Goal: Information Seeking & Learning: Learn about a topic

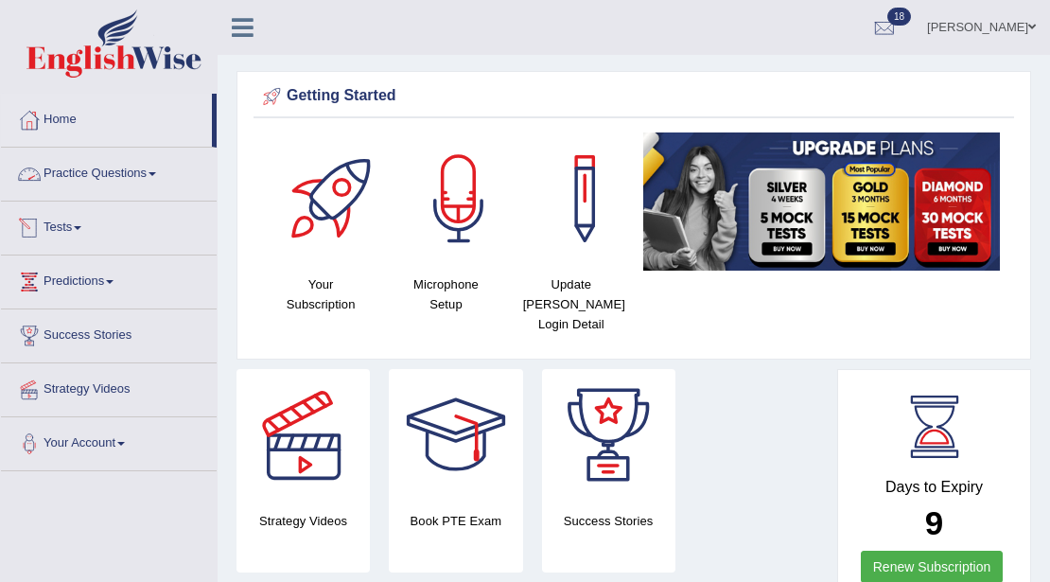
click at [119, 168] on link "Practice Questions" at bounding box center [109, 171] width 216 height 47
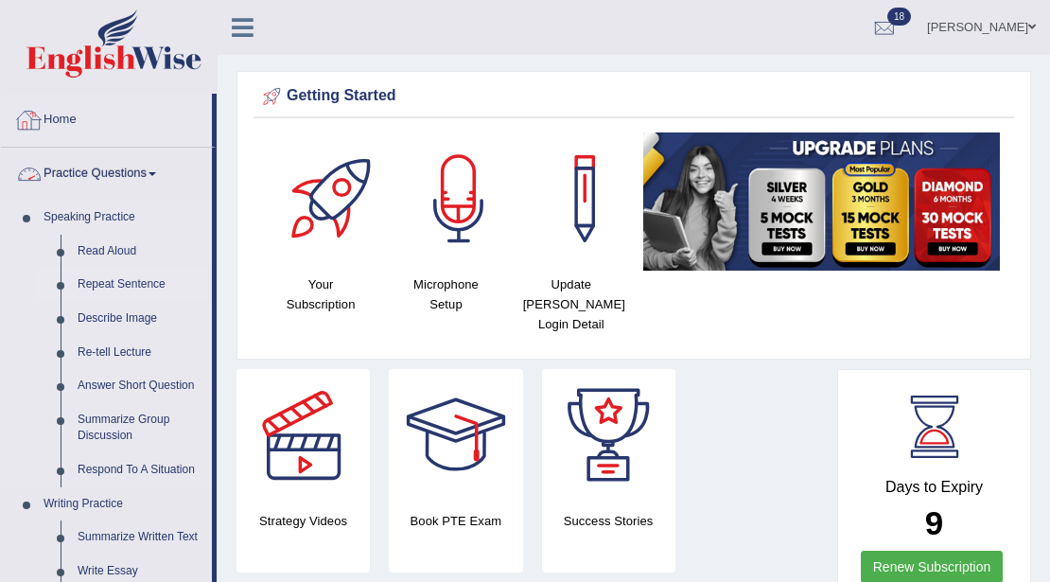
click at [125, 282] on link "Repeat Sentence" at bounding box center [140, 285] width 143 height 34
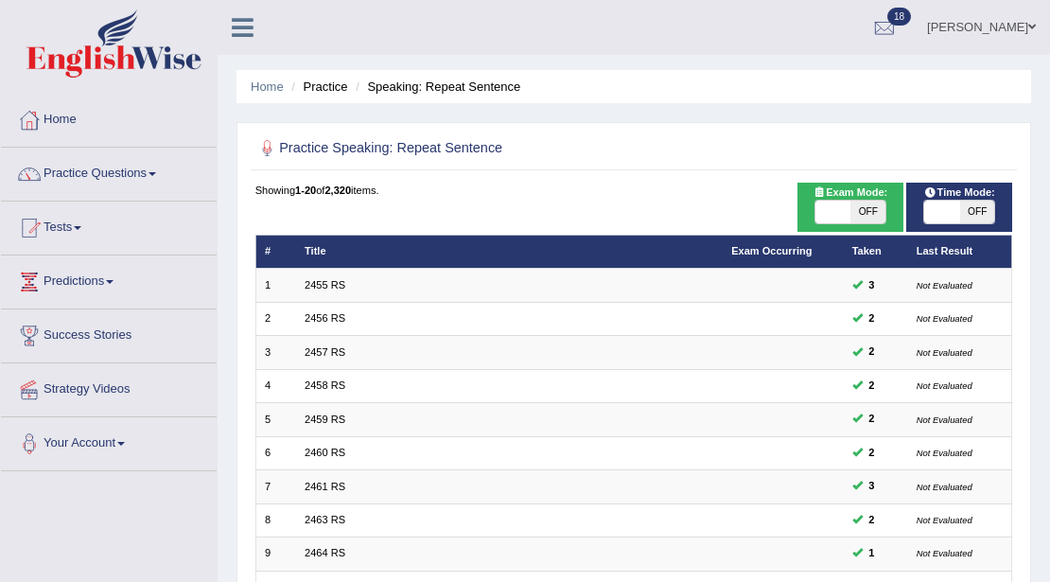
click at [855, 210] on span "OFF" at bounding box center [867, 212] width 35 height 23
checkbox input "true"
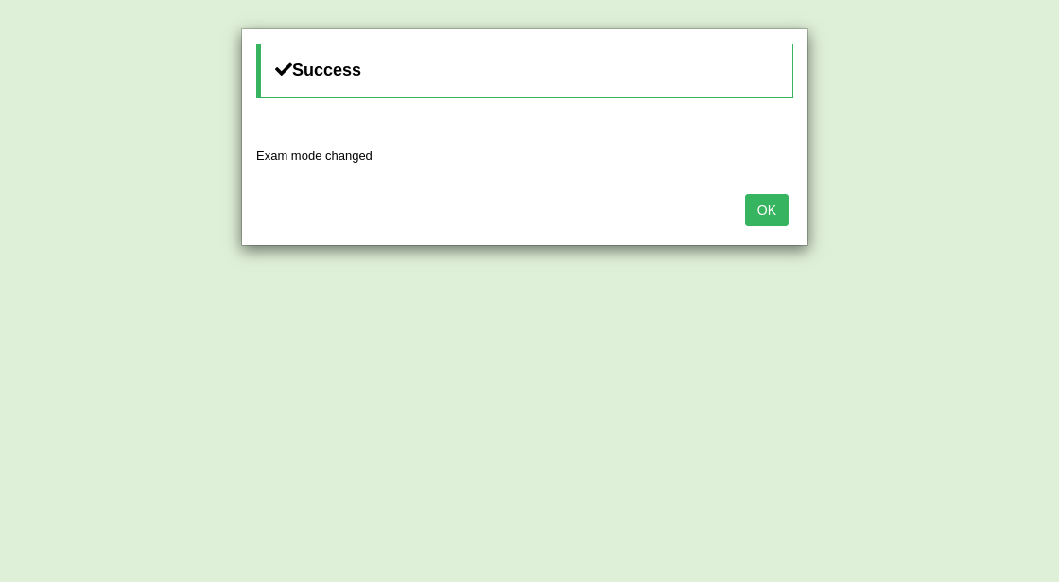
click at [761, 214] on button "OK" at bounding box center [767, 210] width 44 height 32
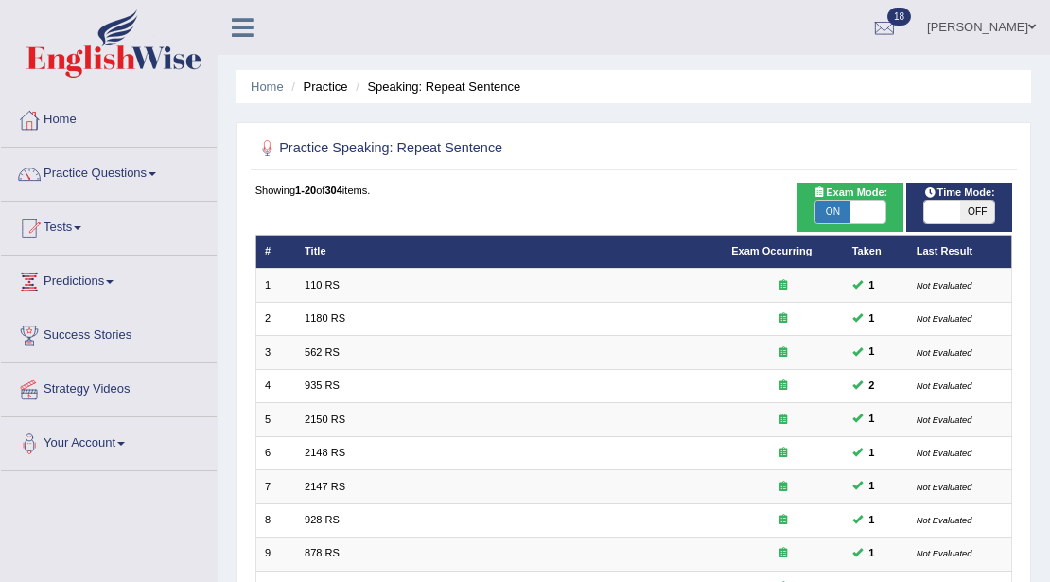
click at [976, 208] on span "OFF" at bounding box center [977, 212] width 35 height 23
checkbox input "true"
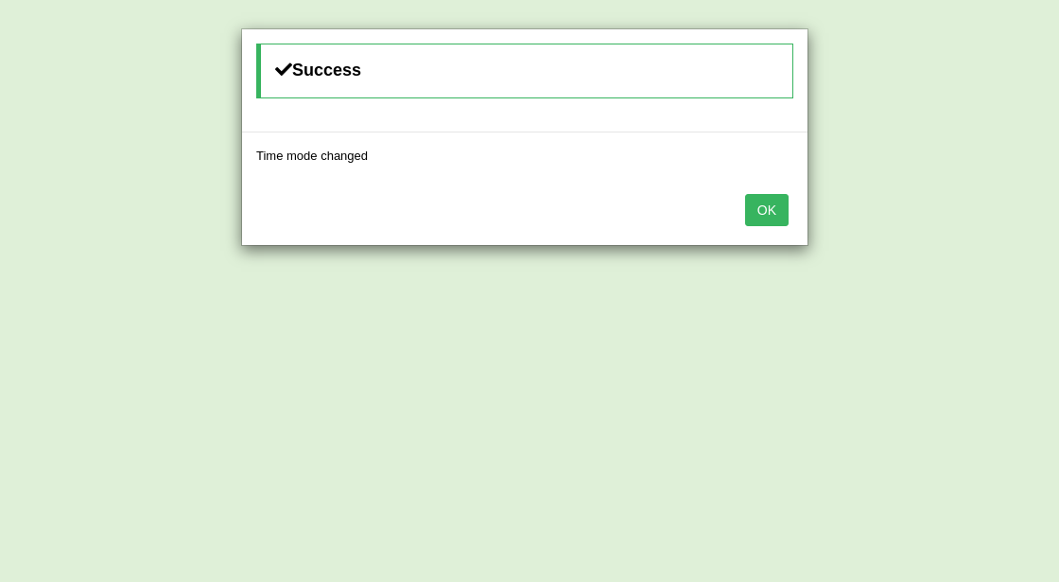
click at [771, 208] on button "OK" at bounding box center [767, 210] width 44 height 32
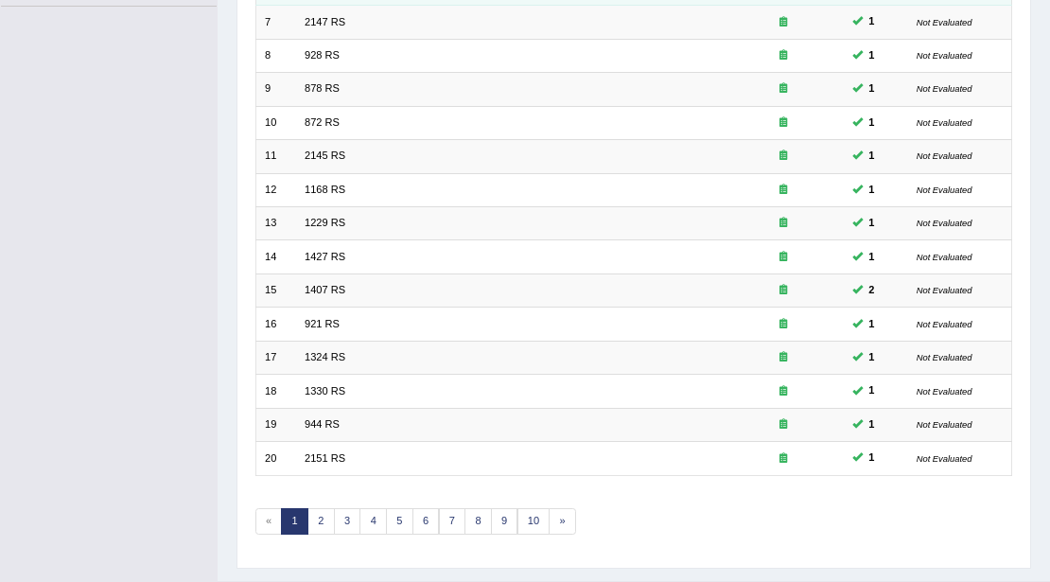
scroll to position [503, 0]
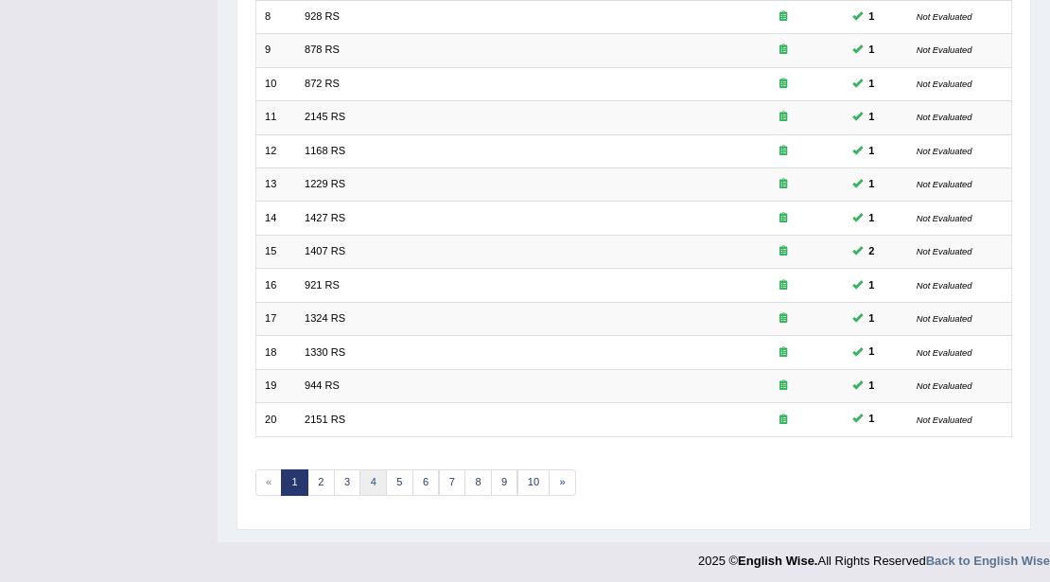
click at [373, 472] on link "4" at bounding box center [372, 482] width 27 height 26
click at [338, 469] on link "3" at bounding box center [347, 482] width 27 height 26
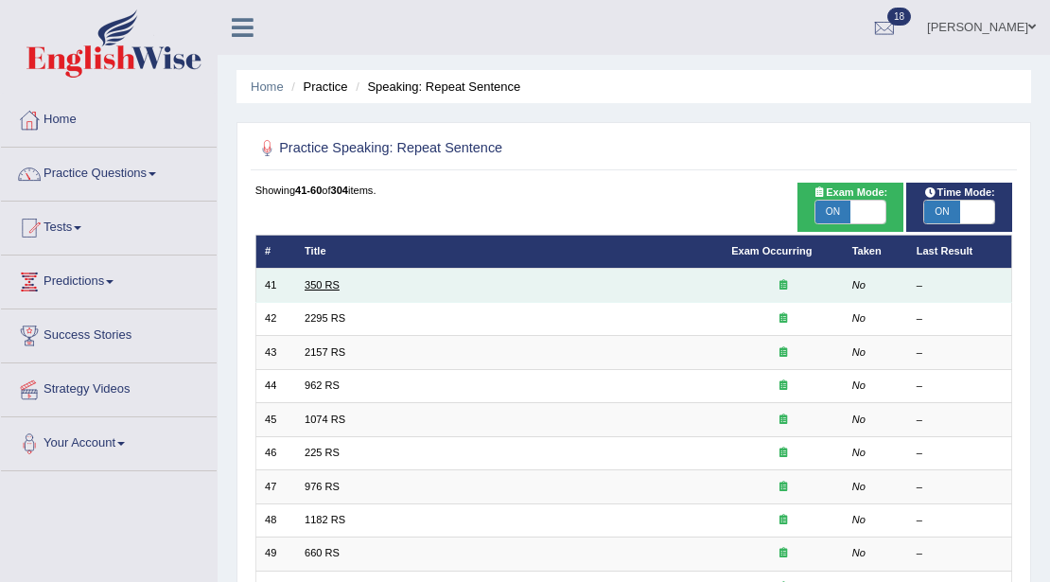
click at [338, 280] on link "350 RS" at bounding box center [322, 284] width 35 height 11
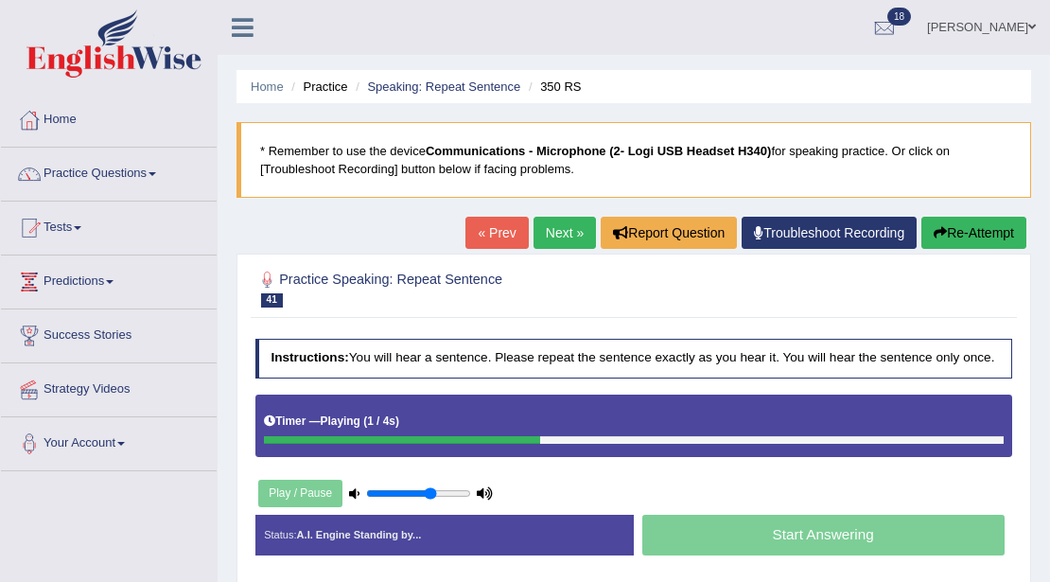
type input "0.65"
click at [431, 489] on input "range" at bounding box center [418, 493] width 105 height 13
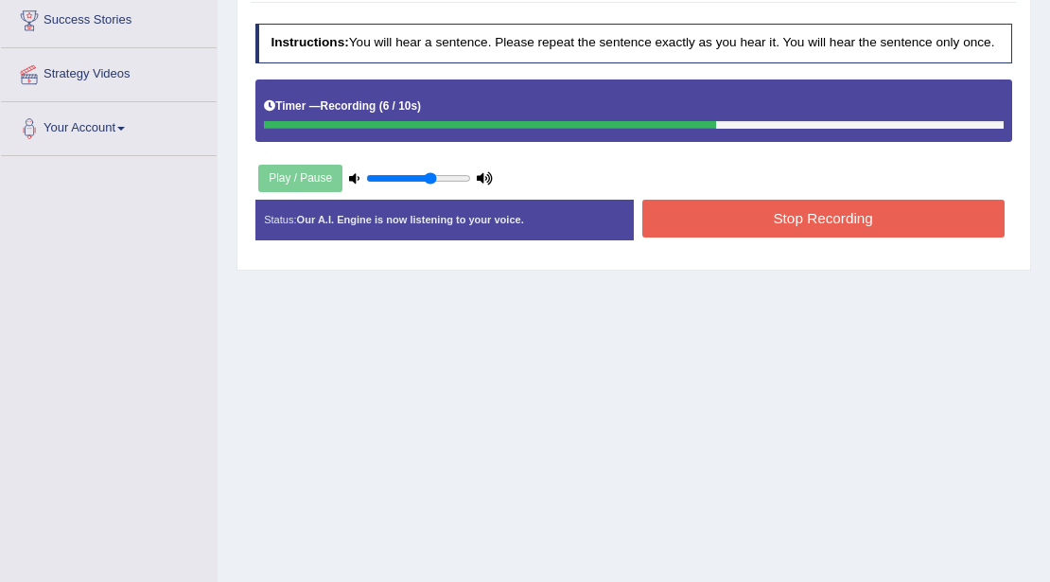
click at [742, 216] on button "Stop Recording" at bounding box center [823, 218] width 362 height 37
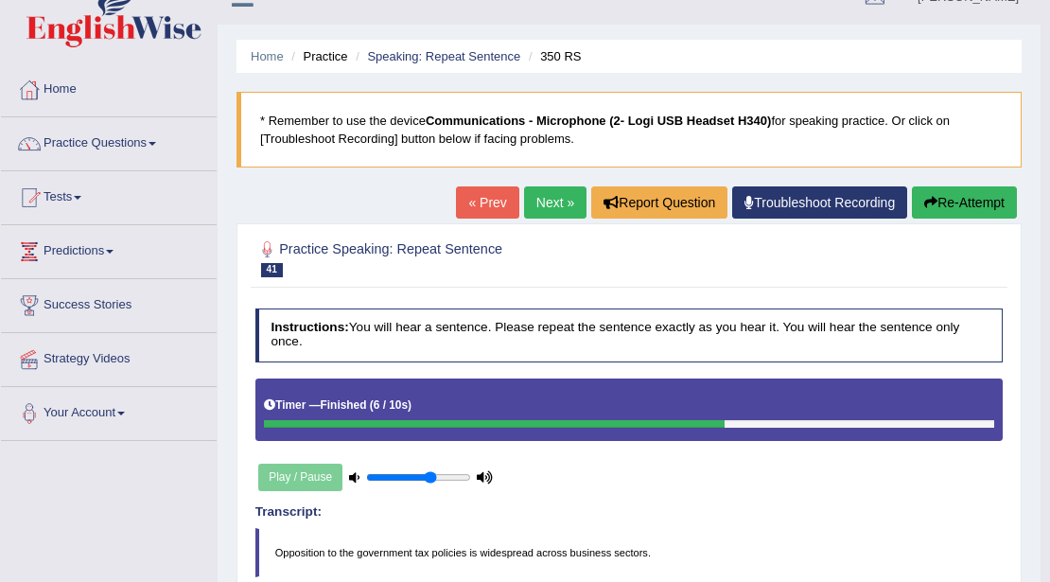
scroll to position [13, 0]
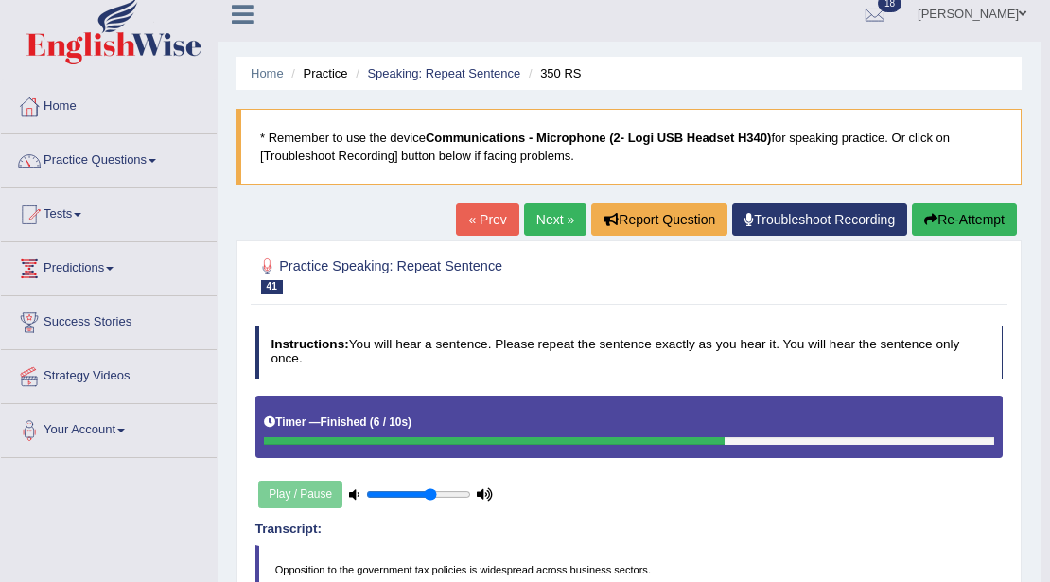
click at [551, 218] on link "Next »" at bounding box center [555, 219] width 62 height 32
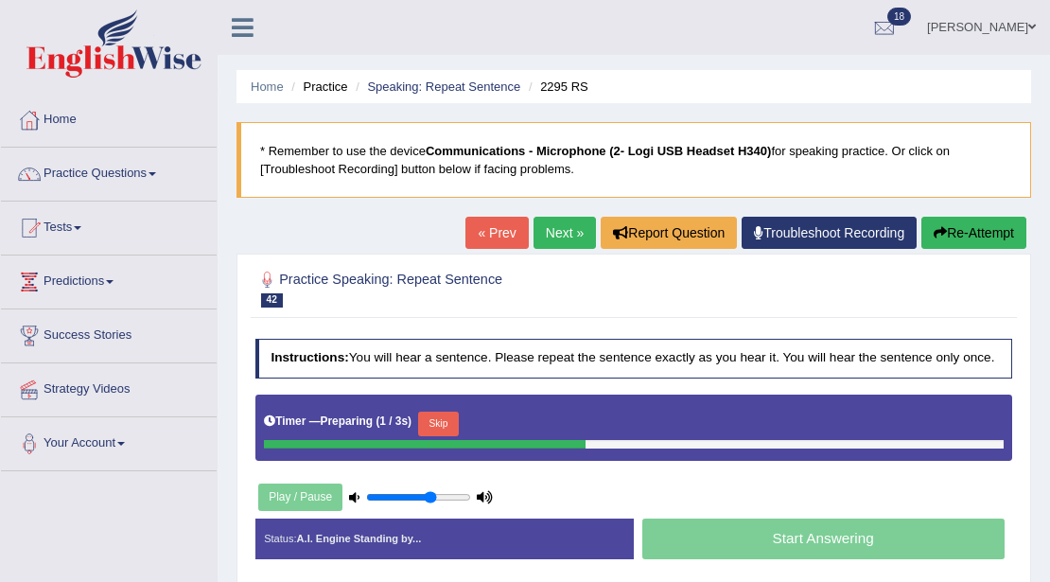
click at [456, 417] on button "Skip" at bounding box center [438, 423] width 41 height 25
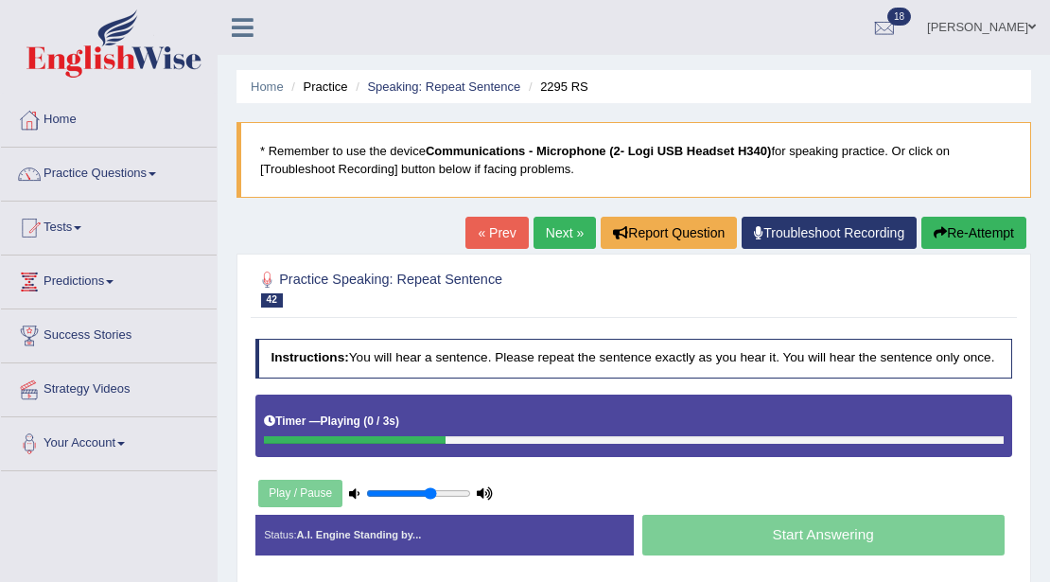
scroll to position [315, 0]
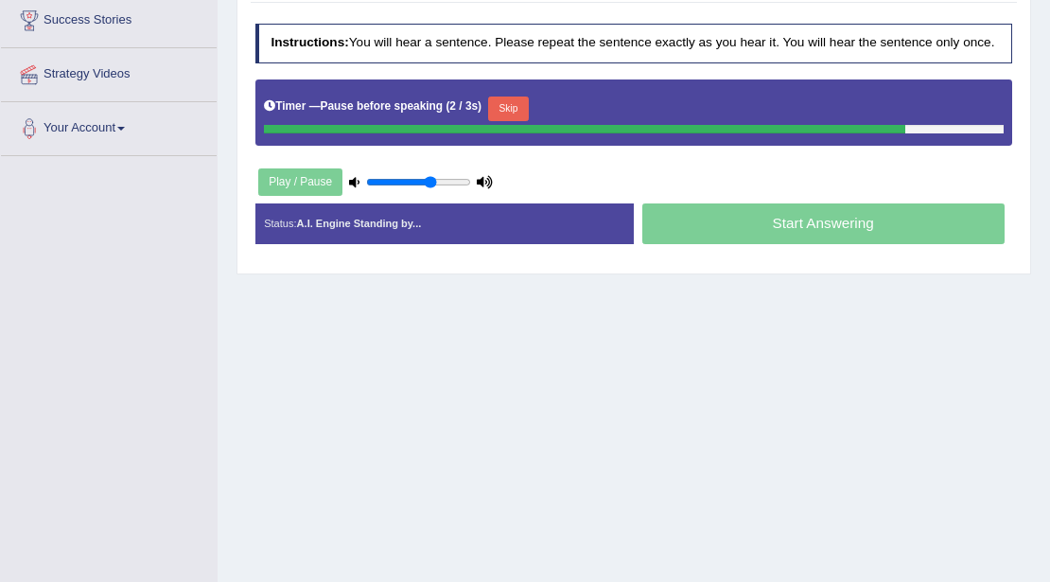
click at [525, 102] on button "Skip" at bounding box center [508, 108] width 41 height 25
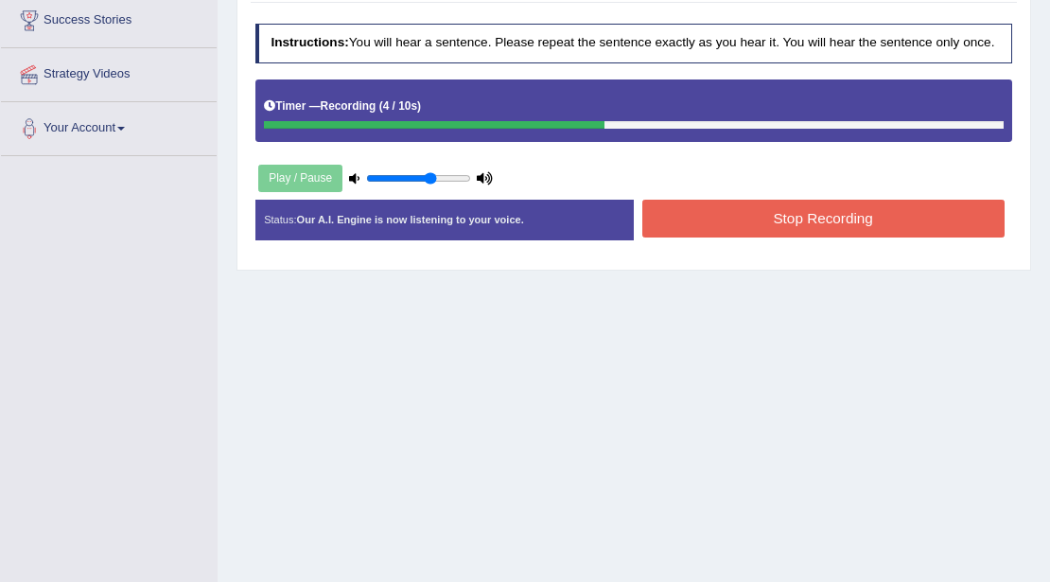
click at [724, 213] on button "Stop Recording" at bounding box center [823, 218] width 362 height 37
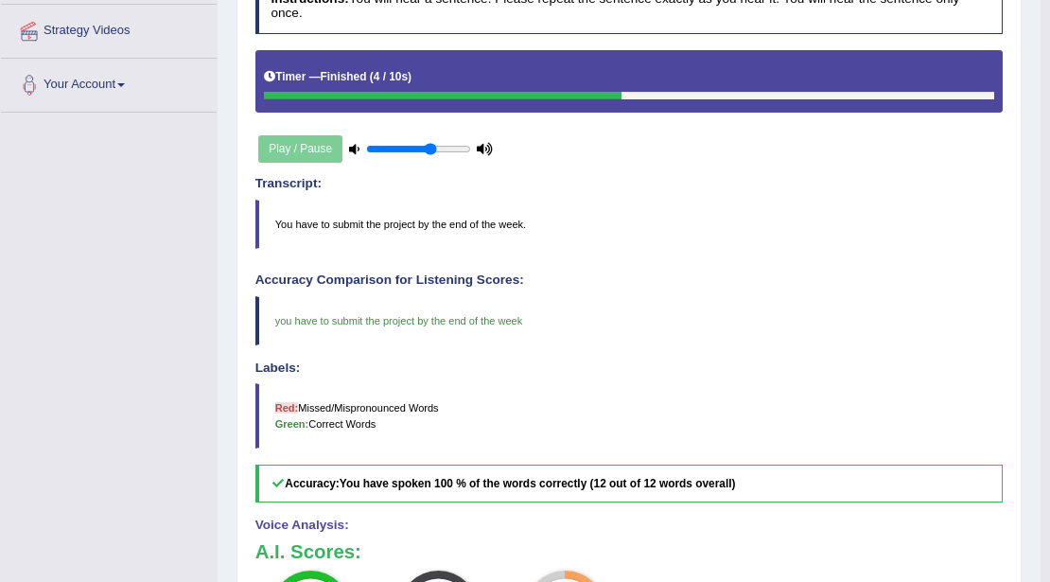
scroll to position [0, 0]
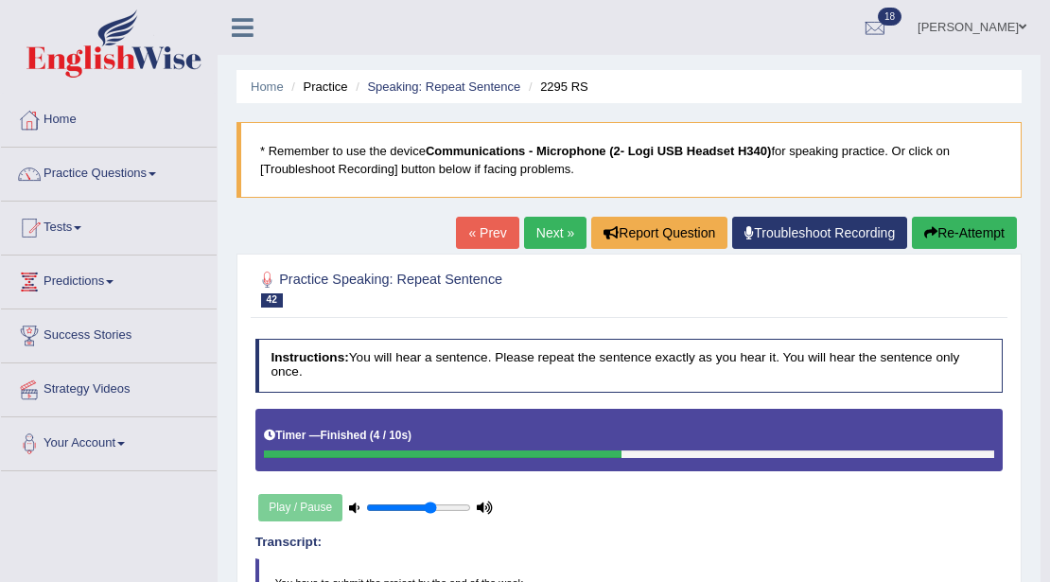
click at [536, 223] on link "Next »" at bounding box center [555, 233] width 62 height 32
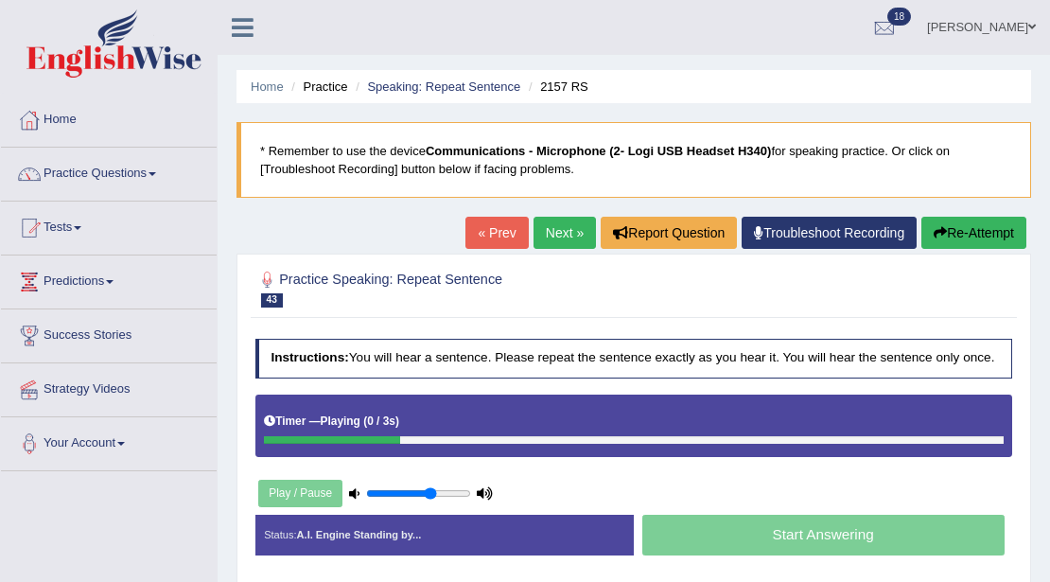
scroll to position [315, 0]
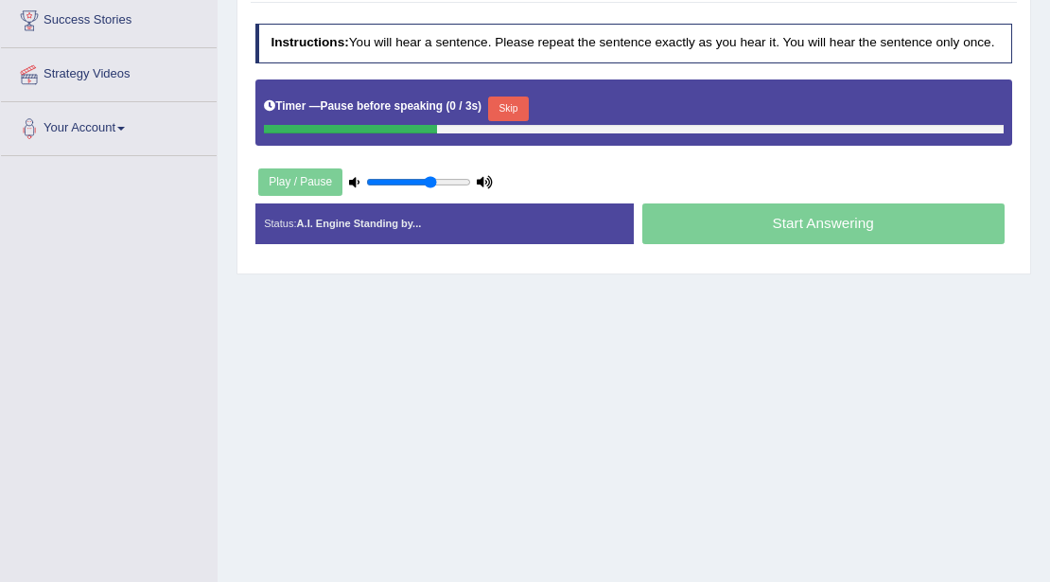
click at [515, 106] on button "Skip" at bounding box center [508, 108] width 41 height 25
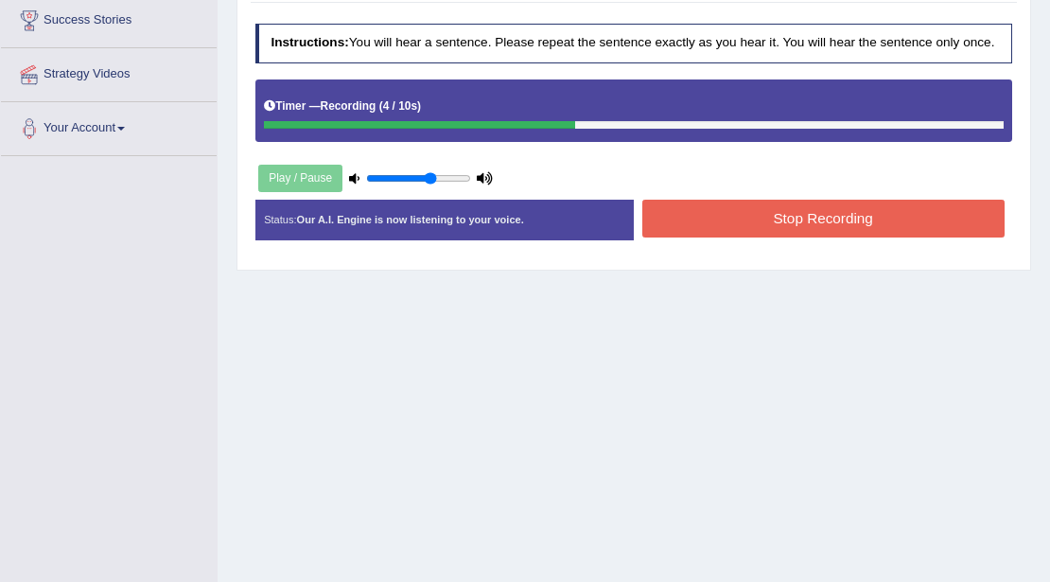
click at [696, 208] on button "Stop Recording" at bounding box center [823, 218] width 362 height 37
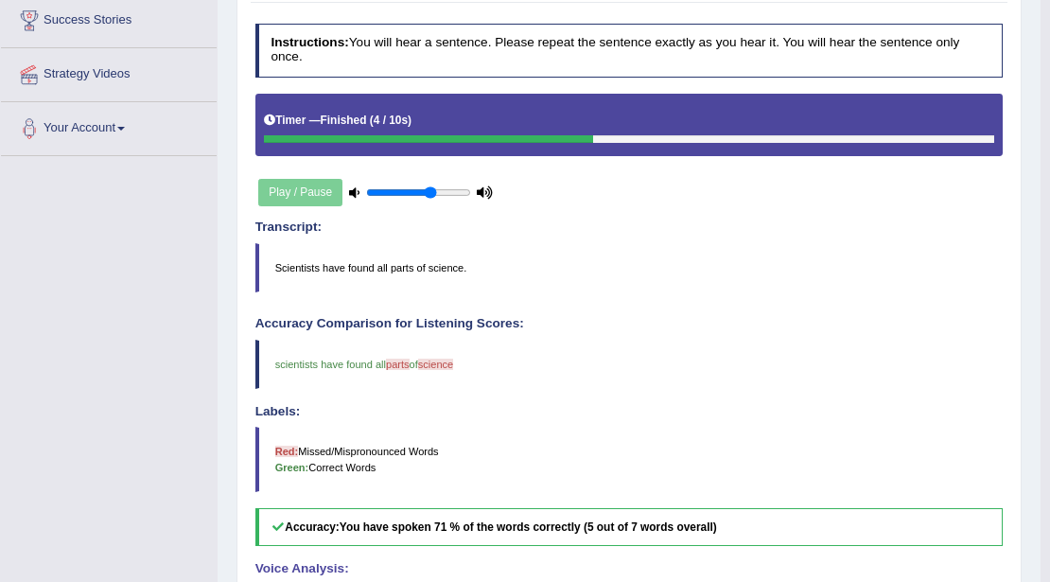
scroll to position [0, 0]
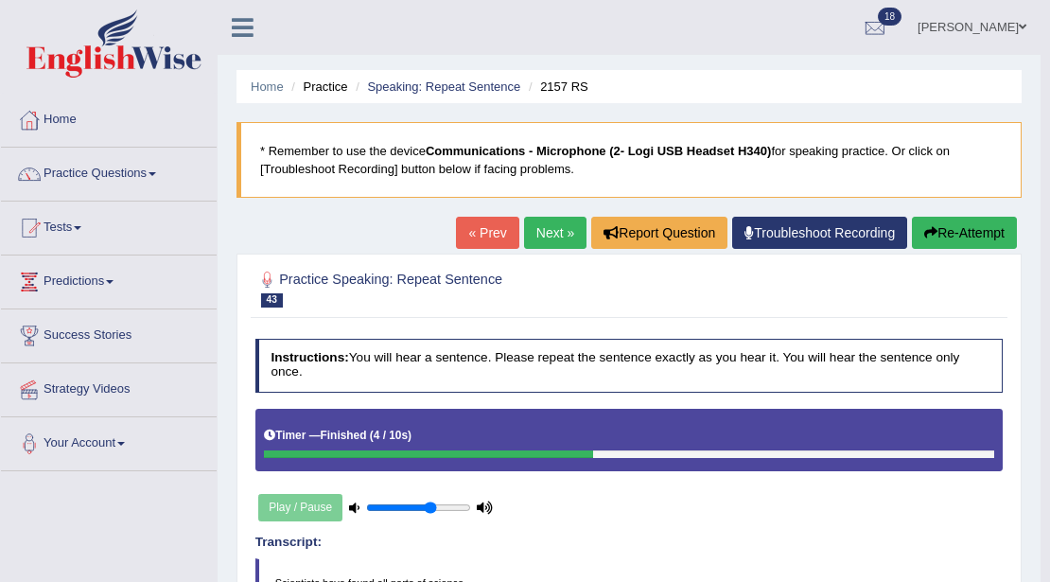
click at [531, 231] on link "Next »" at bounding box center [555, 233] width 62 height 32
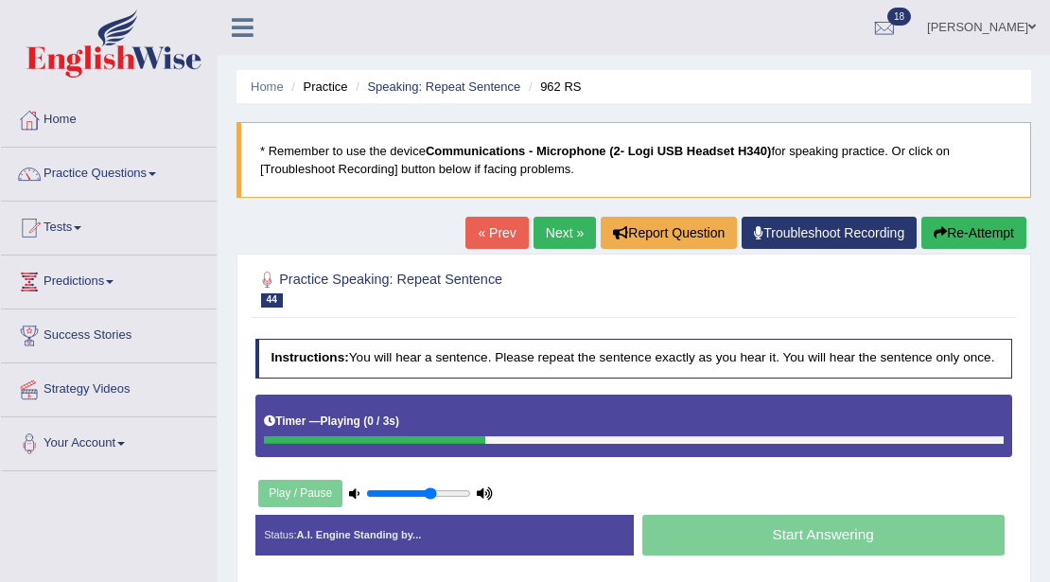
scroll to position [315, 0]
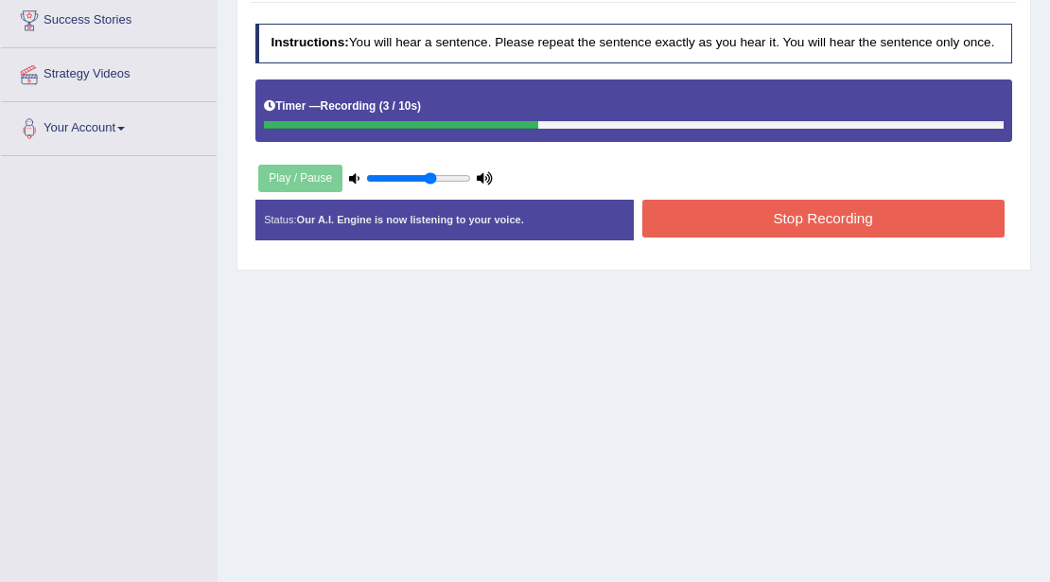
click at [762, 218] on button "Stop Recording" at bounding box center [823, 218] width 362 height 37
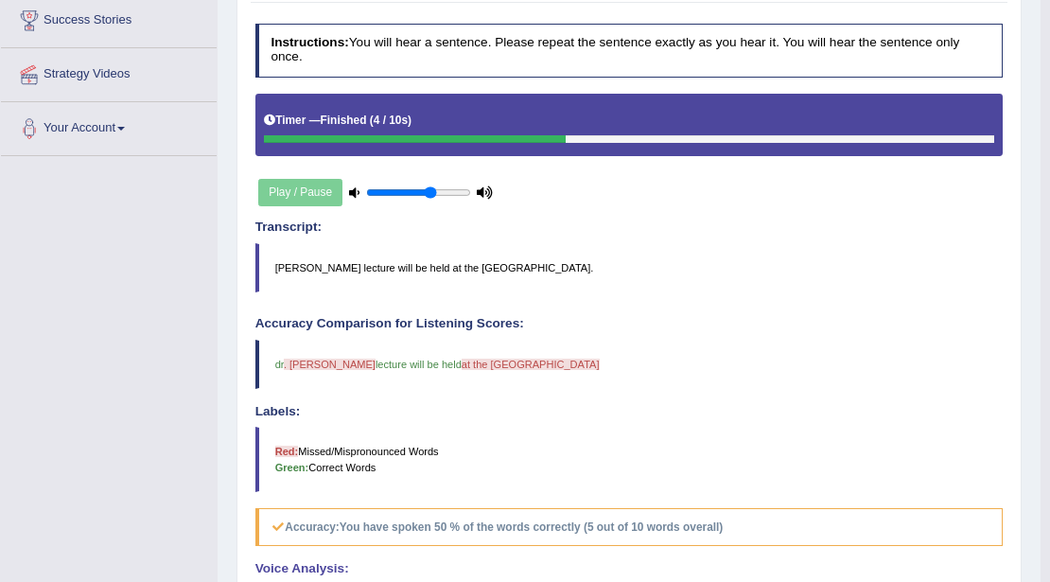
scroll to position [0, 0]
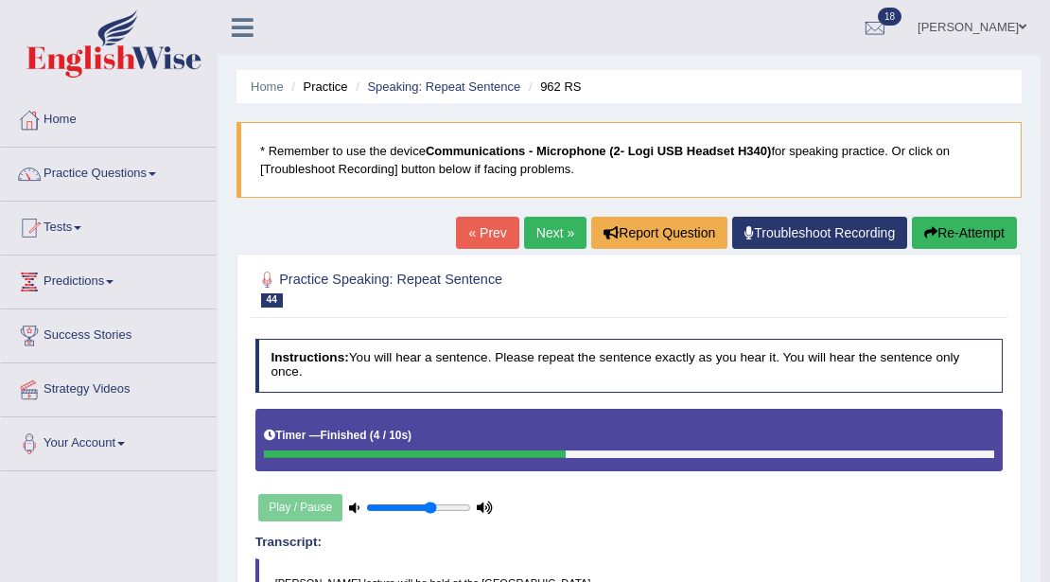
click at [562, 235] on link "Next »" at bounding box center [555, 233] width 62 height 32
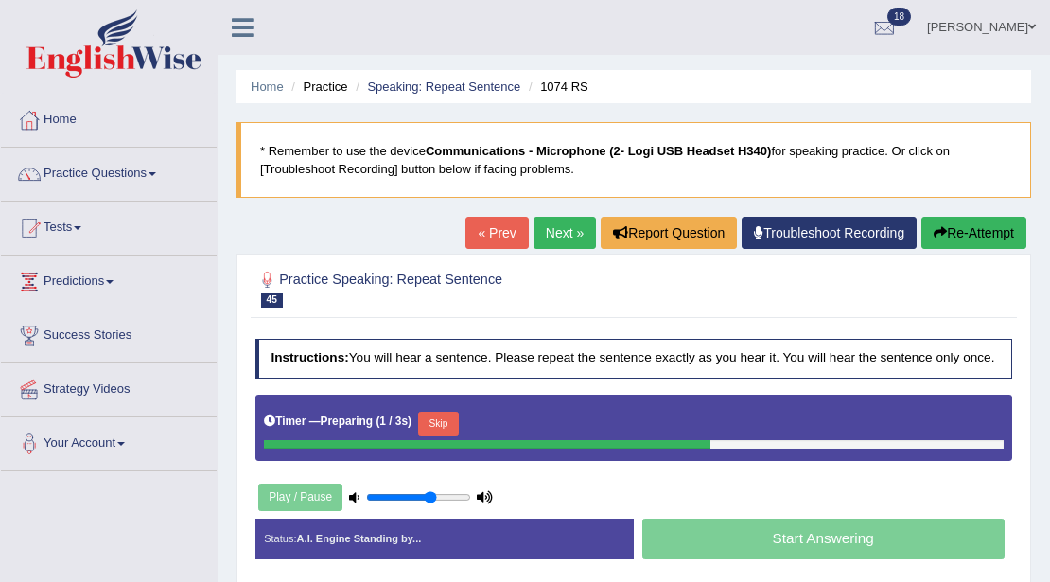
click at [439, 416] on button "Skip" at bounding box center [438, 423] width 41 height 25
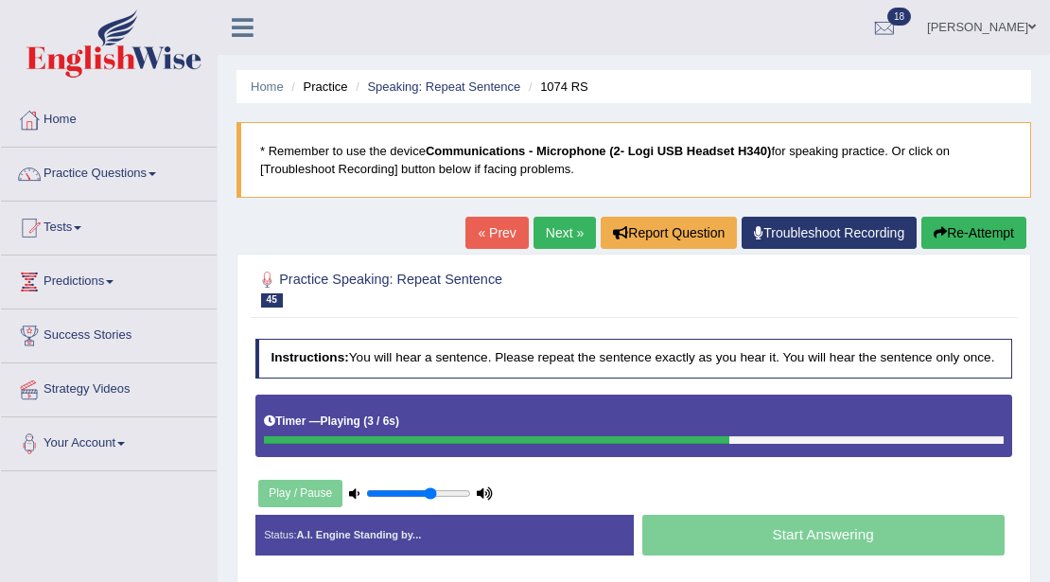
scroll to position [315, 0]
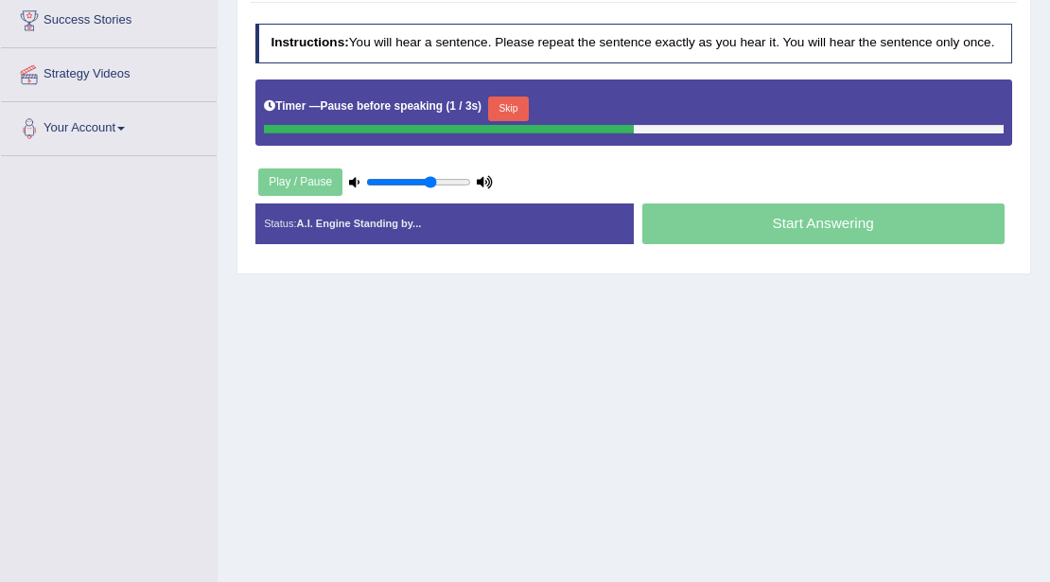
click at [510, 109] on button "Skip" at bounding box center [508, 108] width 41 height 25
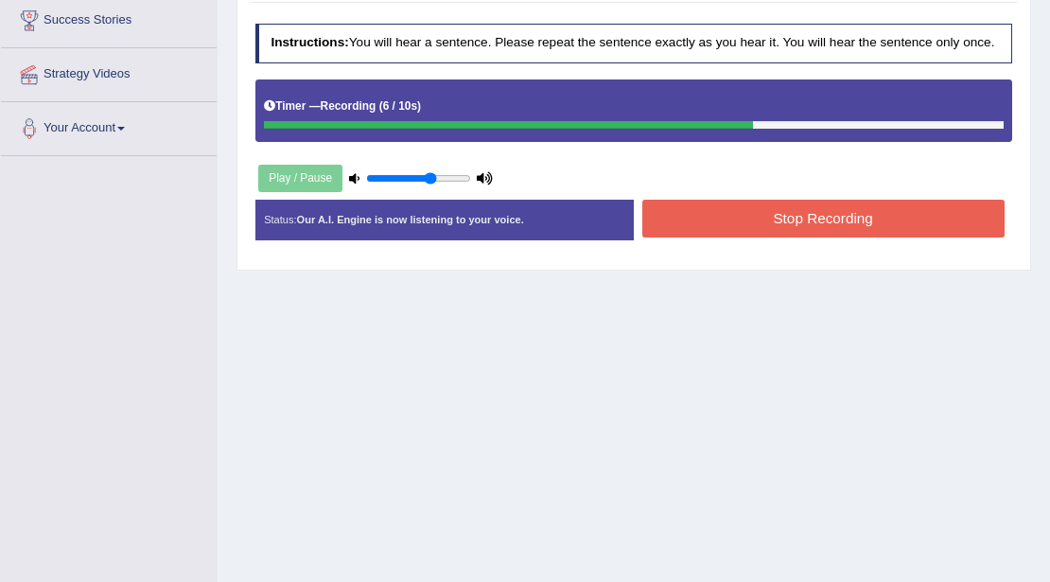
click at [755, 212] on button "Stop Recording" at bounding box center [823, 218] width 362 height 37
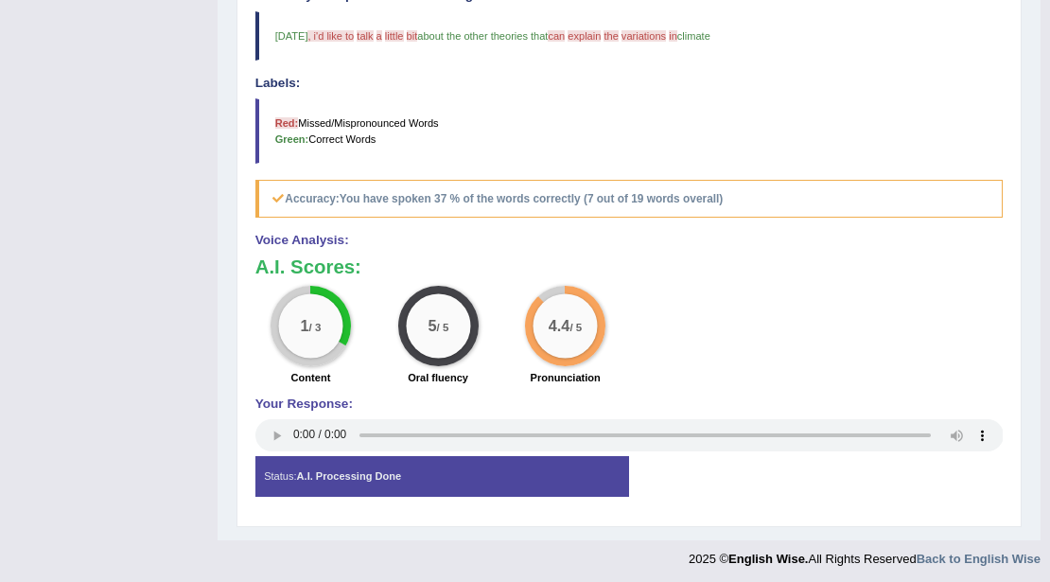
scroll to position [13, 0]
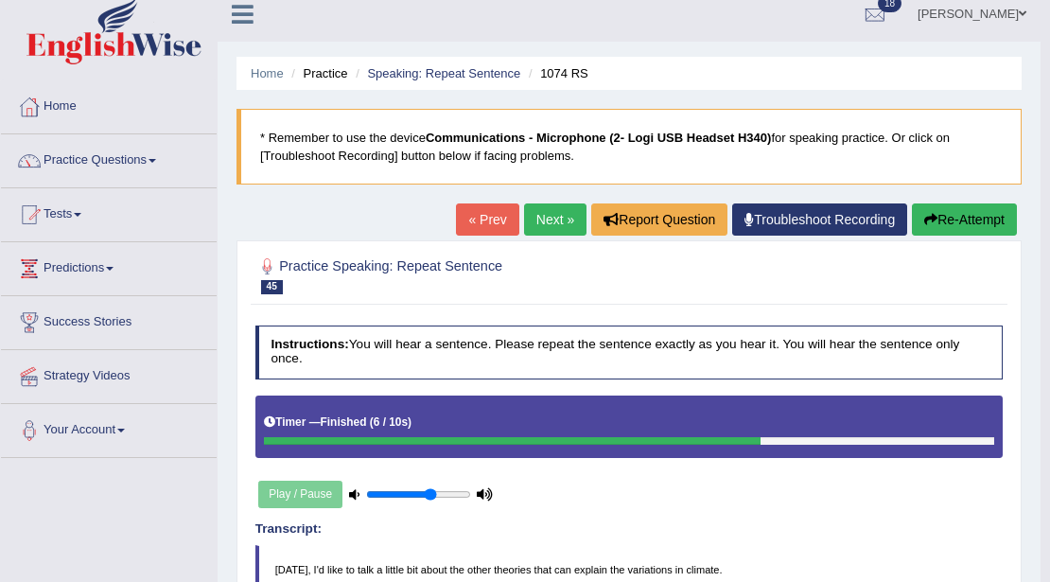
click at [925, 216] on icon "button" at bounding box center [930, 219] width 13 height 13
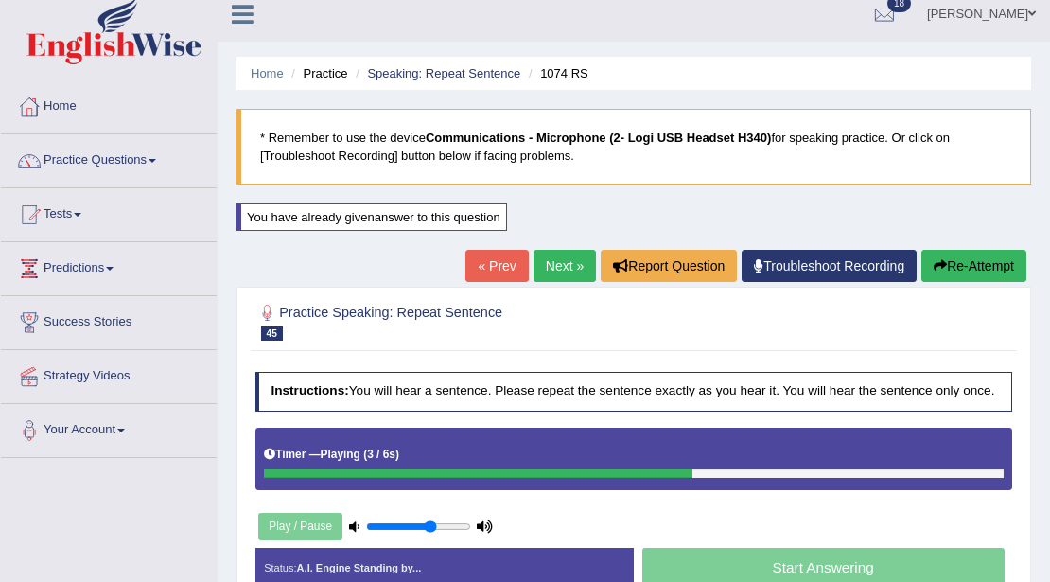
scroll to position [328, 0]
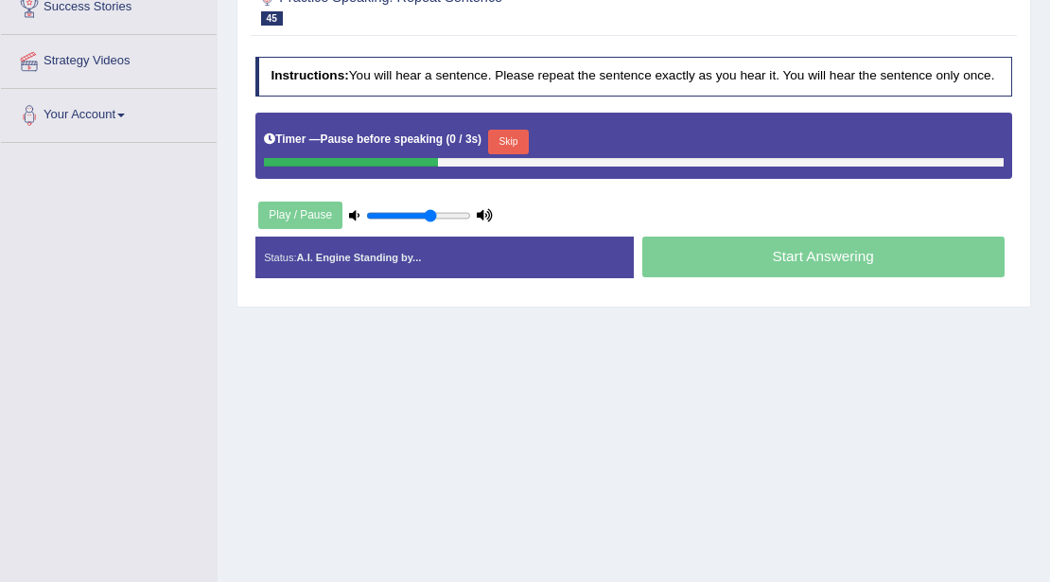
click at [522, 136] on button "Skip" at bounding box center [508, 142] width 41 height 25
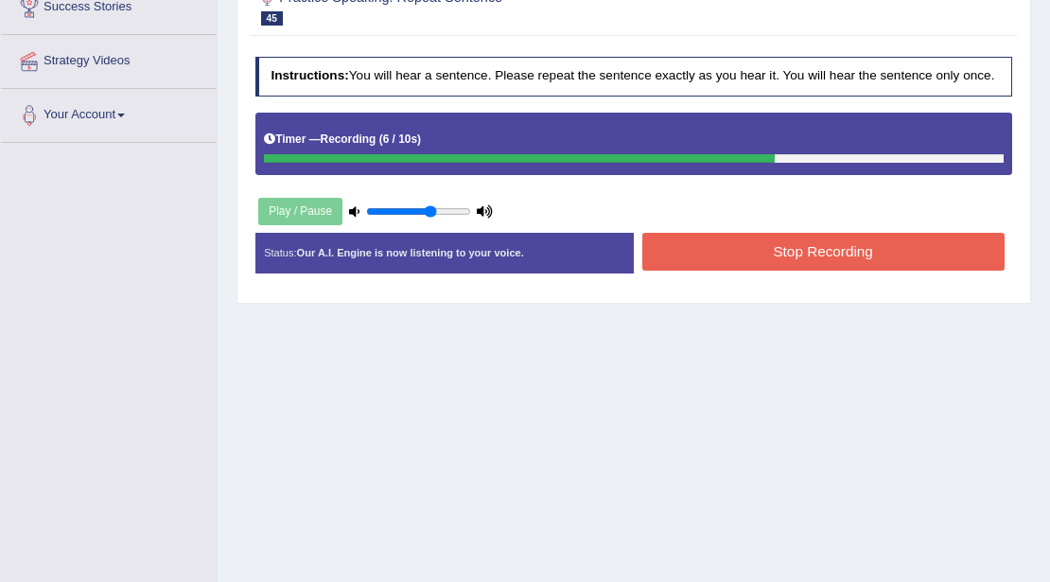
click at [694, 247] on button "Stop Recording" at bounding box center [823, 251] width 362 height 37
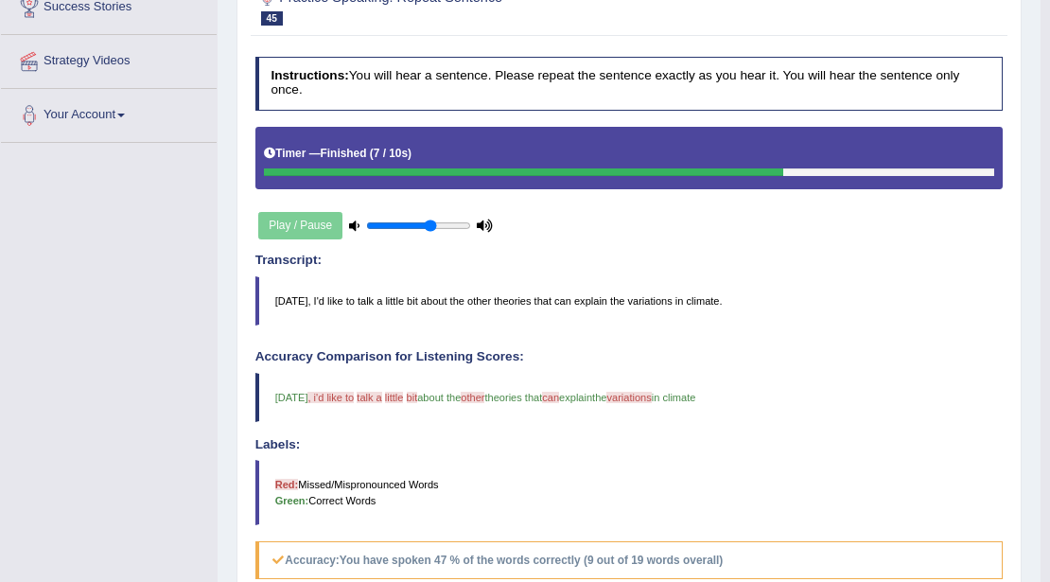
scroll to position [13, 0]
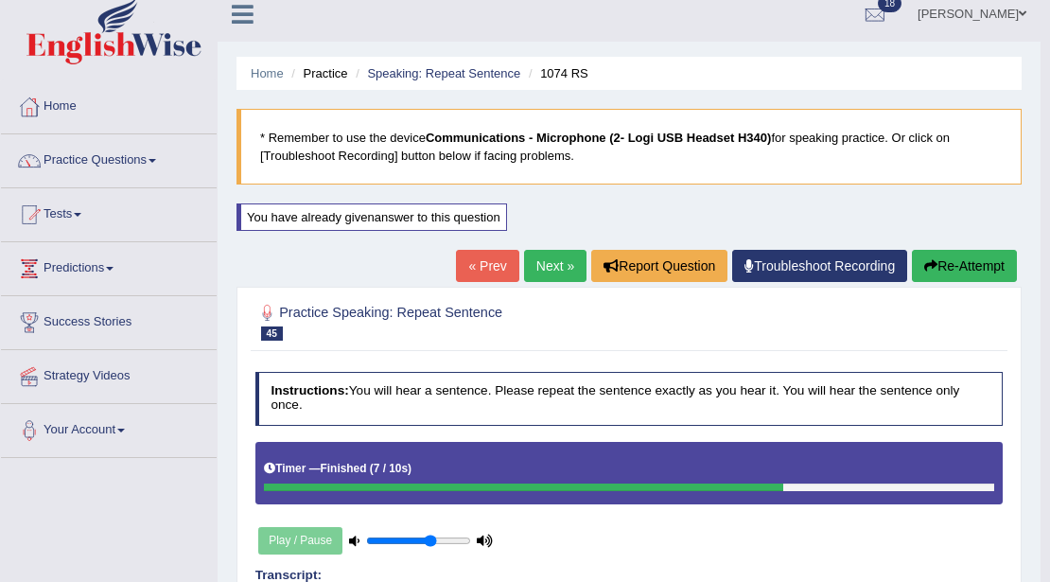
click at [555, 269] on link "Next »" at bounding box center [555, 266] width 62 height 32
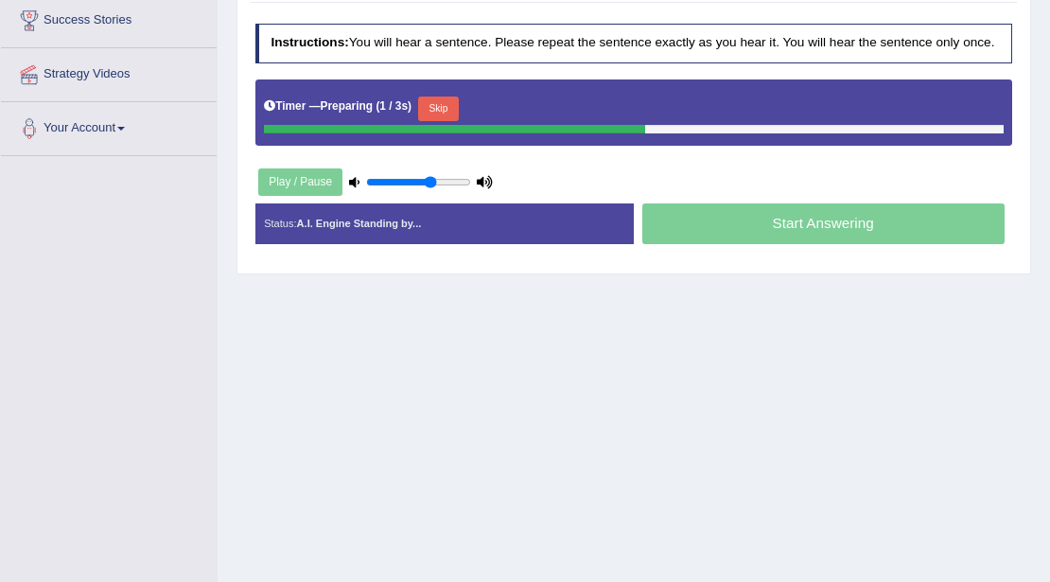
click at [443, 99] on button "Skip" at bounding box center [438, 108] width 41 height 25
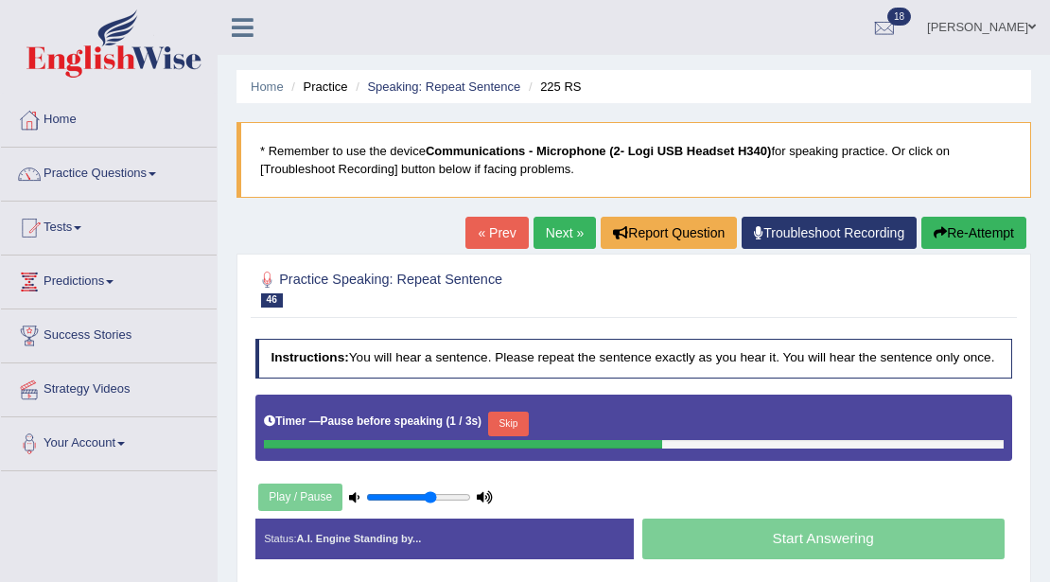
click at [508, 418] on button "Skip" at bounding box center [508, 423] width 41 height 25
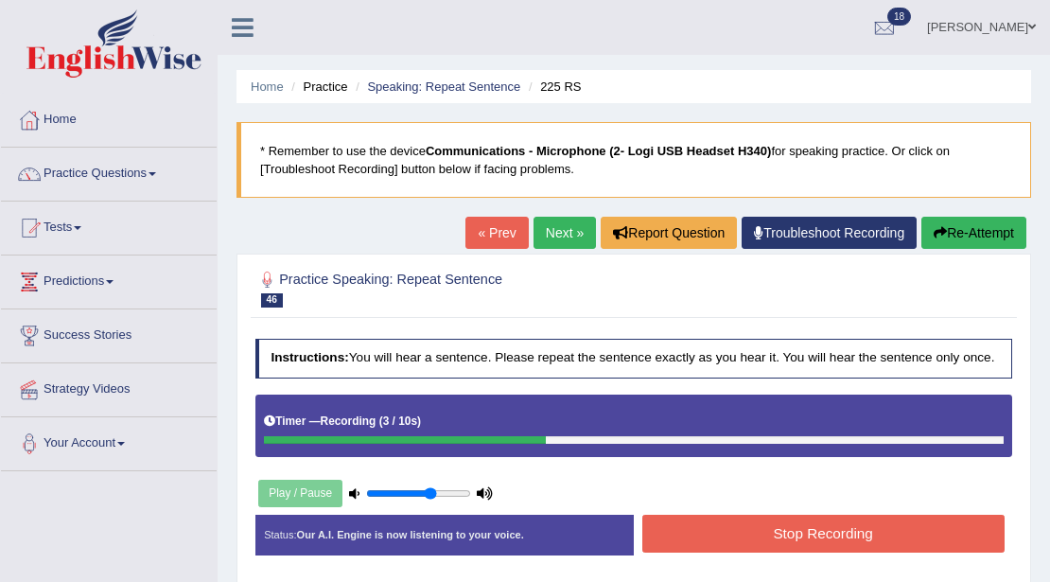
click at [709, 522] on button "Stop Recording" at bounding box center [823, 533] width 362 height 37
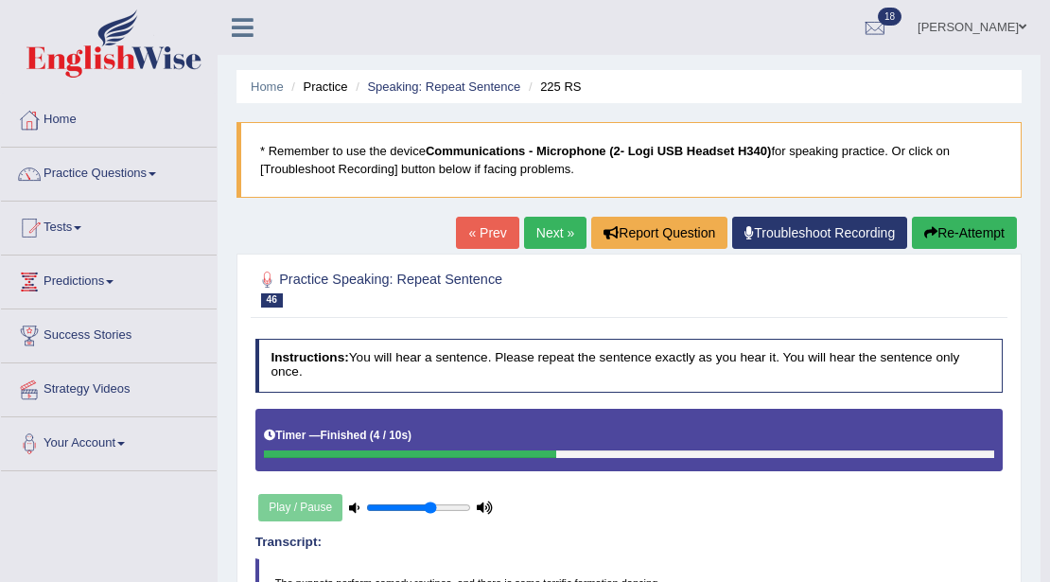
click at [940, 225] on button "Re-Attempt" at bounding box center [964, 233] width 105 height 32
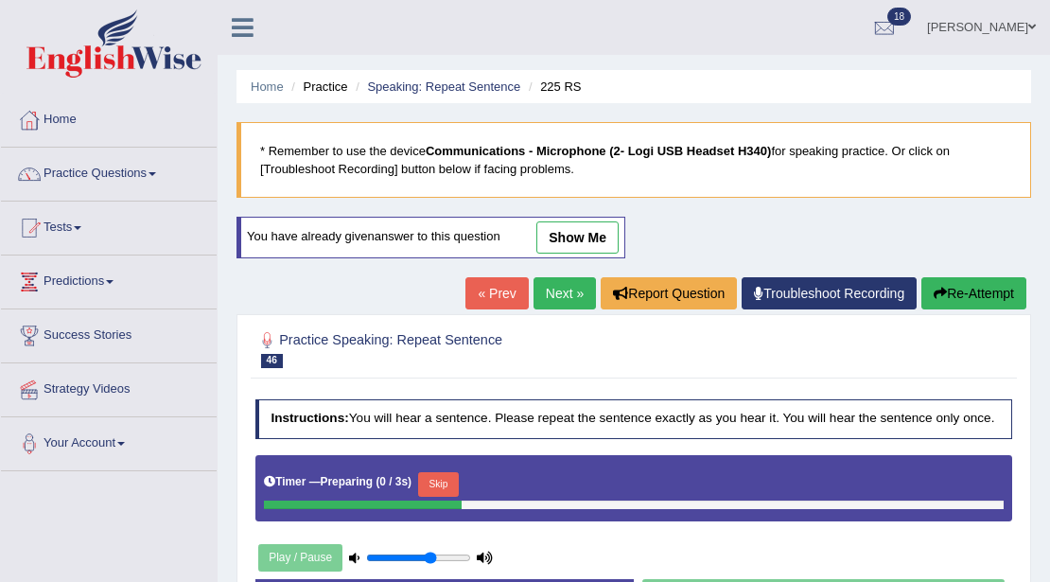
scroll to position [315, 0]
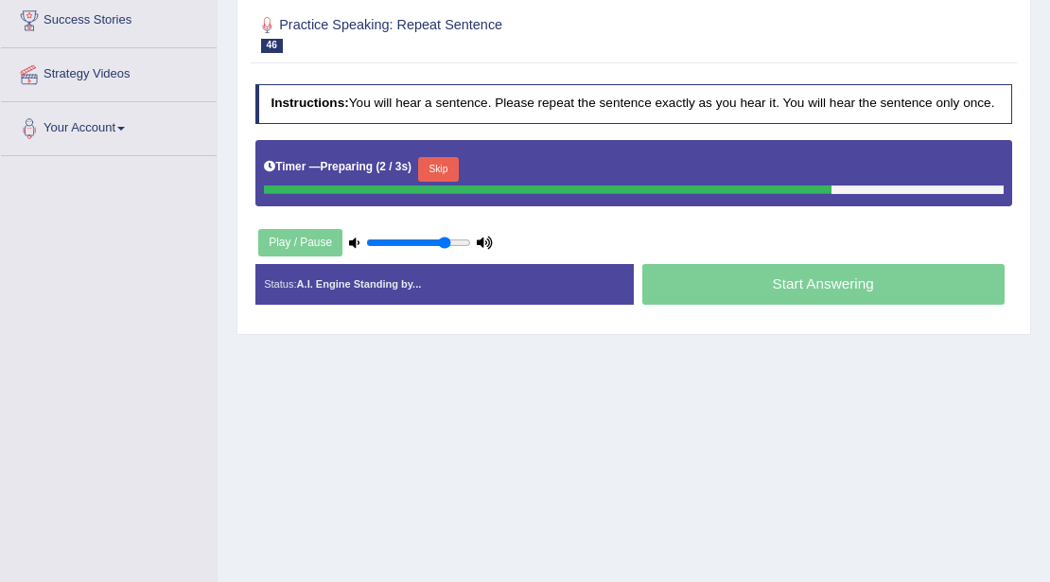
type input "0.8"
click at [443, 236] on input "range" at bounding box center [418, 242] width 105 height 13
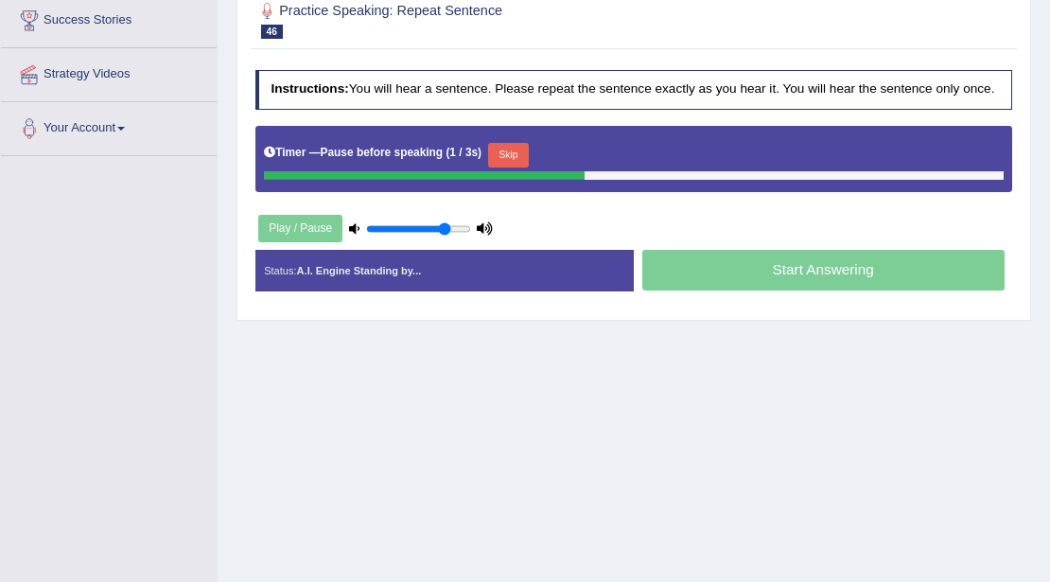
click at [499, 151] on button "Skip" at bounding box center [508, 155] width 41 height 25
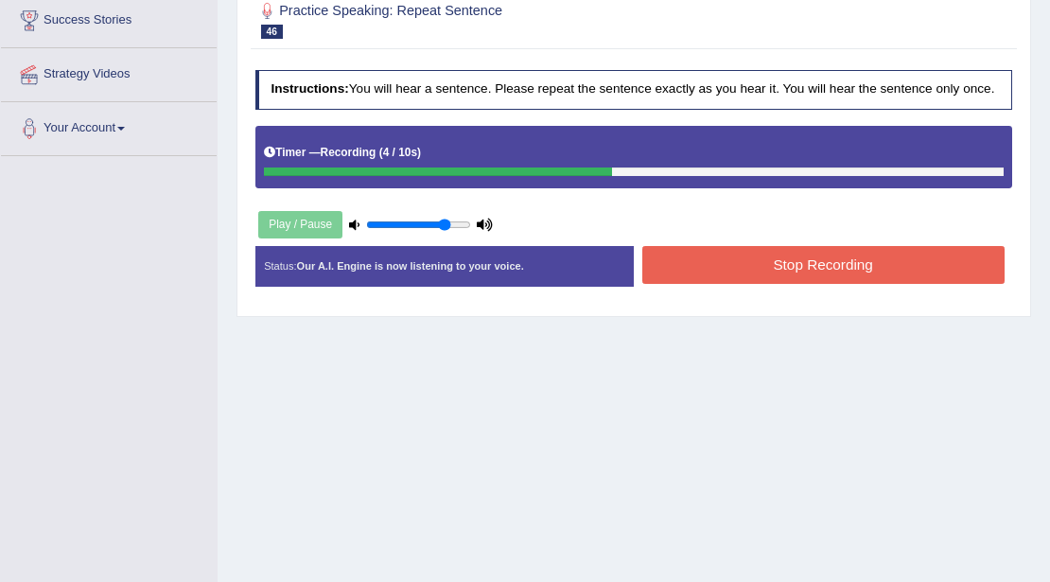
click at [692, 259] on button "Stop Recording" at bounding box center [823, 264] width 362 height 37
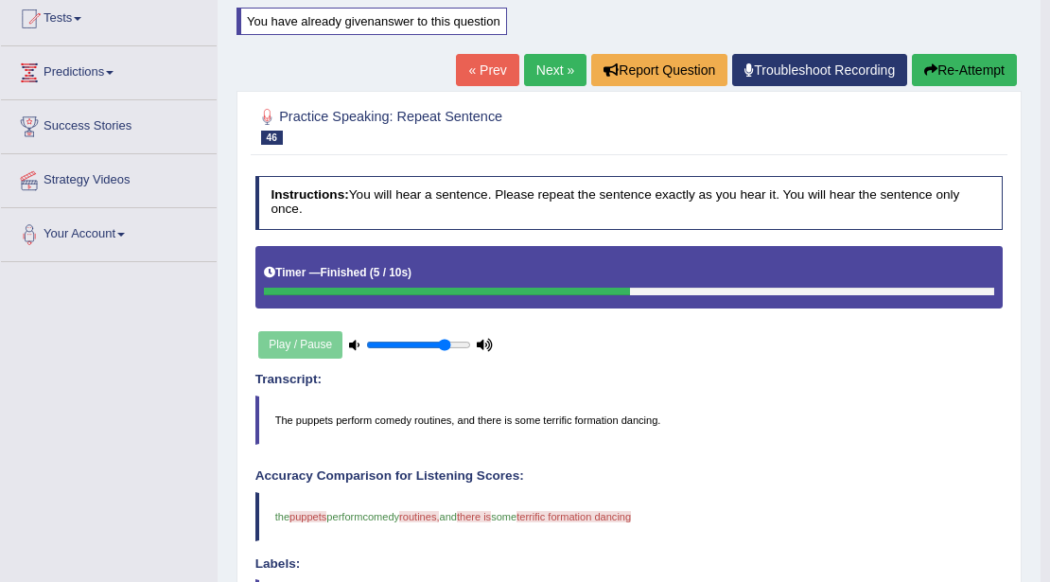
scroll to position [0, 0]
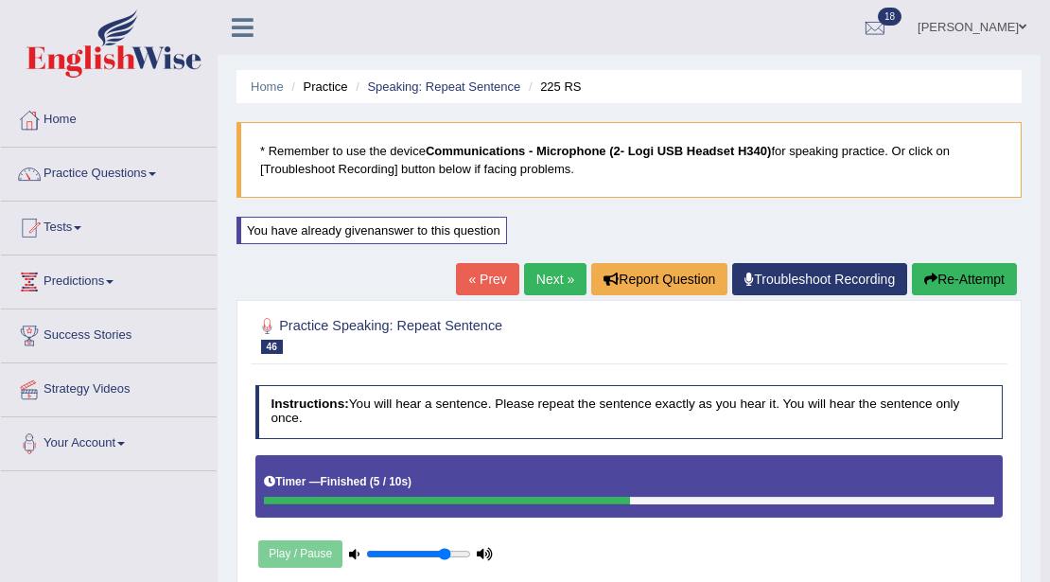
click at [538, 284] on link "Next »" at bounding box center [555, 279] width 62 height 32
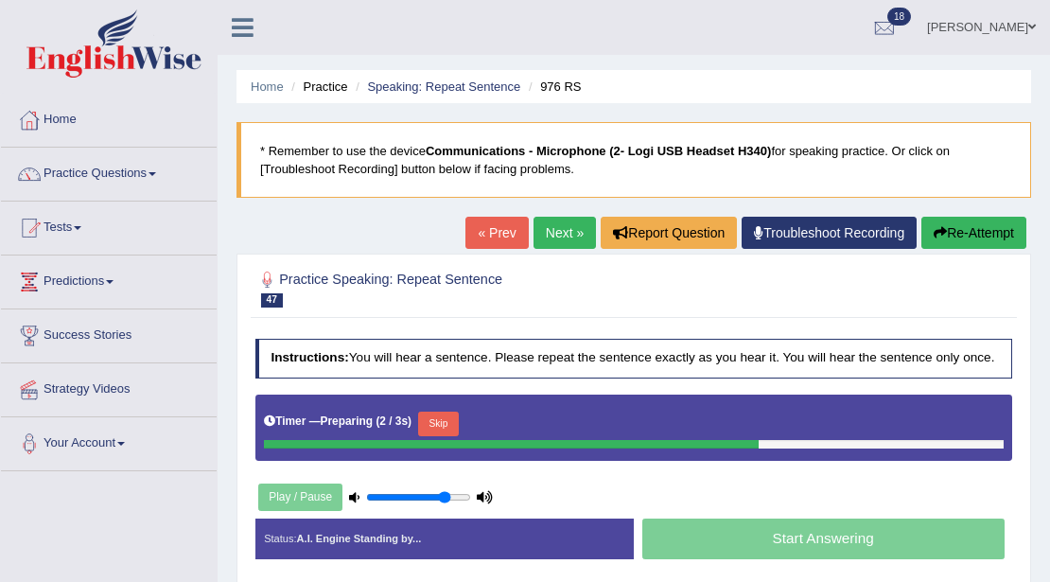
click at [429, 411] on button "Skip" at bounding box center [438, 423] width 41 height 25
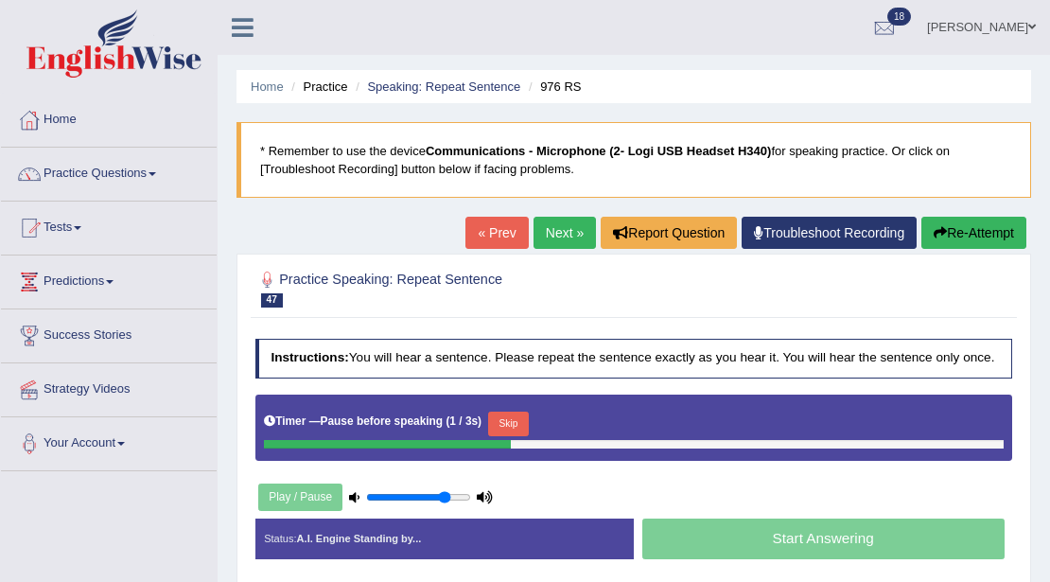
click at [503, 412] on button "Skip" at bounding box center [508, 423] width 41 height 25
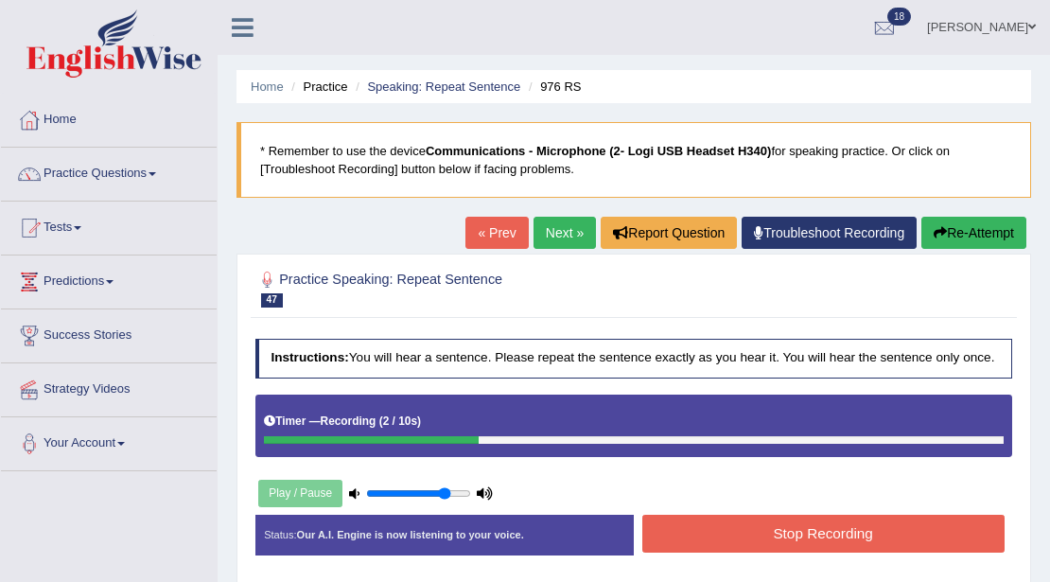
scroll to position [315, 0]
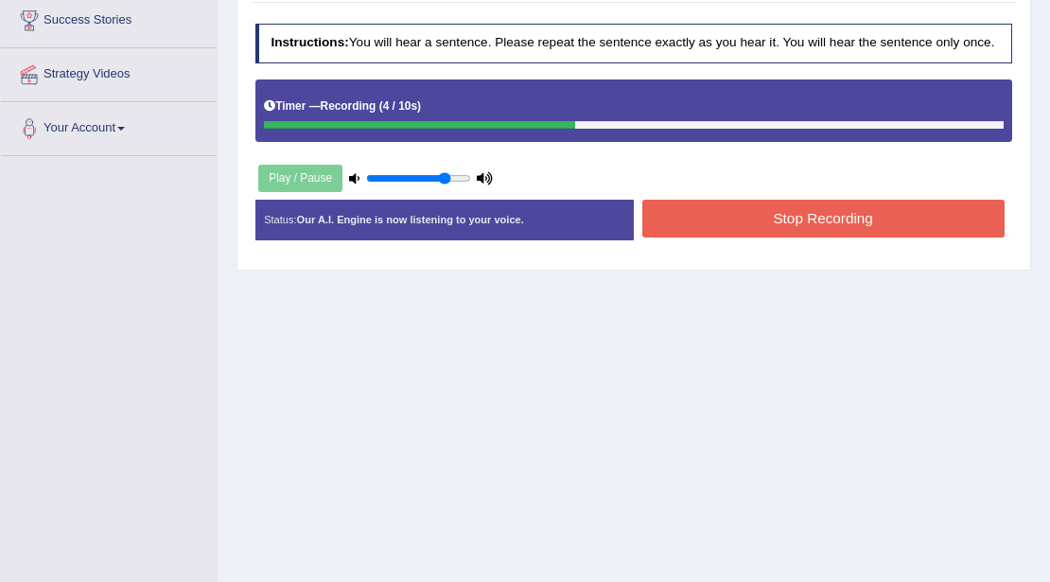
click at [681, 202] on button "Stop Recording" at bounding box center [823, 218] width 362 height 37
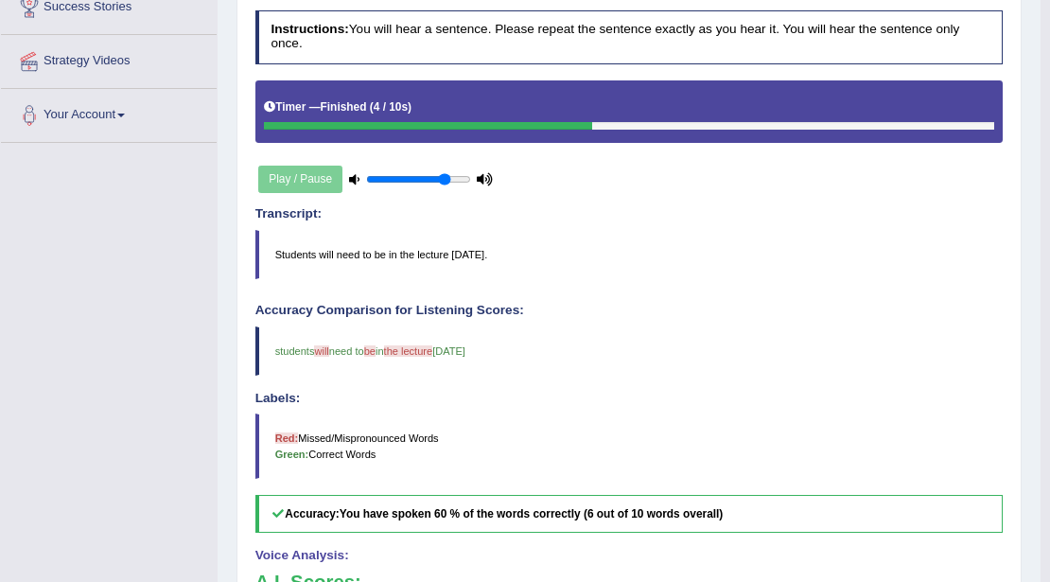
scroll to position [13, 0]
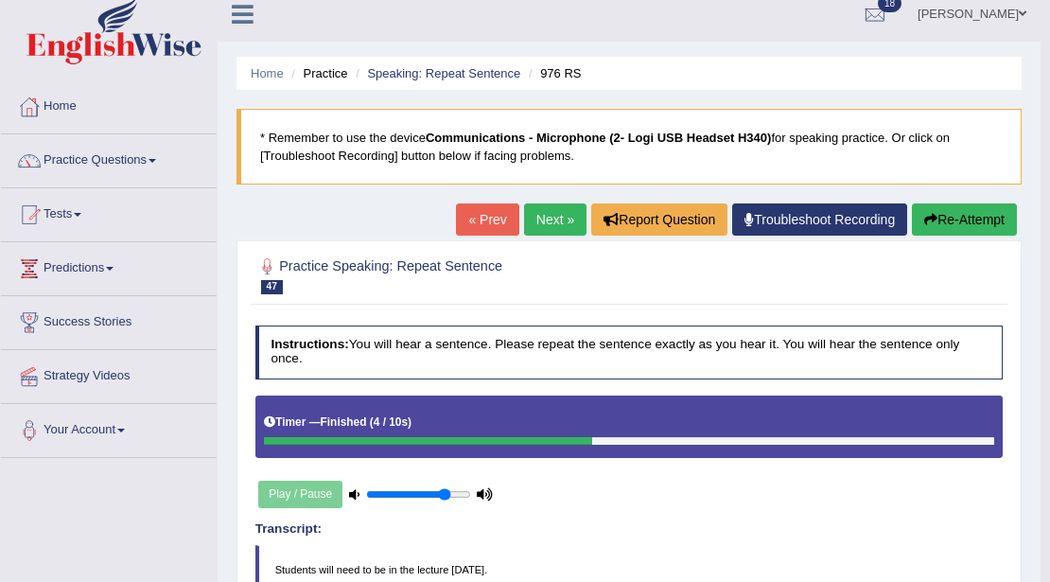
click at [557, 215] on link "Next »" at bounding box center [555, 219] width 62 height 32
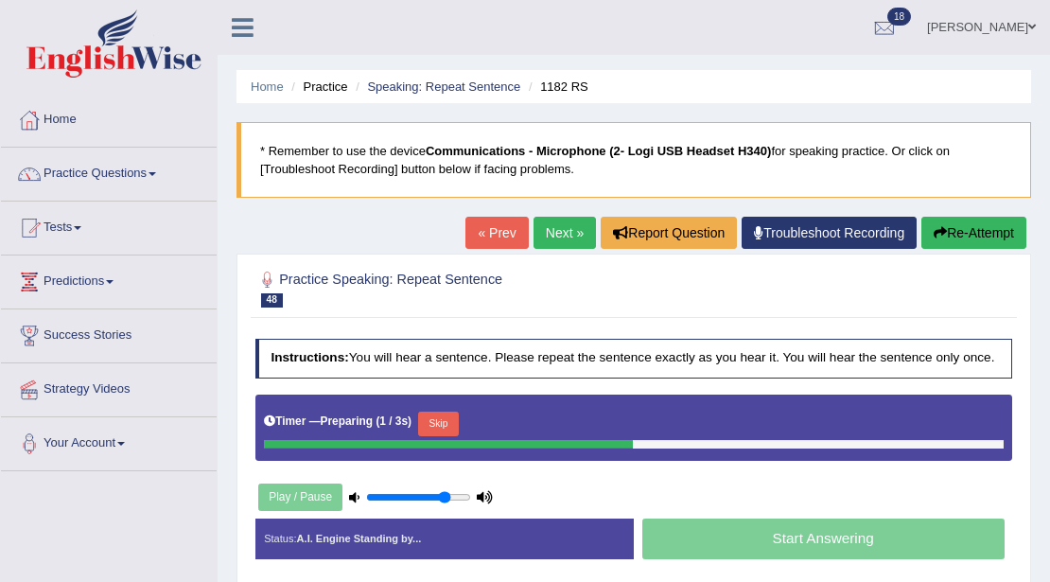
click at [449, 420] on button "Skip" at bounding box center [438, 423] width 41 height 25
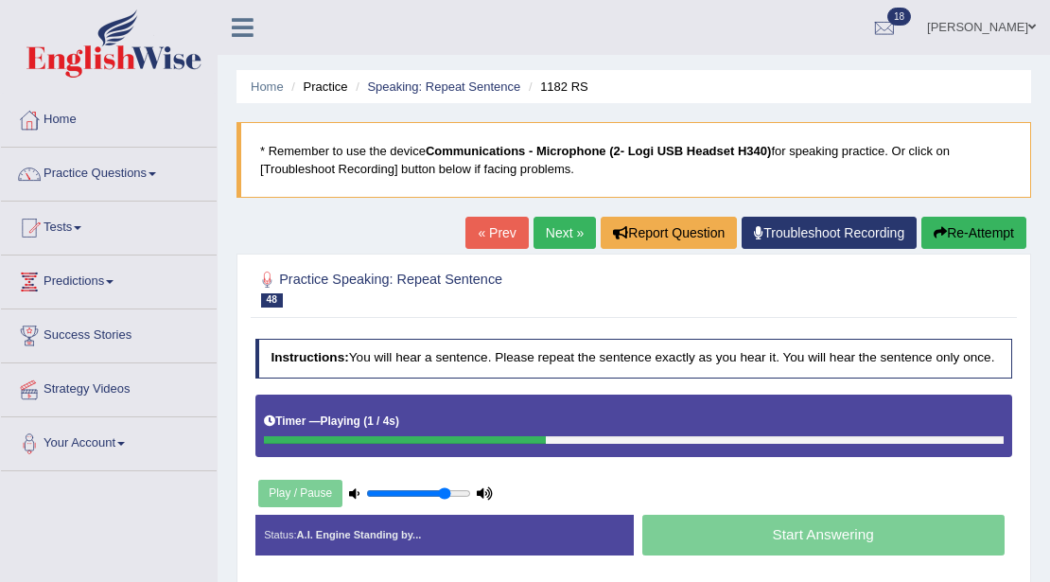
scroll to position [315, 0]
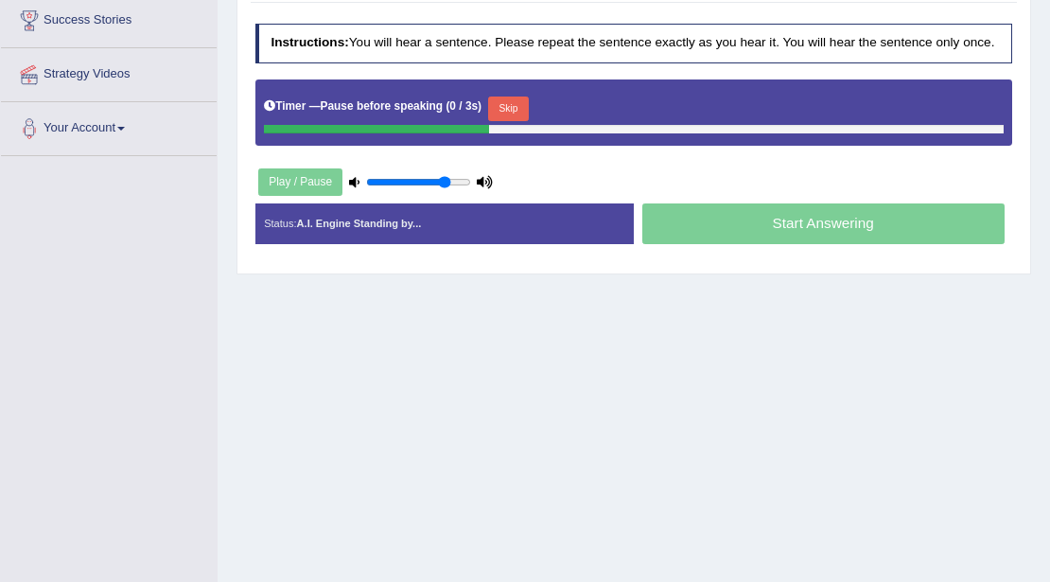
click at [526, 96] on button "Skip" at bounding box center [508, 108] width 41 height 25
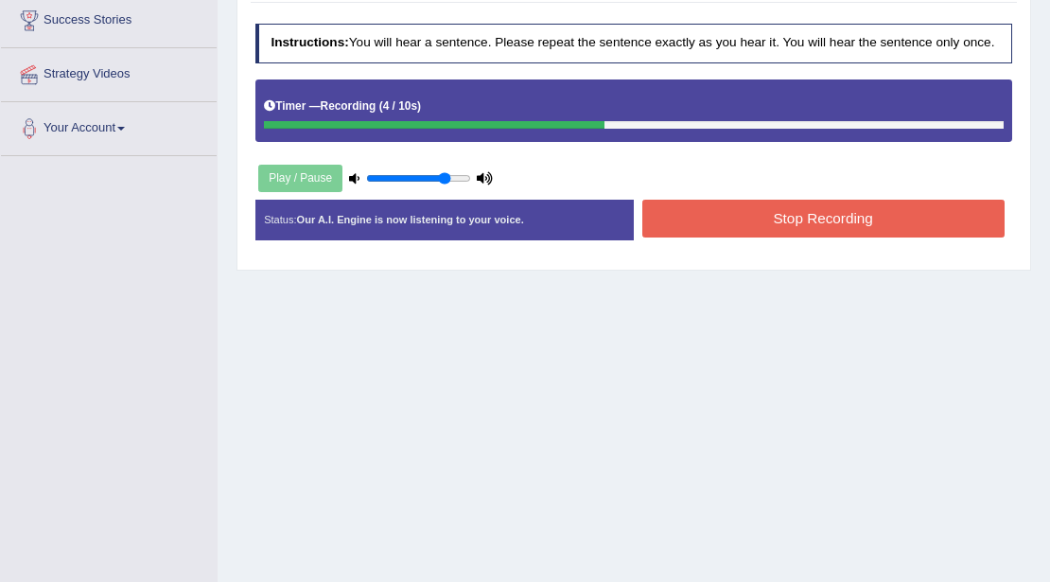
click at [740, 222] on button "Stop Recording" at bounding box center [823, 218] width 362 height 37
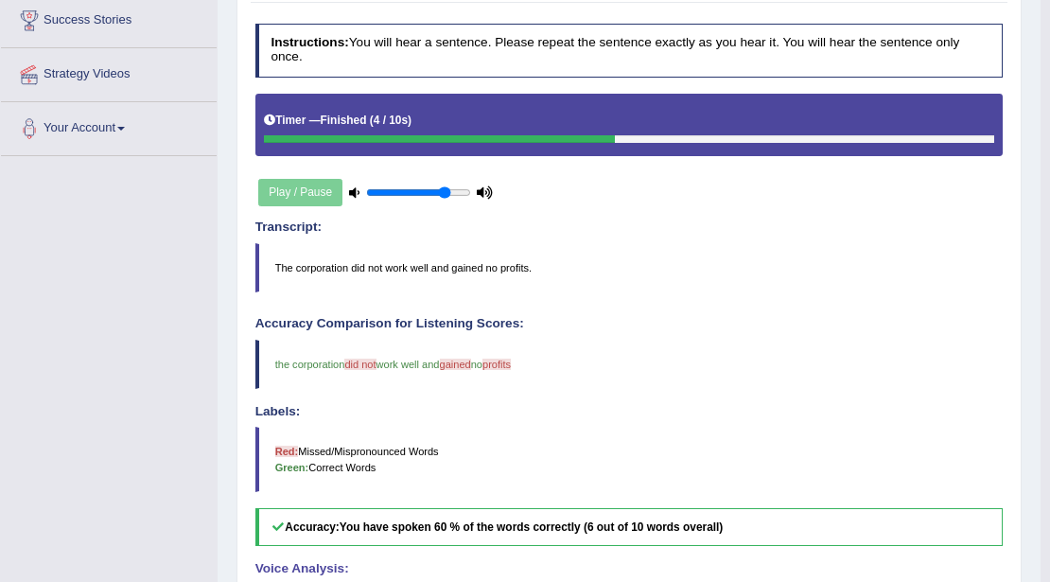
scroll to position [0, 0]
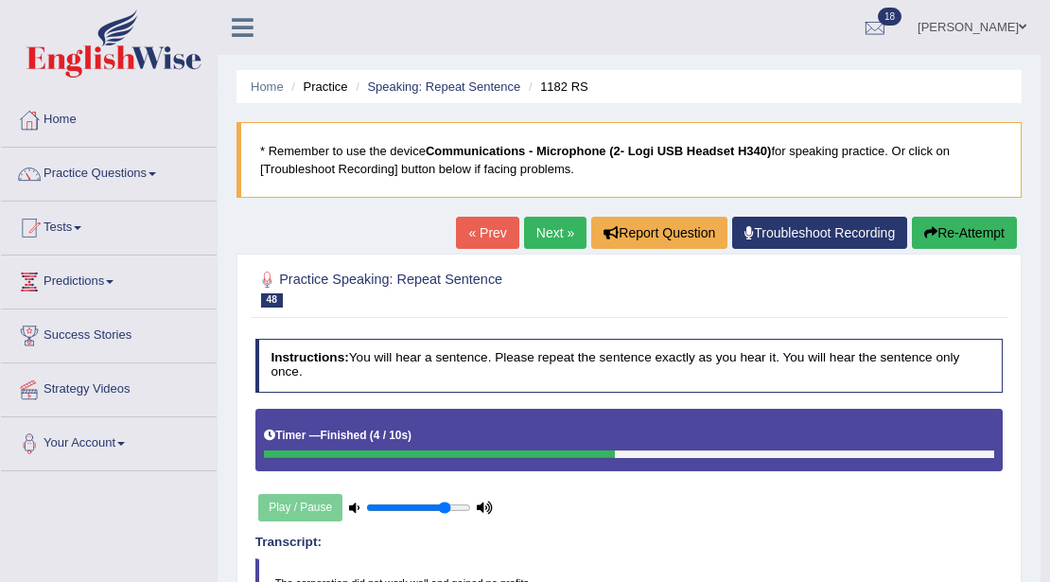
click at [934, 238] on button "Re-Attempt" at bounding box center [964, 233] width 105 height 32
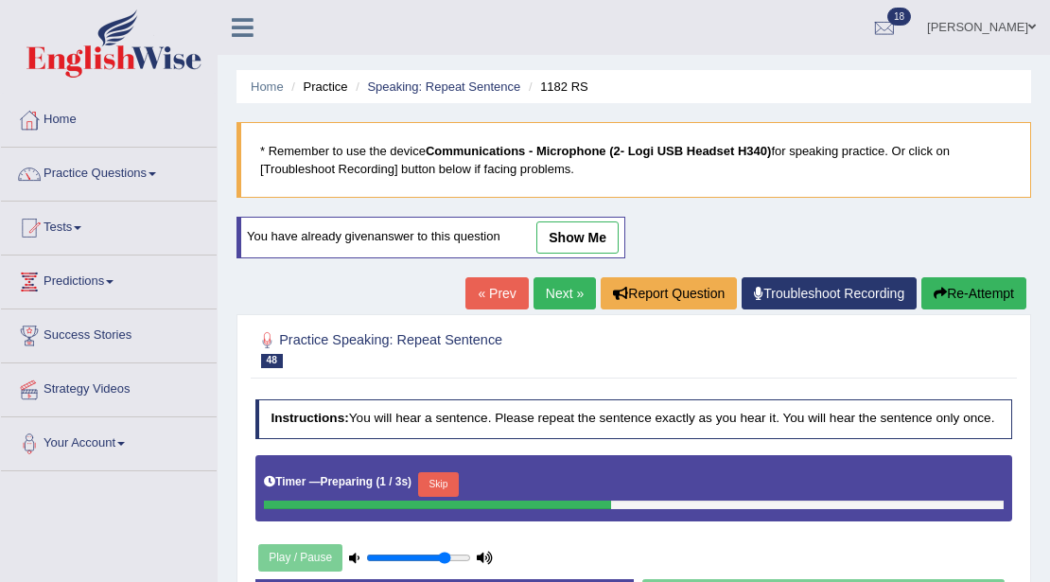
click at [454, 480] on button "Skip" at bounding box center [438, 484] width 41 height 25
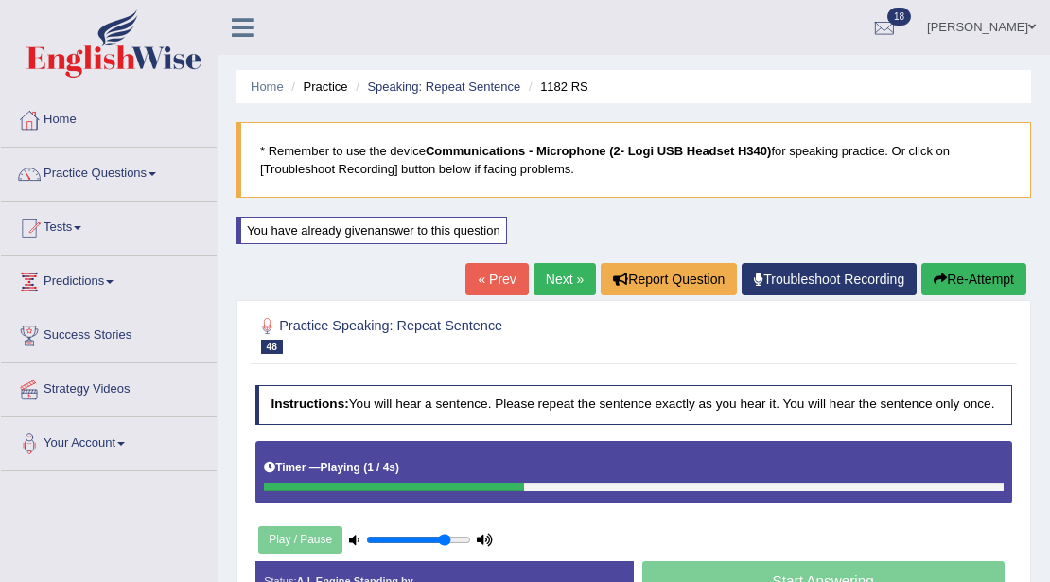
scroll to position [315, 0]
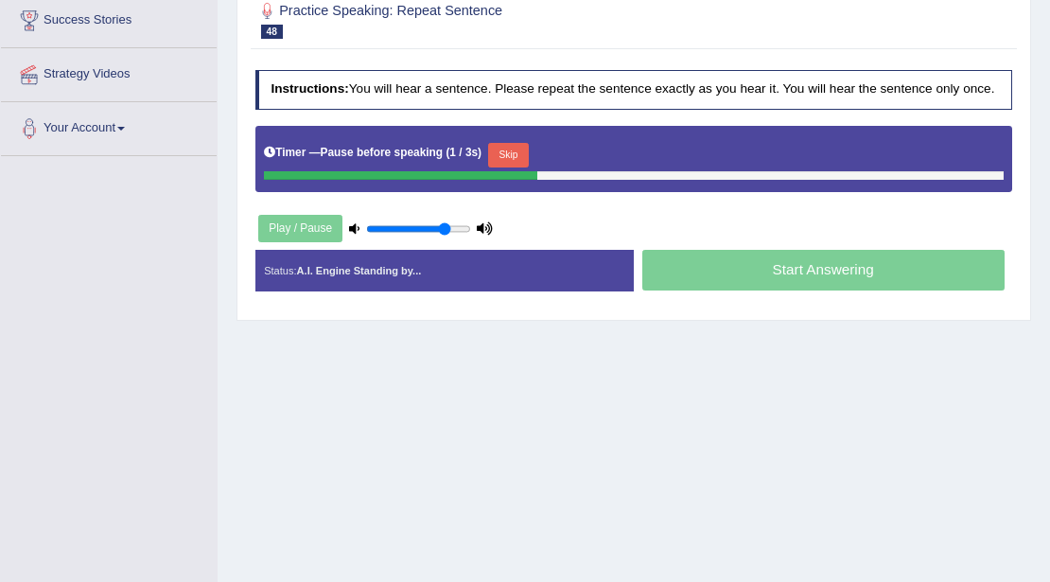
click at [524, 144] on button "Skip" at bounding box center [508, 155] width 41 height 25
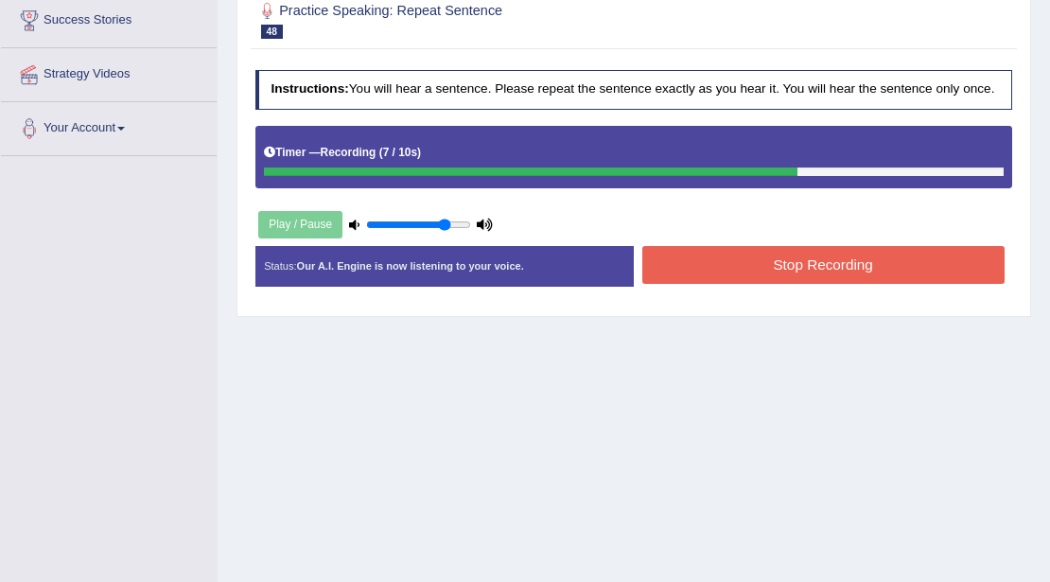
click at [682, 269] on button "Stop Recording" at bounding box center [823, 264] width 362 height 37
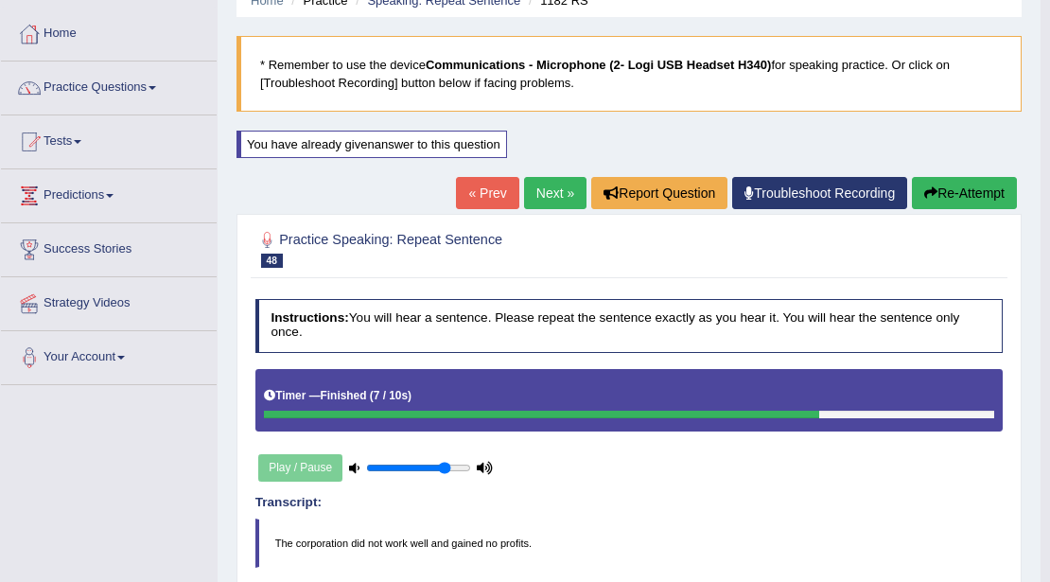
scroll to position [0, 0]
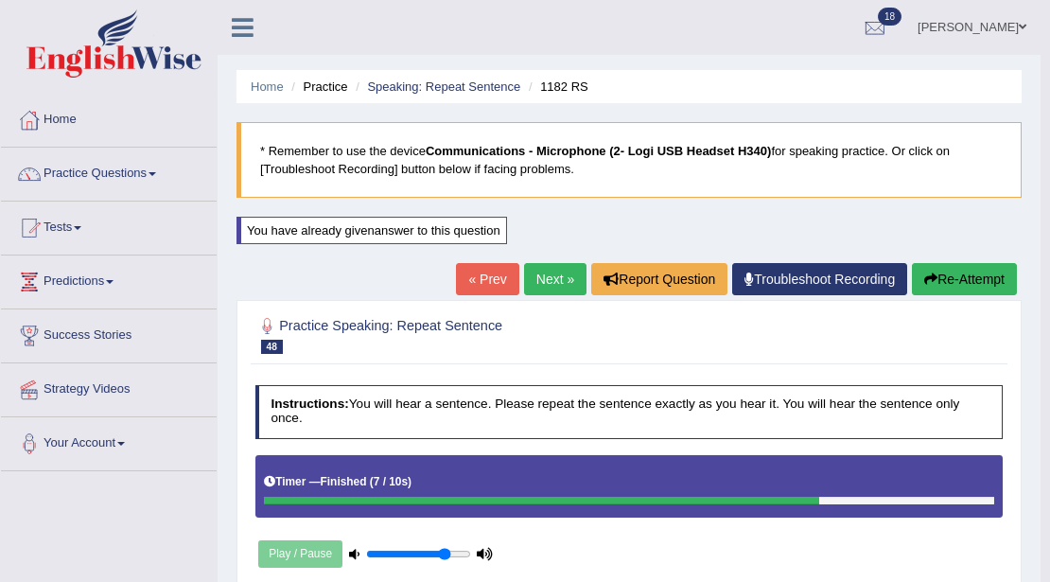
click at [539, 276] on link "Next »" at bounding box center [555, 279] width 62 height 32
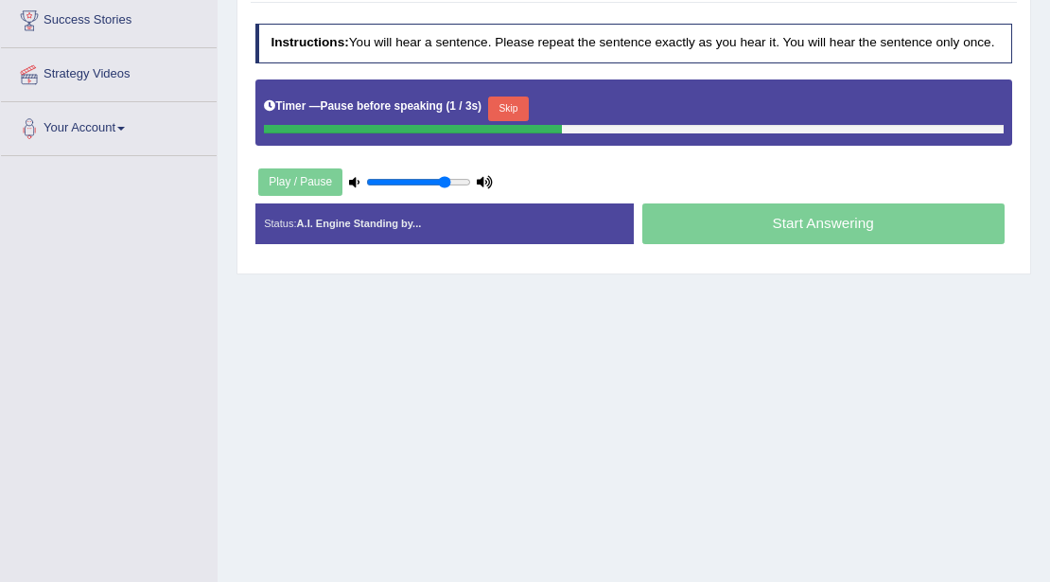
click at [523, 105] on button "Skip" at bounding box center [508, 108] width 41 height 25
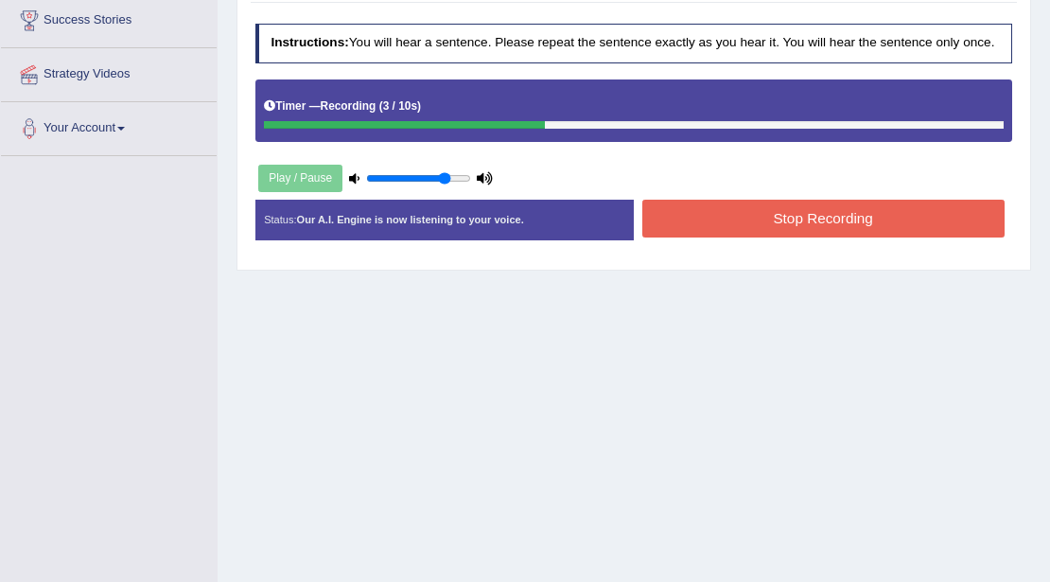
click at [716, 213] on button "Stop Recording" at bounding box center [823, 218] width 362 height 37
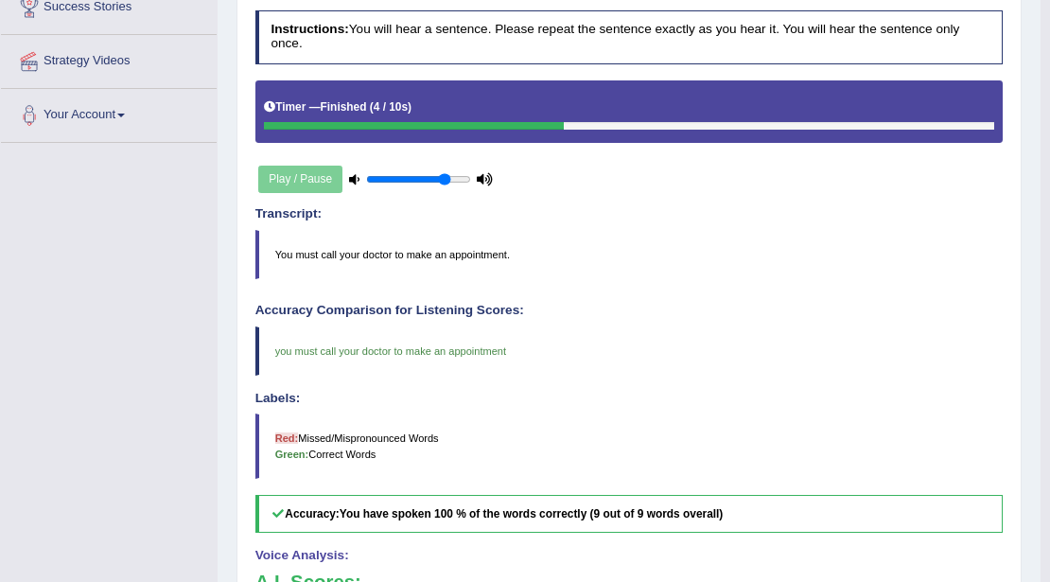
scroll to position [13, 0]
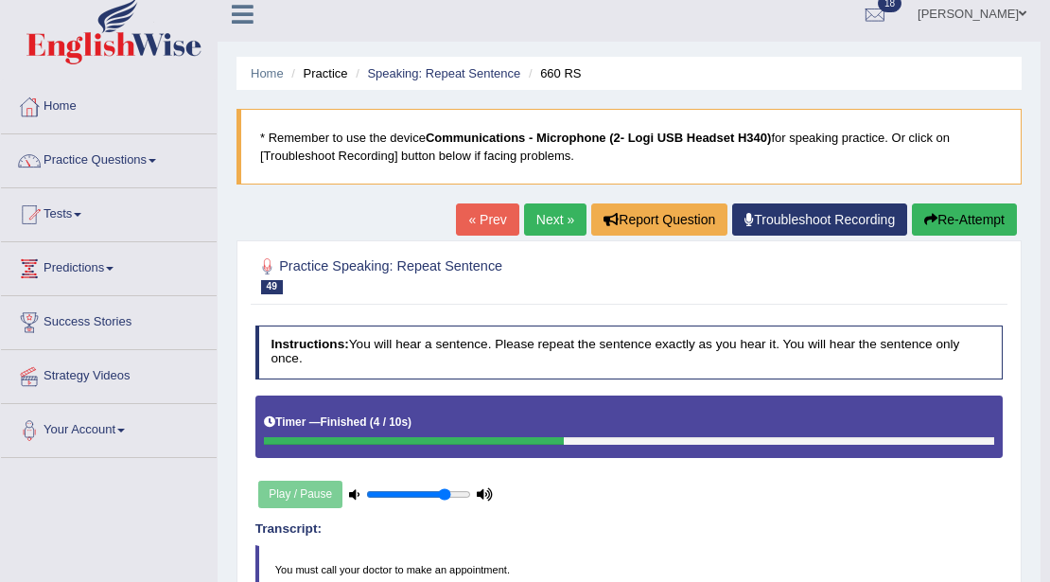
click at [534, 217] on link "Next »" at bounding box center [555, 219] width 62 height 32
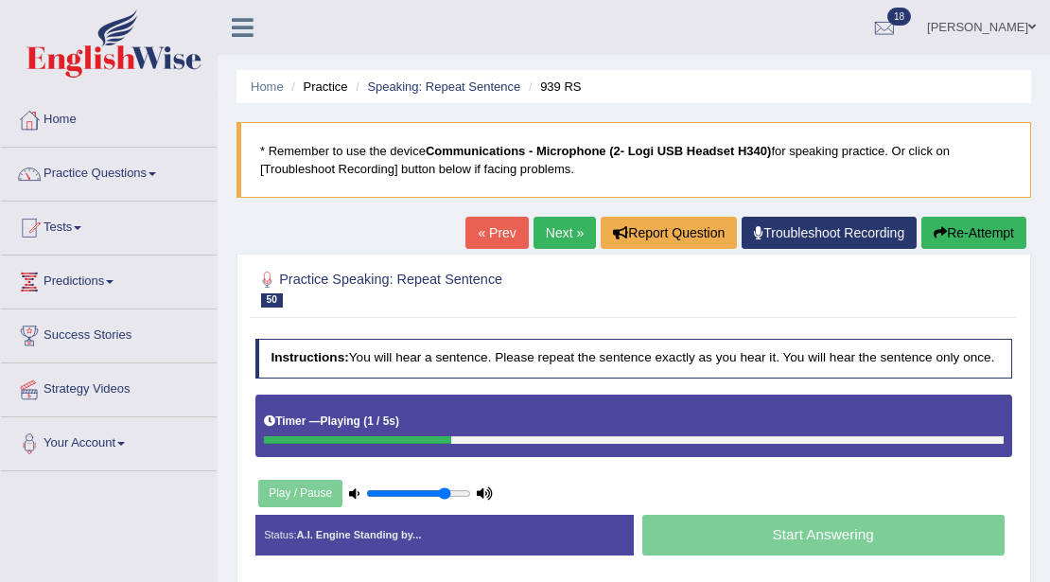
scroll to position [315, 0]
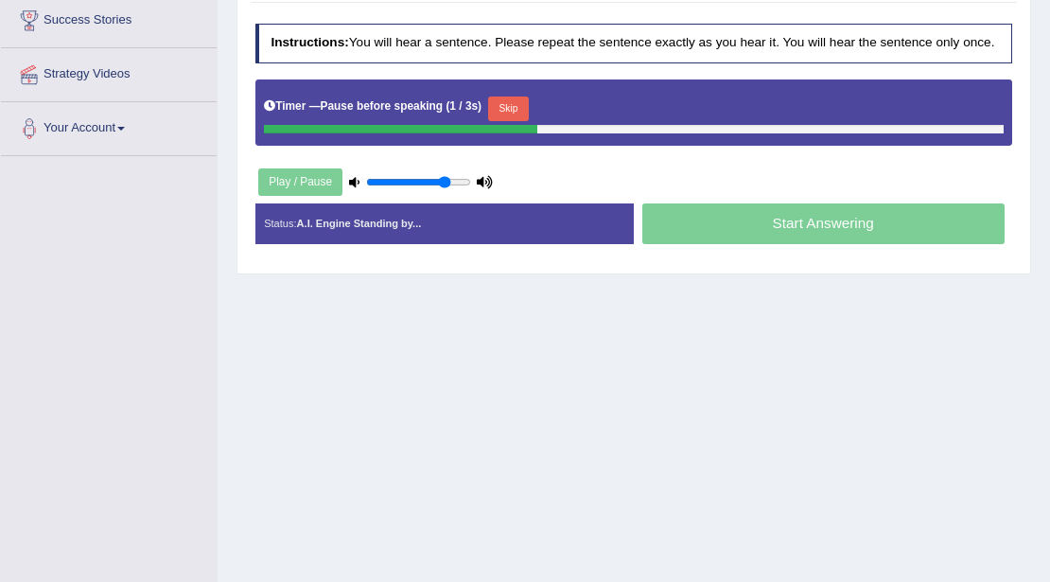
click at [517, 100] on button "Skip" at bounding box center [508, 108] width 41 height 25
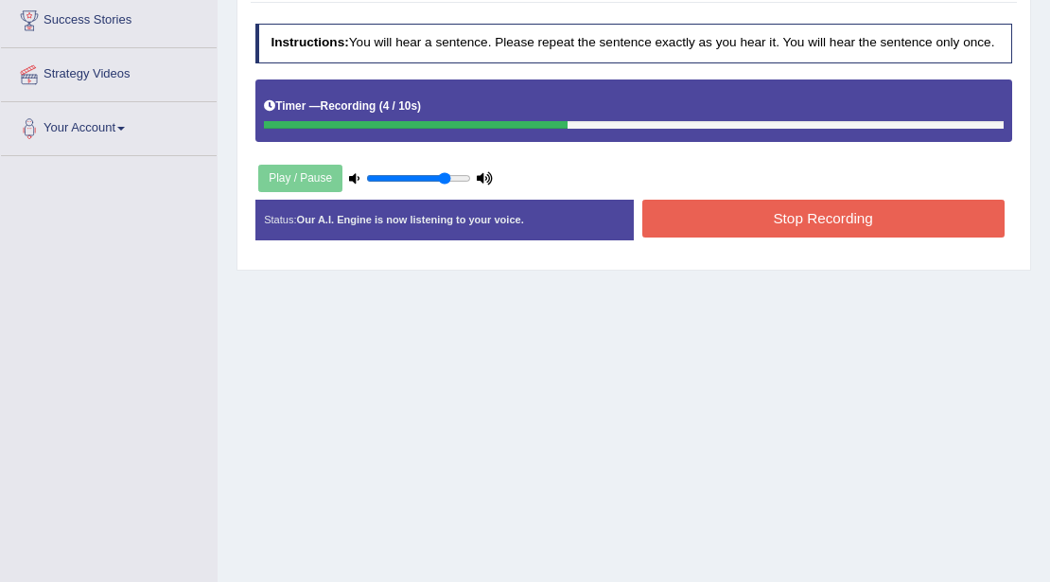
click at [715, 216] on button "Stop Recording" at bounding box center [823, 218] width 362 height 37
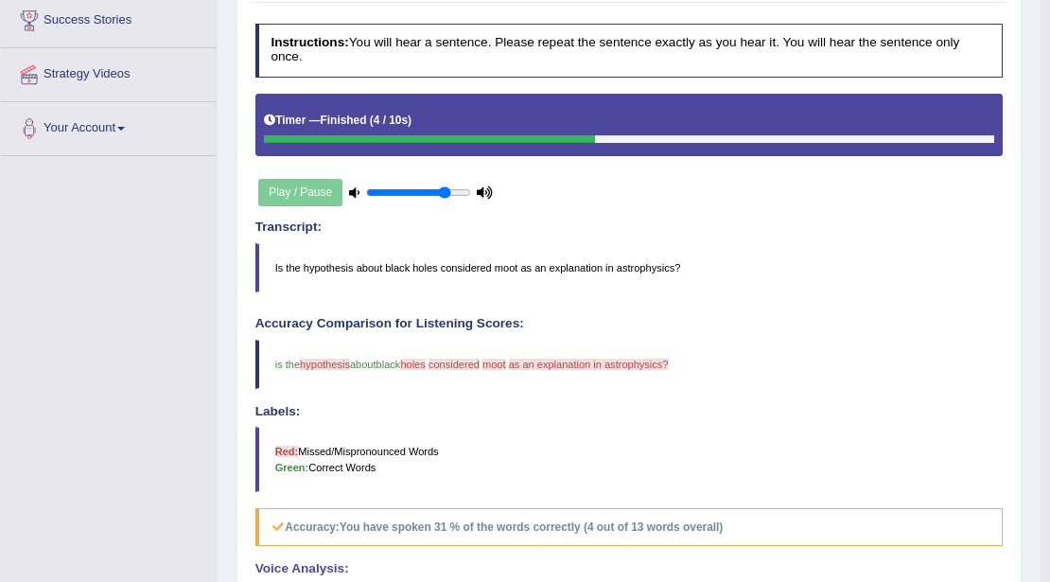
scroll to position [0, 0]
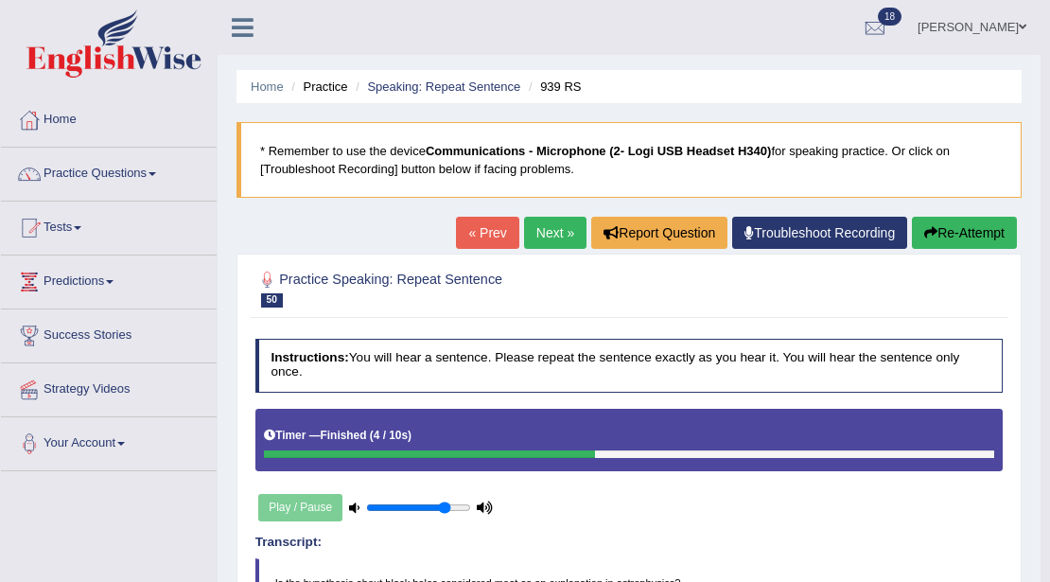
click at [531, 232] on link "Next »" at bounding box center [555, 233] width 62 height 32
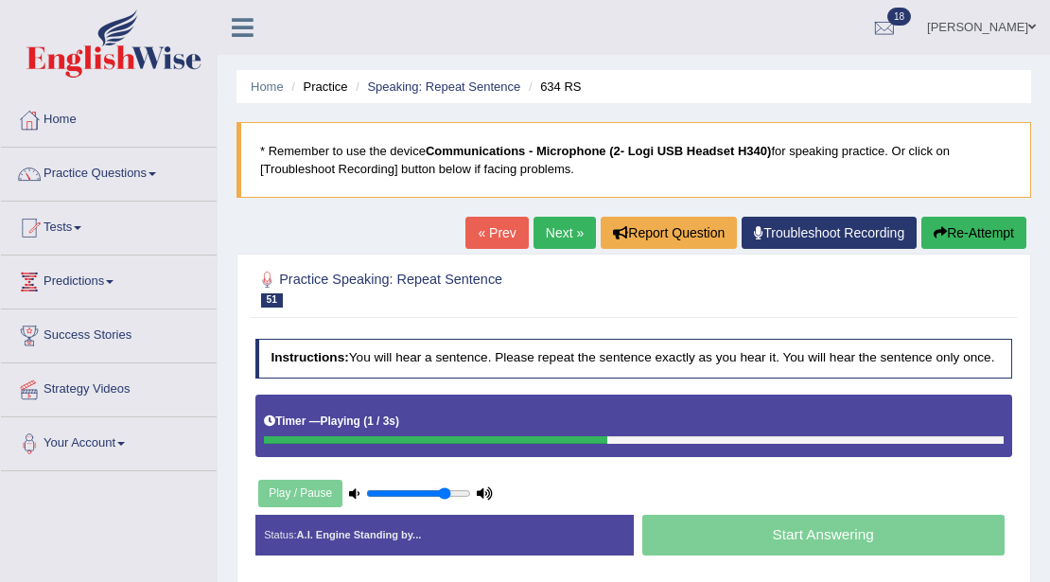
scroll to position [315, 0]
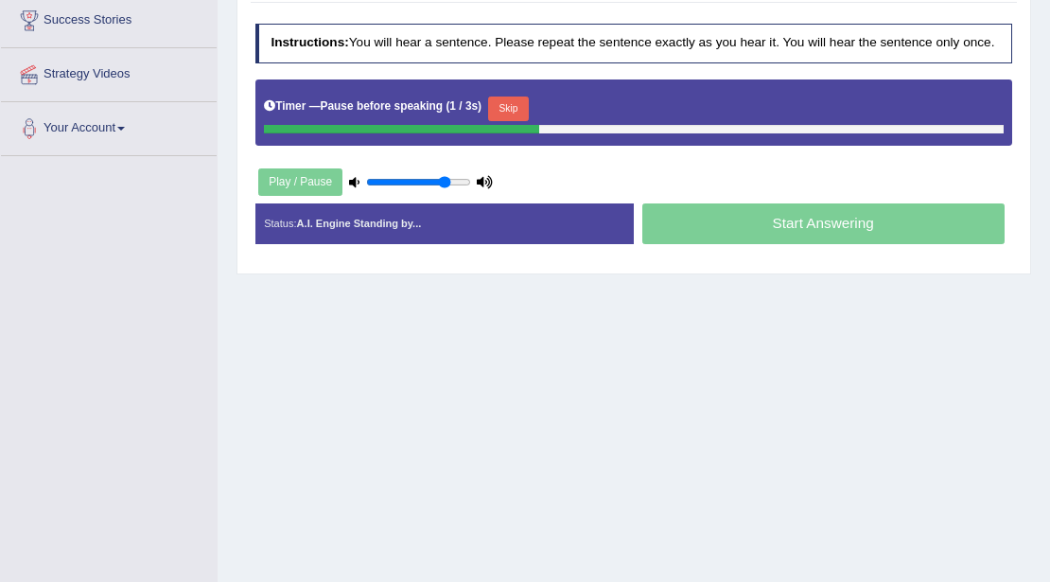
click at [515, 98] on button "Skip" at bounding box center [508, 108] width 41 height 25
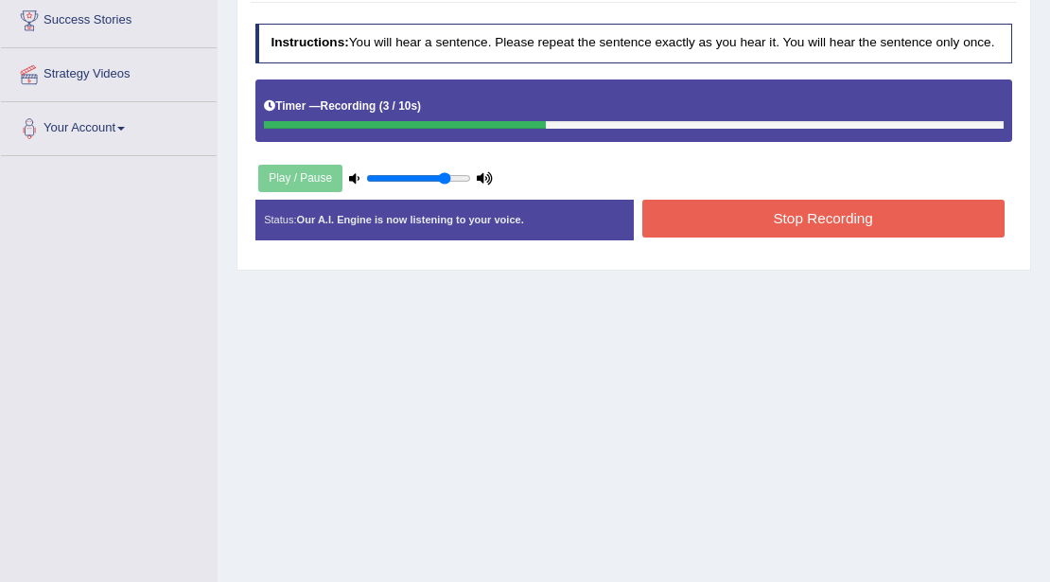
click at [723, 205] on button "Stop Recording" at bounding box center [823, 218] width 362 height 37
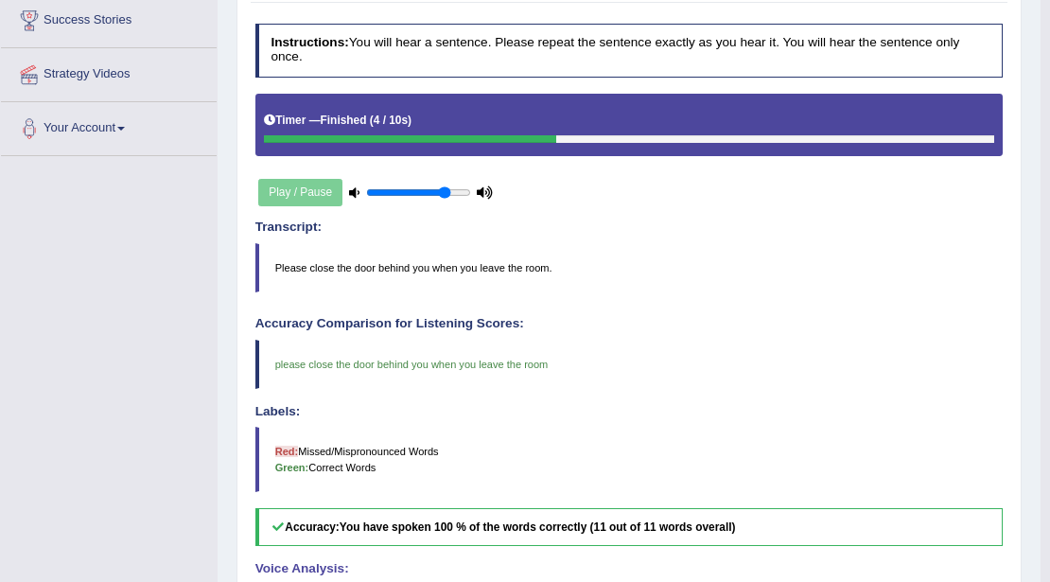
scroll to position [0, 0]
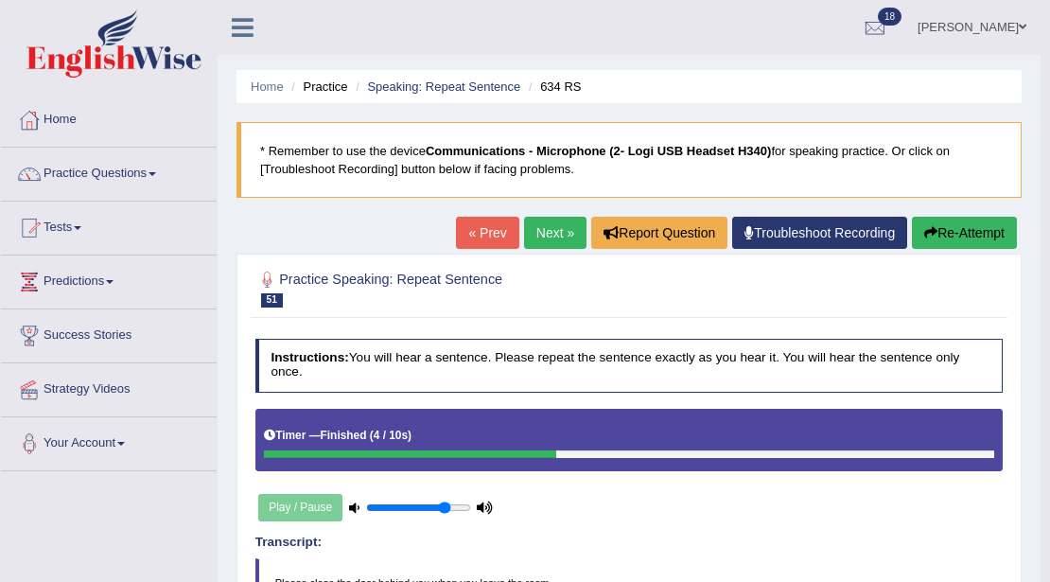
click at [489, 241] on link "« Prev" at bounding box center [487, 233] width 62 height 32
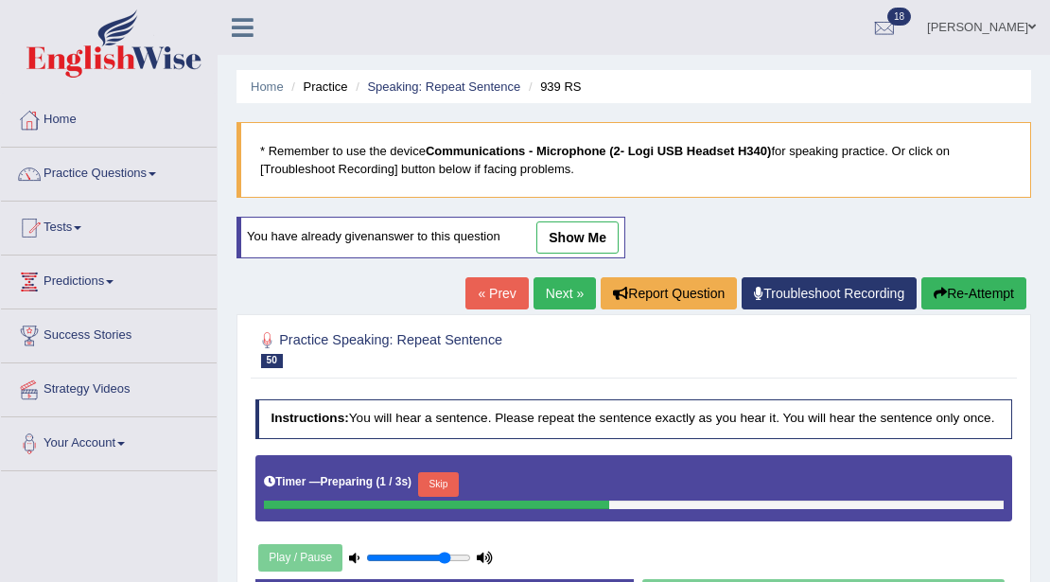
click at [451, 475] on button "Skip" at bounding box center [438, 484] width 41 height 25
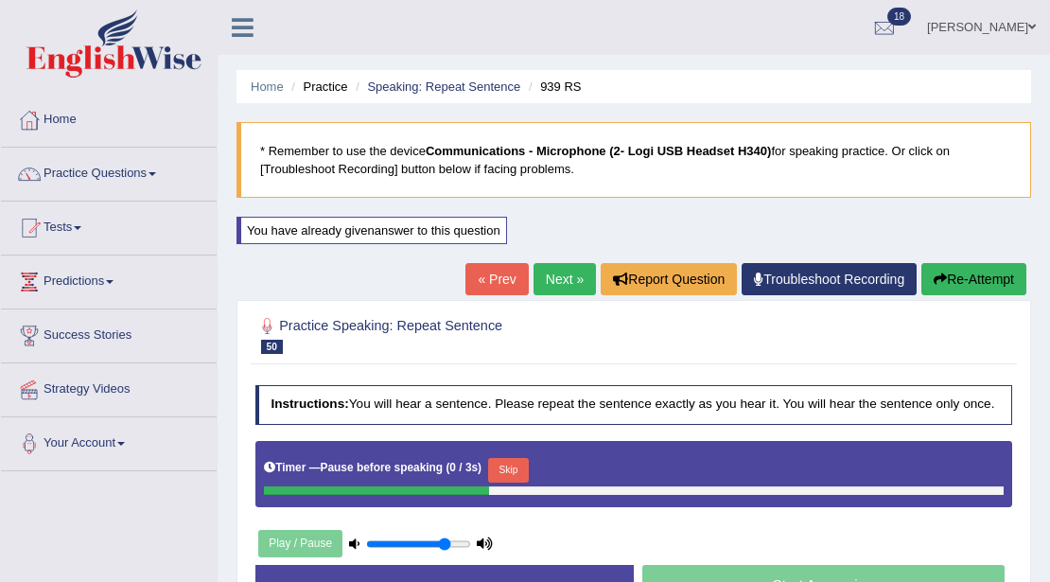
click at [504, 464] on button "Skip" at bounding box center [508, 470] width 41 height 25
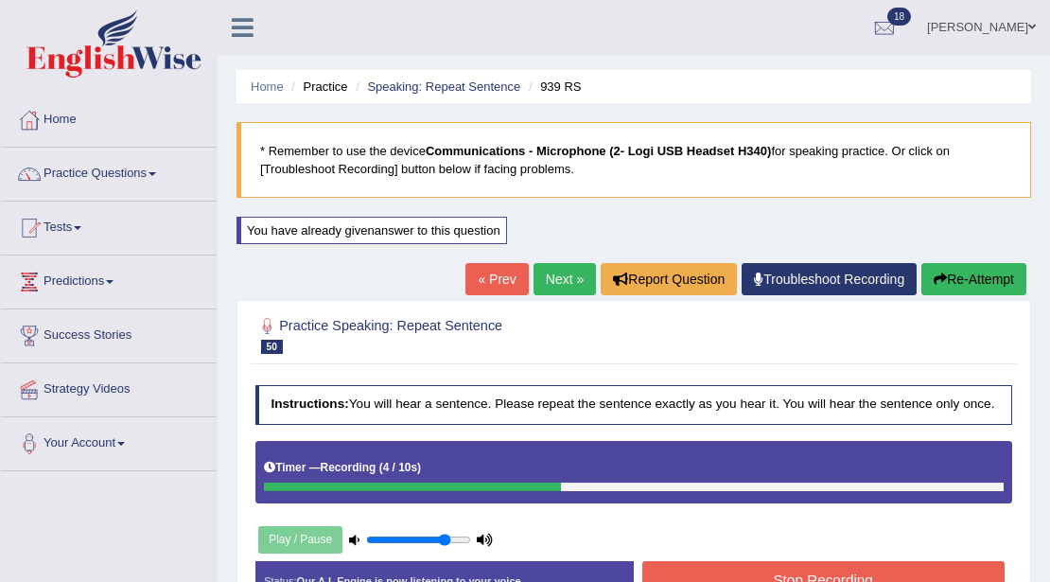
scroll to position [315, 0]
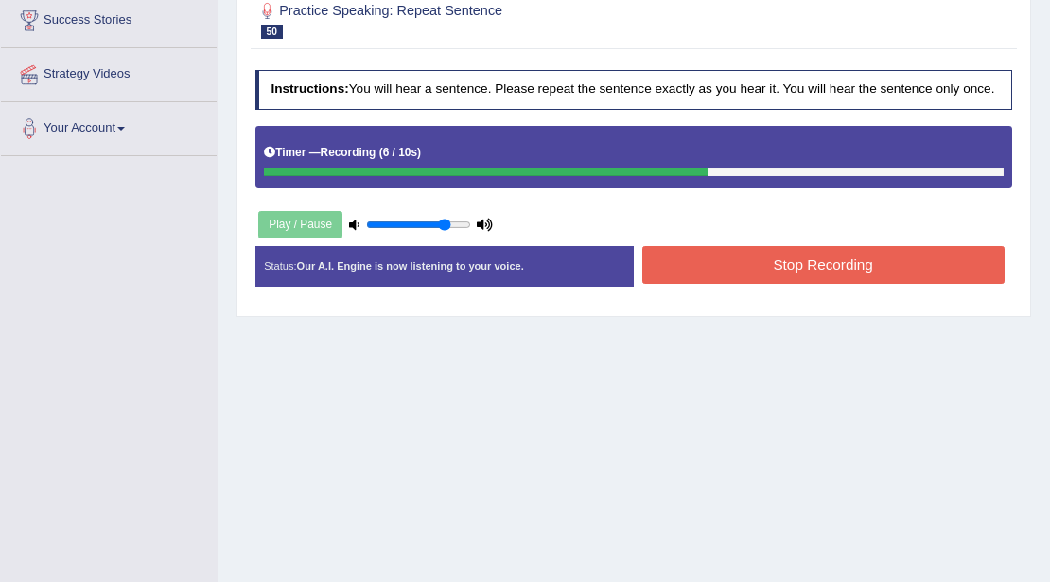
click at [723, 270] on button "Stop Recording" at bounding box center [823, 264] width 362 height 37
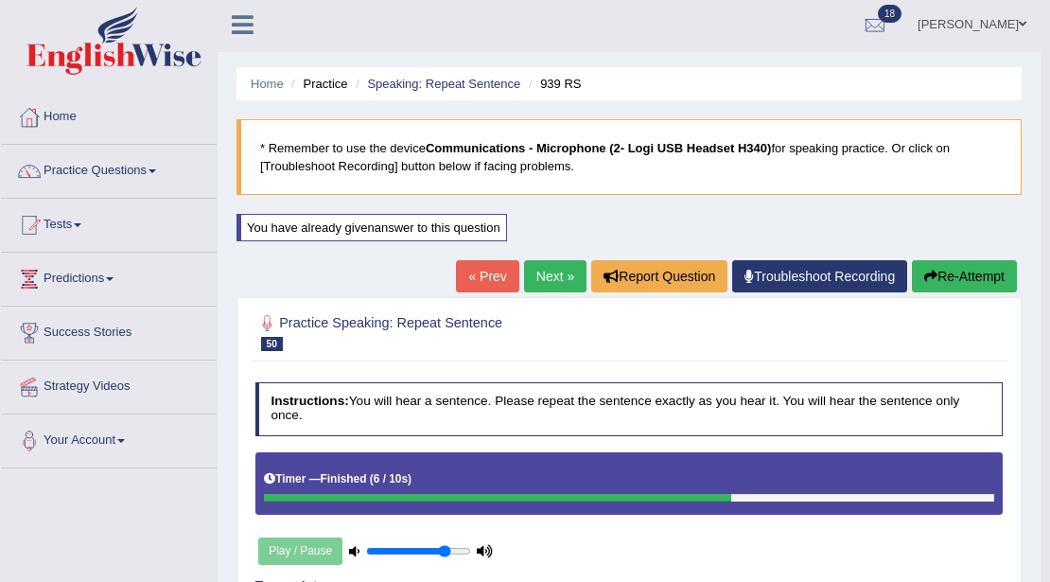
scroll to position [0, 0]
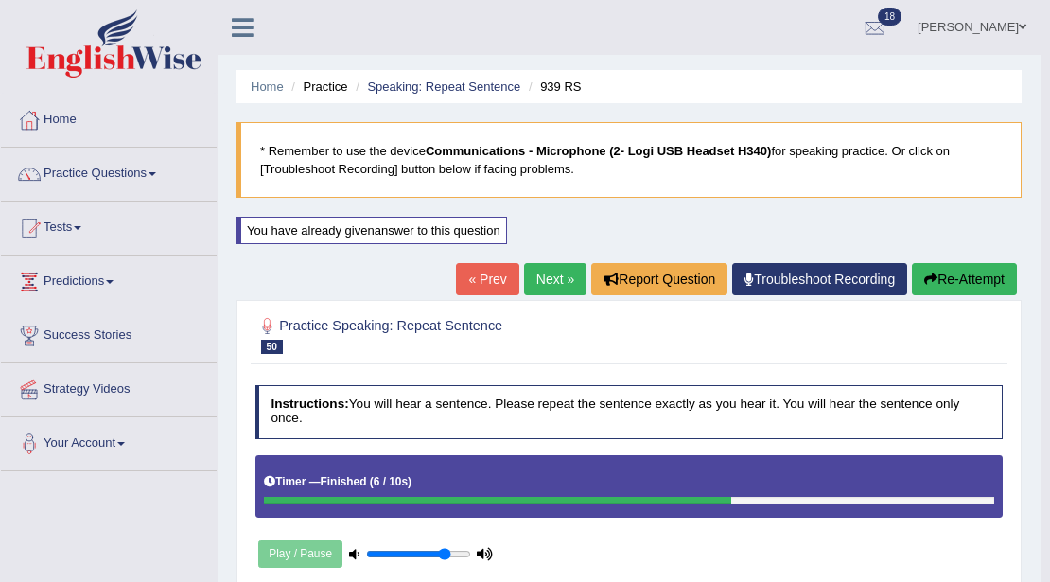
click at [562, 276] on link "Next »" at bounding box center [555, 279] width 62 height 32
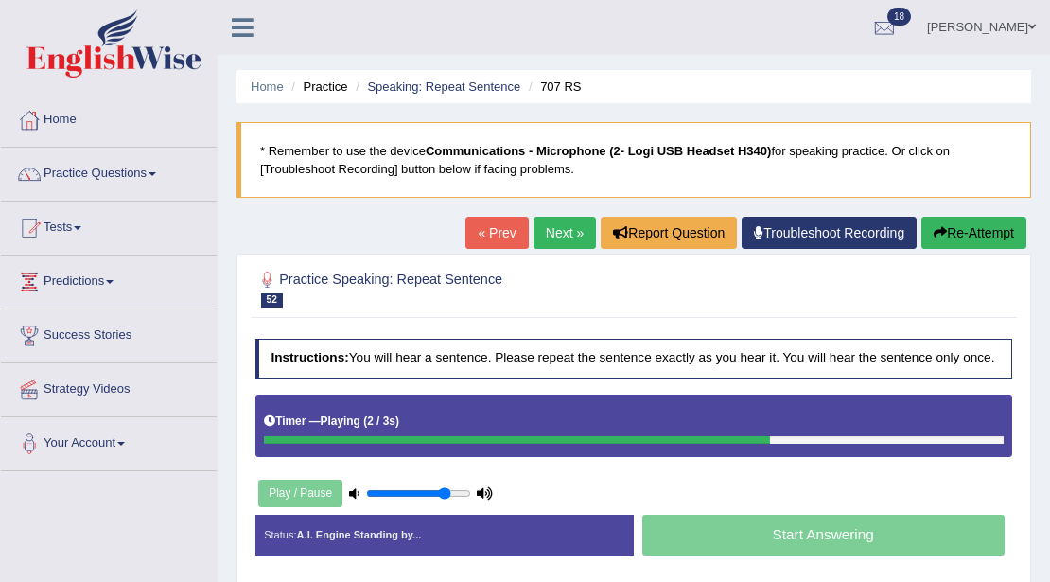
scroll to position [315, 0]
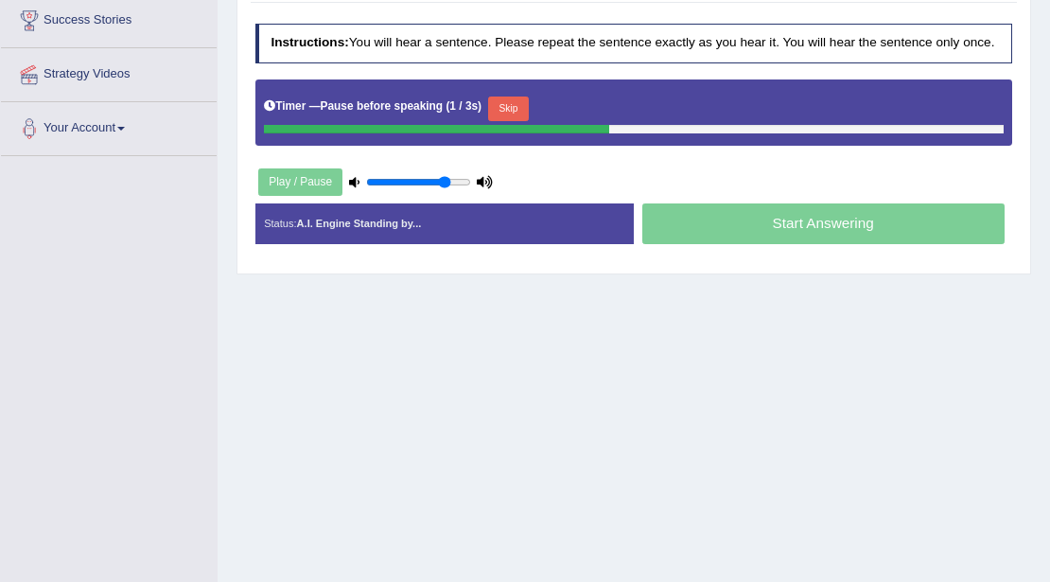
click at [532, 83] on div "Timer — Pause before speaking ( 1 / 3s ) Skip" at bounding box center [634, 112] width 758 height 66
click at [515, 102] on button "Skip" at bounding box center [508, 108] width 41 height 25
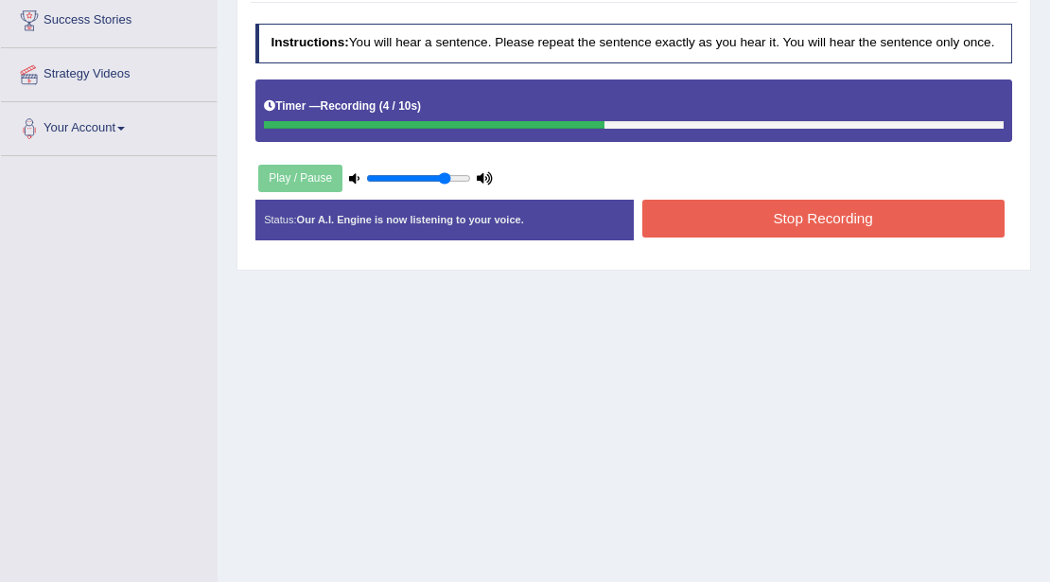
click at [664, 203] on button "Stop Recording" at bounding box center [823, 218] width 362 height 37
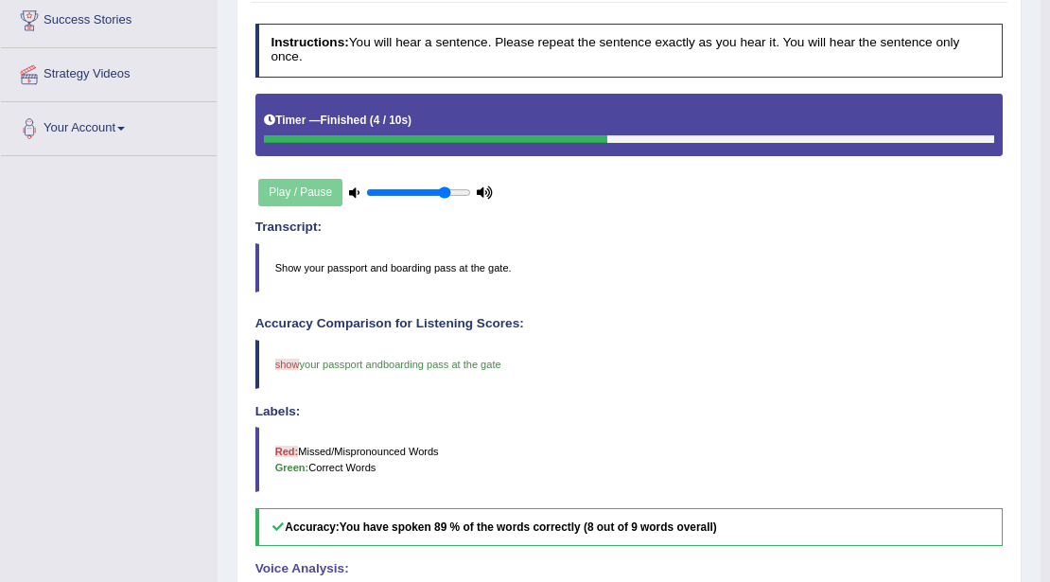
scroll to position [0, 0]
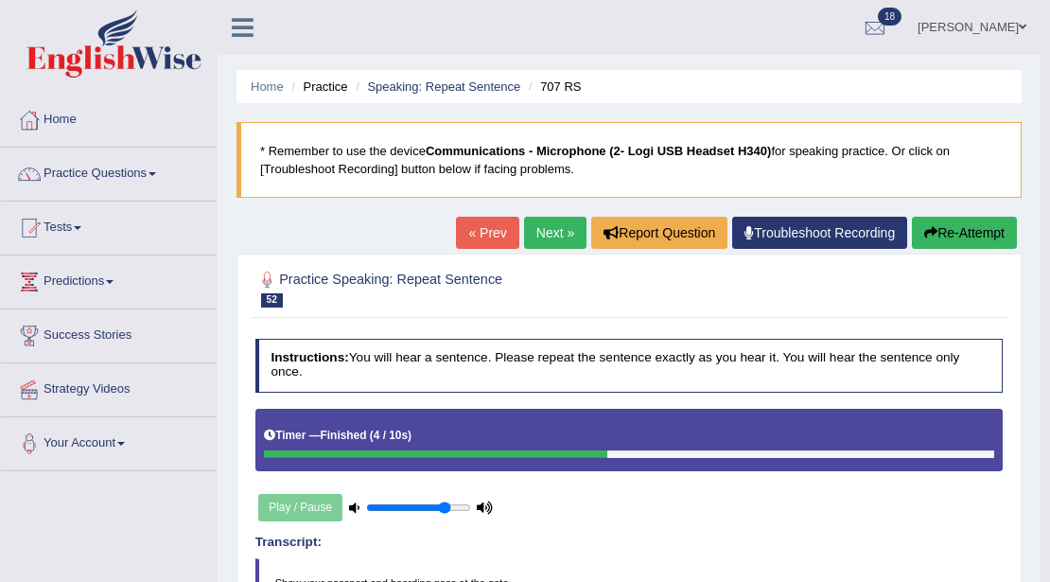
click at [536, 226] on link "Next »" at bounding box center [555, 233] width 62 height 32
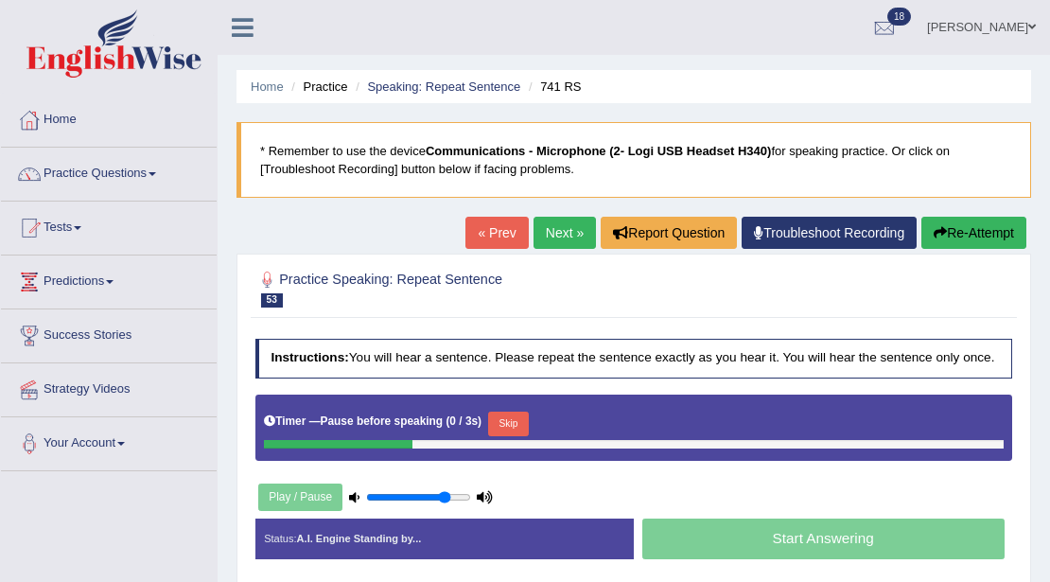
click at [506, 419] on button "Skip" at bounding box center [508, 423] width 41 height 25
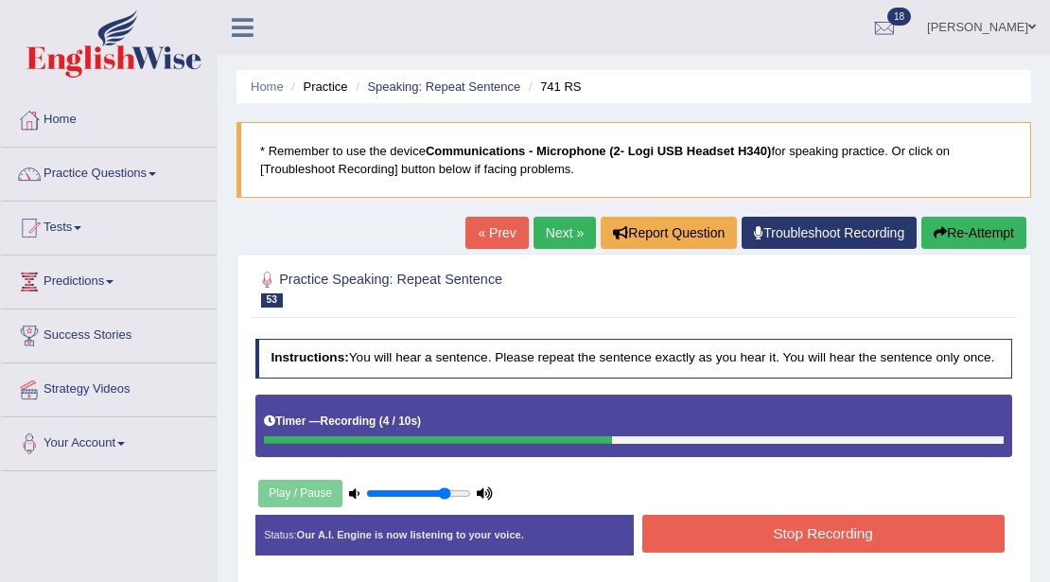
click at [658, 515] on button "Stop Recording" at bounding box center [823, 533] width 362 height 37
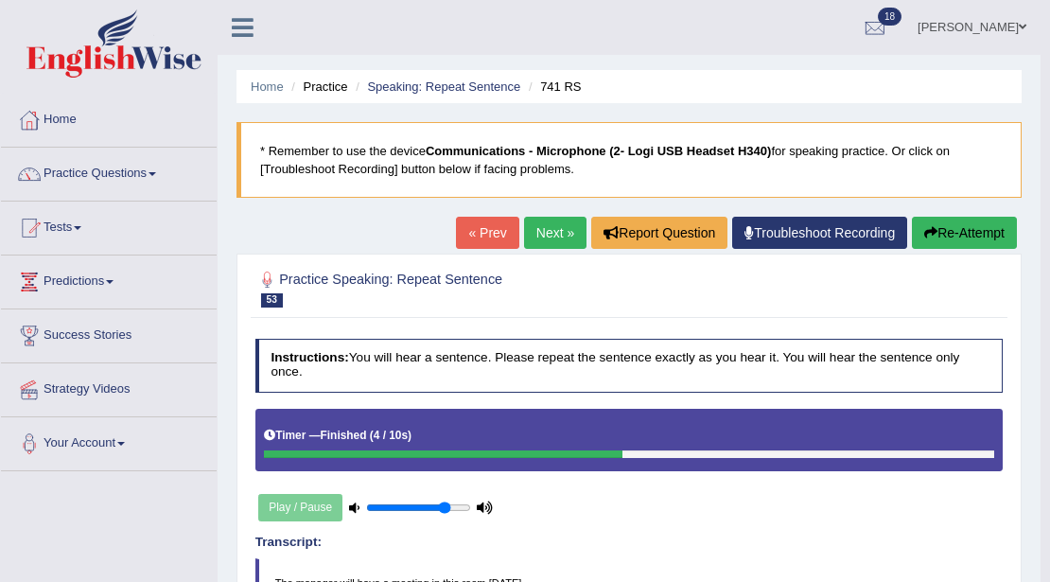
click at [543, 225] on link "Next »" at bounding box center [555, 233] width 62 height 32
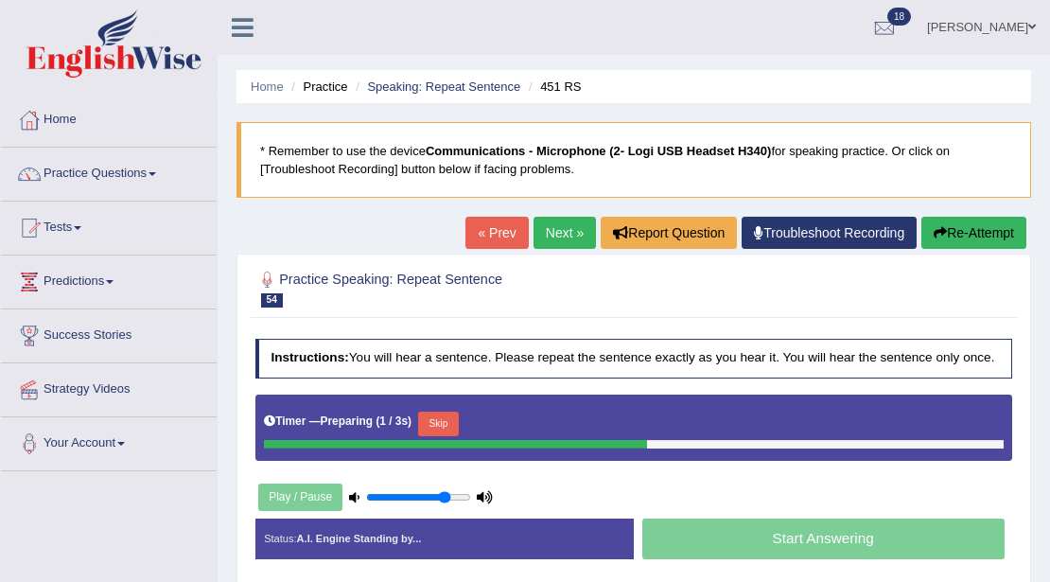
click at [450, 421] on button "Skip" at bounding box center [438, 423] width 41 height 25
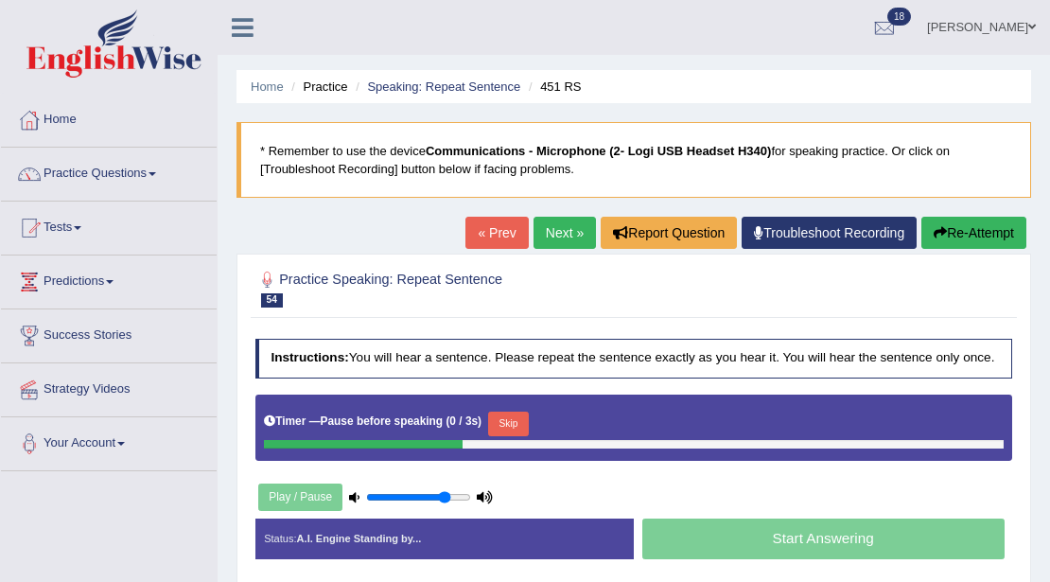
click at [507, 418] on button "Skip" at bounding box center [508, 423] width 41 height 25
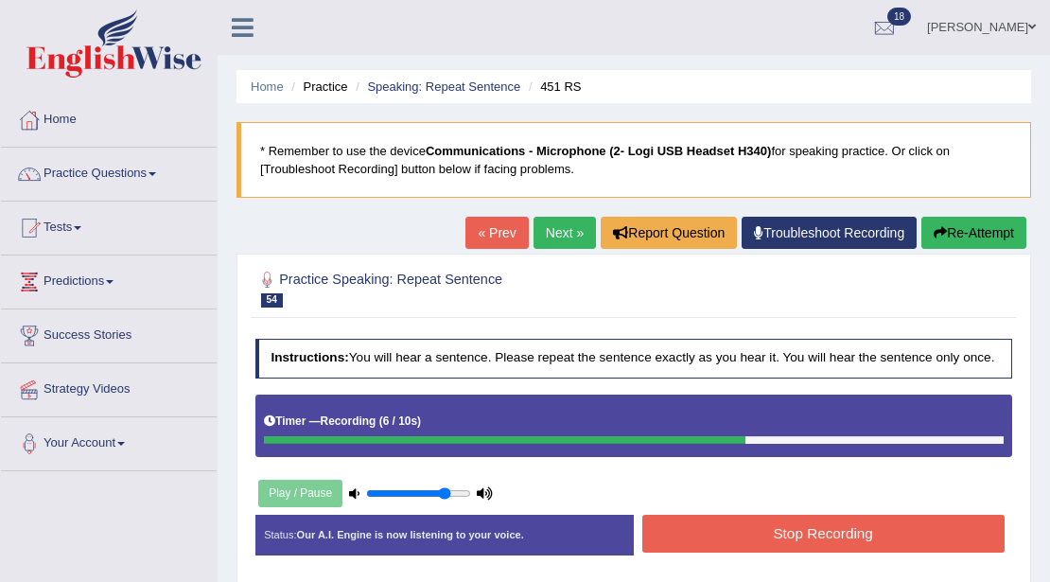
click at [704, 530] on button "Stop Recording" at bounding box center [823, 533] width 362 height 37
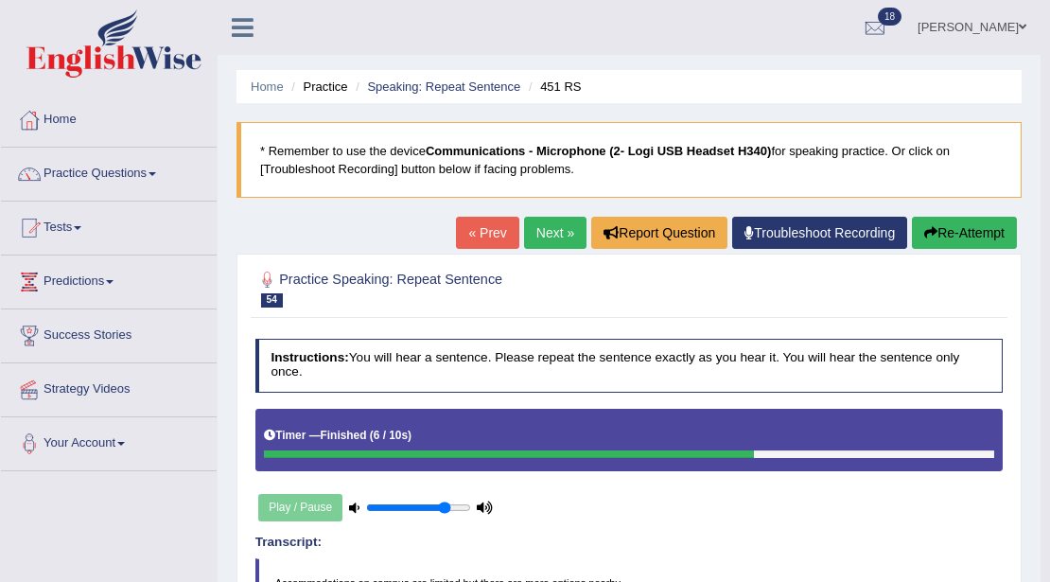
click at [934, 224] on button "Re-Attempt" at bounding box center [964, 233] width 105 height 32
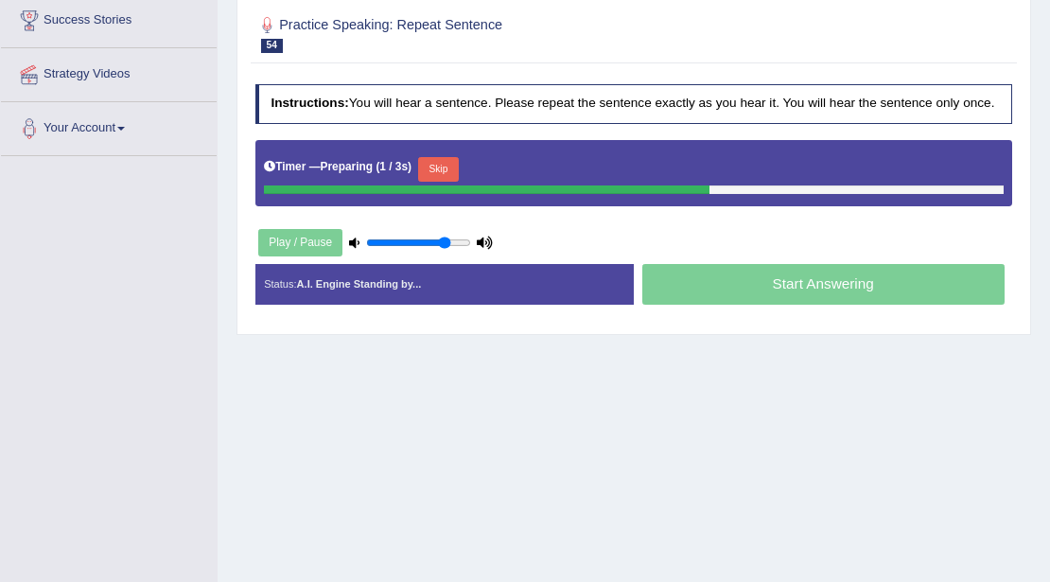
click at [442, 158] on button "Skip" at bounding box center [438, 169] width 41 height 25
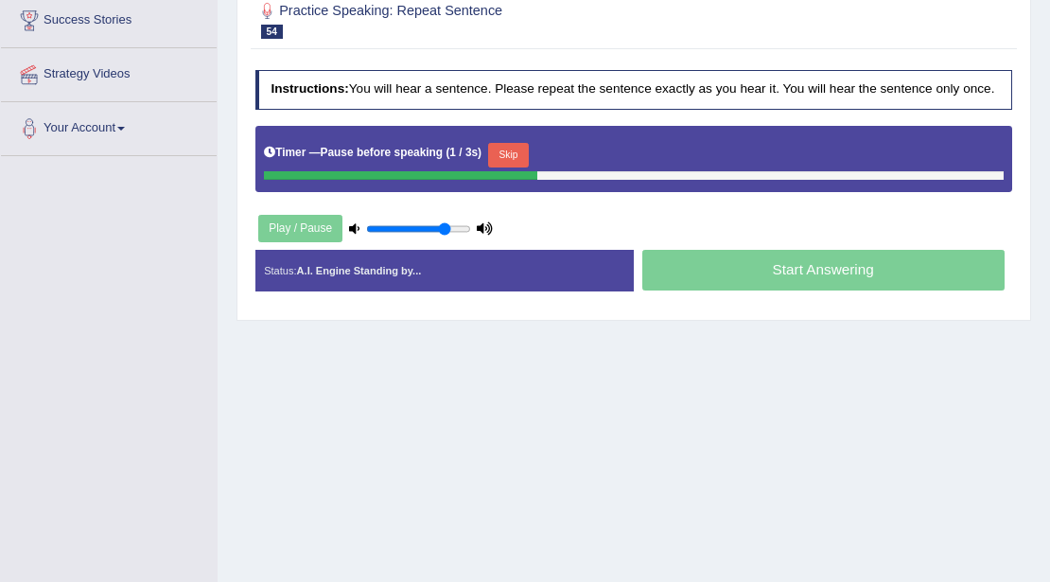
click at [508, 151] on button "Skip" at bounding box center [508, 155] width 41 height 25
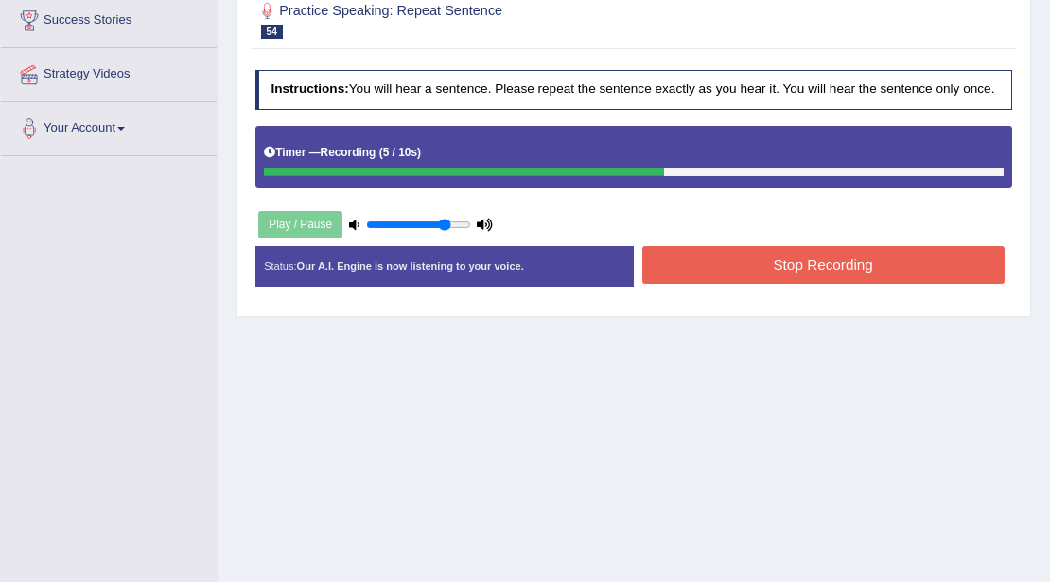
click at [804, 256] on button "Stop Recording" at bounding box center [823, 264] width 362 height 37
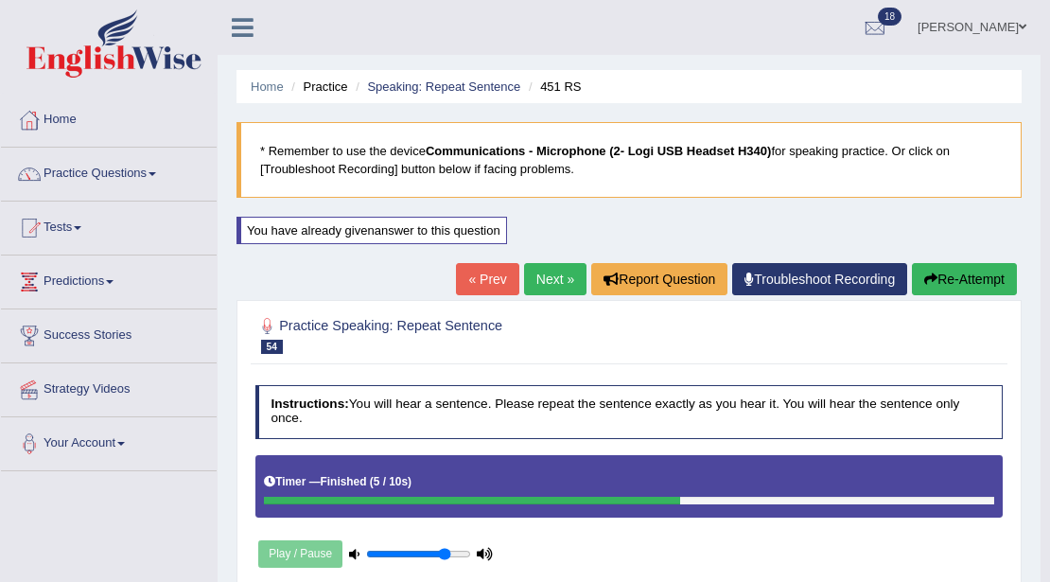
click at [547, 276] on link "Next »" at bounding box center [555, 279] width 62 height 32
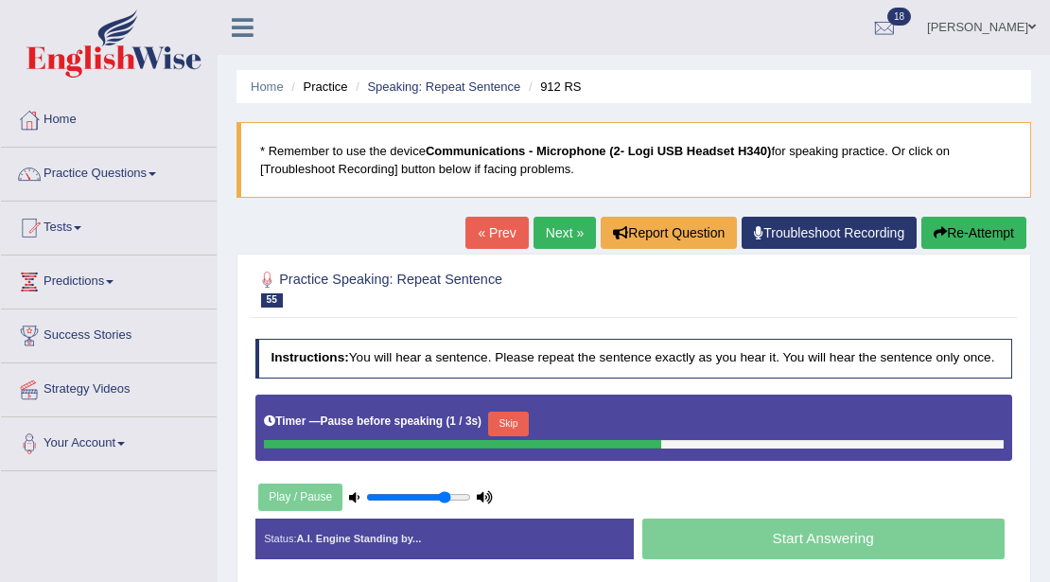
click at [516, 417] on button "Skip" at bounding box center [508, 423] width 41 height 25
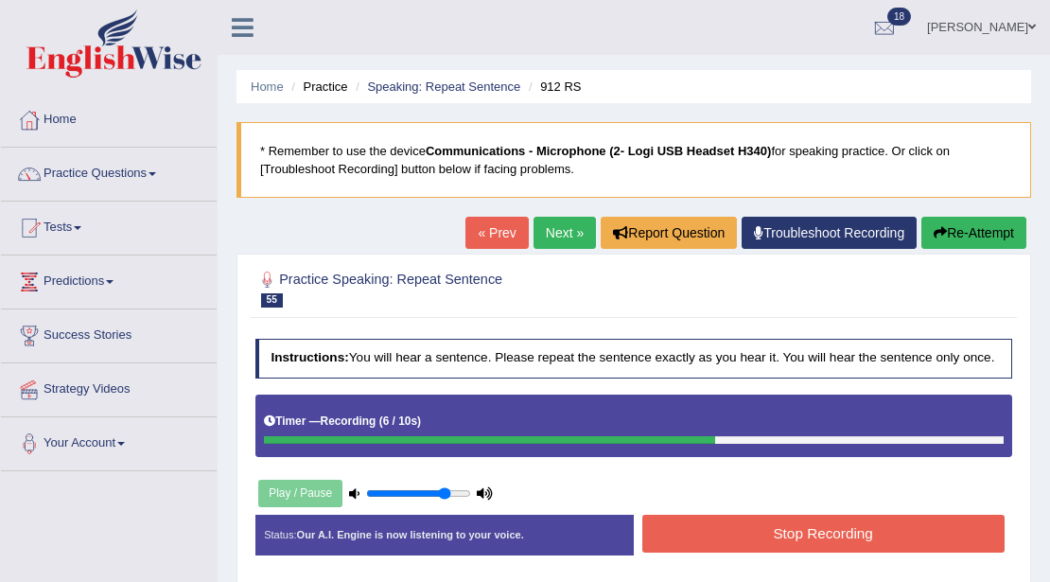
click at [692, 528] on button "Stop Recording" at bounding box center [823, 533] width 362 height 37
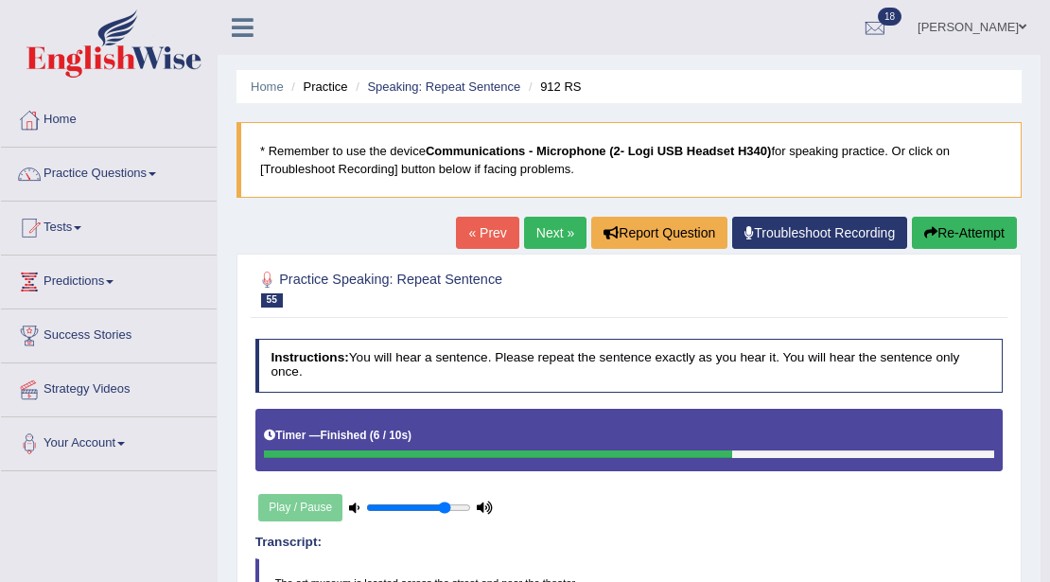
click at [544, 231] on link "Next »" at bounding box center [555, 233] width 62 height 32
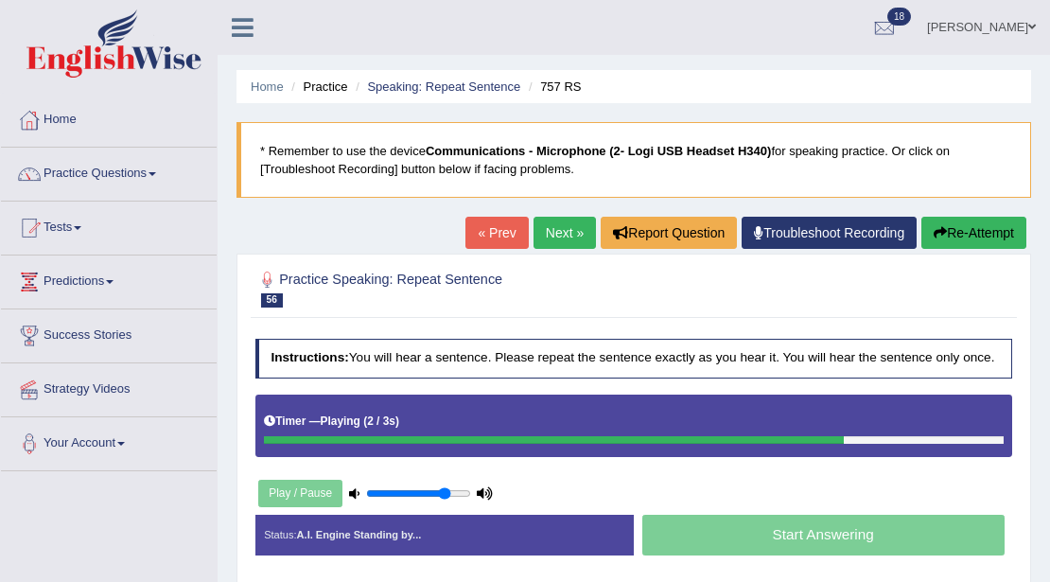
scroll to position [315, 0]
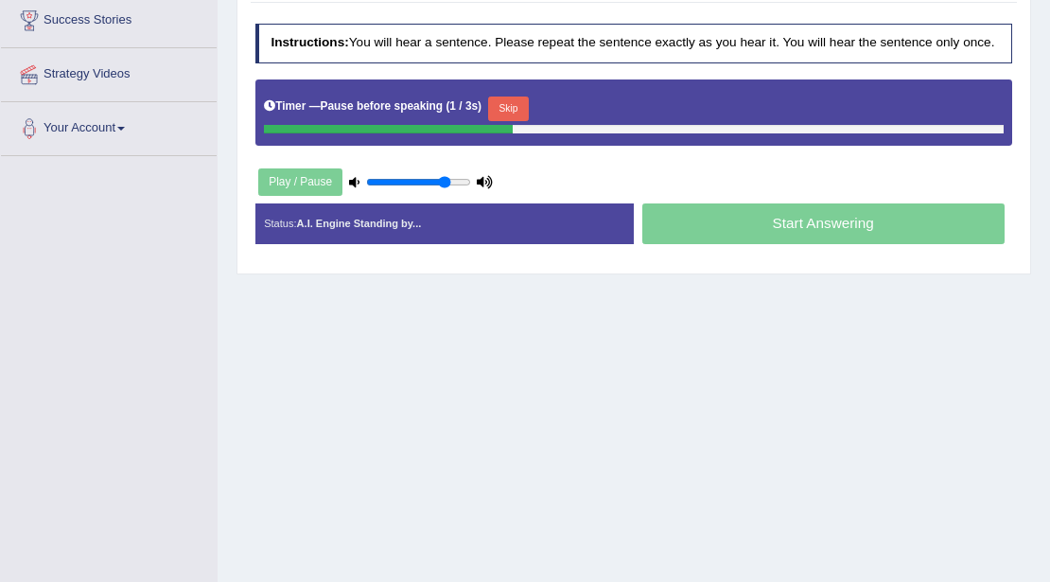
click at [518, 96] on button "Skip" at bounding box center [508, 108] width 41 height 25
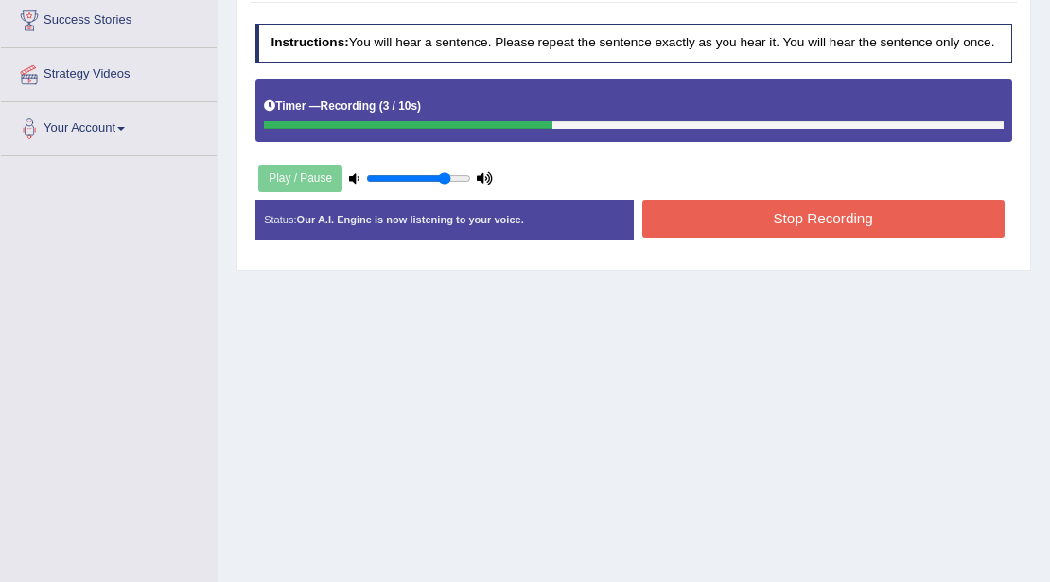
click at [692, 215] on button "Stop Recording" at bounding box center [823, 218] width 362 height 37
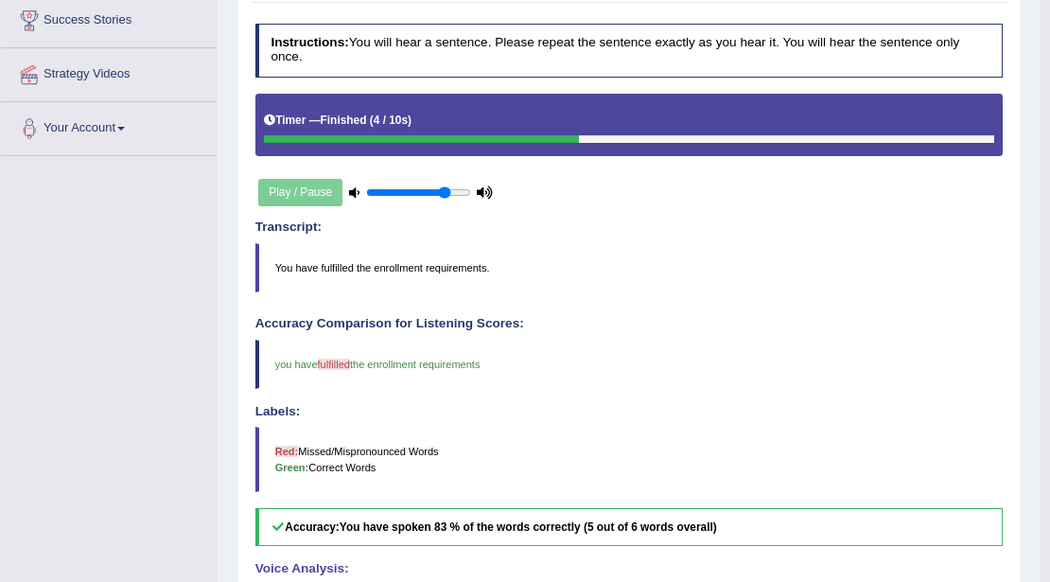
scroll to position [0, 0]
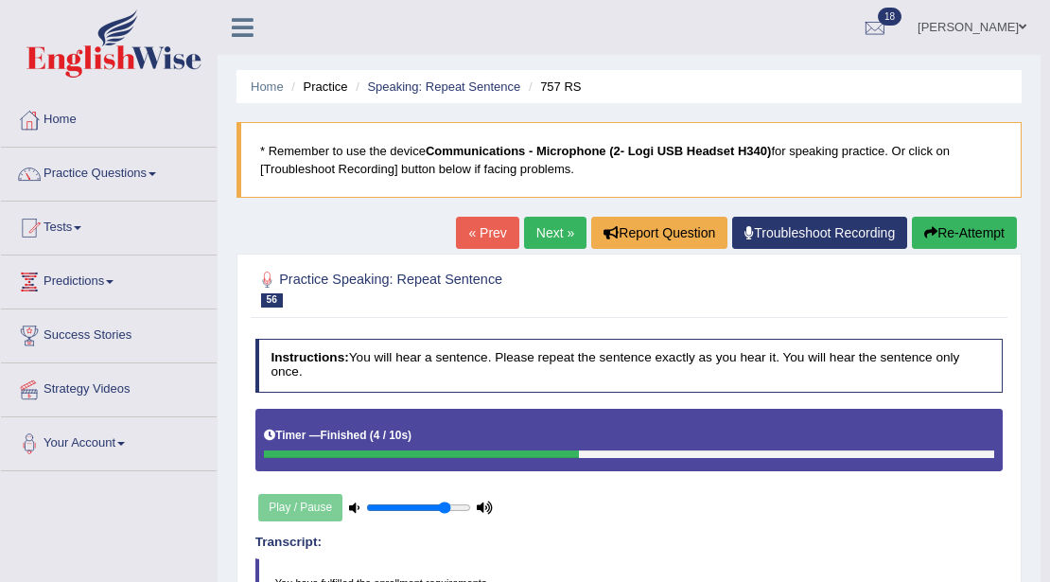
click at [540, 224] on link "Next »" at bounding box center [555, 233] width 62 height 32
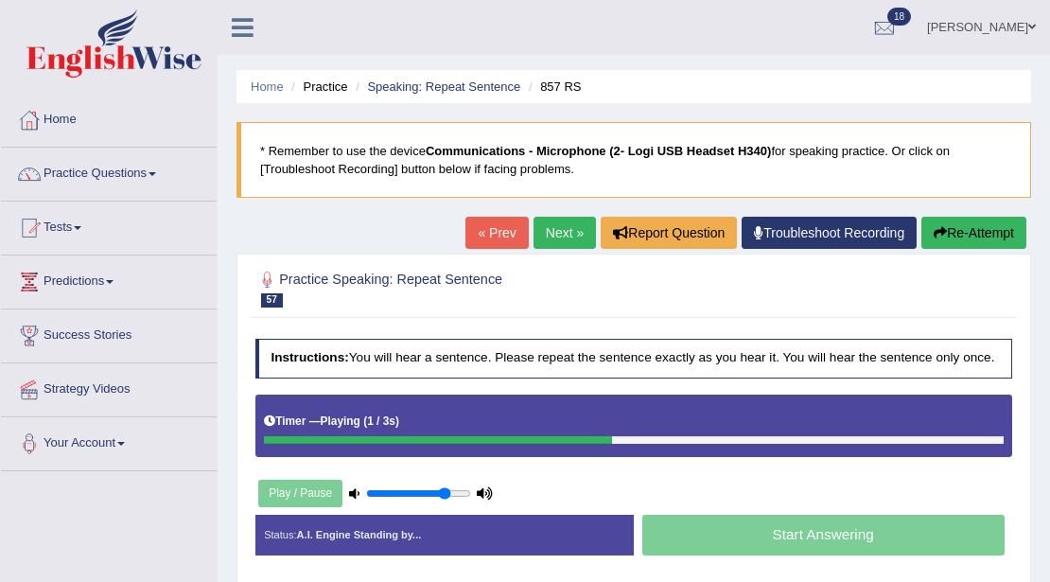
scroll to position [315, 0]
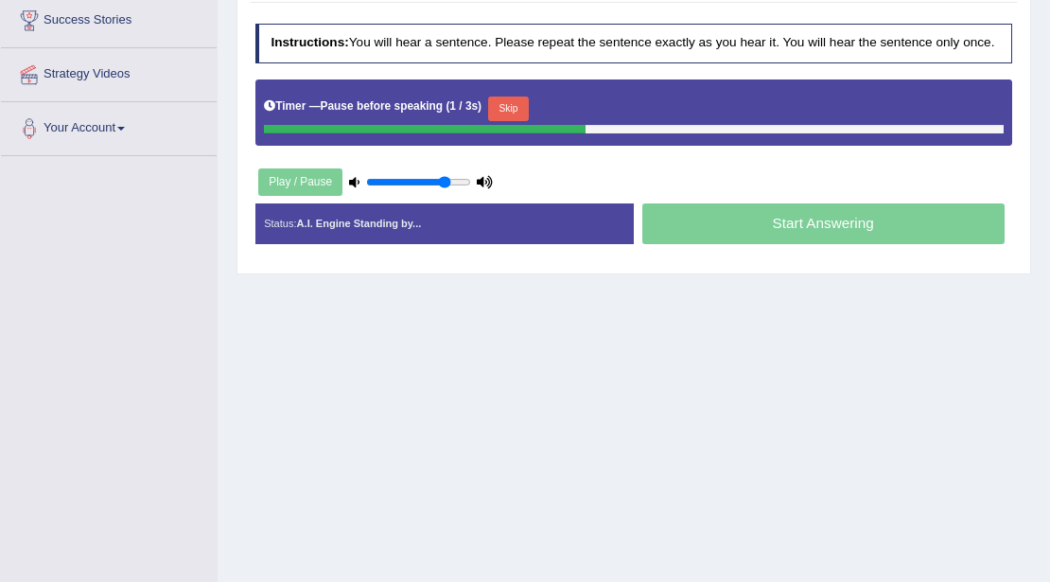
click at [526, 97] on button "Skip" at bounding box center [508, 108] width 41 height 25
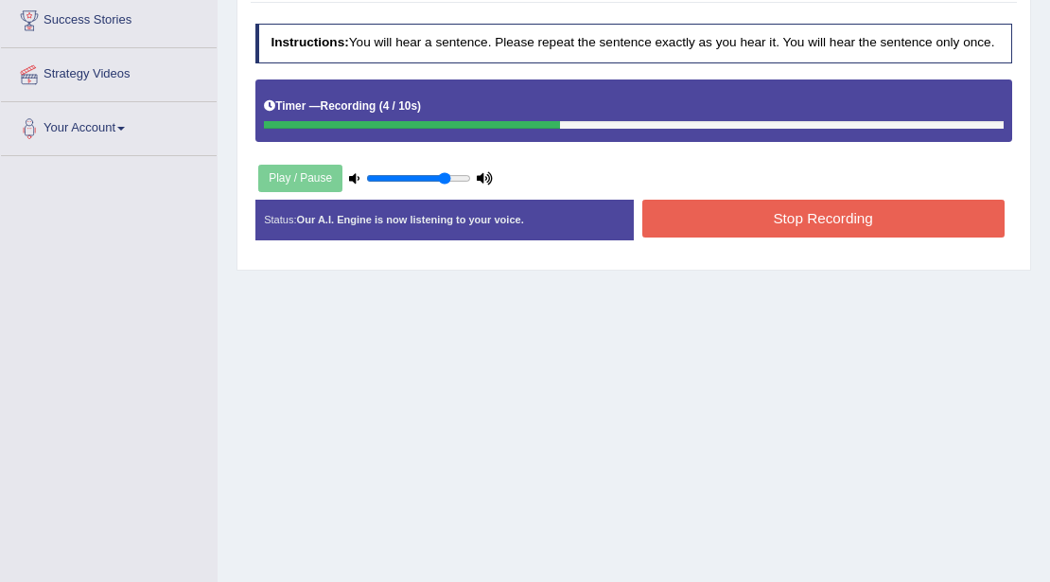
click at [750, 209] on button "Stop Recording" at bounding box center [823, 218] width 362 height 37
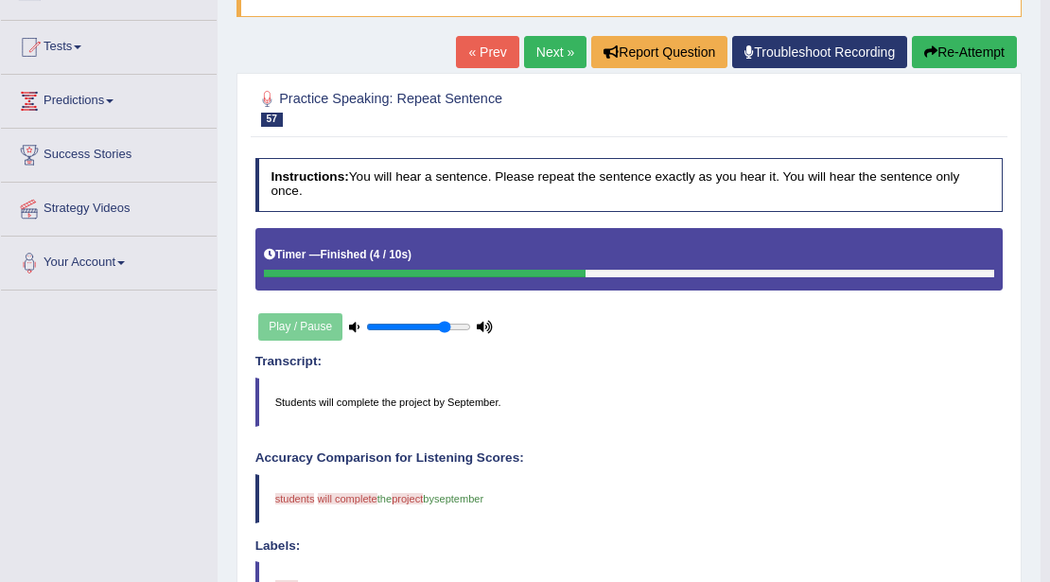
scroll to position [0, 0]
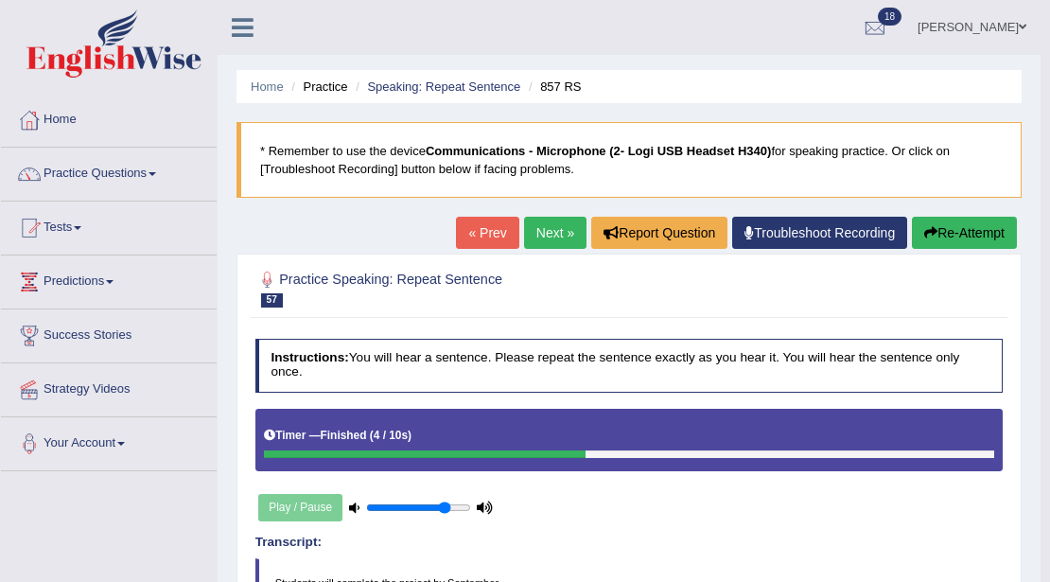
click at [941, 219] on button "Re-Attempt" at bounding box center [964, 233] width 105 height 32
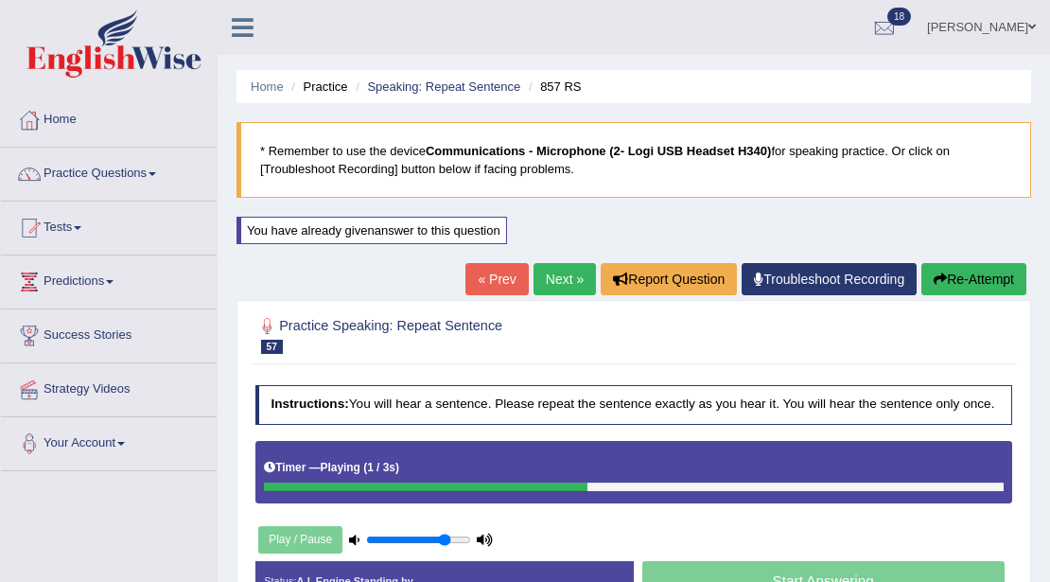
scroll to position [315, 0]
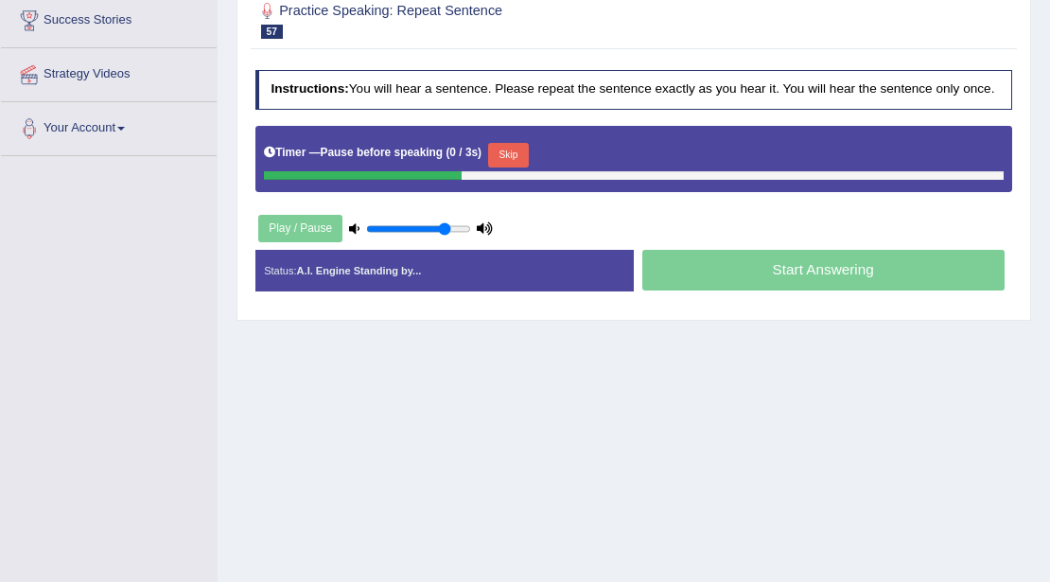
click at [528, 149] on button "Skip" at bounding box center [508, 155] width 41 height 25
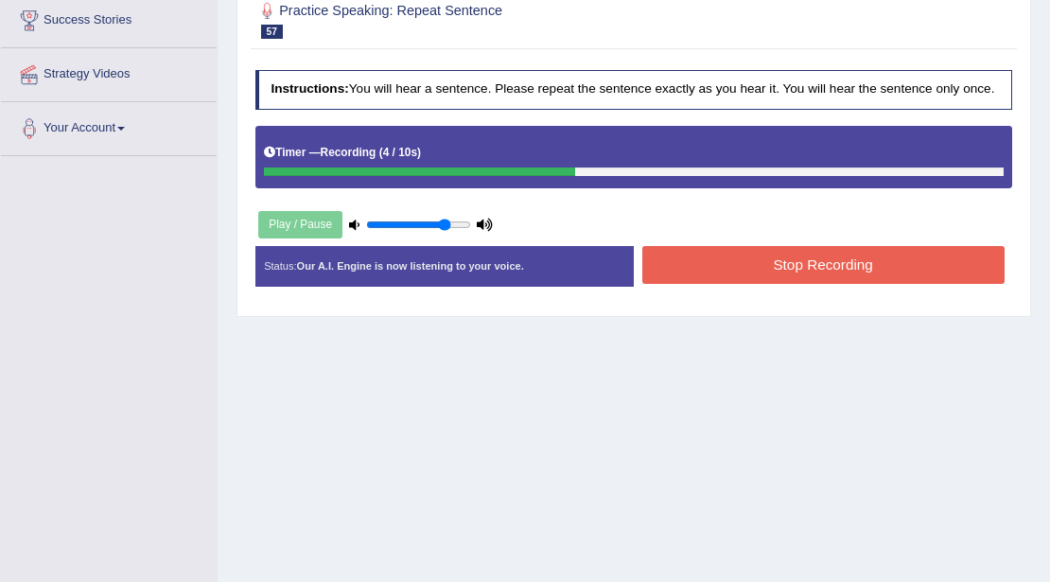
click at [674, 255] on button "Stop Recording" at bounding box center [823, 264] width 362 height 37
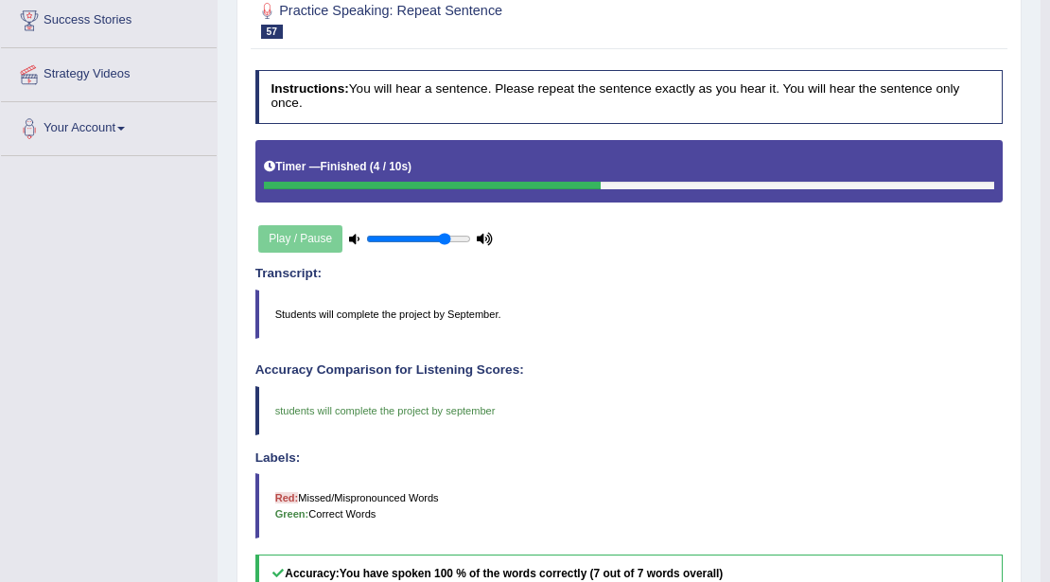
scroll to position [0, 0]
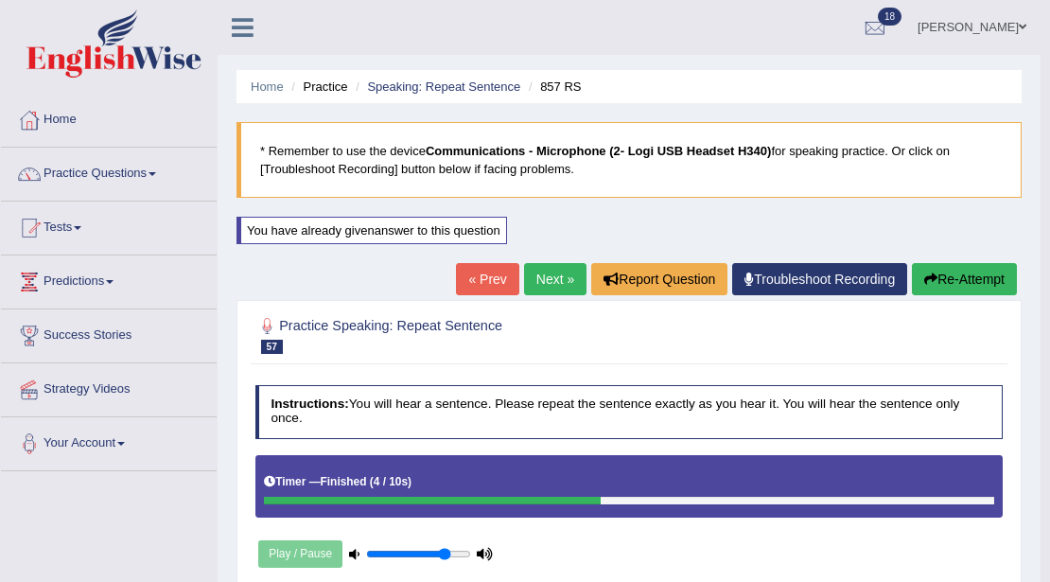
click at [545, 280] on link "Next »" at bounding box center [555, 279] width 62 height 32
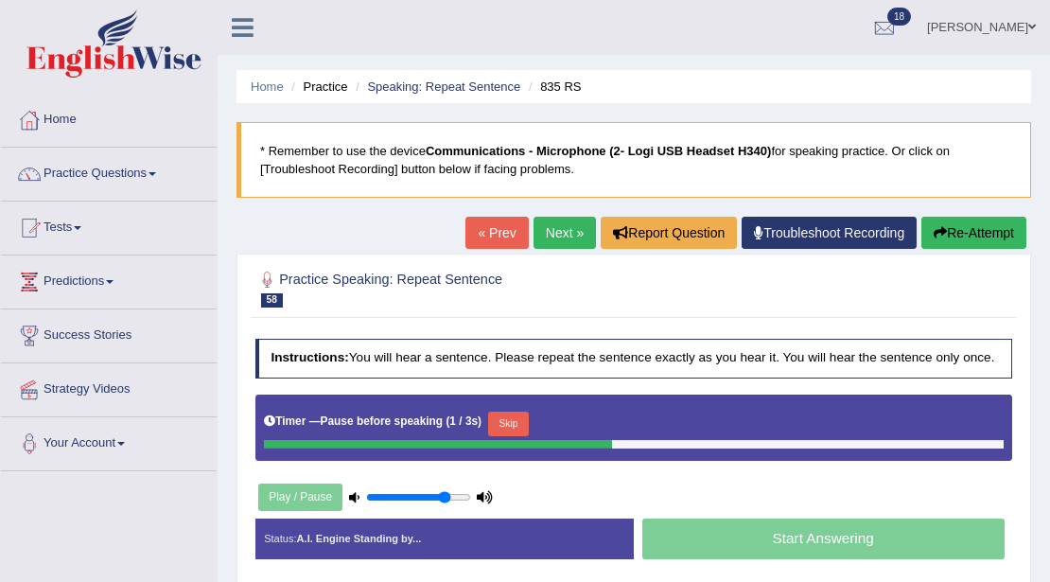
click at [514, 426] on button "Skip" at bounding box center [508, 423] width 41 height 25
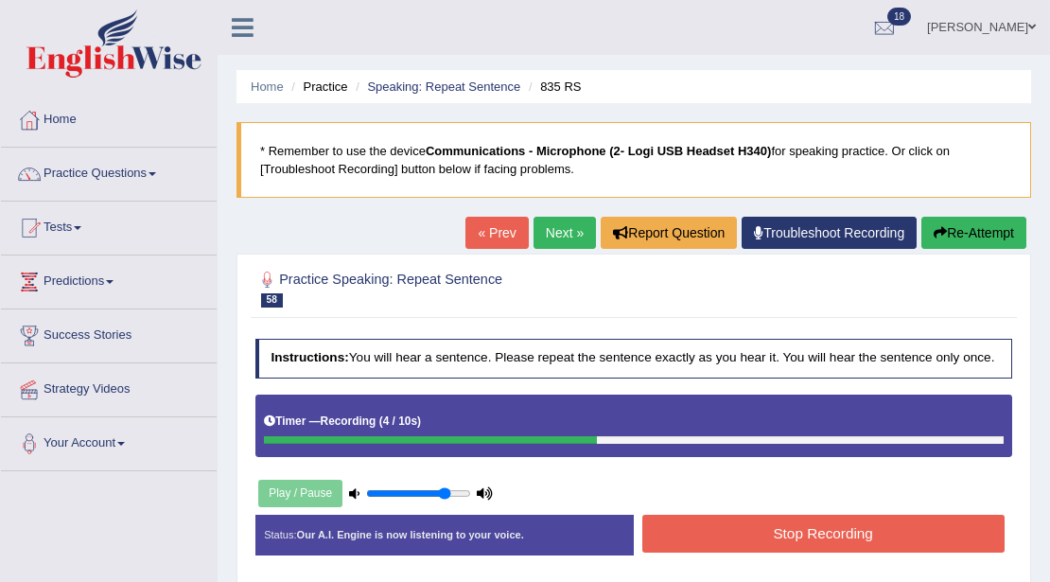
click at [674, 520] on button "Stop Recording" at bounding box center [823, 533] width 362 height 37
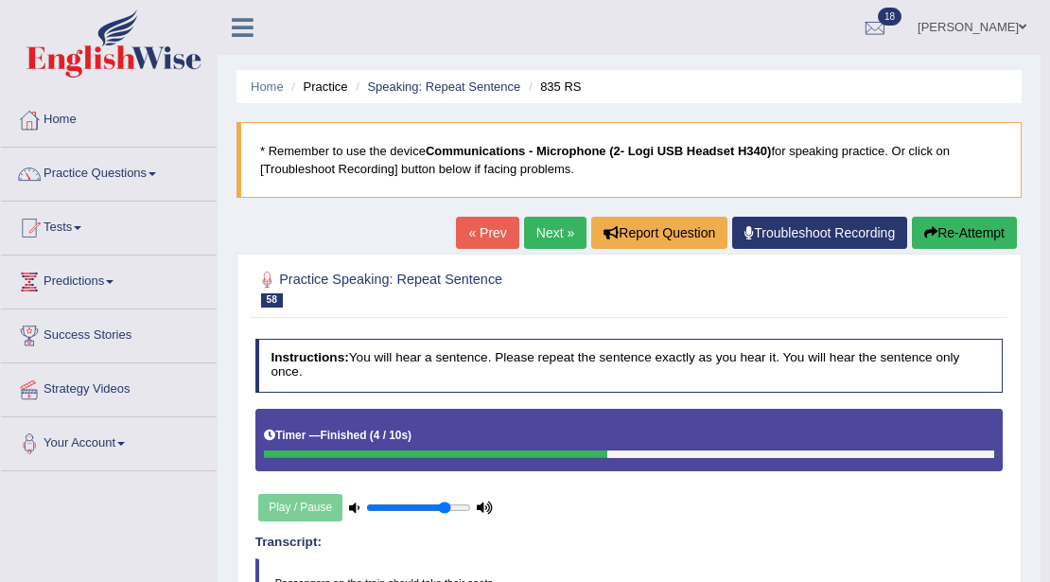
click at [961, 230] on button "Re-Attempt" at bounding box center [964, 233] width 105 height 32
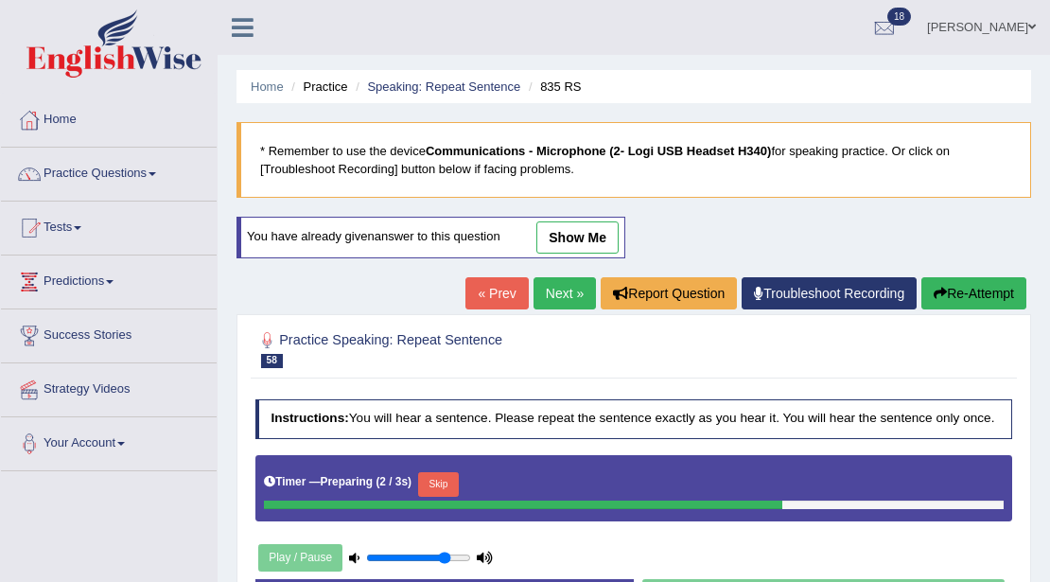
click at [442, 481] on button "Skip" at bounding box center [438, 484] width 41 height 25
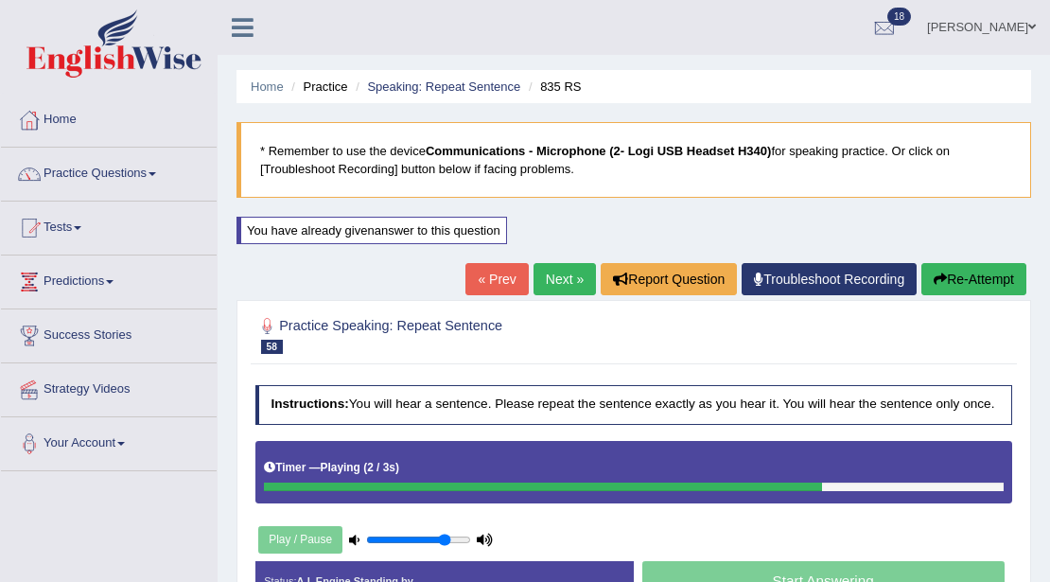
scroll to position [315, 0]
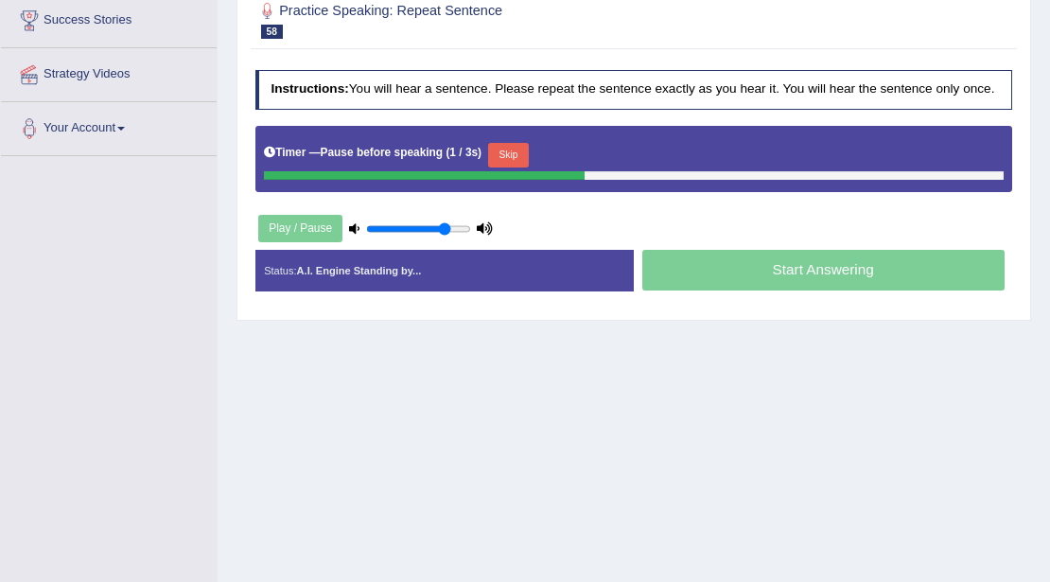
click at [497, 151] on button "Skip" at bounding box center [508, 155] width 41 height 25
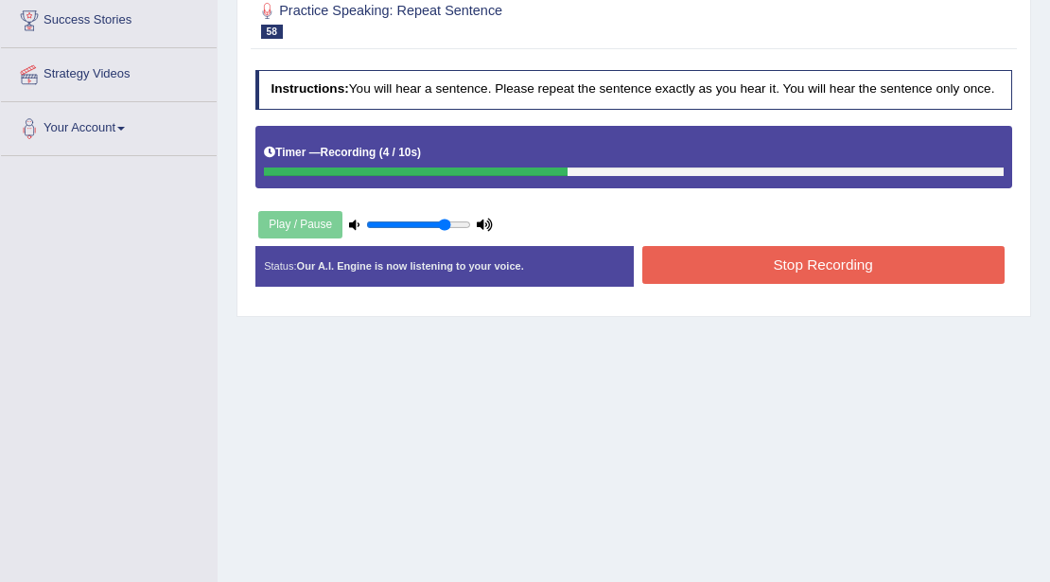
click at [774, 265] on button "Stop Recording" at bounding box center [823, 264] width 362 height 37
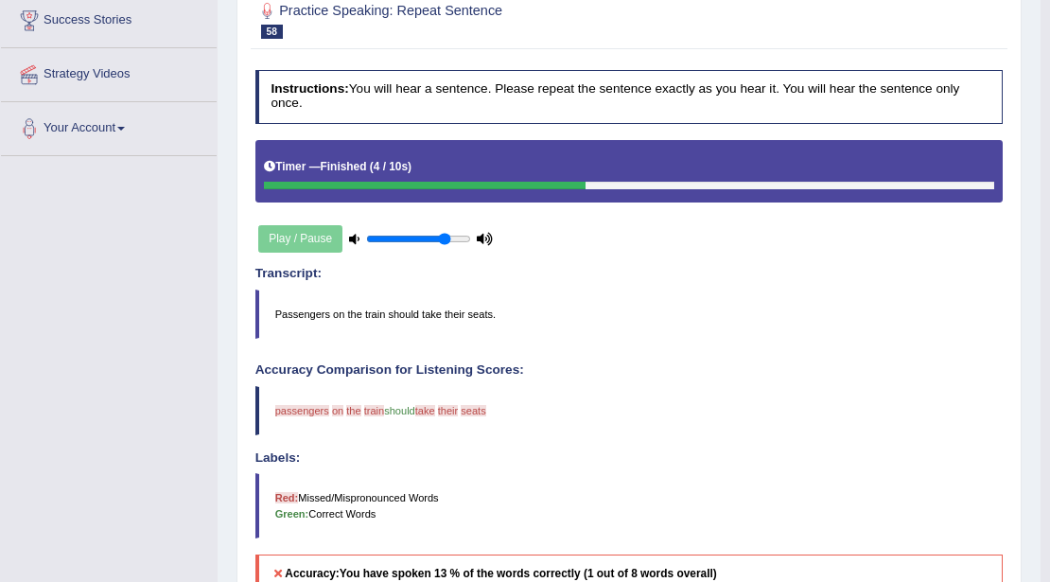
scroll to position [0, 0]
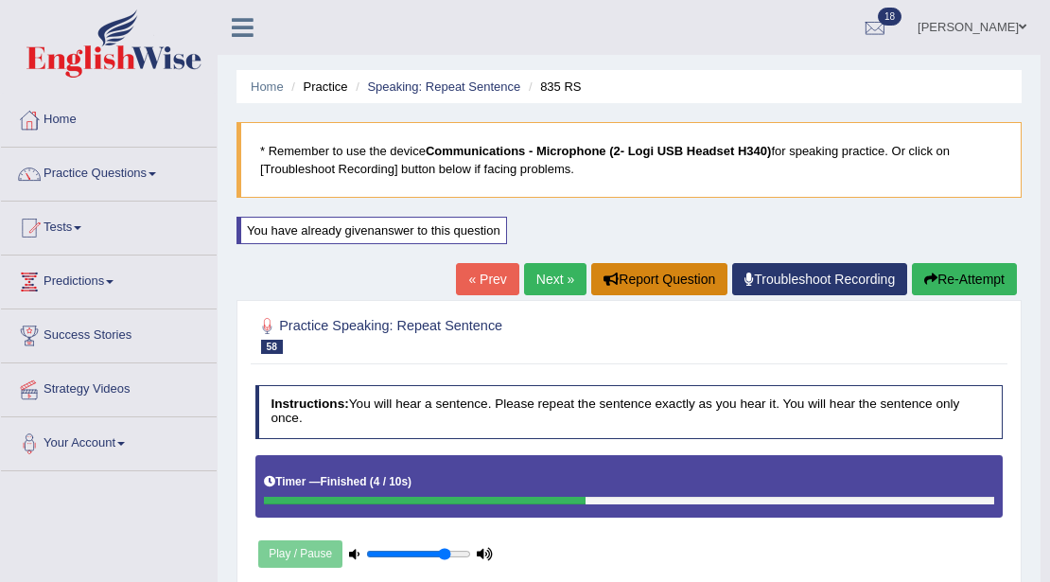
click at [661, 282] on button "Report Question" at bounding box center [659, 279] width 136 height 32
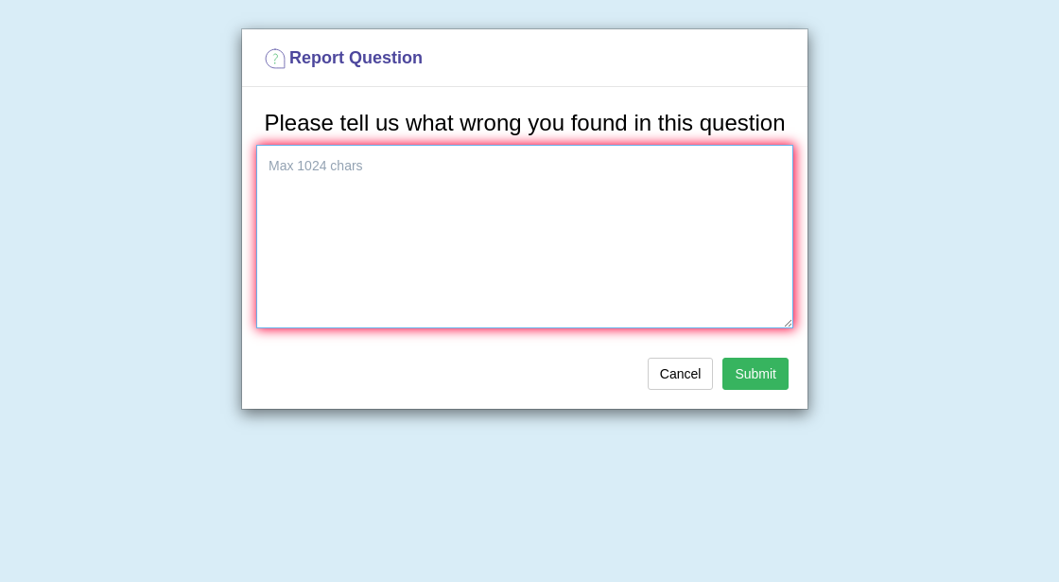
click at [414, 289] on textarea at bounding box center [524, 237] width 537 height 184
click at [278, 167] on textarea "sentence is different in" at bounding box center [524, 237] width 537 height 184
click at [425, 174] on textarea "Sentence is different in" at bounding box center [524, 237] width 537 height 184
type textarea "Sentence is different."
click at [758, 376] on button "Submit" at bounding box center [756, 374] width 66 height 32
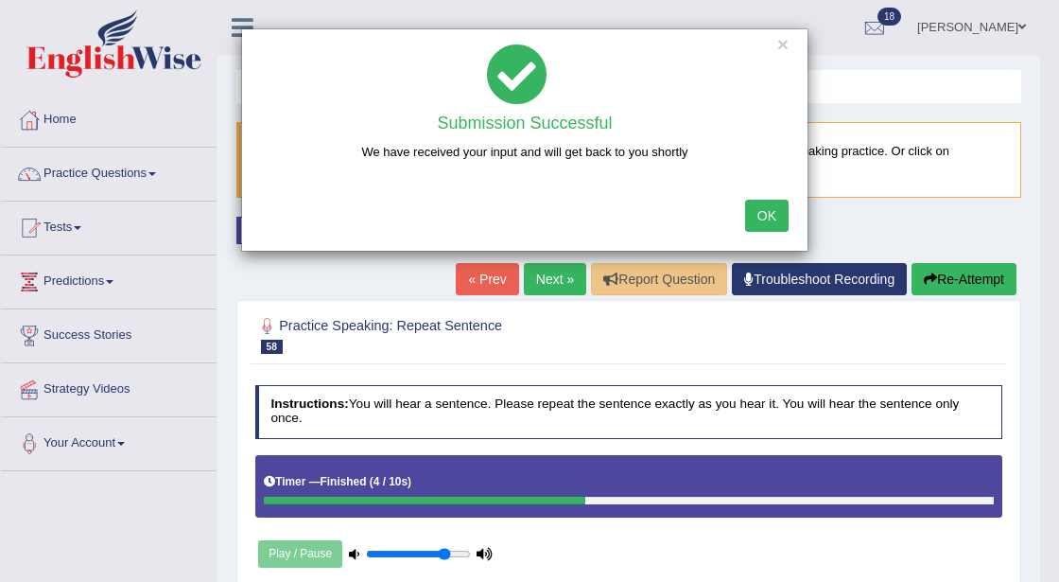
click at [781, 223] on button "OK" at bounding box center [767, 216] width 44 height 32
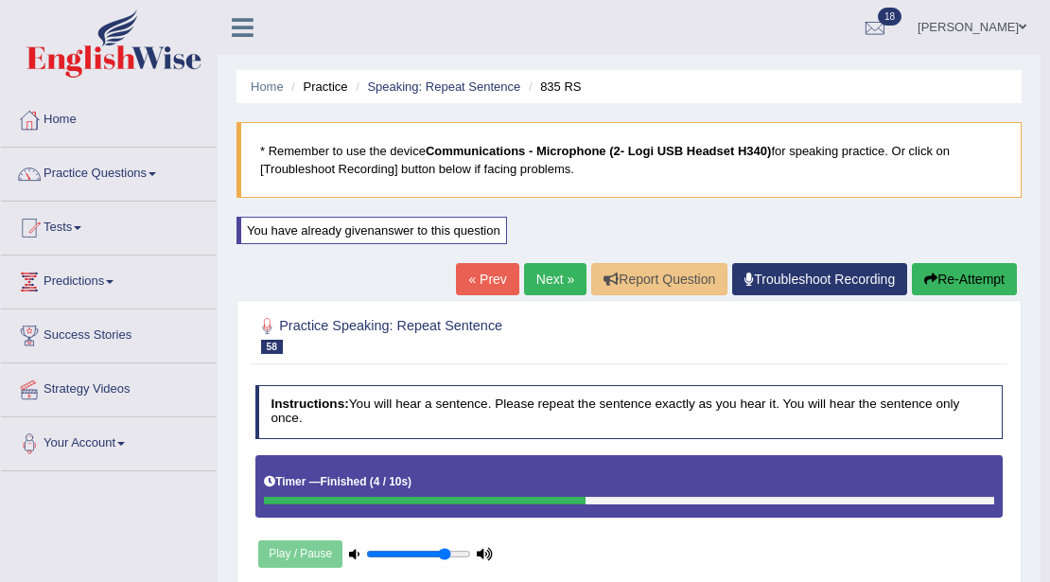
click at [545, 272] on link "Next »" at bounding box center [555, 279] width 62 height 32
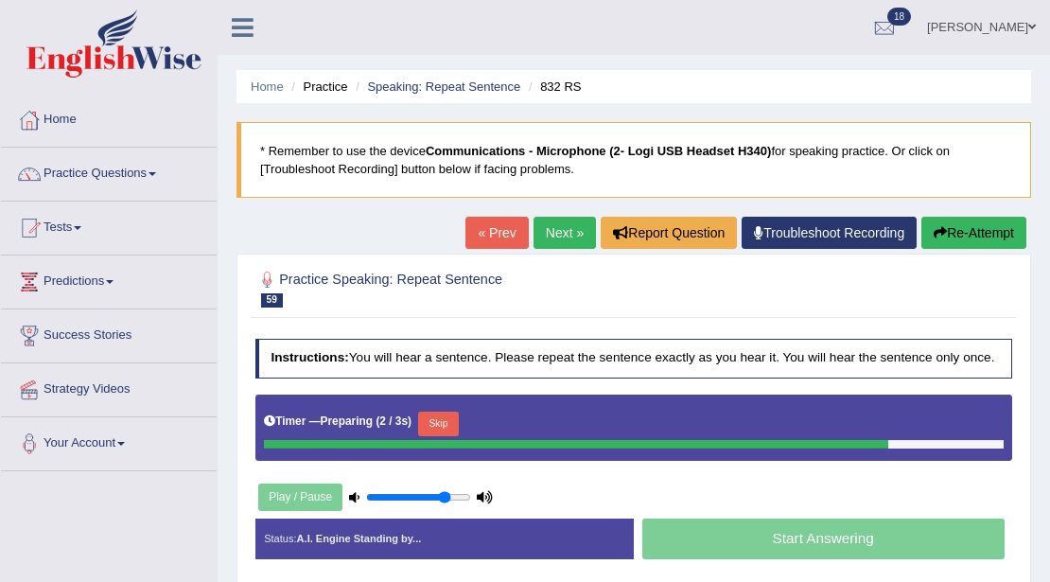
click at [450, 420] on button "Skip" at bounding box center [438, 423] width 41 height 25
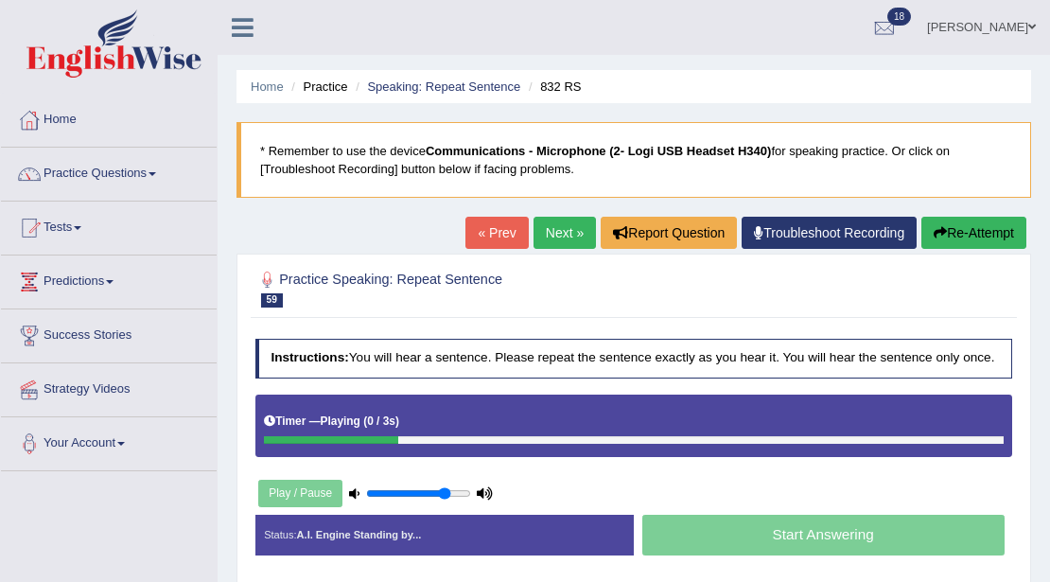
scroll to position [315, 0]
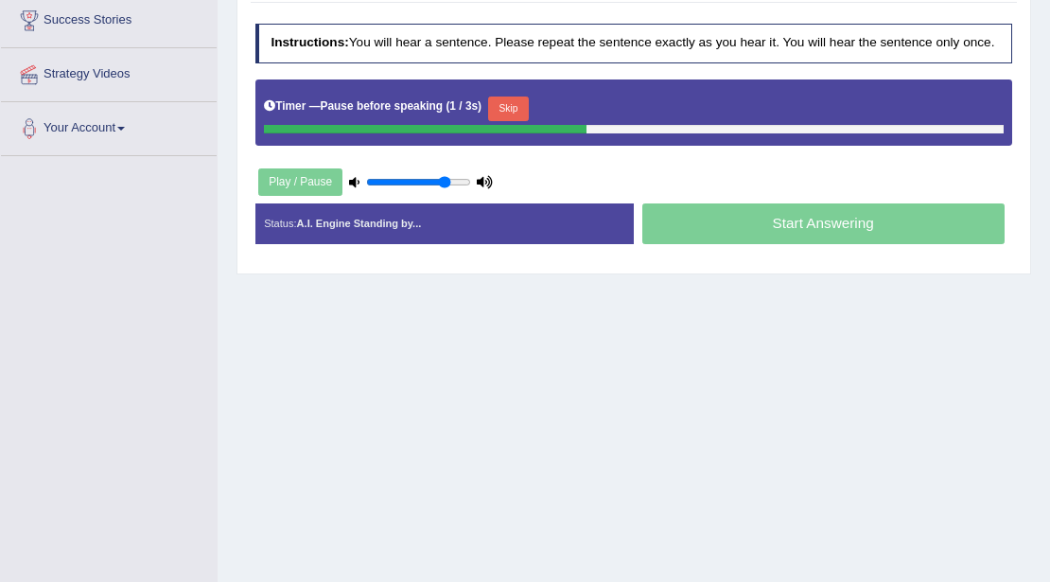
click at [511, 108] on button "Skip" at bounding box center [508, 108] width 41 height 25
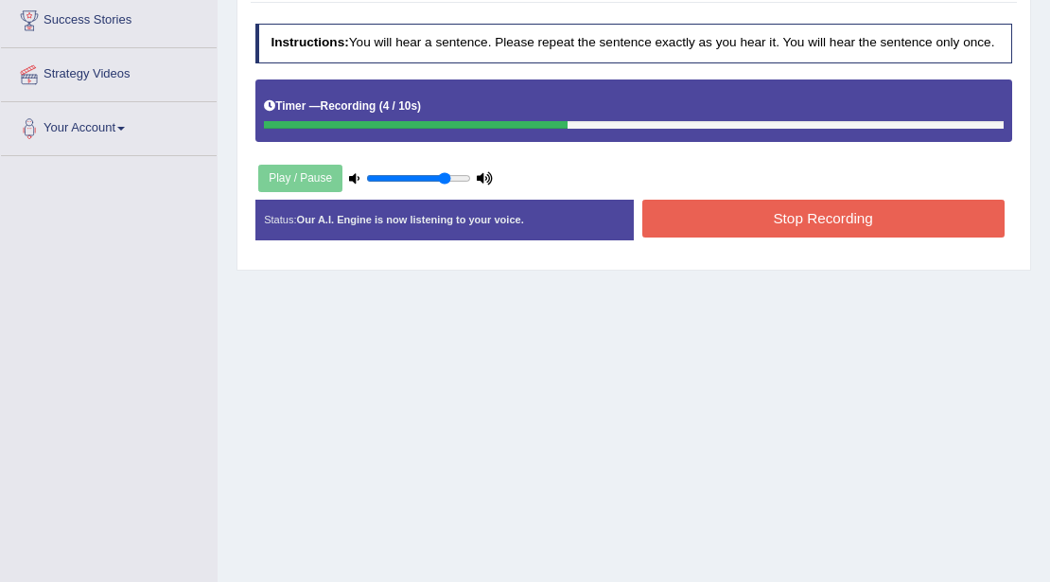
click at [670, 212] on button "Stop Recording" at bounding box center [823, 218] width 362 height 37
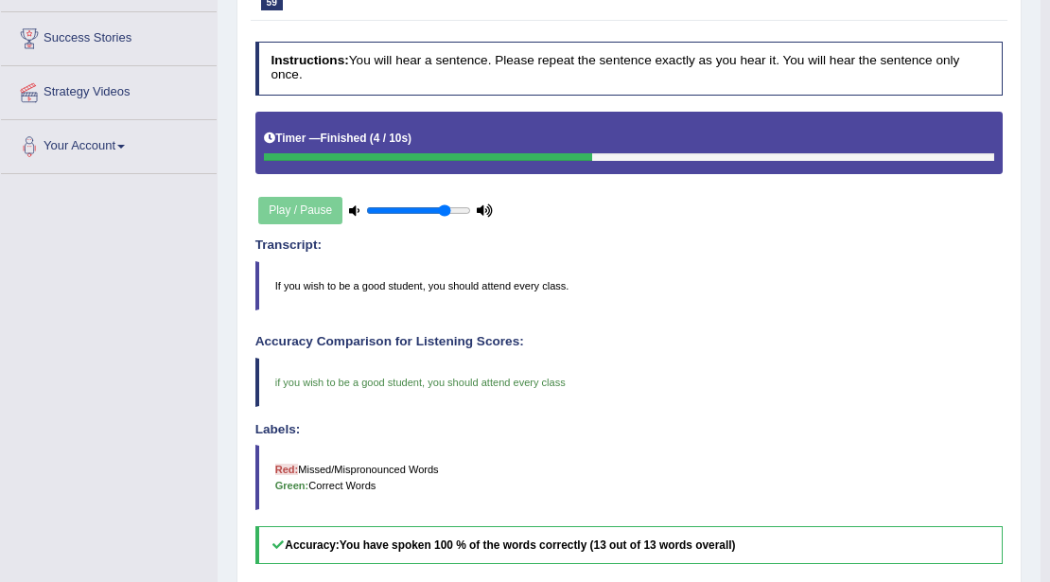
scroll to position [0, 0]
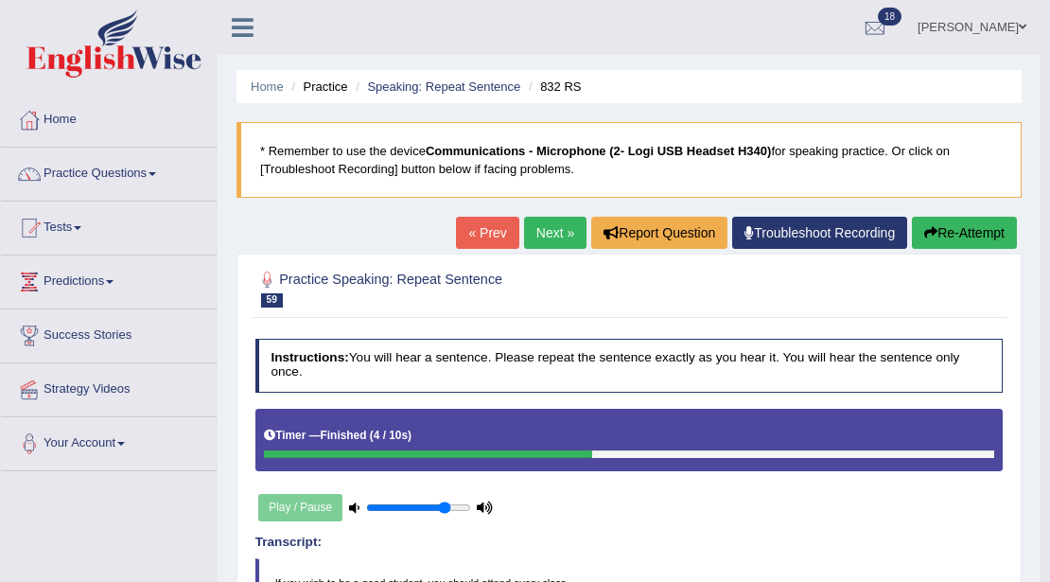
click at [539, 229] on link "Next »" at bounding box center [555, 233] width 62 height 32
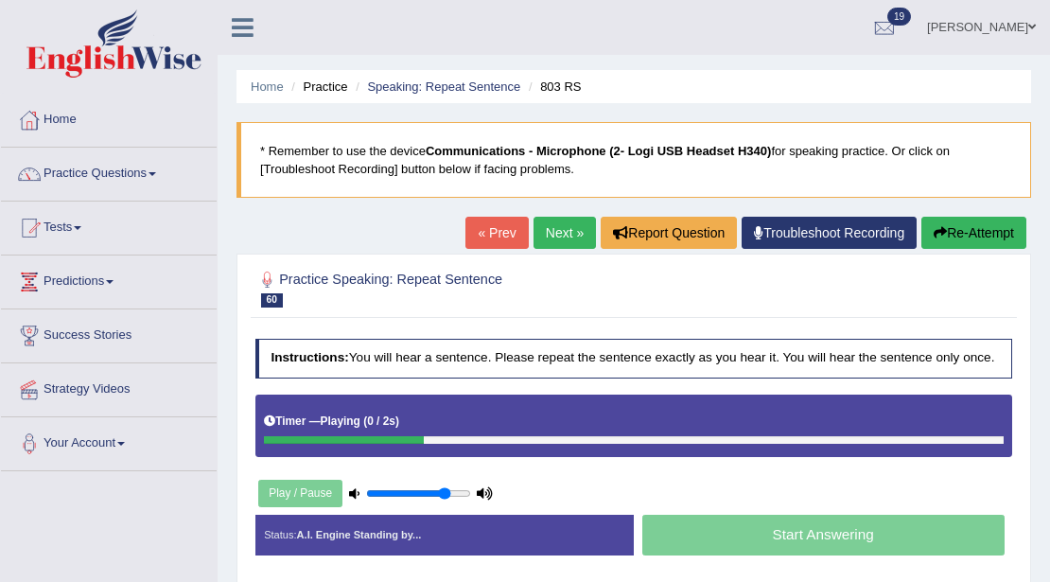
scroll to position [315, 0]
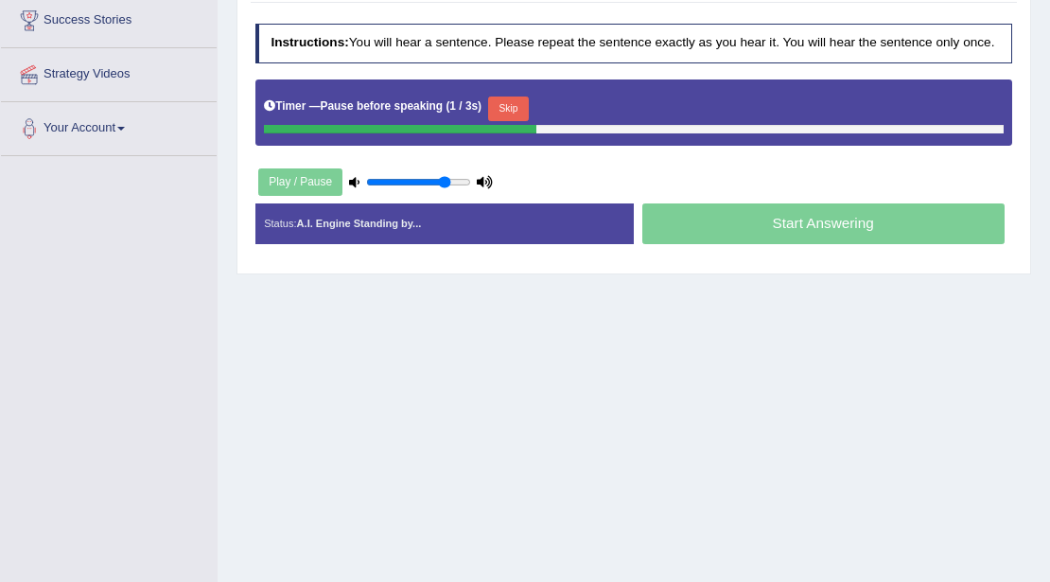
click at [519, 100] on button "Skip" at bounding box center [508, 108] width 41 height 25
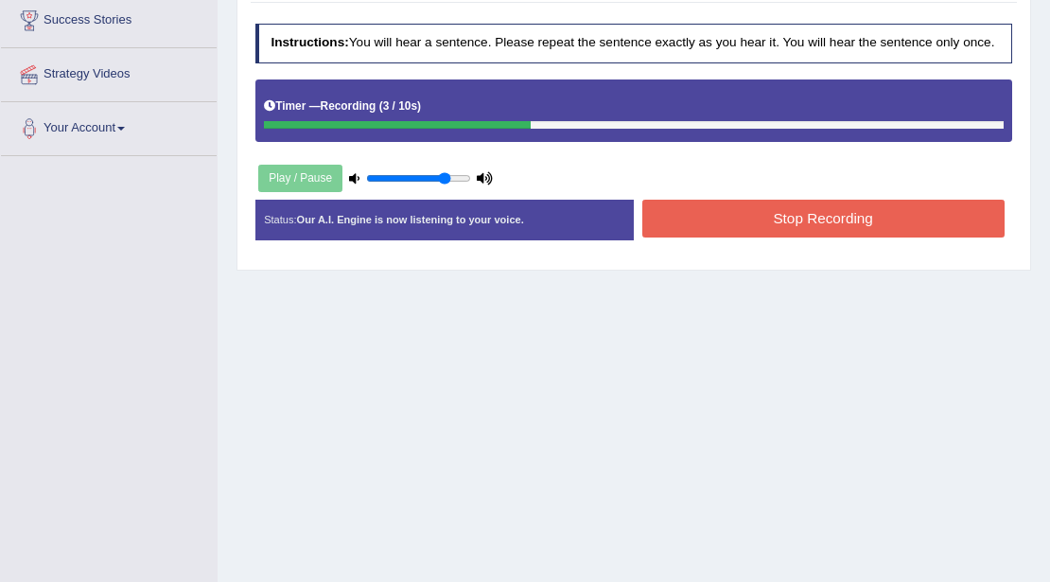
click at [668, 204] on button "Stop Recording" at bounding box center [823, 218] width 362 height 37
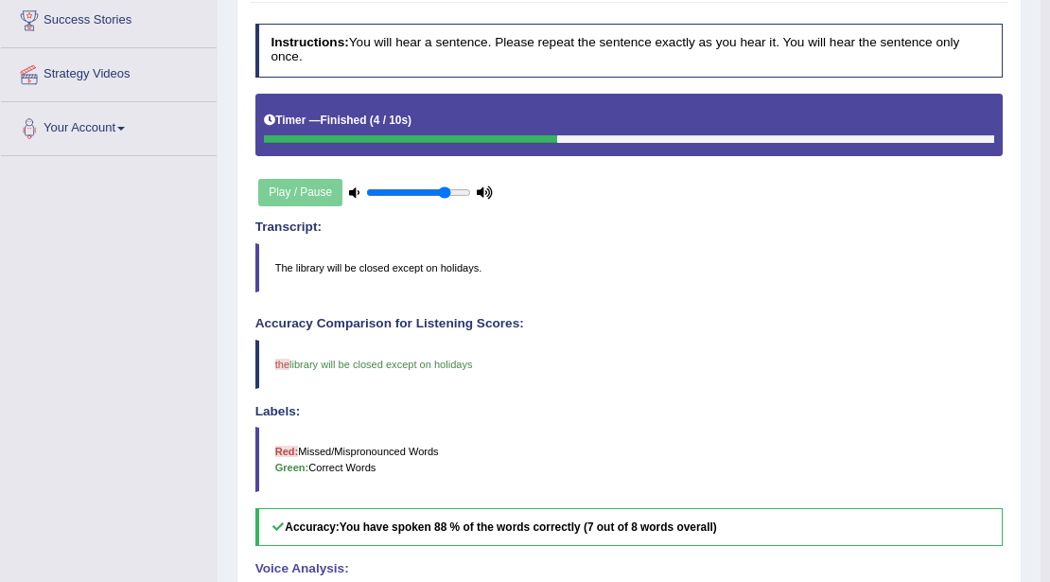
scroll to position [0, 0]
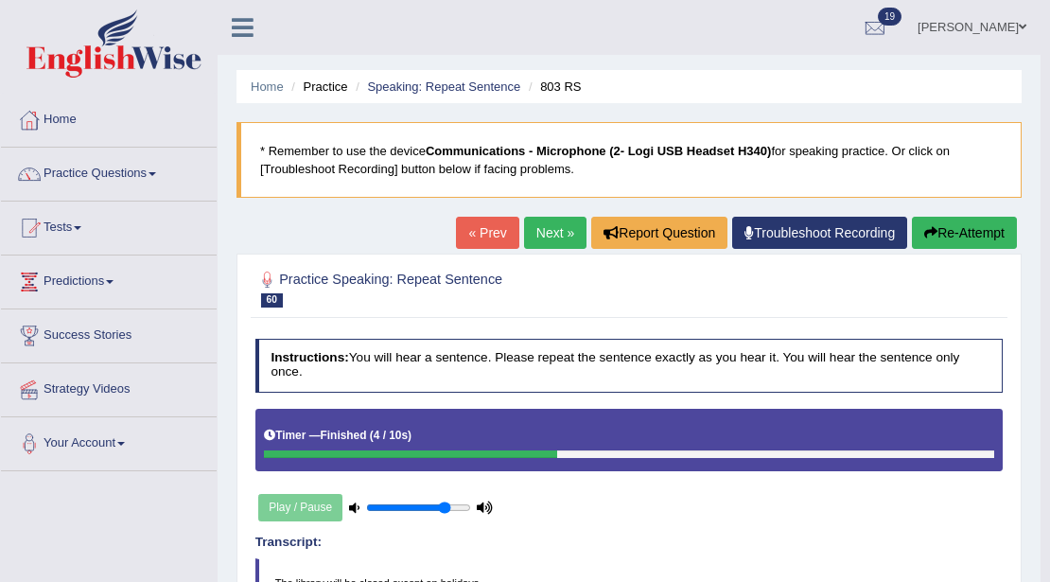
click at [554, 225] on link "Next »" at bounding box center [555, 233] width 62 height 32
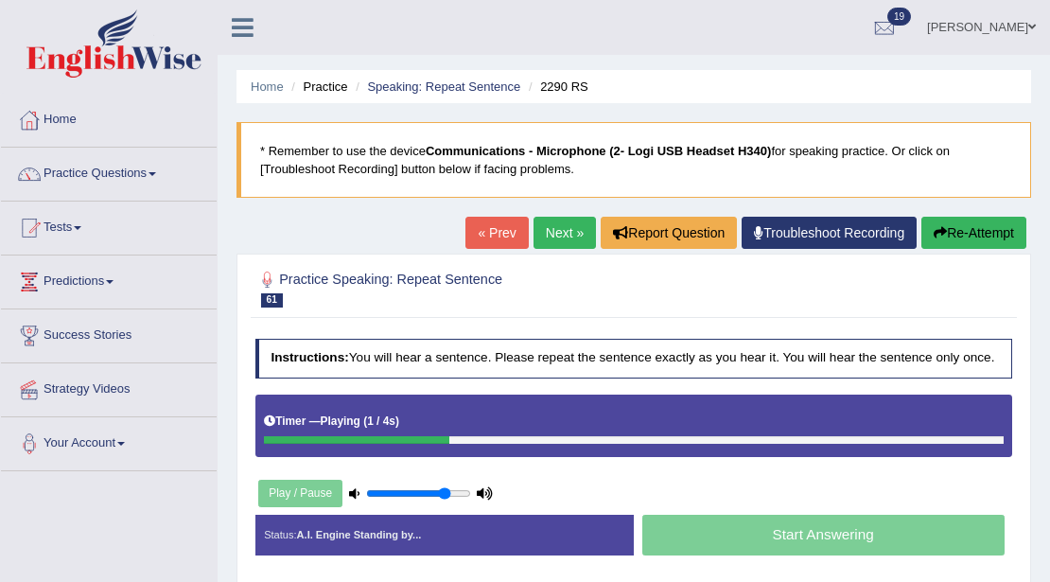
scroll to position [315, 0]
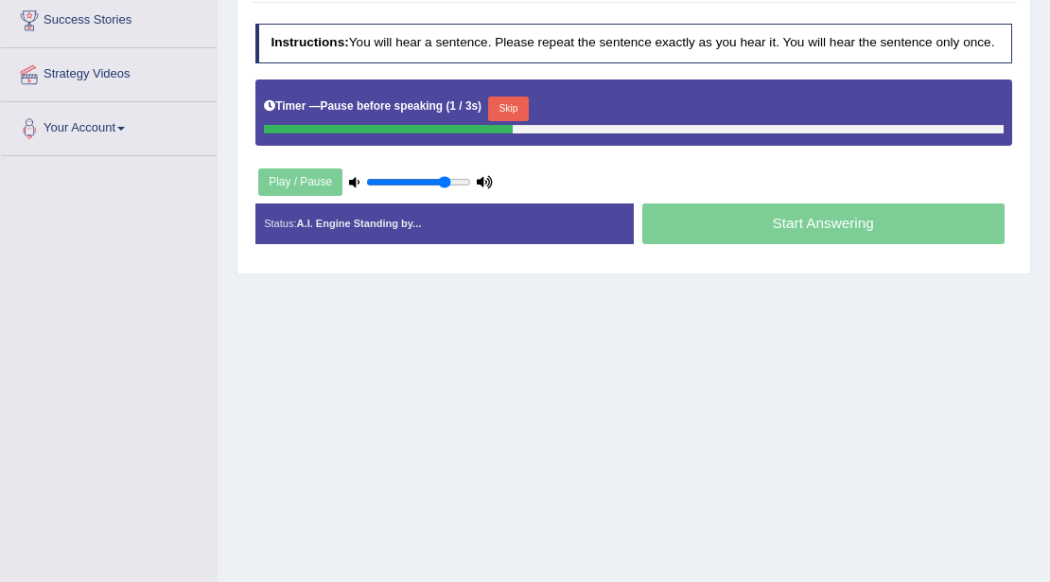
click at [518, 102] on button "Skip" at bounding box center [508, 108] width 41 height 25
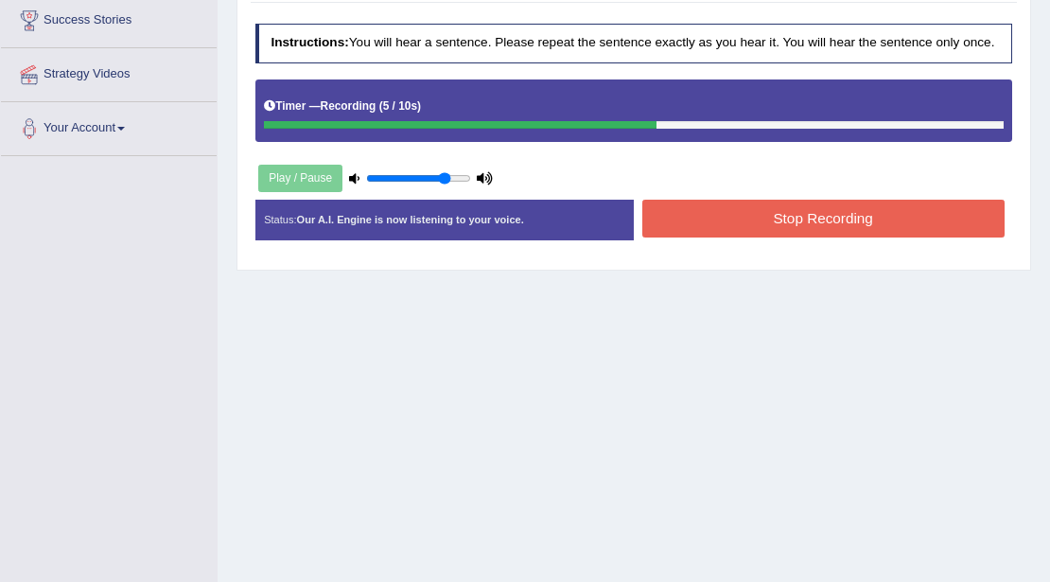
click at [706, 218] on button "Stop Recording" at bounding box center [823, 218] width 362 height 37
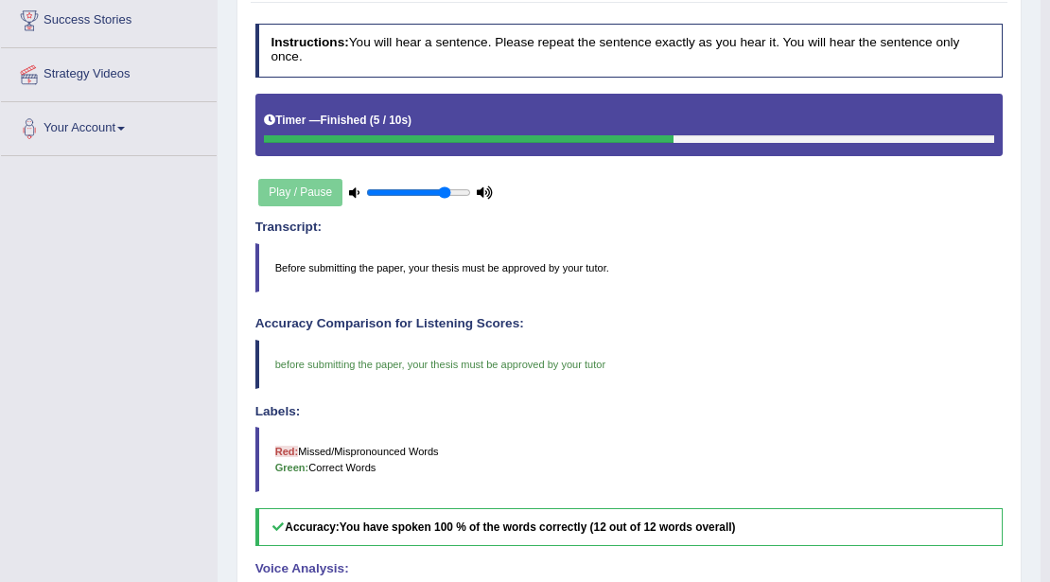
scroll to position [0, 0]
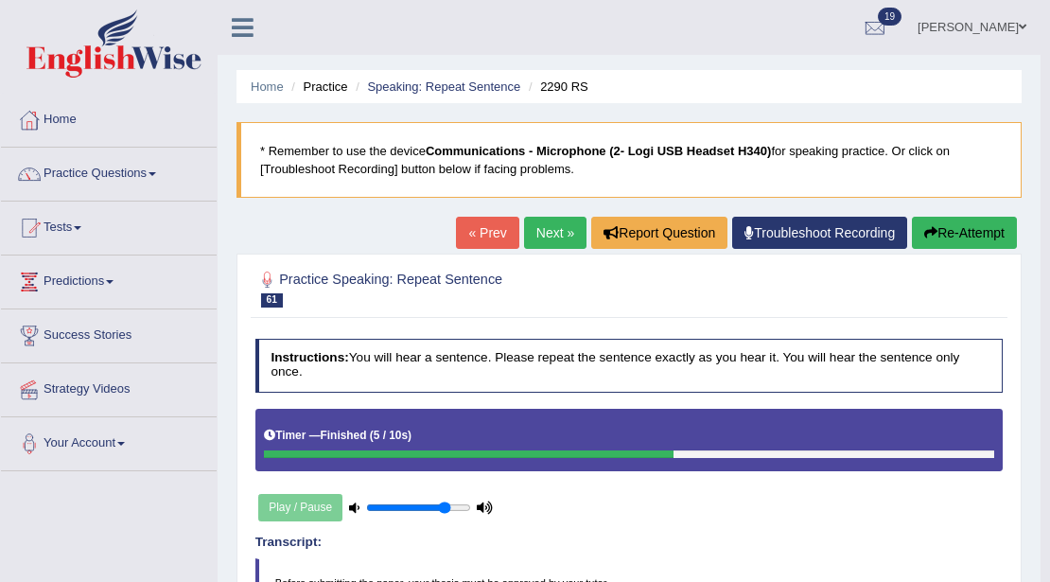
click at [545, 235] on link "Next »" at bounding box center [555, 233] width 62 height 32
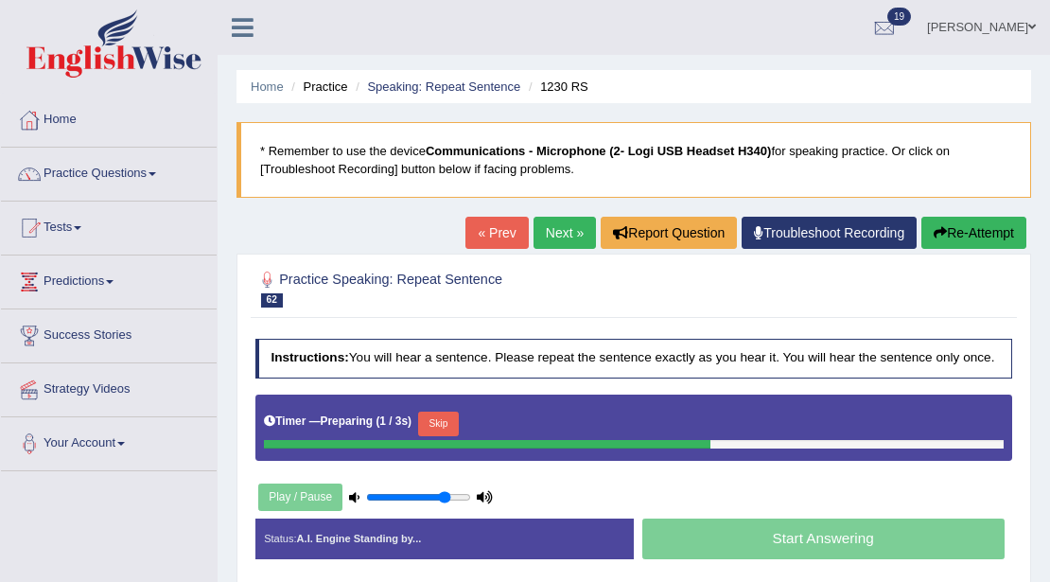
click at [450, 416] on button "Skip" at bounding box center [438, 423] width 41 height 25
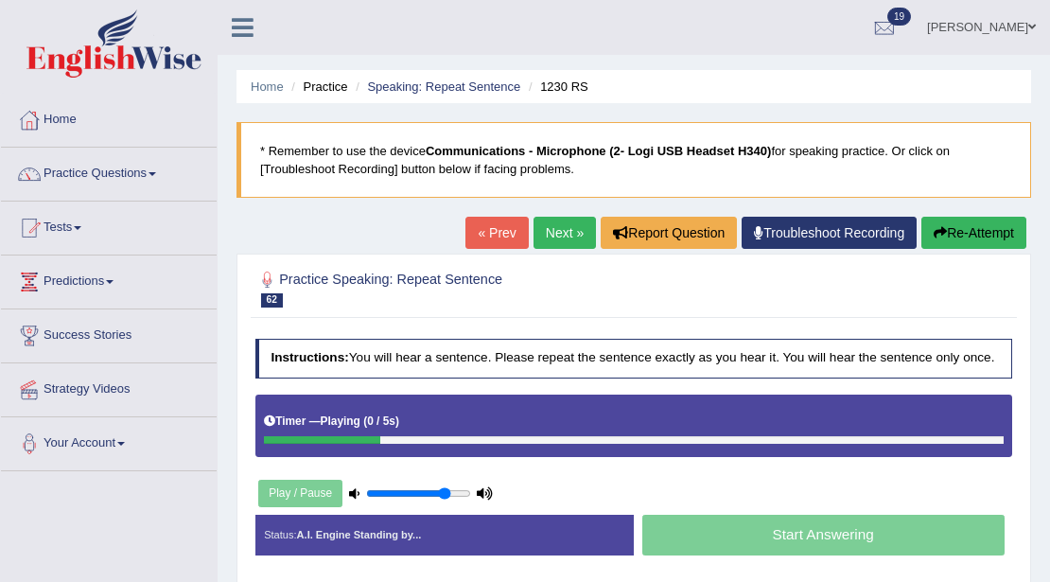
scroll to position [315, 0]
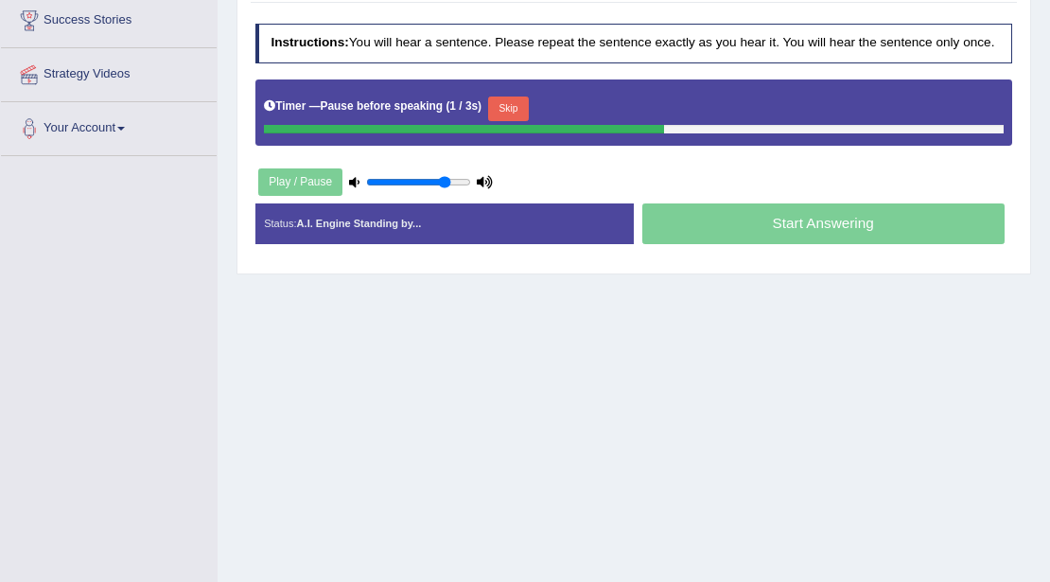
click at [518, 100] on button "Skip" at bounding box center [508, 108] width 41 height 25
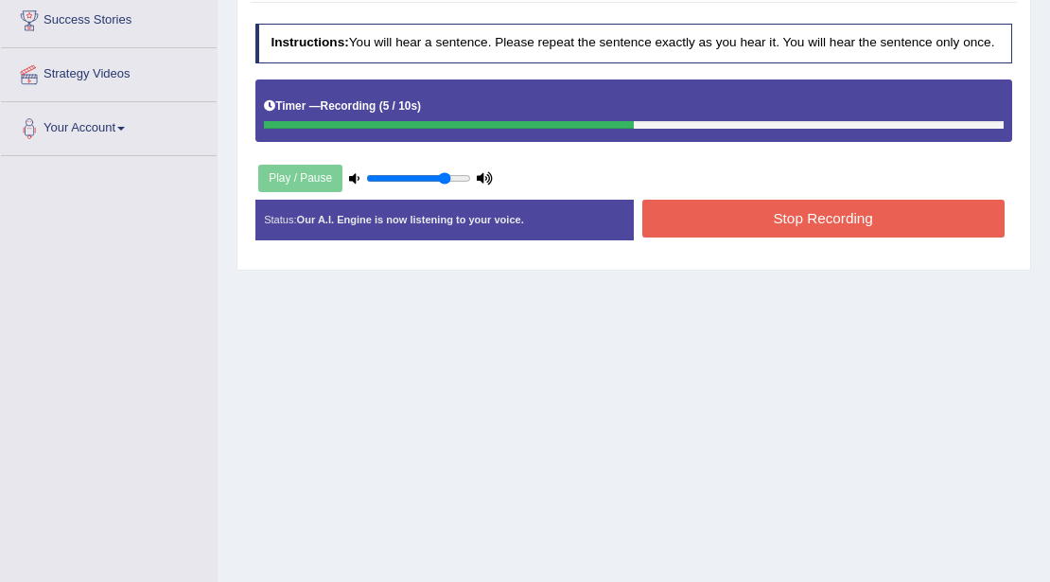
click at [665, 214] on button "Stop Recording" at bounding box center [823, 218] width 362 height 37
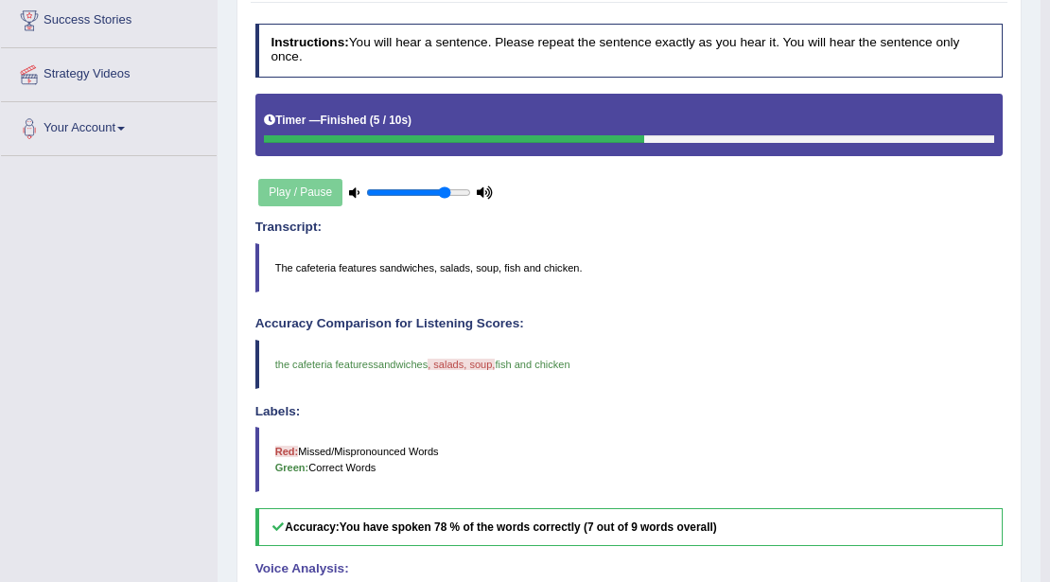
scroll to position [0, 0]
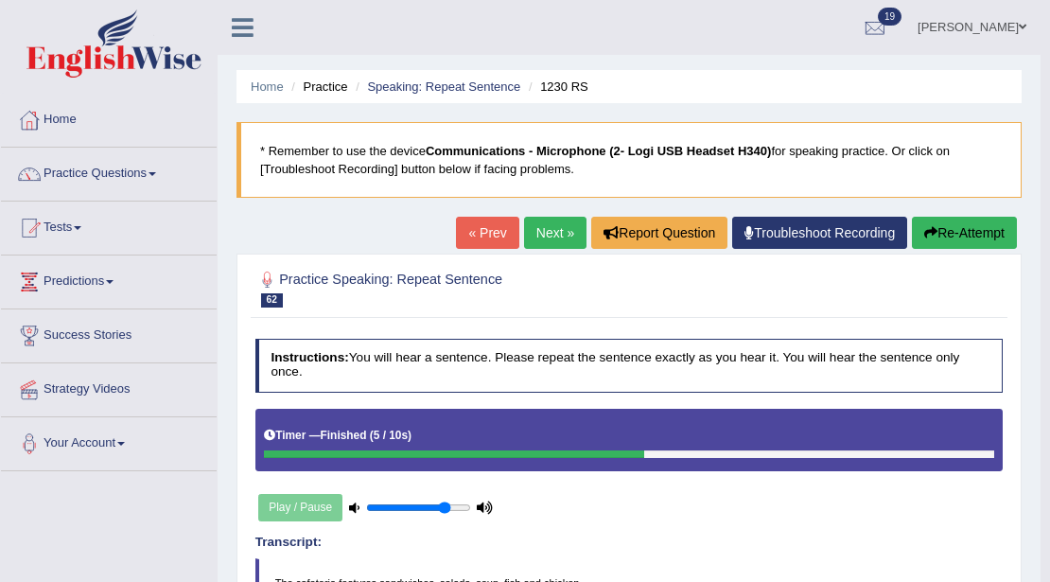
click at [544, 238] on link "Next »" at bounding box center [555, 233] width 62 height 32
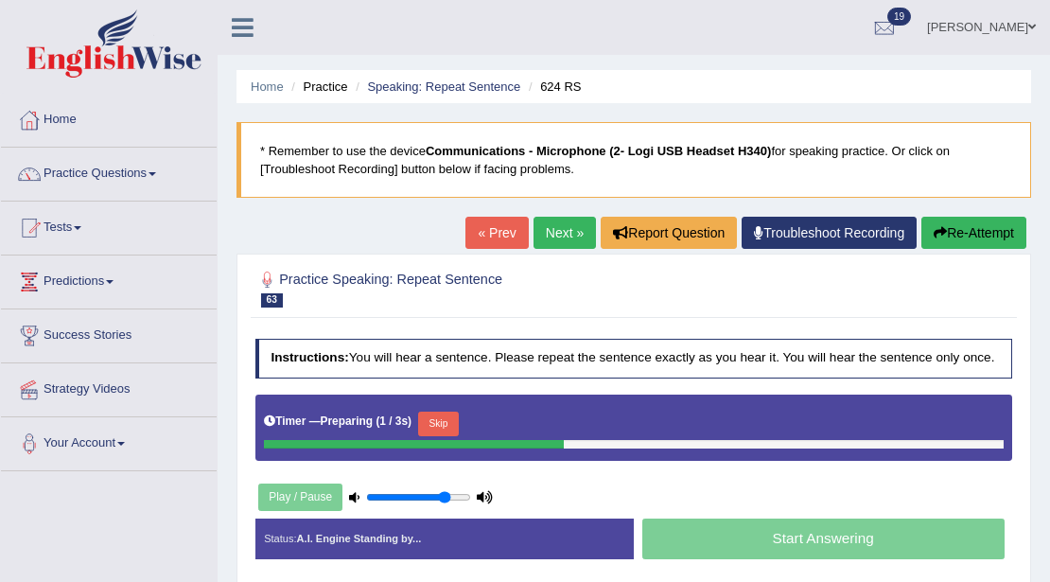
click at [444, 414] on button "Skip" at bounding box center [438, 423] width 41 height 25
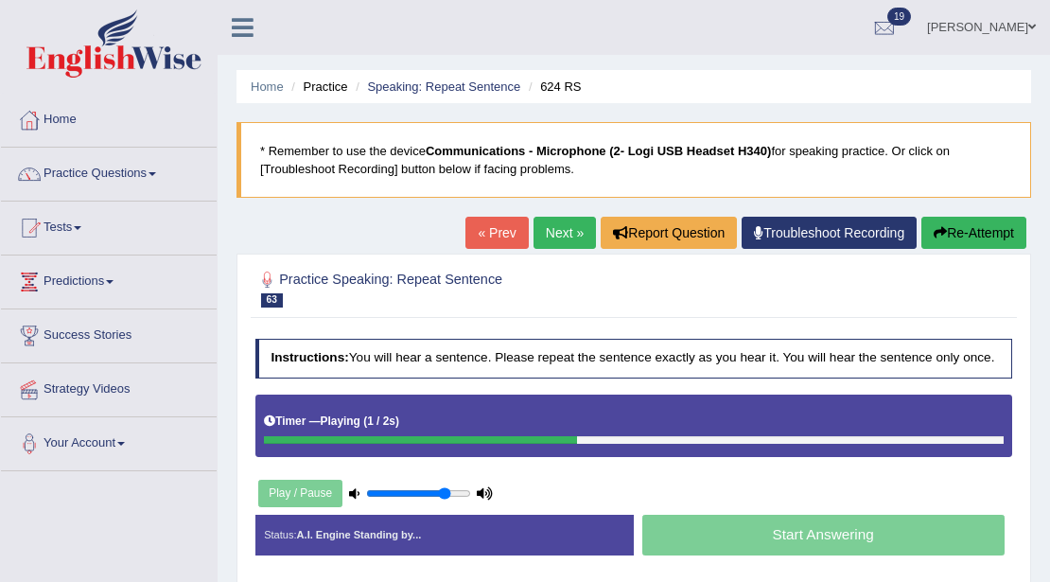
scroll to position [315, 0]
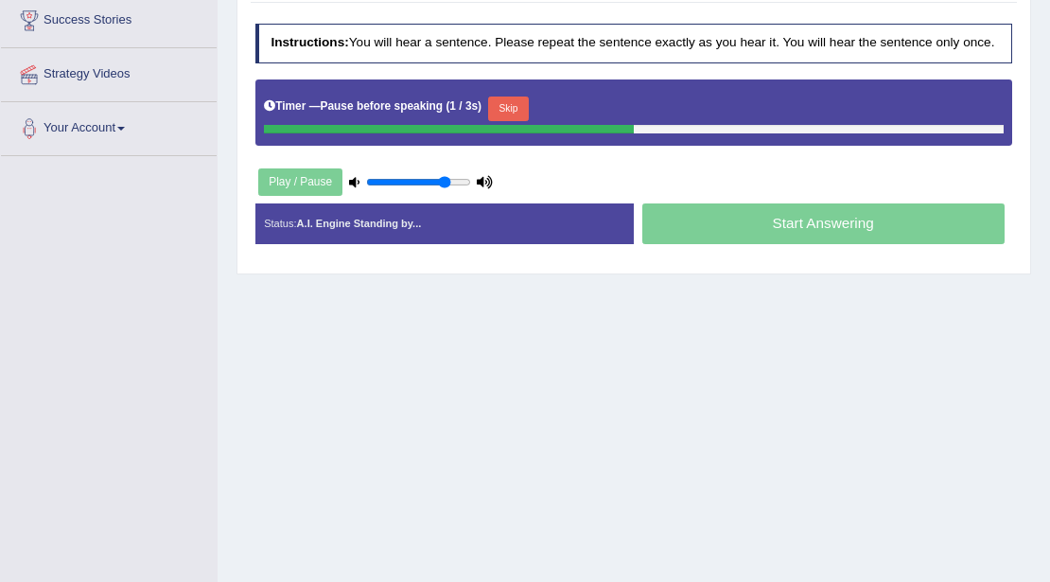
click at [523, 96] on button "Skip" at bounding box center [508, 108] width 41 height 25
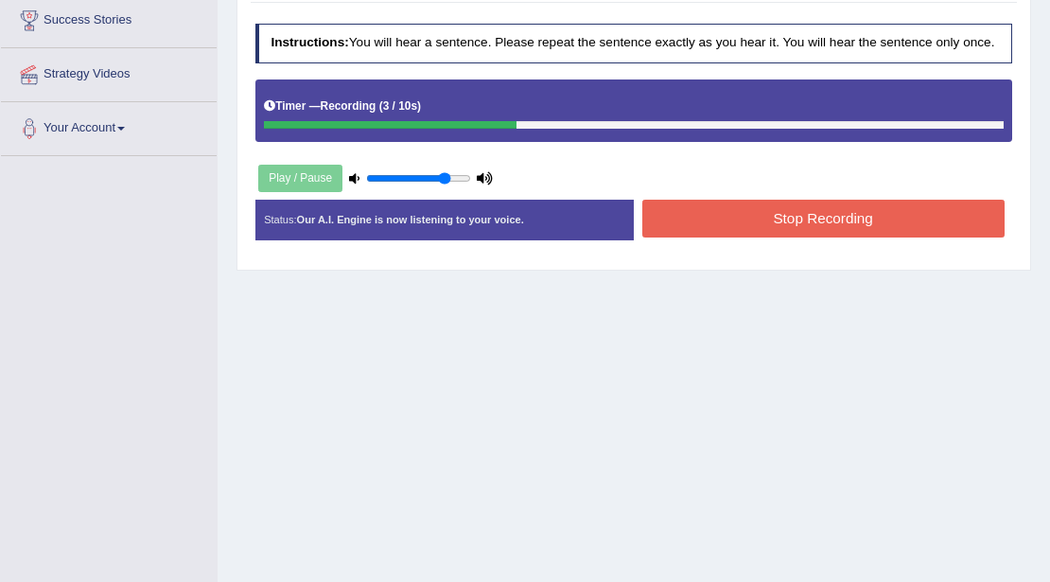
click at [675, 209] on button "Stop Recording" at bounding box center [823, 218] width 362 height 37
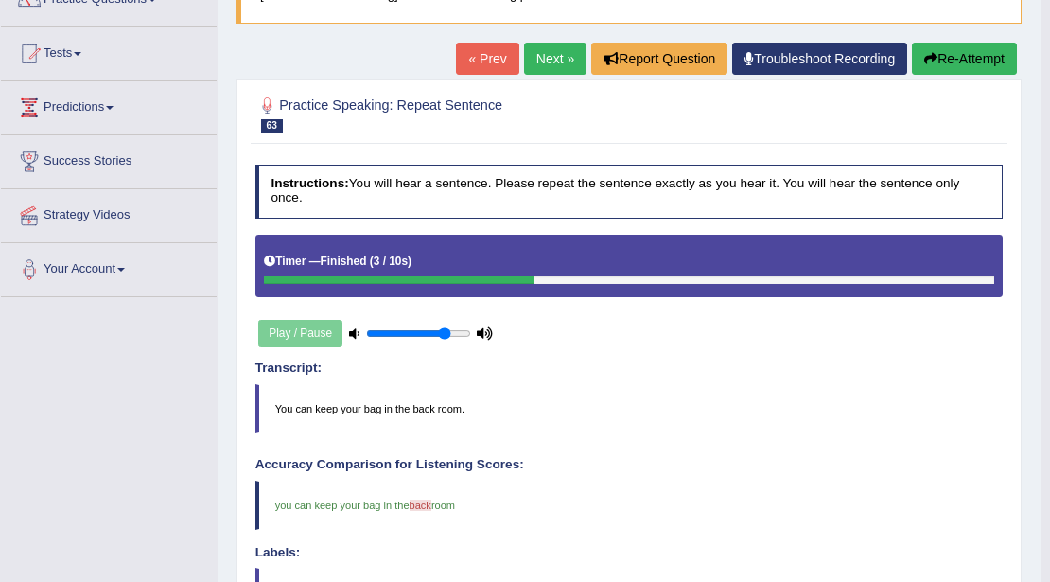
scroll to position [13, 0]
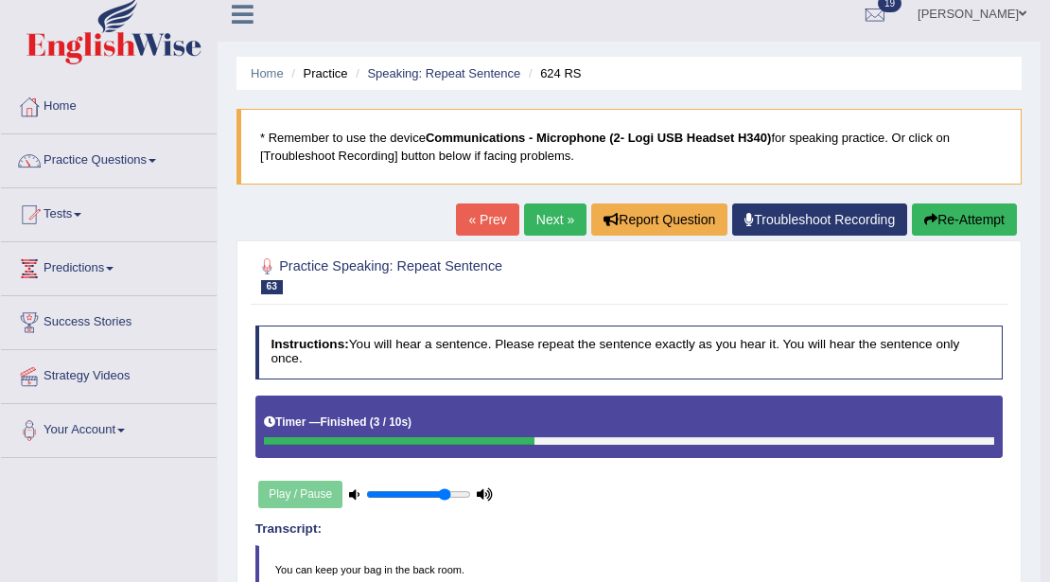
click at [563, 212] on link "Next »" at bounding box center [555, 219] width 62 height 32
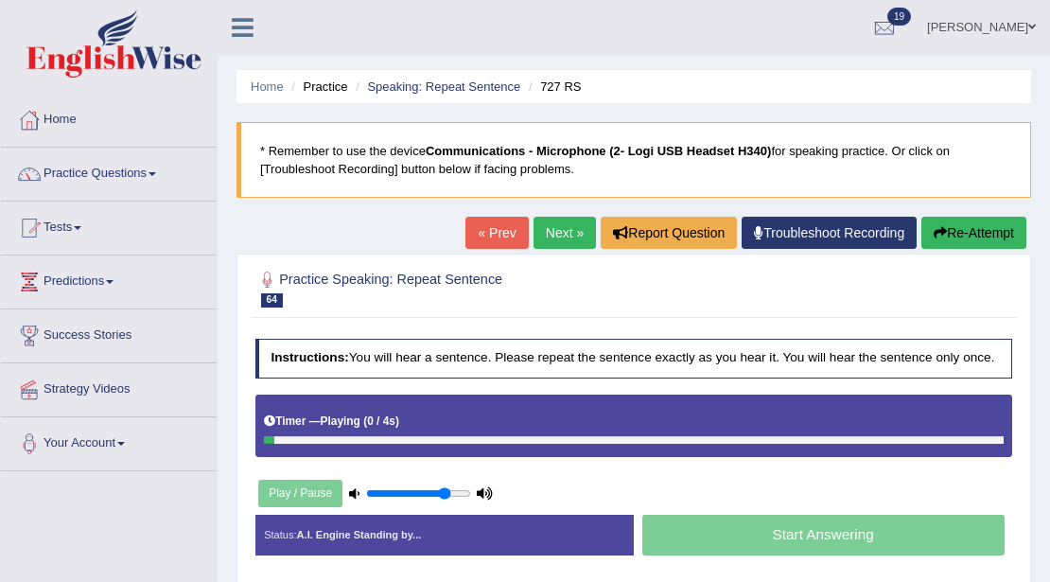
click at [432, 422] on div "Timer — Playing ( 0 / 4s ) Skip" at bounding box center [634, 422] width 740 height 28
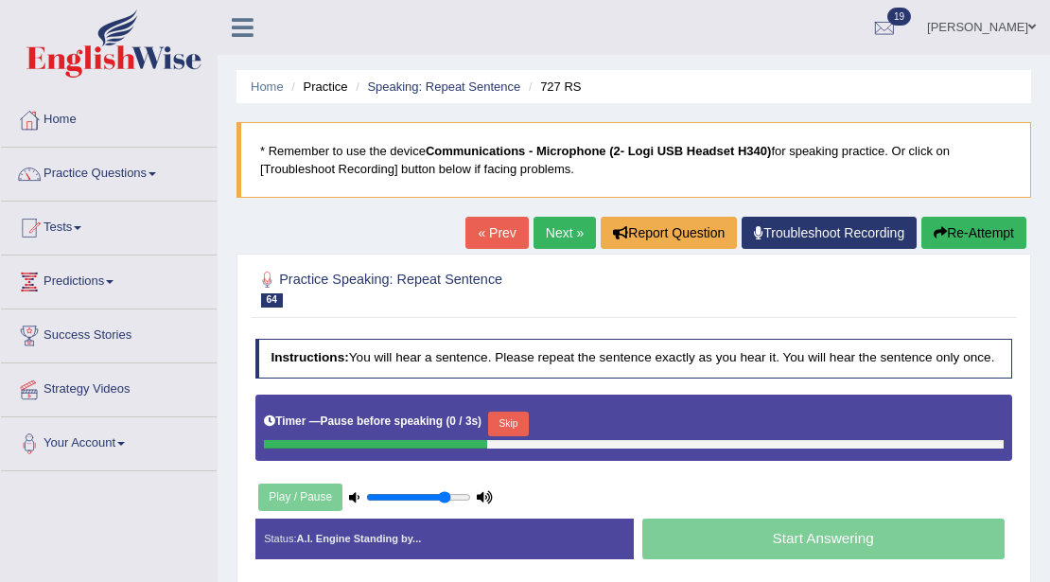
click at [501, 427] on button "Skip" at bounding box center [508, 423] width 41 height 25
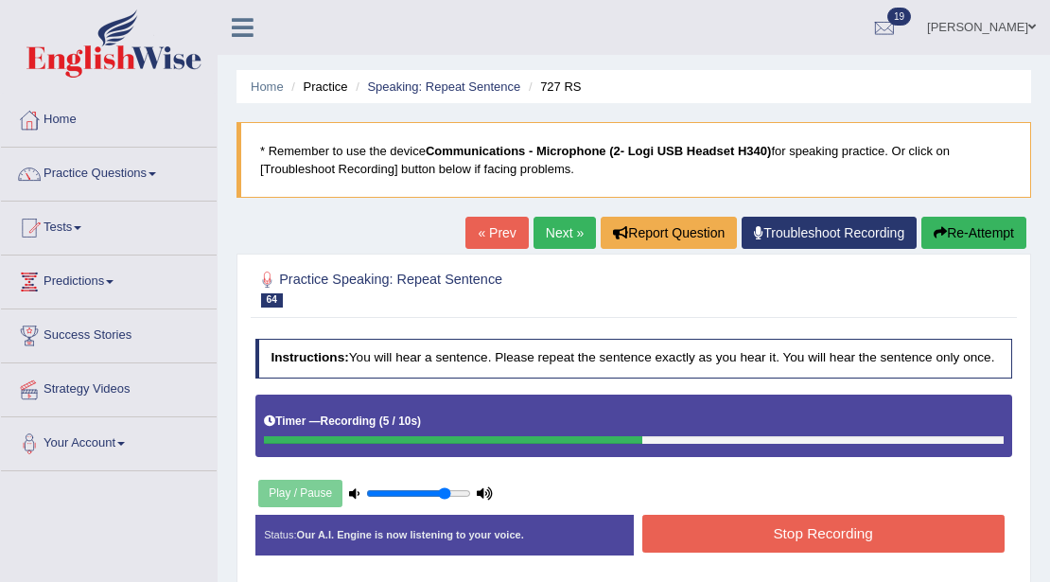
click at [708, 532] on button "Stop Recording" at bounding box center [823, 533] width 362 height 37
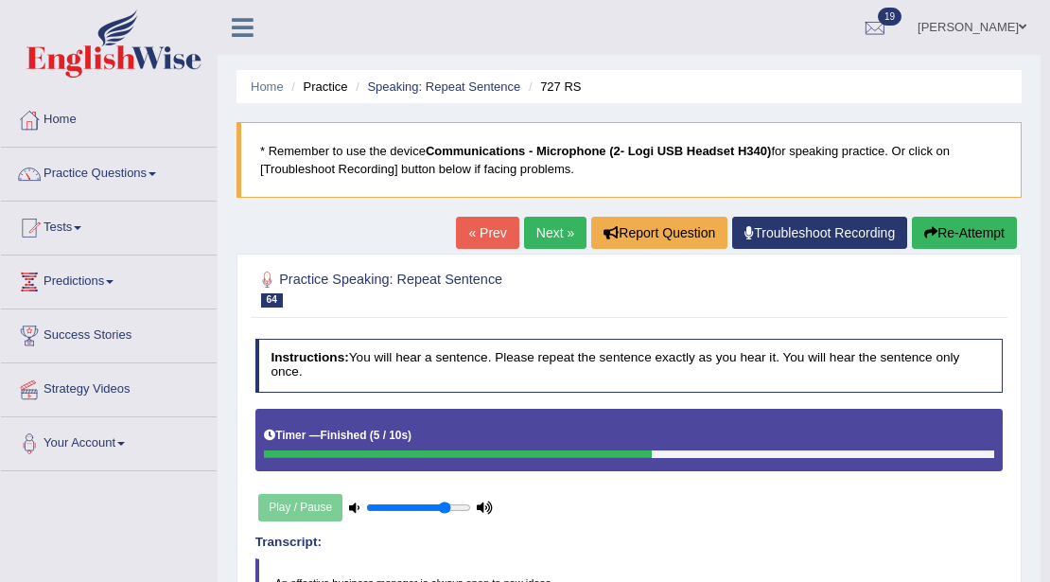
click at [536, 231] on link "Next »" at bounding box center [555, 233] width 62 height 32
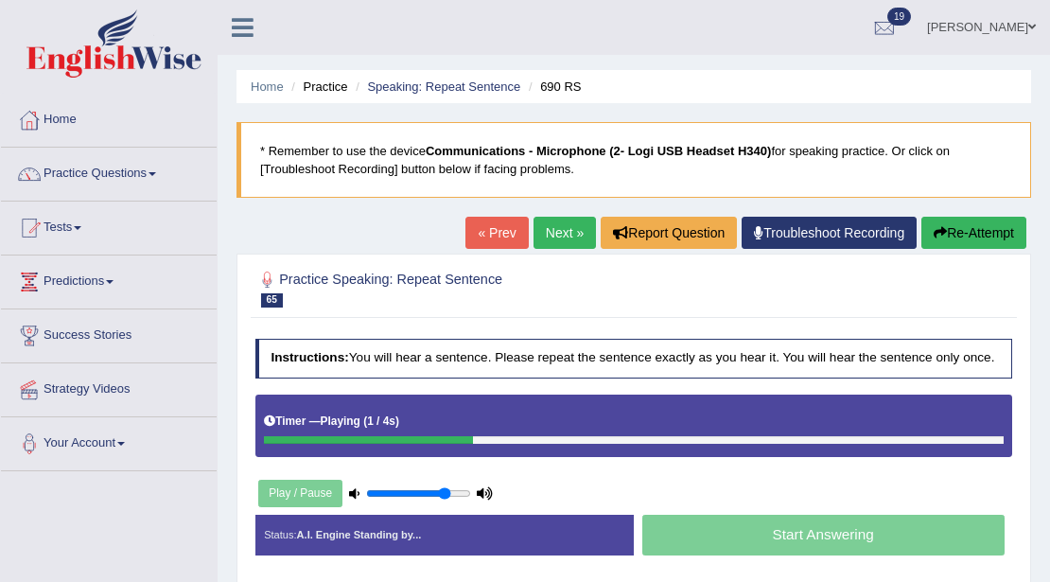
scroll to position [315, 0]
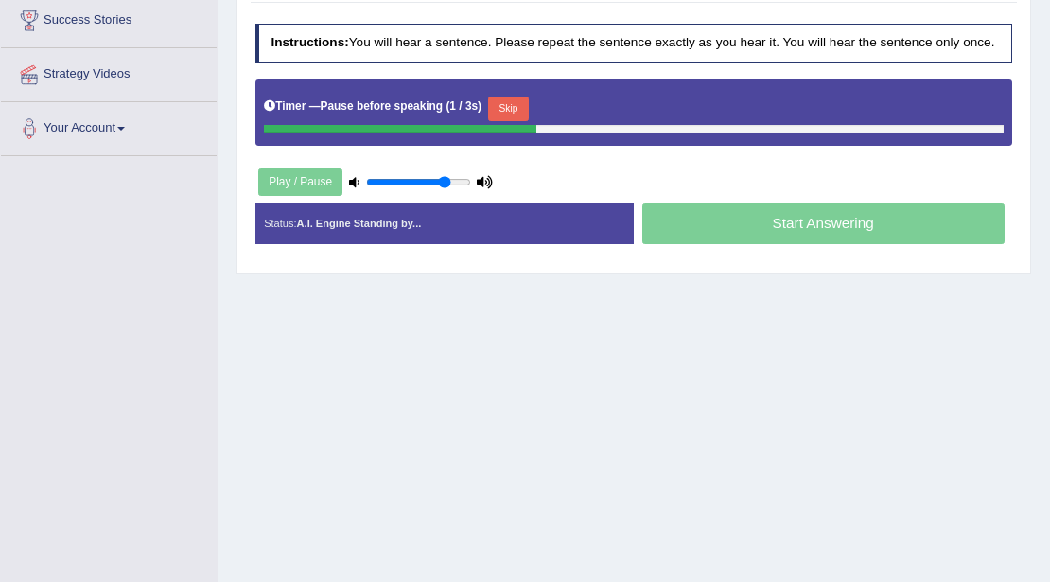
click at [511, 101] on button "Skip" at bounding box center [508, 108] width 41 height 25
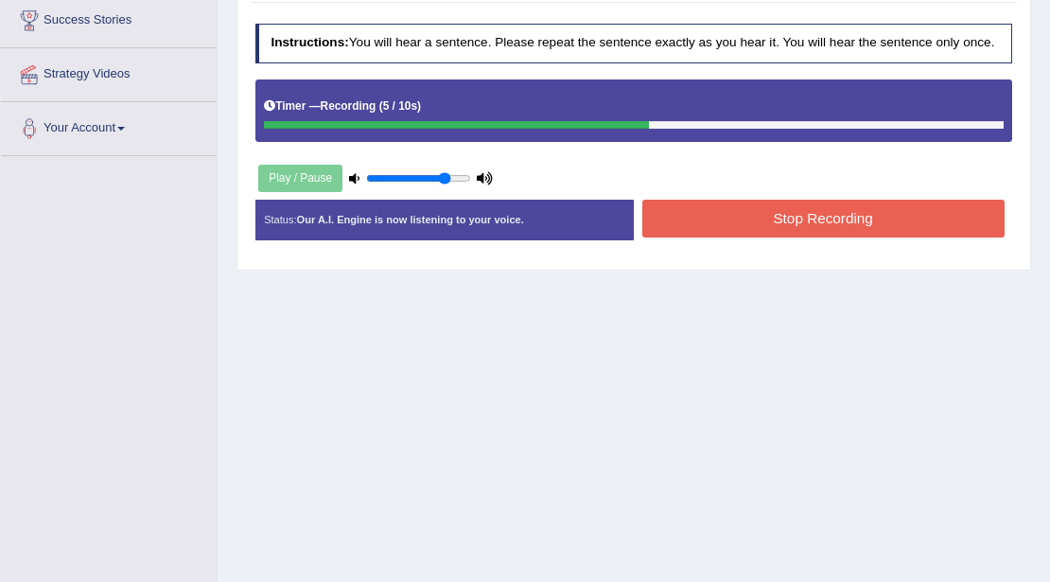
click at [677, 203] on button "Stop Recording" at bounding box center [823, 218] width 362 height 37
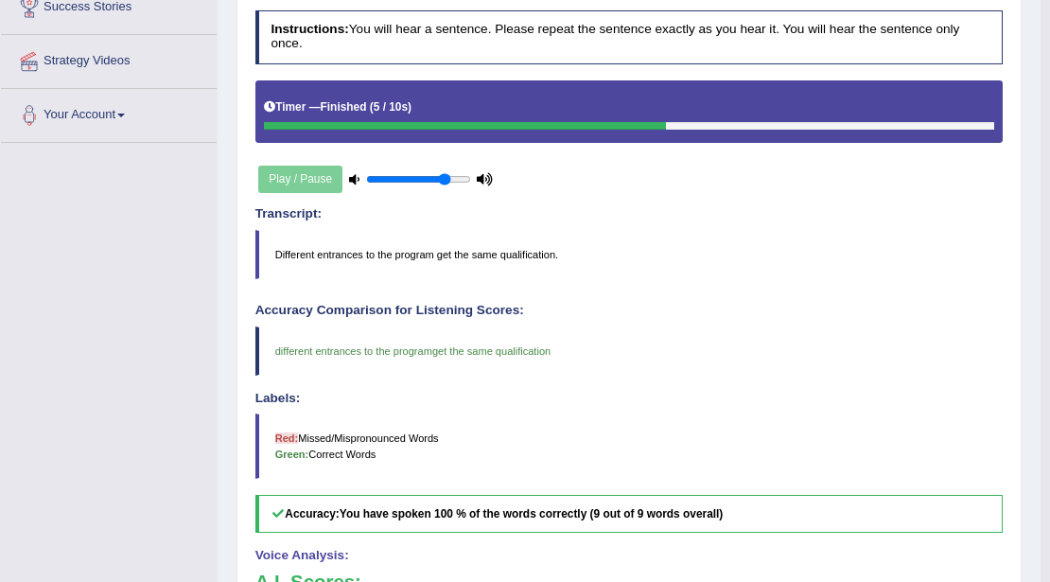
scroll to position [13, 0]
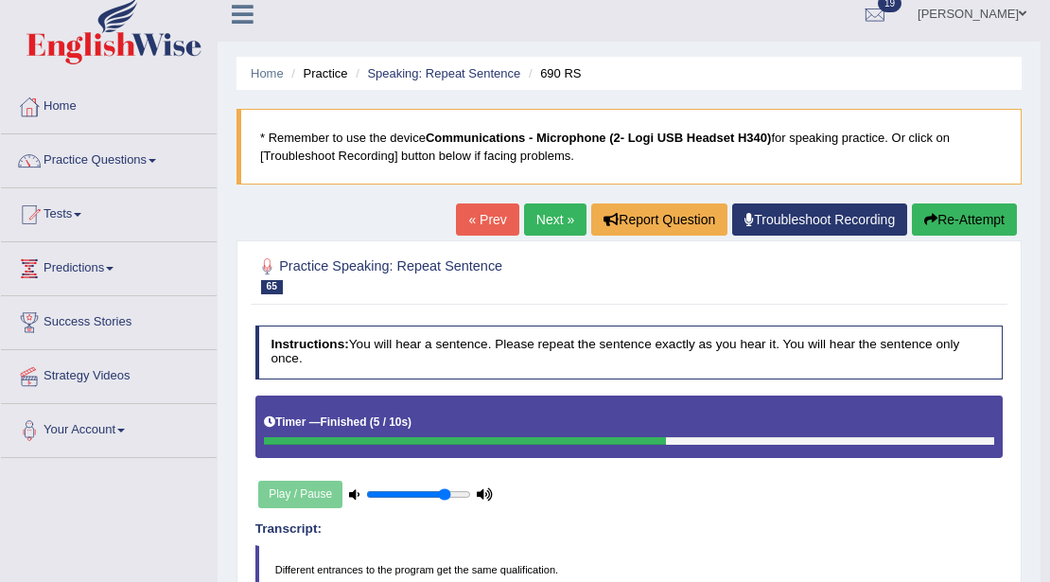
click at [547, 221] on link "Next »" at bounding box center [555, 219] width 62 height 32
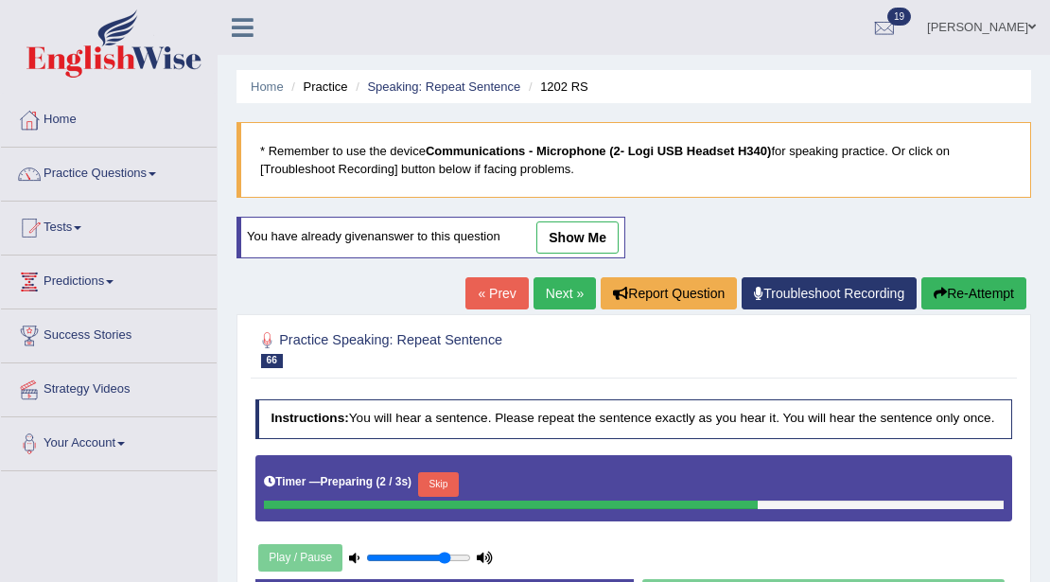
click at [552, 293] on link "Next »" at bounding box center [565, 293] width 62 height 32
click at [420, 81] on link "Speaking: Repeat Sentence" at bounding box center [443, 86] width 153 height 14
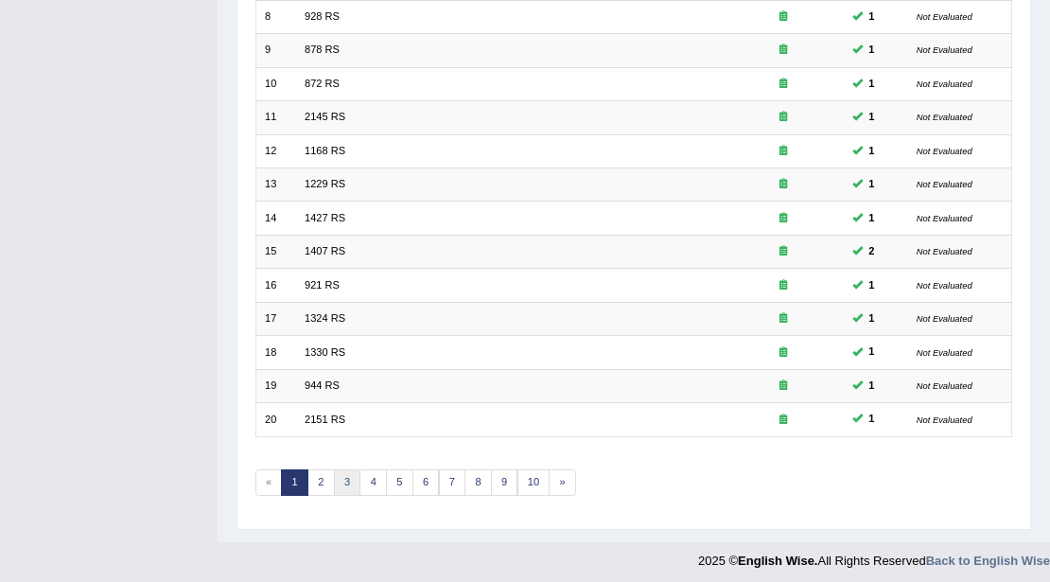
click at [346, 475] on link "3" at bounding box center [347, 482] width 27 height 26
click at [375, 481] on link "4" at bounding box center [372, 482] width 27 height 26
click at [401, 478] on link "5" at bounding box center [399, 482] width 27 height 26
click at [427, 479] on link "6" at bounding box center [425, 482] width 27 height 26
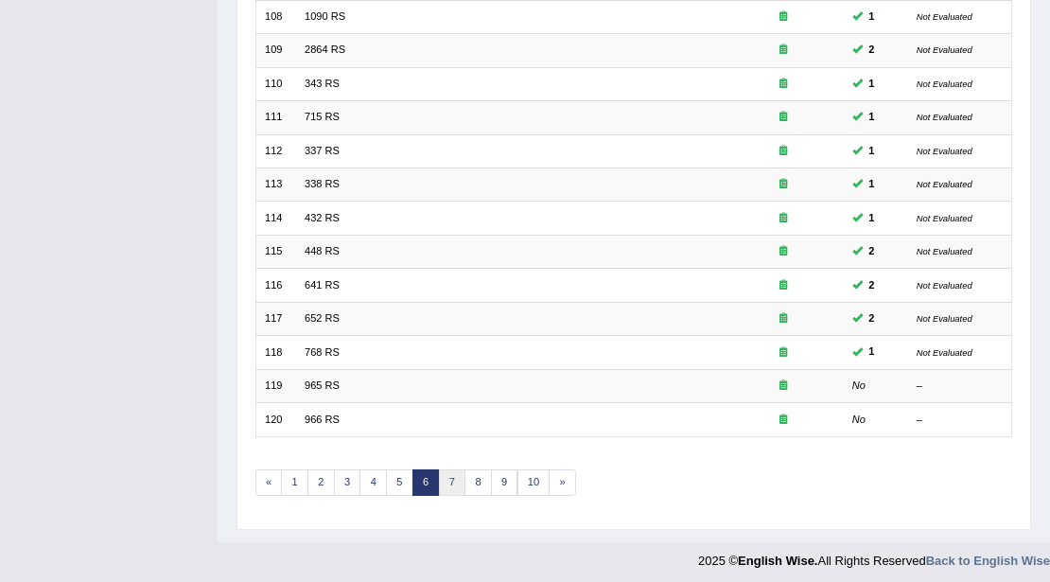
click at [450, 469] on link "7" at bounding box center [452, 482] width 27 height 26
click at [396, 478] on link "6" at bounding box center [399, 482] width 27 height 26
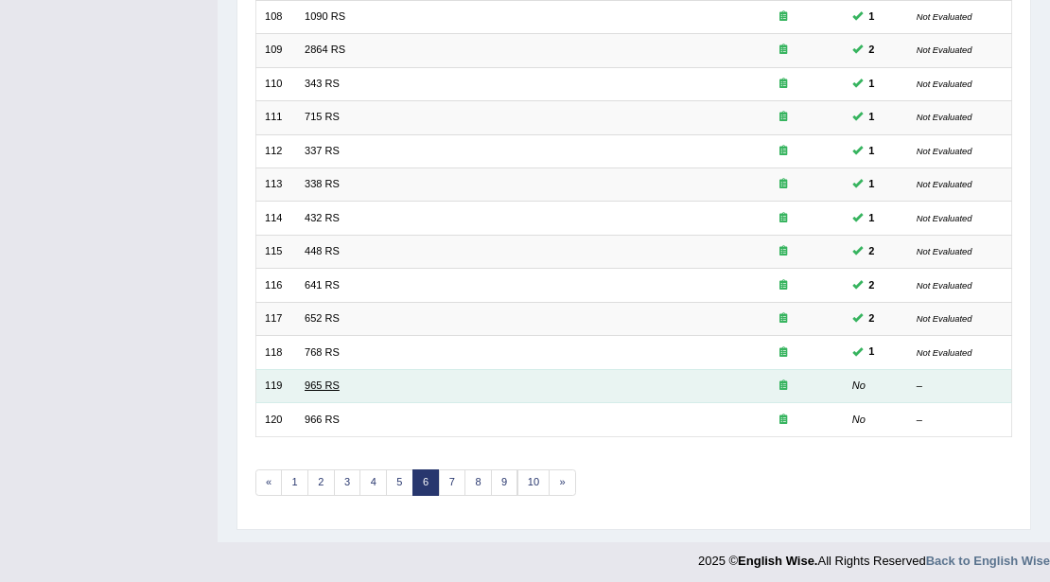
click at [331, 379] on link "965 RS" at bounding box center [322, 384] width 35 height 11
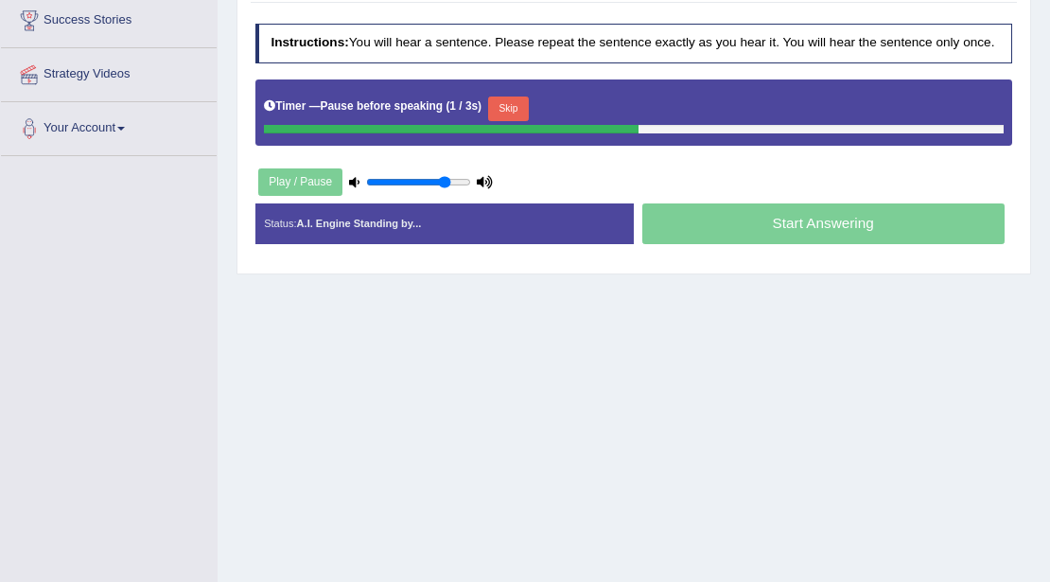
click at [516, 102] on button "Skip" at bounding box center [508, 108] width 41 height 25
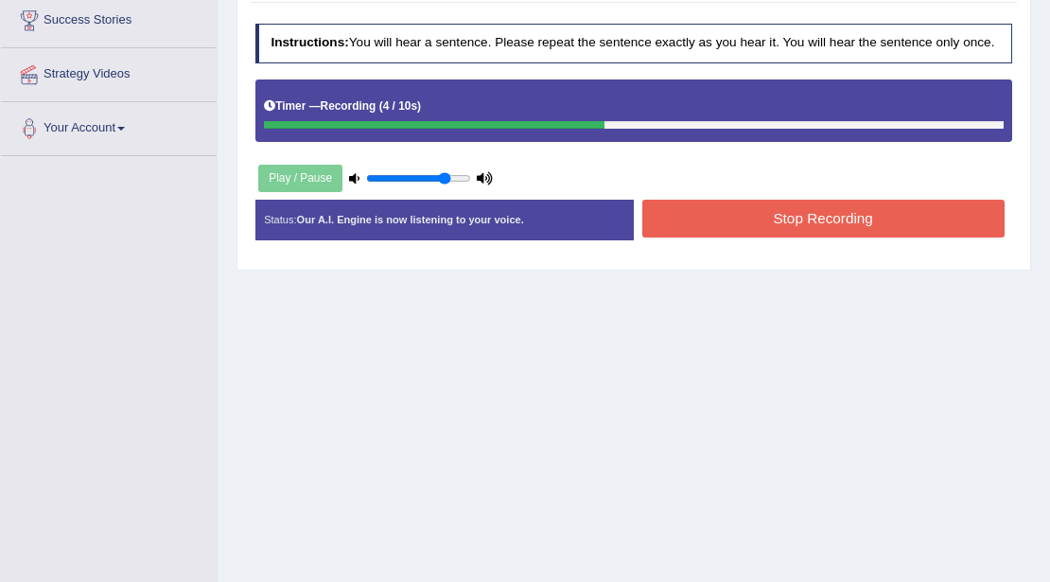
click at [715, 214] on button "Stop Recording" at bounding box center [823, 218] width 362 height 37
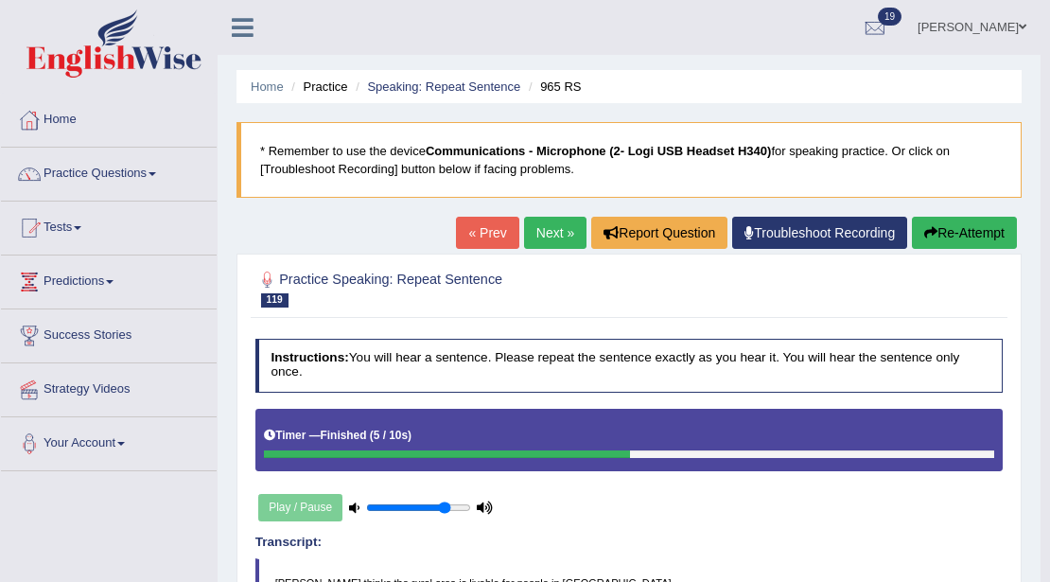
click at [556, 242] on link "Next »" at bounding box center [555, 233] width 62 height 32
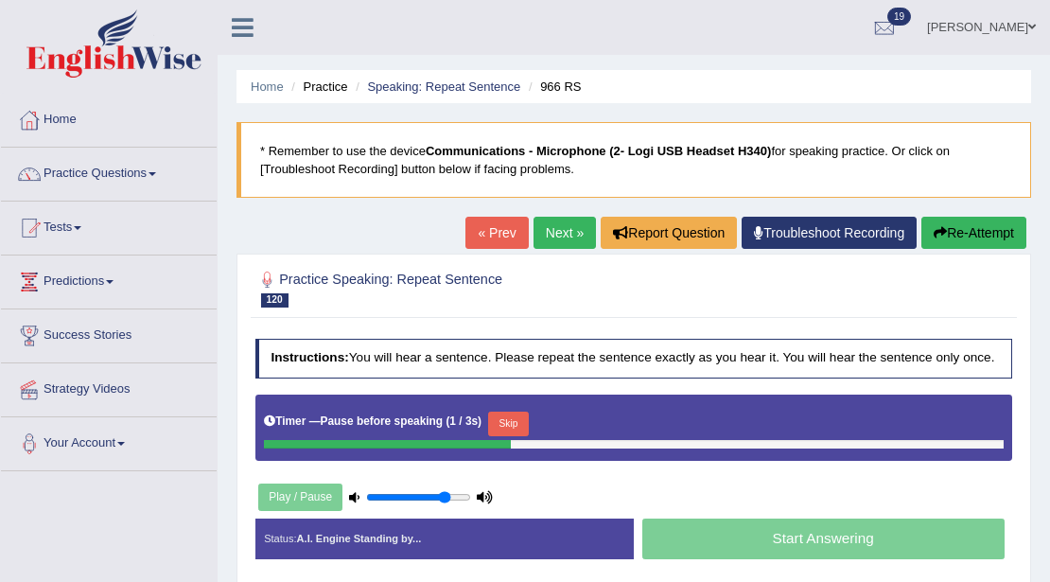
click at [503, 417] on button "Skip" at bounding box center [508, 423] width 41 height 25
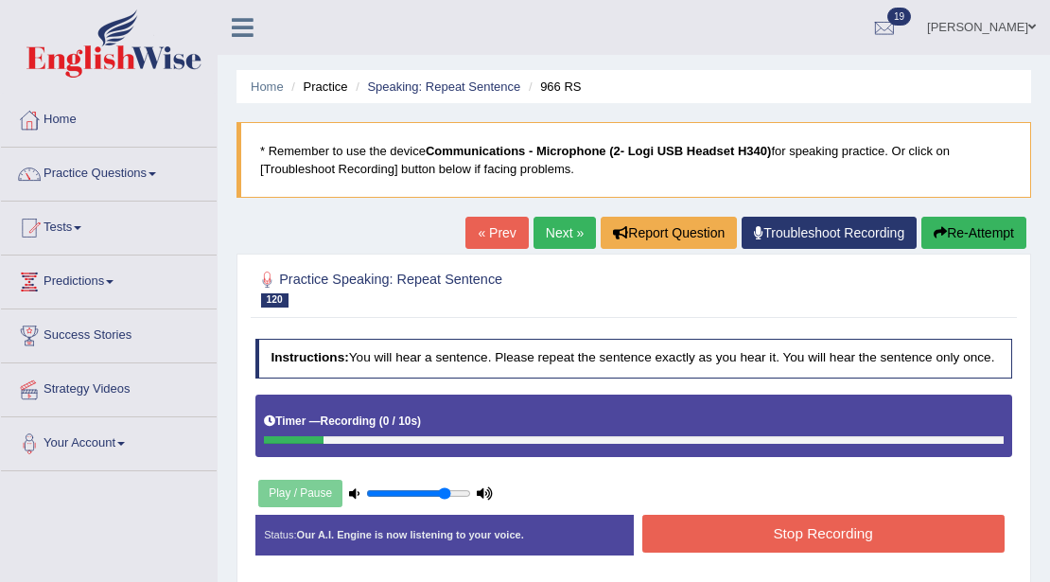
scroll to position [315, 0]
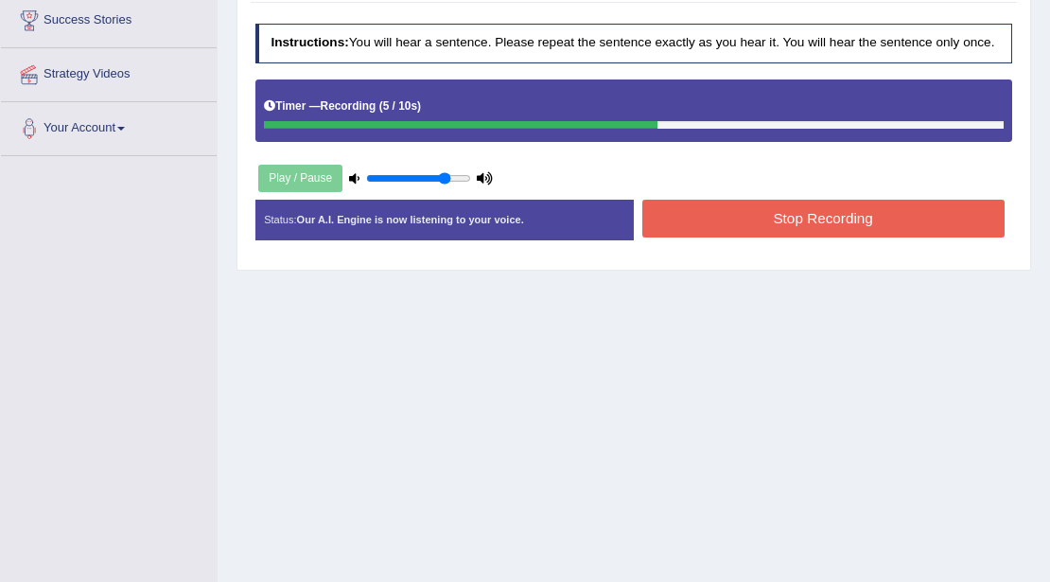
click at [646, 214] on button "Stop Recording" at bounding box center [823, 218] width 362 height 37
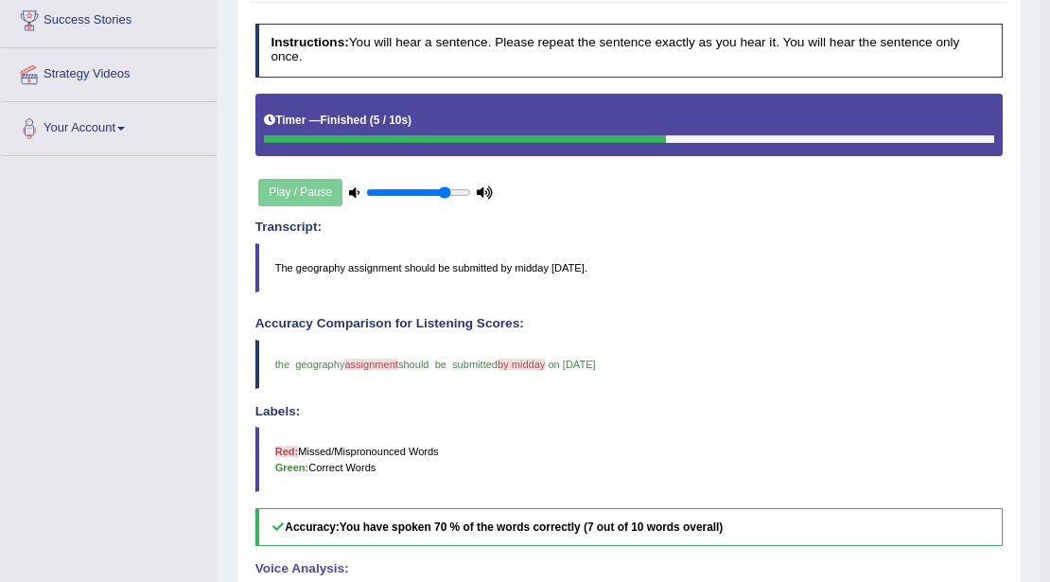
scroll to position [0, 0]
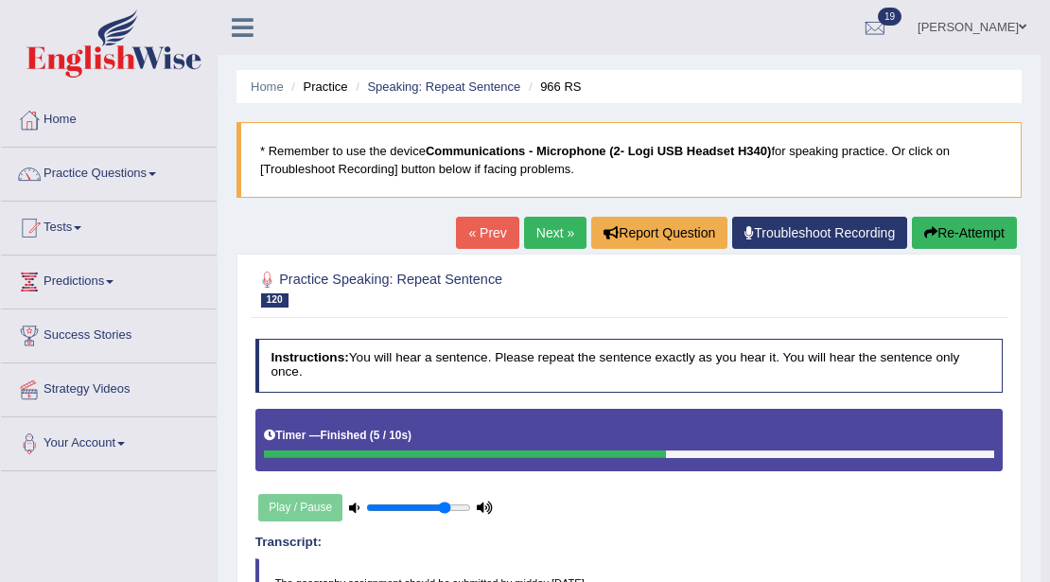
click at [539, 231] on link "Next »" at bounding box center [555, 233] width 62 height 32
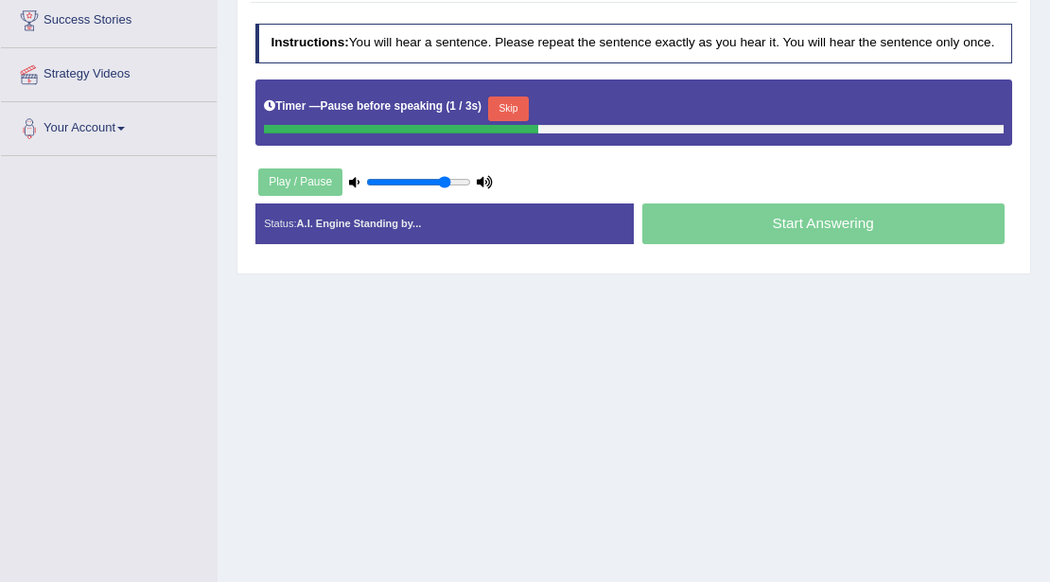
click at [515, 99] on button "Skip" at bounding box center [508, 108] width 41 height 25
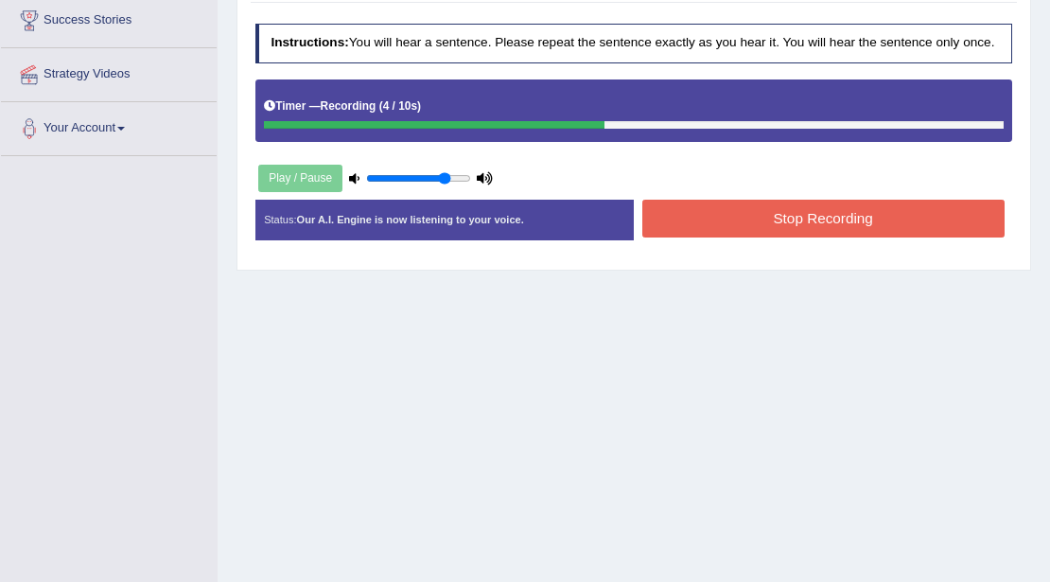
click at [679, 204] on button "Stop Recording" at bounding box center [823, 218] width 362 height 37
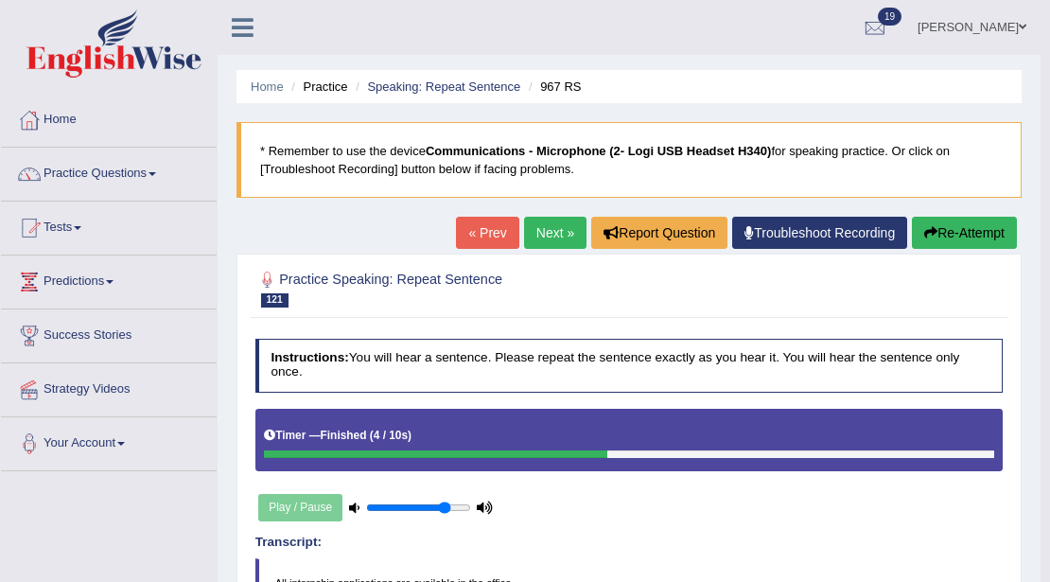
click at [924, 233] on icon "button" at bounding box center [930, 232] width 13 height 13
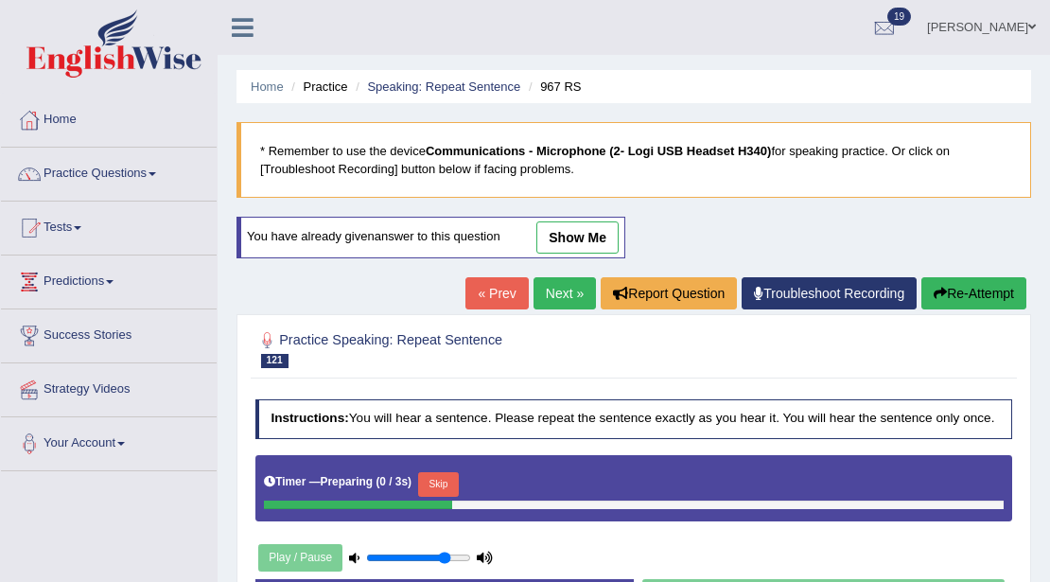
click at [436, 484] on button "Skip" at bounding box center [438, 484] width 41 height 25
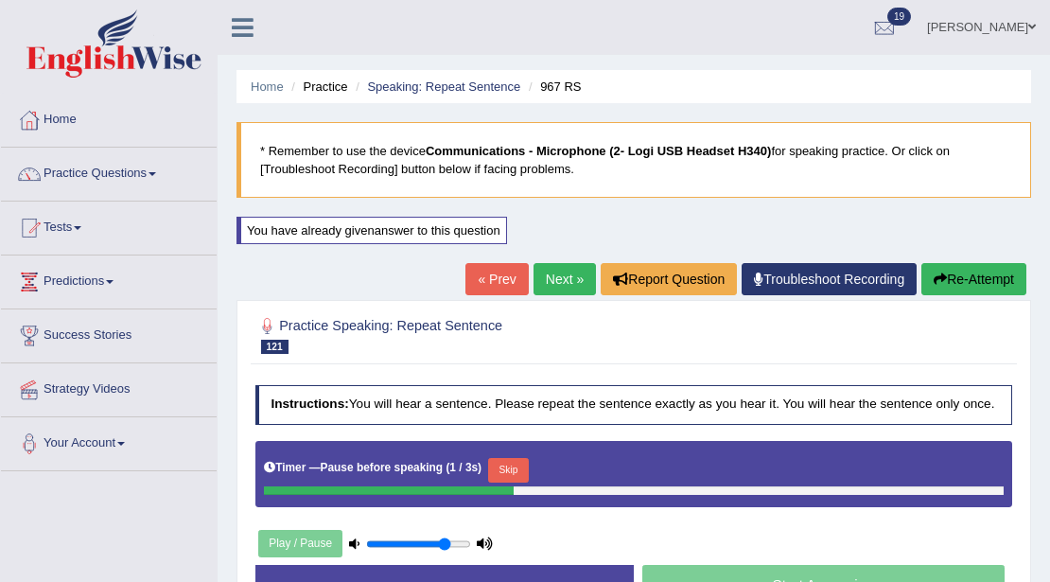
click at [516, 464] on button "Skip" at bounding box center [508, 470] width 41 height 25
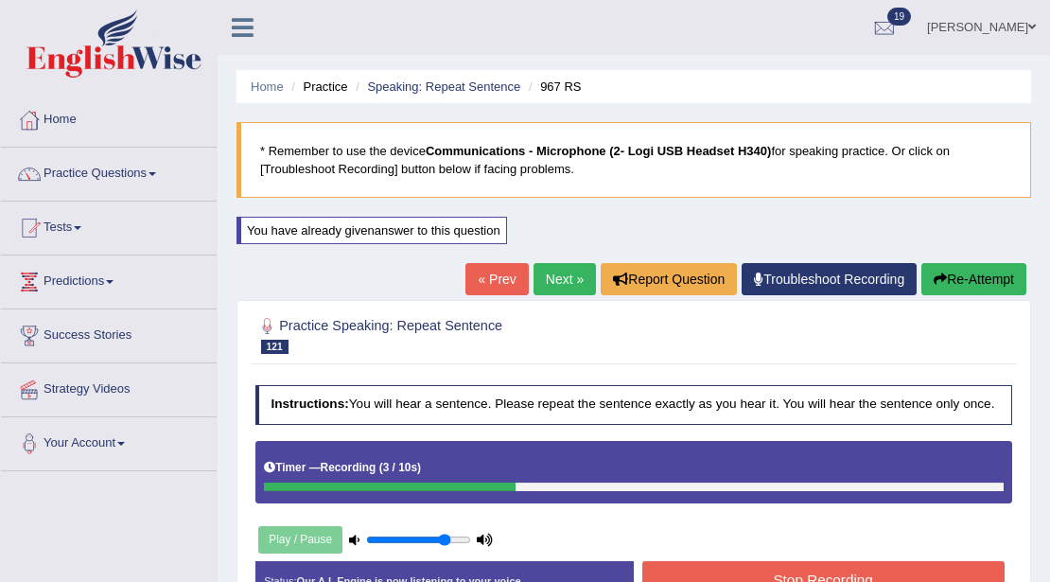
scroll to position [315, 0]
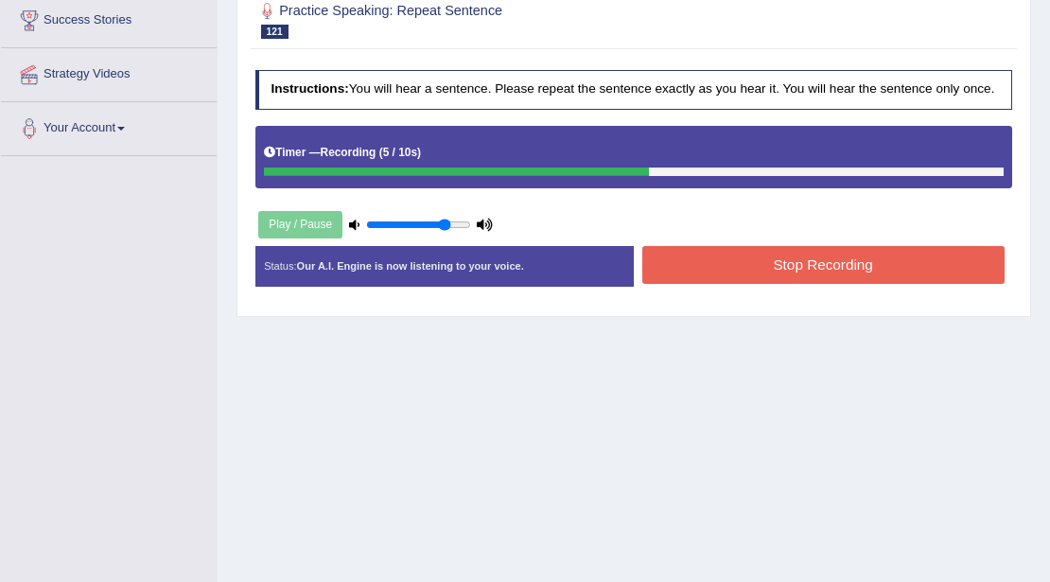
click at [696, 258] on button "Stop Recording" at bounding box center [823, 264] width 362 height 37
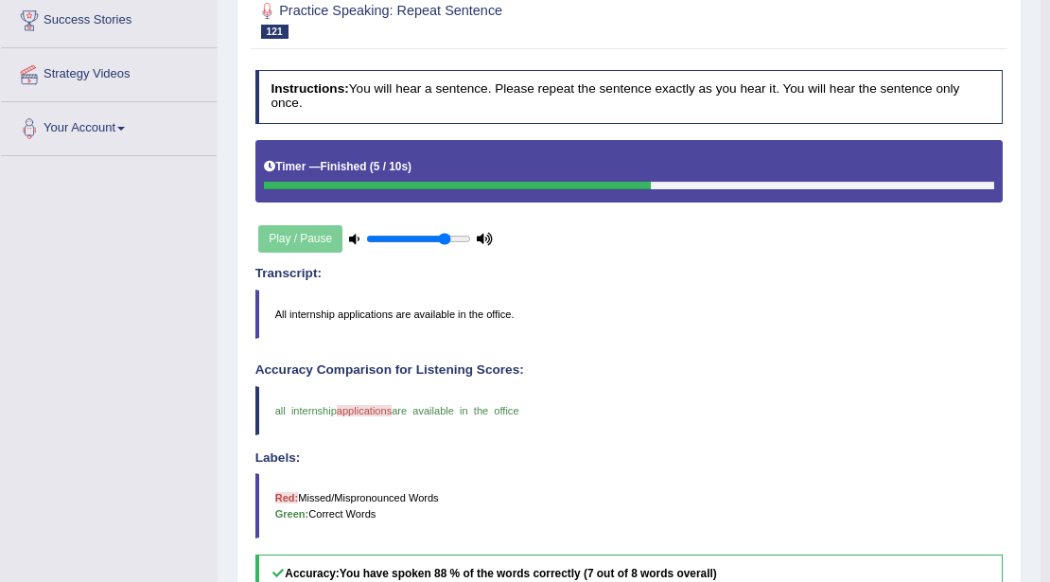
scroll to position [0, 0]
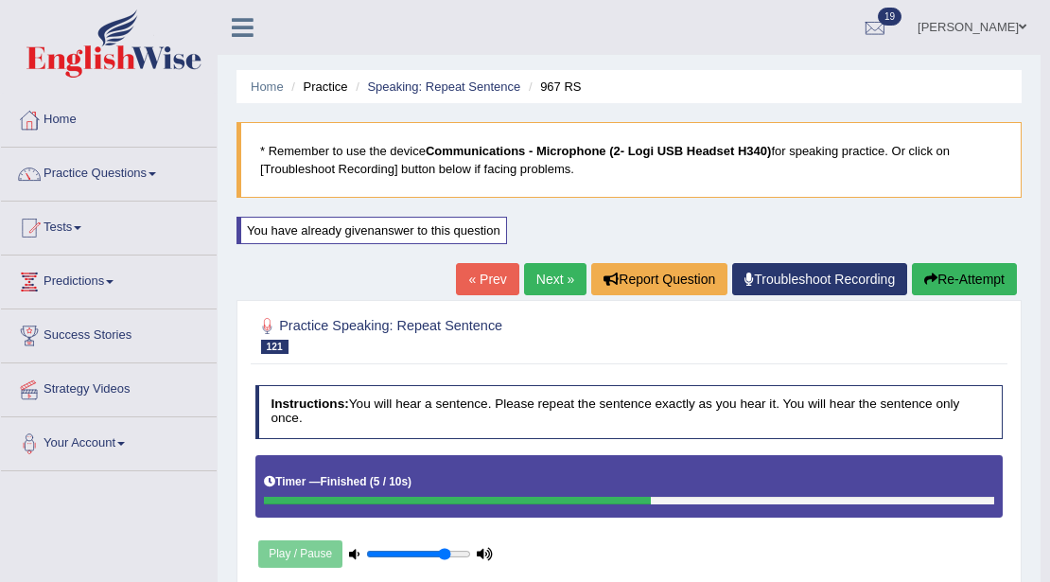
click at [545, 272] on link "Next »" at bounding box center [555, 279] width 62 height 32
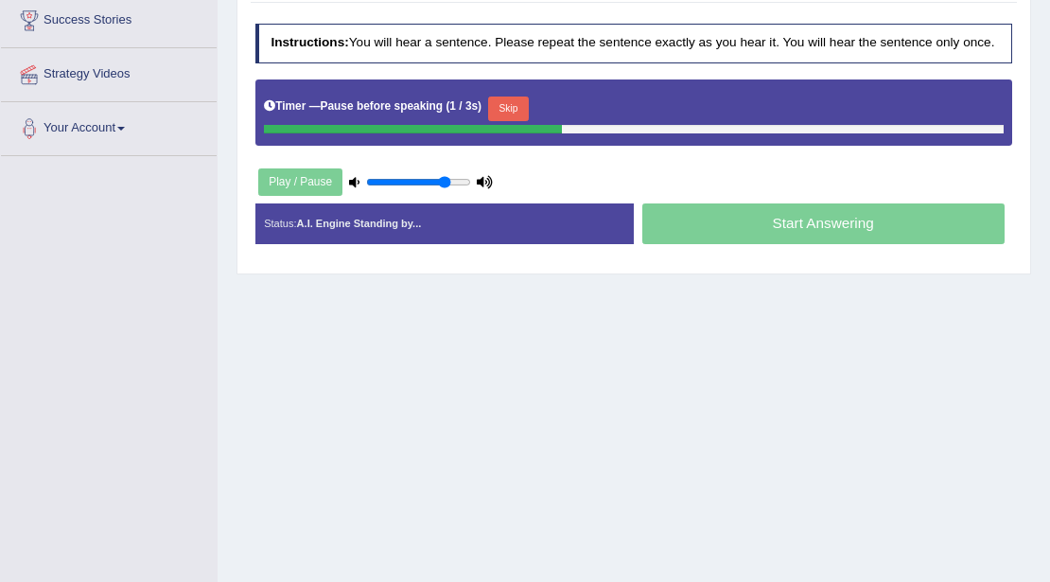
click at [520, 107] on button "Skip" at bounding box center [508, 108] width 41 height 25
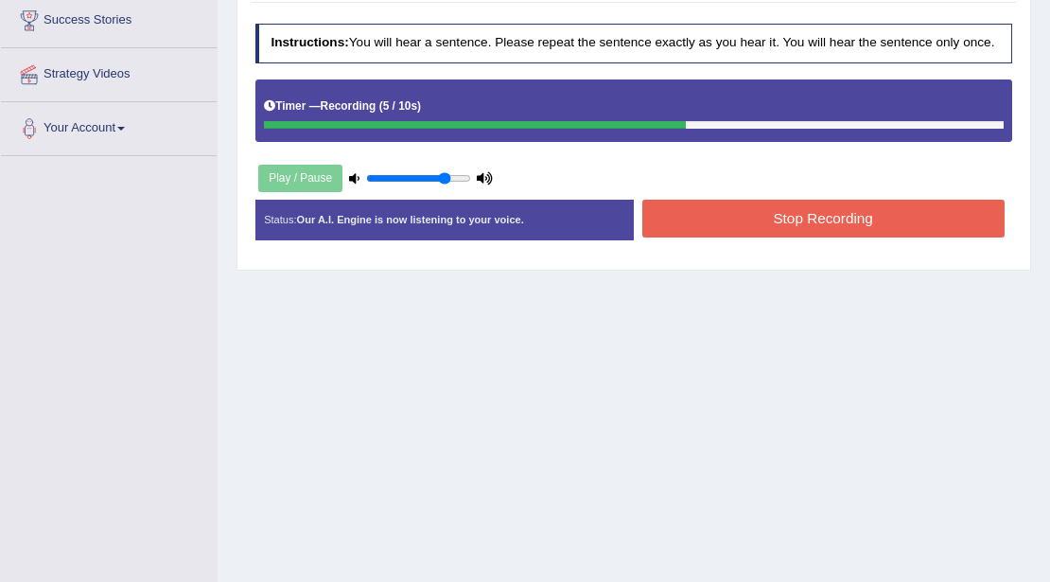
click at [675, 223] on button "Stop Recording" at bounding box center [823, 218] width 362 height 37
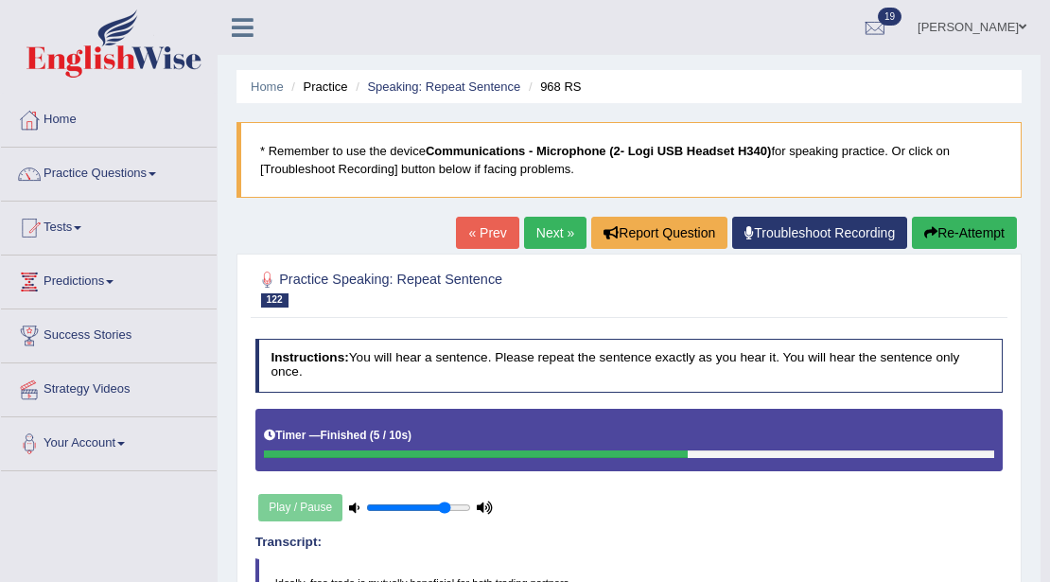
click at [990, 233] on button "Re-Attempt" at bounding box center [964, 233] width 105 height 32
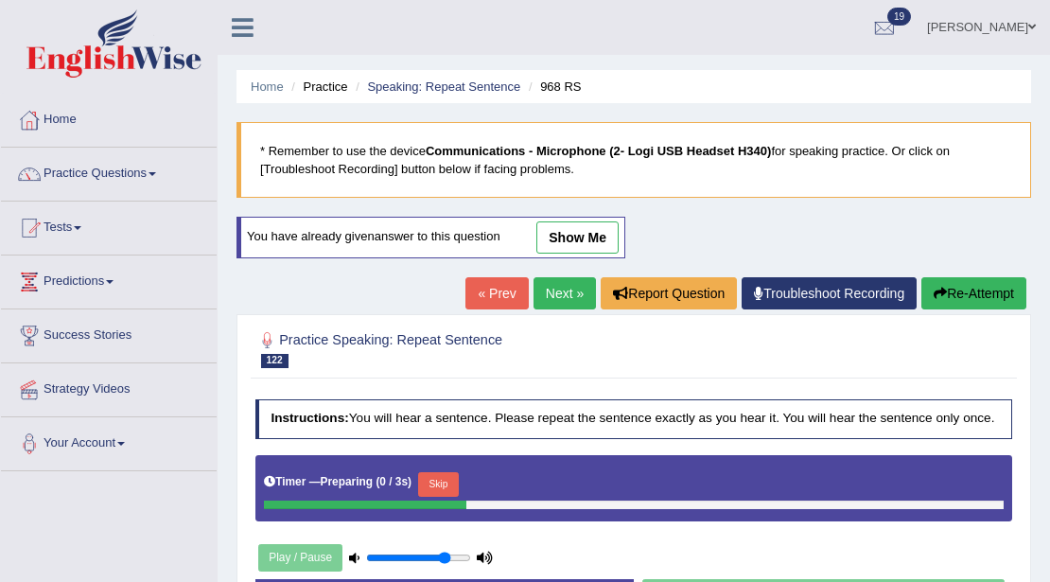
click at [450, 481] on button "Skip" at bounding box center [438, 484] width 41 height 25
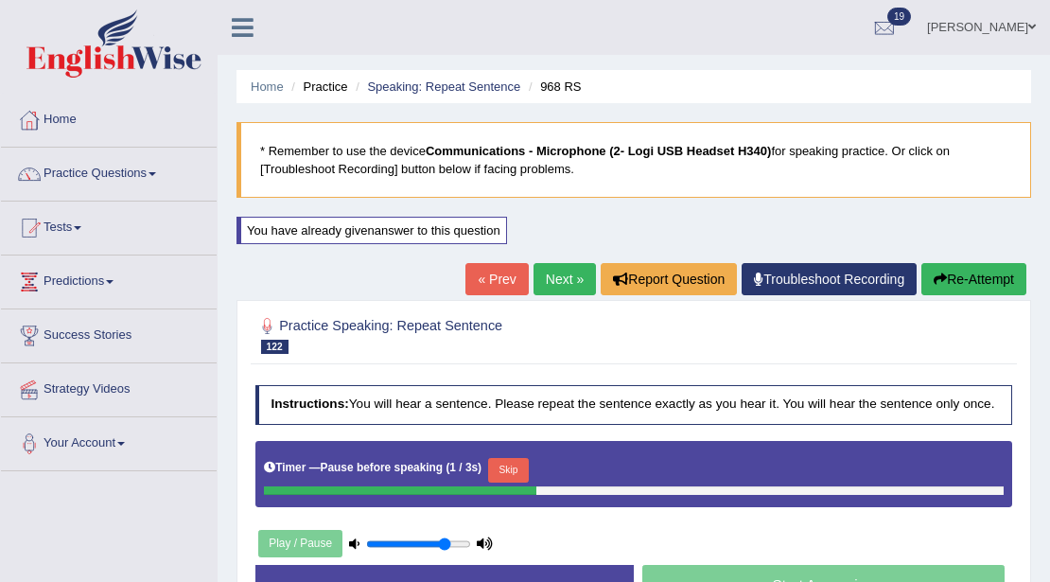
click at [500, 464] on button "Skip" at bounding box center [508, 470] width 41 height 25
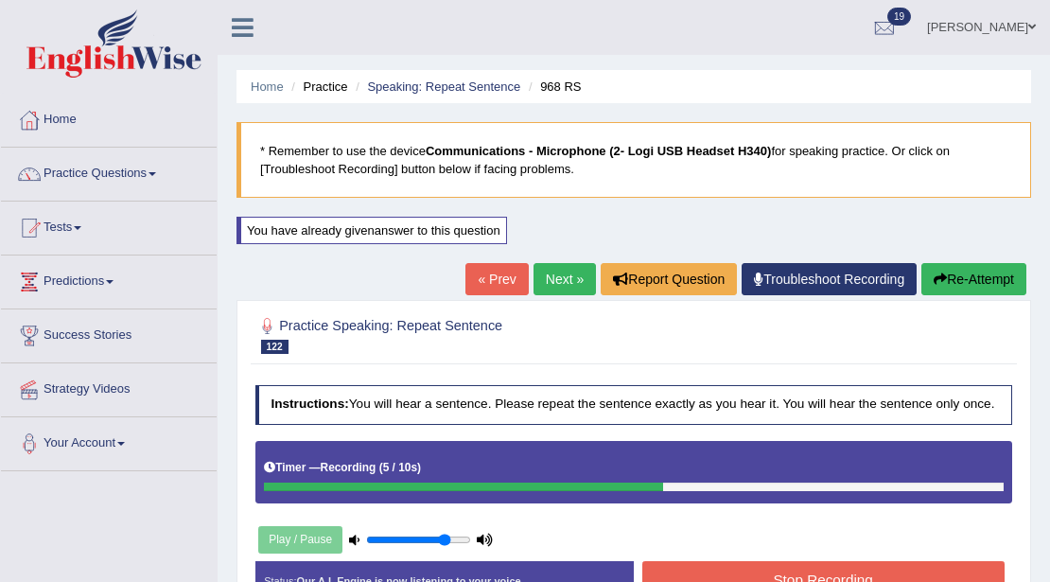
click at [703, 565] on button "Stop Recording" at bounding box center [823, 579] width 362 height 37
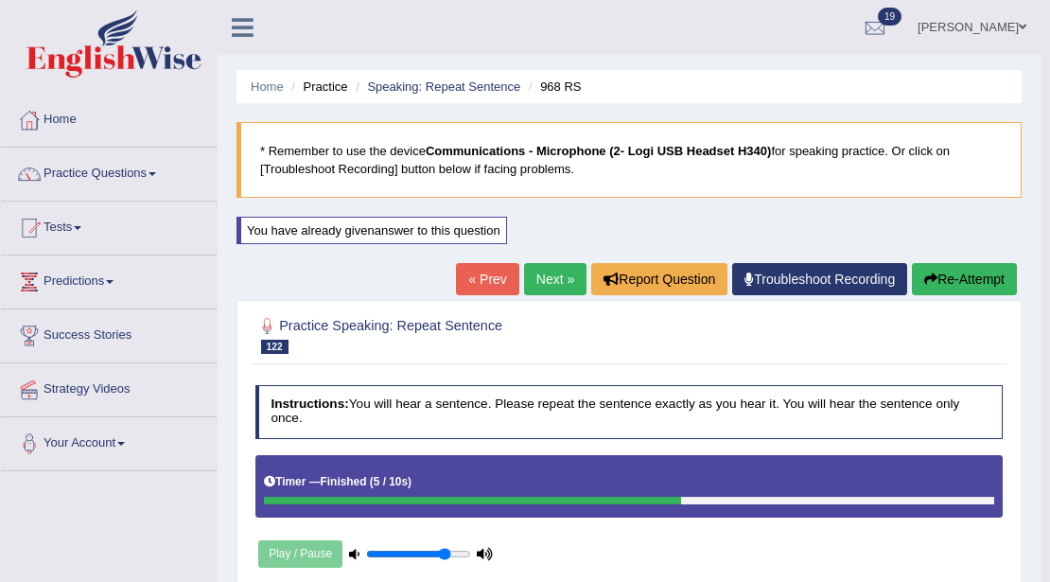
click at [542, 271] on link "Next »" at bounding box center [555, 279] width 62 height 32
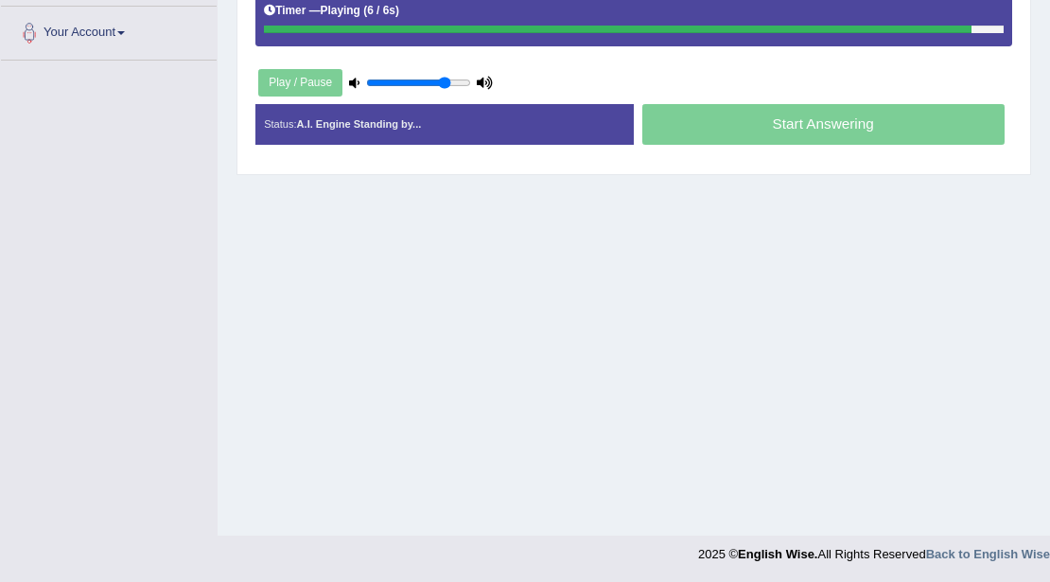
scroll to position [96, 0]
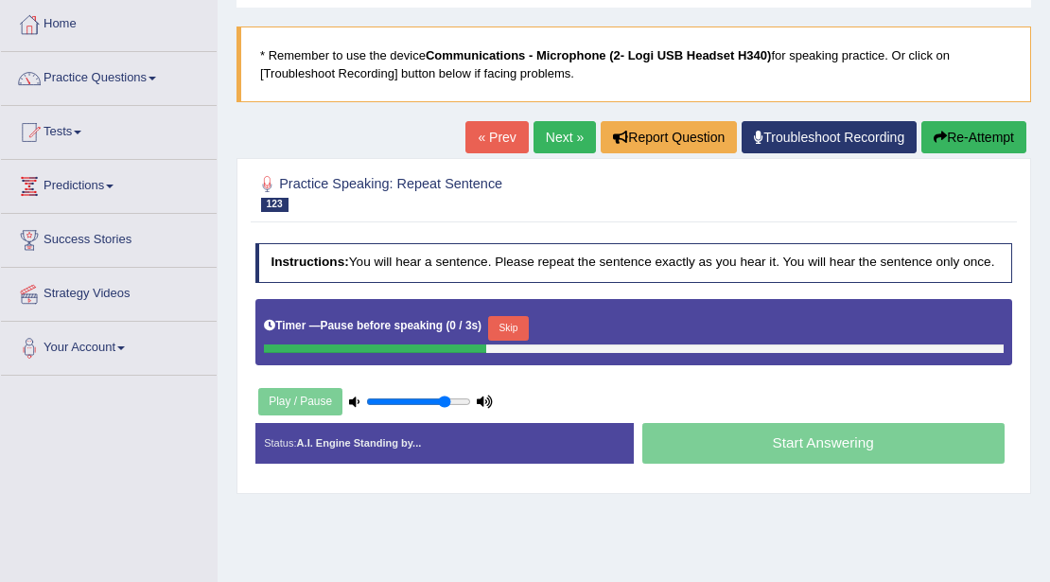
click at [511, 327] on button "Skip" at bounding box center [508, 328] width 41 height 25
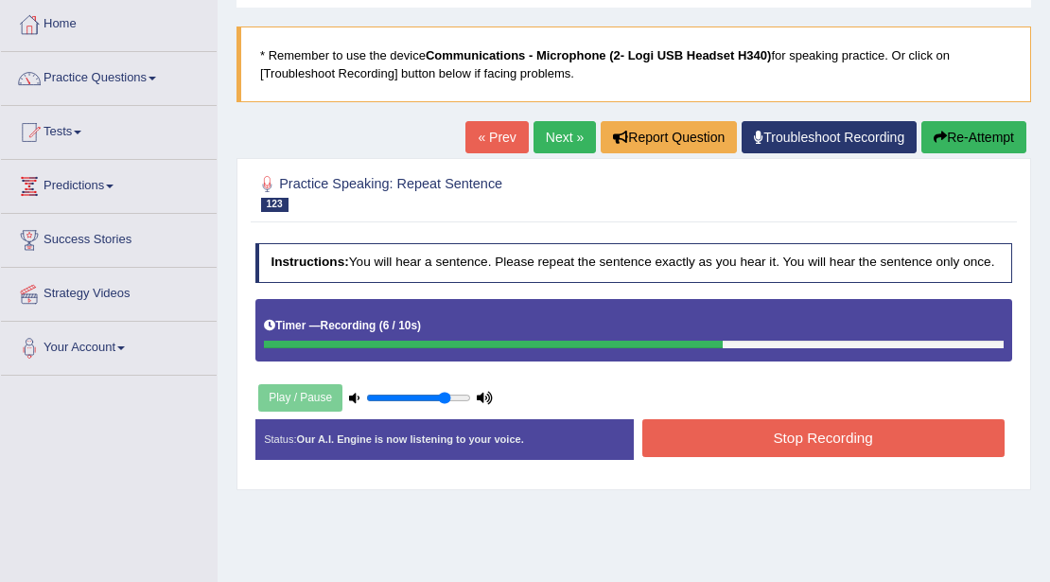
click at [675, 429] on button "Stop Recording" at bounding box center [823, 437] width 362 height 37
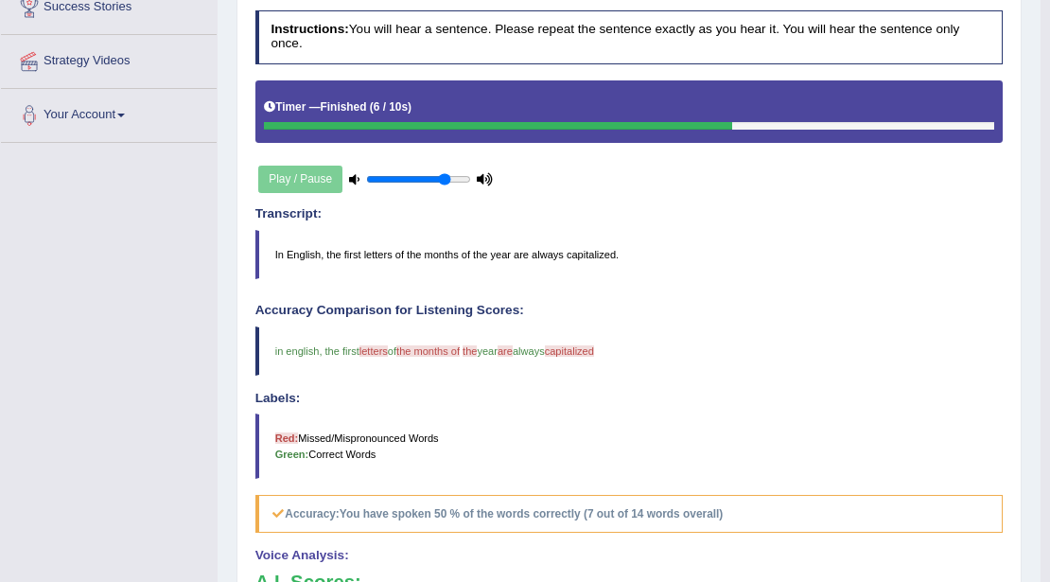
scroll to position [13, 0]
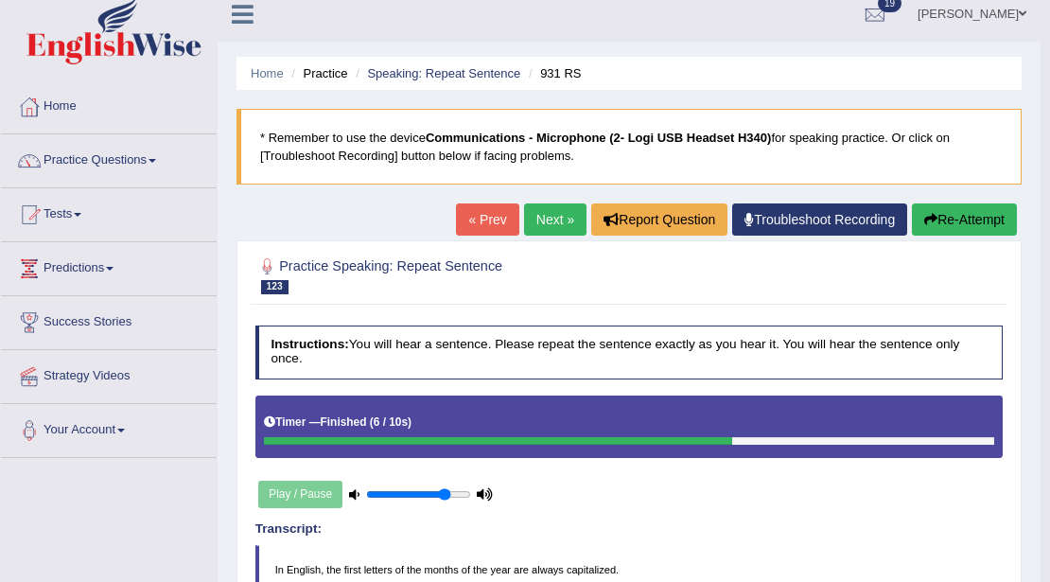
click at [539, 212] on link "Next »" at bounding box center [555, 219] width 62 height 32
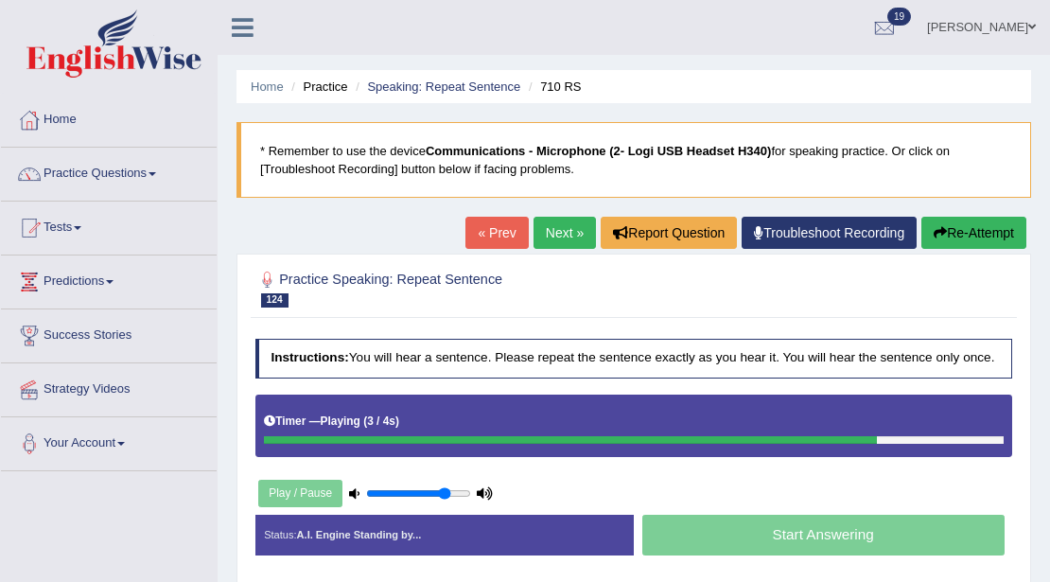
scroll to position [315, 0]
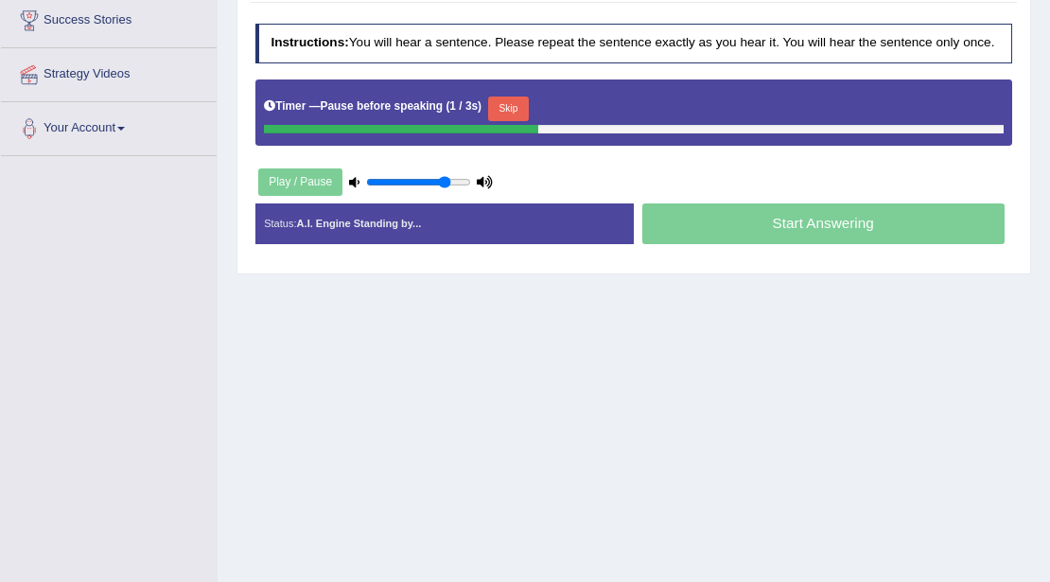
click at [509, 112] on button "Skip" at bounding box center [508, 108] width 41 height 25
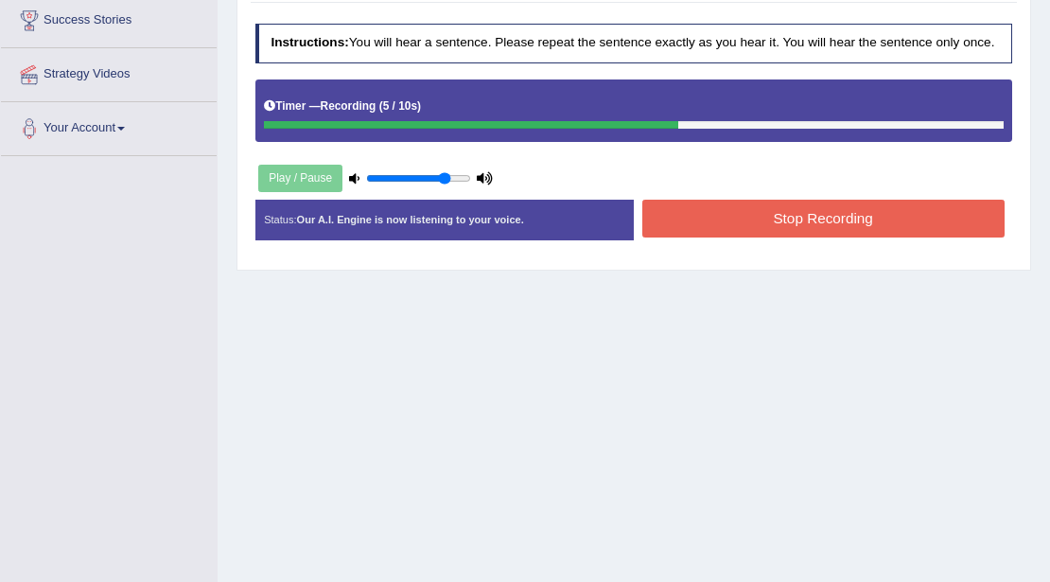
click at [702, 214] on button "Stop Recording" at bounding box center [823, 218] width 362 height 37
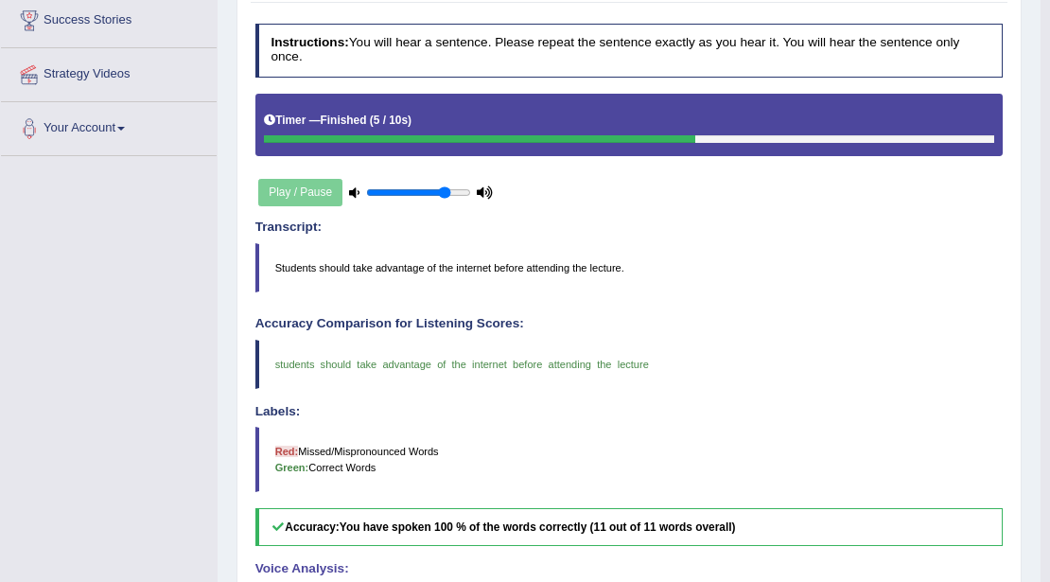
scroll to position [0, 0]
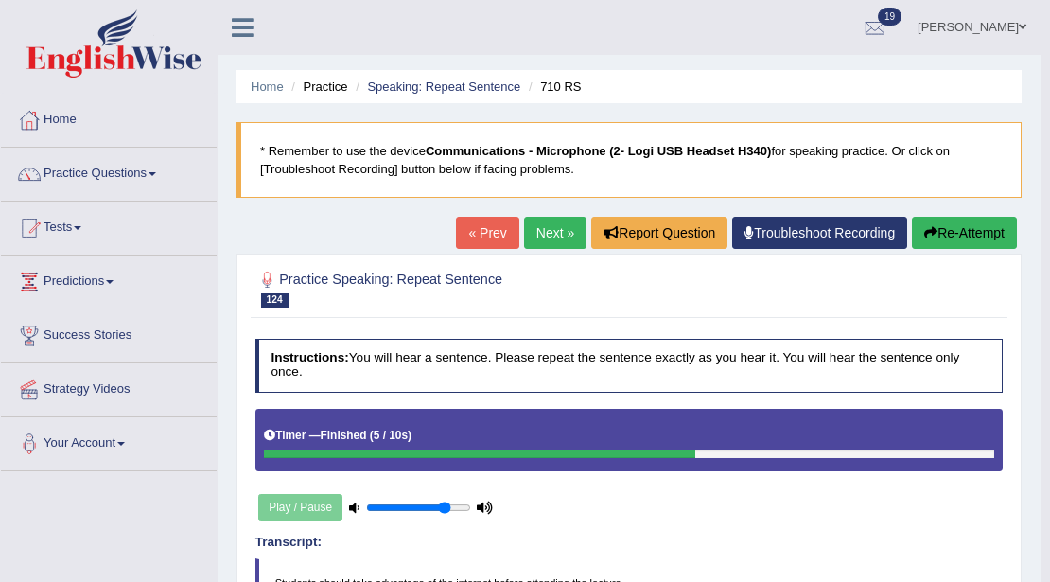
click at [543, 227] on link "Next »" at bounding box center [555, 233] width 62 height 32
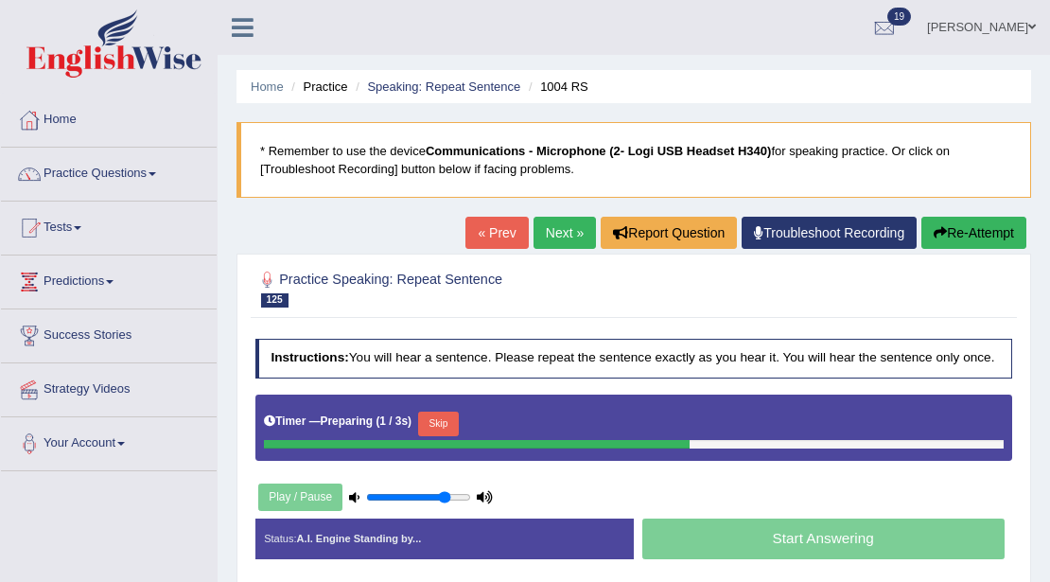
click at [446, 417] on button "Skip" at bounding box center [438, 423] width 41 height 25
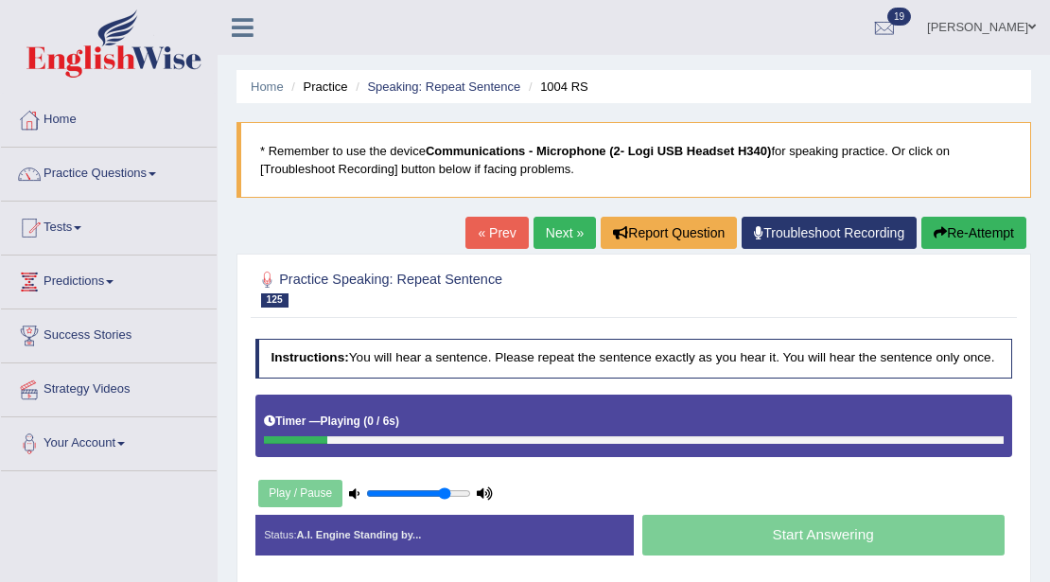
scroll to position [315, 0]
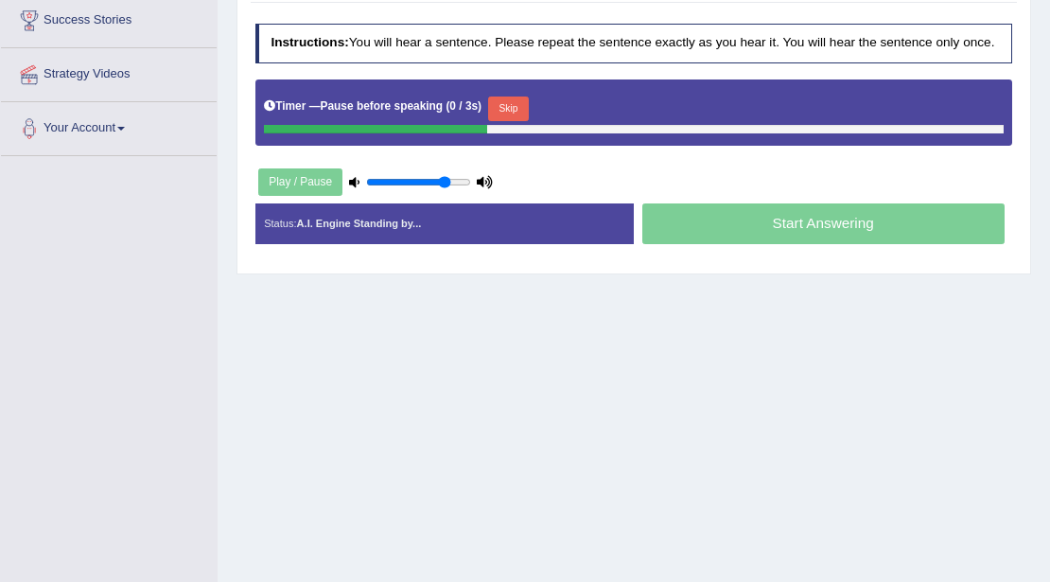
click at [504, 103] on button "Skip" at bounding box center [508, 108] width 41 height 25
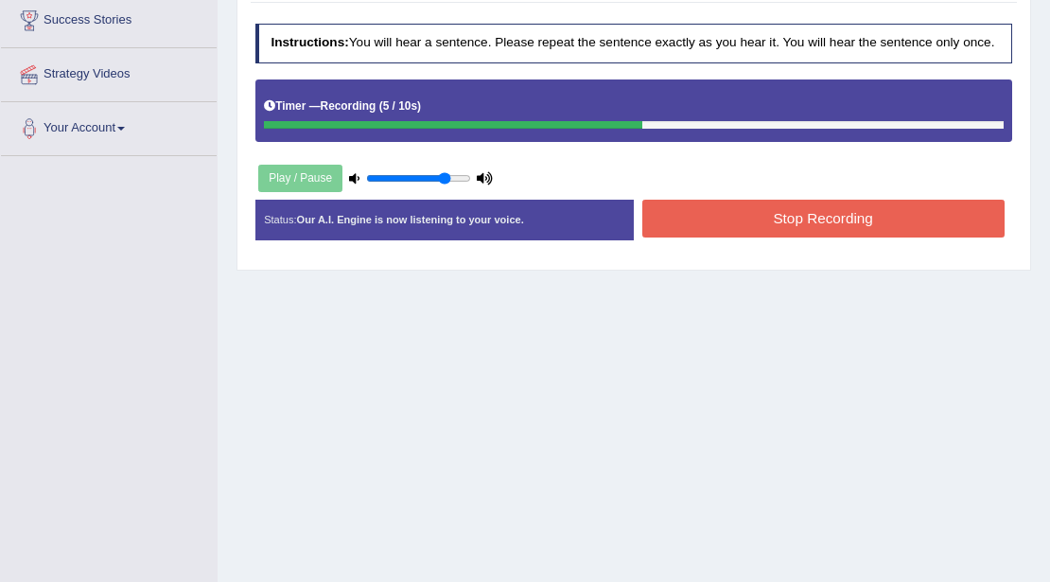
click at [656, 208] on button "Stop Recording" at bounding box center [823, 218] width 362 height 37
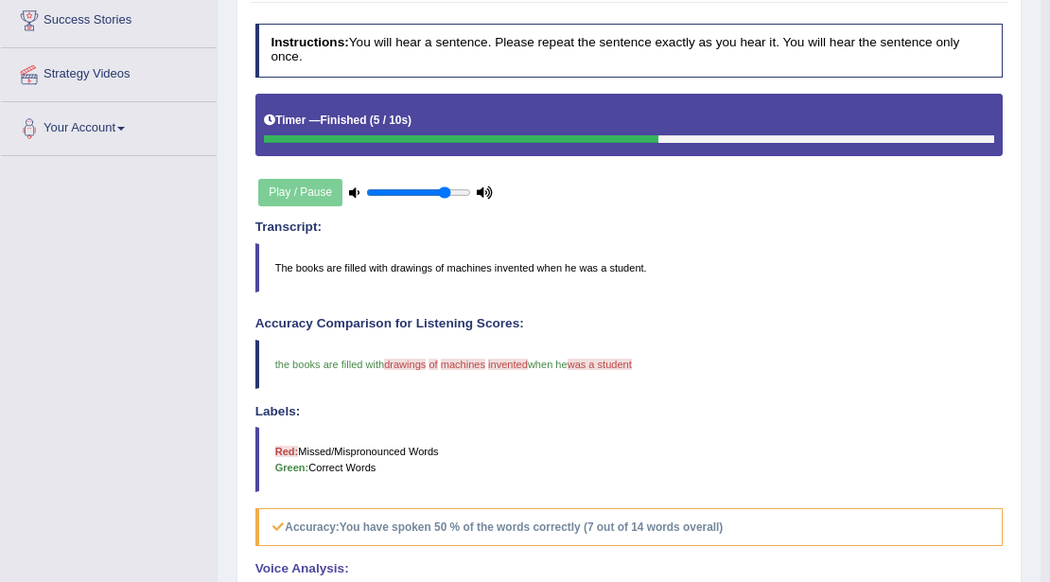
scroll to position [0, 0]
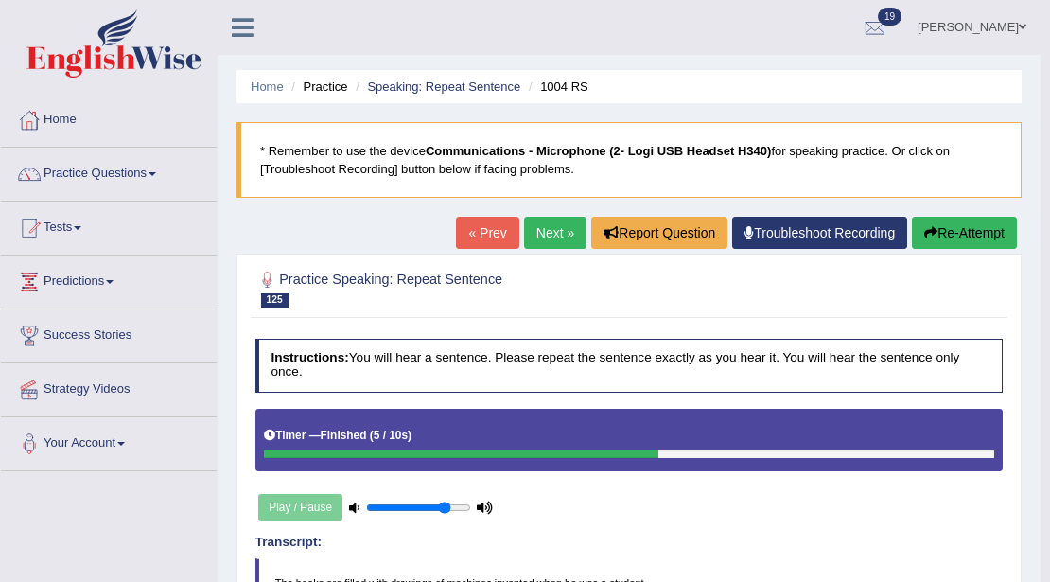
click at [545, 231] on link "Next »" at bounding box center [555, 233] width 62 height 32
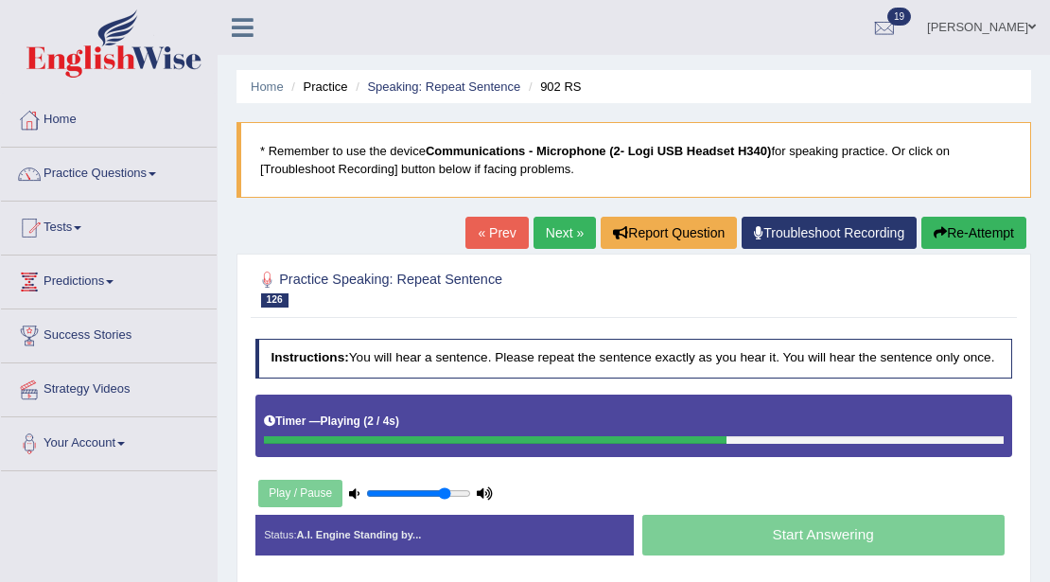
scroll to position [315, 0]
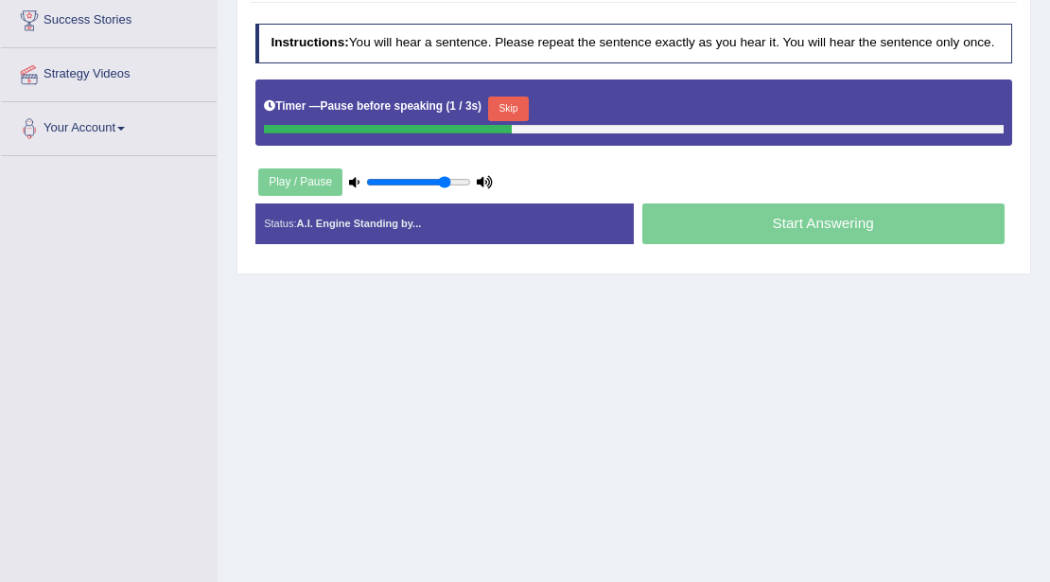
click at [516, 96] on button "Skip" at bounding box center [508, 108] width 41 height 25
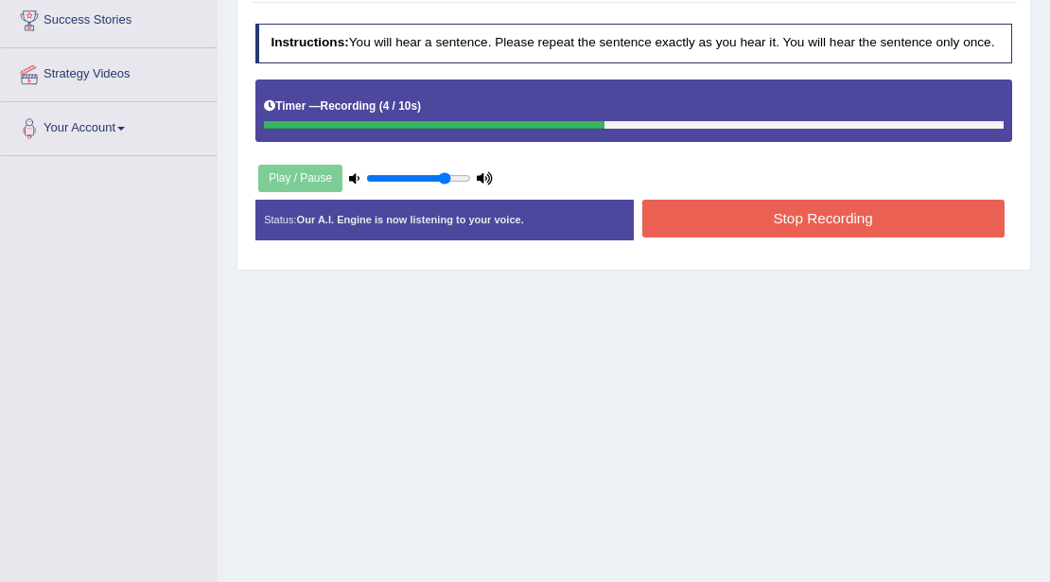
click at [704, 210] on button "Stop Recording" at bounding box center [823, 218] width 362 height 37
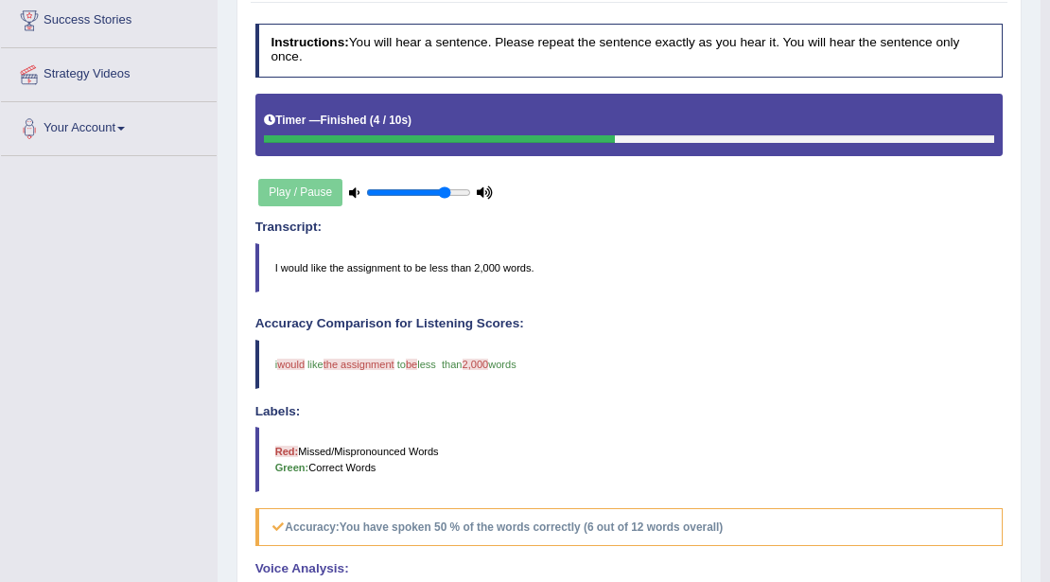
scroll to position [0, 0]
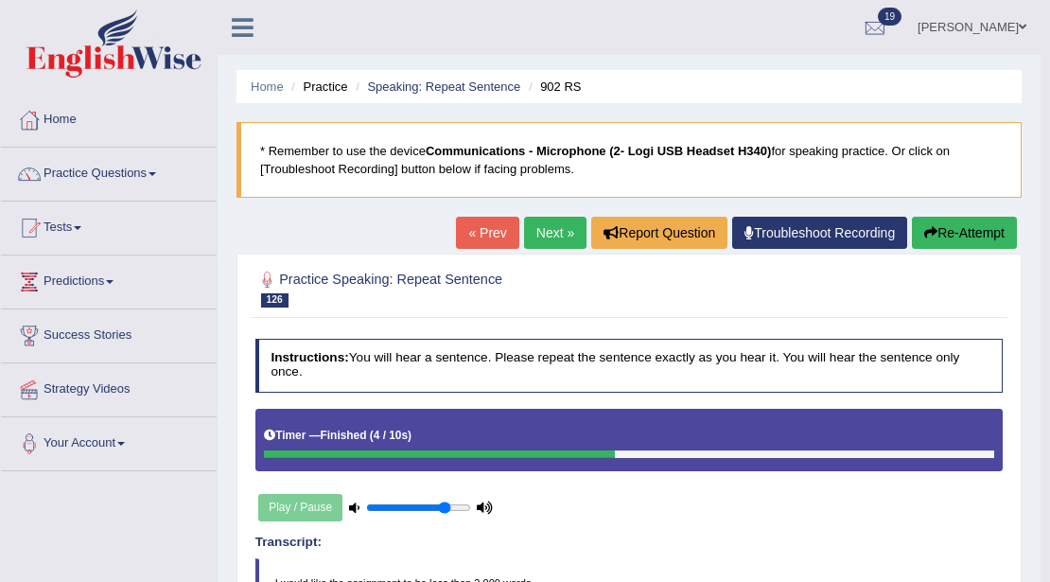
click at [543, 230] on link "Next »" at bounding box center [555, 233] width 62 height 32
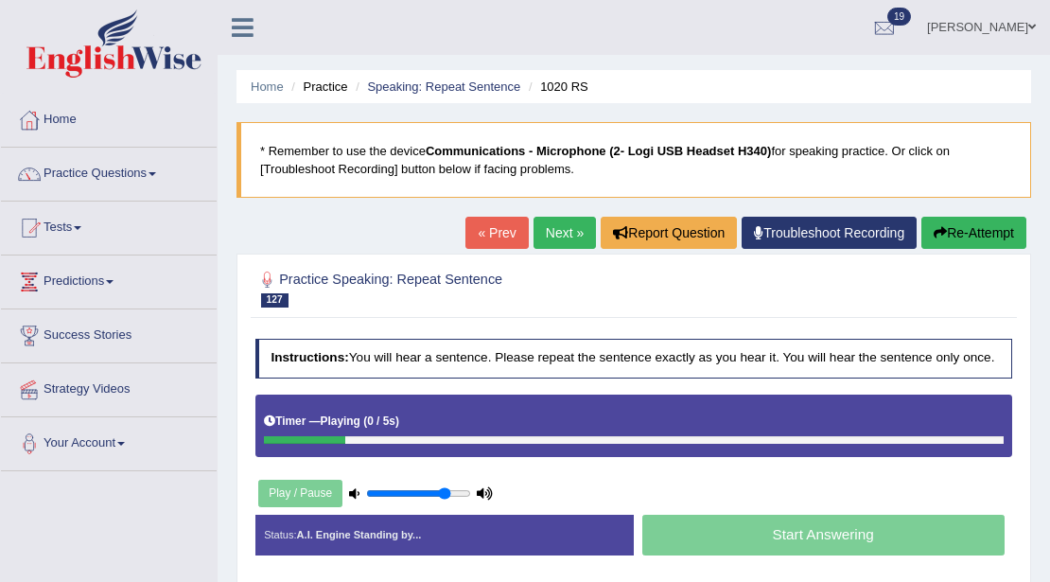
scroll to position [315, 0]
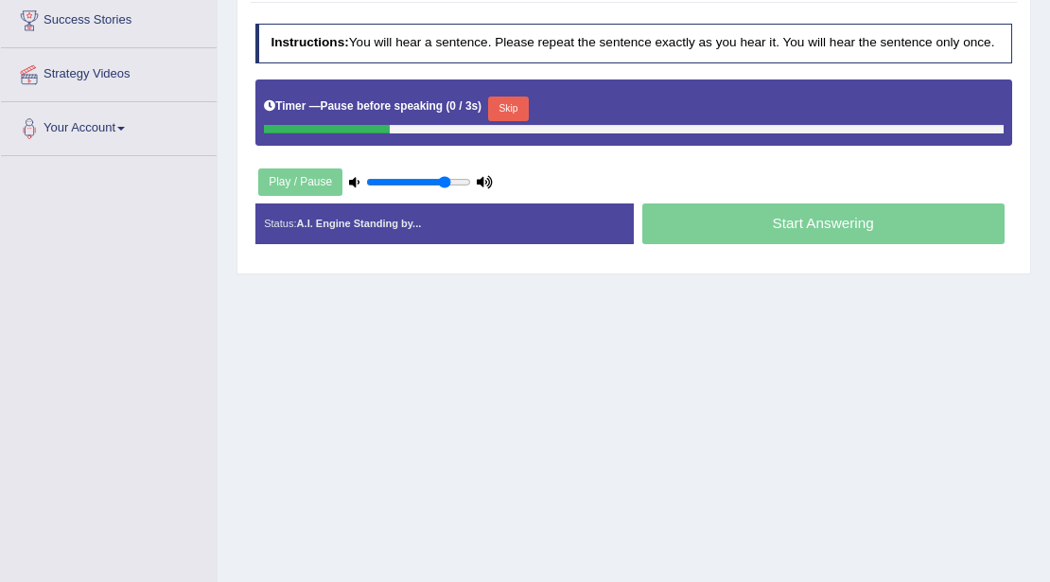
click at [499, 107] on button "Skip" at bounding box center [508, 108] width 41 height 25
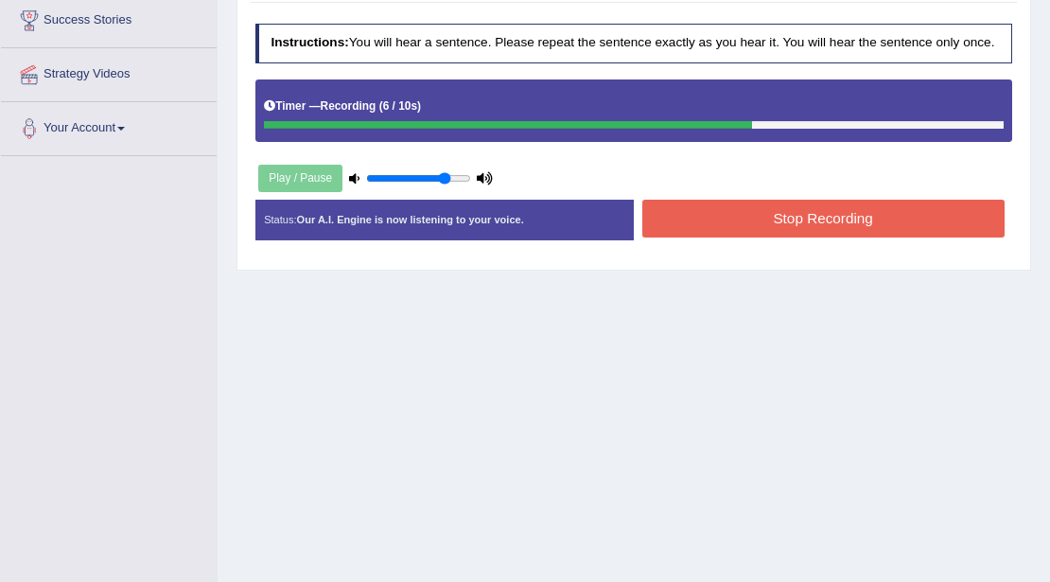
click at [699, 210] on button "Stop Recording" at bounding box center [823, 218] width 362 height 37
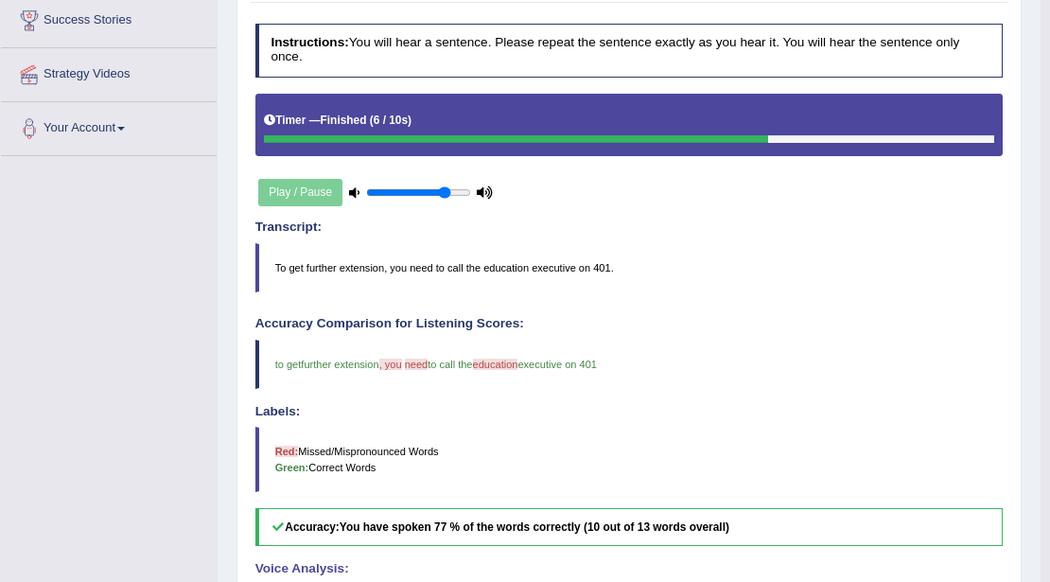
scroll to position [0, 0]
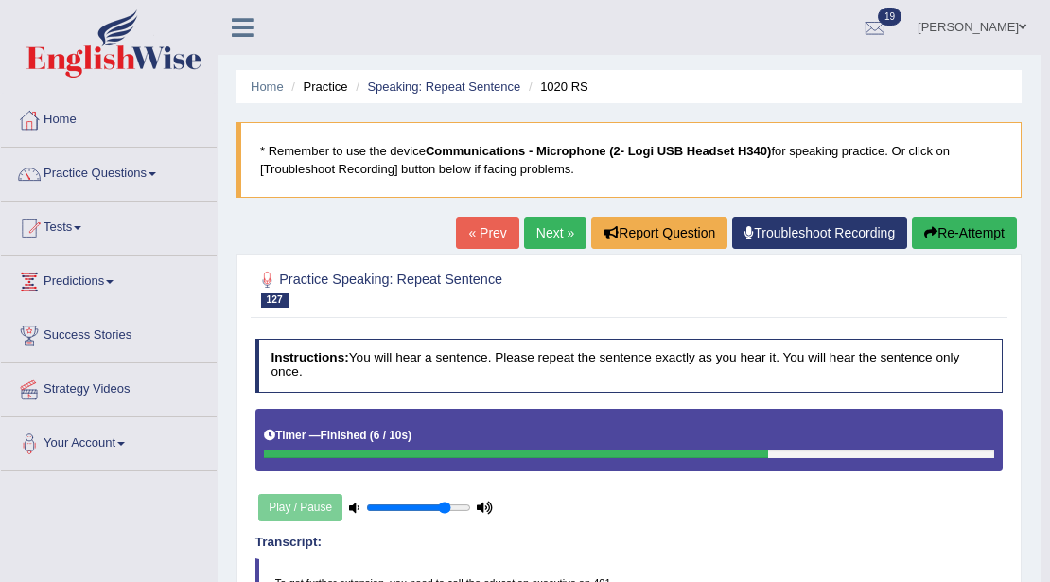
click at [547, 238] on link "Next »" at bounding box center [555, 233] width 62 height 32
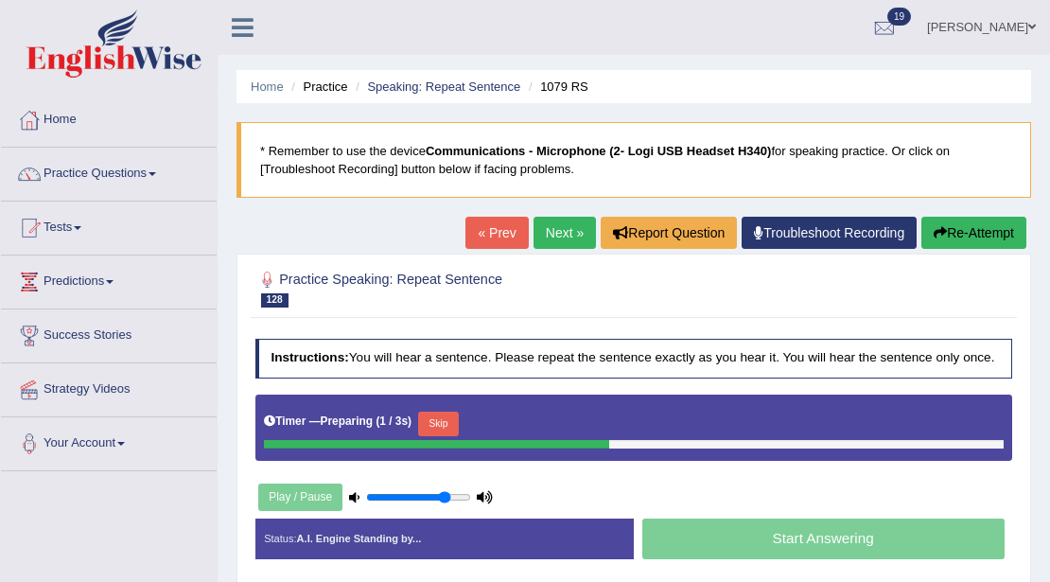
click at [448, 420] on button "Skip" at bounding box center [438, 423] width 41 height 25
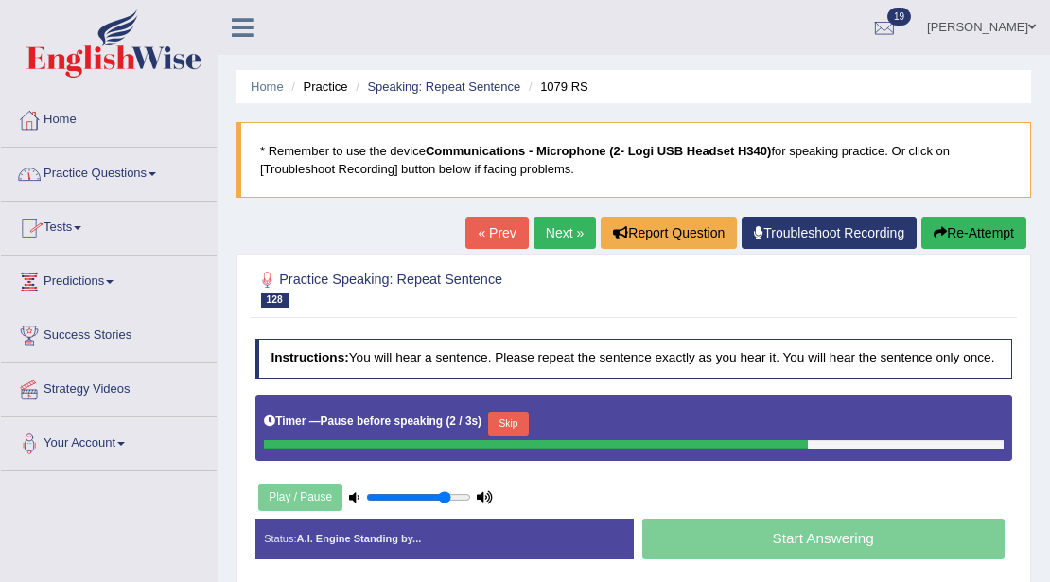
click at [163, 171] on link "Practice Questions" at bounding box center [109, 171] width 216 height 47
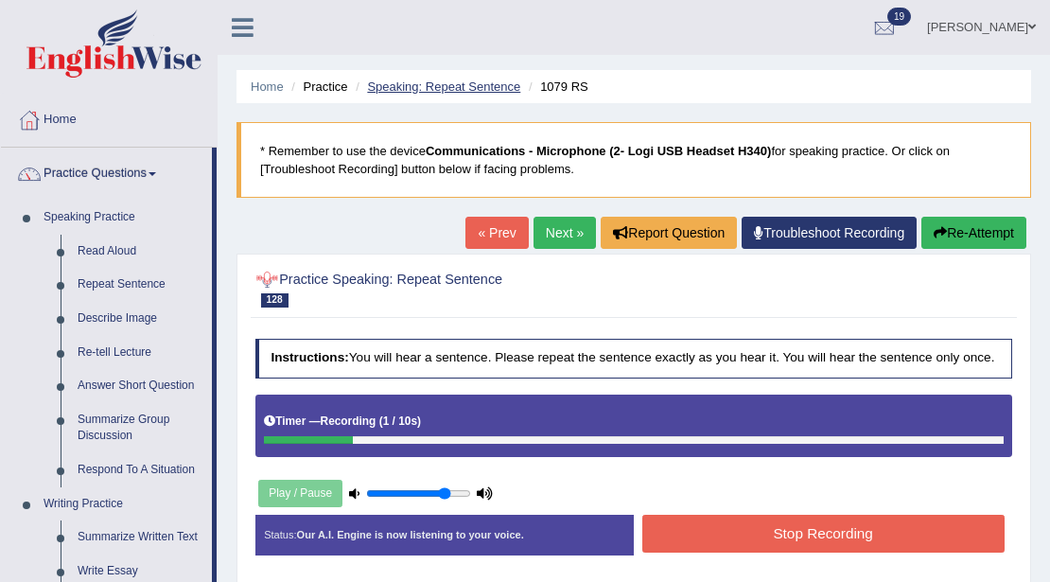
click at [440, 83] on link "Speaking: Repeat Sentence" at bounding box center [443, 86] width 153 height 14
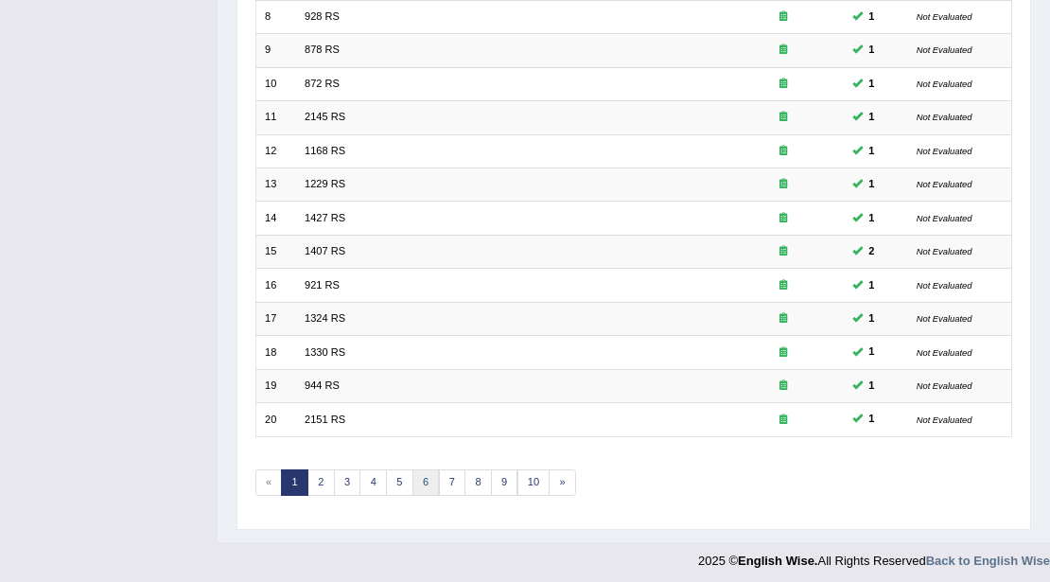
click at [420, 469] on link "6" at bounding box center [425, 482] width 27 height 26
click at [450, 482] on link "7" at bounding box center [452, 482] width 27 height 26
click at [452, 471] on link "8" at bounding box center [452, 482] width 27 height 26
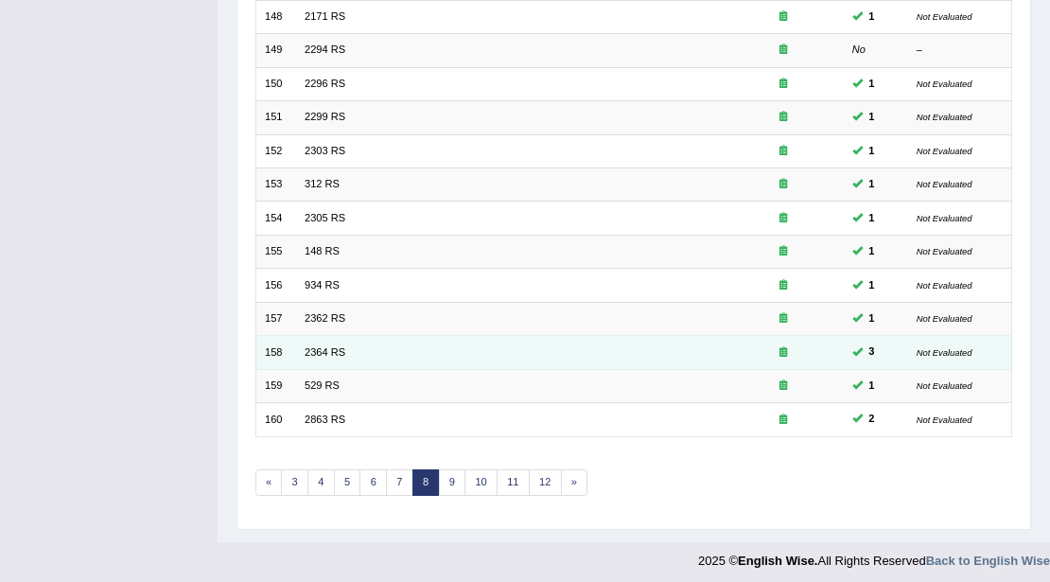
scroll to position [187, 0]
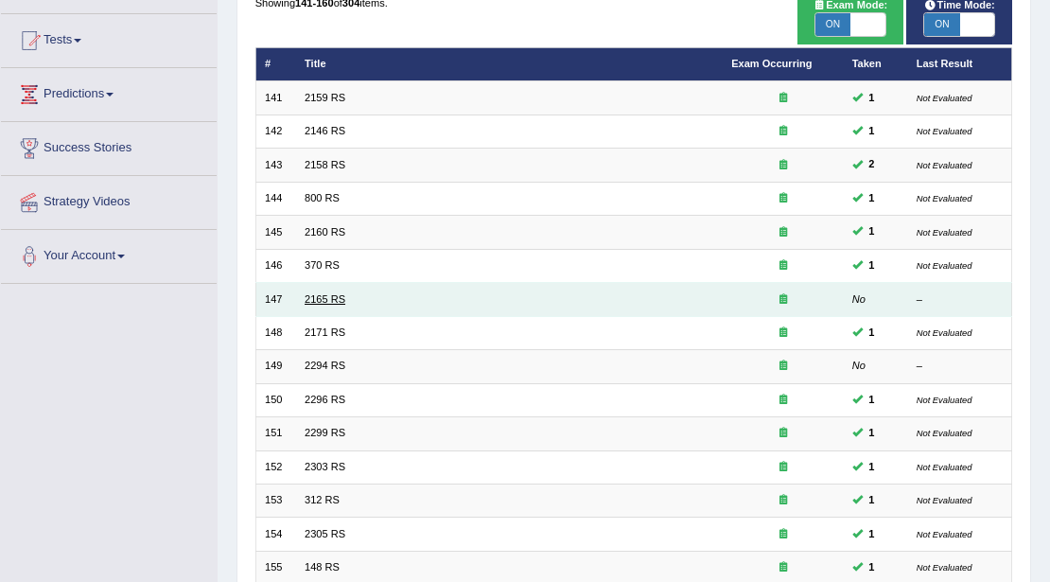
click at [335, 296] on link "2165 RS" at bounding box center [325, 298] width 41 height 11
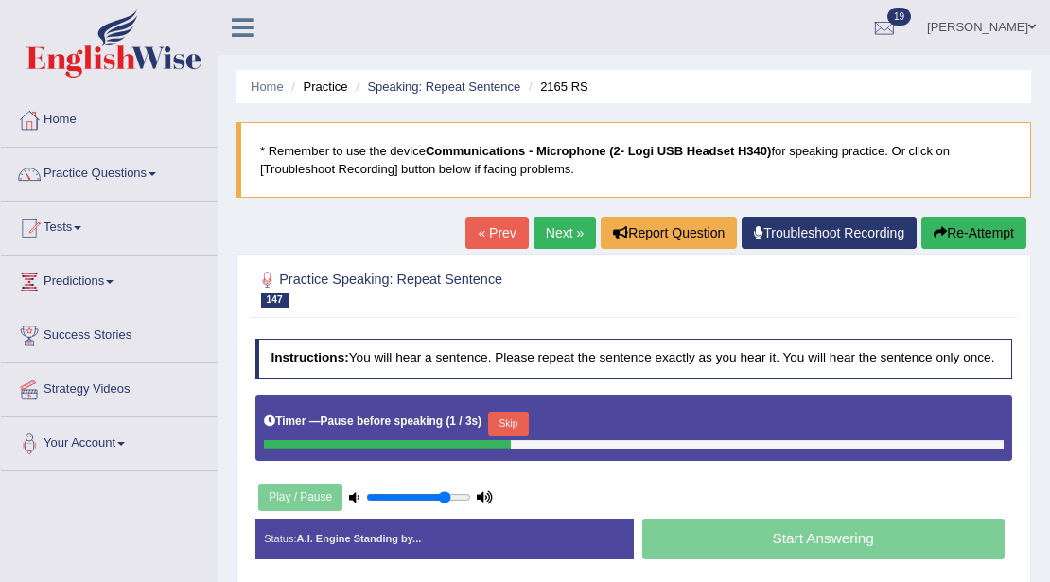
click at [507, 422] on button "Skip" at bounding box center [508, 423] width 41 height 25
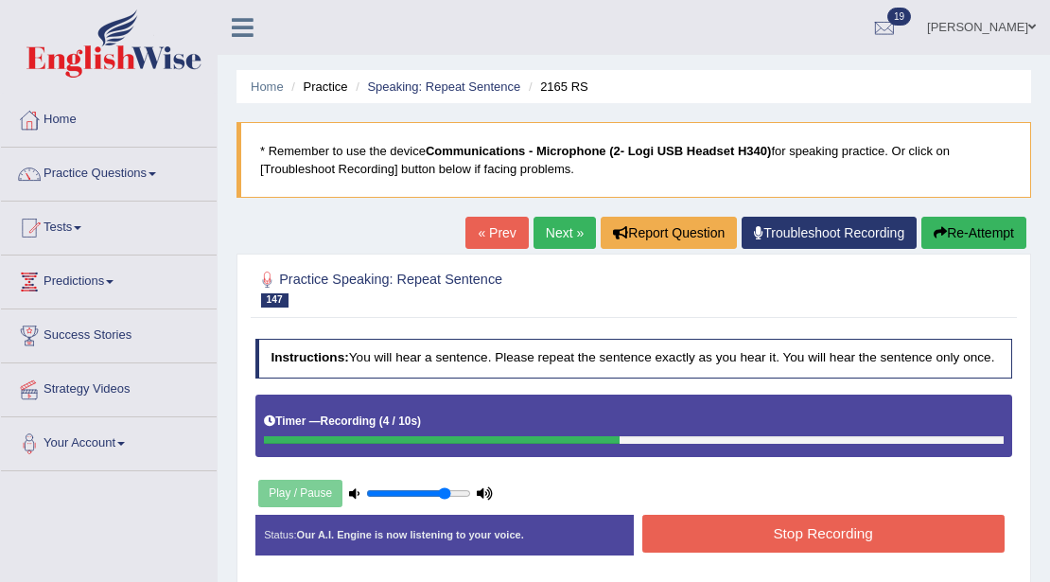
click at [700, 526] on button "Stop Recording" at bounding box center [823, 533] width 362 height 37
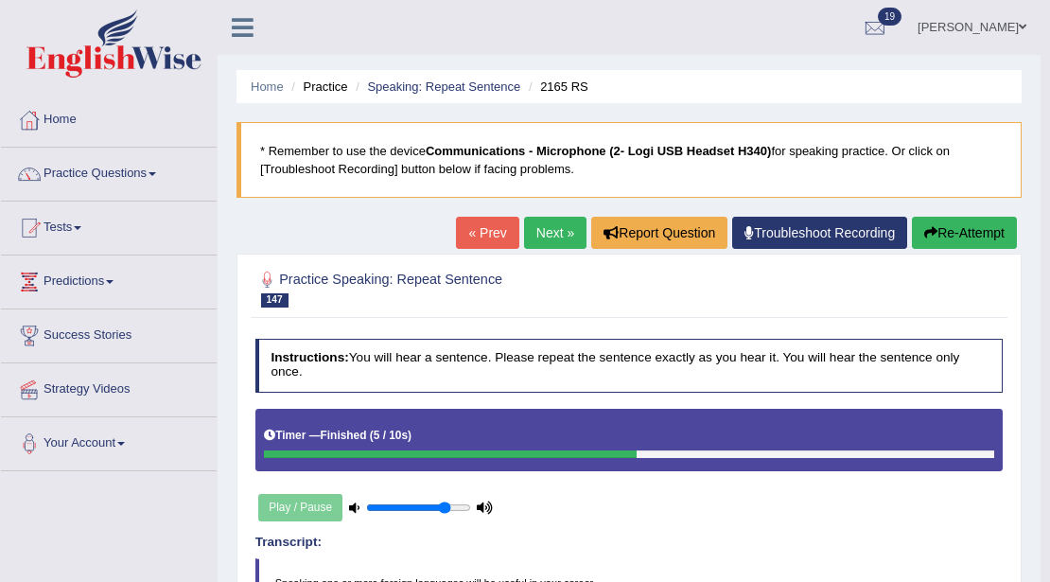
click at [549, 221] on link "Next »" at bounding box center [555, 233] width 62 height 32
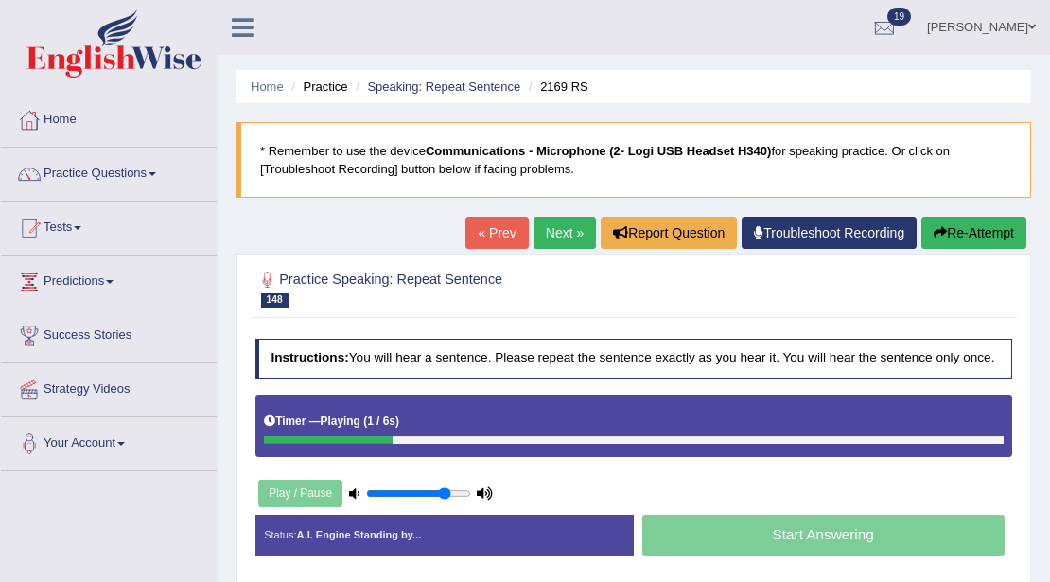
scroll to position [315, 0]
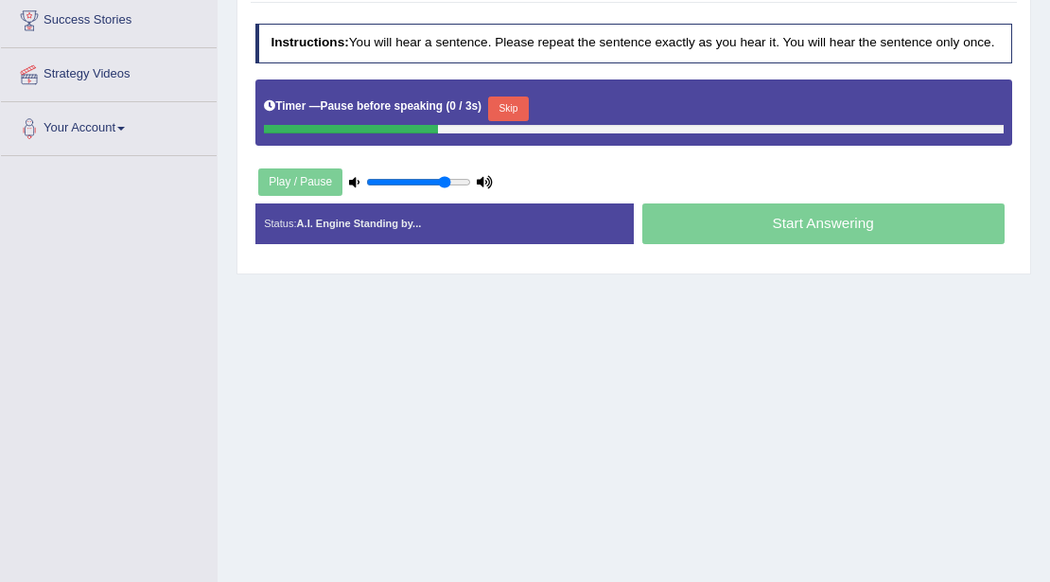
click at [509, 110] on button "Skip" at bounding box center [508, 108] width 41 height 25
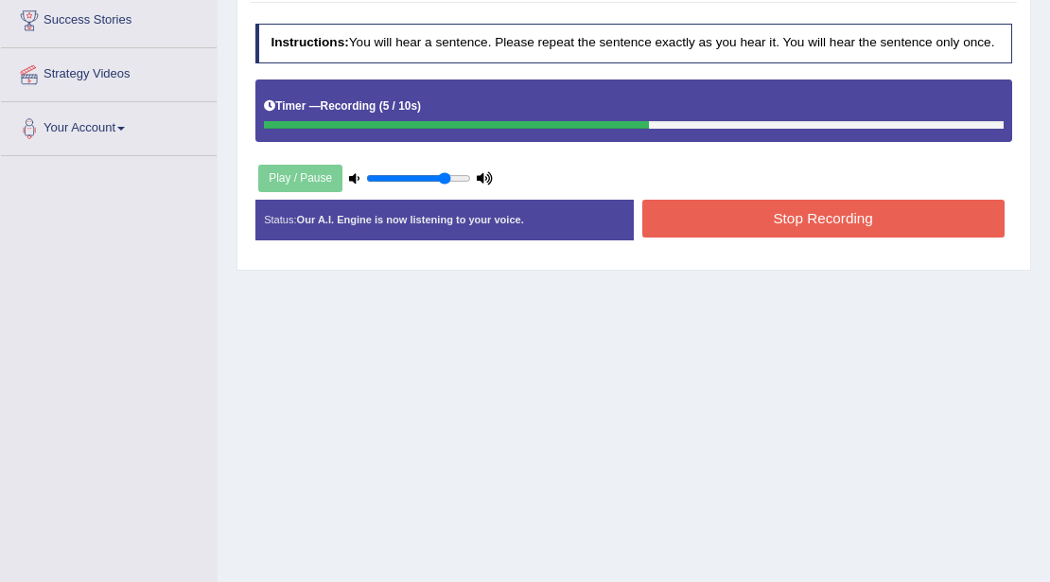
click at [692, 206] on button "Stop Recording" at bounding box center [823, 218] width 362 height 37
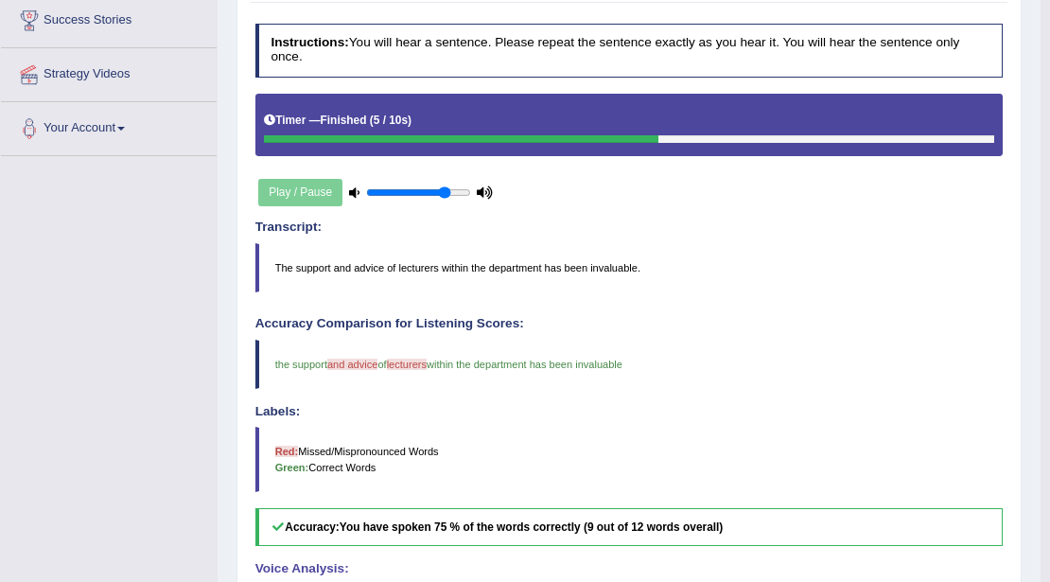
scroll to position [0, 0]
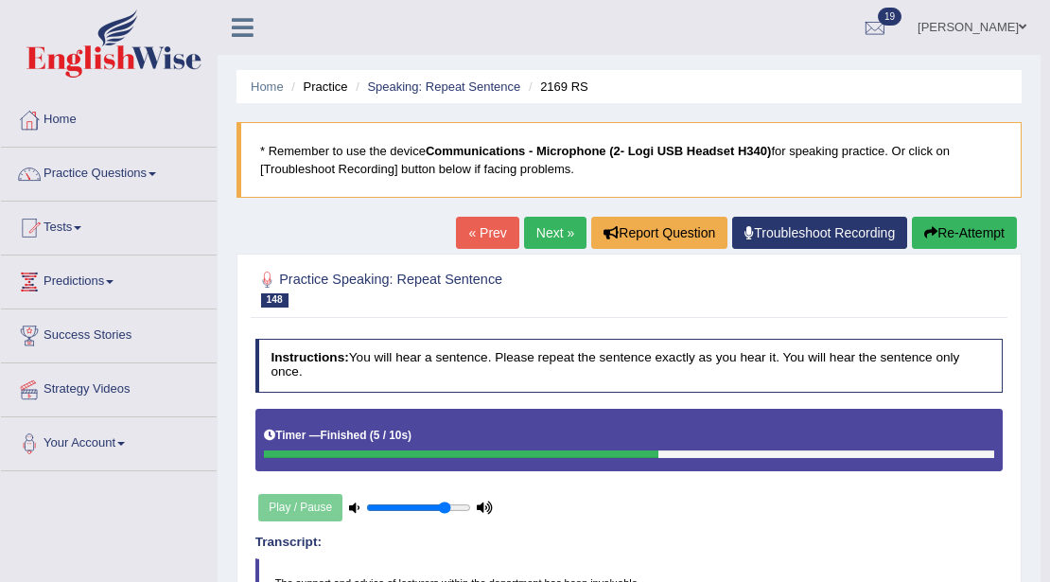
click at [524, 225] on link "Next »" at bounding box center [555, 233] width 62 height 32
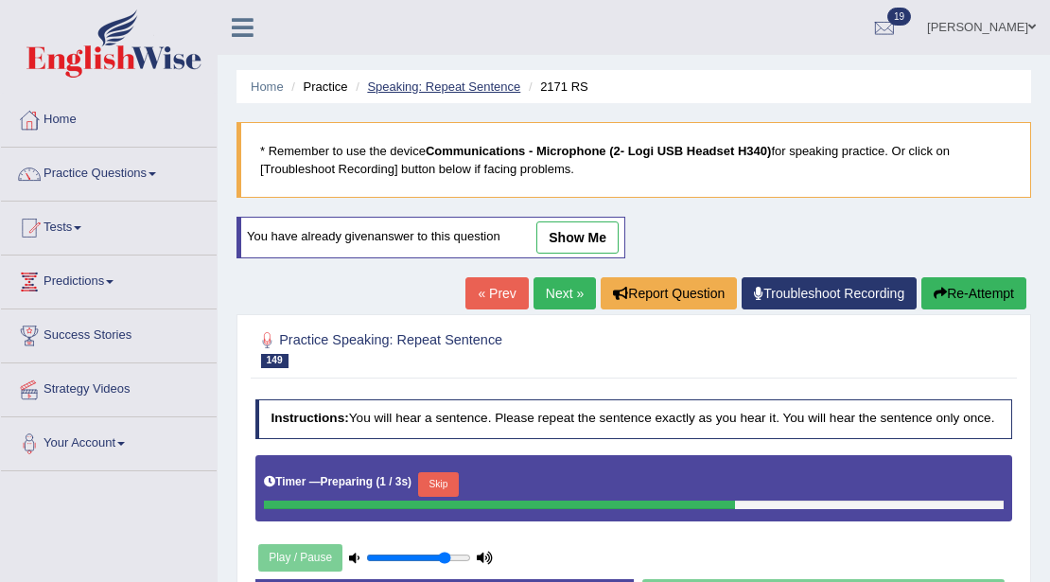
click at [449, 81] on link "Speaking: Repeat Sentence" at bounding box center [443, 86] width 153 height 14
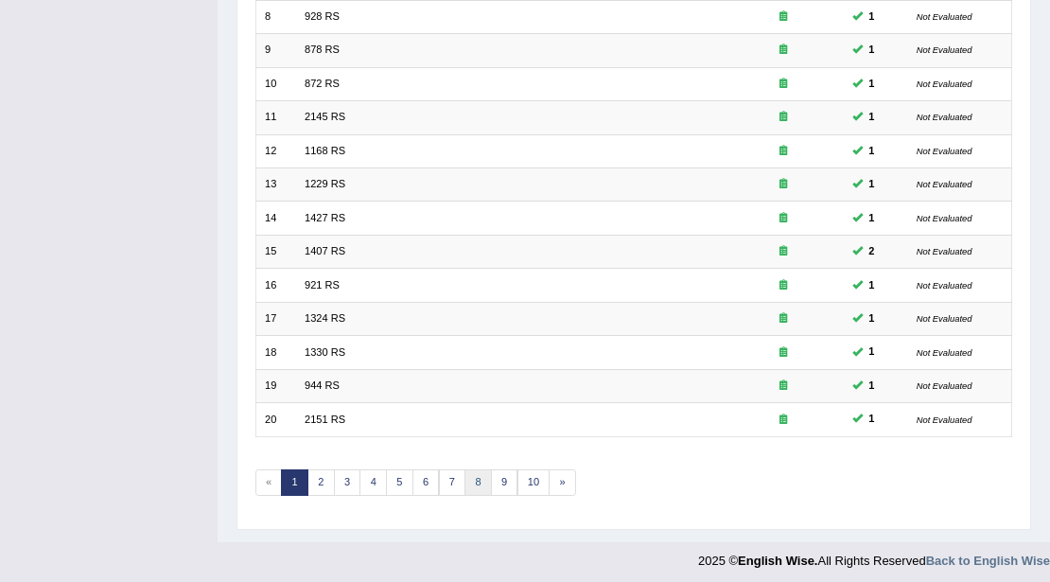
click at [465, 473] on link "8" at bounding box center [477, 482] width 27 height 26
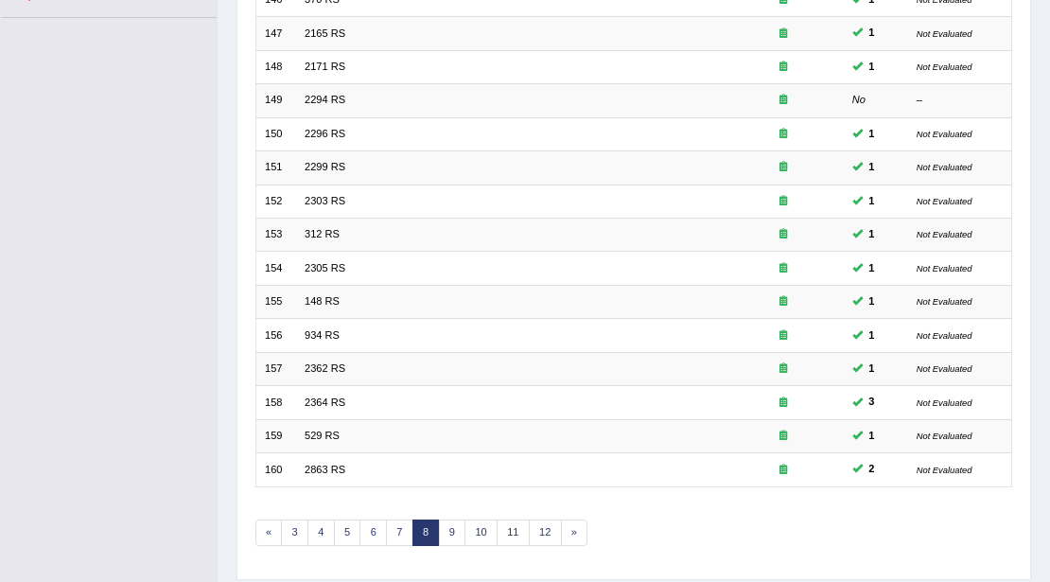
scroll to position [503, 0]
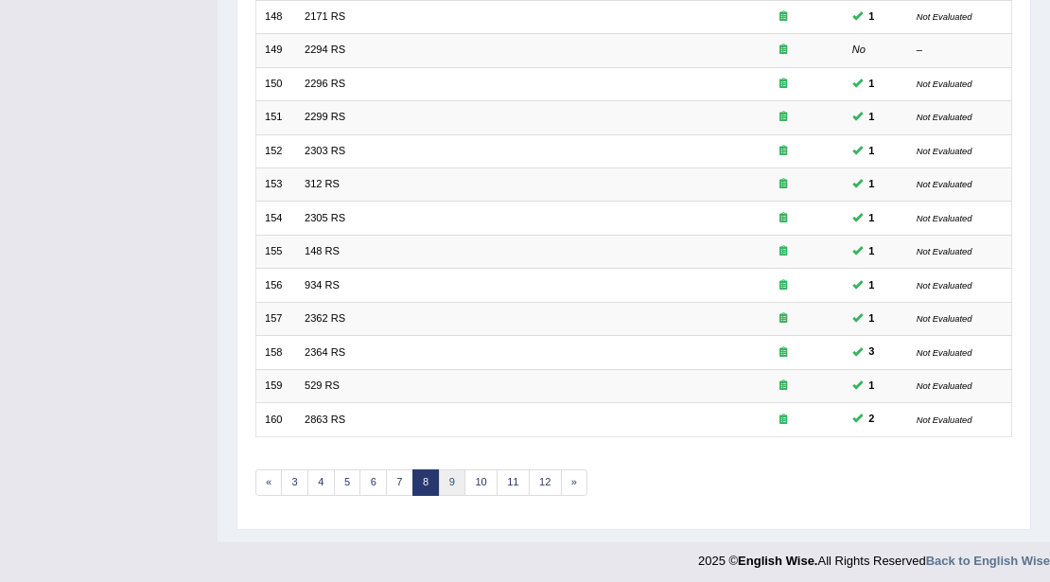
click at [446, 471] on link "9" at bounding box center [452, 482] width 27 height 26
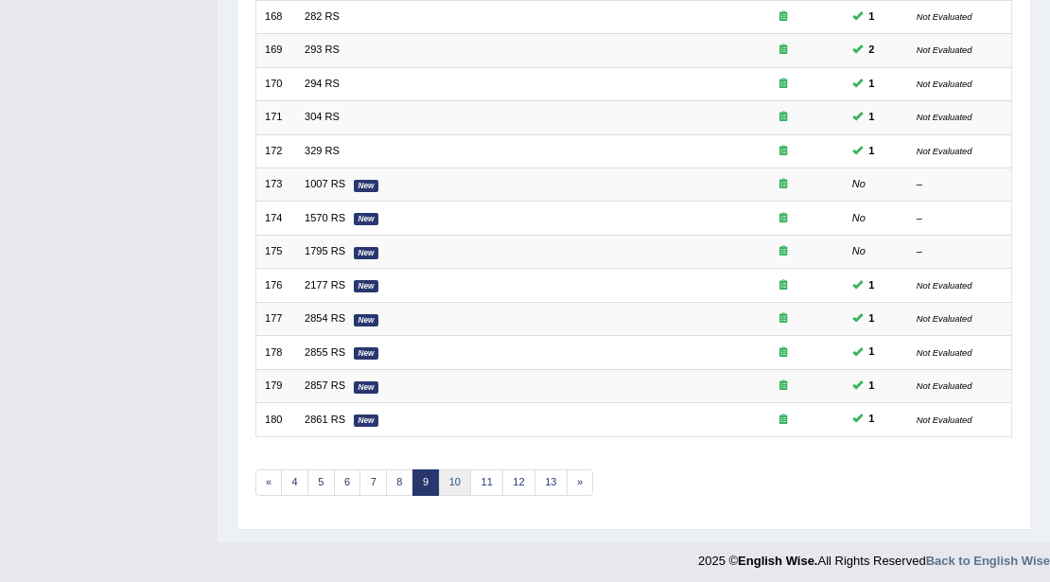
click at [456, 475] on link "10" at bounding box center [455, 482] width 33 height 26
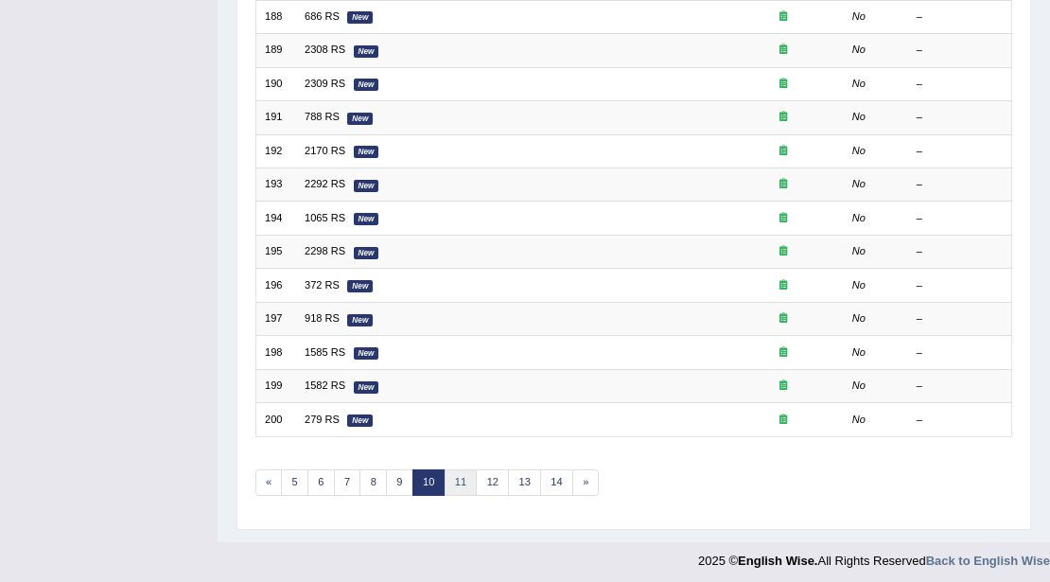
click at [449, 470] on link "11" at bounding box center [461, 482] width 33 height 26
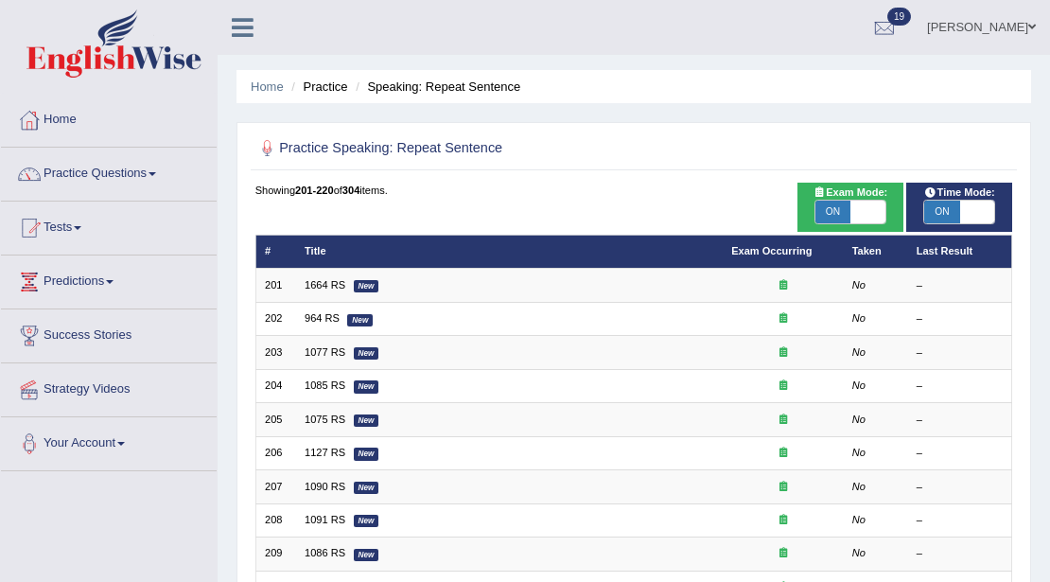
scroll to position [503, 0]
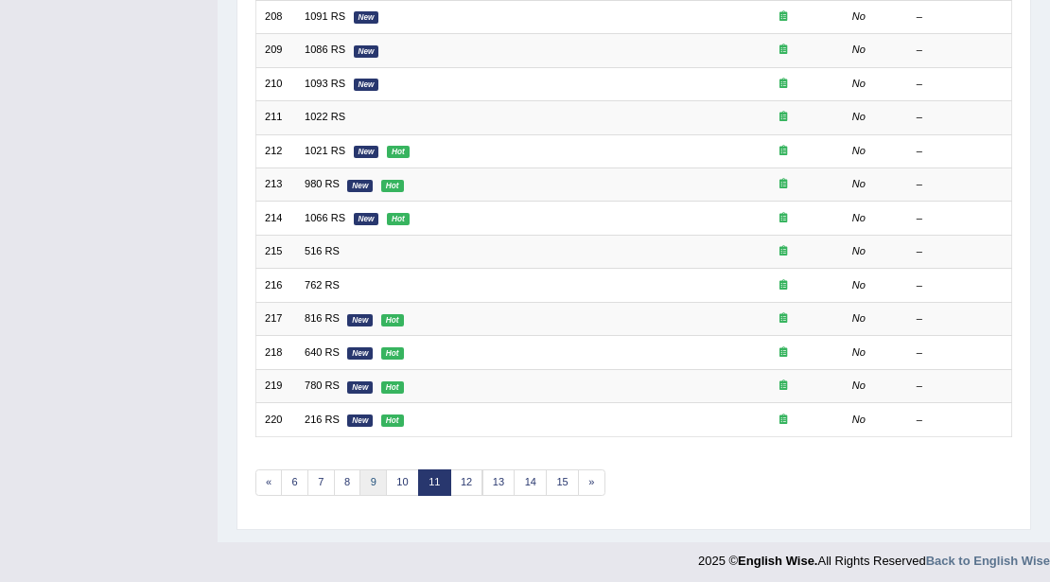
click at [372, 473] on link "9" at bounding box center [372, 482] width 27 height 26
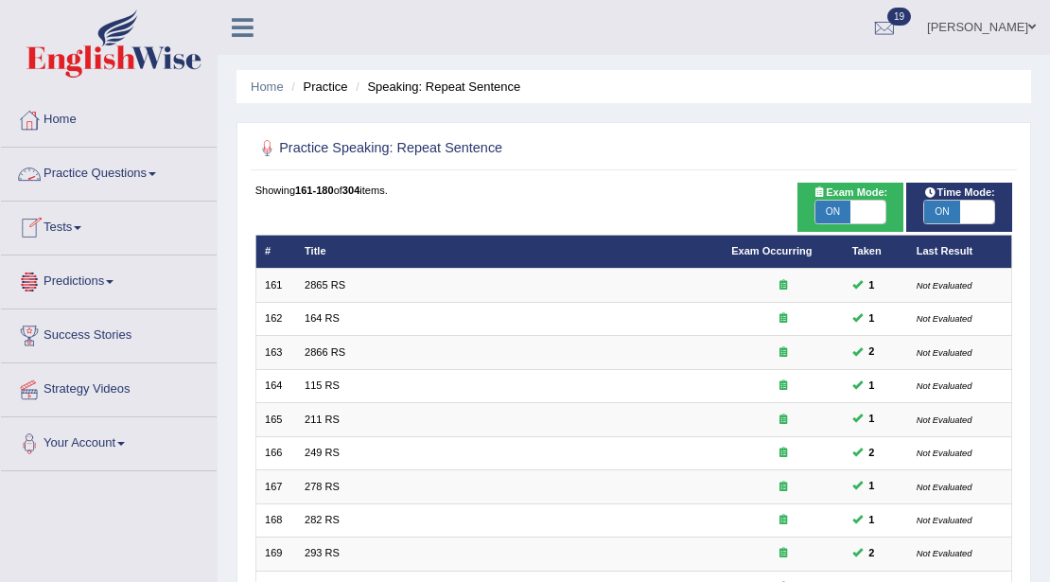
click at [112, 166] on link "Practice Questions" at bounding box center [109, 171] width 216 height 47
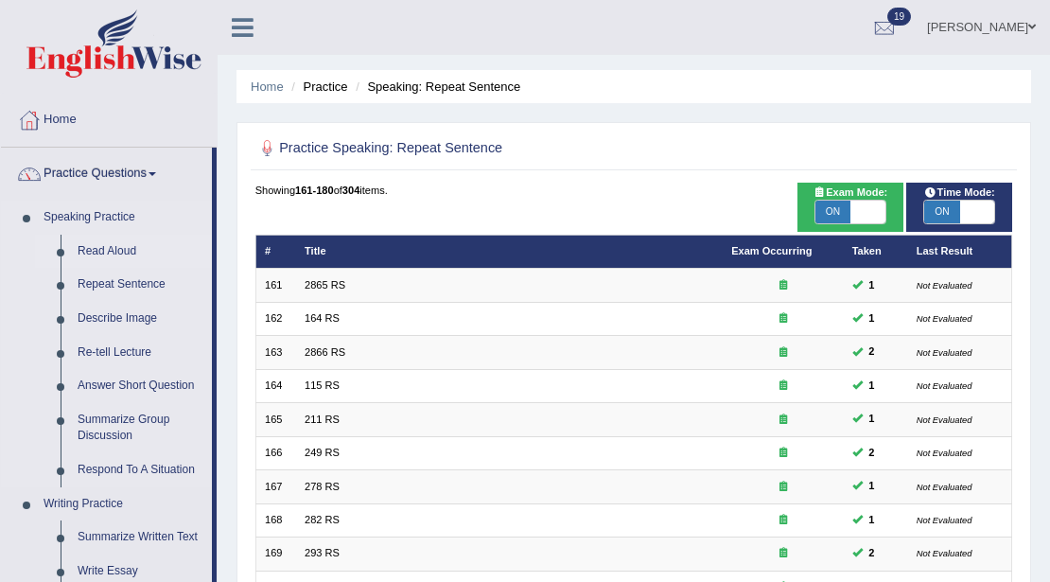
click at [114, 242] on link "Read Aloud" at bounding box center [140, 252] width 143 height 34
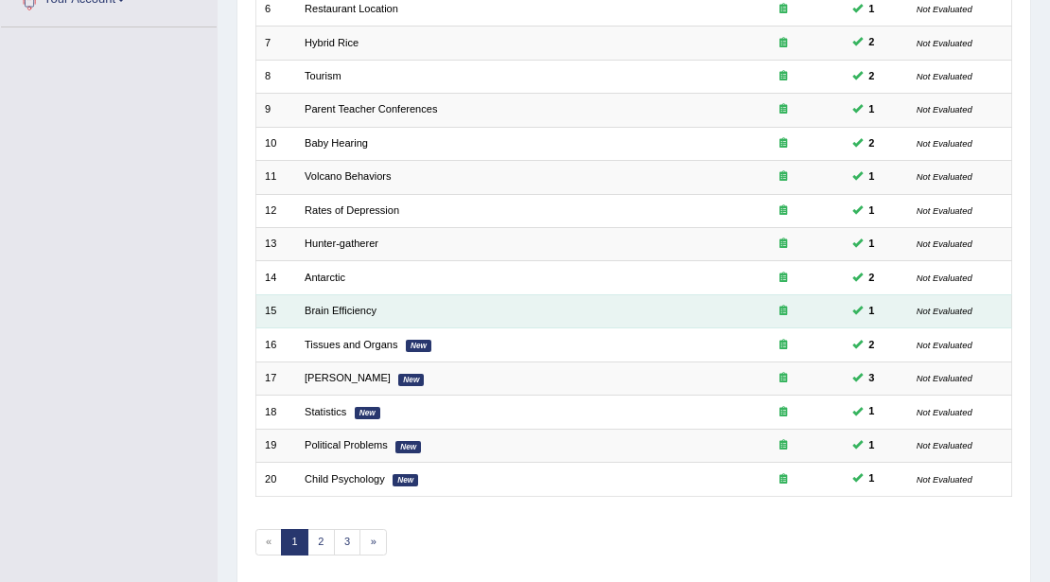
scroll to position [503, 0]
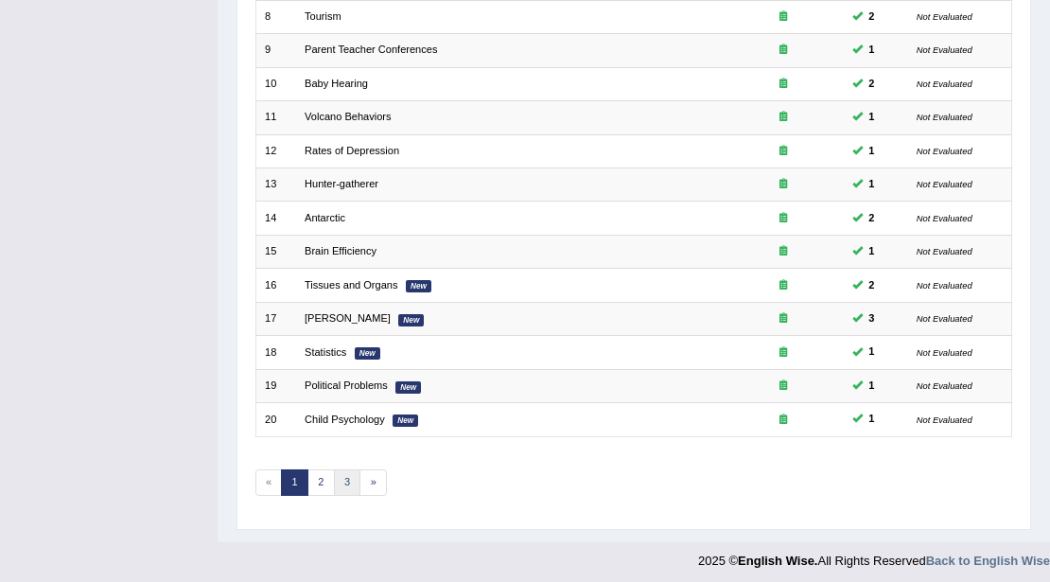
click at [339, 473] on link "3" at bounding box center [347, 482] width 27 height 26
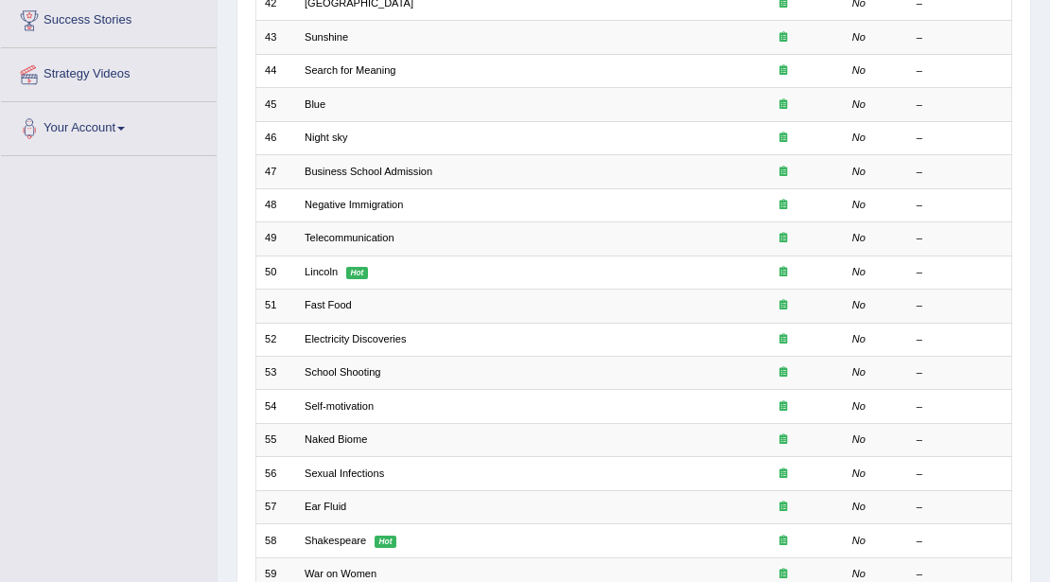
scroll to position [503, 0]
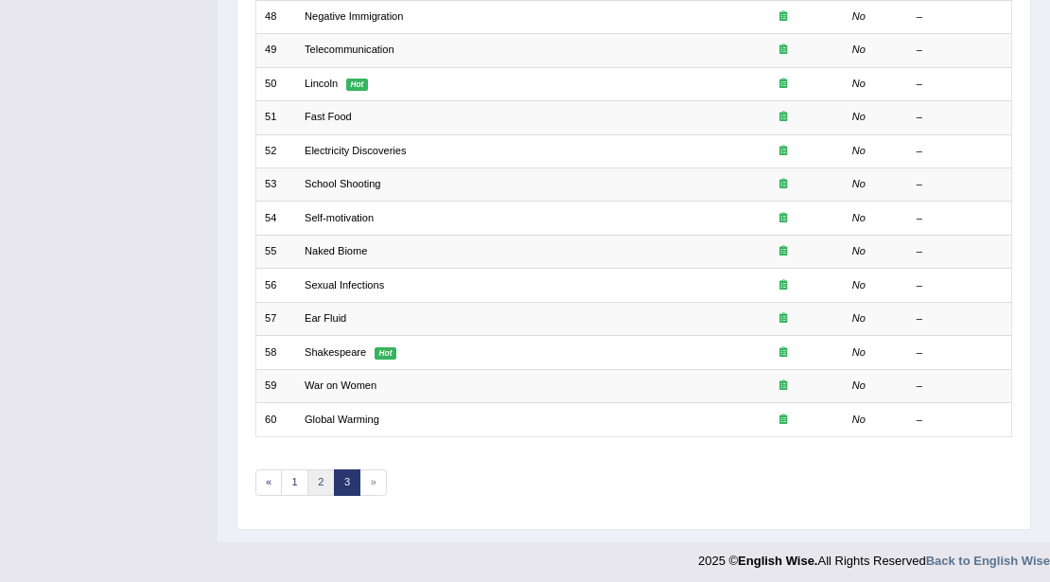
click at [320, 481] on link "2" at bounding box center [320, 482] width 27 height 26
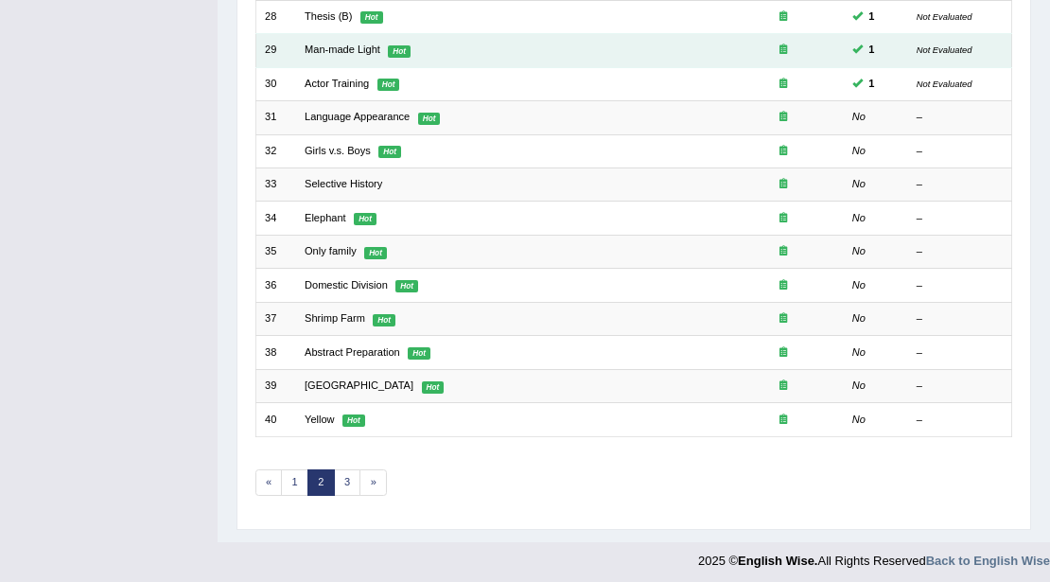
scroll to position [187, 0]
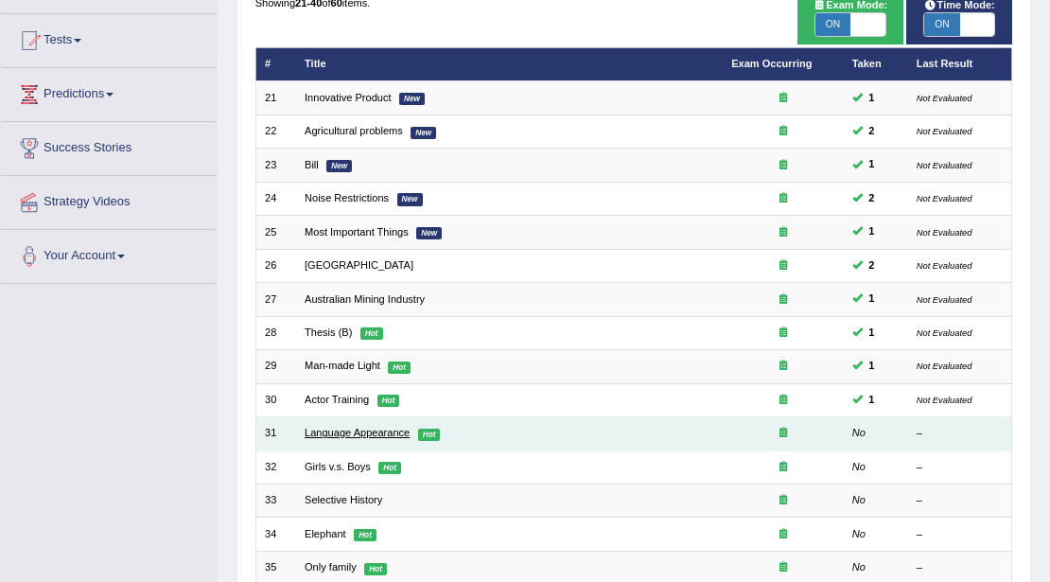
click at [339, 430] on link "Language Appearance" at bounding box center [357, 432] width 105 height 11
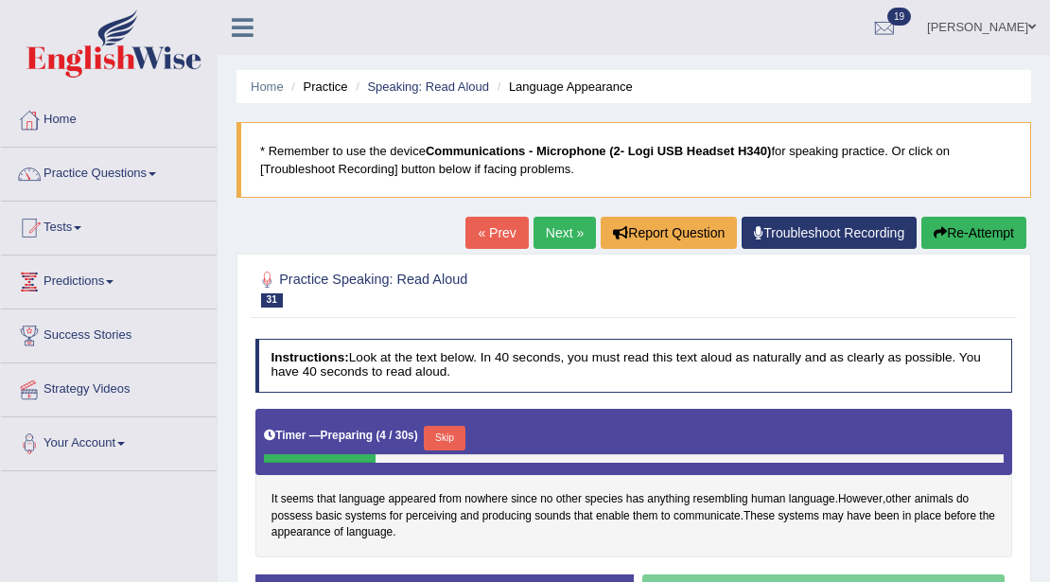
click at [455, 439] on button "Skip" at bounding box center [444, 438] width 41 height 25
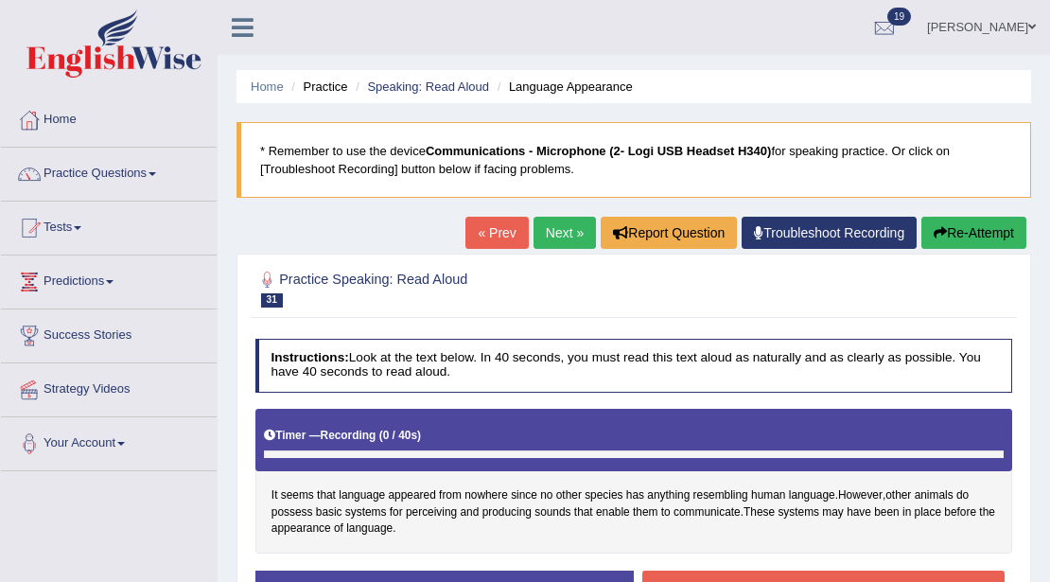
scroll to position [315, 0]
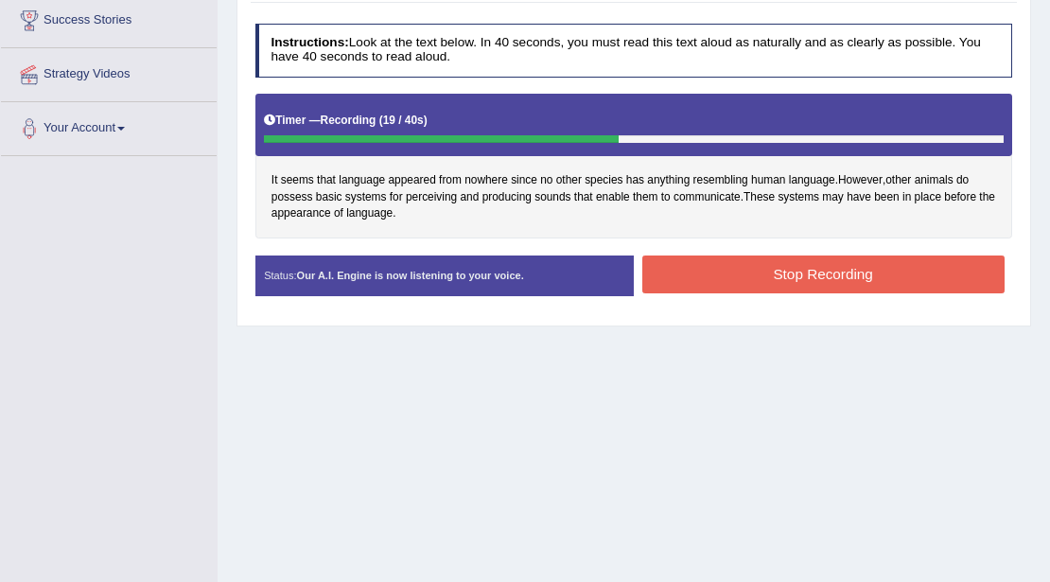
click at [719, 272] on button "Stop Recording" at bounding box center [823, 273] width 362 height 37
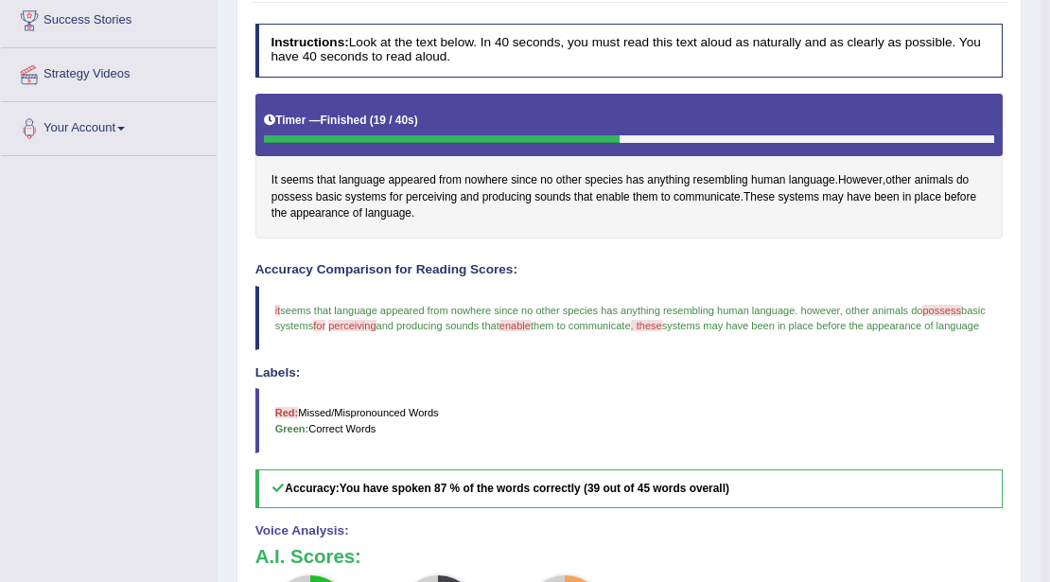
scroll to position [0, 0]
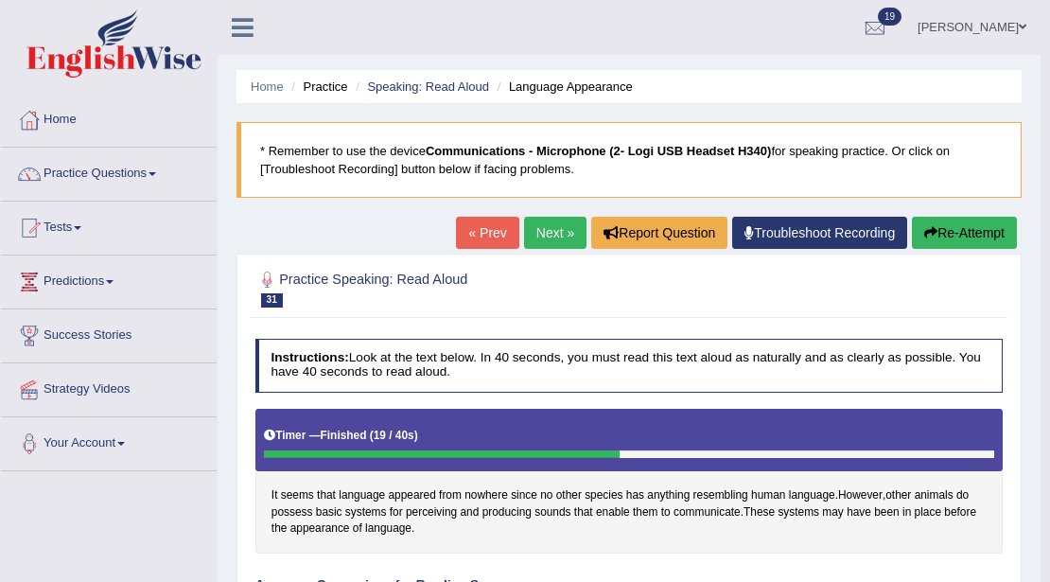
click at [532, 230] on link "Next »" at bounding box center [555, 233] width 62 height 32
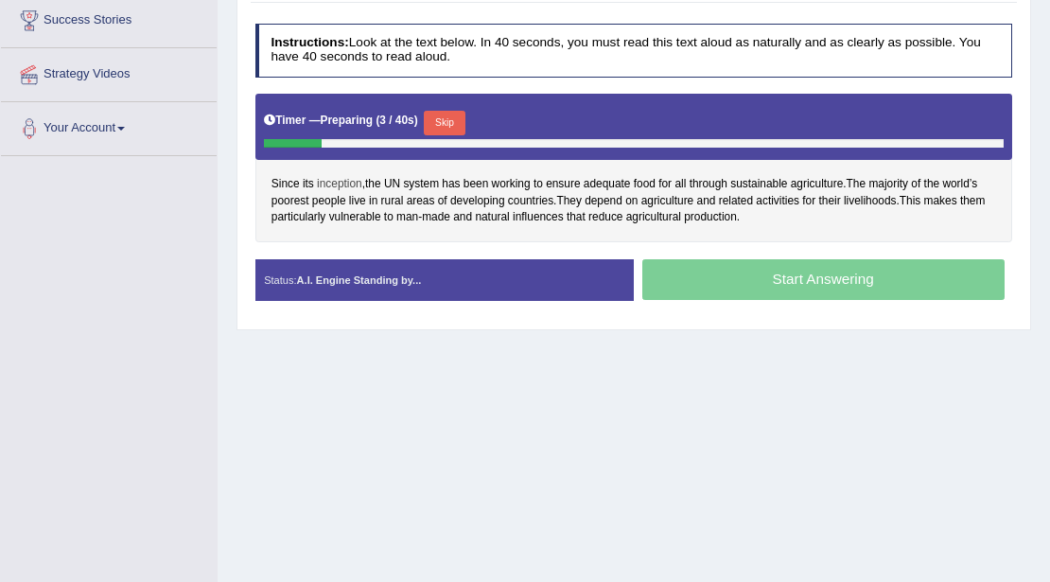
click at [337, 182] on span "inception" at bounding box center [339, 184] width 45 height 17
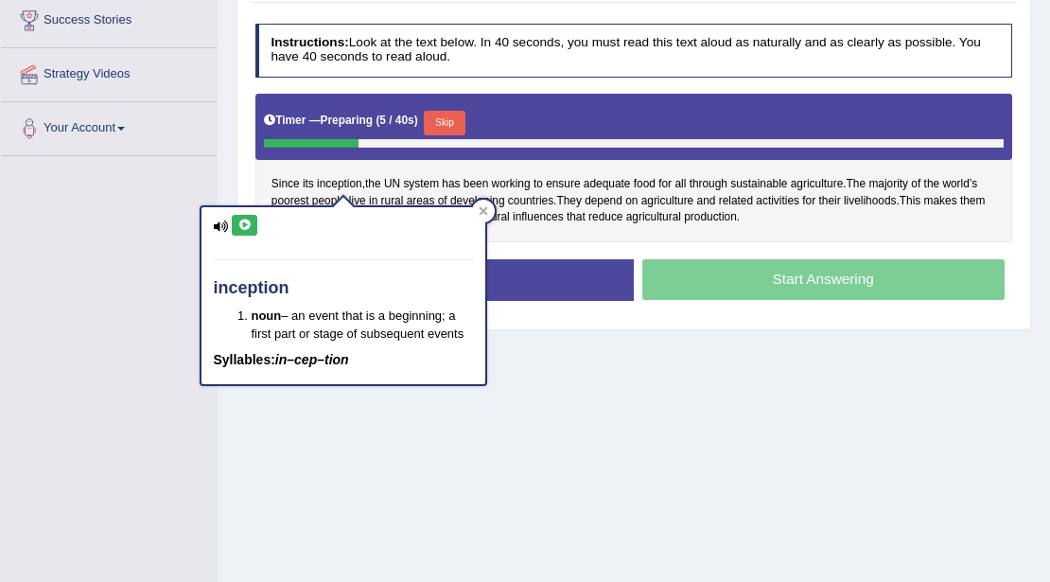
click at [235, 222] on button at bounding box center [245, 225] width 26 height 21
click at [671, 334] on div "Home Practice Speaking: Read Aloud Agriculture 4 * Remember to use the device C…" at bounding box center [634, 158] width 832 height 946
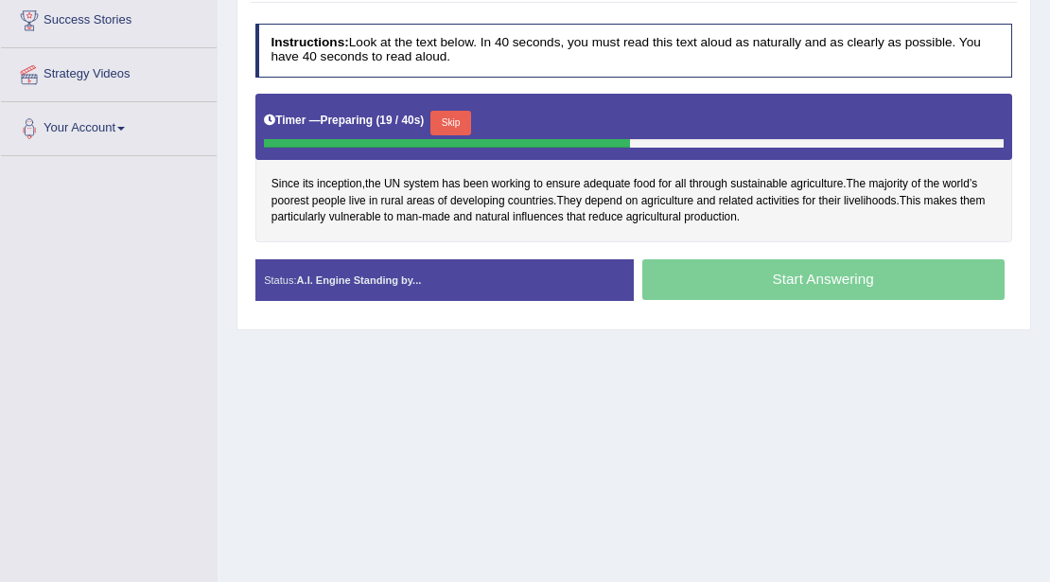
click at [456, 113] on button "Skip" at bounding box center [450, 123] width 41 height 25
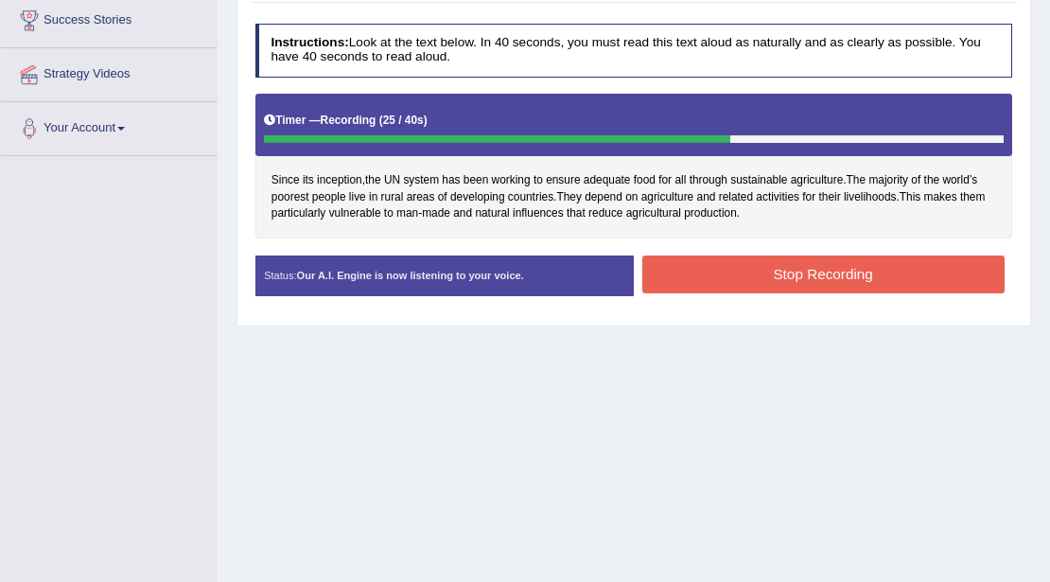
click at [737, 263] on button "Stop Recording" at bounding box center [823, 273] width 362 height 37
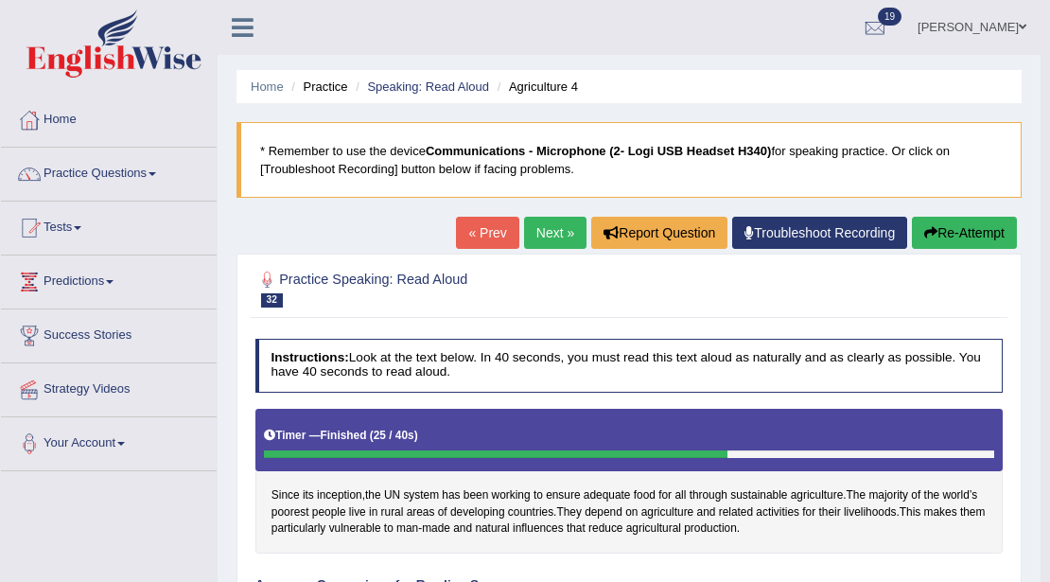
click at [542, 233] on link "Next »" at bounding box center [555, 233] width 62 height 32
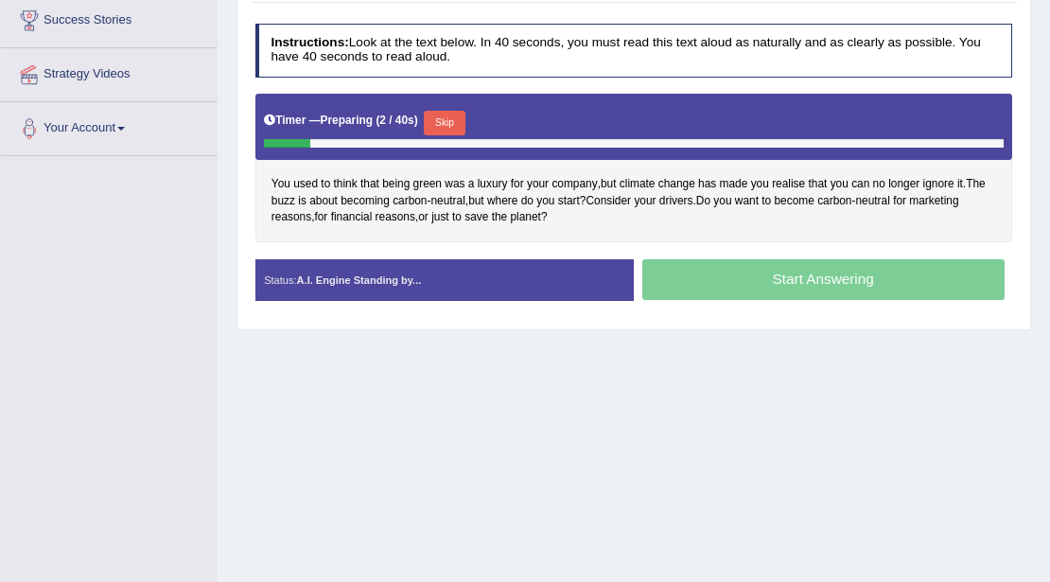
click at [441, 112] on button "Skip" at bounding box center [444, 123] width 41 height 25
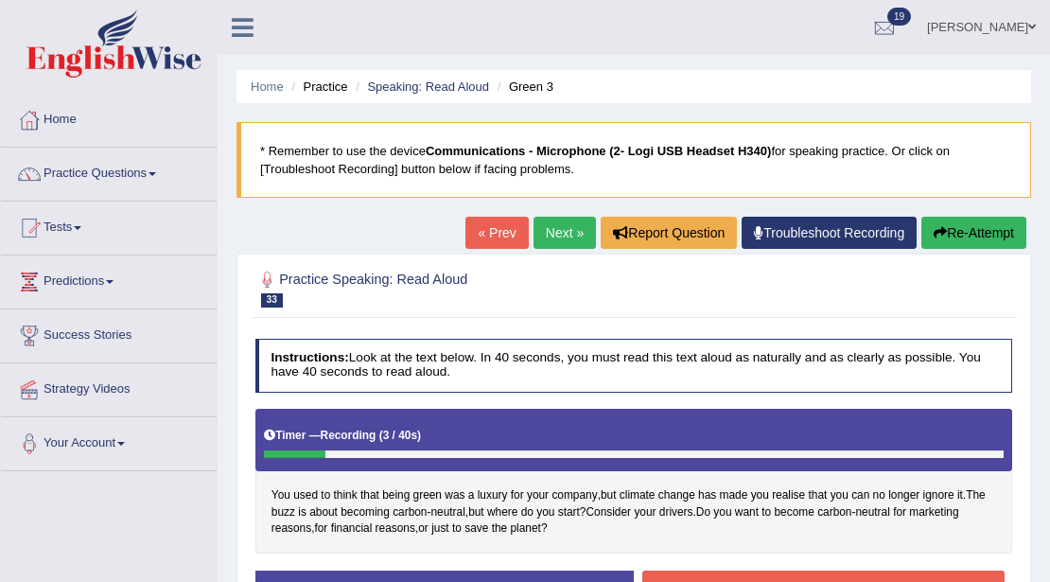
click at [948, 233] on button "Re-Attempt" at bounding box center [973, 233] width 105 height 32
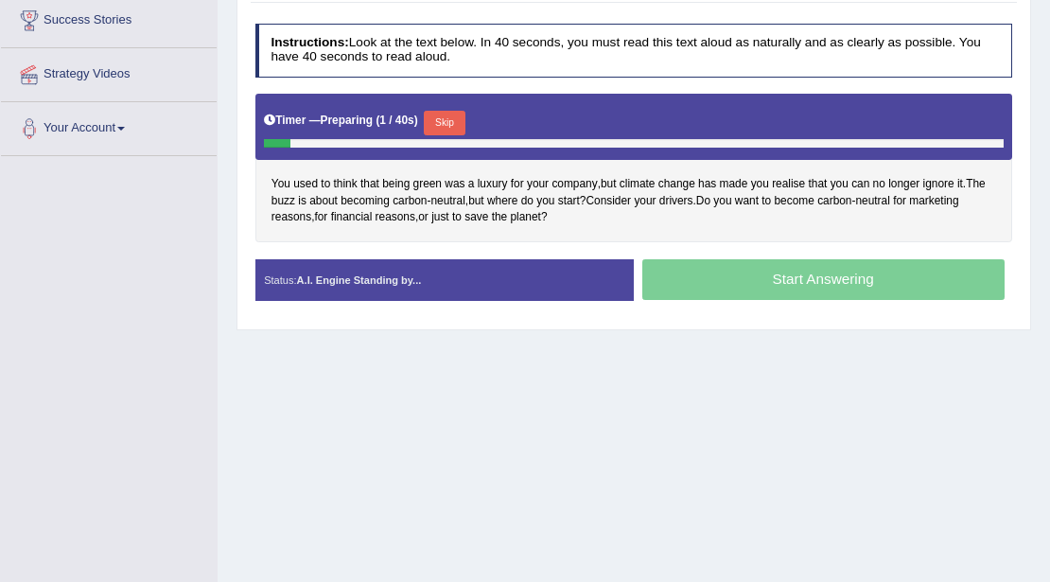
click at [457, 114] on button "Skip" at bounding box center [444, 123] width 41 height 25
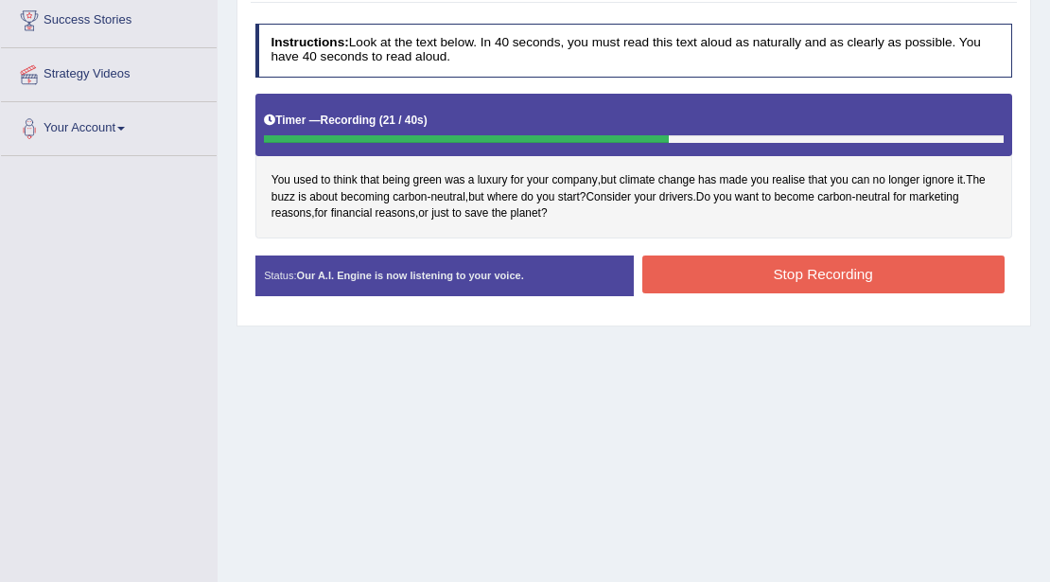
click at [688, 269] on button "Stop Recording" at bounding box center [823, 273] width 362 height 37
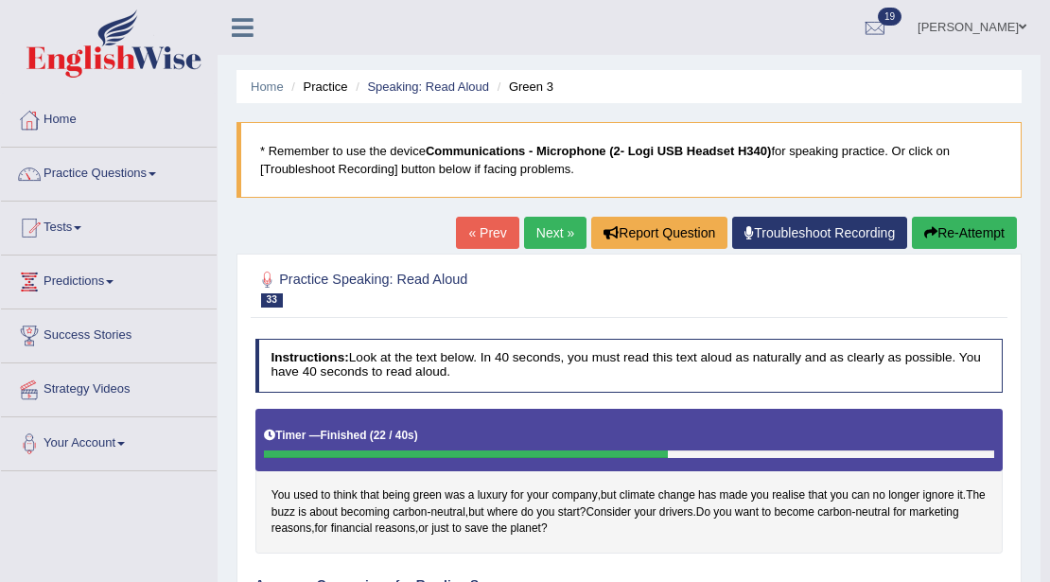
click at [542, 235] on link "Next »" at bounding box center [555, 233] width 62 height 32
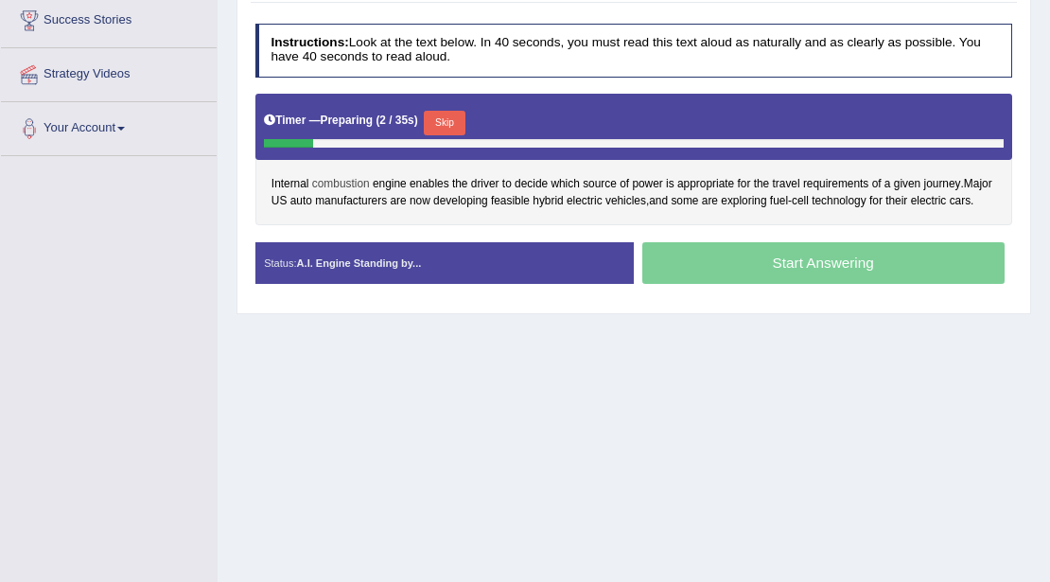
click at [340, 180] on span "combustion" at bounding box center [341, 184] width 58 height 17
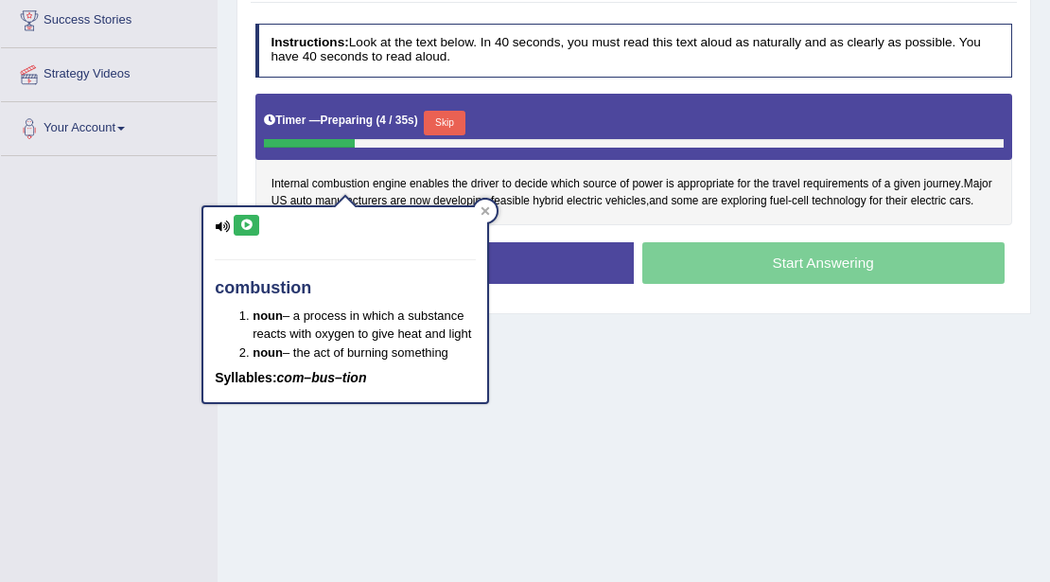
click at [250, 224] on icon at bounding box center [246, 224] width 14 height 11
click at [590, 316] on div "Home Practice Speaking: Read Aloud Engine 4 * Remember to use the device Commun…" at bounding box center [634, 158] width 832 height 946
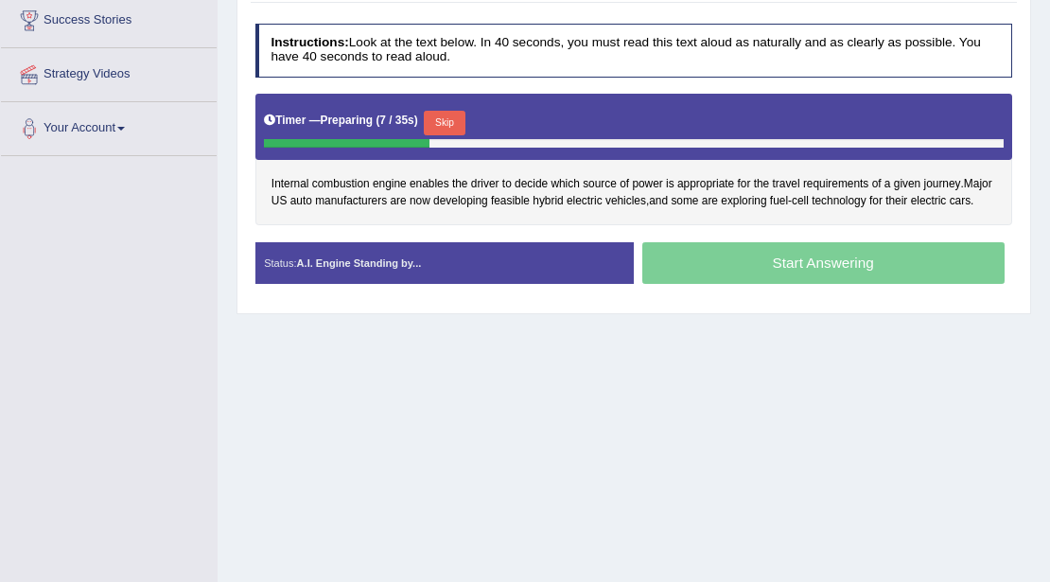
click at [488, 199] on div "Internal combustion engine enables the driver to decide which source of power i…" at bounding box center [634, 159] width 758 height 131
click at [509, 197] on span "feasible" at bounding box center [510, 201] width 39 height 17
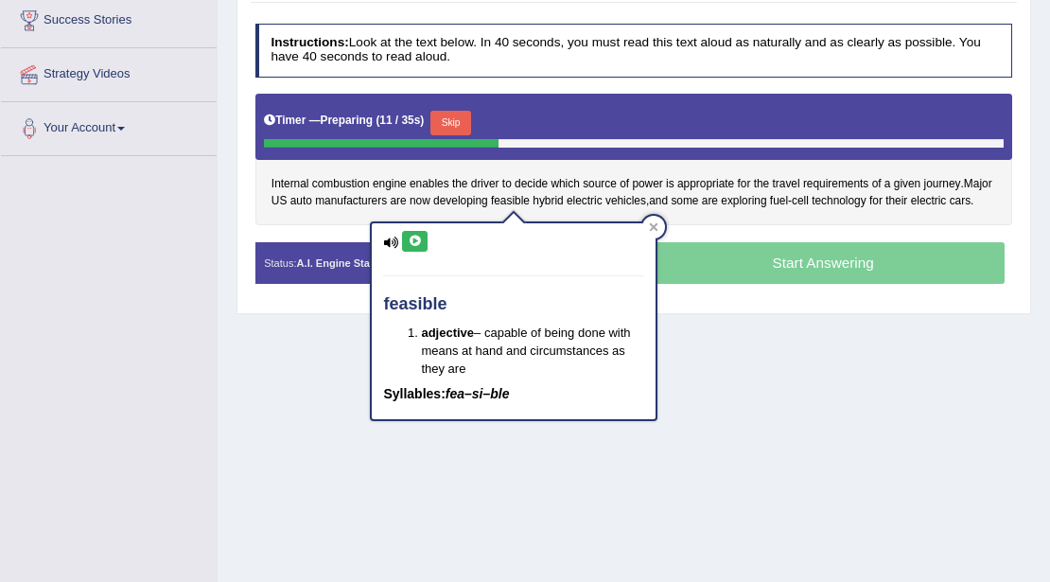
click at [418, 248] on button at bounding box center [415, 241] width 26 height 21
click at [344, 331] on div "Home Practice Speaking: Read Aloud Engine 4 * Remember to use the device Commun…" at bounding box center [634, 158] width 832 height 946
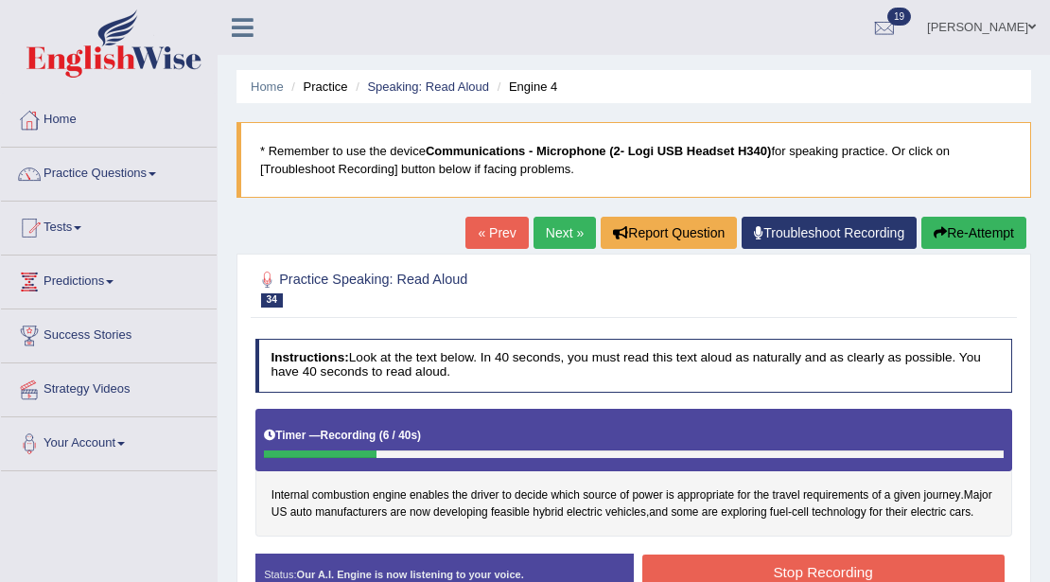
click at [936, 220] on button "Re-Attempt" at bounding box center [973, 233] width 105 height 32
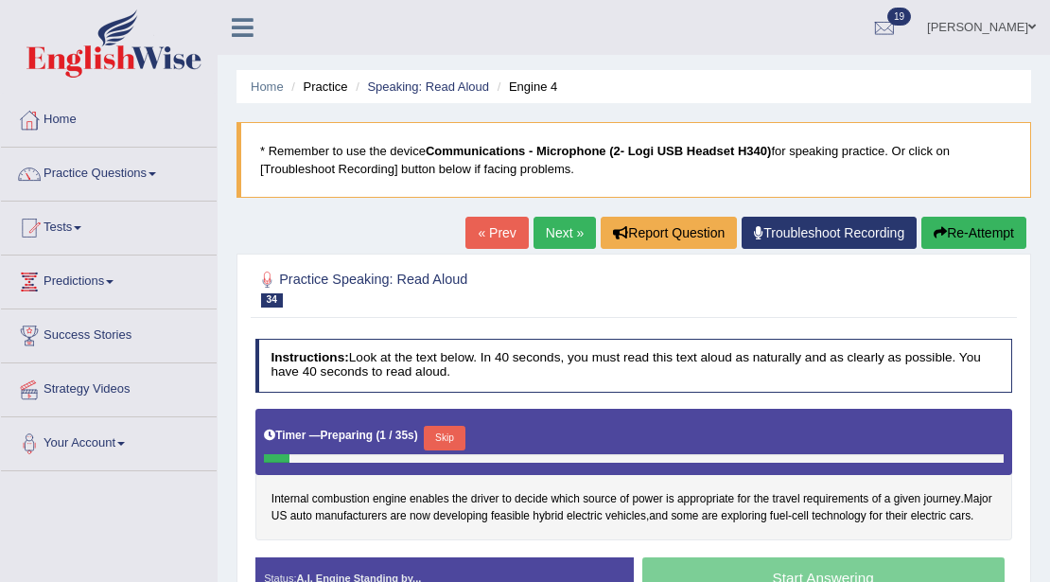
click at [457, 437] on button "Skip" at bounding box center [444, 438] width 41 height 25
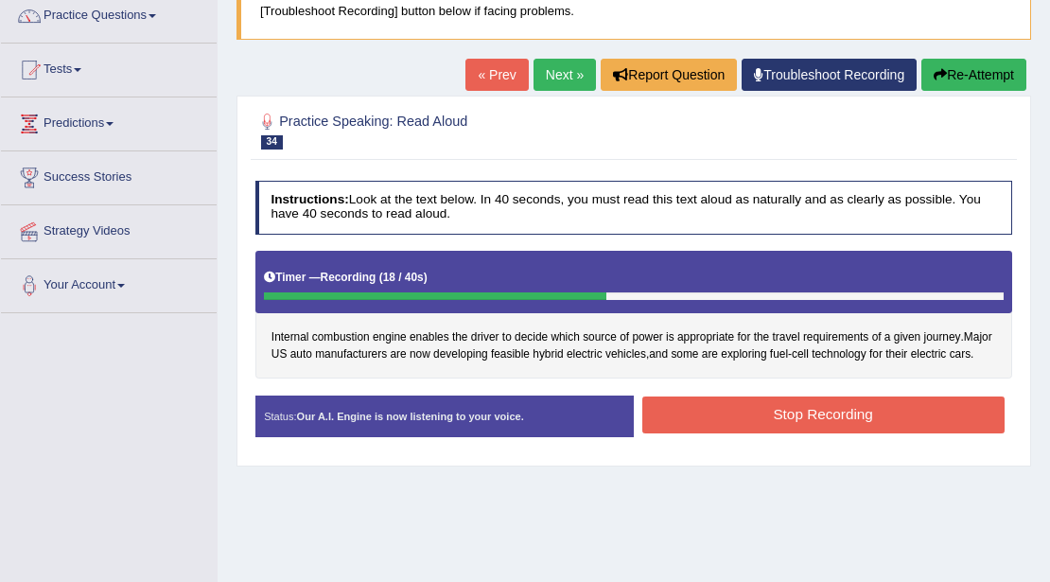
scroll to position [315, 0]
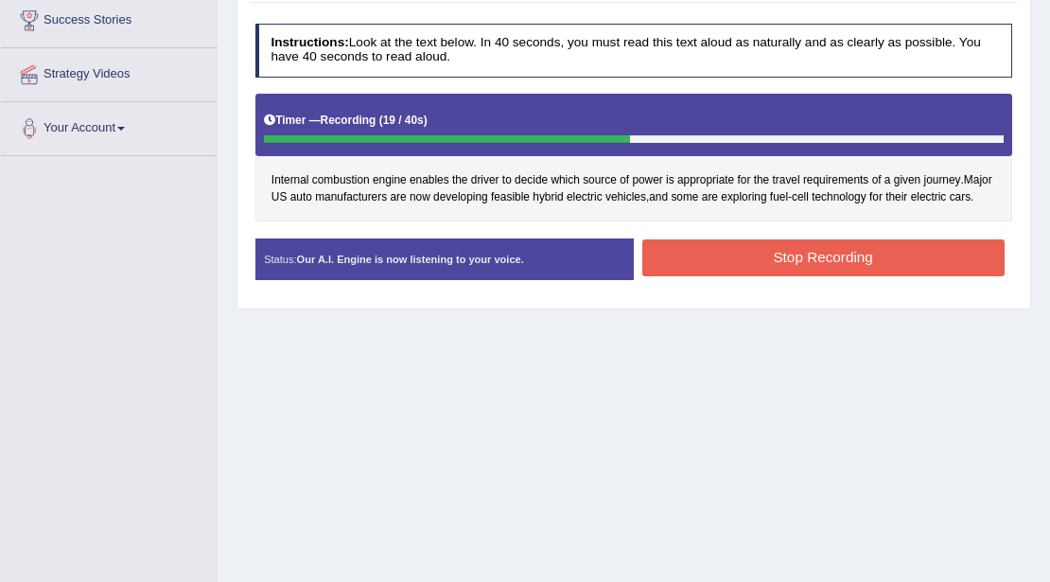
click at [713, 248] on button "Stop Recording" at bounding box center [823, 257] width 362 height 37
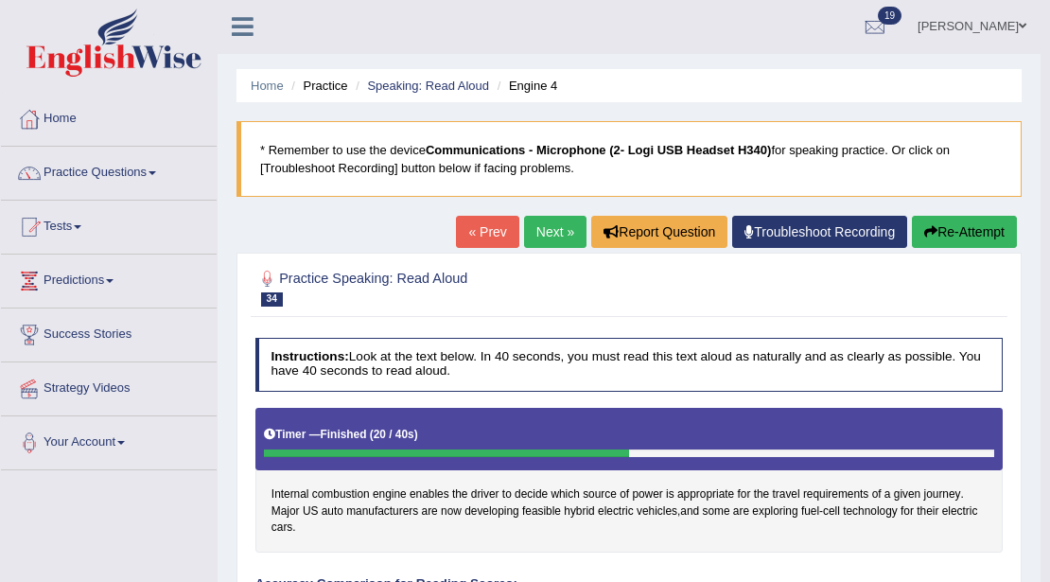
scroll to position [0, 0]
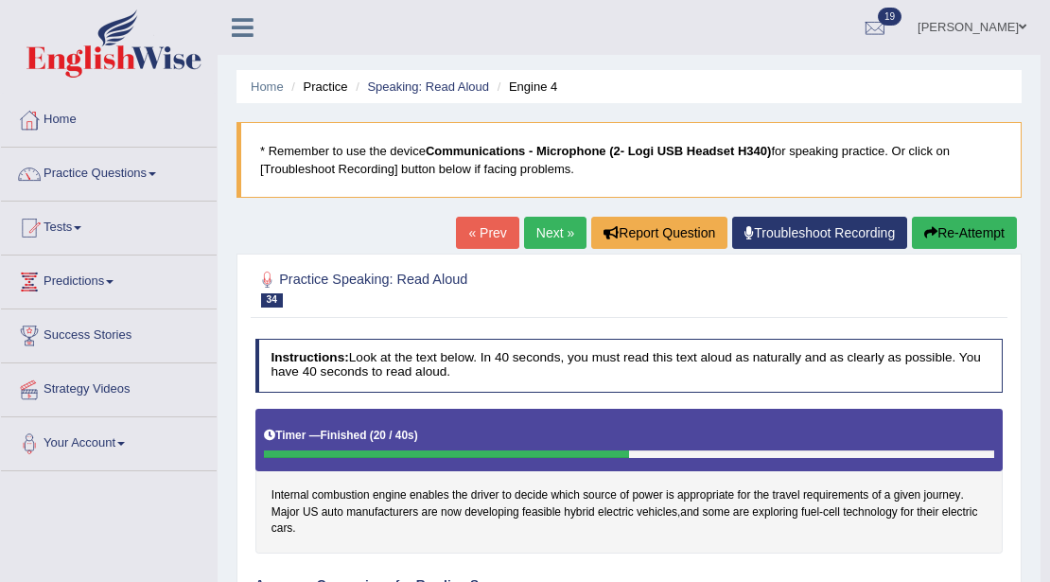
click at [543, 225] on link "Next »" at bounding box center [555, 233] width 62 height 32
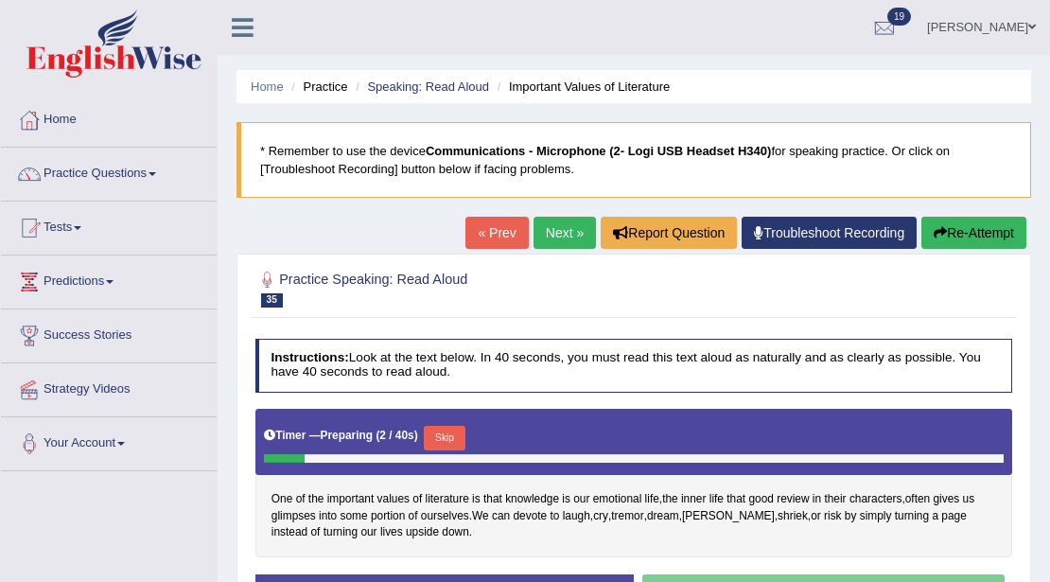
click at [459, 426] on button "Skip" at bounding box center [444, 438] width 41 height 25
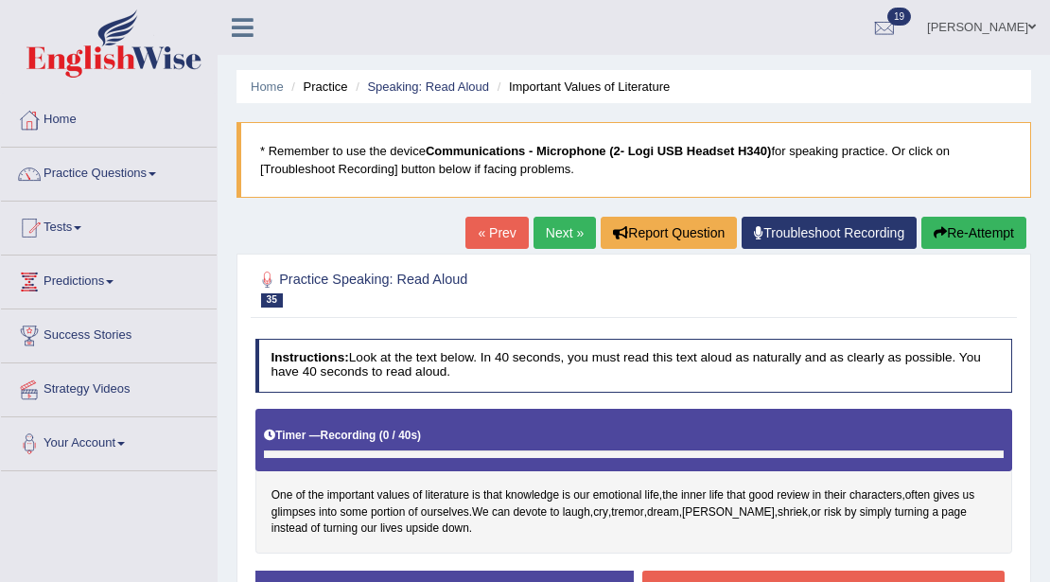
scroll to position [315, 0]
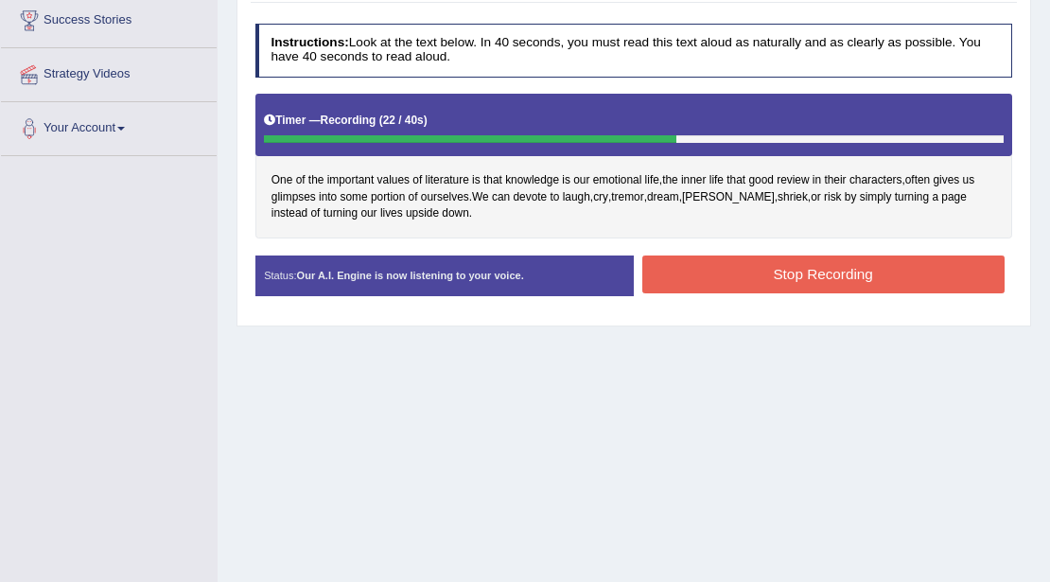
click at [734, 278] on button "Stop Recording" at bounding box center [823, 273] width 362 height 37
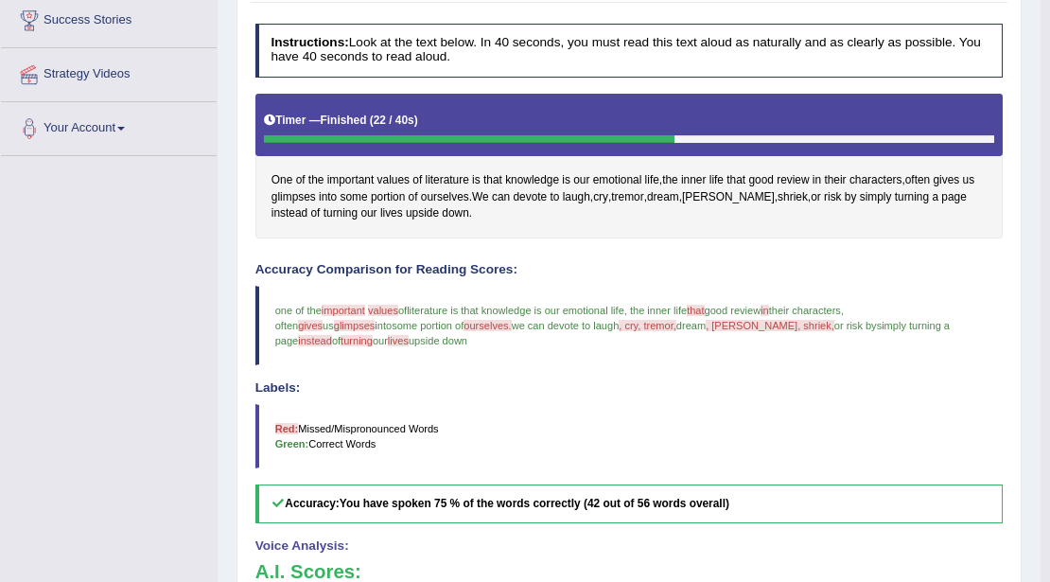
scroll to position [0, 0]
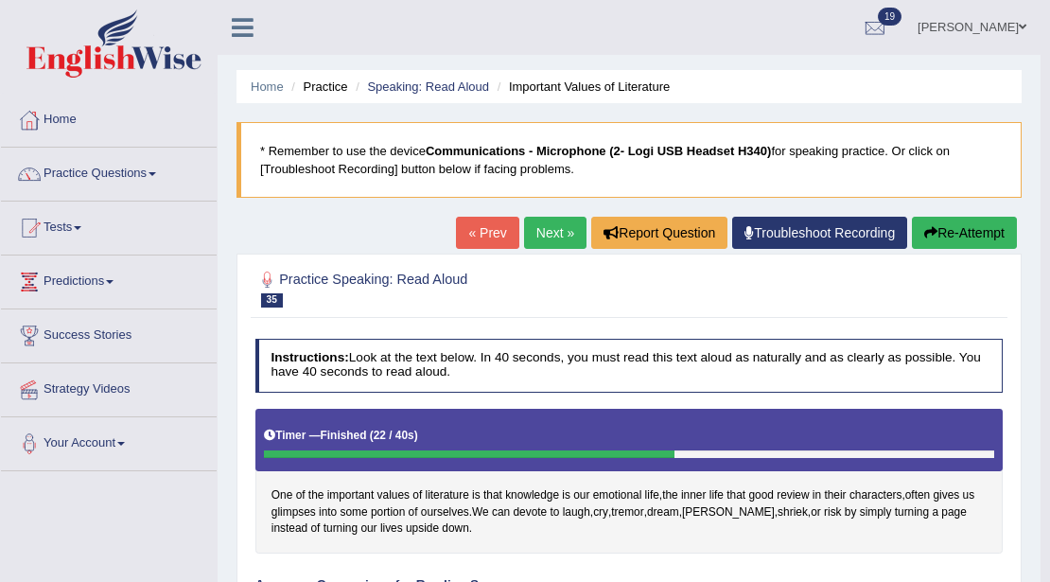
click at [550, 234] on link "Next »" at bounding box center [555, 233] width 62 height 32
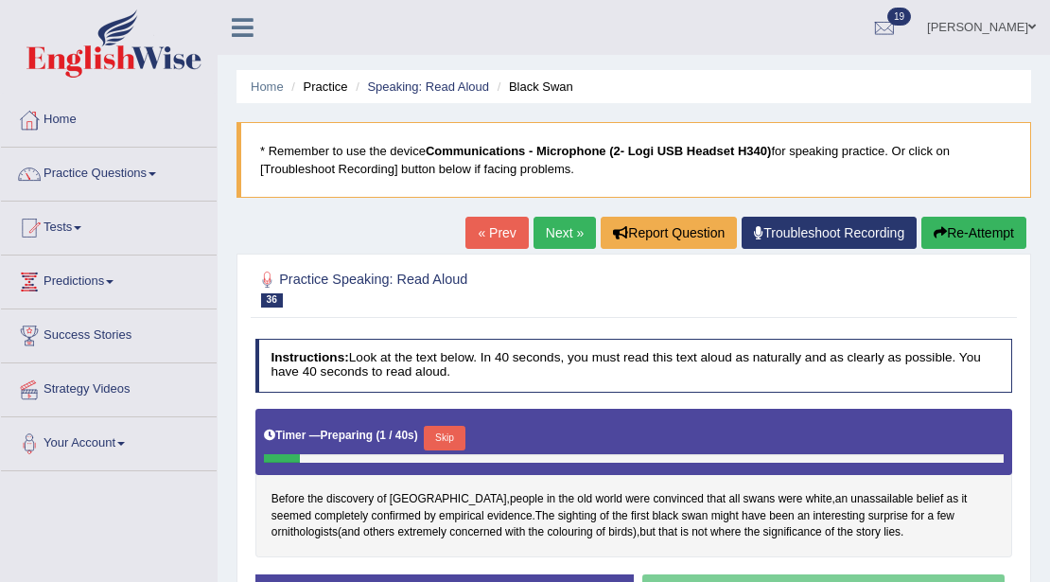
scroll to position [315, 0]
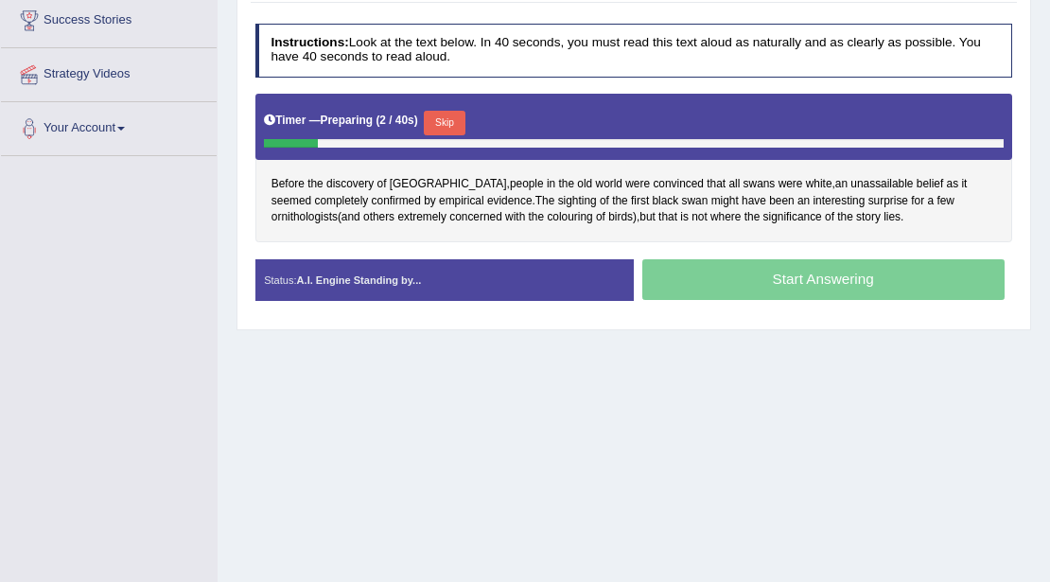
click at [446, 111] on button "Skip" at bounding box center [444, 123] width 41 height 25
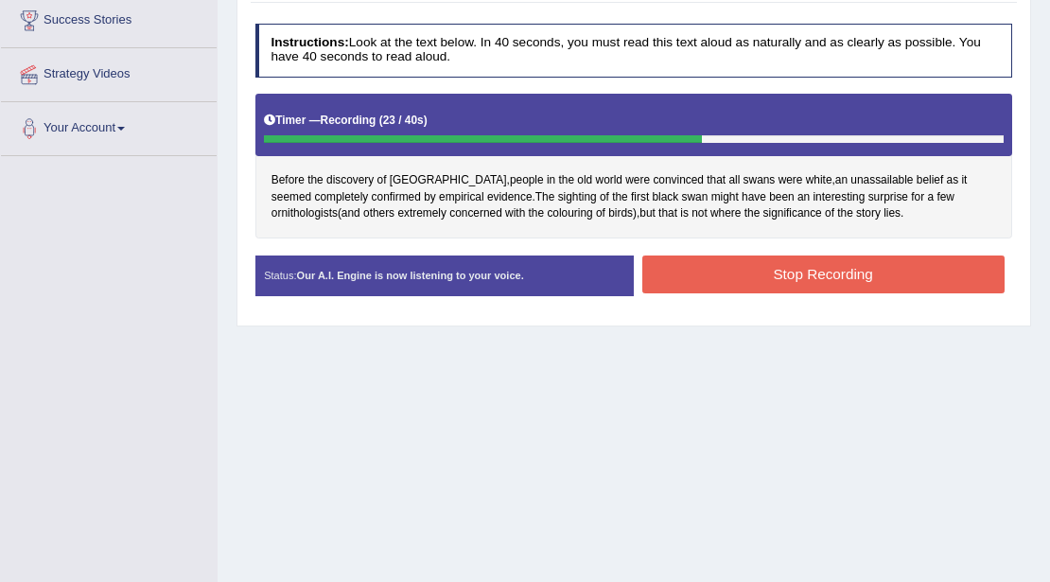
click at [698, 257] on button "Stop Recording" at bounding box center [823, 273] width 362 height 37
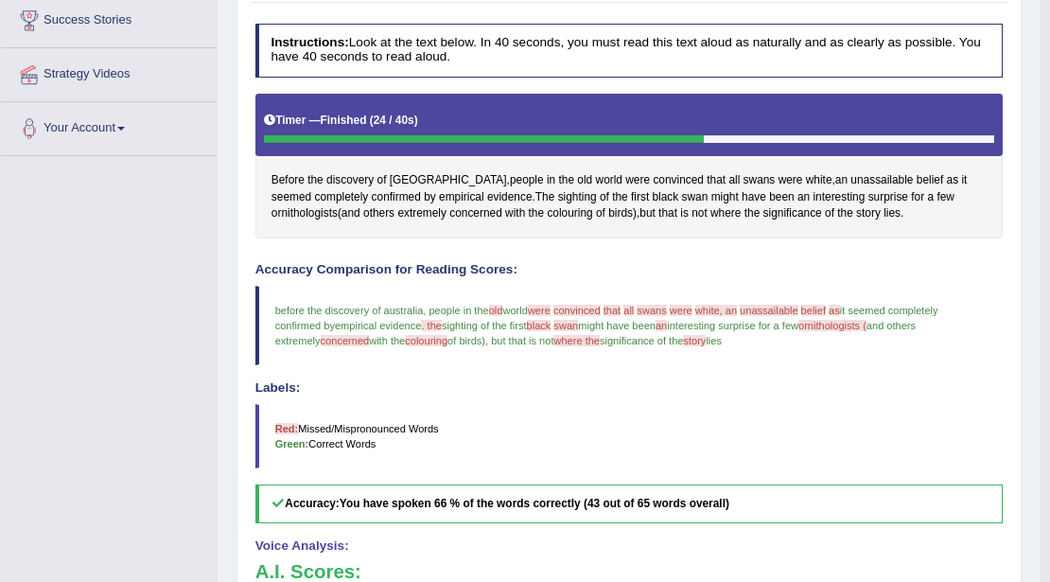
scroll to position [0, 0]
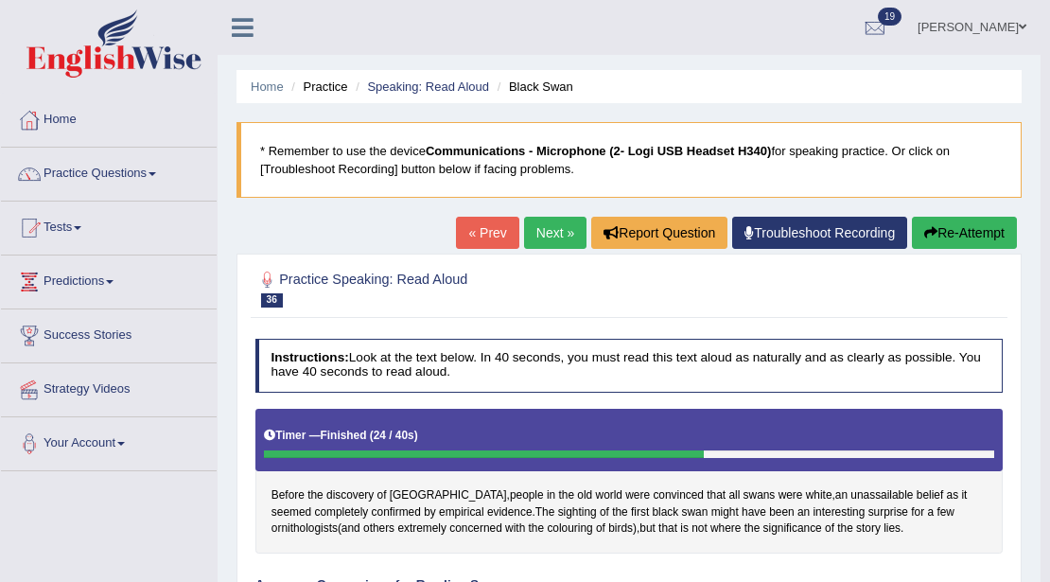
click at [549, 229] on link "Next »" at bounding box center [555, 233] width 62 height 32
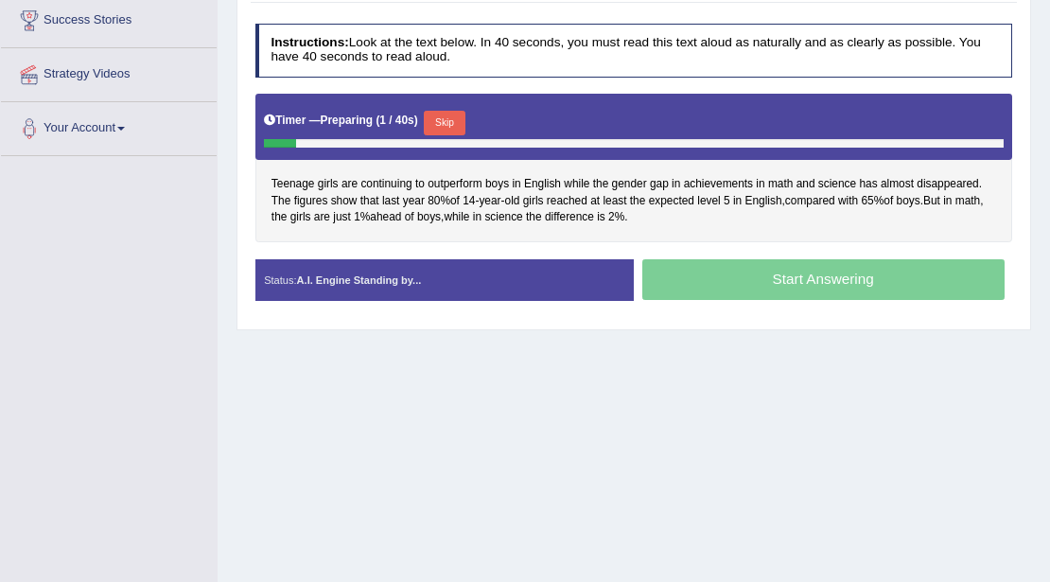
click at [448, 121] on button "Skip" at bounding box center [444, 123] width 41 height 25
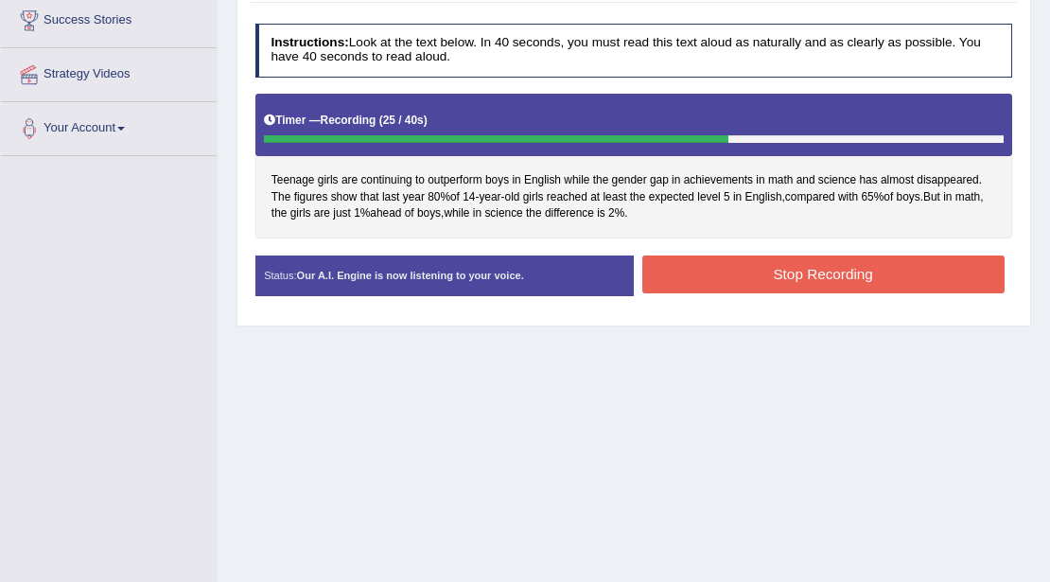
click at [718, 269] on button "Stop Recording" at bounding box center [823, 273] width 362 height 37
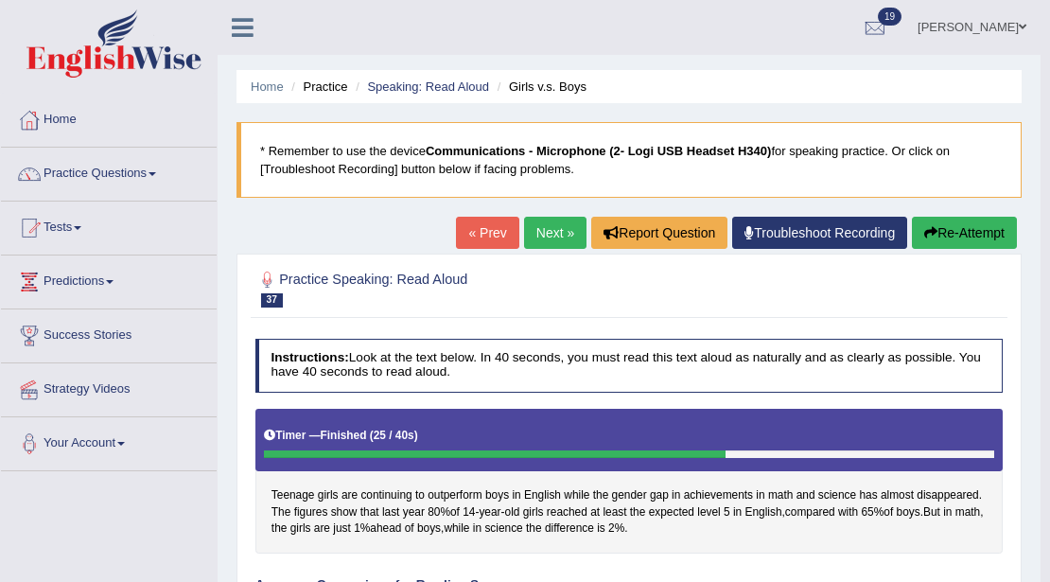
click at [552, 231] on link "Next »" at bounding box center [555, 233] width 62 height 32
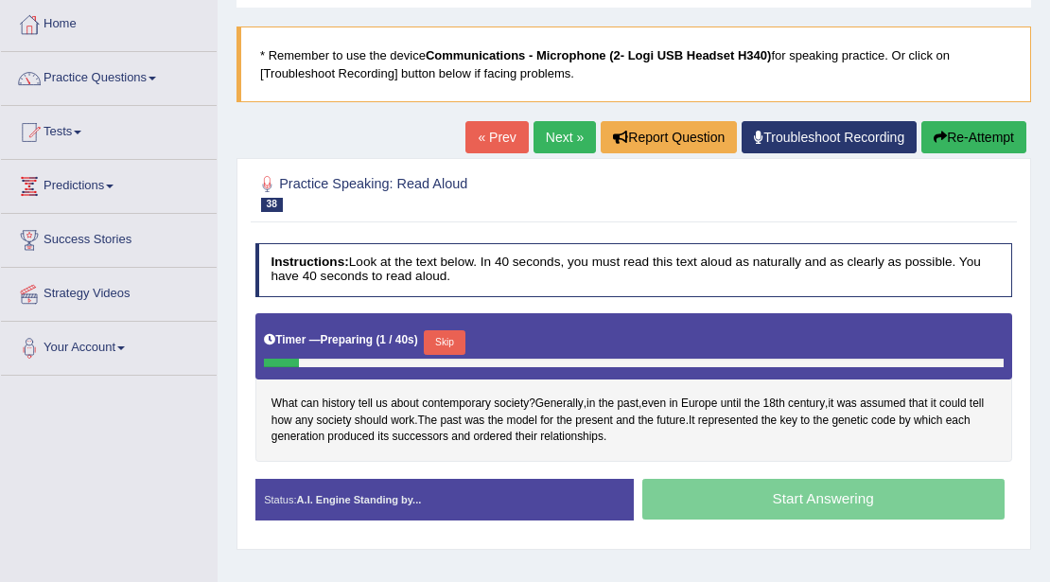
click at [448, 339] on button "Skip" at bounding box center [444, 342] width 41 height 25
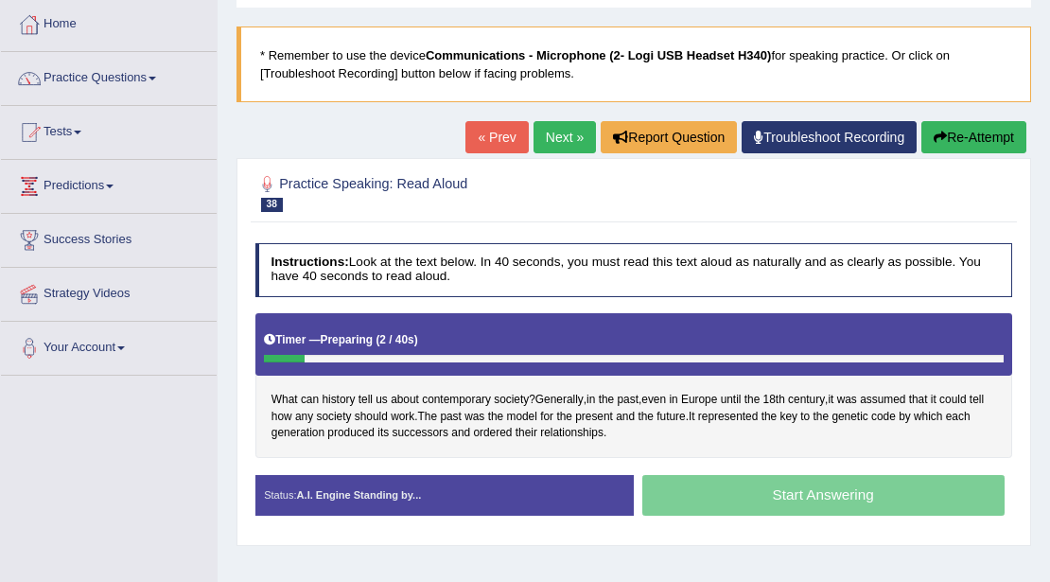
scroll to position [411, 0]
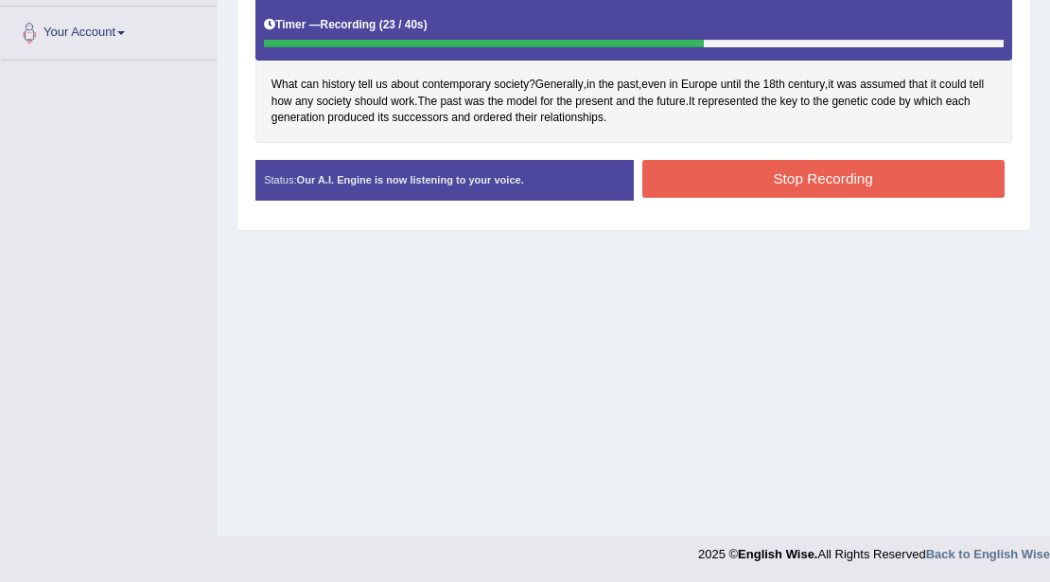
click at [706, 168] on button "Stop Recording" at bounding box center [823, 178] width 362 height 37
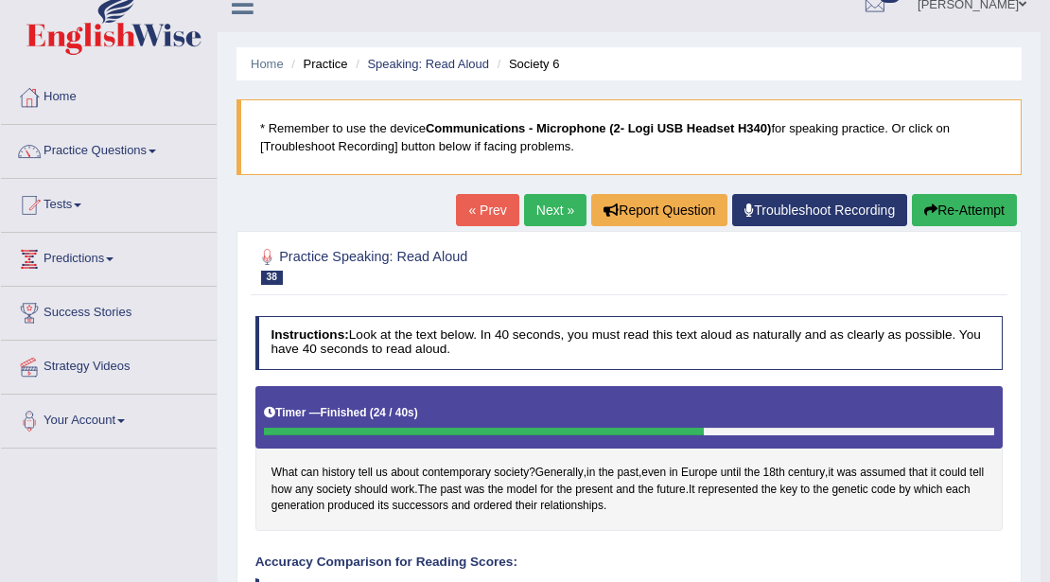
scroll to position [0, 0]
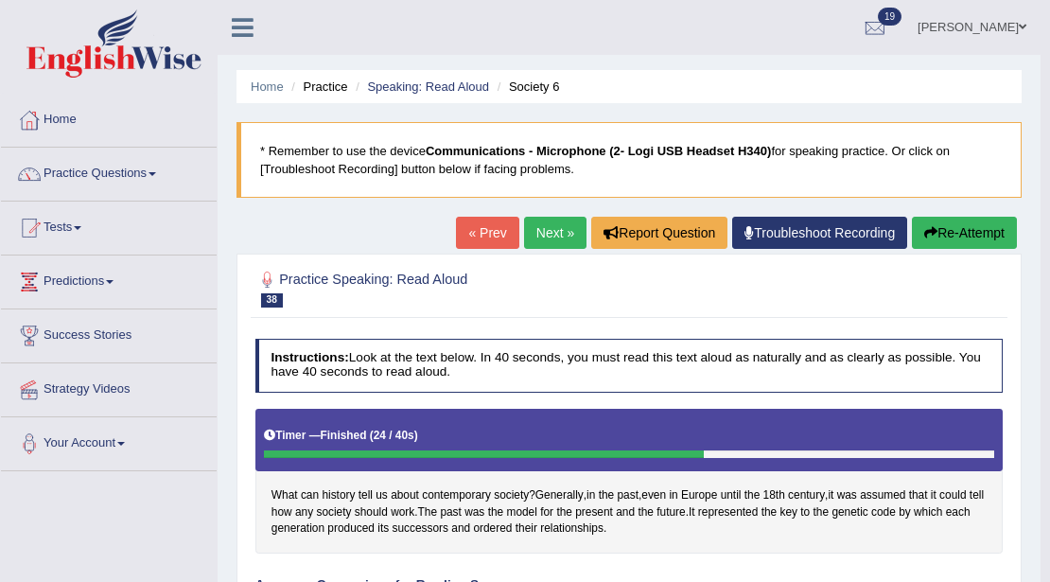
click at [539, 239] on link "Next »" at bounding box center [555, 233] width 62 height 32
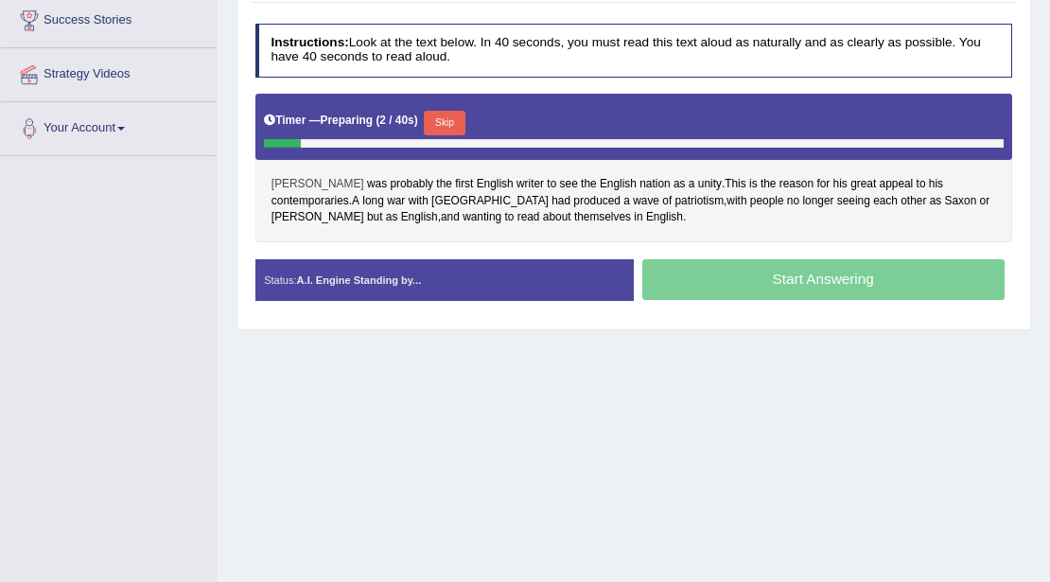
click at [275, 180] on span "Chaucer" at bounding box center [317, 184] width 93 height 17
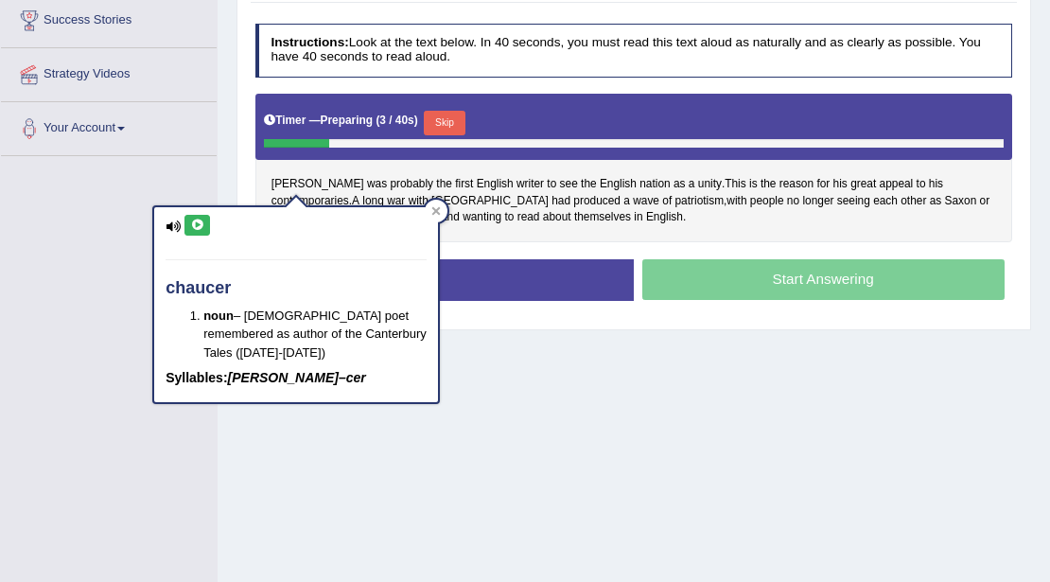
click at [200, 219] on icon at bounding box center [197, 224] width 14 height 11
click at [190, 226] on icon at bounding box center [197, 224] width 14 height 11
click at [543, 207] on div "Chaucer was probably the first English writer to see the English nation as a un…" at bounding box center [634, 168] width 758 height 149
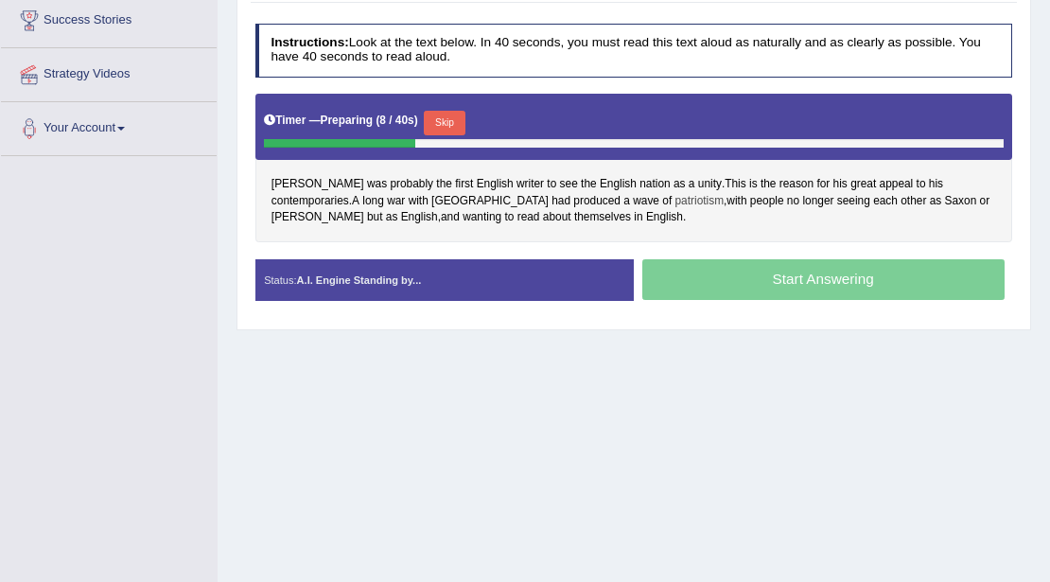
click at [675, 201] on span "patriotism" at bounding box center [699, 201] width 49 height 17
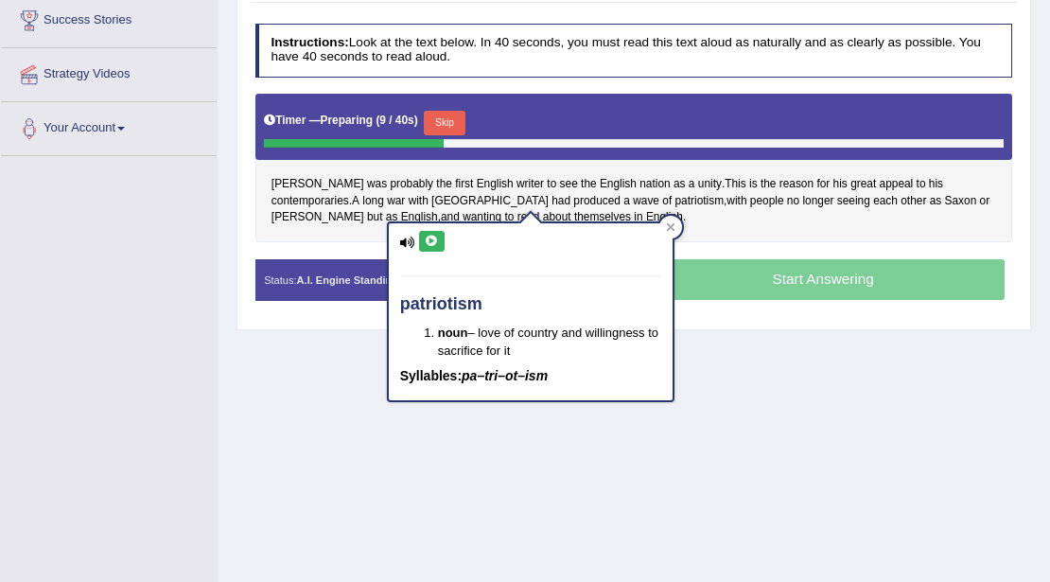
click at [428, 245] on icon at bounding box center [432, 241] width 14 height 11
click at [301, 259] on div "Status: A.I. Engine Standing by..." at bounding box center [444, 280] width 378 height 42
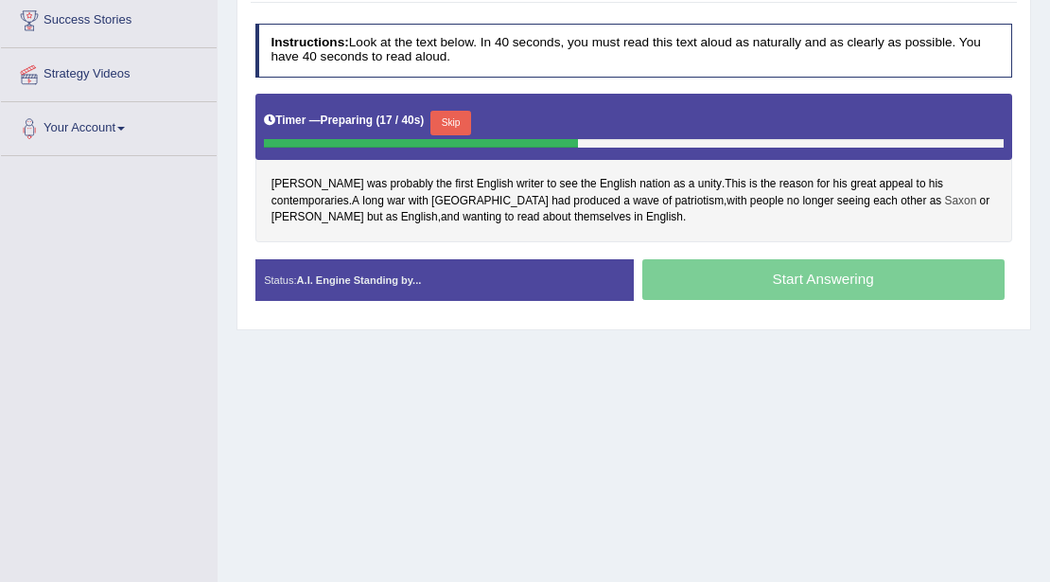
click at [945, 197] on span "Saxon" at bounding box center [961, 201] width 32 height 17
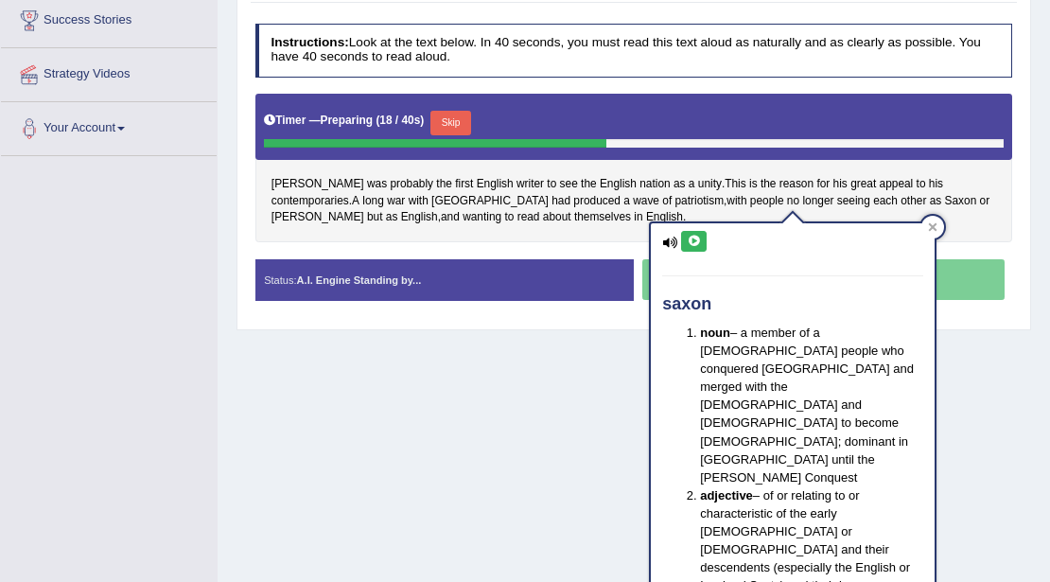
drag, startPoint x: 697, startPoint y: 236, endPoint x: 677, endPoint y: 208, distance: 34.6
click at [696, 236] on icon at bounding box center [694, 241] width 14 height 11
click at [531, 218] on div "Chaucer was probably the first English writer to see the English nation as a un…" at bounding box center [634, 168] width 758 height 149
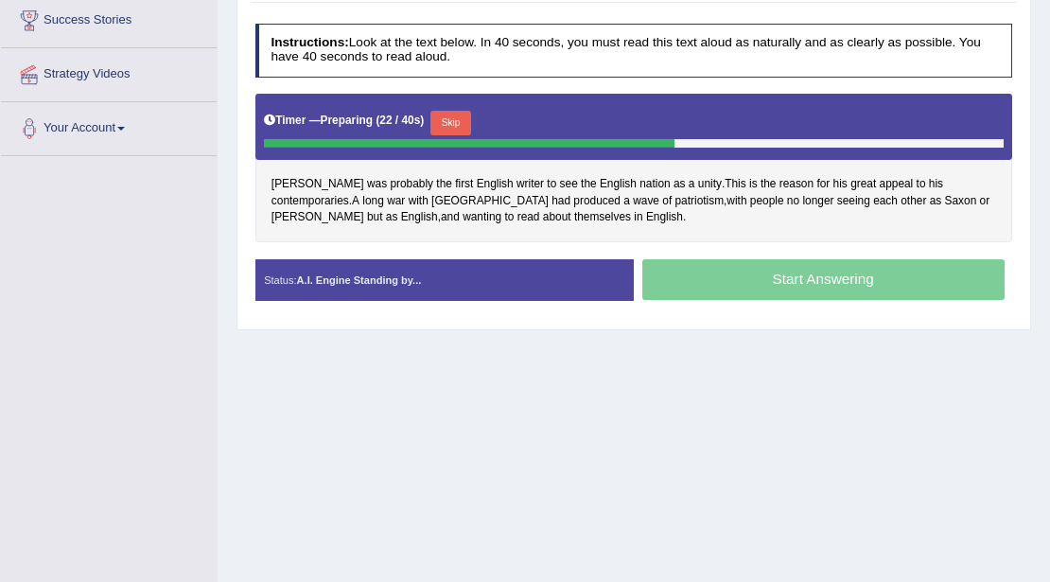
click at [477, 112] on div "Timer — Preparing ( 22 / 40s ) Skip" at bounding box center [634, 123] width 740 height 32
click at [458, 126] on button "Skip" at bounding box center [450, 123] width 41 height 25
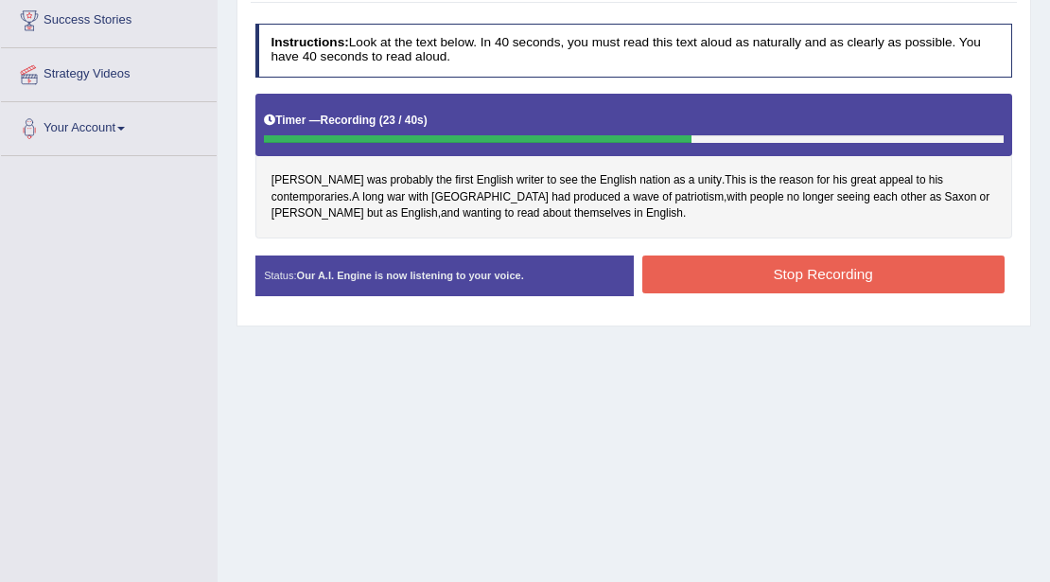
click at [705, 263] on button "Stop Recording" at bounding box center [823, 273] width 362 height 37
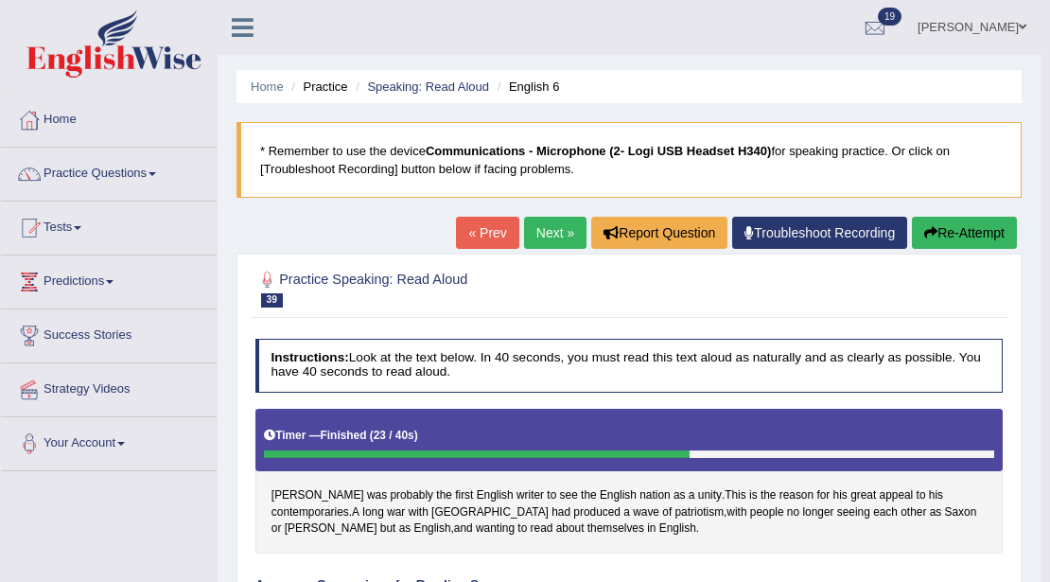
click at [535, 230] on link "Next »" at bounding box center [555, 233] width 62 height 32
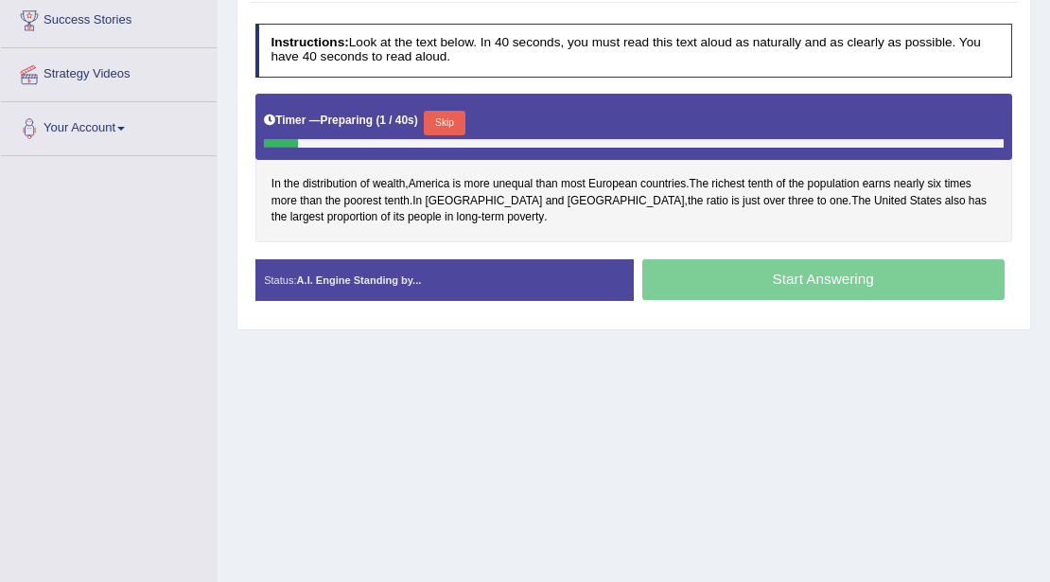
click at [439, 117] on button "Skip" at bounding box center [444, 123] width 41 height 25
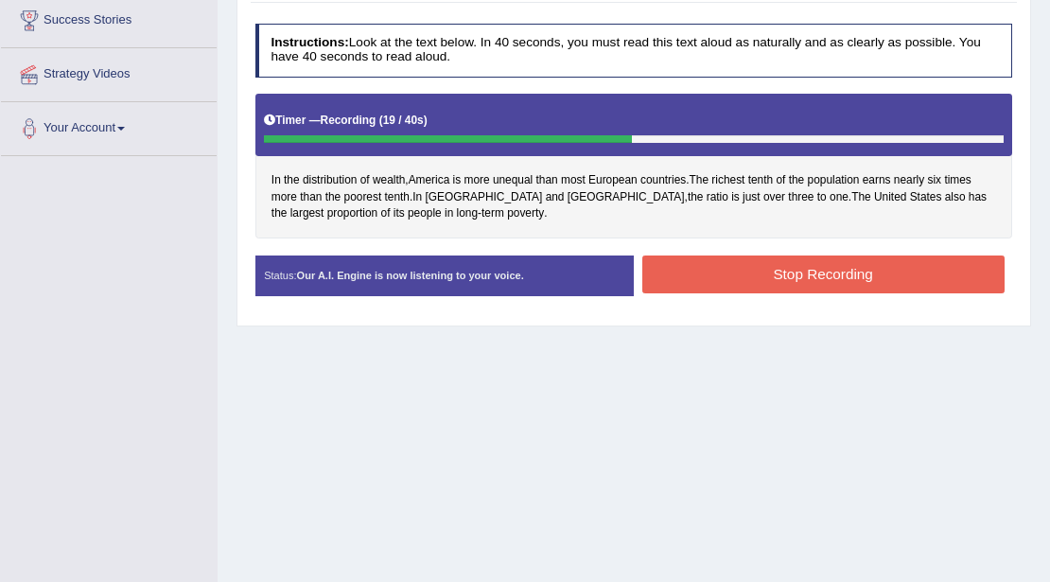
click at [665, 265] on button "Stop Recording" at bounding box center [823, 273] width 362 height 37
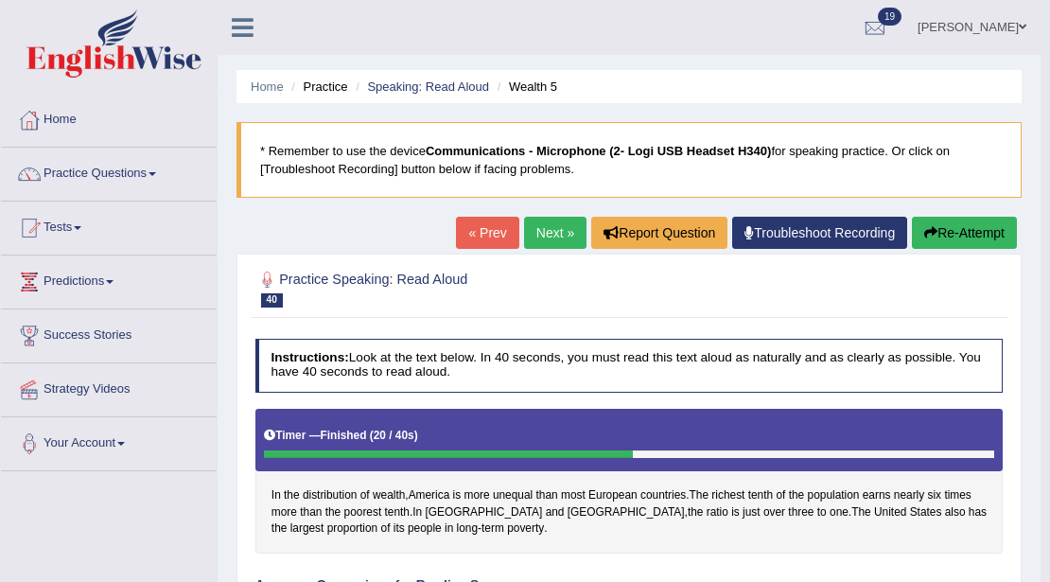
click at [535, 232] on link "Next »" at bounding box center [555, 233] width 62 height 32
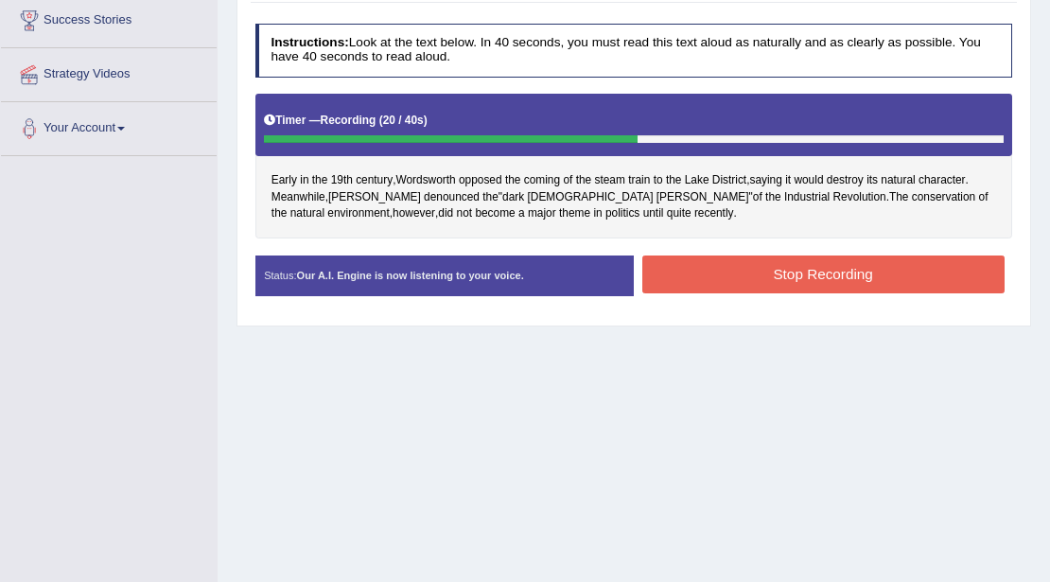
click at [712, 269] on button "Stop Recording" at bounding box center [823, 273] width 362 height 37
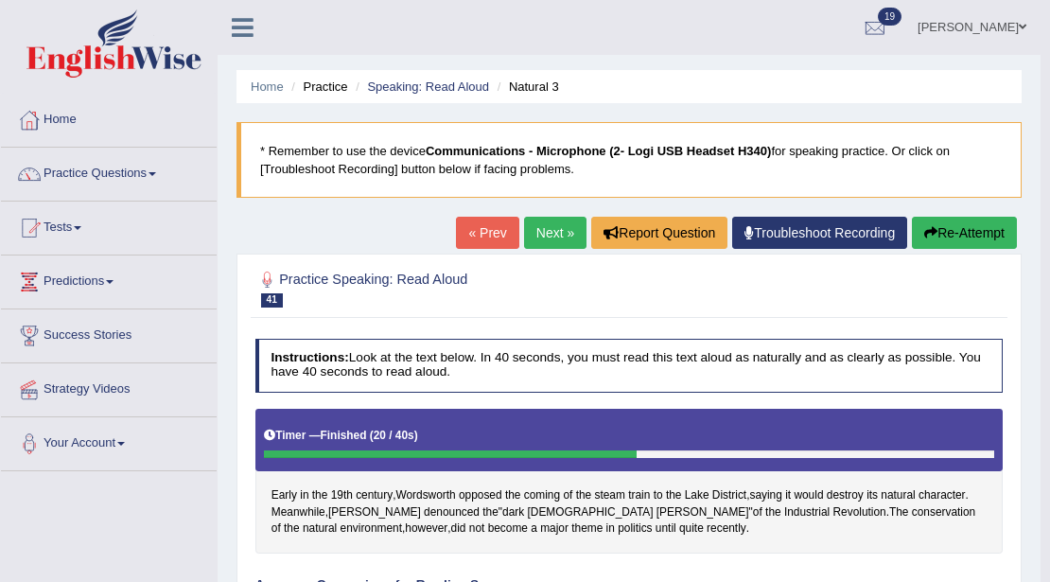
click at [535, 240] on link "Next »" at bounding box center [555, 233] width 62 height 32
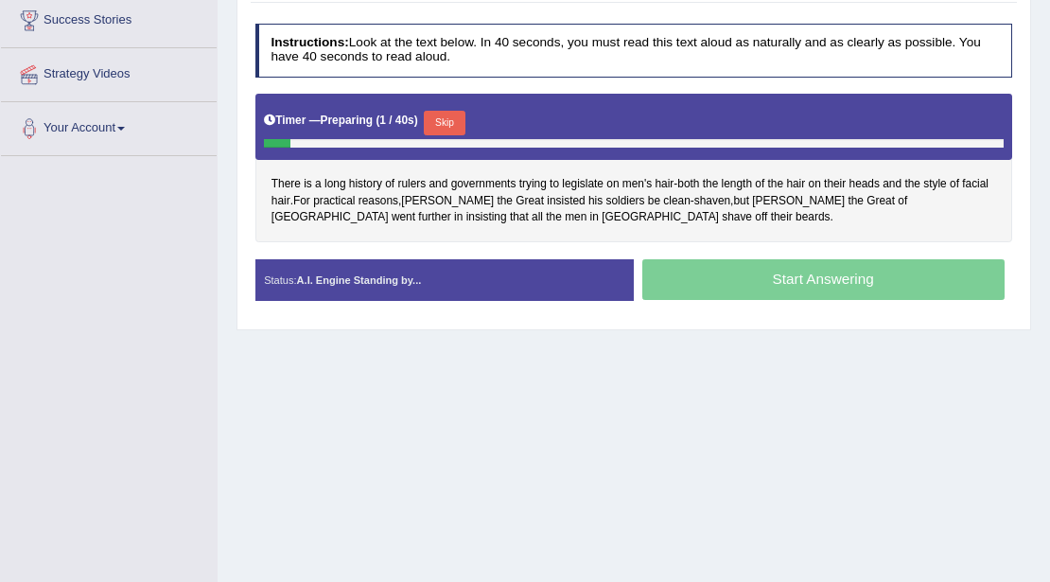
scroll to position [315, 0]
click at [435, 125] on button "Skip" at bounding box center [444, 123] width 41 height 25
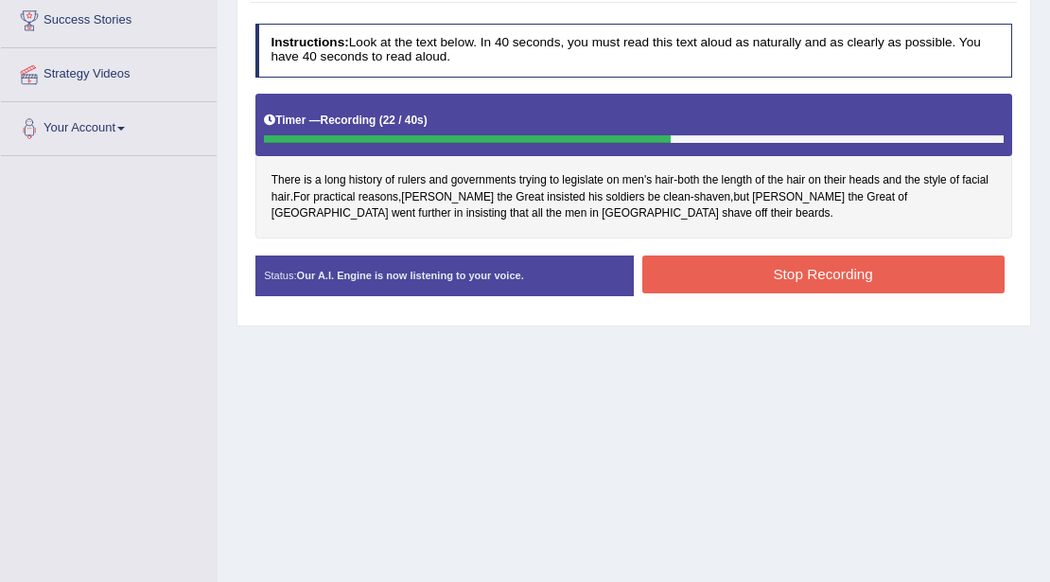
click at [692, 267] on button "Stop Recording" at bounding box center [823, 273] width 362 height 37
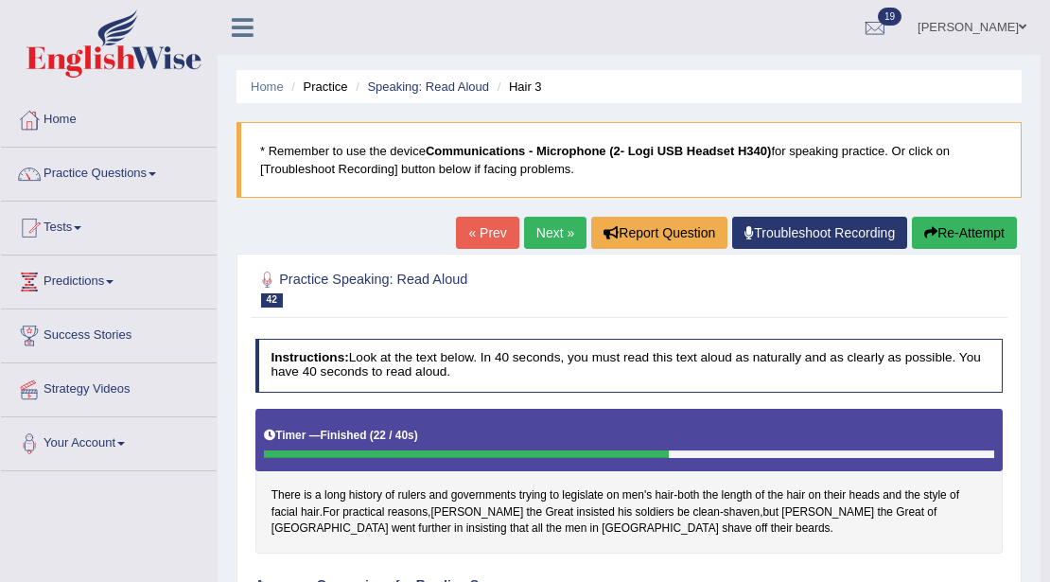
click at [553, 221] on link "Next »" at bounding box center [555, 233] width 62 height 32
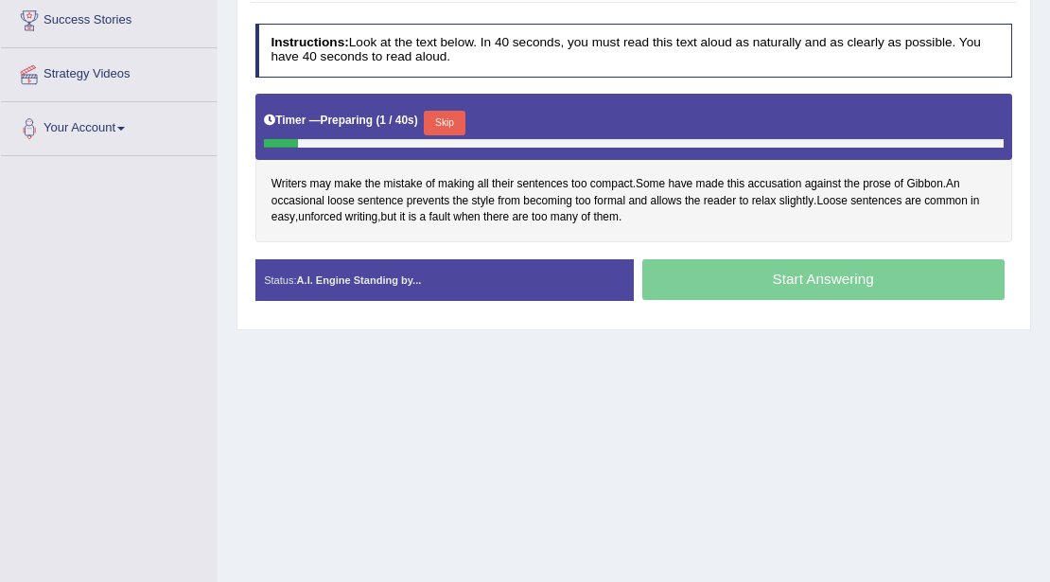
scroll to position [315, 0]
click at [456, 114] on button "Skip" at bounding box center [444, 123] width 41 height 25
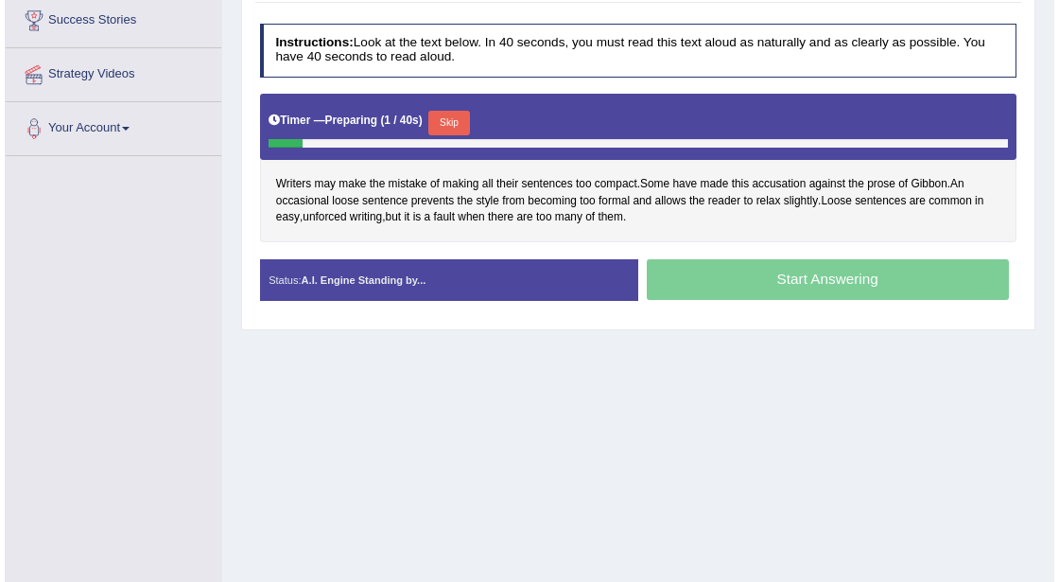
scroll to position [0, 0]
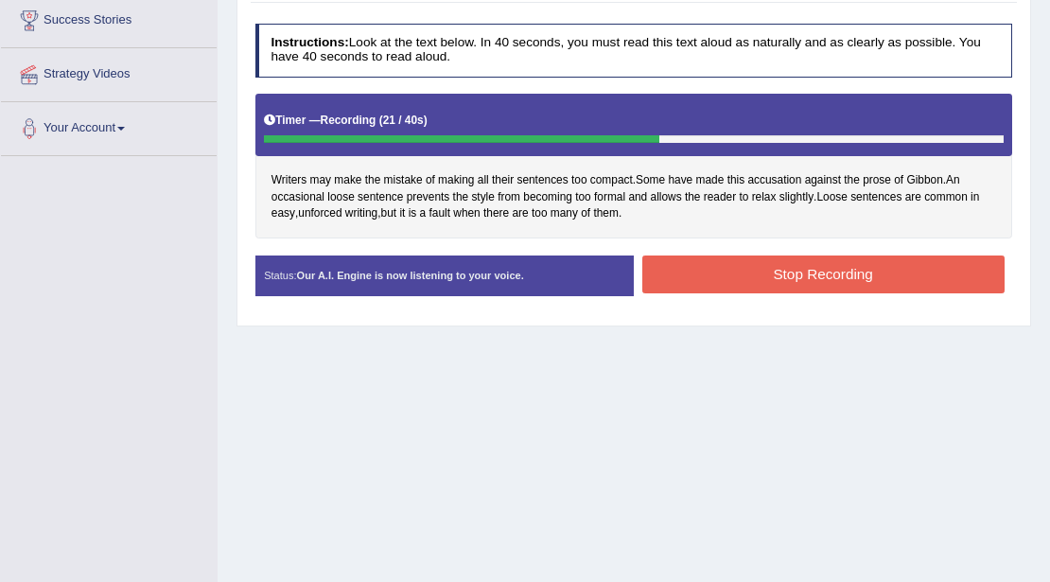
click at [674, 264] on button "Stop Recording" at bounding box center [823, 273] width 362 height 37
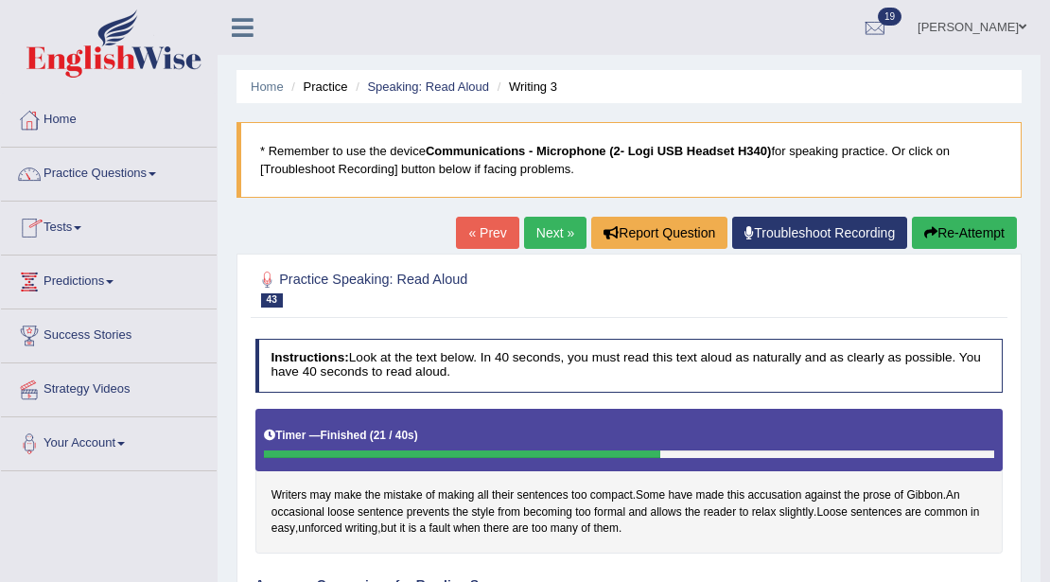
click at [534, 233] on link "Next »" at bounding box center [555, 233] width 62 height 32
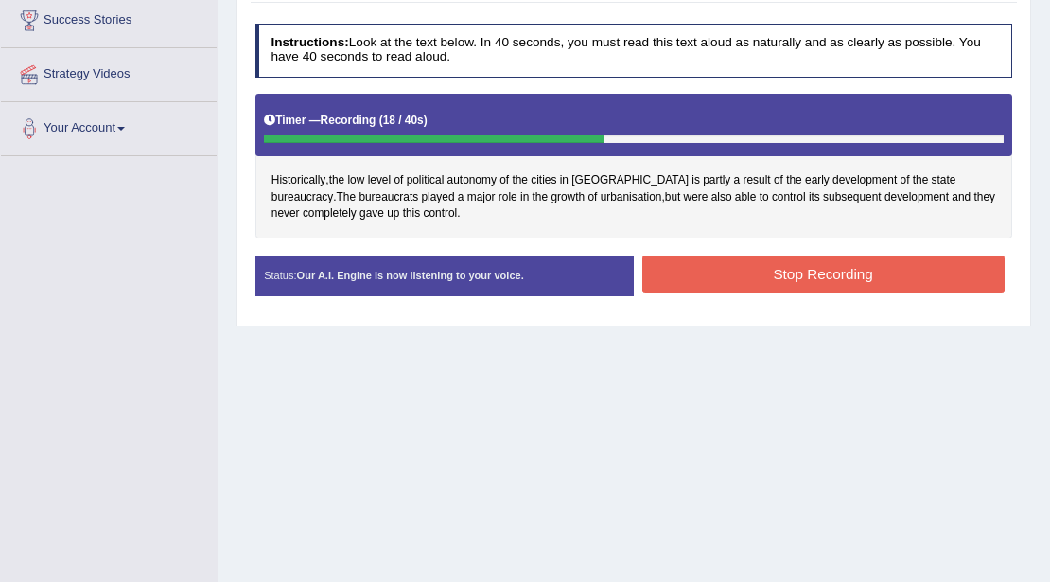
click at [684, 263] on button "Stop Recording" at bounding box center [823, 273] width 362 height 37
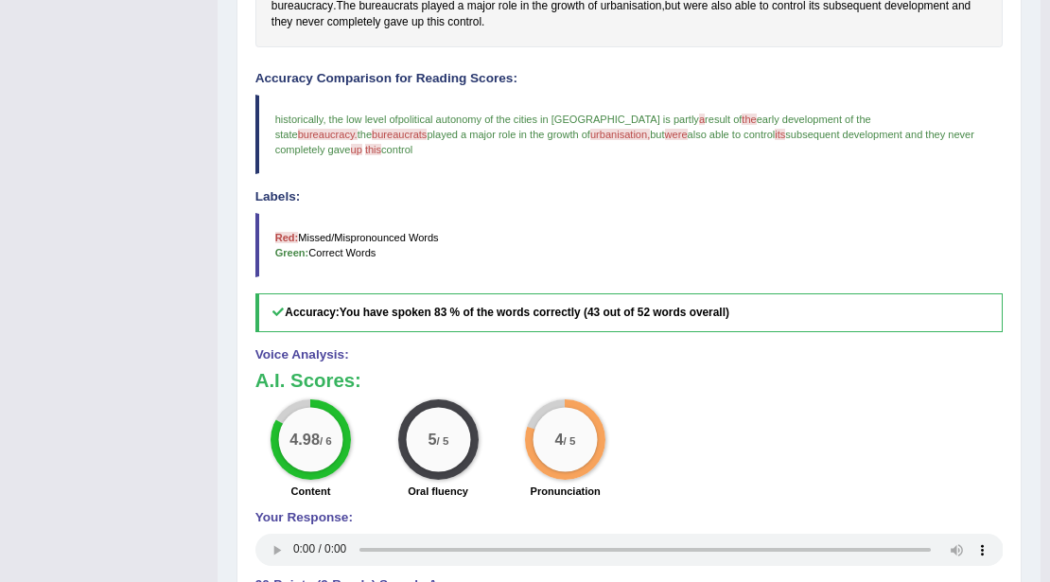
scroll to position [191, 0]
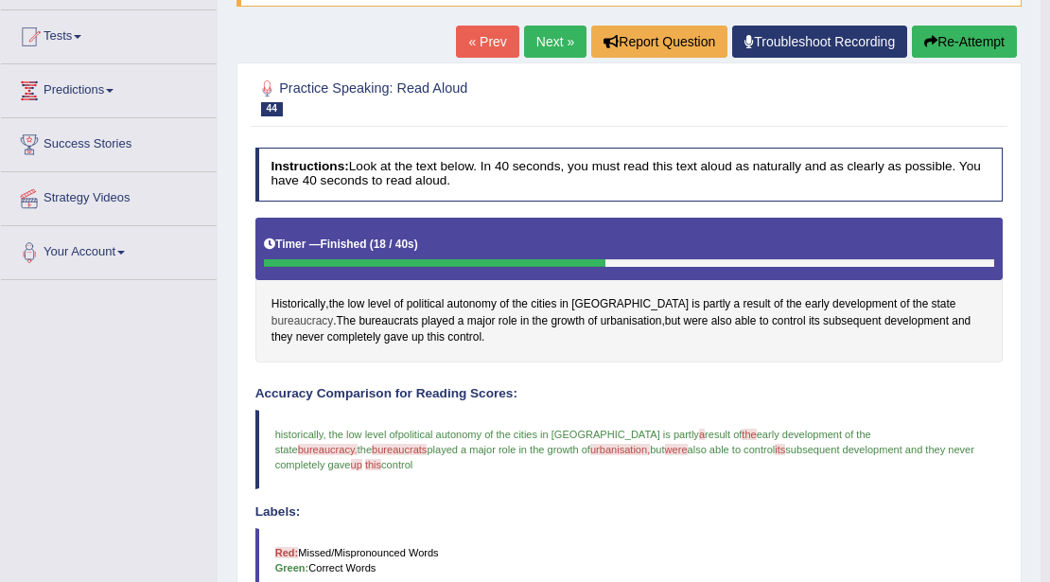
click at [333, 313] on span "bureaucracy" at bounding box center [301, 321] width 61 height 17
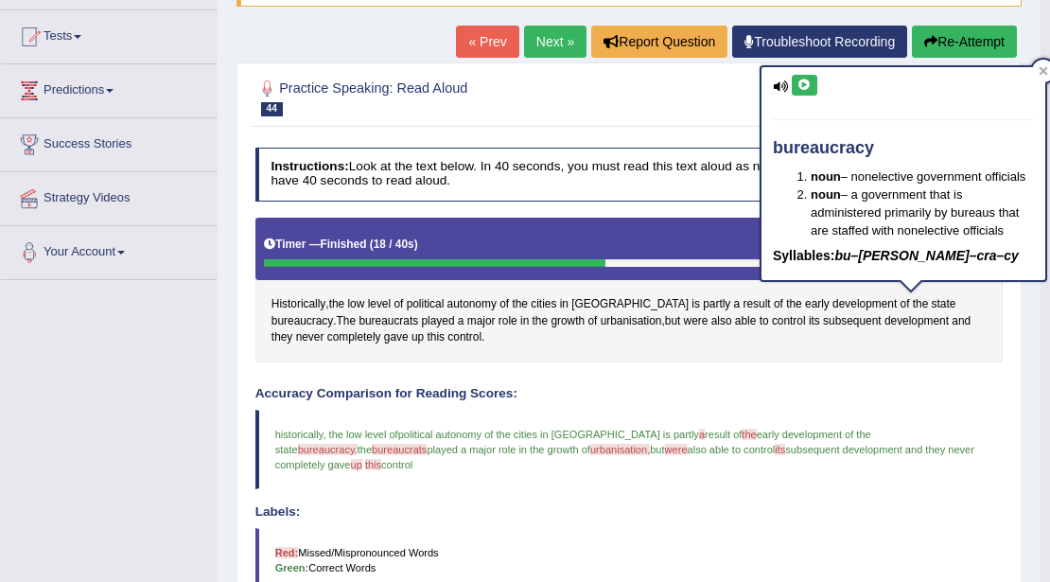
click at [803, 81] on icon at bounding box center [804, 84] width 14 height 11
click at [561, 238] on div "Timer — Finished ( 18 / 40s )" at bounding box center [629, 245] width 730 height 28
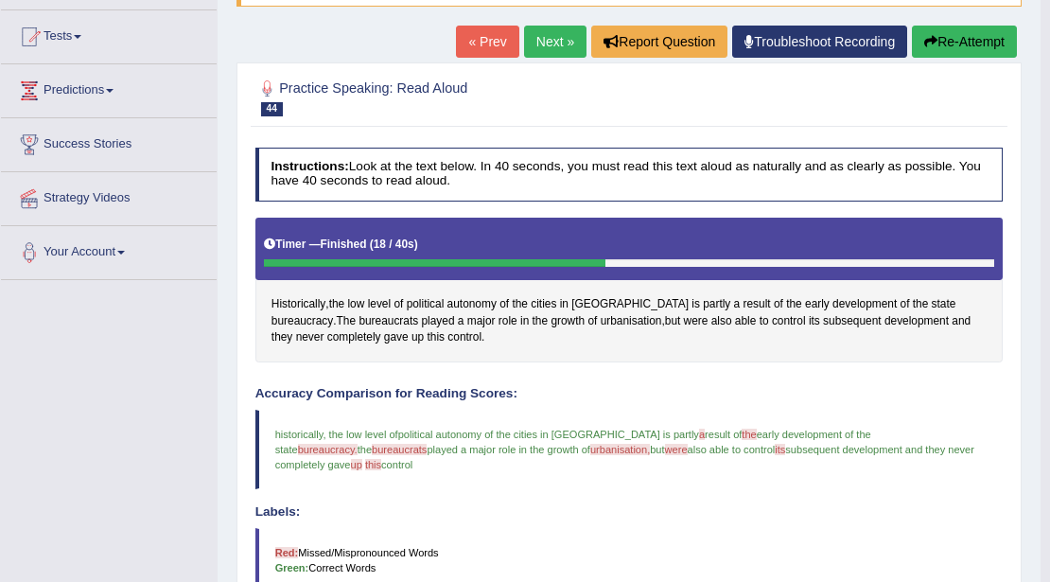
click at [555, 44] on link "Next »" at bounding box center [555, 42] width 62 height 32
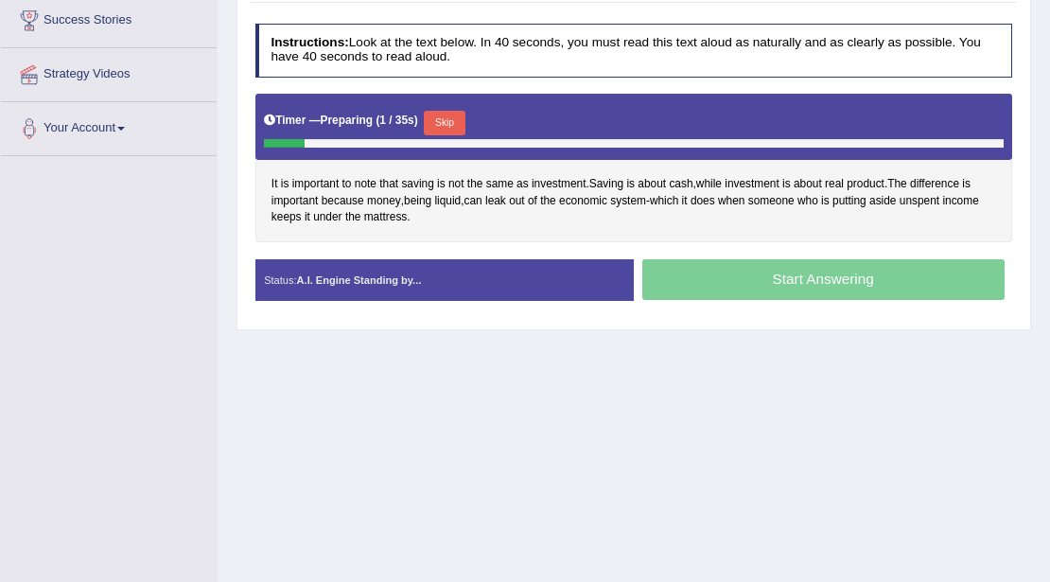
click at [452, 112] on button "Skip" at bounding box center [444, 123] width 41 height 25
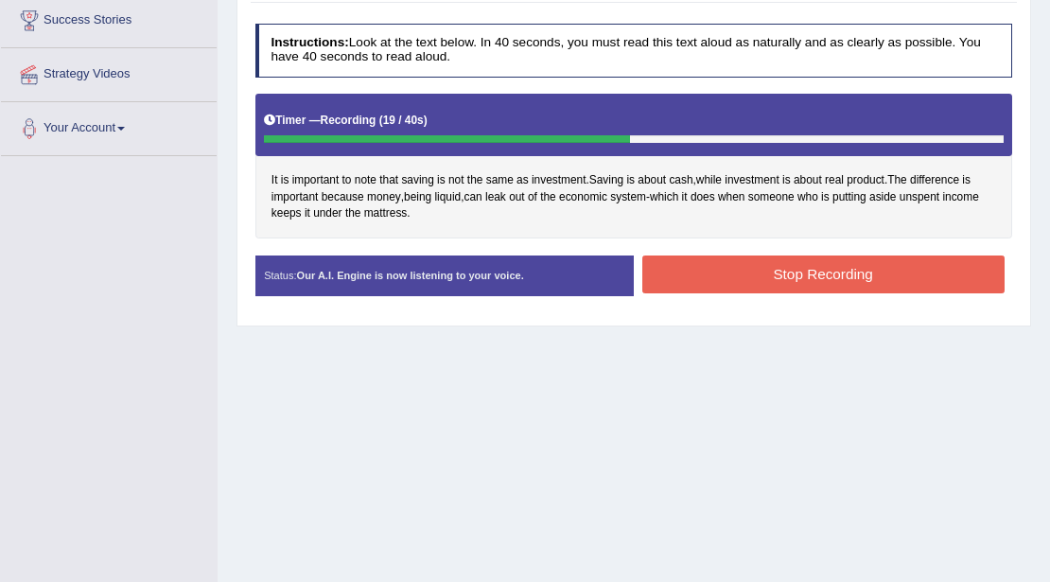
click at [785, 265] on button "Stop Recording" at bounding box center [823, 273] width 362 height 37
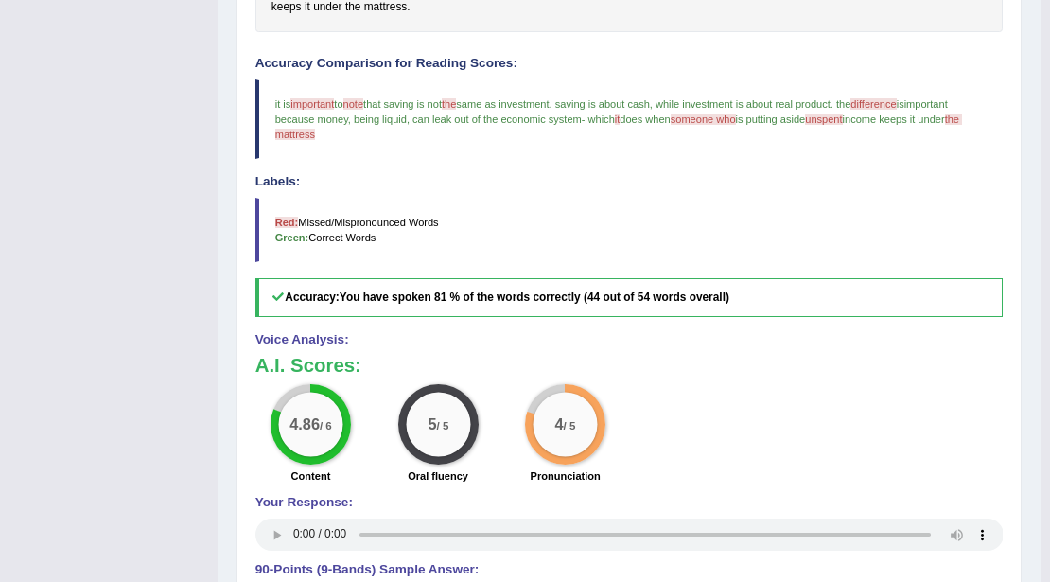
scroll to position [206, 0]
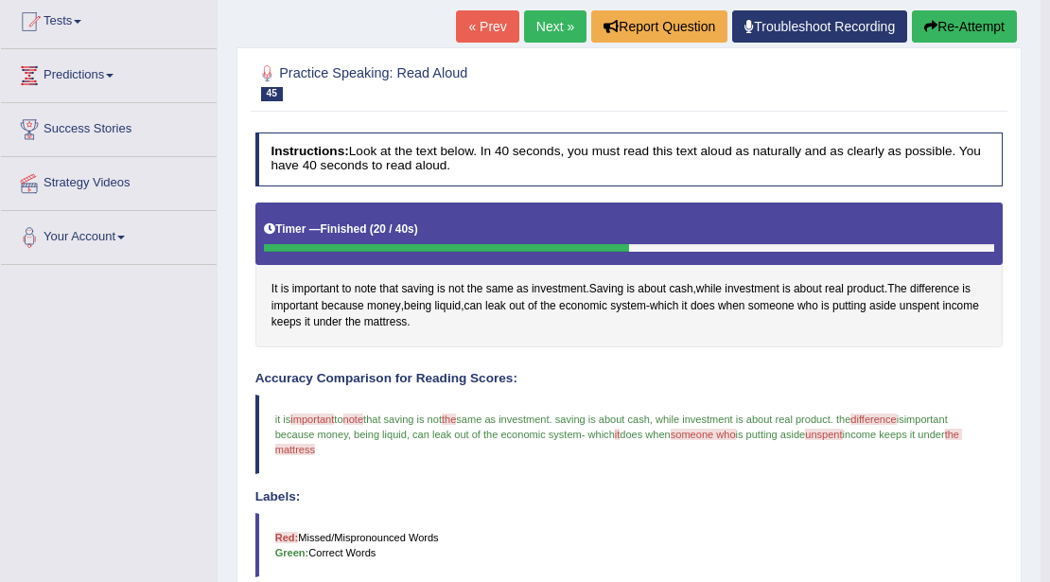
click at [548, 21] on link "Next »" at bounding box center [555, 26] width 62 height 32
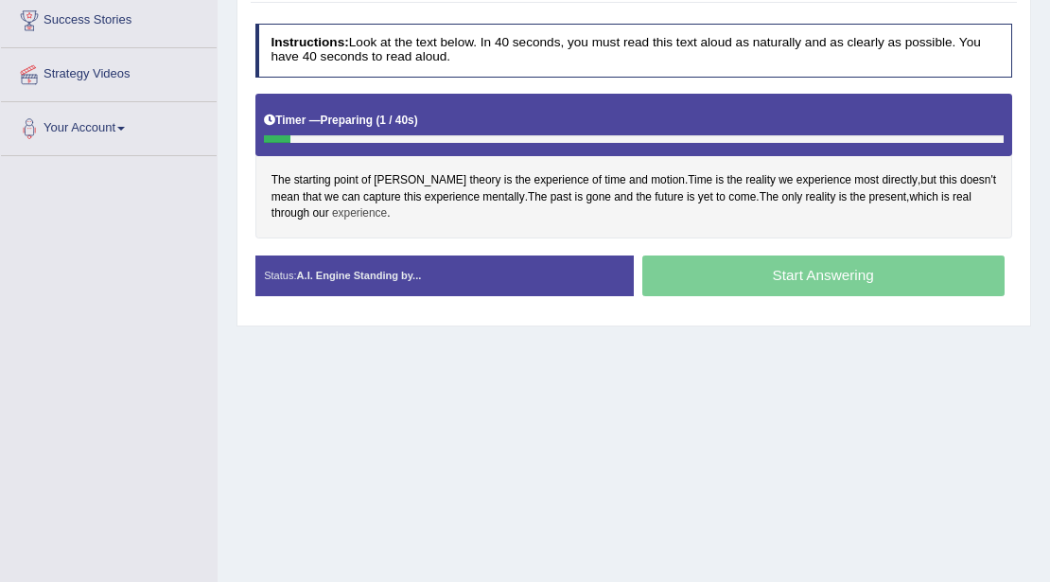
scroll to position [315, 0]
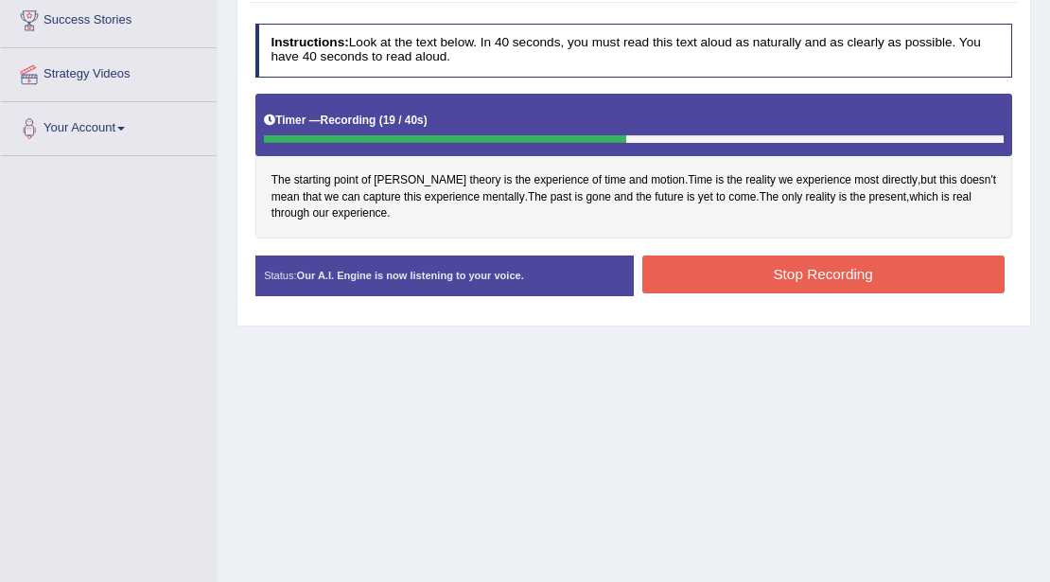
click at [658, 272] on button "Stop Recording" at bounding box center [823, 273] width 362 height 37
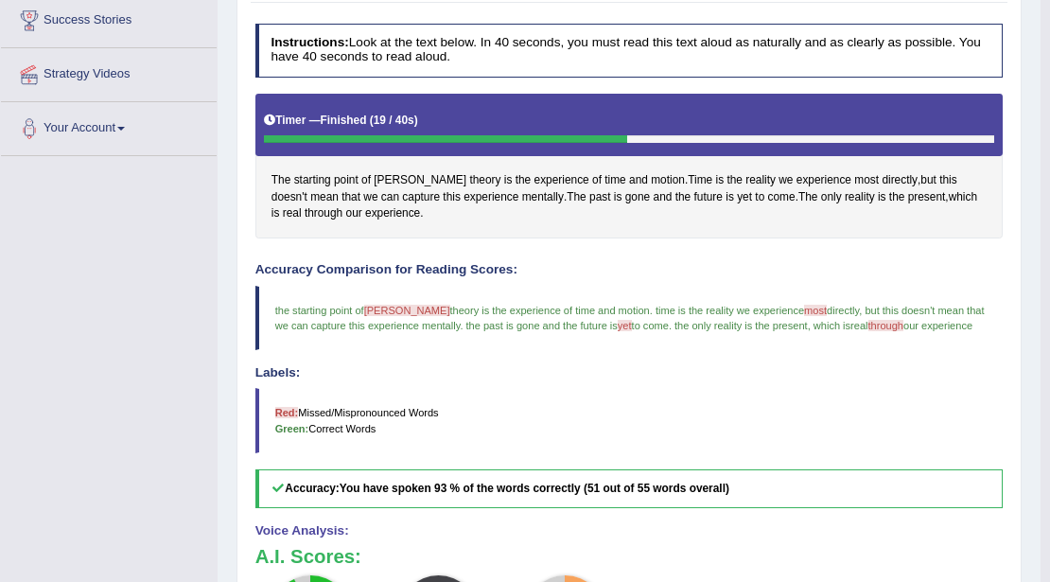
scroll to position [0, 0]
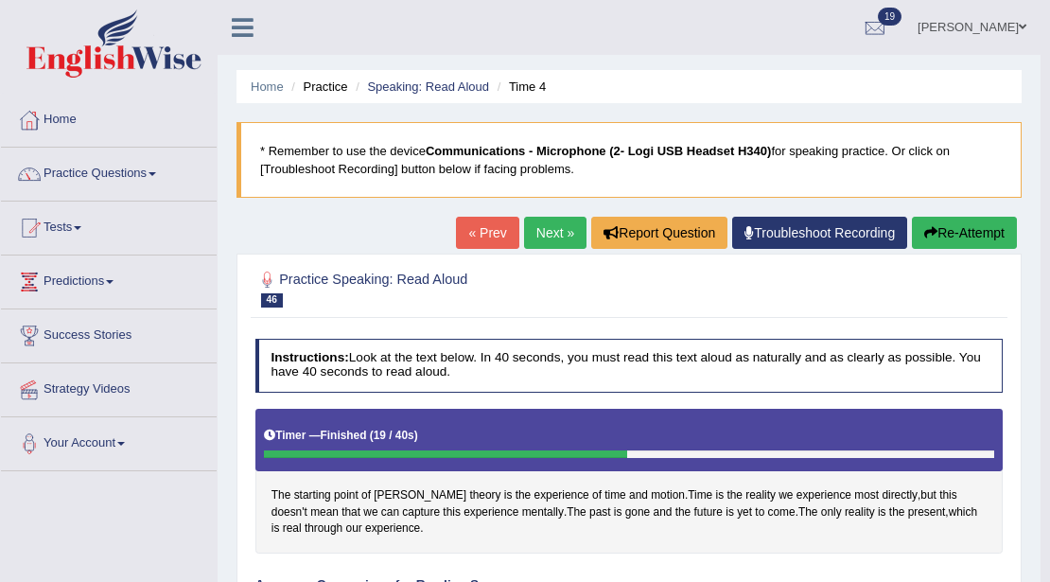
click at [560, 221] on link "Next »" at bounding box center [555, 233] width 62 height 32
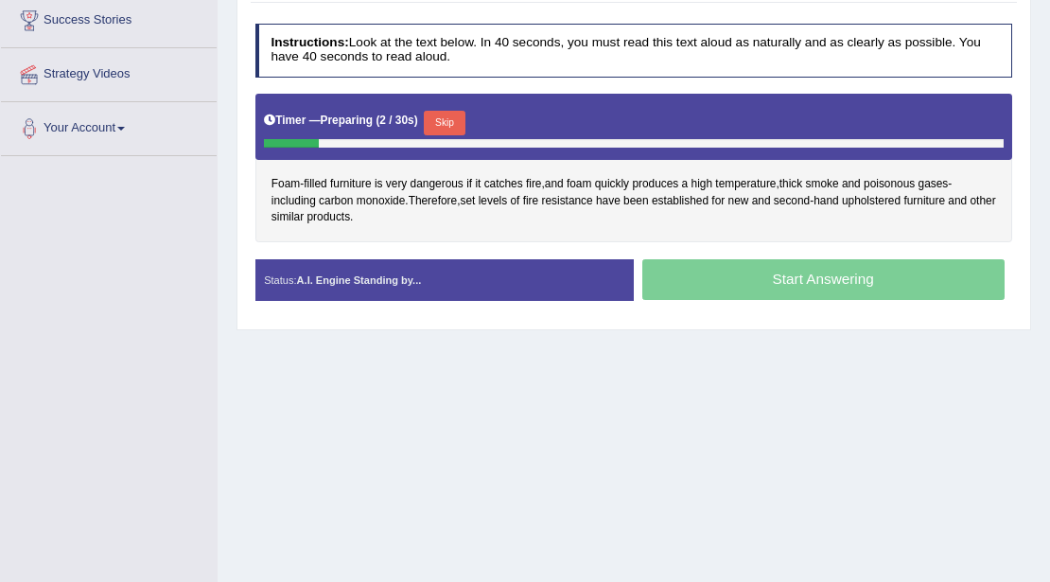
click at [452, 114] on button "Skip" at bounding box center [444, 123] width 41 height 25
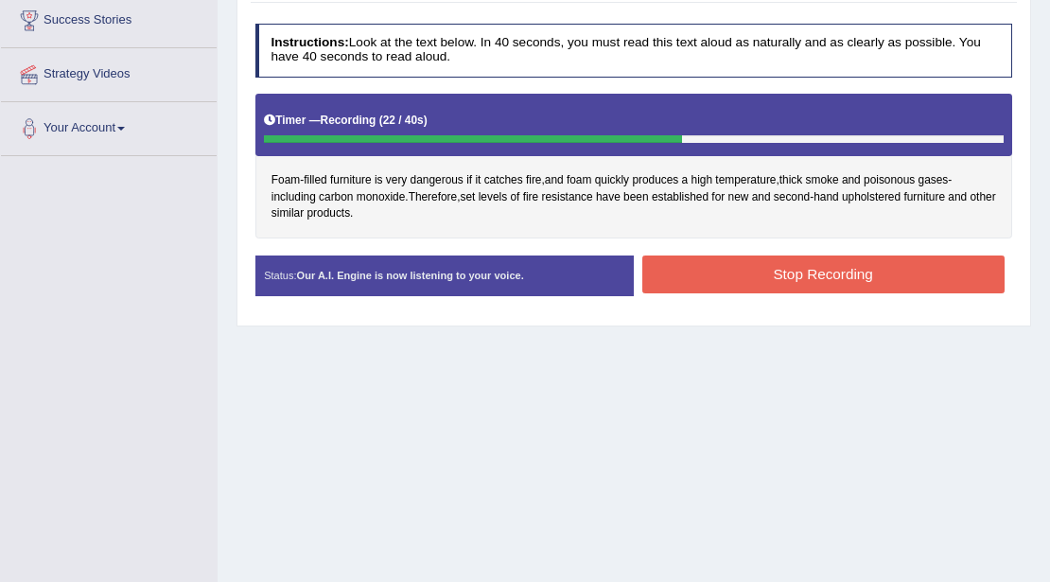
click at [805, 274] on button "Stop Recording" at bounding box center [823, 273] width 362 height 37
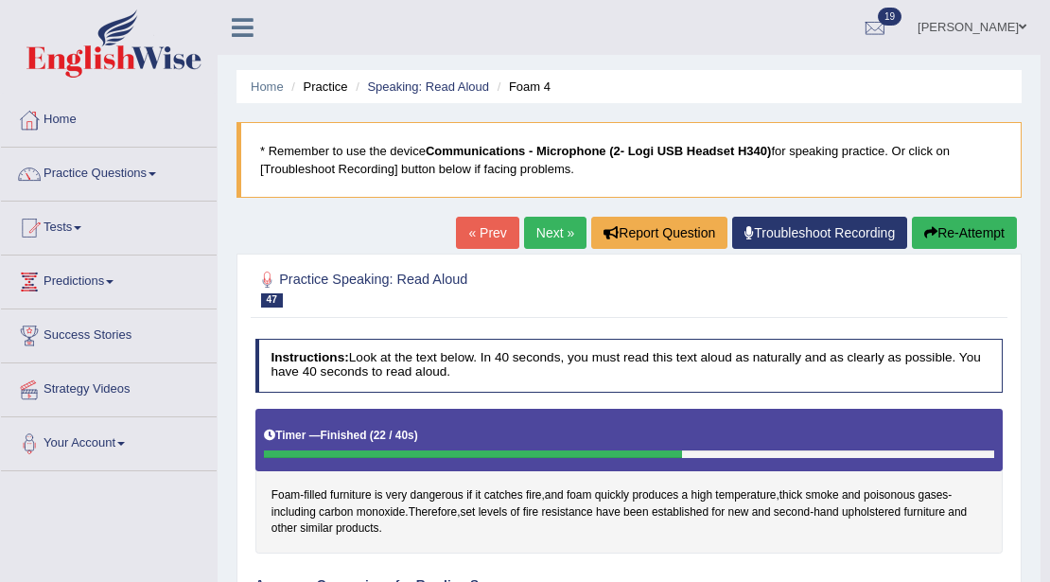
click at [549, 223] on link "Next »" at bounding box center [555, 233] width 62 height 32
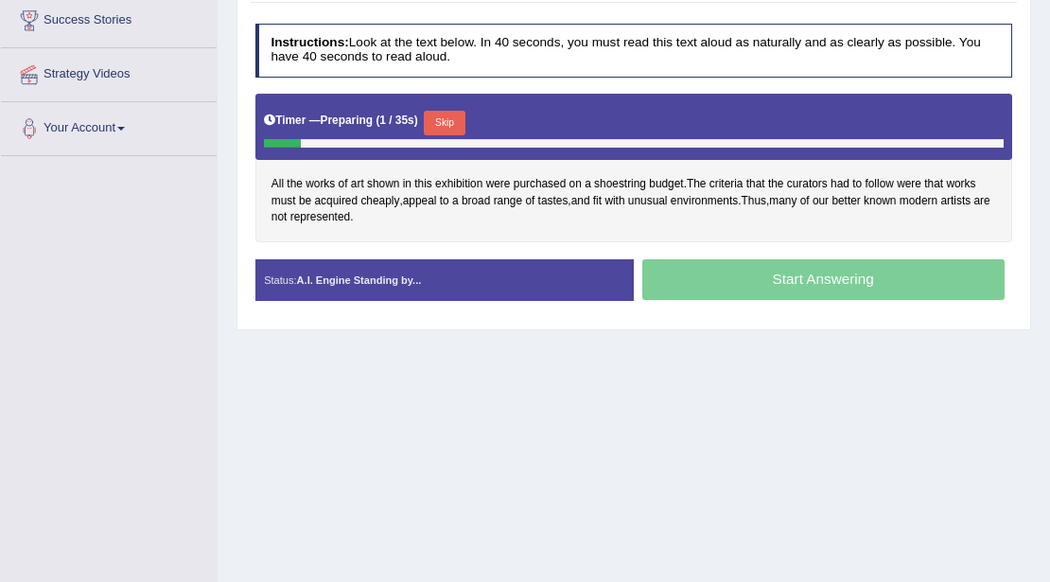
click at [446, 112] on button "Skip" at bounding box center [444, 123] width 41 height 25
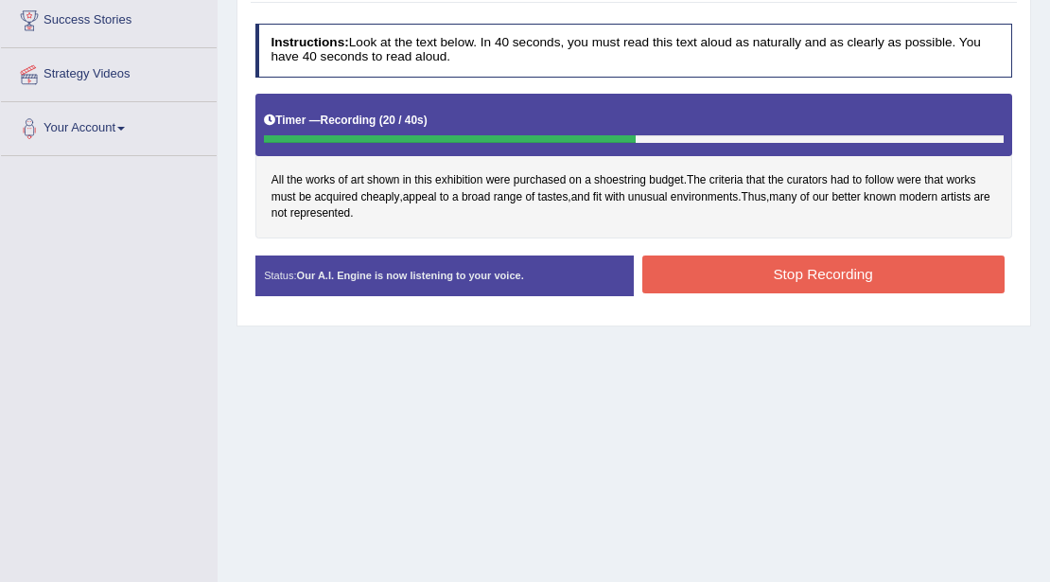
click at [664, 258] on button "Stop Recording" at bounding box center [823, 273] width 362 height 37
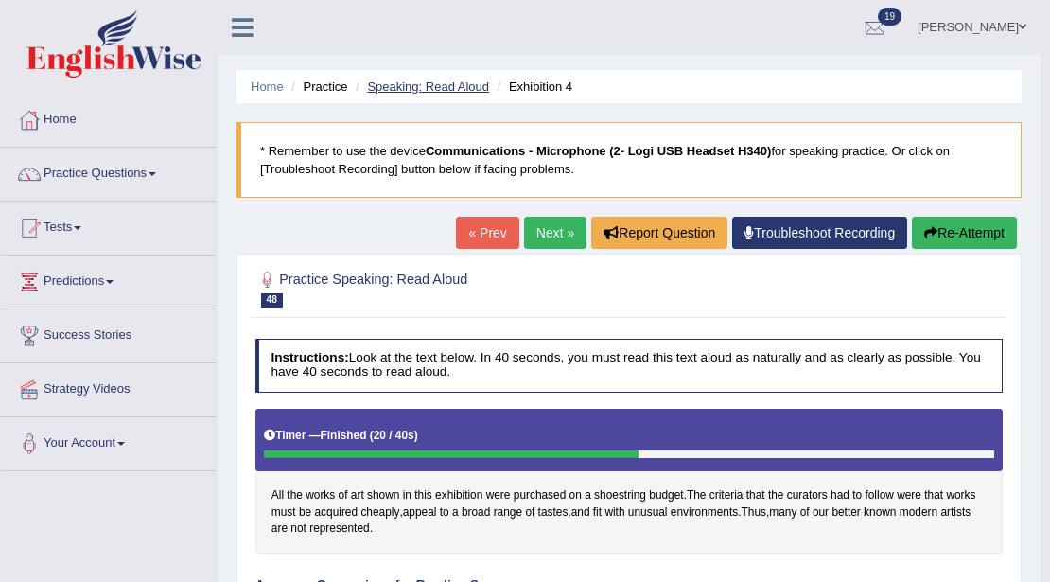
click at [394, 90] on link "Speaking: Read Aloud" at bounding box center [428, 86] width 122 height 14
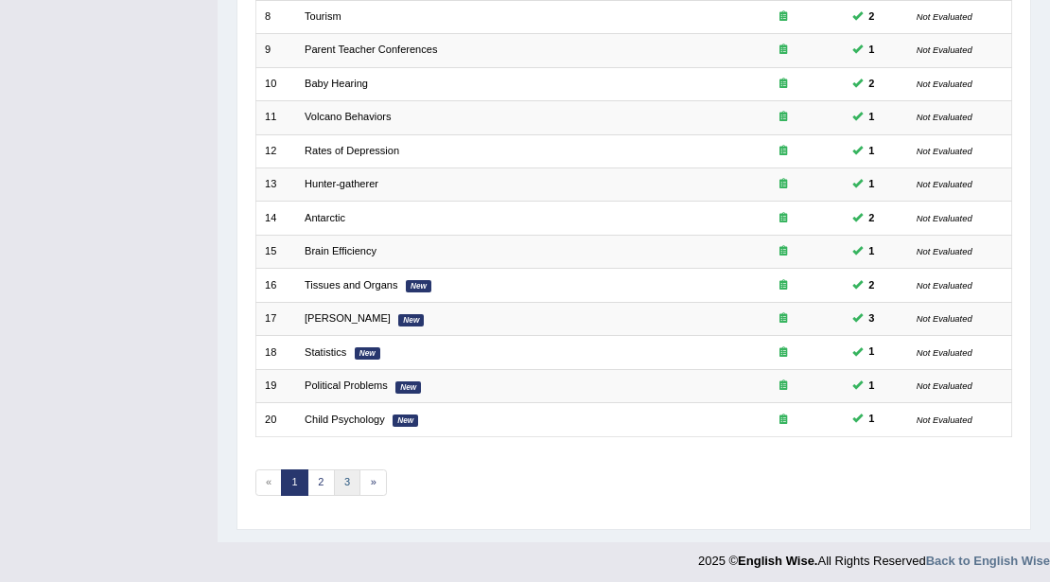
click at [340, 475] on link "3" at bounding box center [347, 482] width 27 height 26
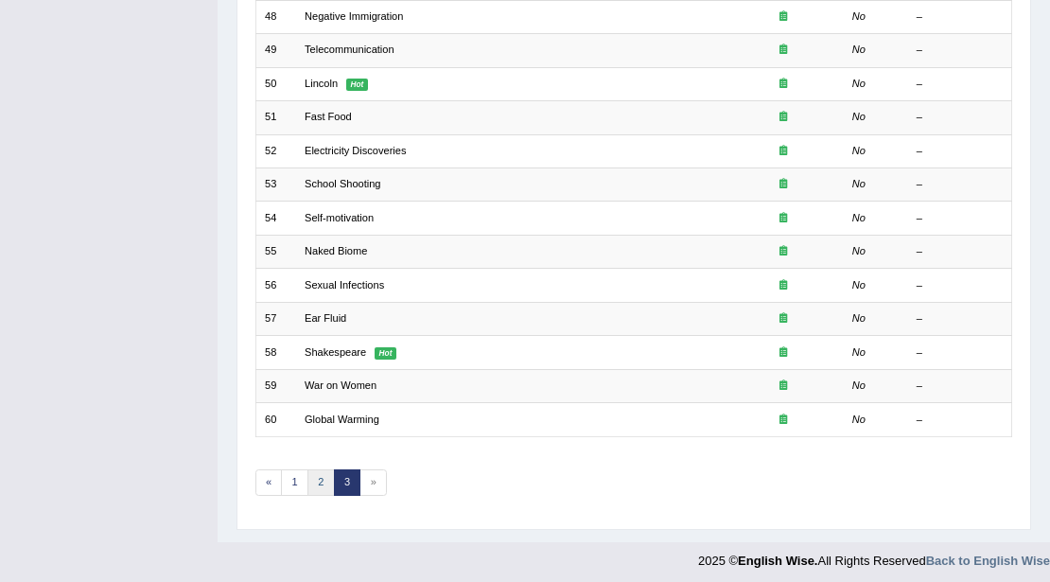
click at [318, 478] on link "2" at bounding box center [320, 482] width 27 height 26
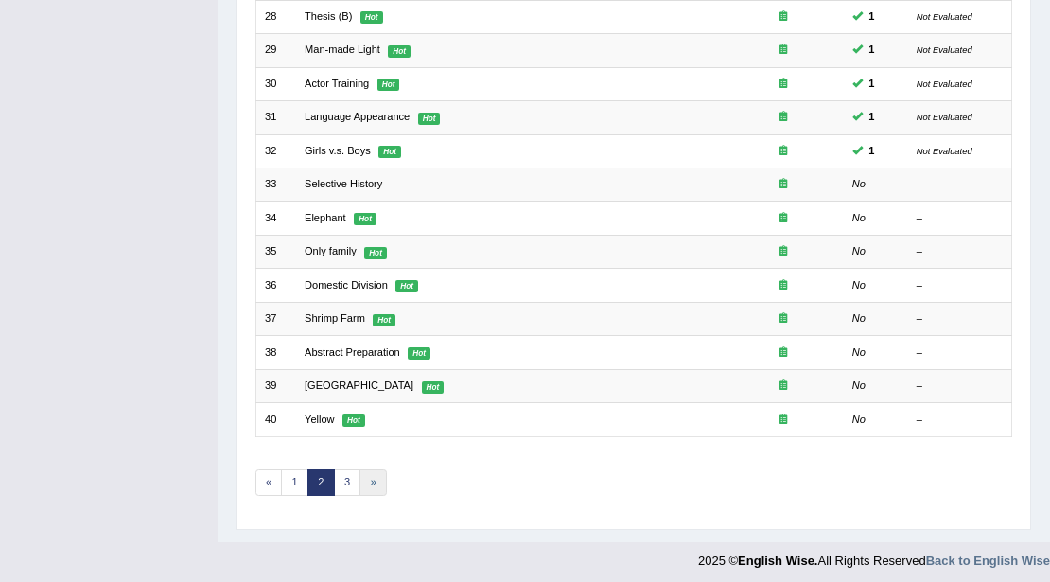
click at [369, 469] on link "»" at bounding box center [372, 482] width 27 height 26
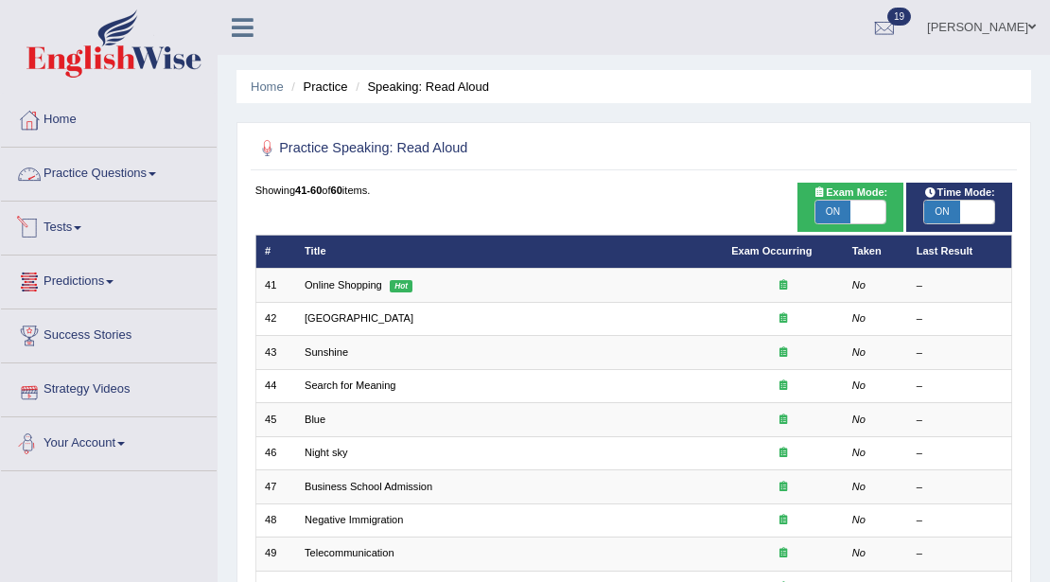
click at [61, 159] on link "Practice Questions" at bounding box center [109, 171] width 216 height 47
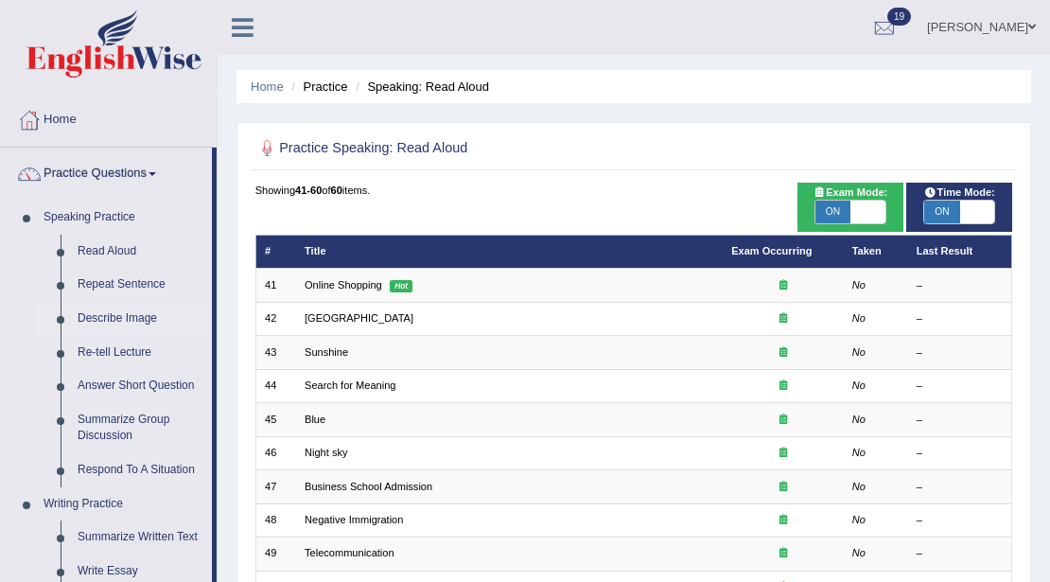
click at [100, 311] on link "Describe Image" at bounding box center [140, 319] width 143 height 34
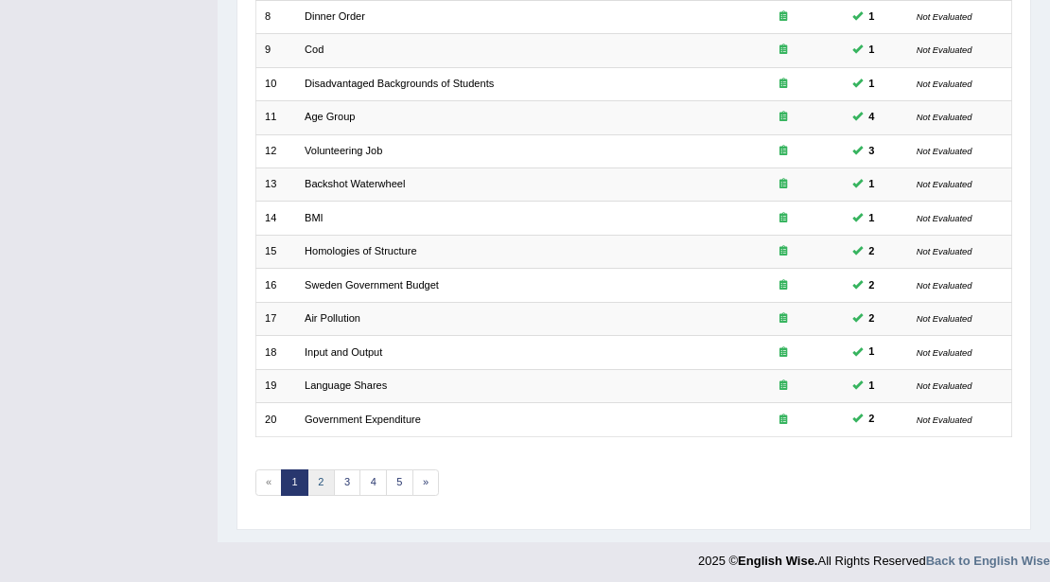
click at [321, 471] on link "2" at bounding box center [320, 482] width 27 height 26
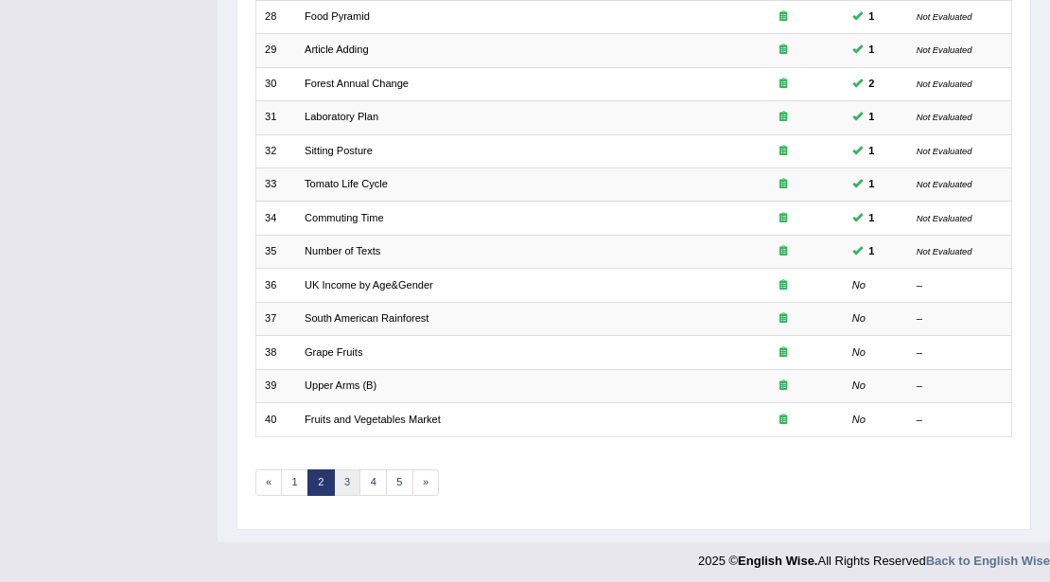
click at [349, 484] on link "3" at bounding box center [347, 482] width 27 height 26
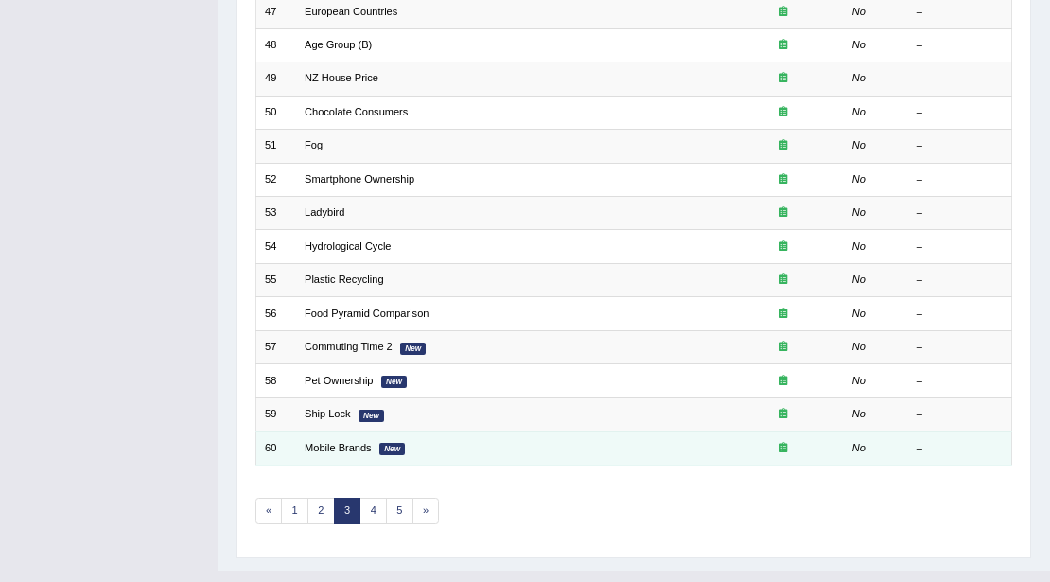
scroll to position [503, 0]
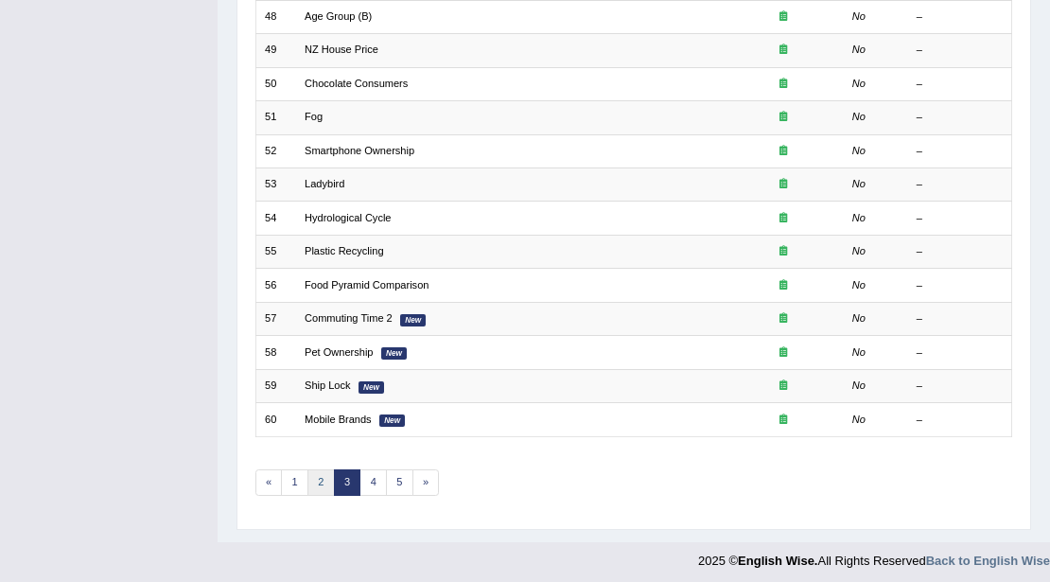
click at [316, 477] on link "2" at bounding box center [320, 482] width 27 height 26
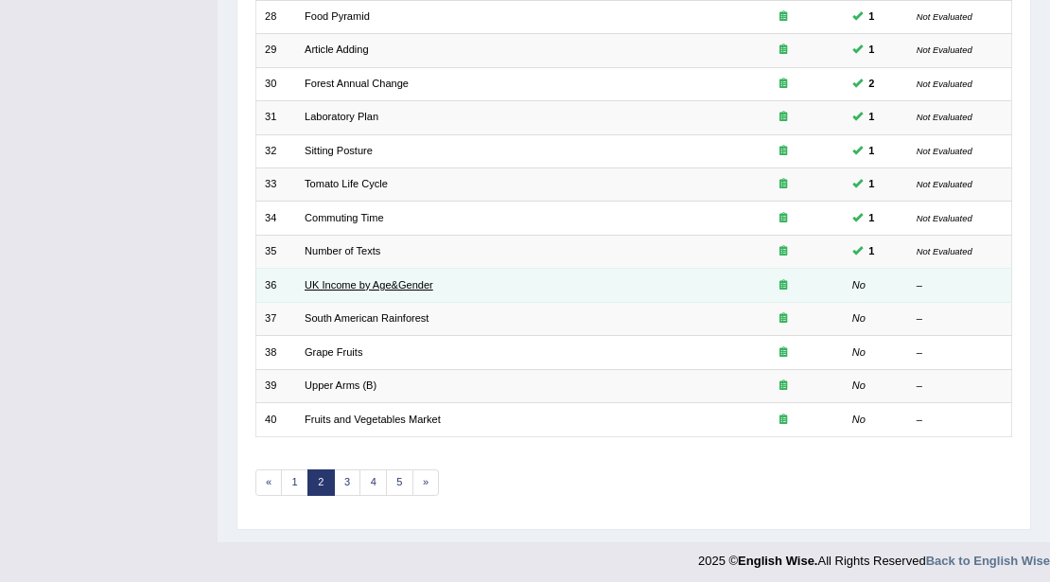
click at [375, 286] on link "UK Income by Age&Gender" at bounding box center [369, 284] width 129 height 11
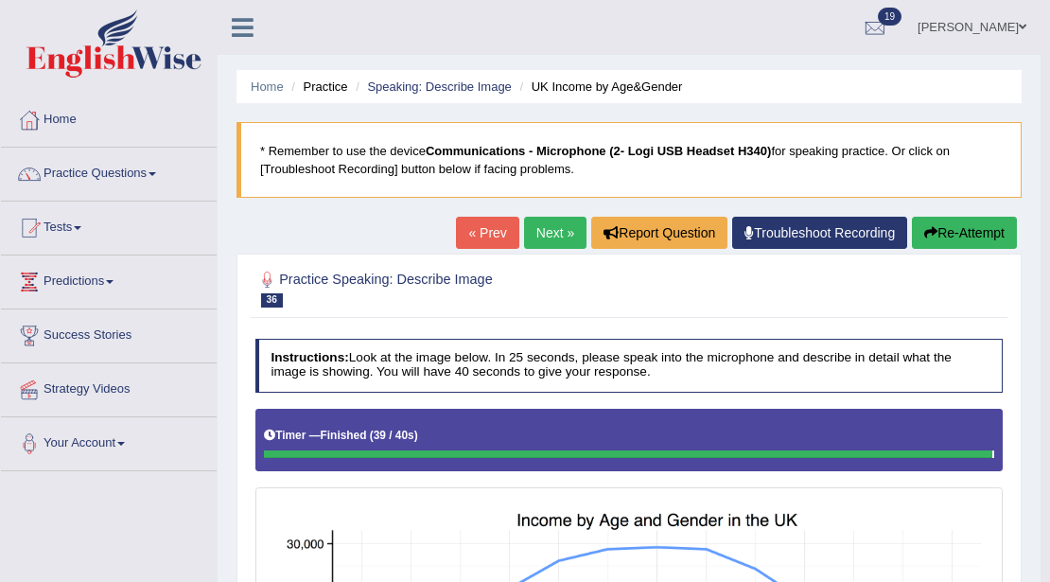
click at [552, 224] on link "Next »" at bounding box center [555, 233] width 62 height 32
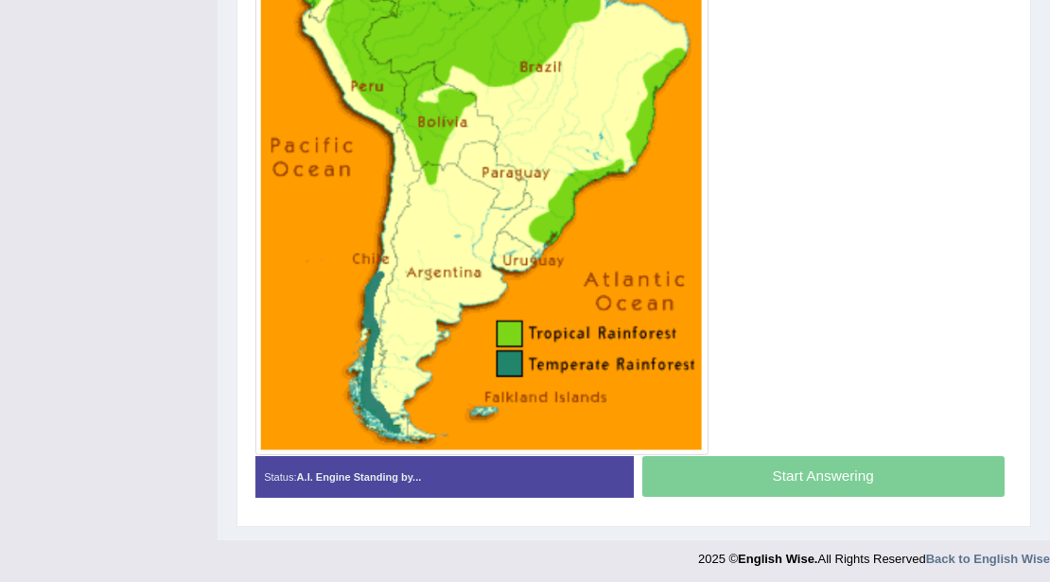
scroll to position [308, 0]
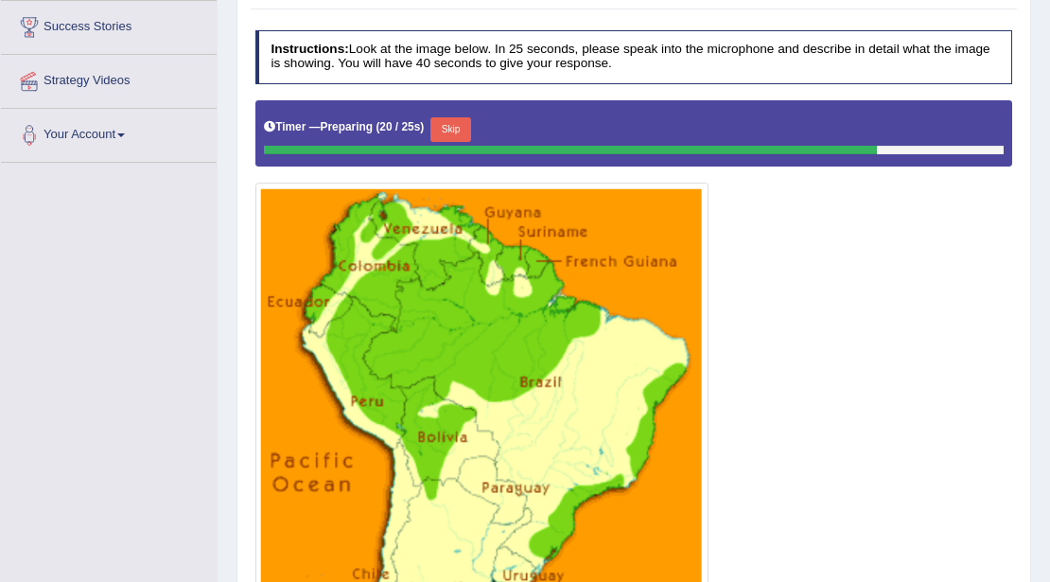
click at [448, 121] on button "Skip" at bounding box center [450, 129] width 41 height 25
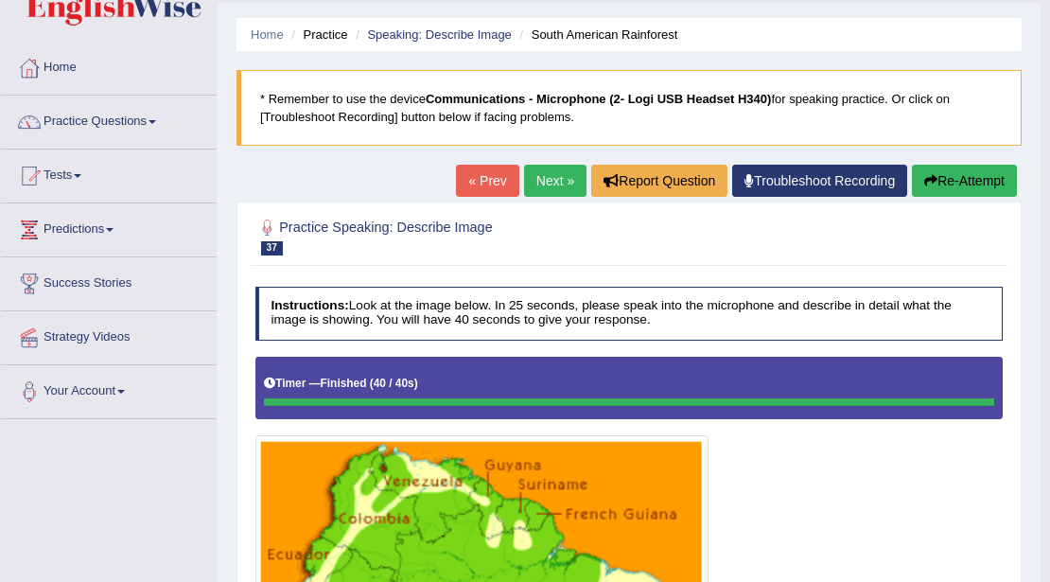
scroll to position [0, 0]
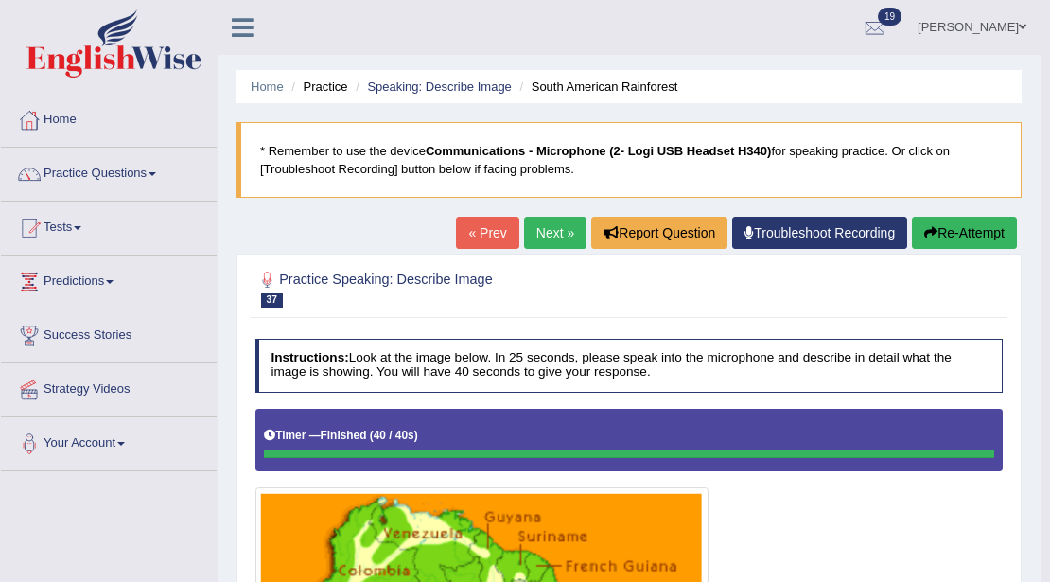
click at [936, 225] on button "Re-Attempt" at bounding box center [964, 233] width 105 height 32
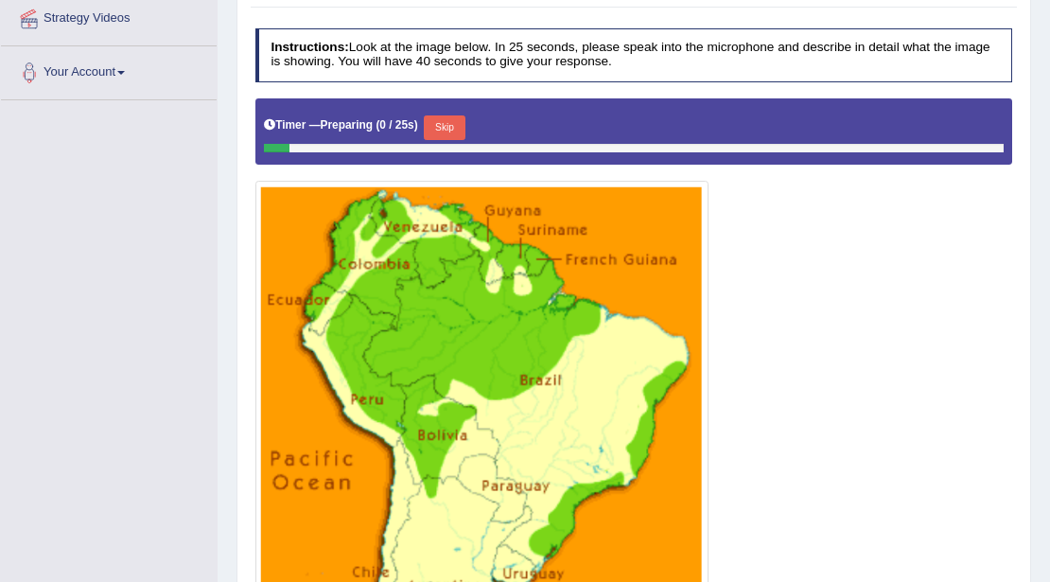
scroll to position [371, 0]
click at [454, 115] on button "Skip" at bounding box center [444, 127] width 41 height 25
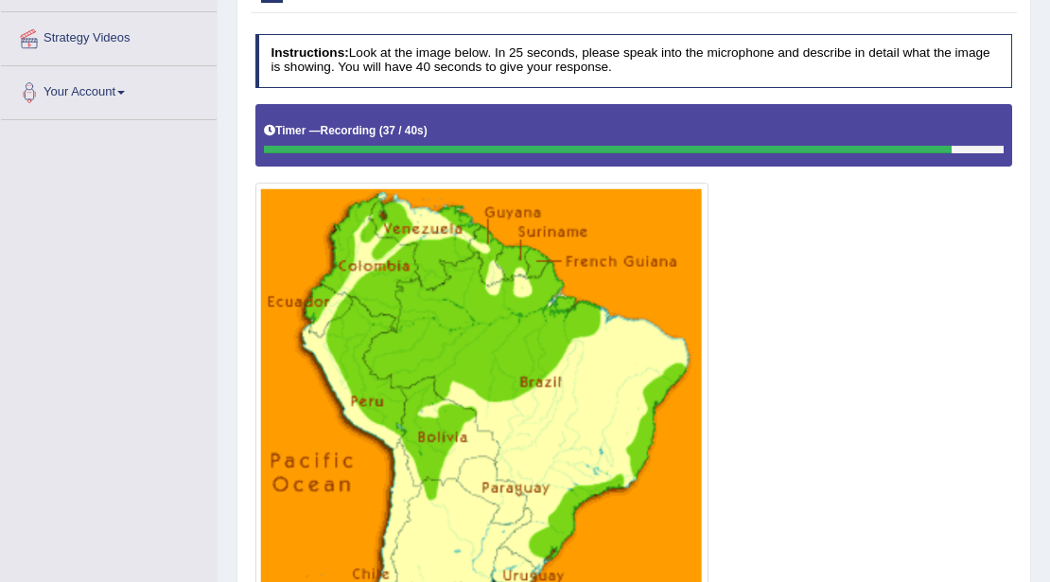
scroll to position [666, 0]
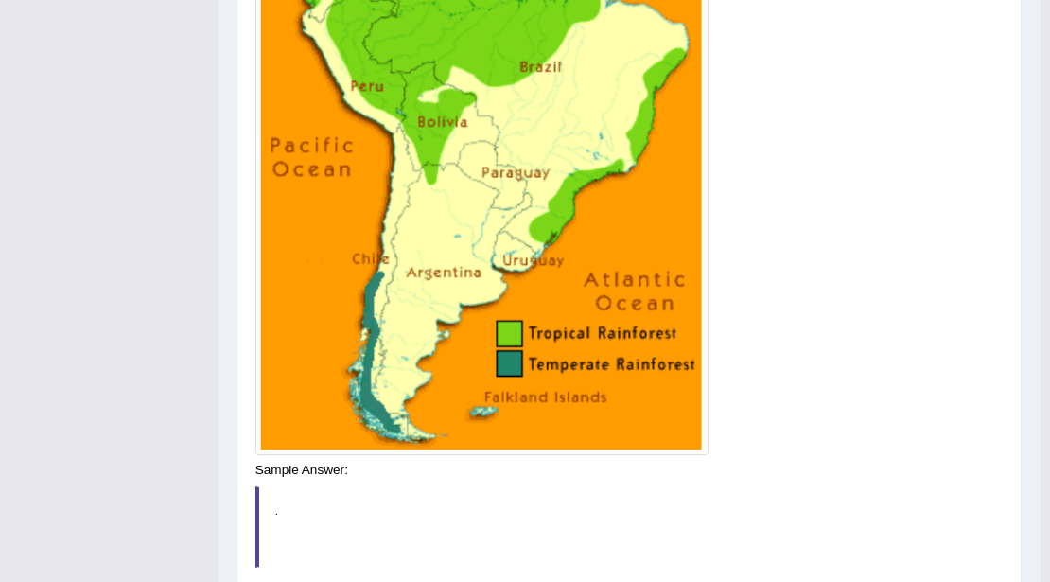
click at [764, 465] on div "Instructions: Look at the image below. In 25 seconds, please speak into the mic…" at bounding box center [629, 178] width 756 height 935
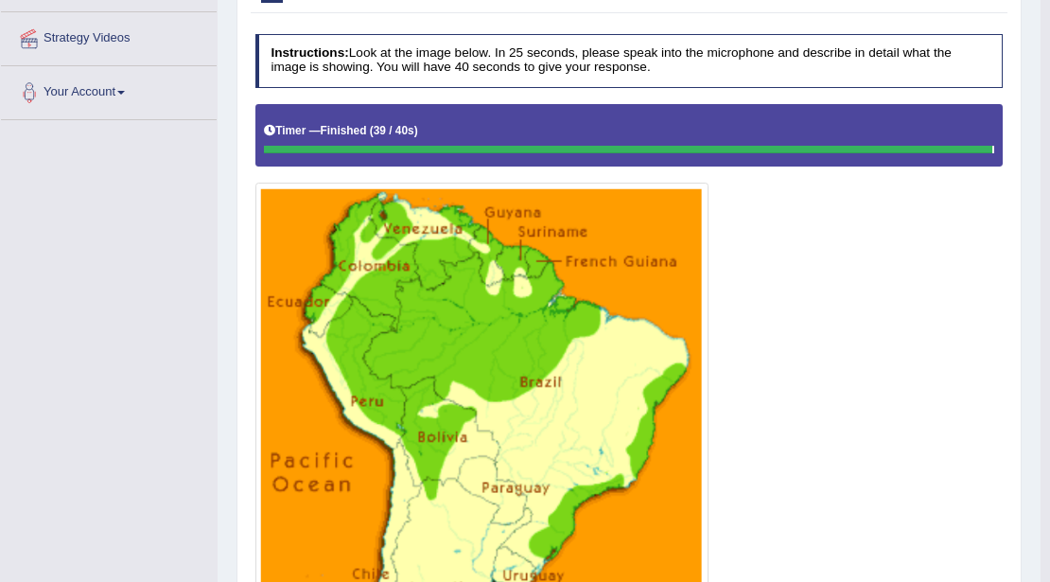
scroll to position [36, 0]
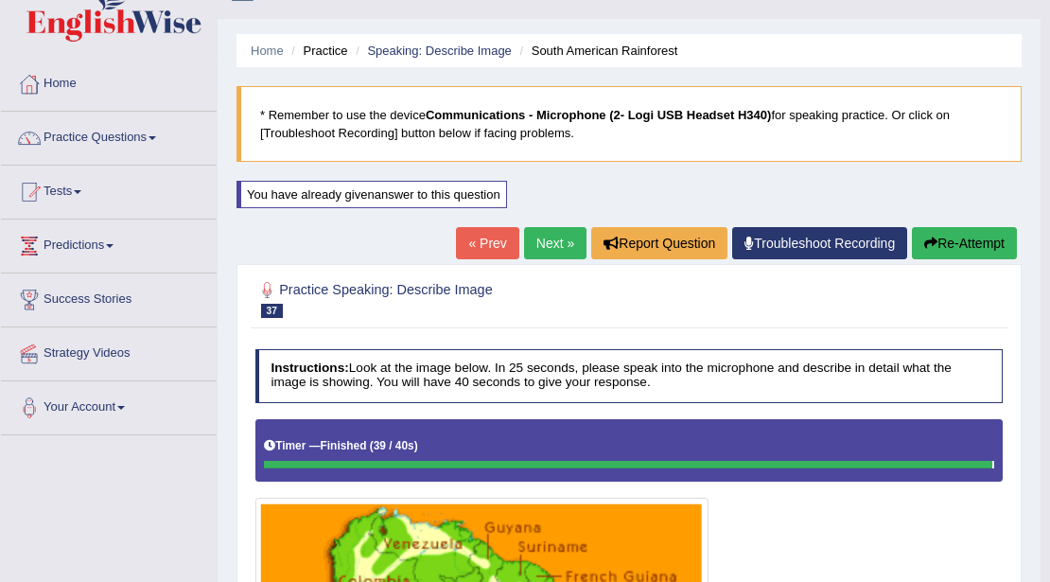
click at [533, 235] on link "Next »" at bounding box center [555, 243] width 62 height 32
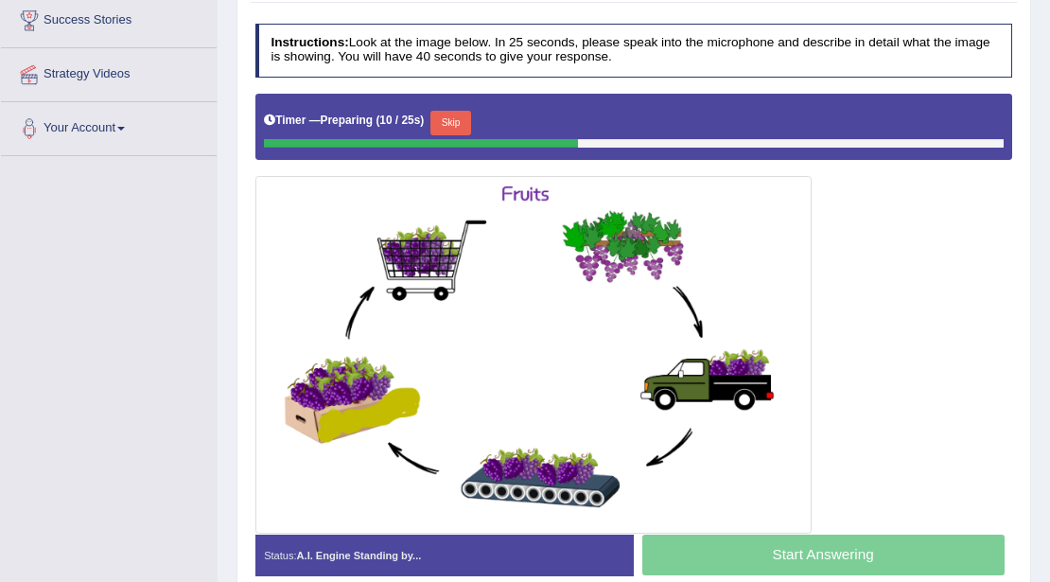
click at [450, 120] on button "Skip" at bounding box center [450, 123] width 41 height 25
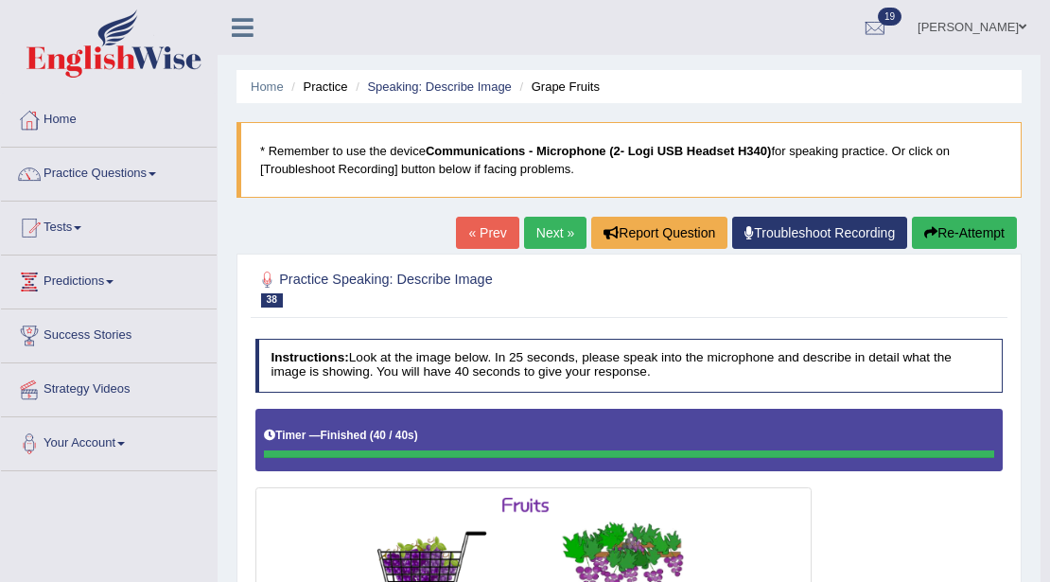
click at [541, 232] on link "Next »" at bounding box center [555, 233] width 62 height 32
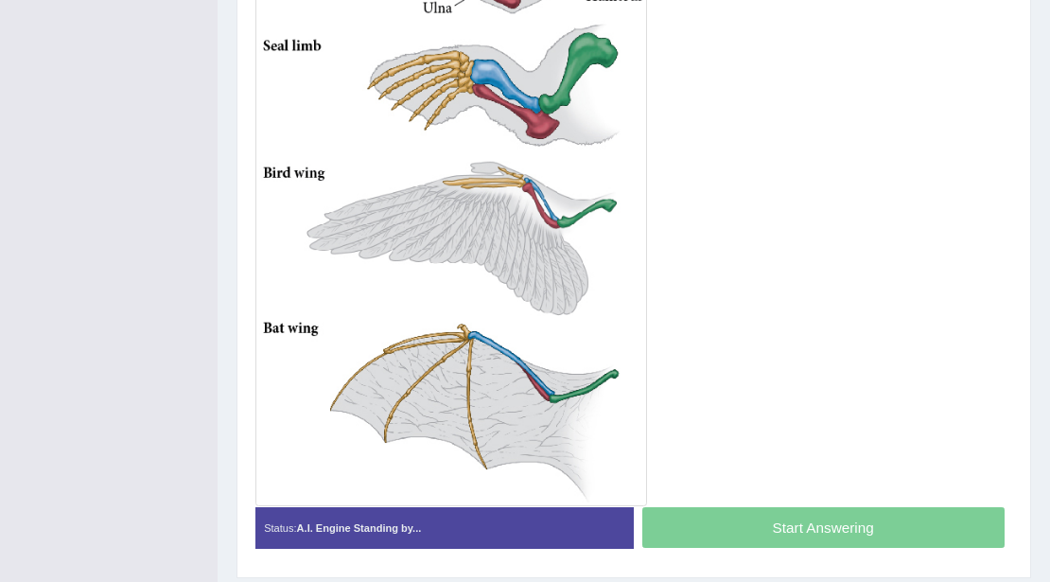
scroll to position [315, 0]
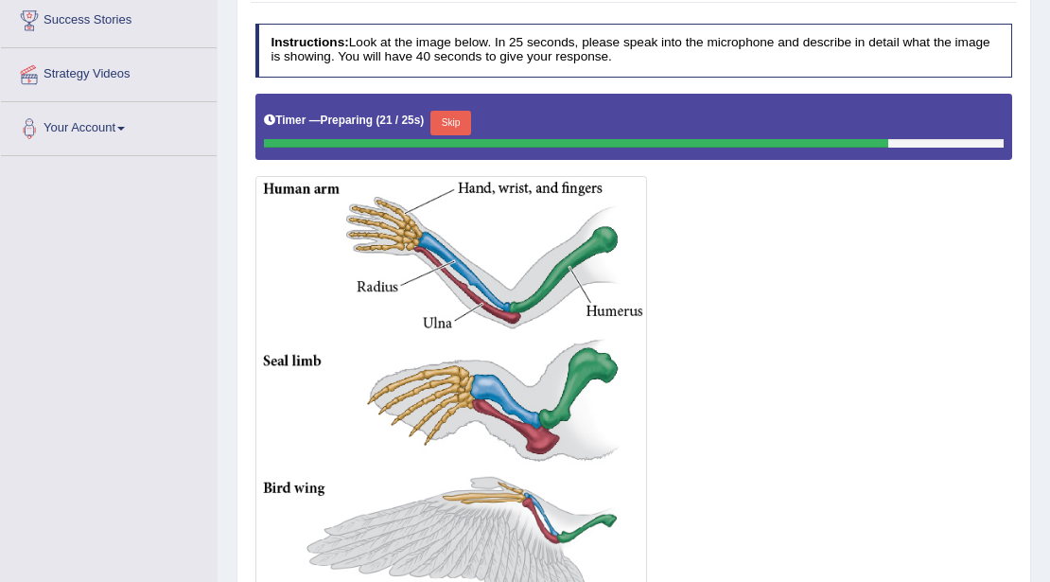
click at [448, 123] on button "Skip" at bounding box center [450, 123] width 41 height 25
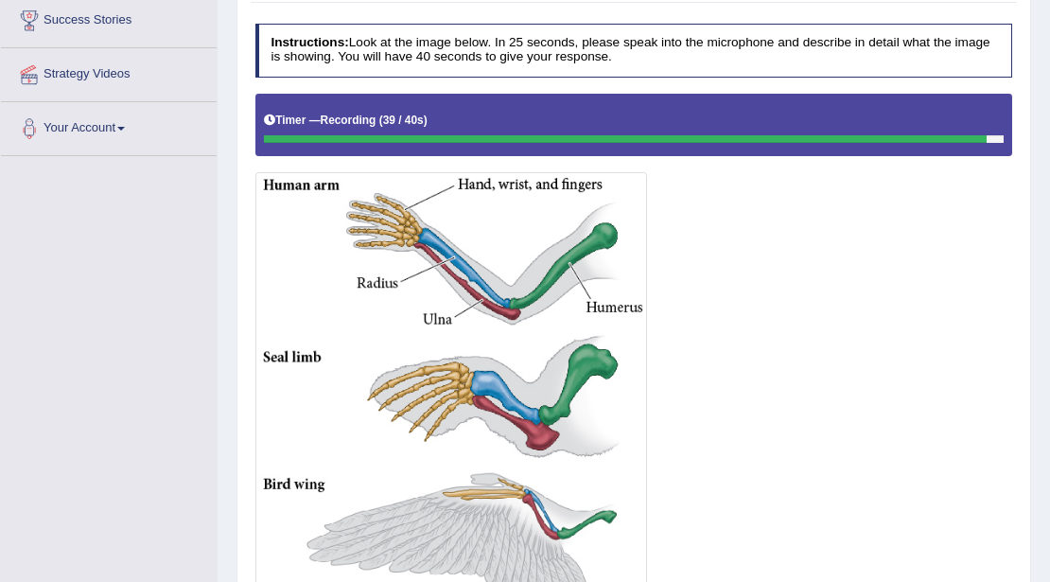
scroll to position [630, 0]
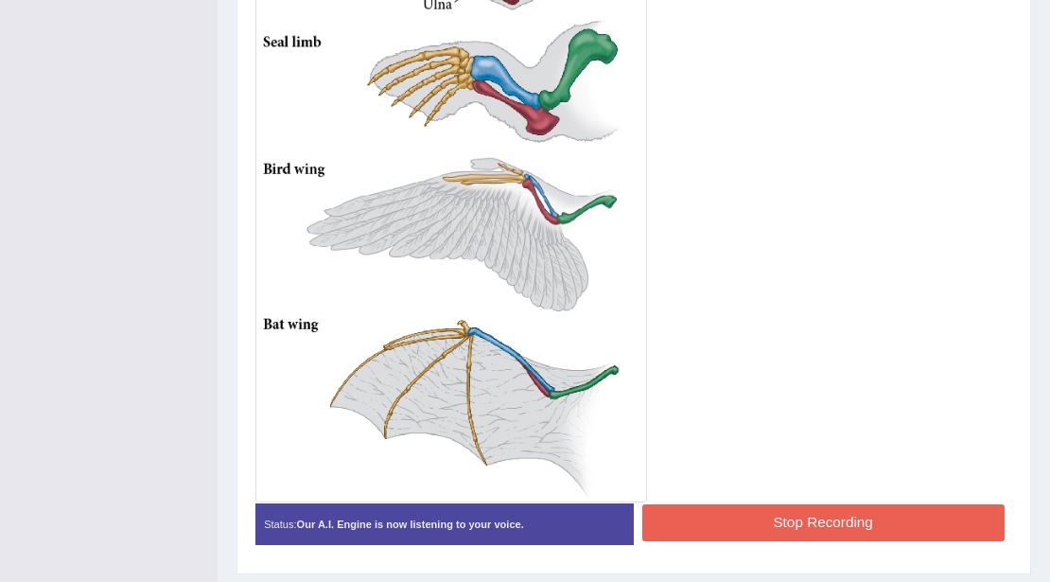
click at [692, 515] on div "Instructions: Look at the image below. In 25 seconds, please speak into the mic…" at bounding box center [633, 133] width 765 height 866
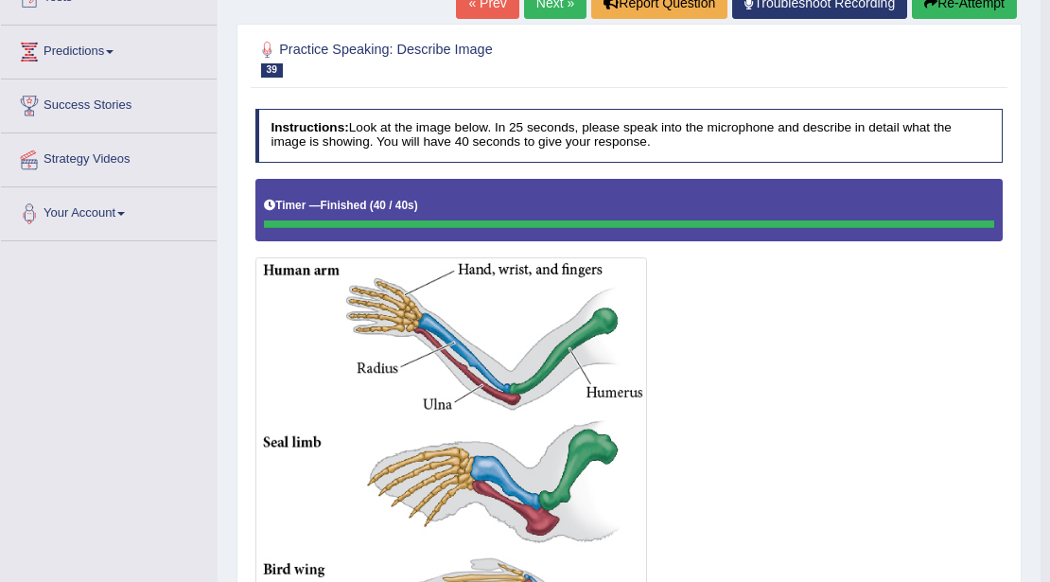
scroll to position [0, 0]
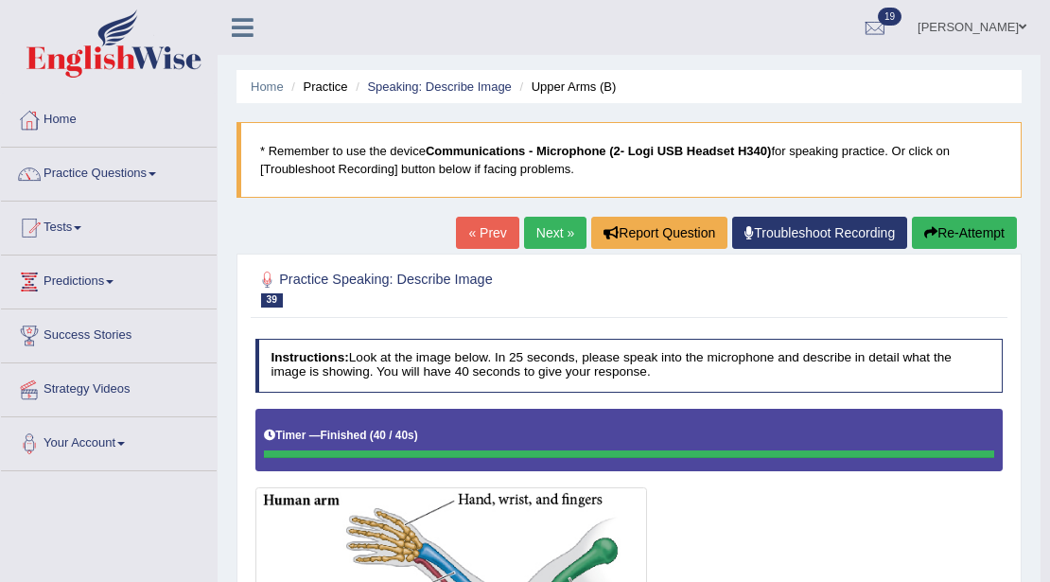
click at [560, 229] on link "Next »" at bounding box center [555, 233] width 62 height 32
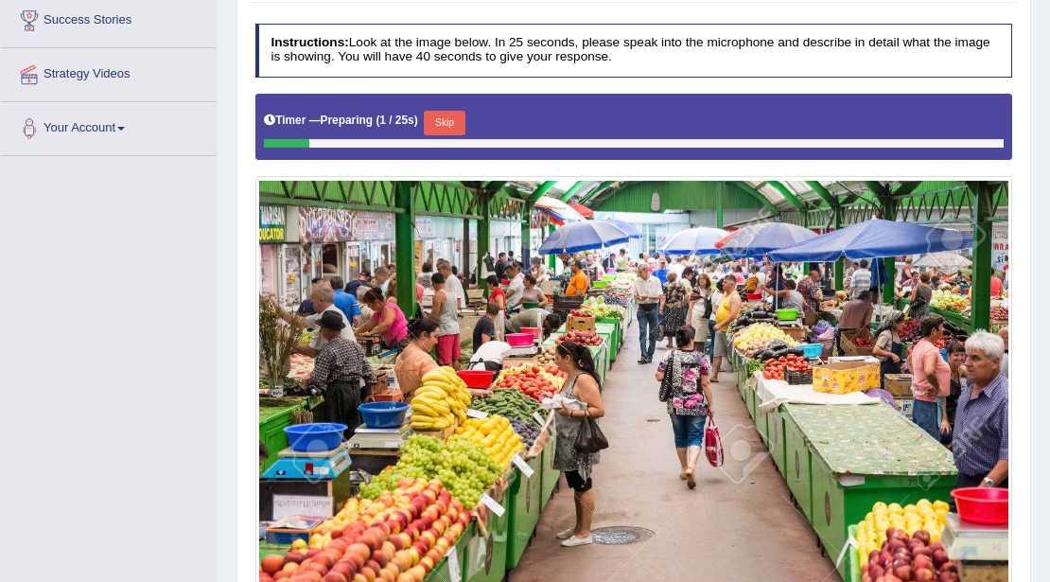
scroll to position [315, 0]
click at [446, 122] on button "Skip" at bounding box center [444, 123] width 41 height 25
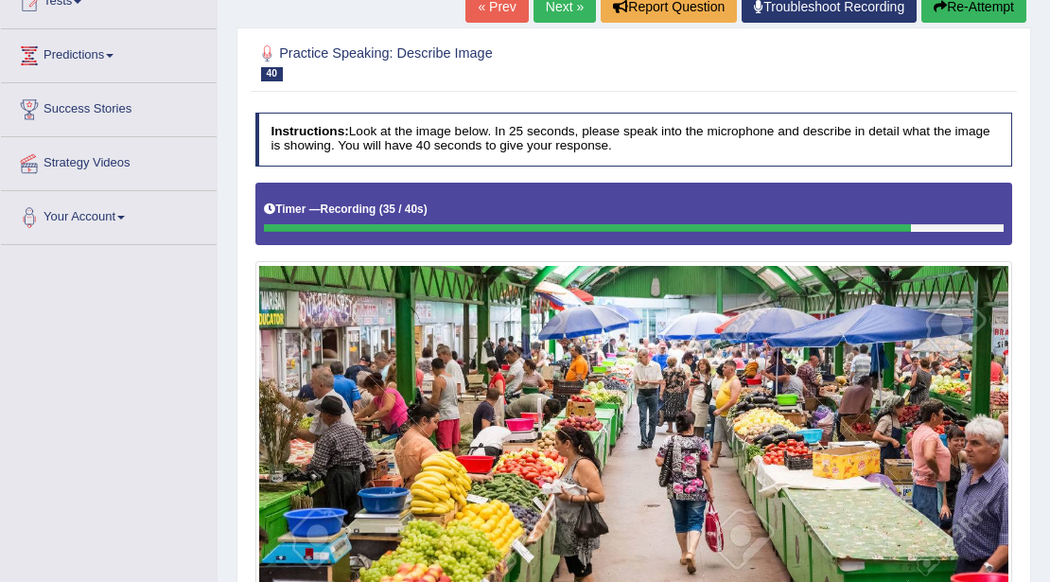
scroll to position [541, 0]
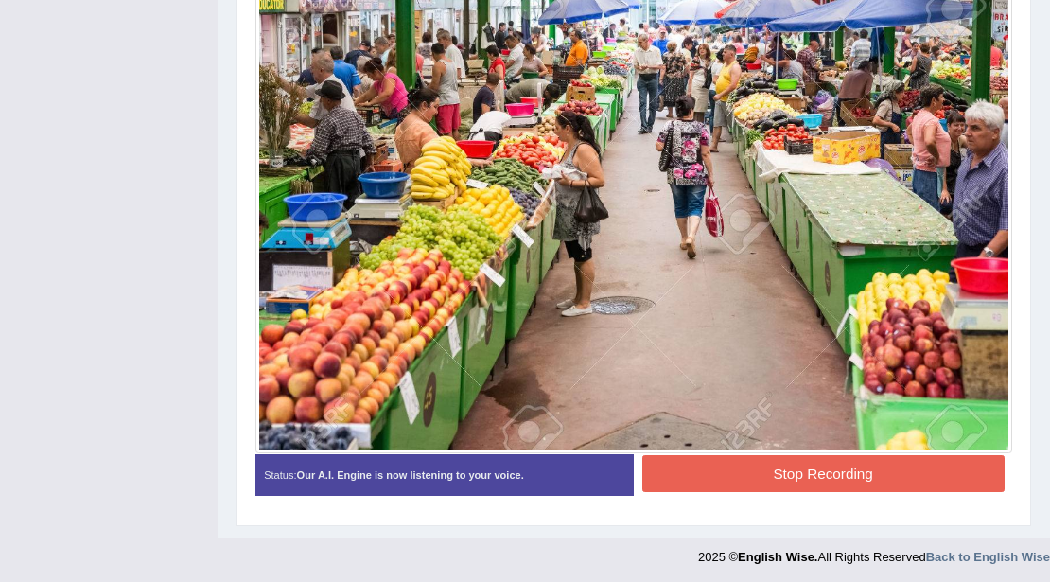
click at [740, 464] on button "Stop Recording" at bounding box center [823, 473] width 362 height 37
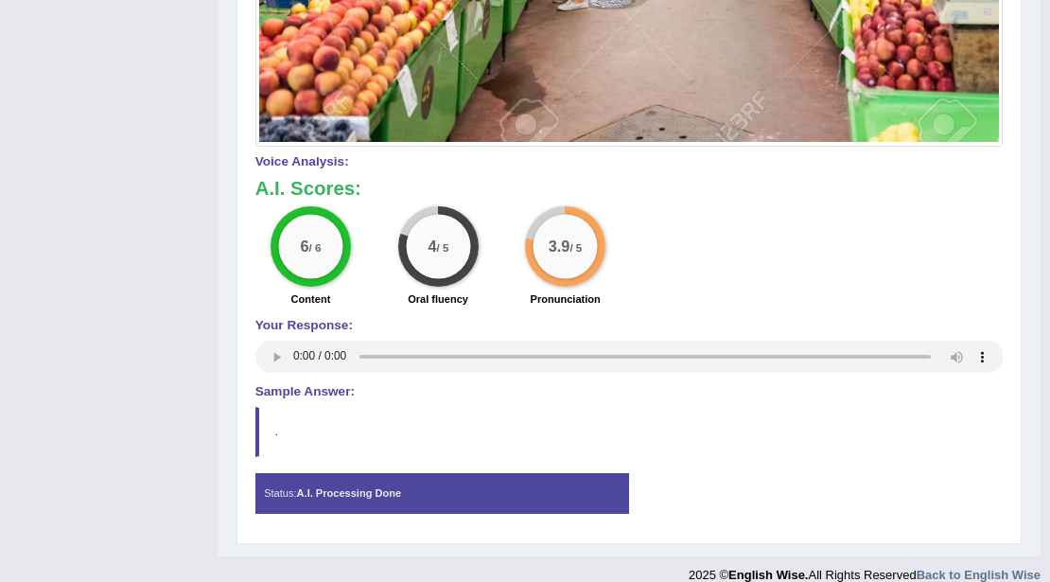
scroll to position [861, 0]
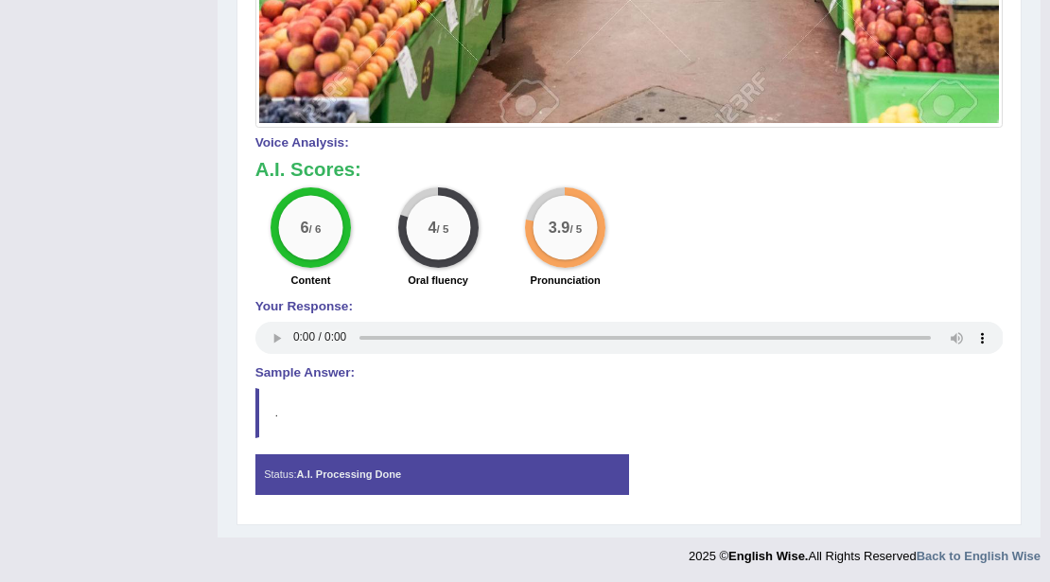
click at [358, 469] on strong "A.I. Processing Done" at bounding box center [349, 473] width 105 height 11
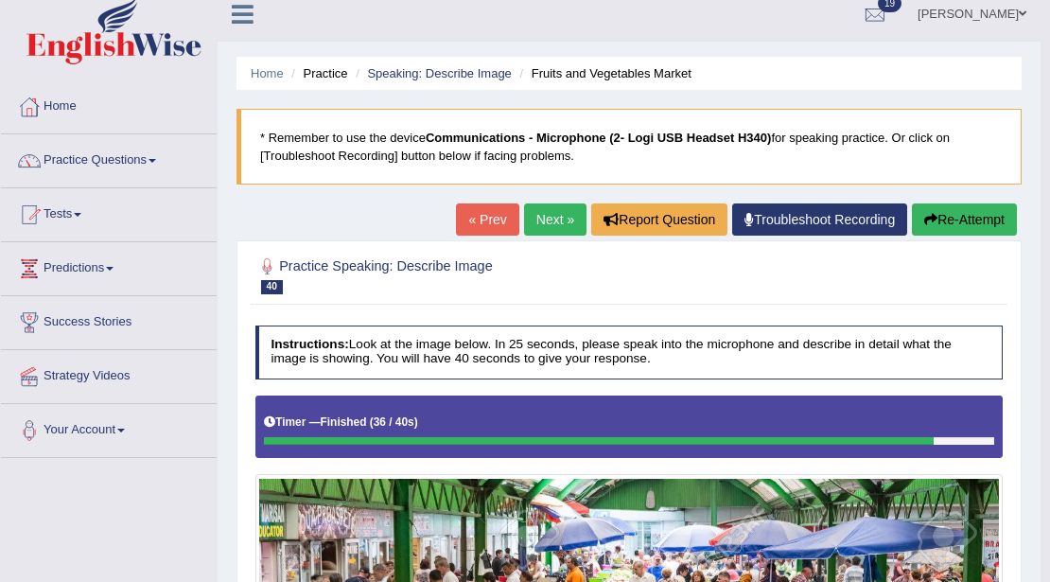
scroll to position [0, 0]
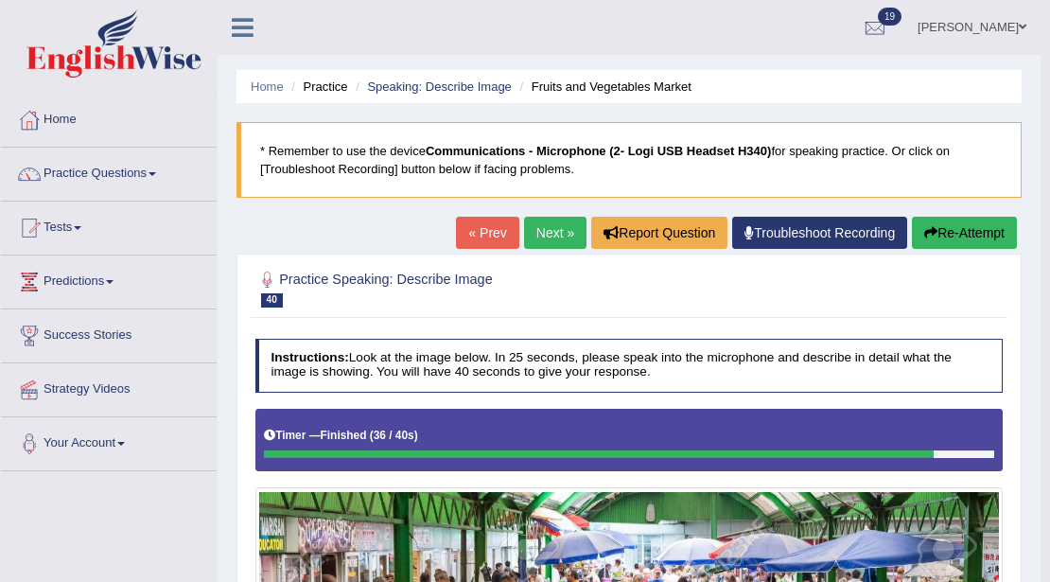
click at [548, 240] on link "Next »" at bounding box center [555, 233] width 62 height 32
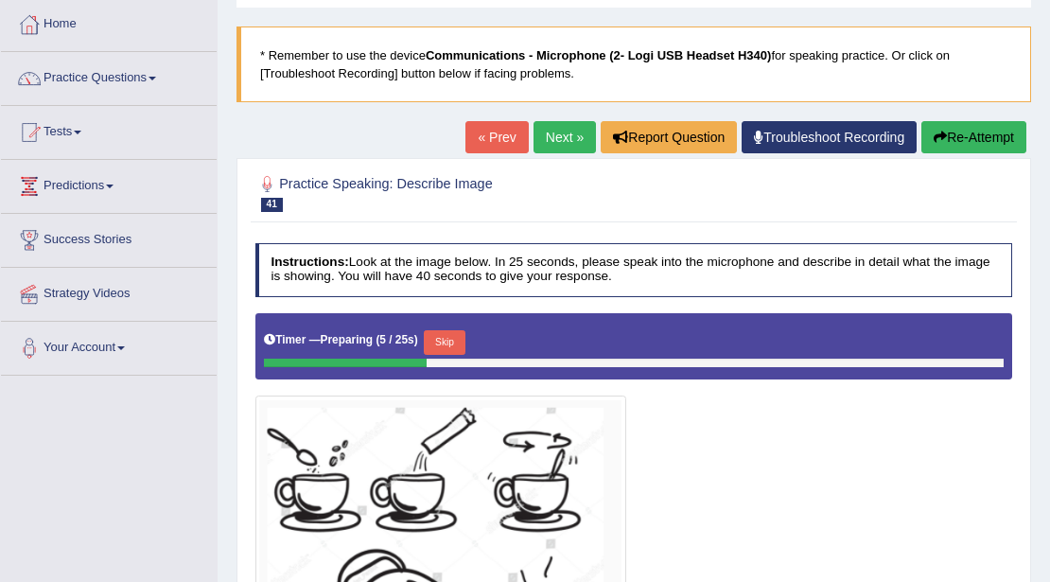
scroll to position [411, 0]
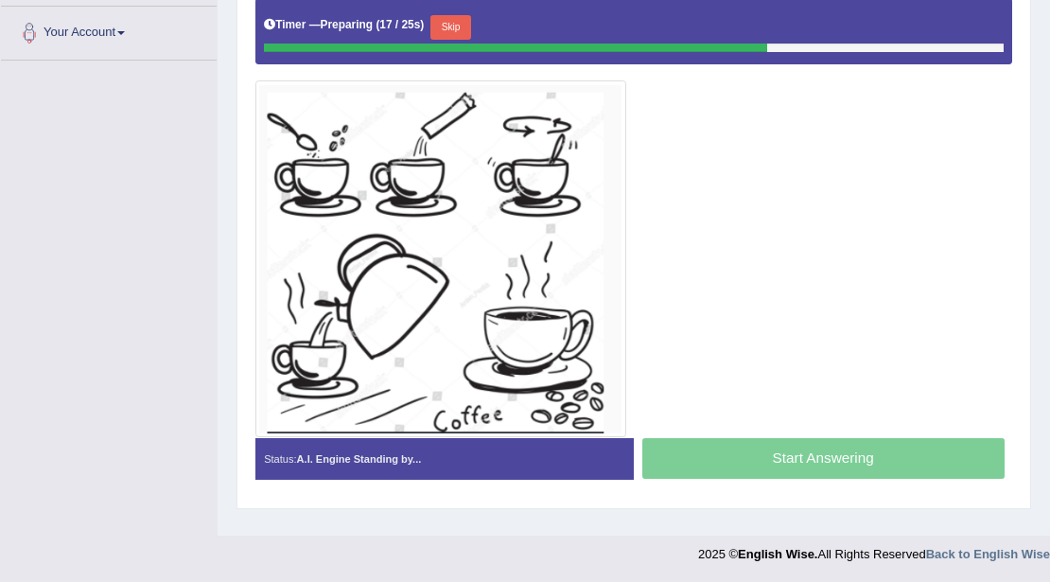
click at [462, 25] on button "Skip" at bounding box center [450, 27] width 41 height 25
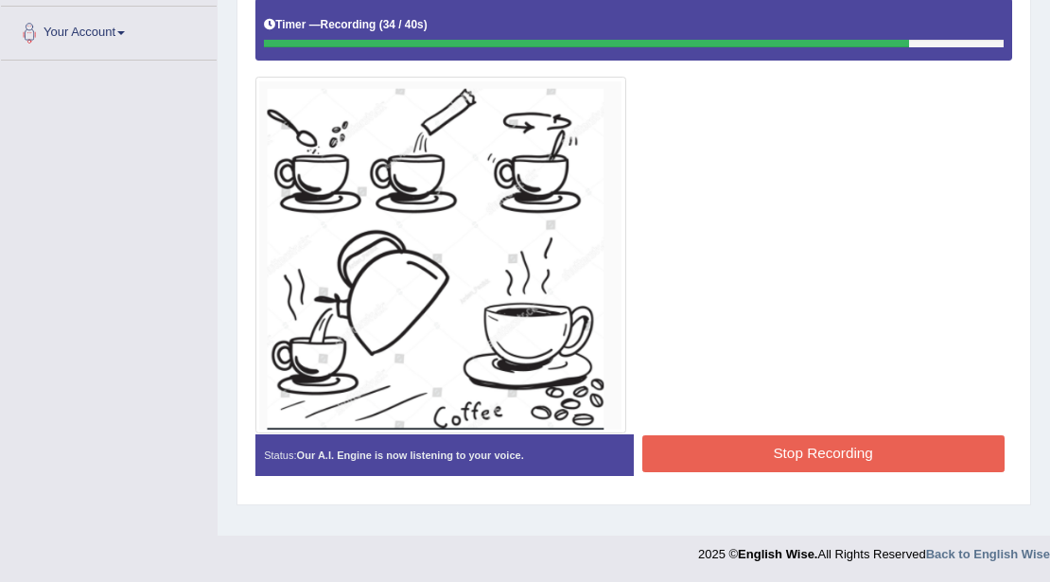
click at [732, 448] on button "Stop Recording" at bounding box center [823, 453] width 362 height 37
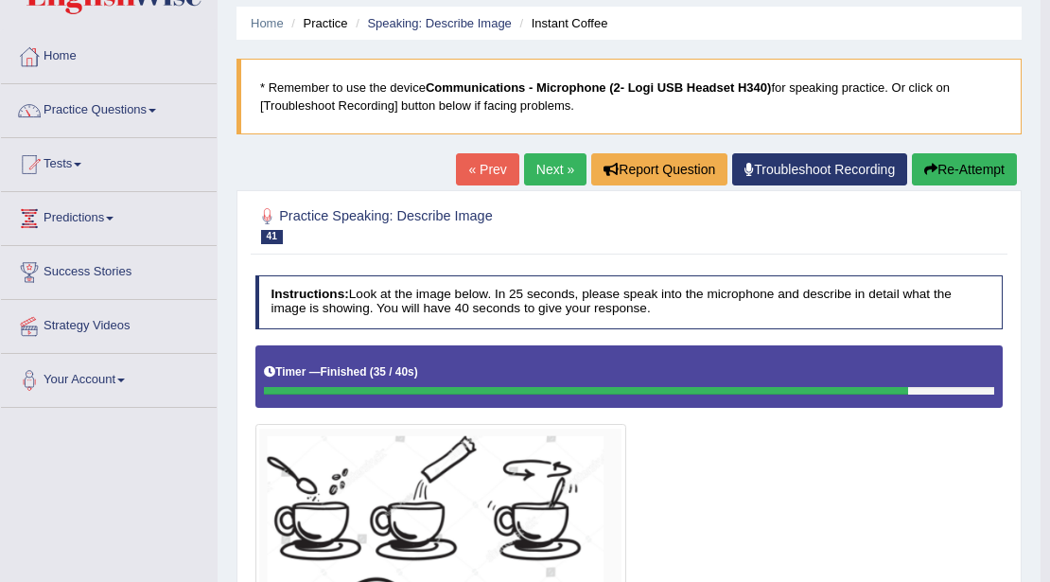
scroll to position [0, 0]
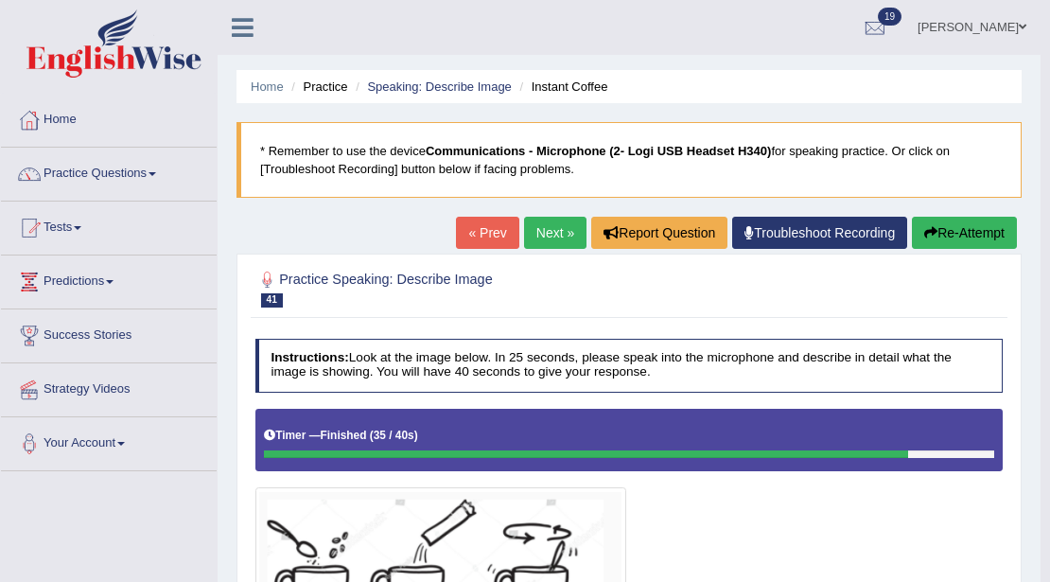
click at [543, 232] on link "Next »" at bounding box center [555, 233] width 62 height 32
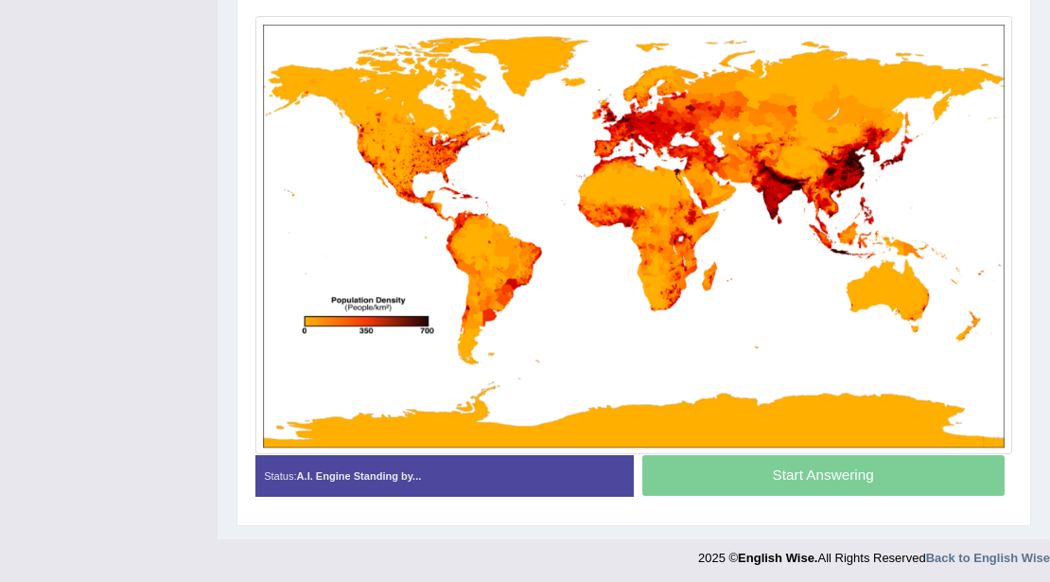
scroll to position [159, 0]
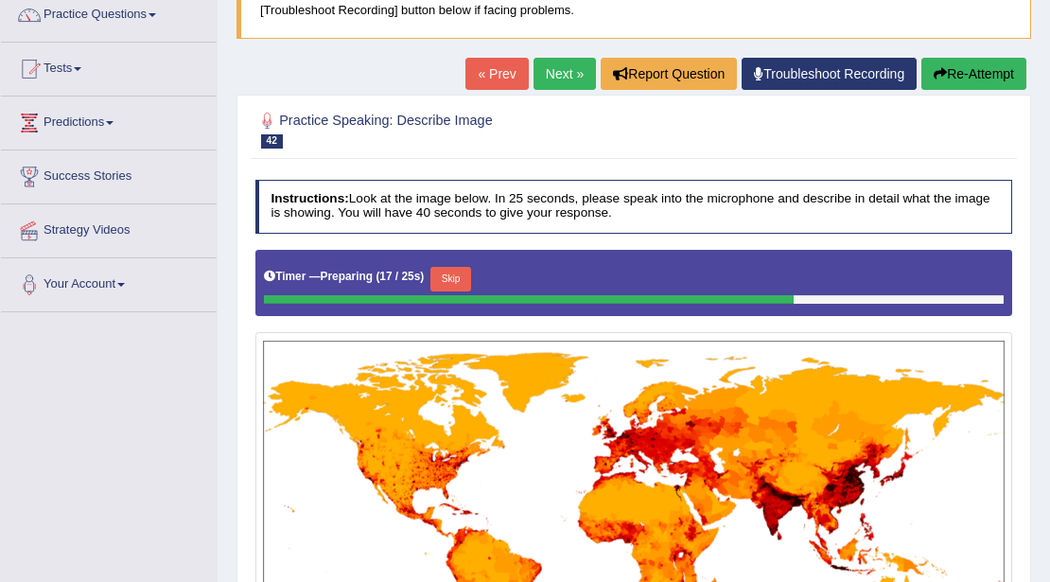
click at [436, 276] on button "Skip" at bounding box center [450, 279] width 41 height 25
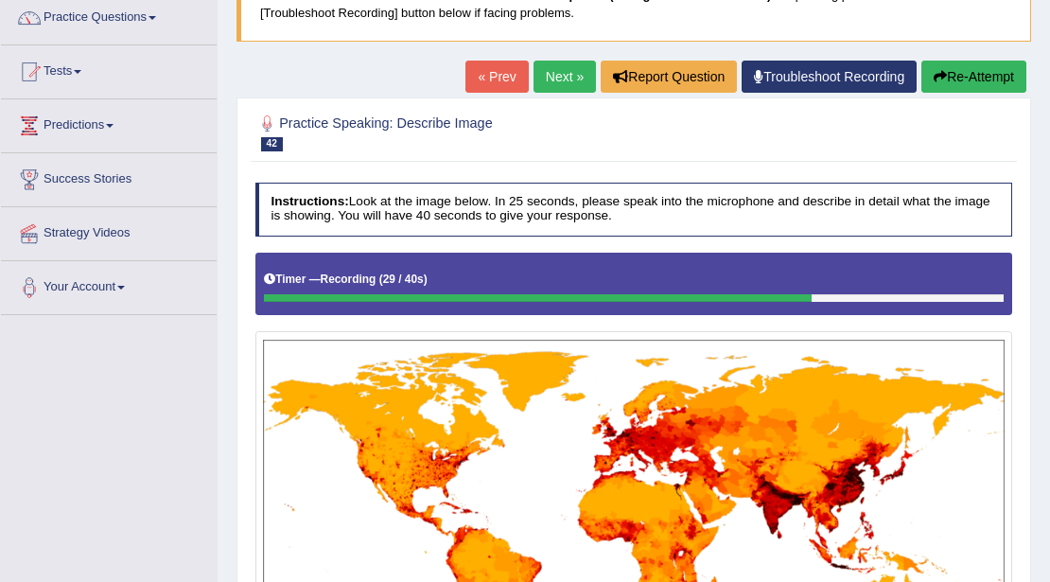
scroll to position [471, 0]
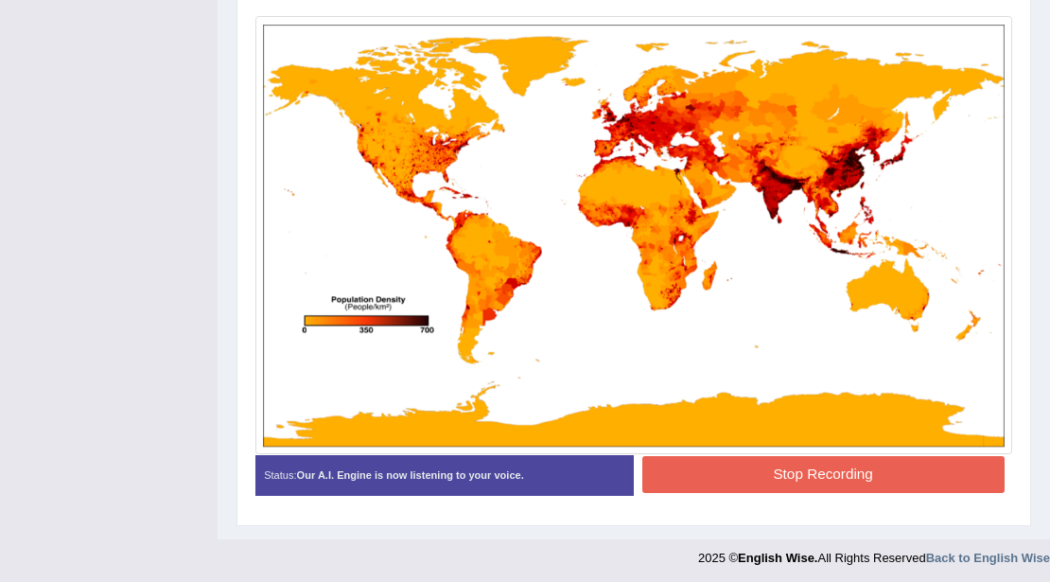
click at [744, 475] on button "Stop Recording" at bounding box center [823, 474] width 362 height 37
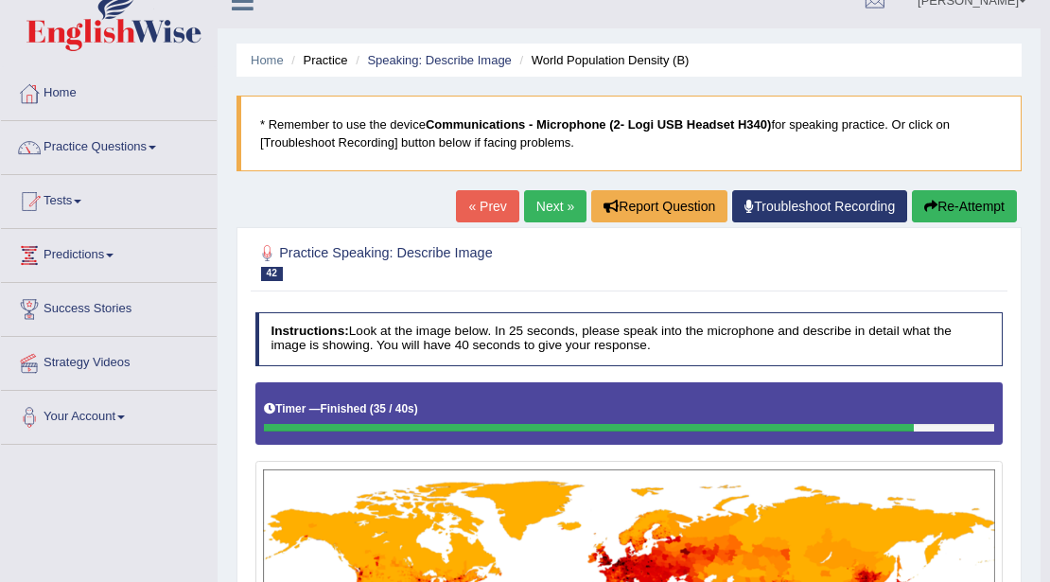
scroll to position [0, 0]
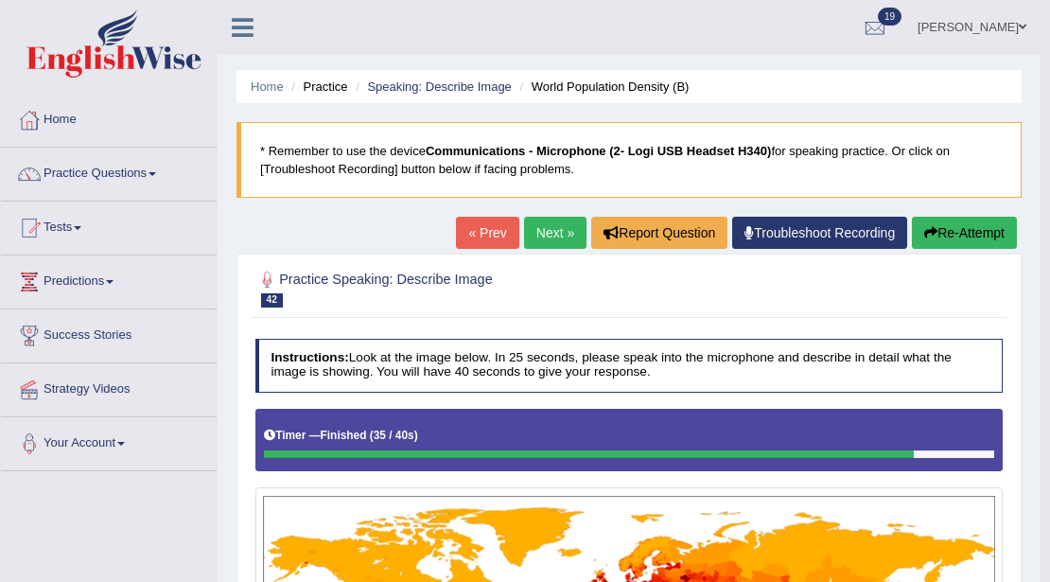
click at [535, 223] on link "Next »" at bounding box center [555, 233] width 62 height 32
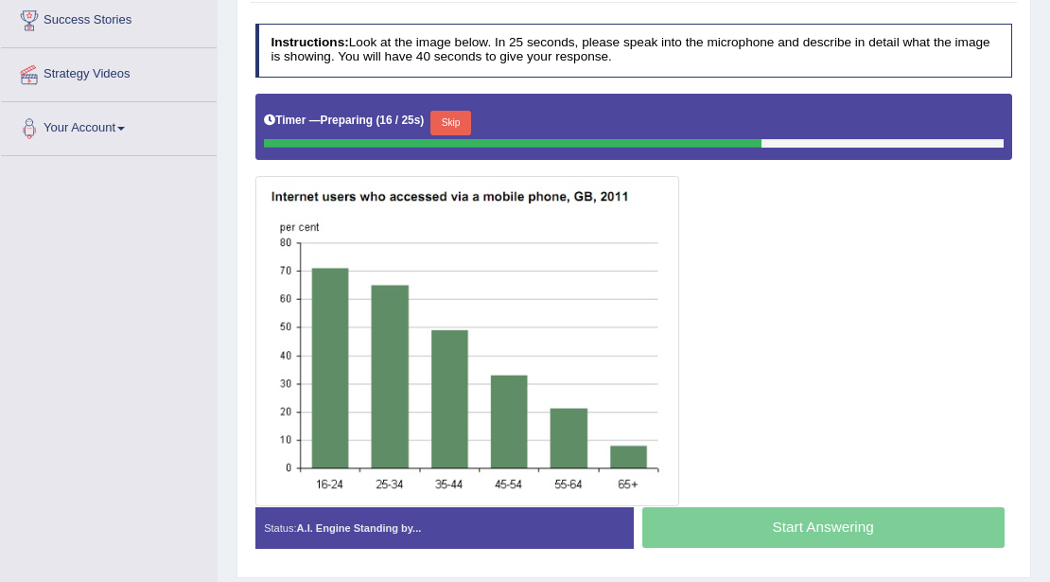
click at [448, 123] on button "Skip" at bounding box center [450, 123] width 41 height 25
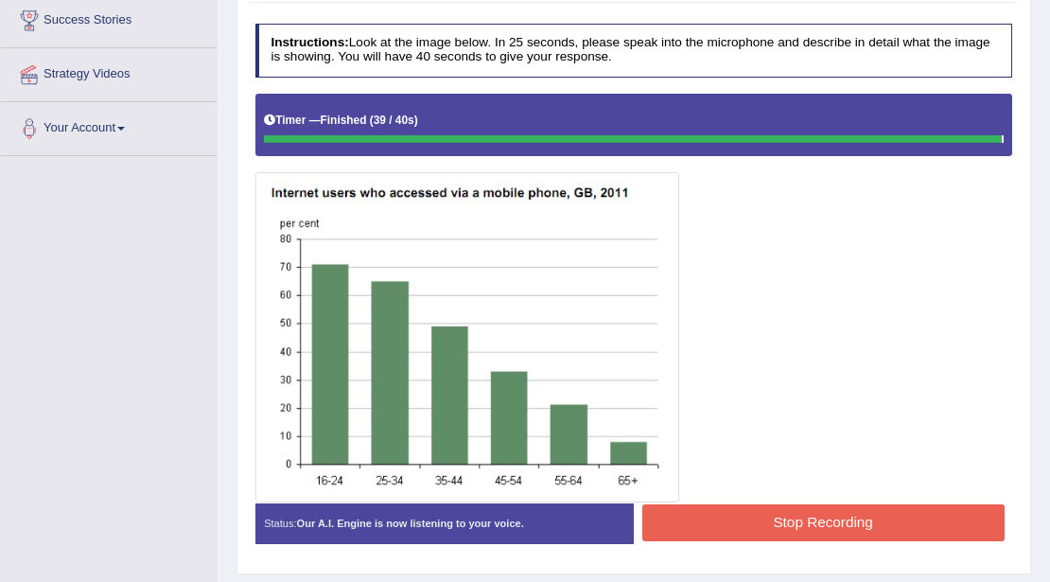
click at [735, 508] on div "Instructions: Look at the image below. In 25 seconds, please speak into the mic…" at bounding box center [633, 290] width 765 height 550
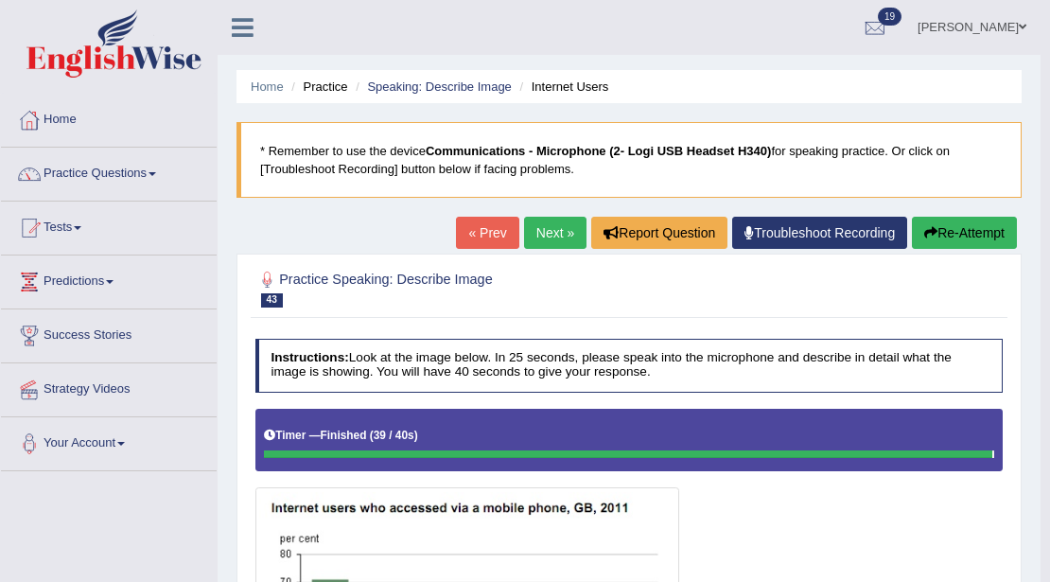
click at [535, 242] on link "Next »" at bounding box center [555, 233] width 62 height 32
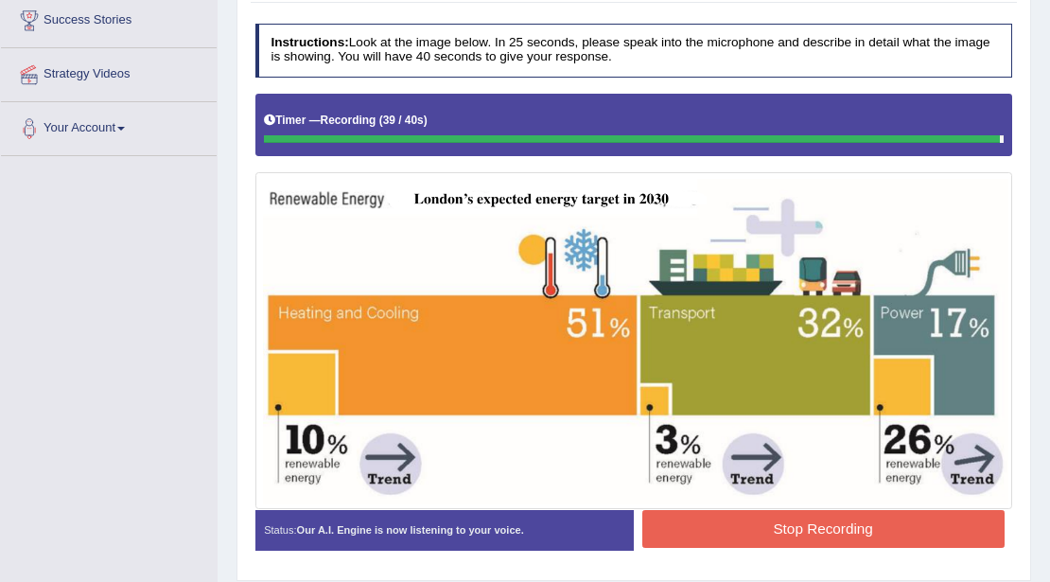
click at [817, 531] on button "Stop Recording" at bounding box center [823, 528] width 362 height 37
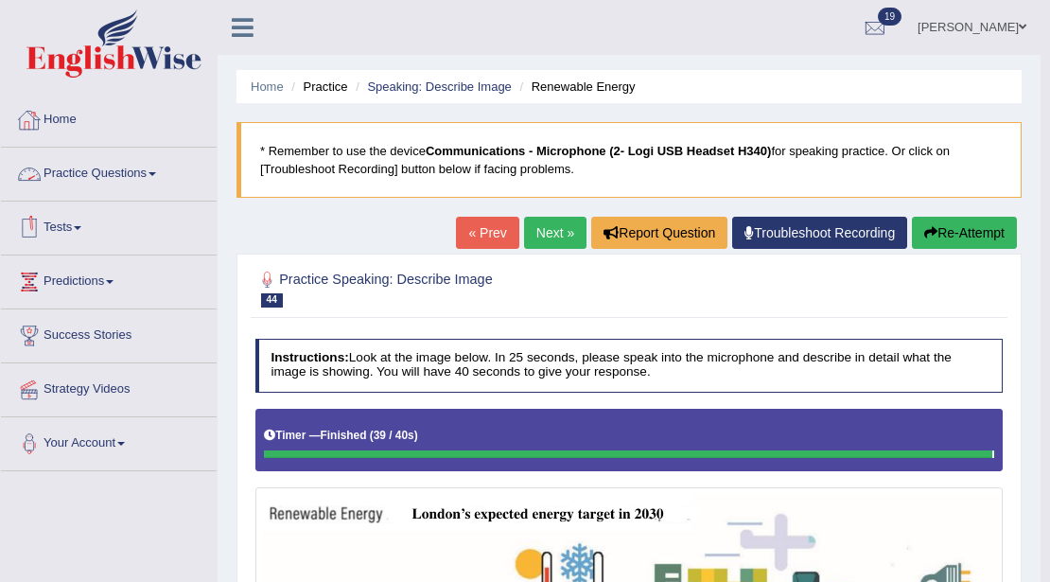
click at [65, 161] on link "Practice Questions" at bounding box center [109, 171] width 216 height 47
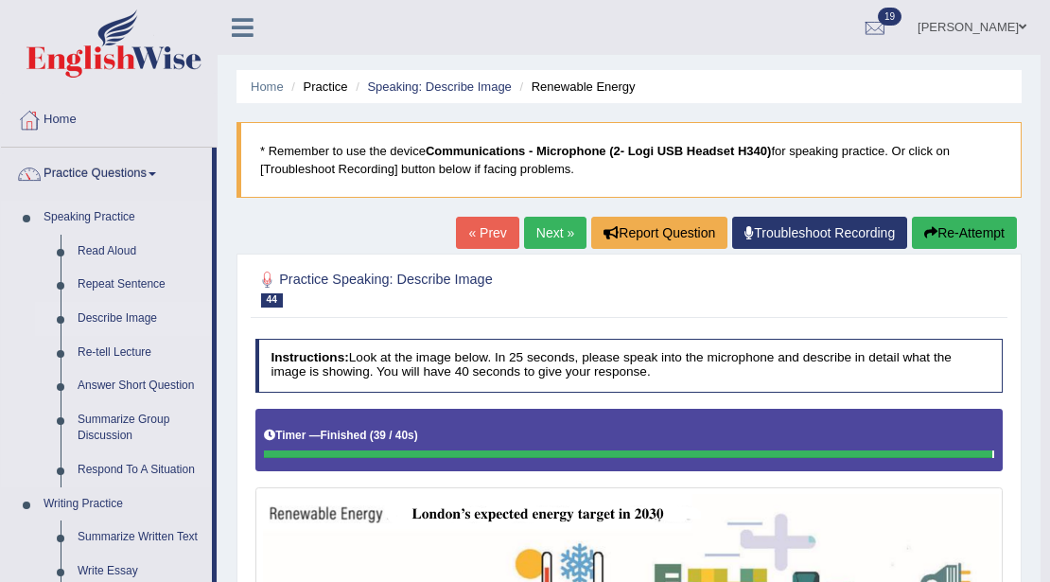
scroll to position [315, 0]
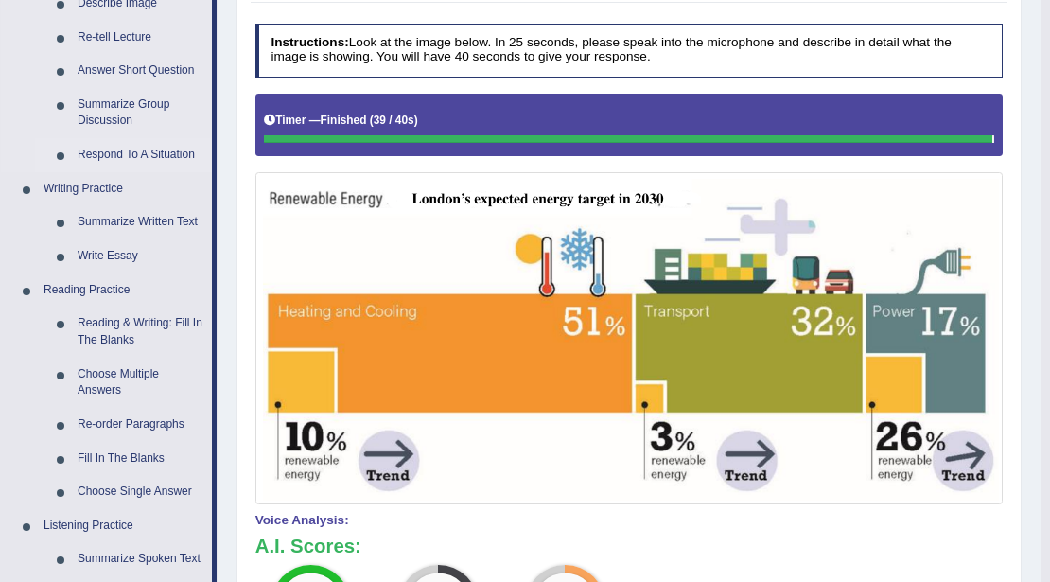
click at [151, 154] on link "Respond To A Situation" at bounding box center [140, 155] width 143 height 34
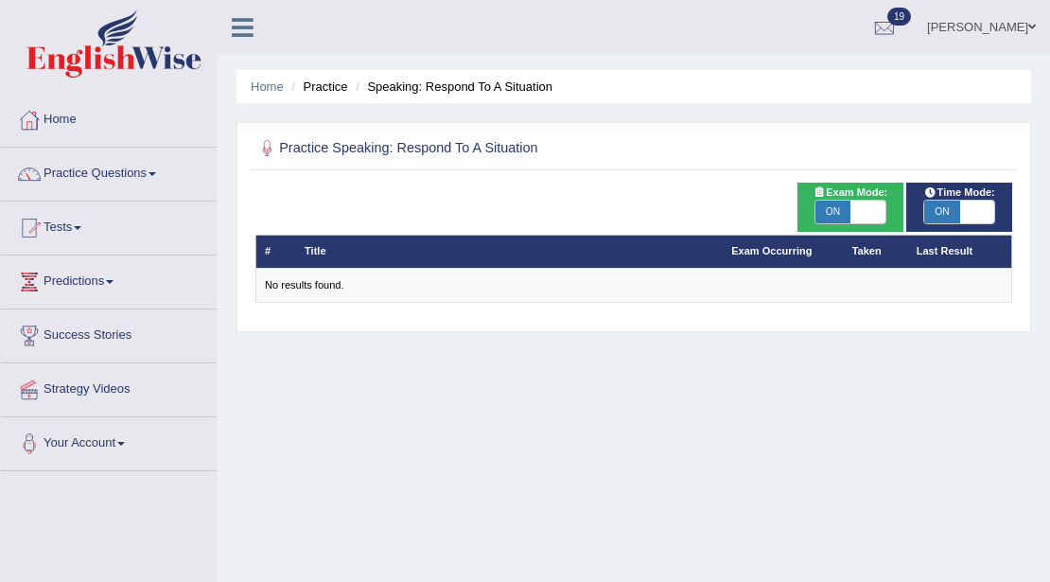
click at [844, 220] on span "ON" at bounding box center [832, 212] width 35 height 23
checkbox input "false"
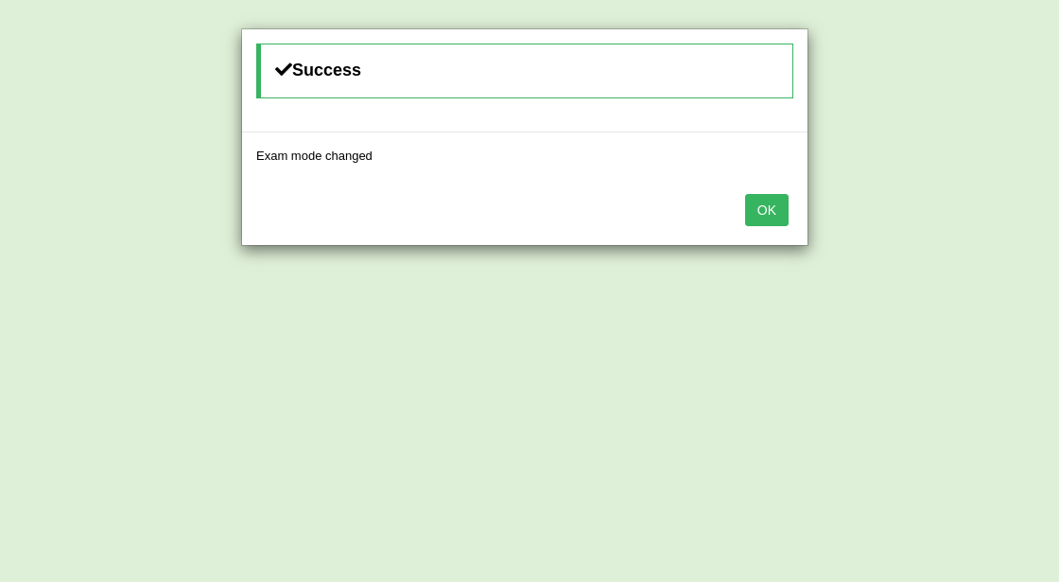
click at [772, 206] on button "OK" at bounding box center [767, 210] width 44 height 32
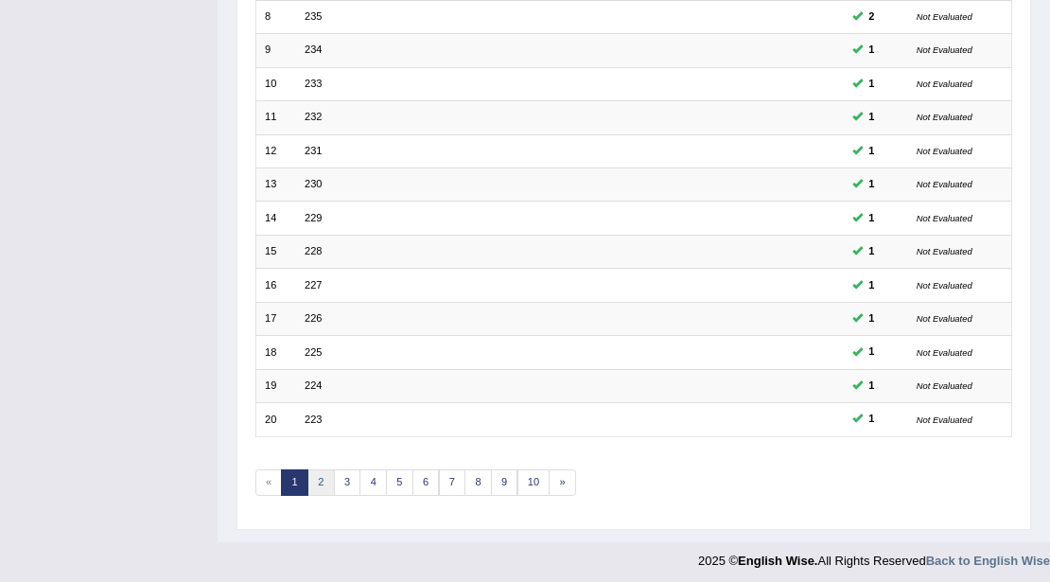
click at [324, 469] on link "2" at bounding box center [320, 482] width 27 height 26
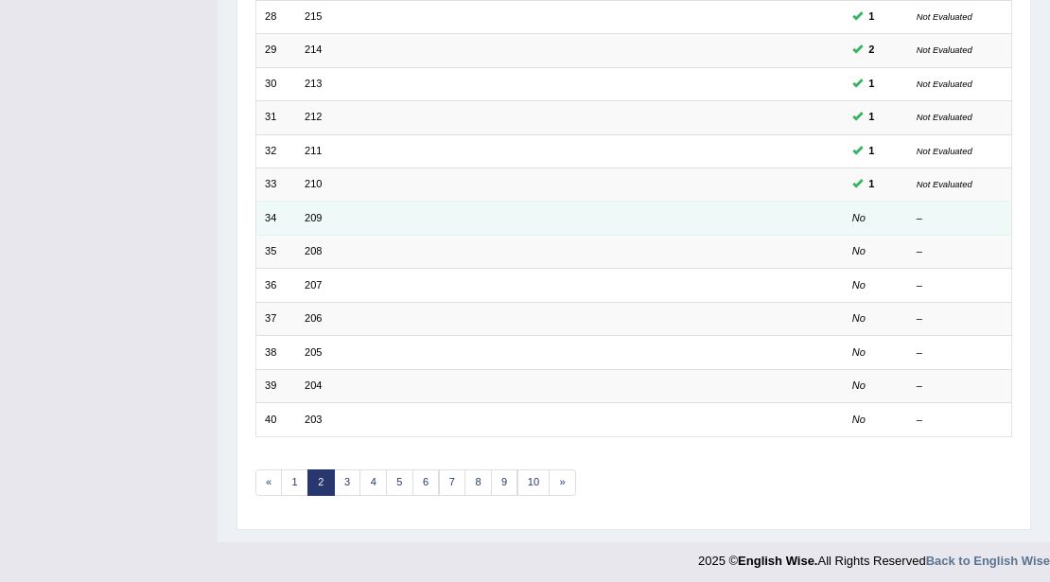
scroll to position [503, 0]
click at [317, 212] on link "209" at bounding box center [313, 217] width 17 height 11
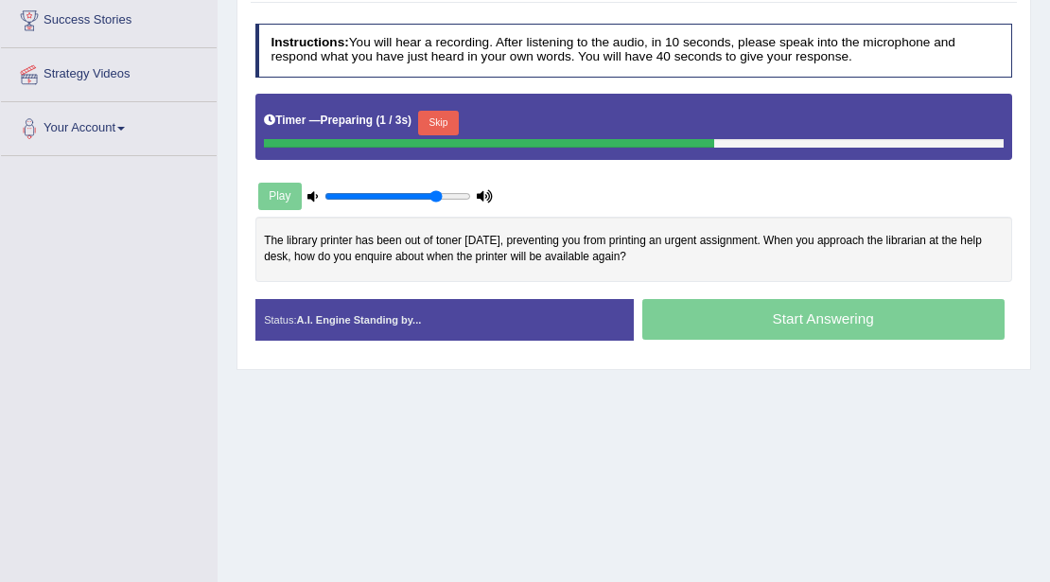
click at [451, 107] on div "Timer — Preparing ( 1 / 3s ) Skip" at bounding box center [634, 123] width 740 height 32
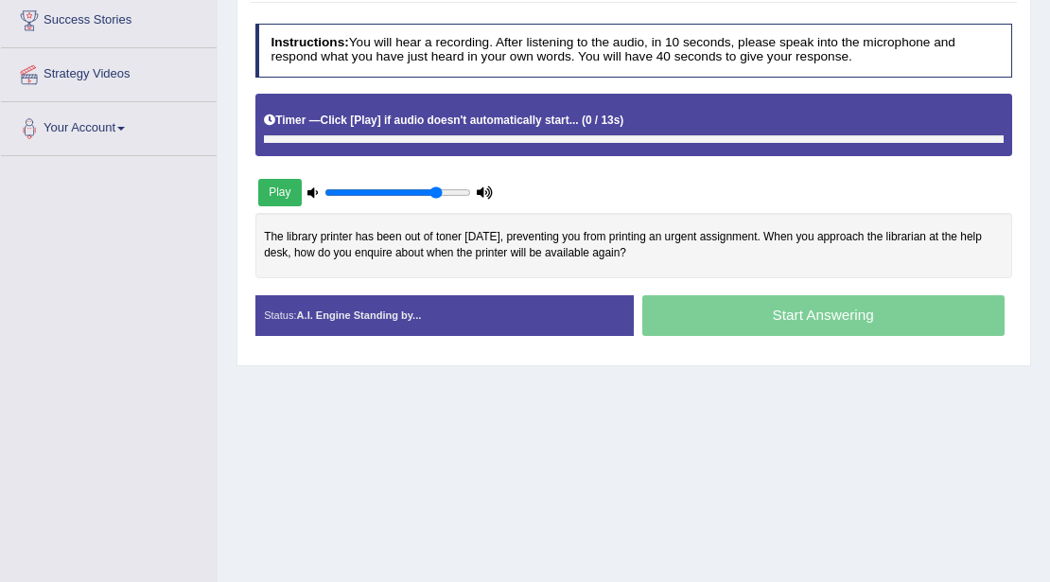
click at [448, 123] on div "Timer — Click [Play] if audio doesn't automatically start... ( 0 / 13s ) Skip" at bounding box center [634, 121] width 740 height 28
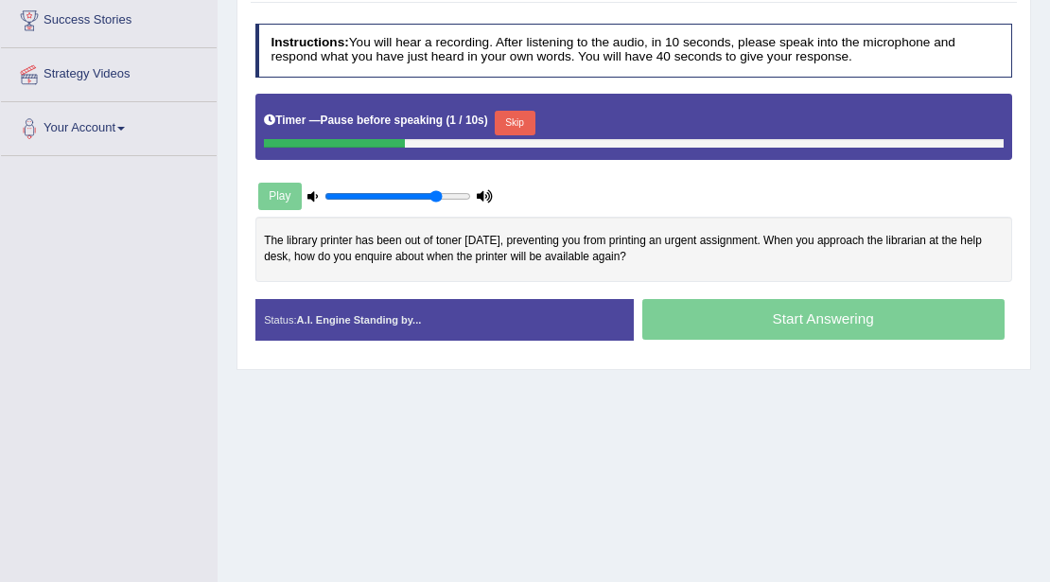
click at [526, 122] on button "Skip" at bounding box center [515, 123] width 41 height 25
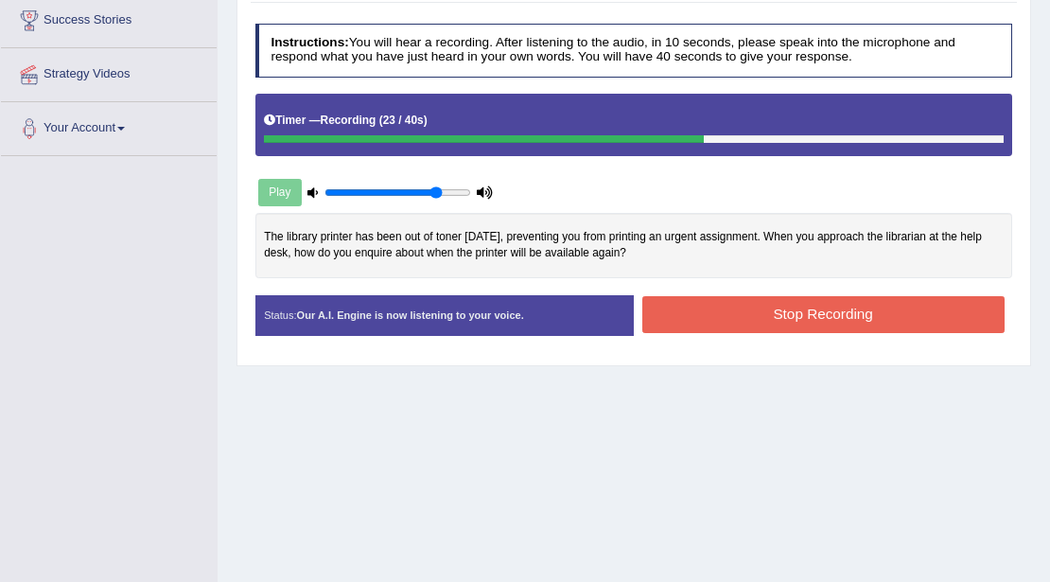
click at [731, 306] on button "Stop Recording" at bounding box center [823, 314] width 362 height 37
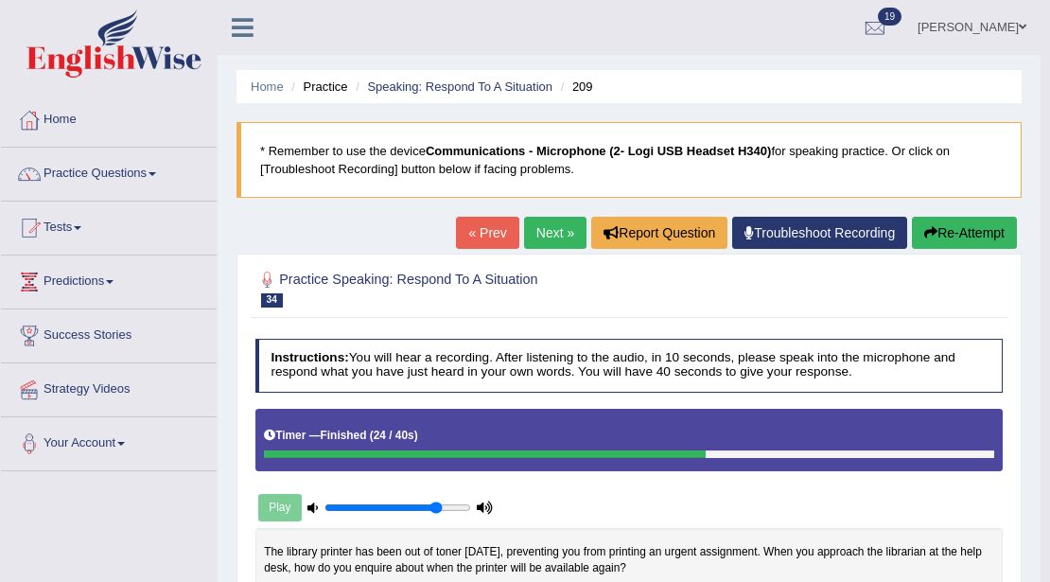
click at [541, 235] on link "Next »" at bounding box center [555, 233] width 62 height 32
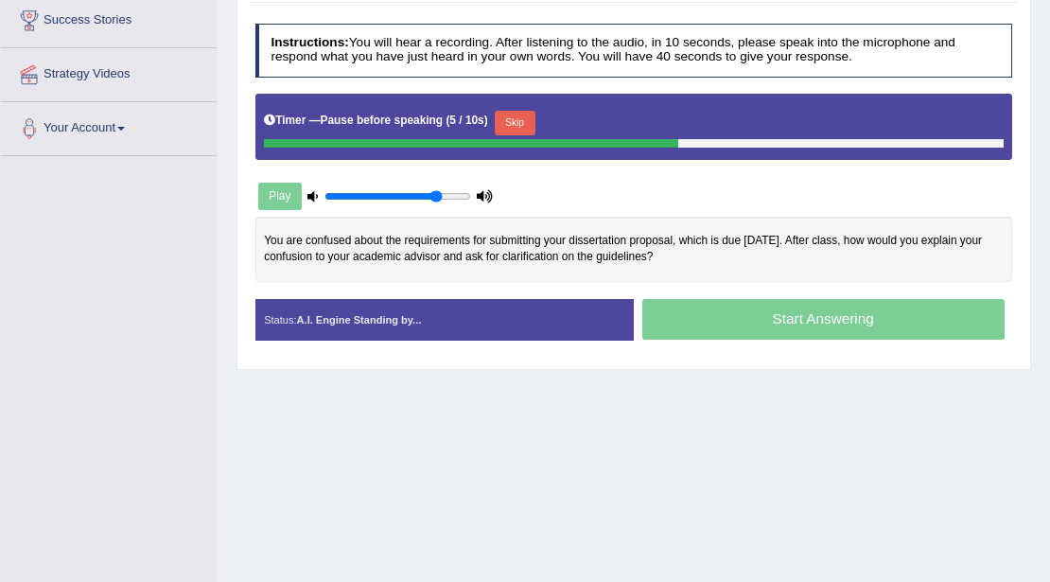
click at [520, 112] on button "Skip" at bounding box center [515, 123] width 41 height 25
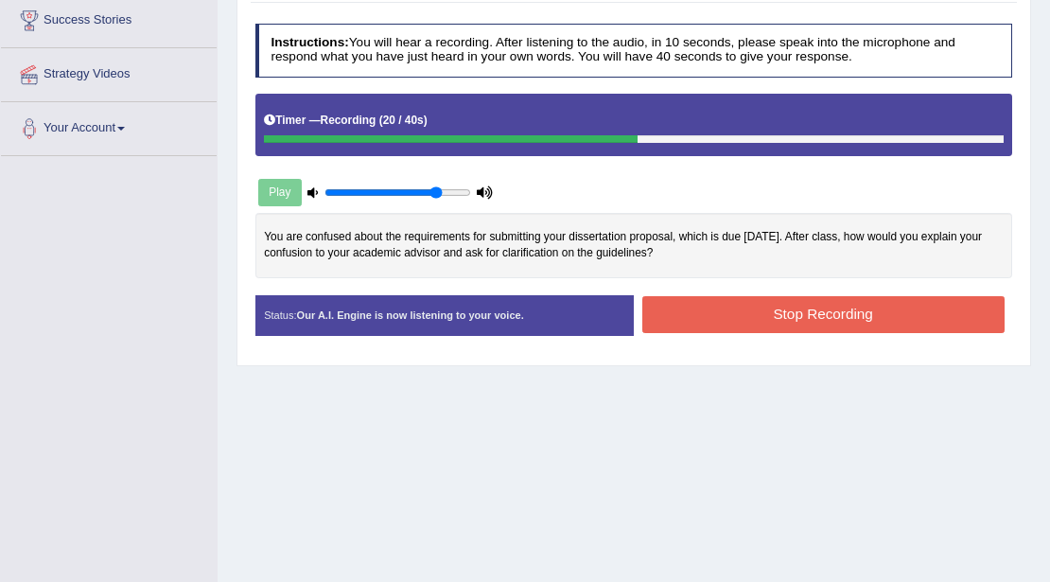
click at [711, 304] on button "Stop Recording" at bounding box center [823, 314] width 362 height 37
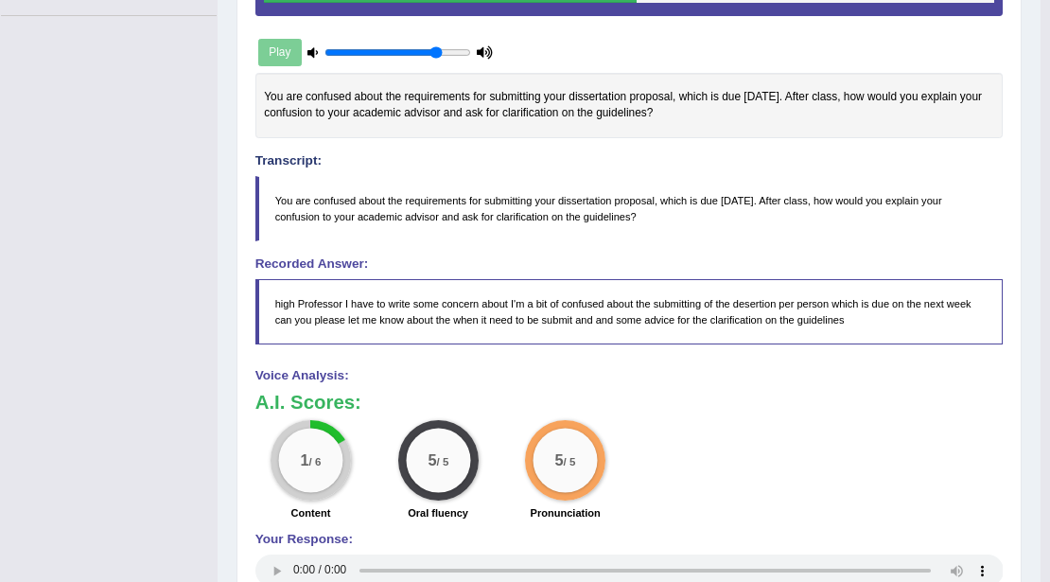
scroll to position [140, 0]
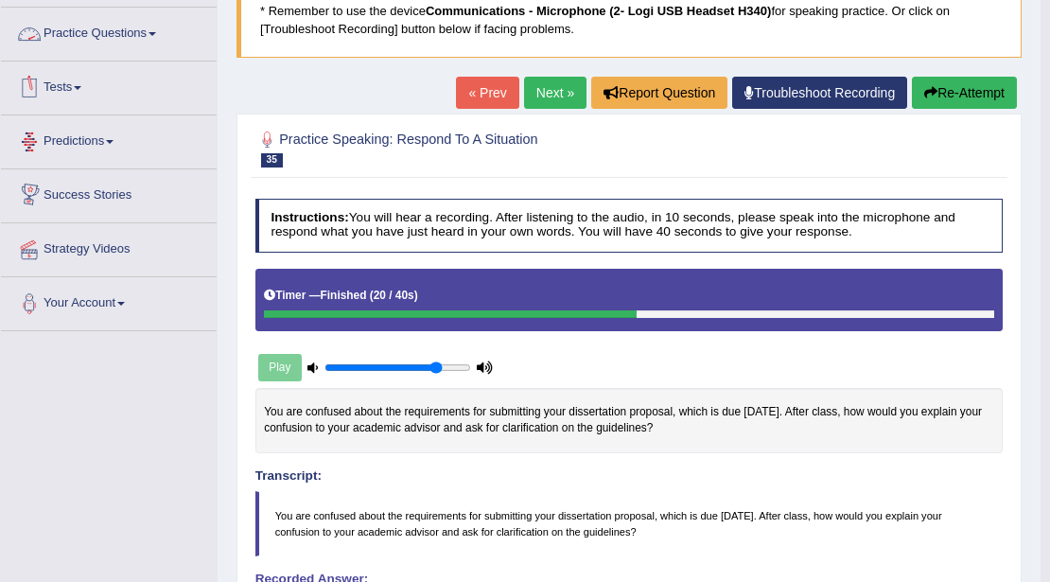
click at [108, 32] on link "Practice Questions" at bounding box center [109, 31] width 216 height 47
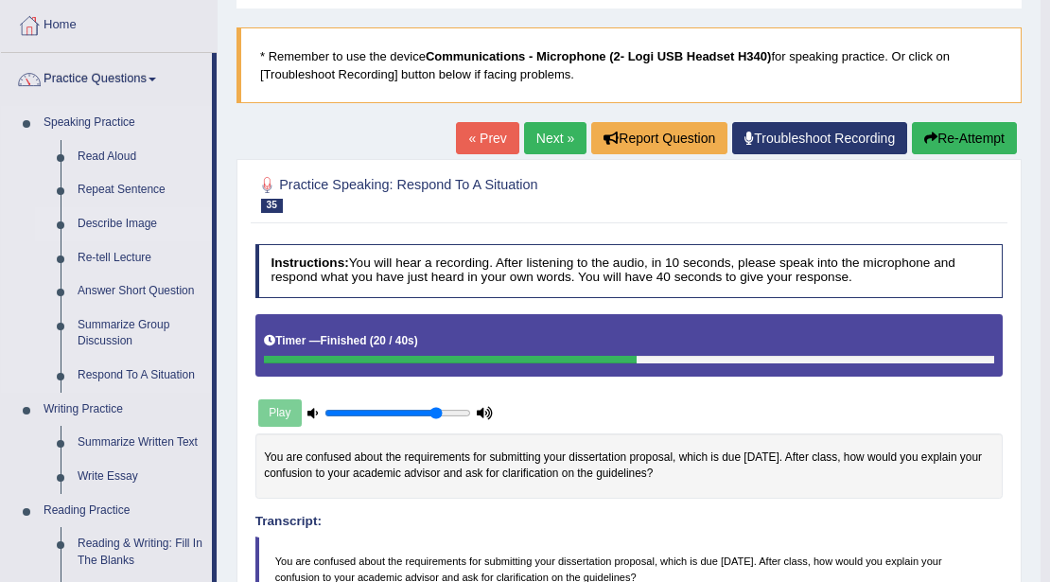
scroll to position [0, 0]
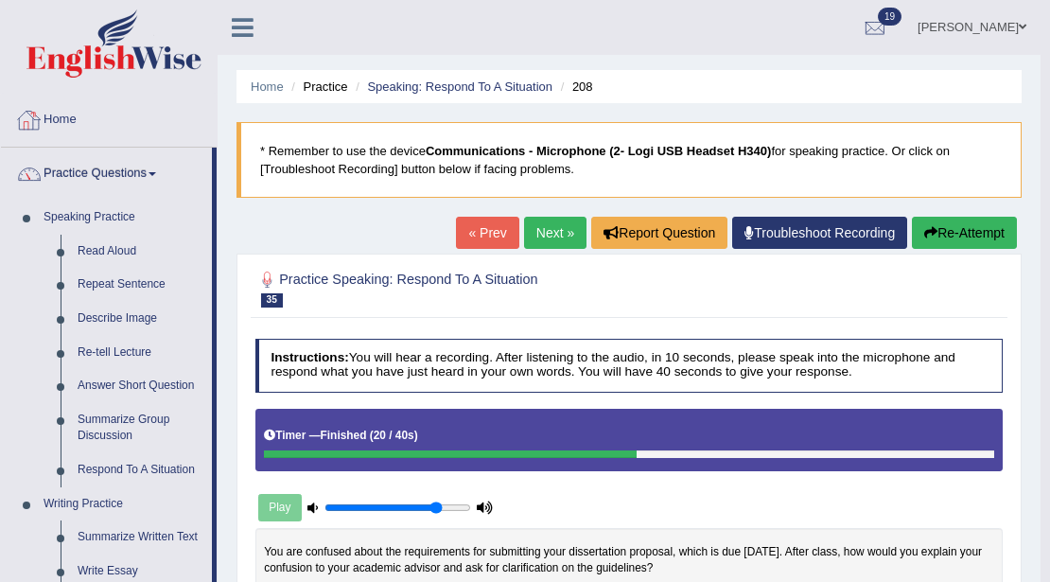
click at [72, 112] on link "Home" at bounding box center [109, 117] width 216 height 47
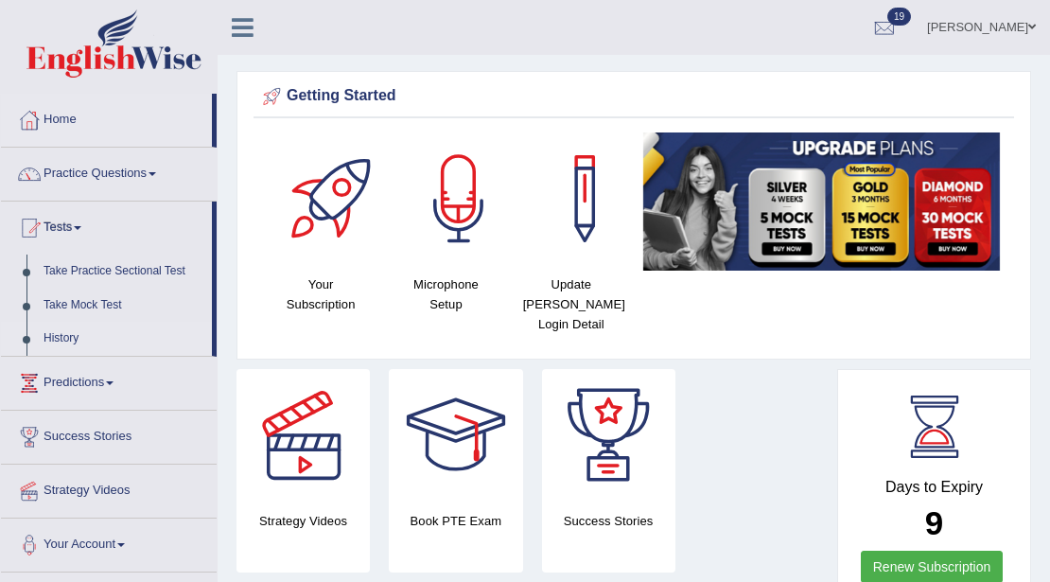
click at [65, 341] on link "History" at bounding box center [123, 339] width 177 height 34
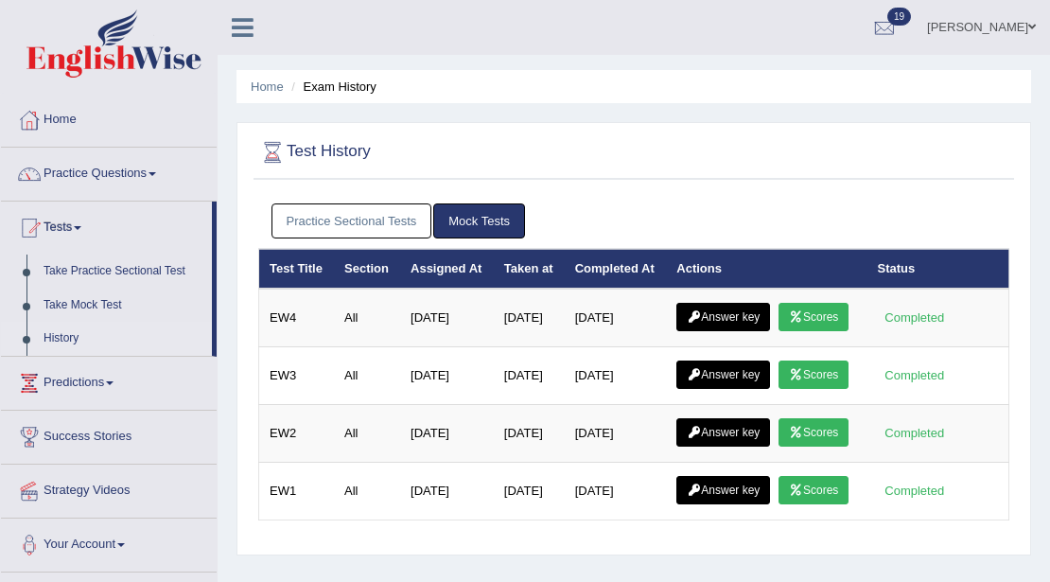
click at [344, 223] on link "Practice Sectional Tests" at bounding box center [351, 220] width 161 height 35
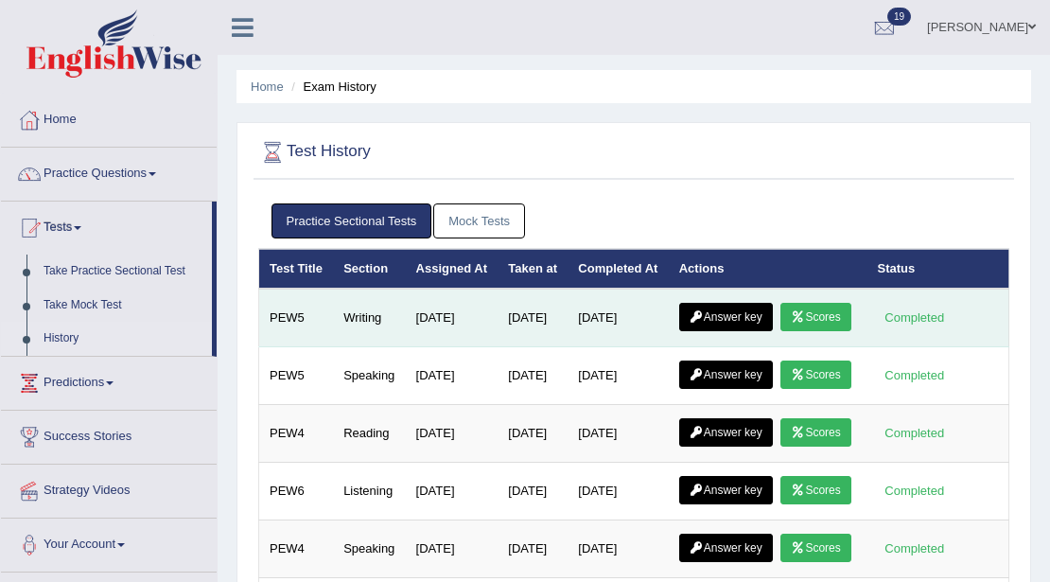
click at [780, 331] on link "Scores" at bounding box center [815, 317] width 70 height 28
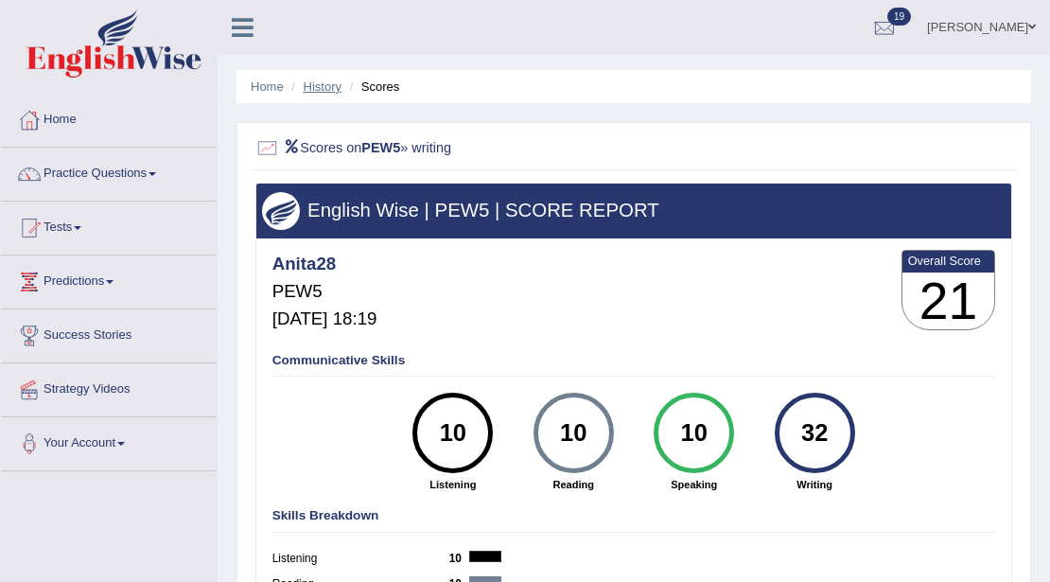
click at [310, 89] on link "History" at bounding box center [323, 86] width 38 height 14
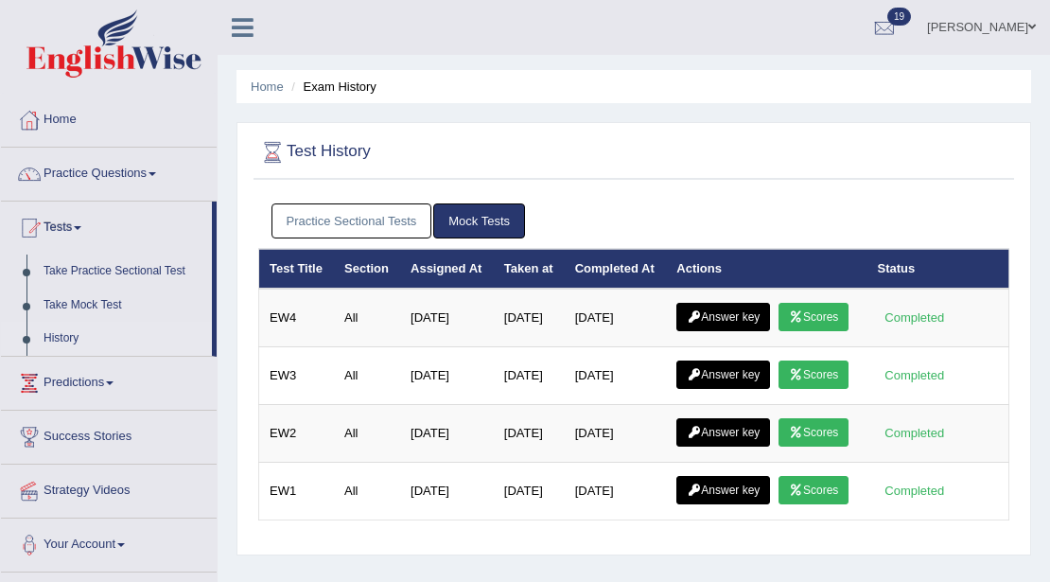
click at [347, 221] on link "Practice Sectional Tests" at bounding box center [351, 220] width 161 height 35
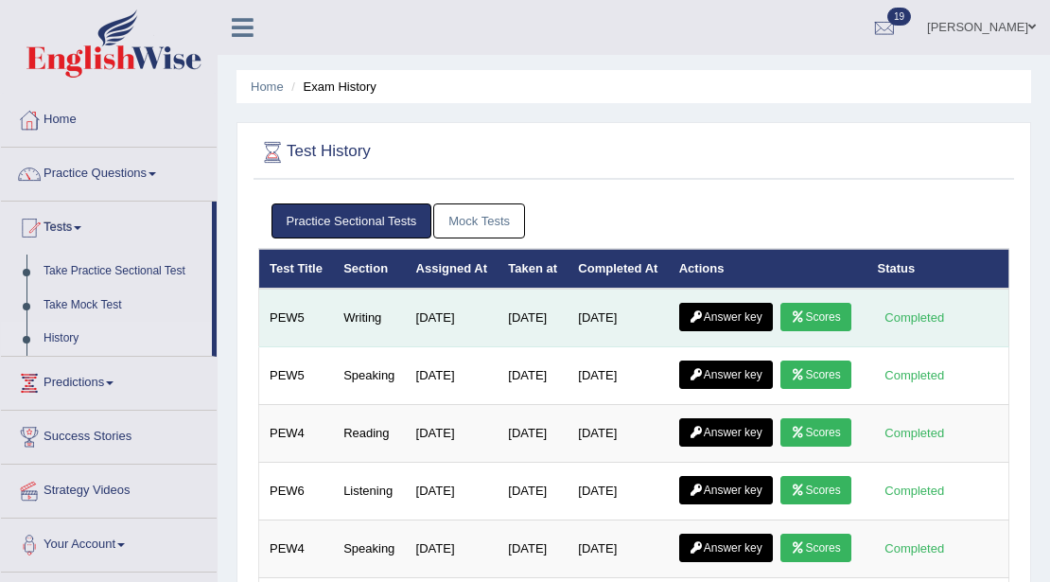
click at [780, 331] on link "Scores" at bounding box center [815, 317] width 70 height 28
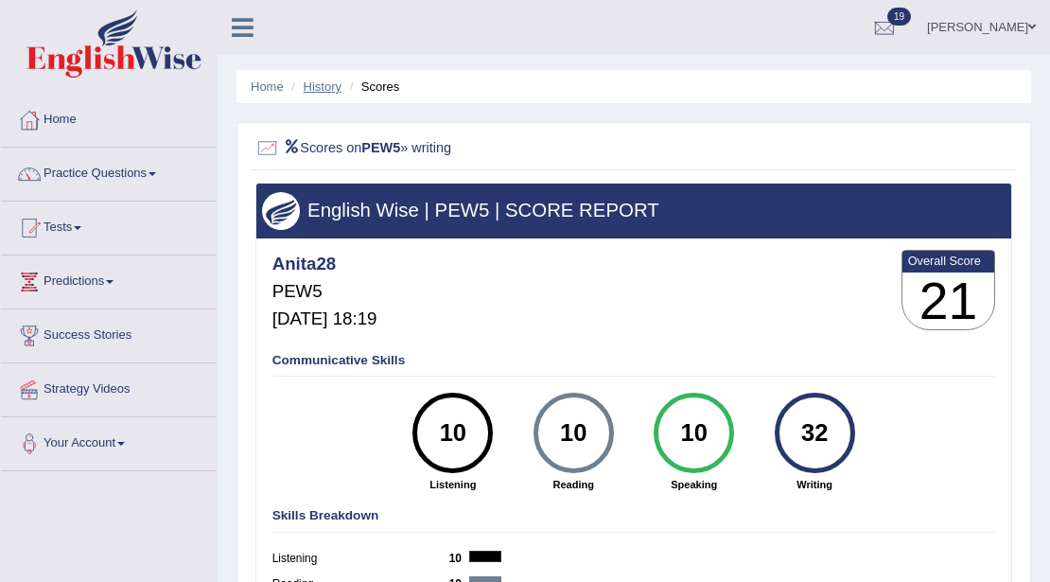
click at [335, 89] on link "History" at bounding box center [323, 86] width 38 height 14
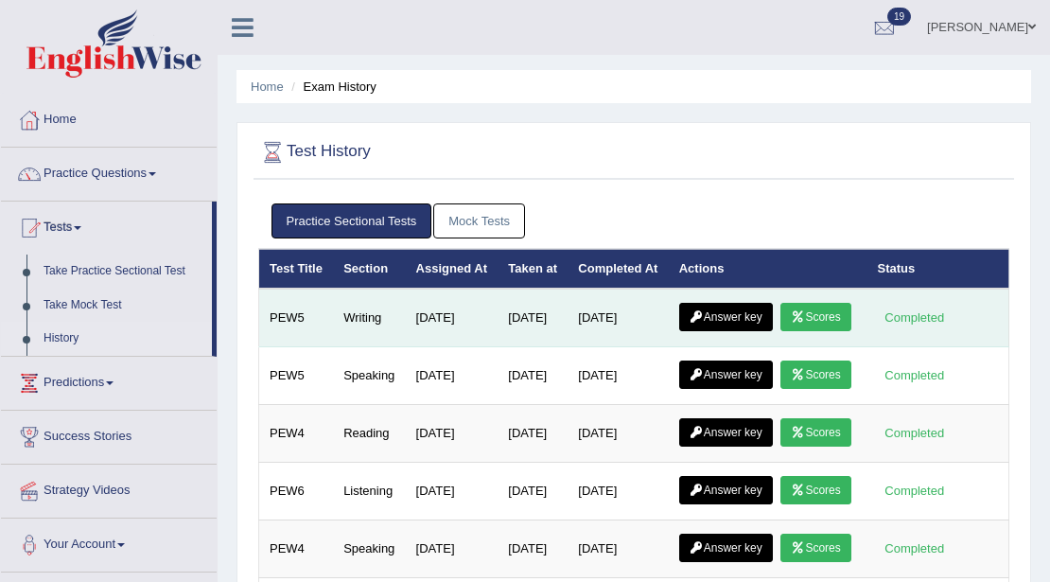
click at [721, 327] on link "Answer key" at bounding box center [726, 317] width 94 height 28
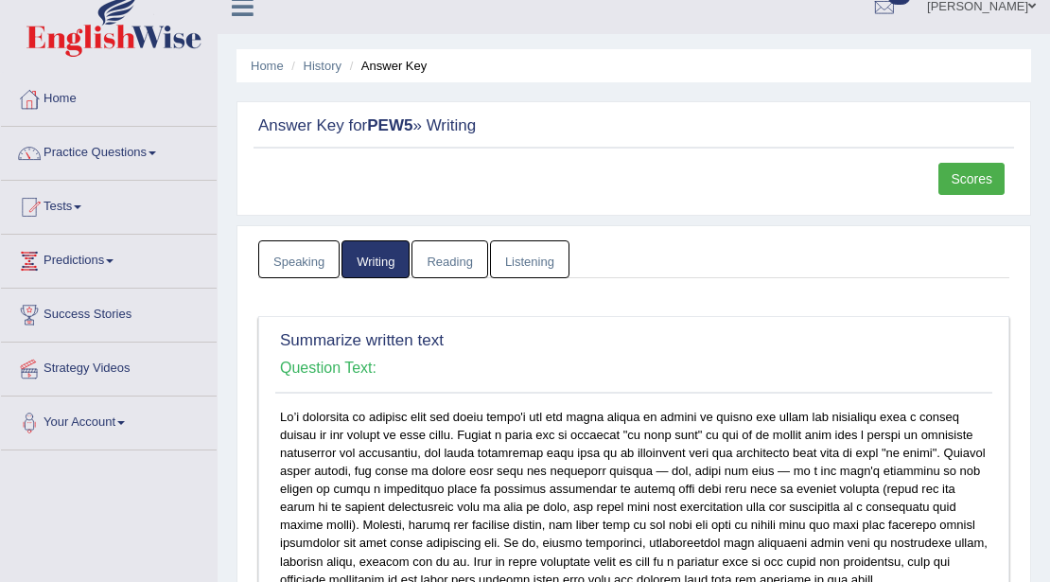
scroll to position [315, 0]
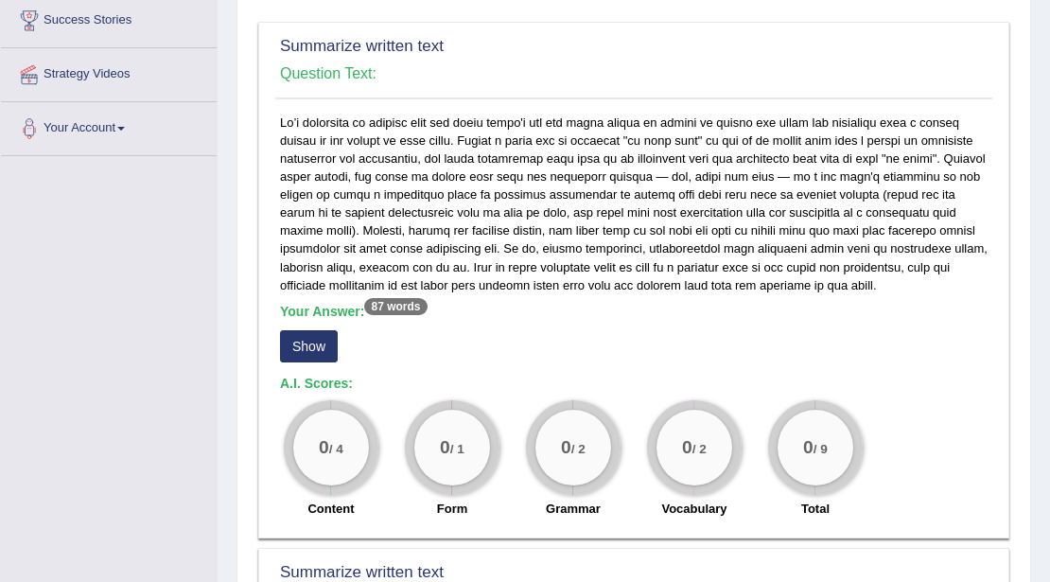
click at [312, 358] on button "Show" at bounding box center [309, 346] width 58 height 32
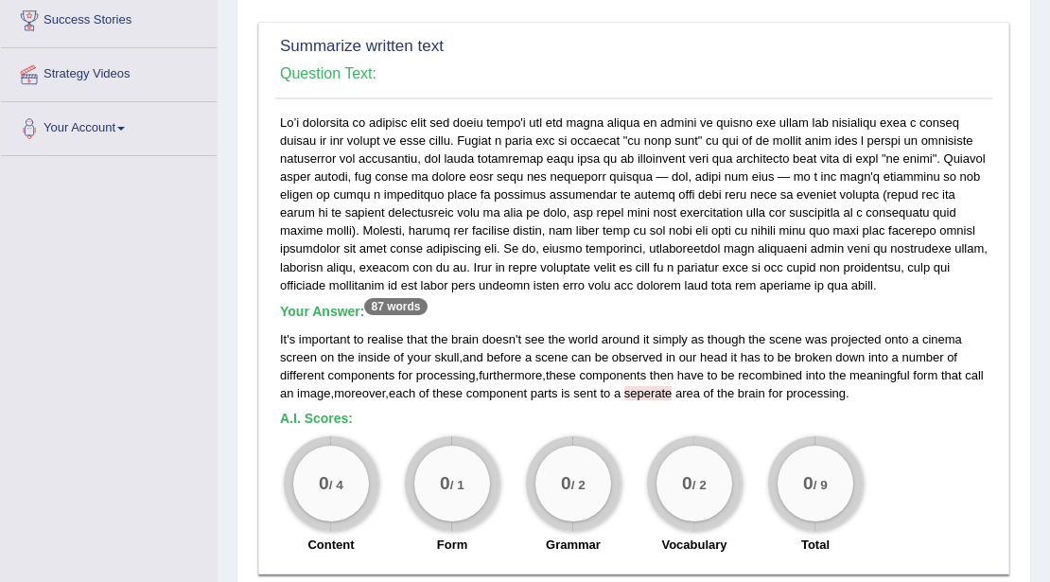
click at [652, 400] on span "seperate" at bounding box center [648, 393] width 48 height 14
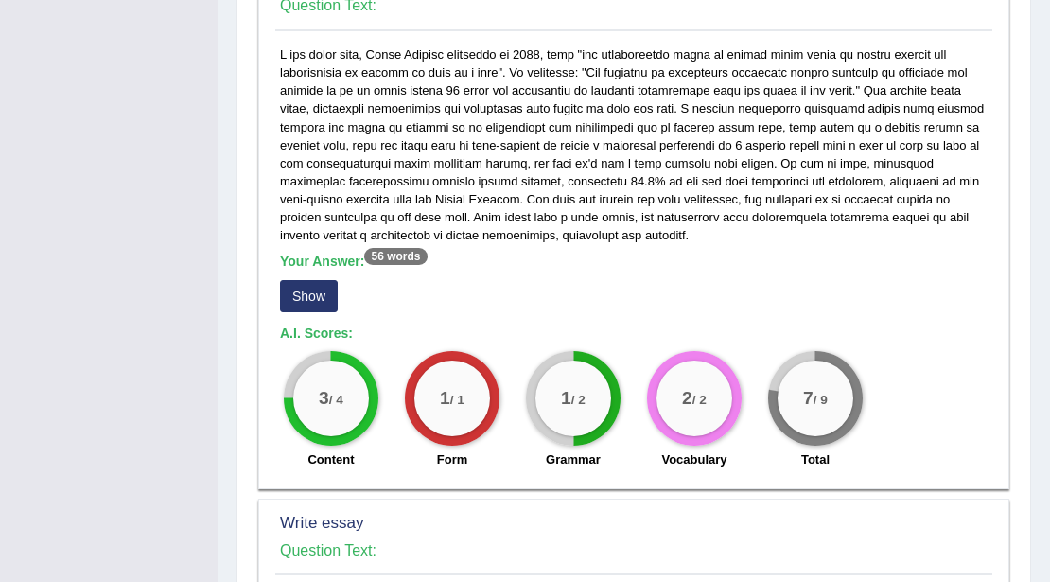
scroll to position [946, 0]
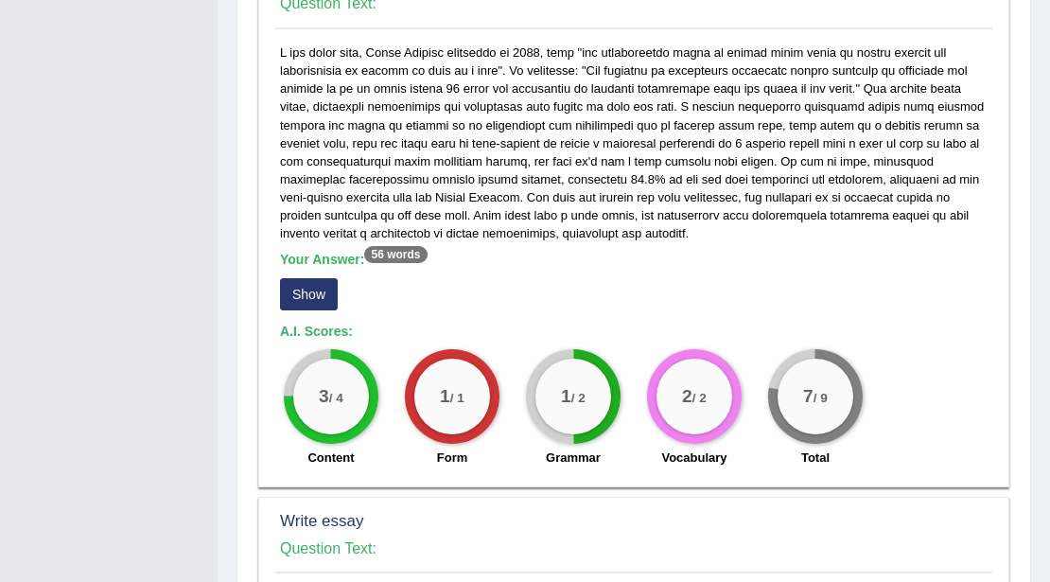
click at [397, 263] on sup "56 words" at bounding box center [395, 254] width 62 height 17
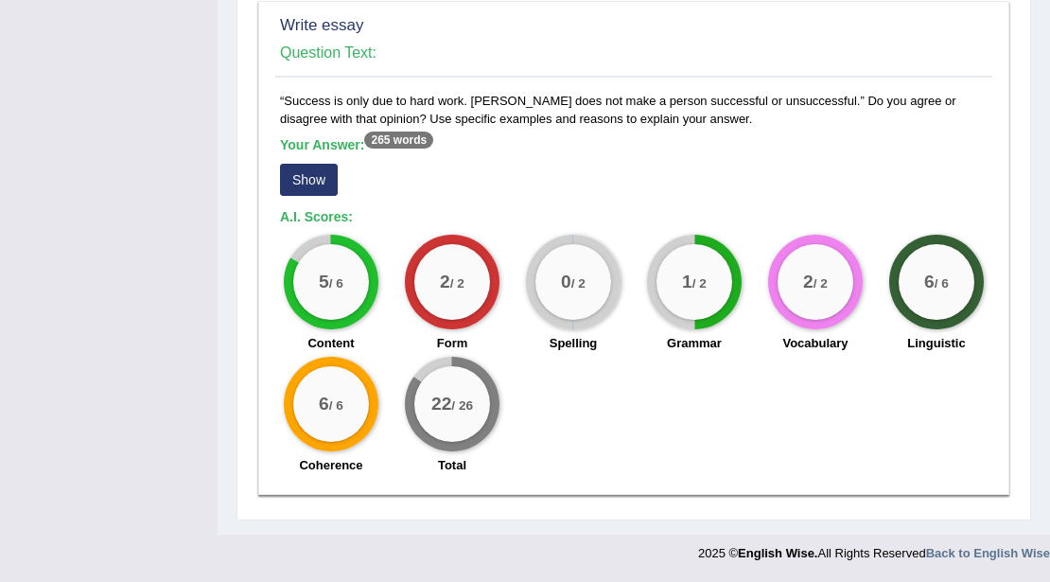
scroll to position [1139, 0]
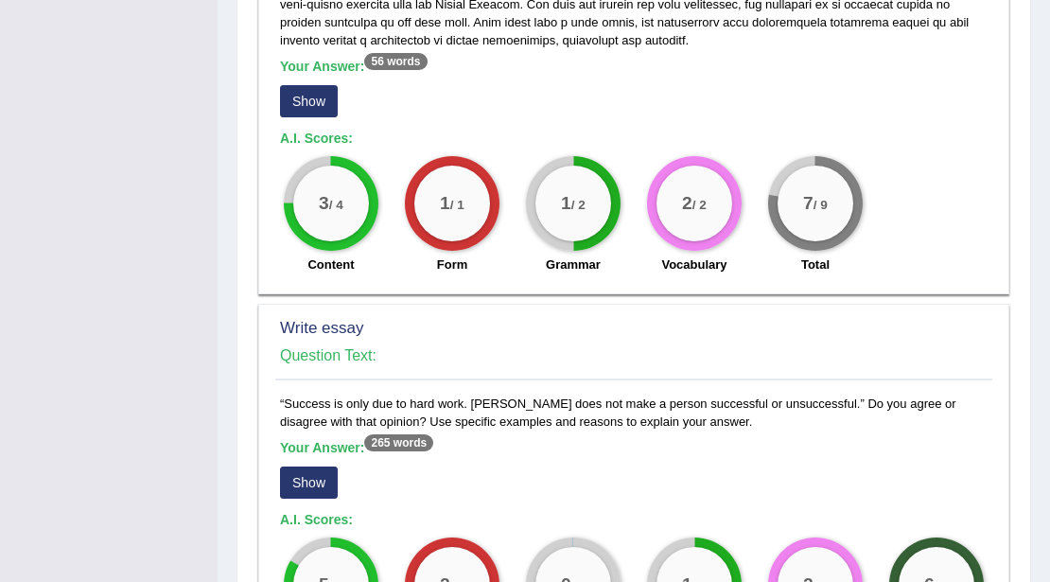
click at [324, 494] on button "Show" at bounding box center [309, 482] width 58 height 32
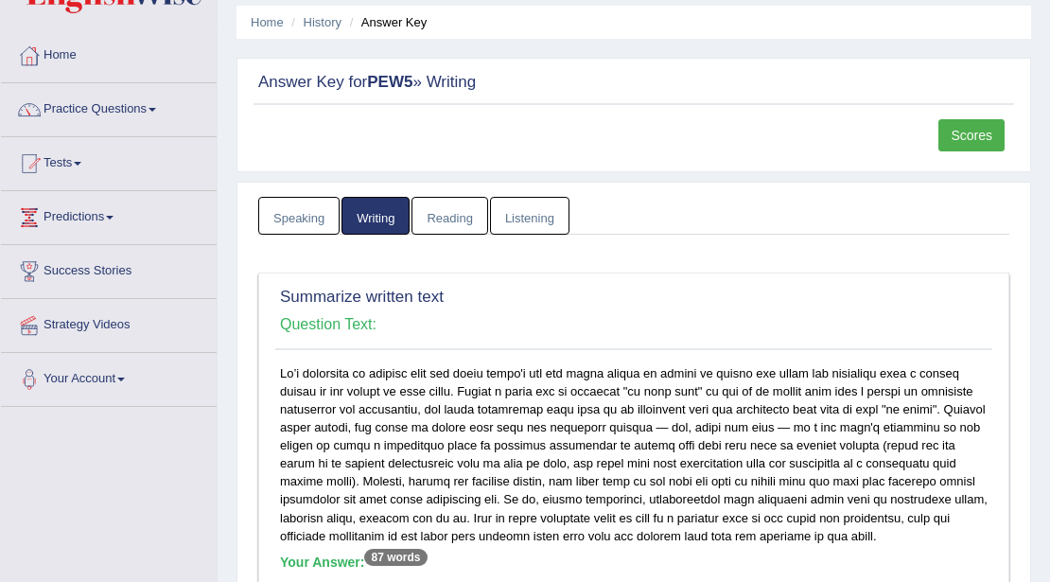
scroll to position [0, 0]
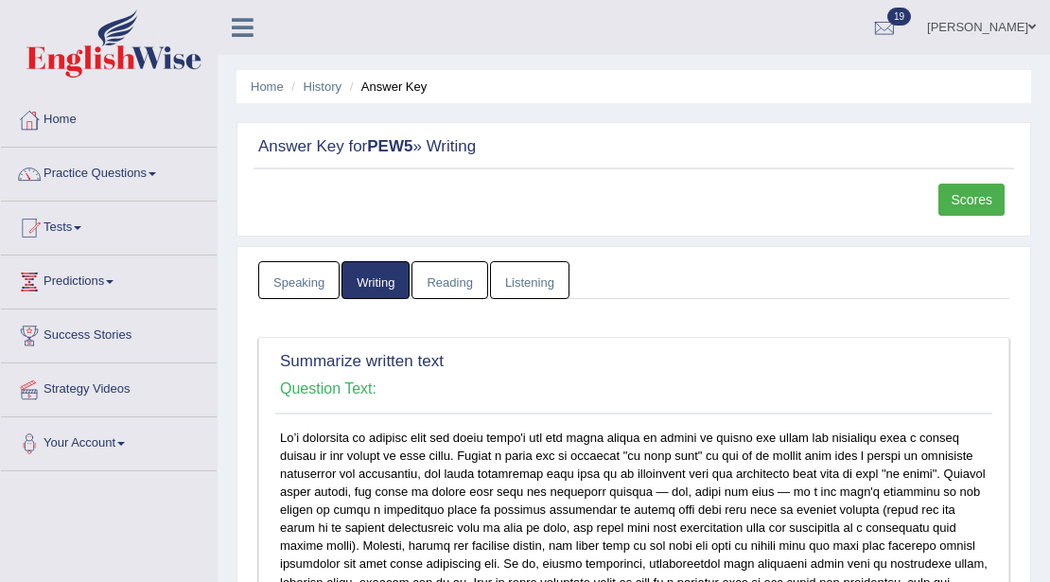
click at [382, 271] on link "Writing" at bounding box center [375, 280] width 68 height 39
click at [91, 168] on link "Practice Questions" at bounding box center [109, 171] width 216 height 47
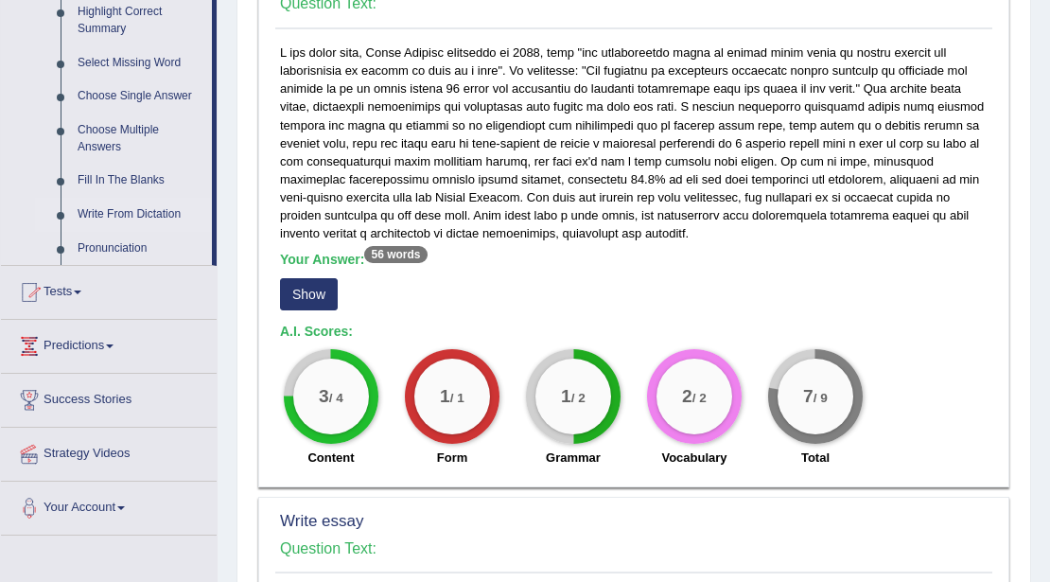
scroll to position [630, 0]
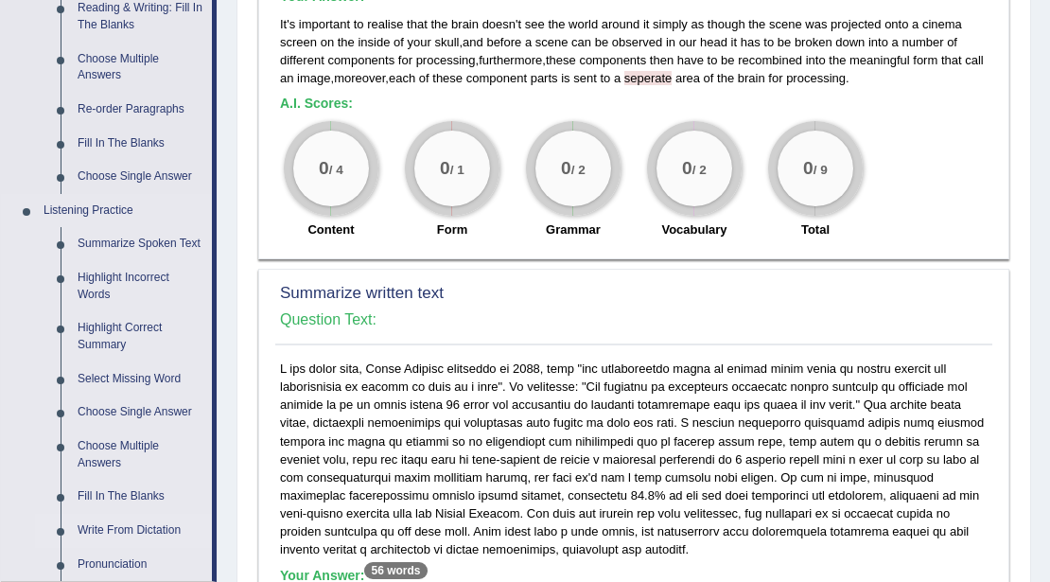
click at [131, 527] on link "Write From Dictation" at bounding box center [140, 531] width 143 height 34
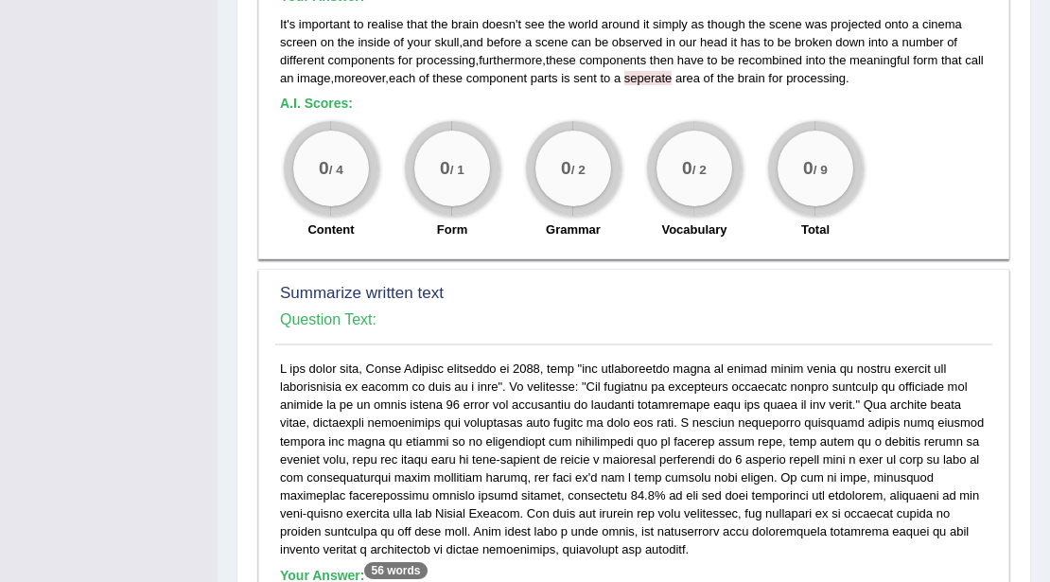
scroll to position [276, 0]
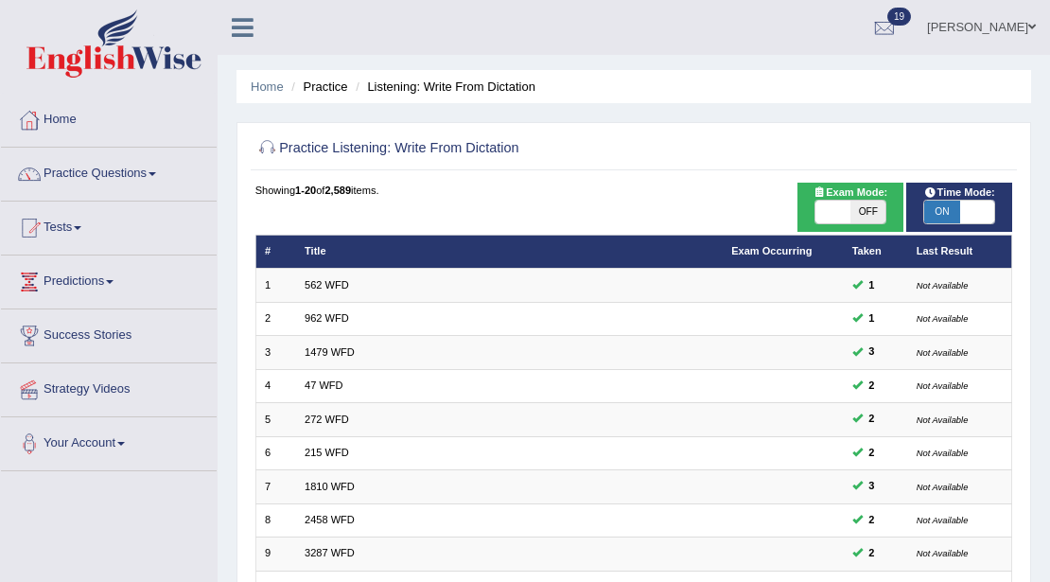
click at [866, 210] on span "OFF" at bounding box center [867, 212] width 35 height 23
checkbox input "true"
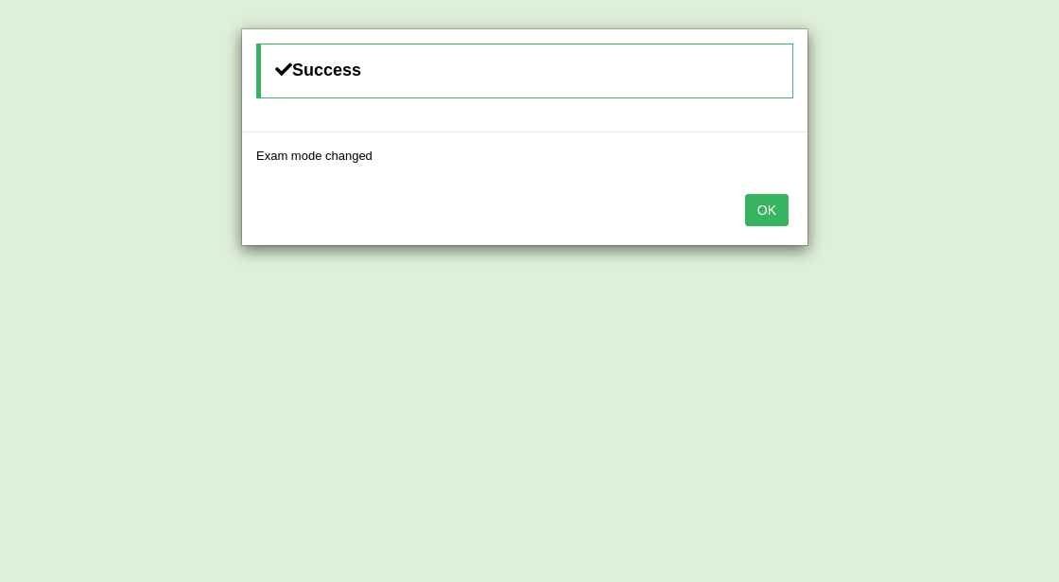
click at [758, 197] on button "OK" at bounding box center [767, 210] width 44 height 32
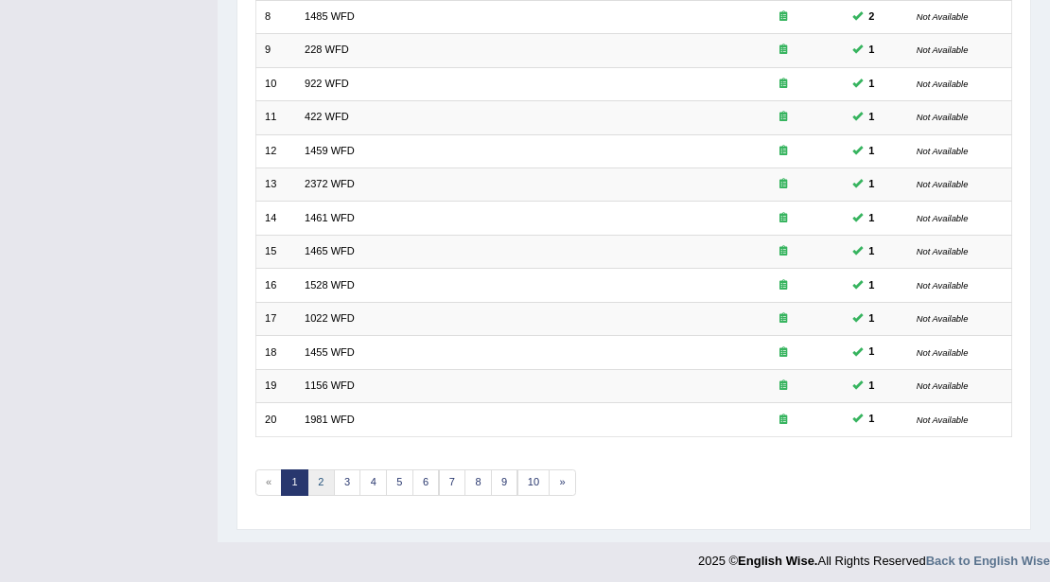
click at [321, 471] on link "2" at bounding box center [320, 482] width 27 height 26
click at [341, 470] on link "3" at bounding box center [347, 482] width 27 height 26
click at [373, 485] on link "4" at bounding box center [372, 482] width 27 height 26
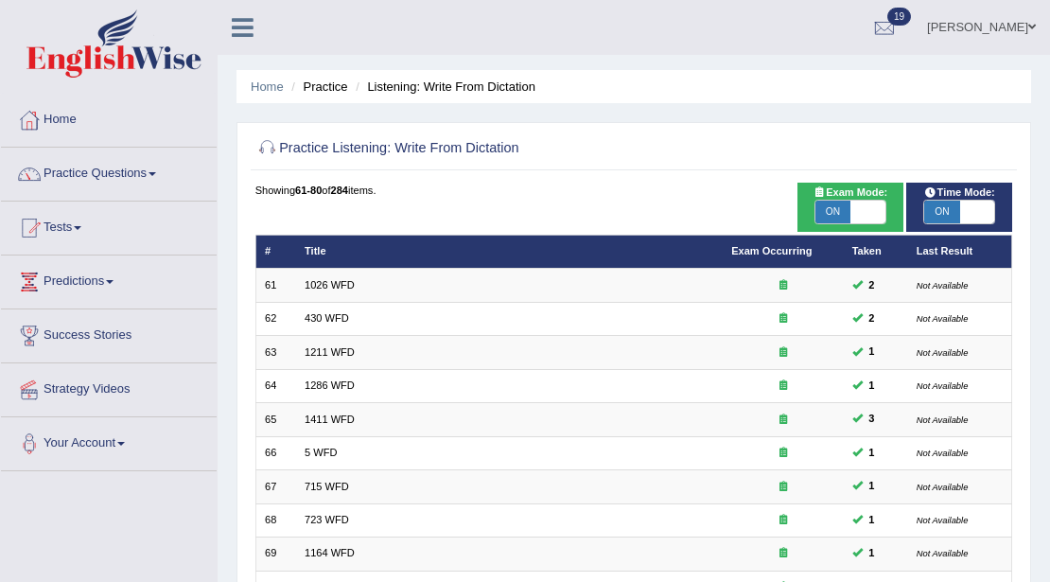
scroll to position [503, 0]
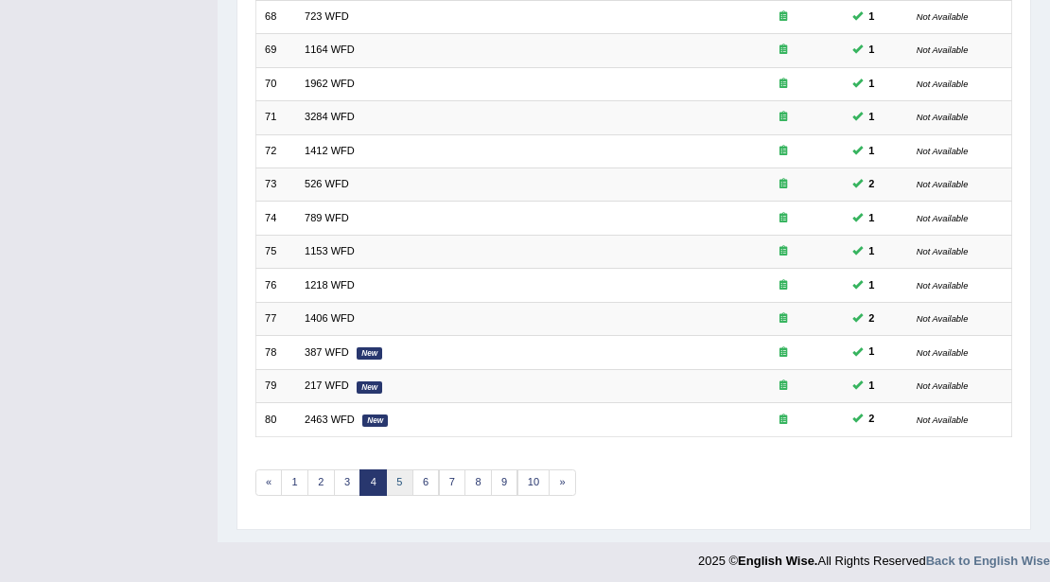
click at [394, 469] on link "5" at bounding box center [399, 482] width 27 height 26
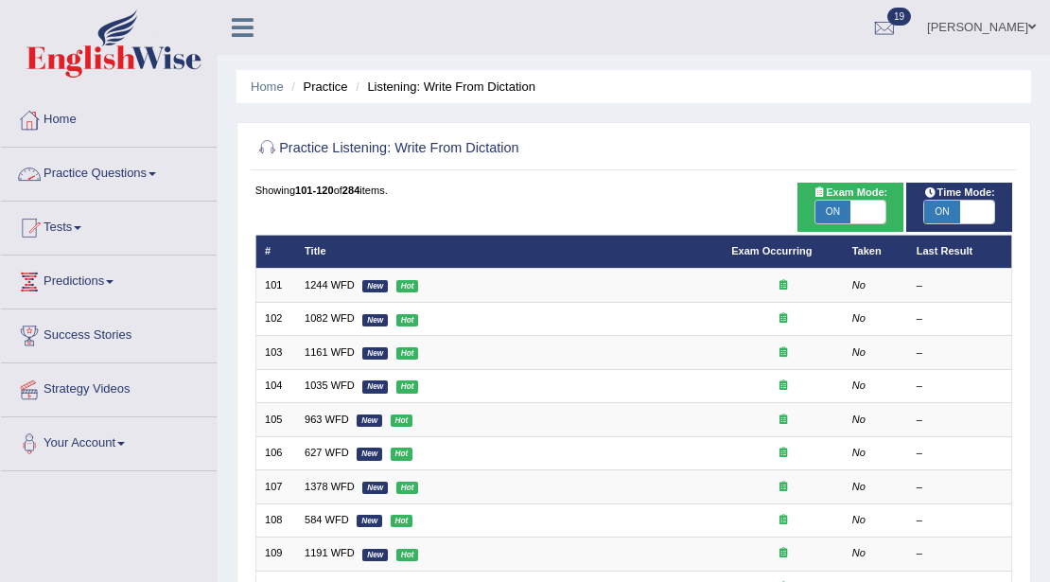
click at [95, 176] on link "Practice Questions" at bounding box center [109, 171] width 216 height 47
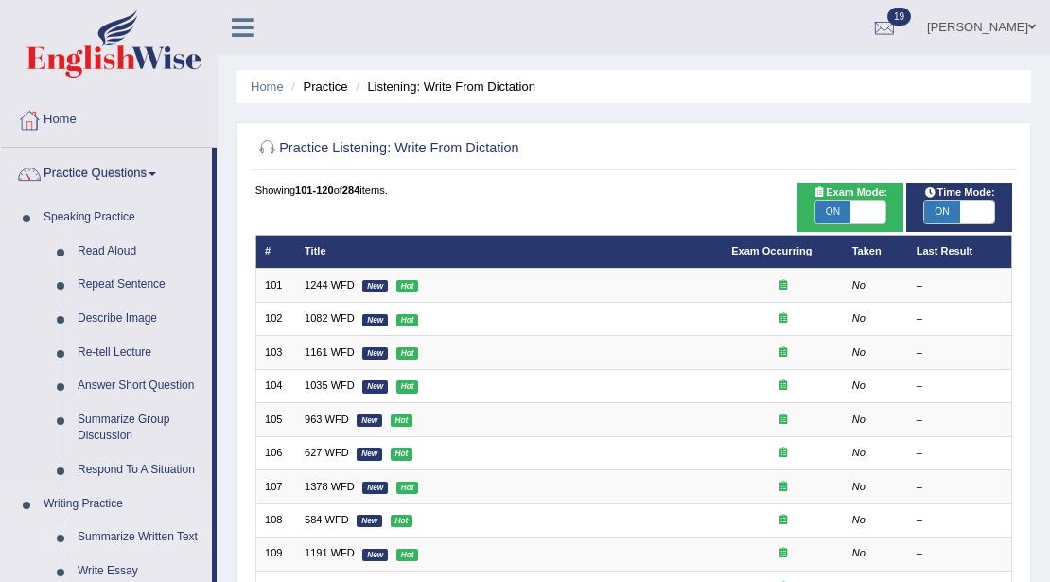
click at [97, 538] on link "Summarize Written Text" at bounding box center [140, 537] width 143 height 34
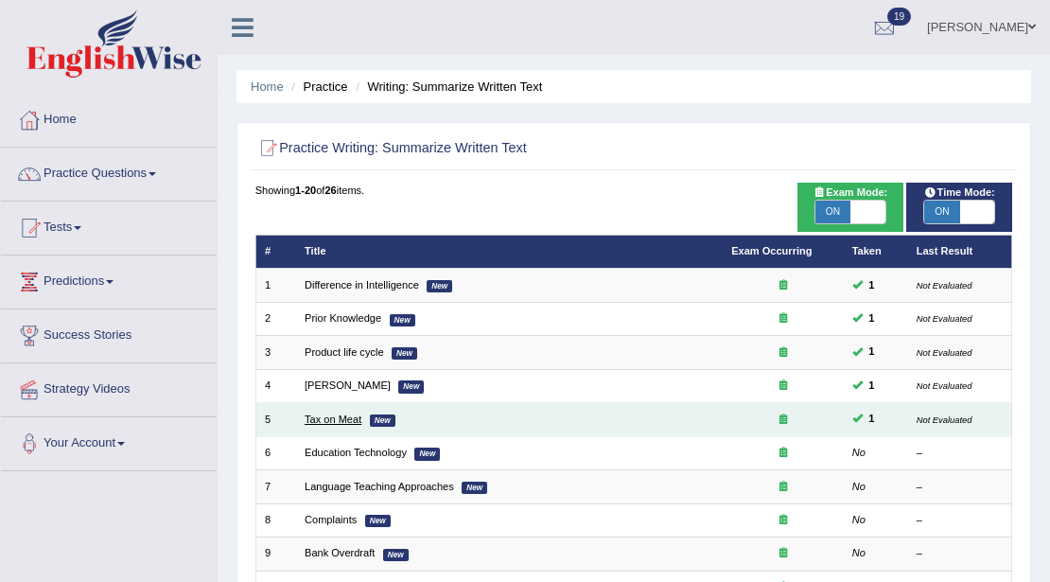
click link "Tax on Meat"
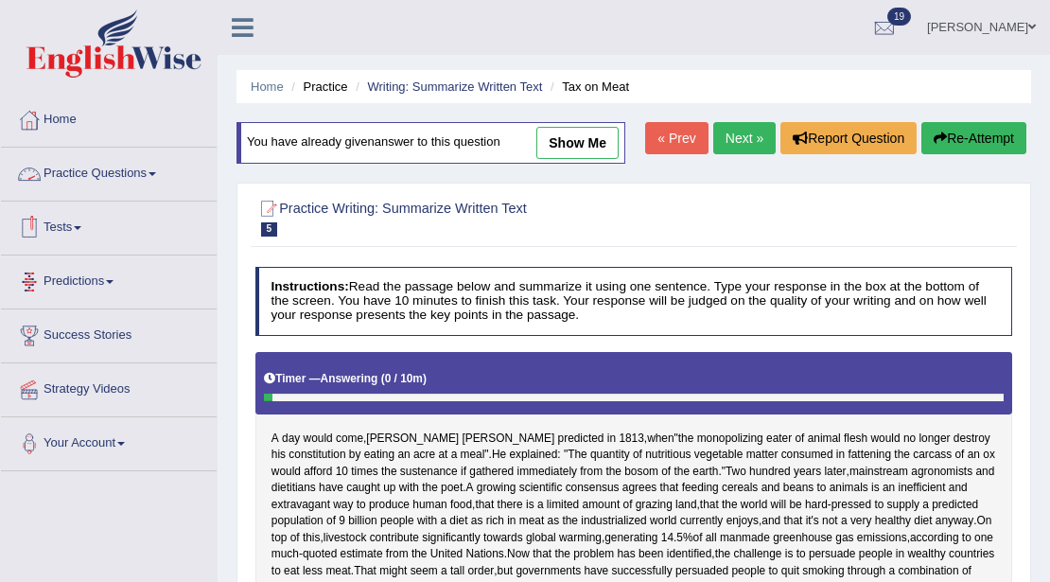
click at [80, 171] on link "Practice Questions" at bounding box center [109, 171] width 216 height 47
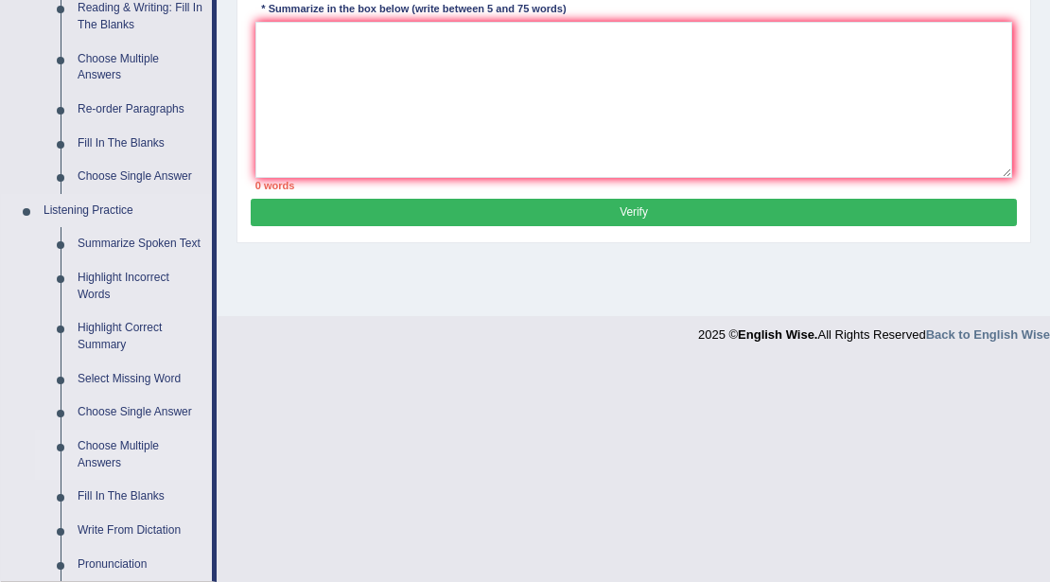
scroll to position [897, 0]
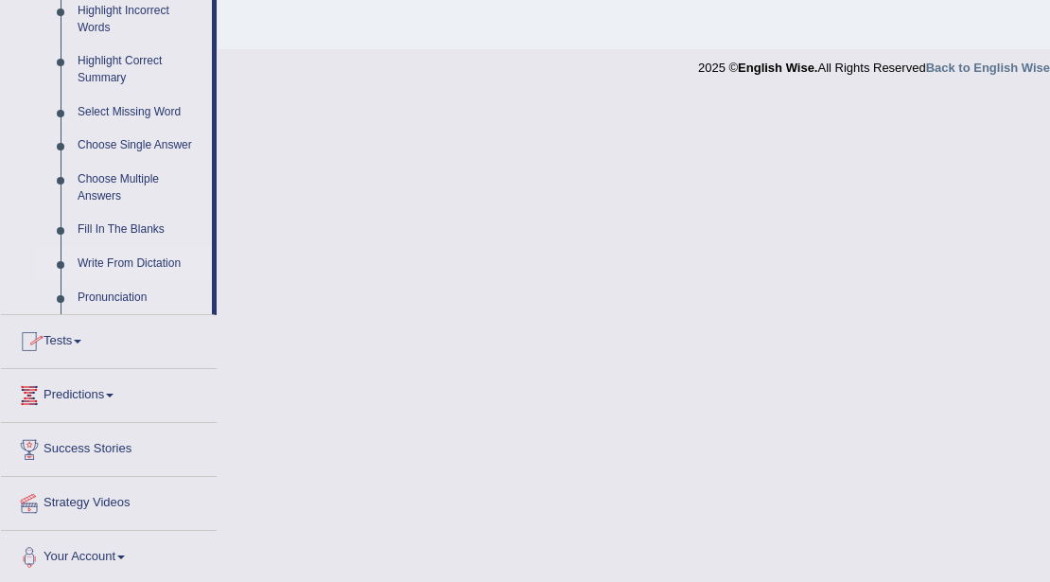
click at [100, 257] on link "Write From Dictation" at bounding box center [140, 264] width 143 height 34
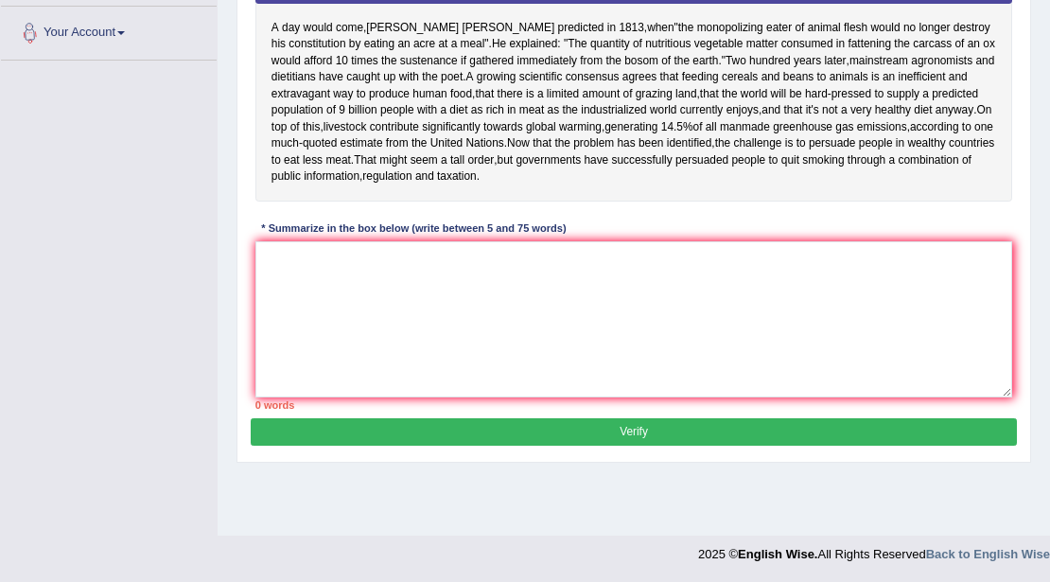
scroll to position [329, 0]
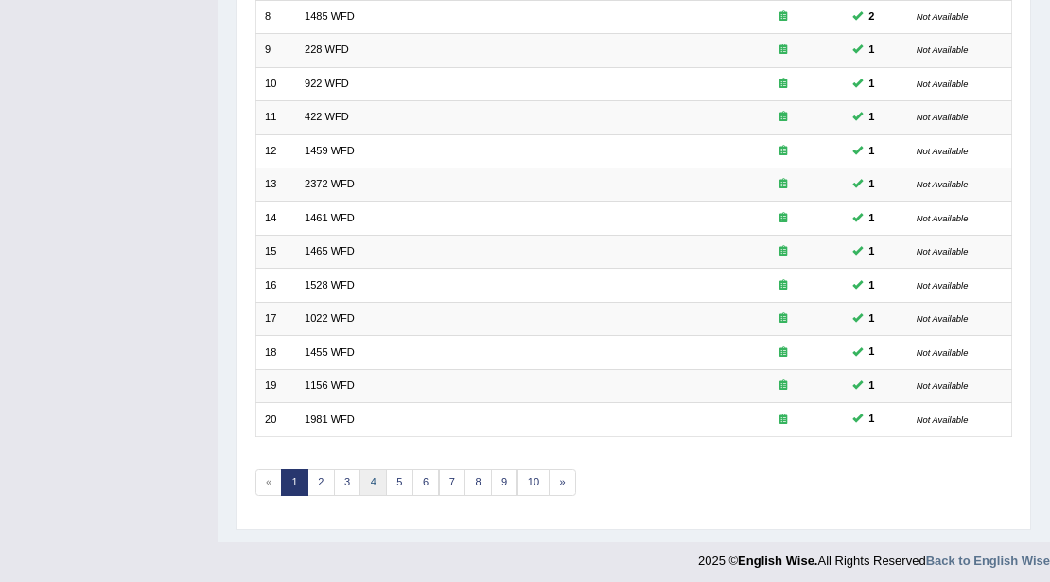
click at [380, 477] on link "4" at bounding box center [372, 482] width 27 height 26
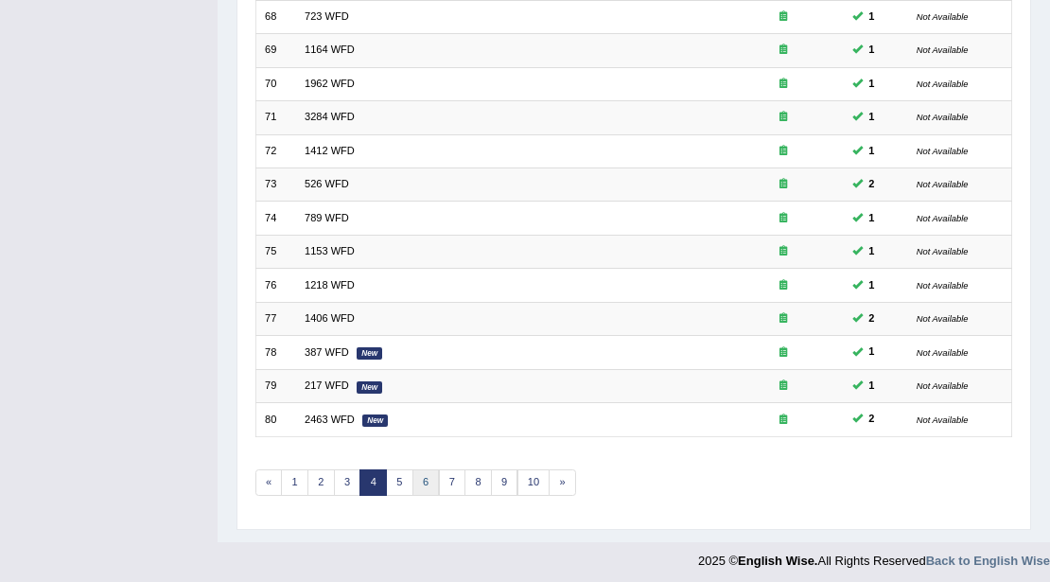
click at [426, 472] on link "6" at bounding box center [425, 482] width 27 height 26
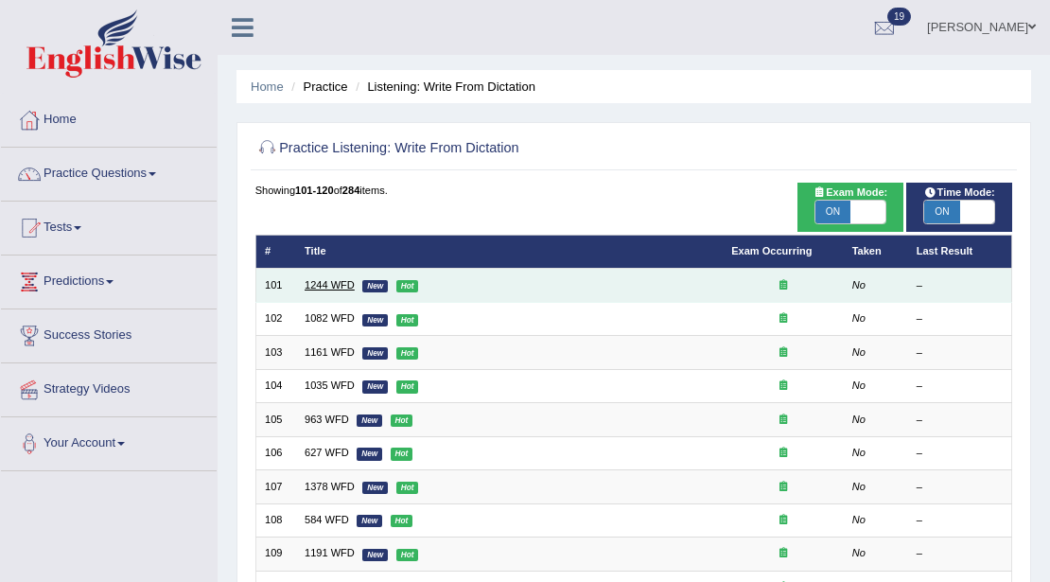
click at [331, 280] on link "1244 WFD" at bounding box center [330, 284] width 50 height 11
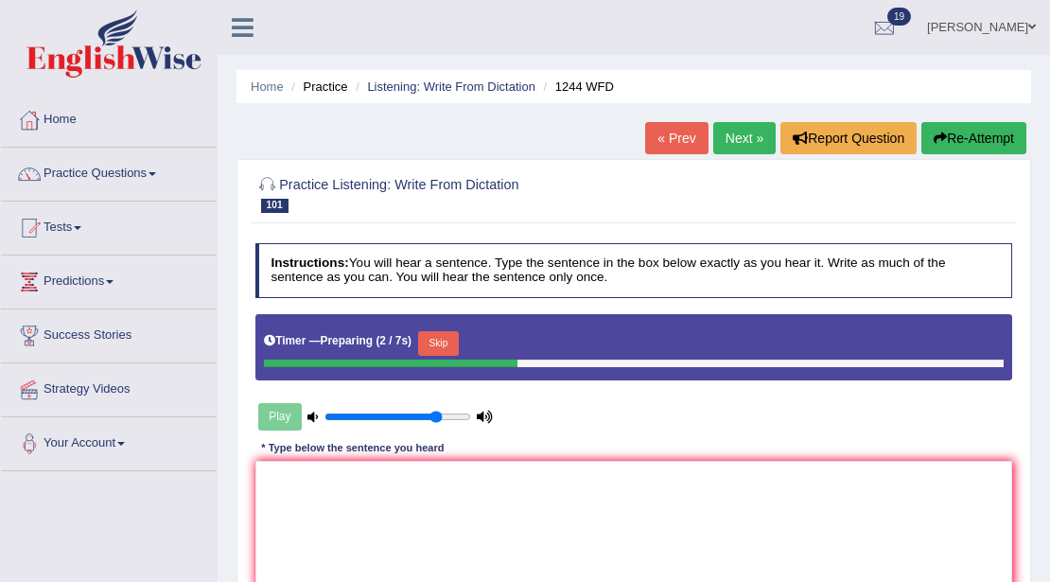
click at [447, 340] on button "Skip" at bounding box center [438, 343] width 41 height 25
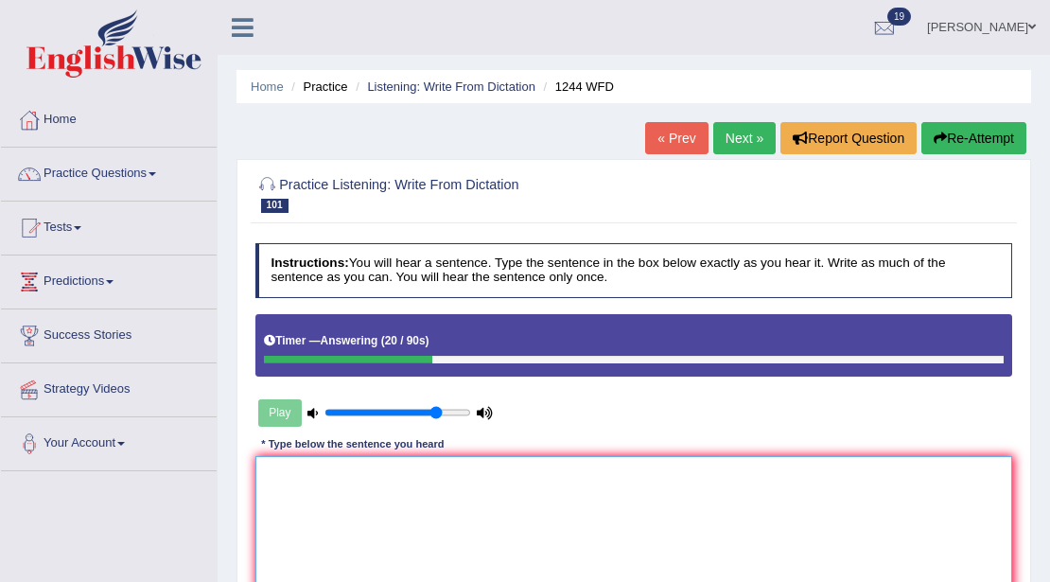
click at [397, 464] on textarea at bounding box center [634, 534] width 758 height 156
click at [352, 472] on textarea "The clinical engereing" at bounding box center [634, 534] width 758 height 156
click at [380, 478] on textarea "The clinical engeering" at bounding box center [634, 534] width 758 height 156
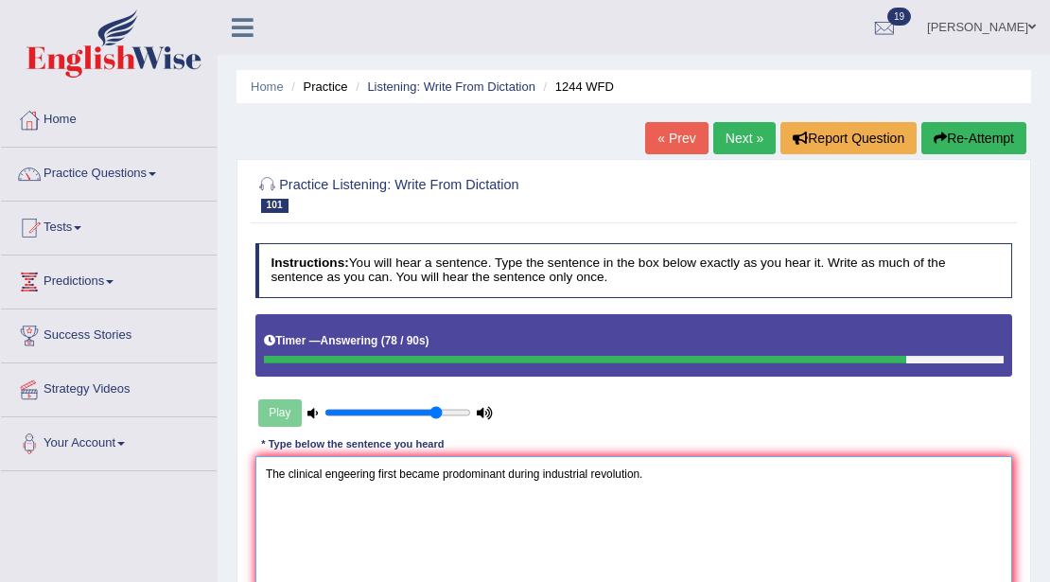
scroll to position [315, 0]
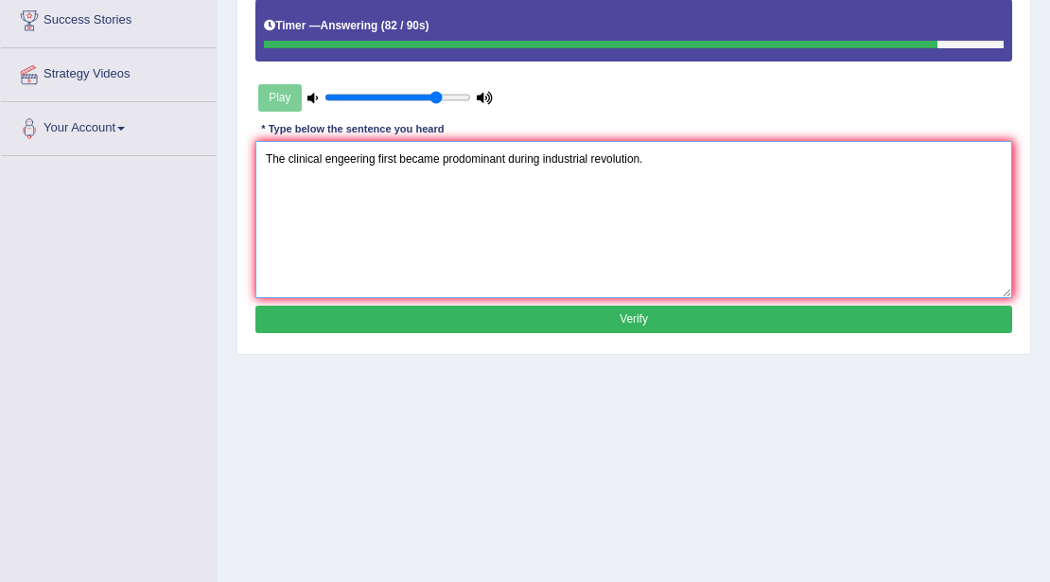
click at [466, 155] on textarea "The clinical engeering first became prodominant during industrial revolution." at bounding box center [634, 219] width 758 height 156
type textarea "The clinical engeering first became prodminant during industrial revolution."
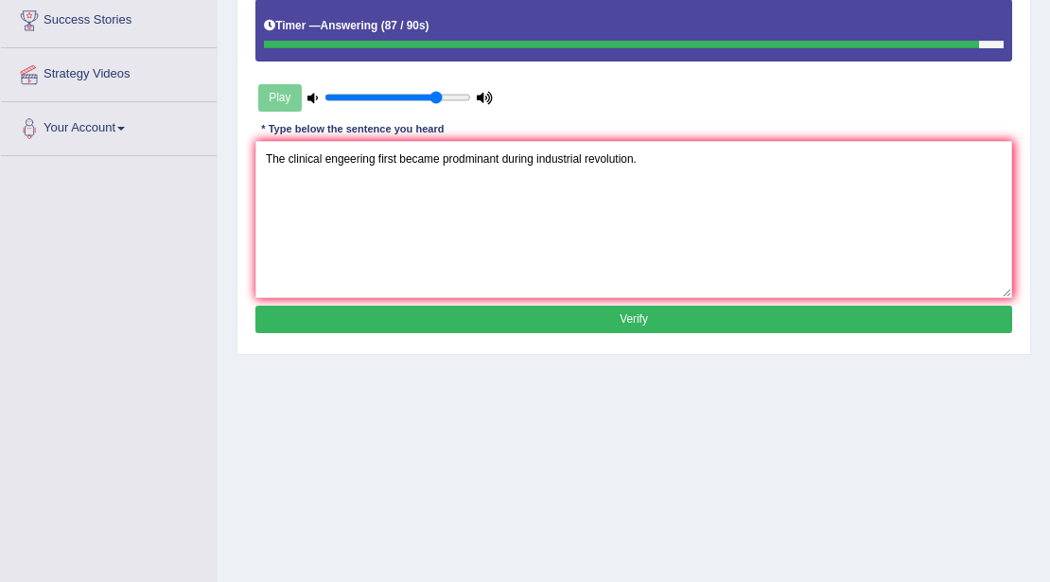
click at [439, 311] on button "Verify" at bounding box center [634, 319] width 758 height 27
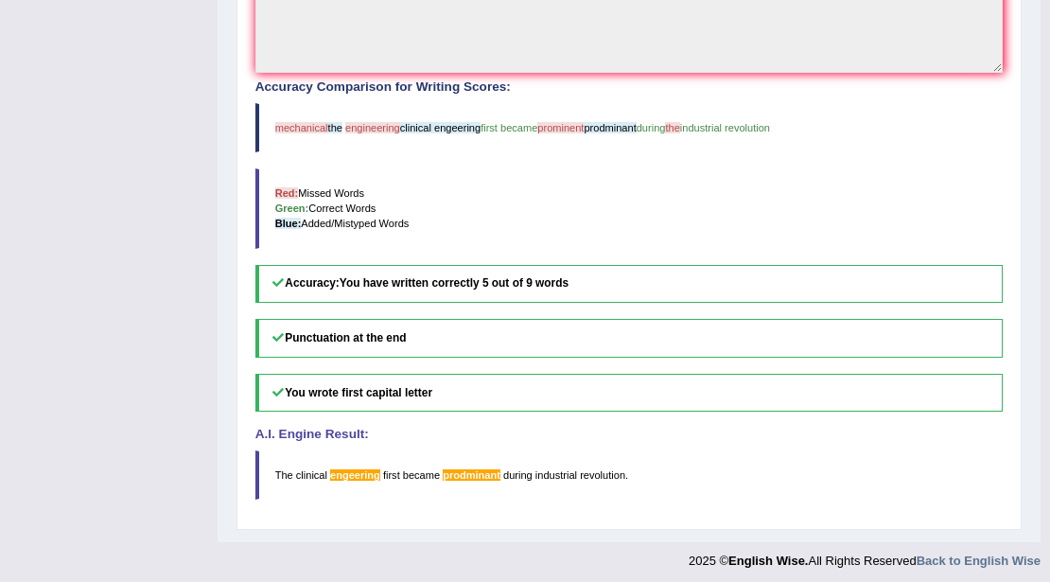
scroll to position [0, 0]
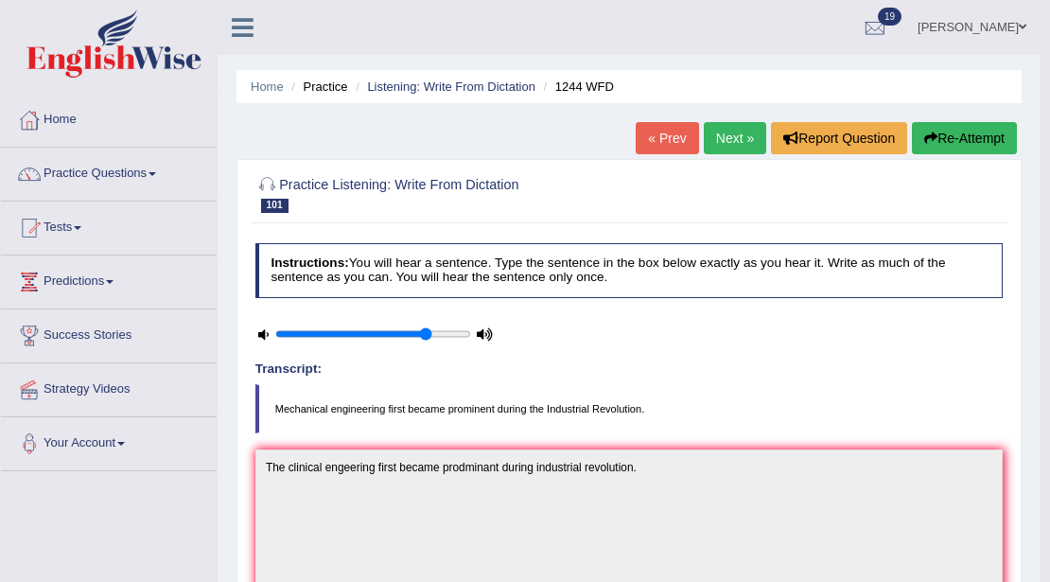
click at [956, 136] on button "Re-Attempt" at bounding box center [964, 138] width 105 height 32
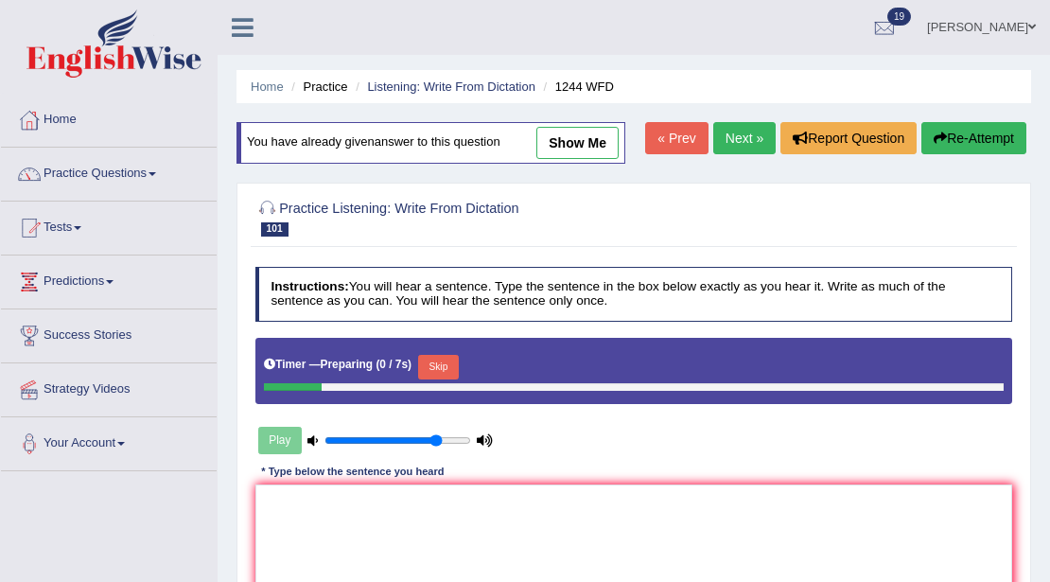
click at [430, 356] on button "Skip" at bounding box center [438, 367] width 41 height 25
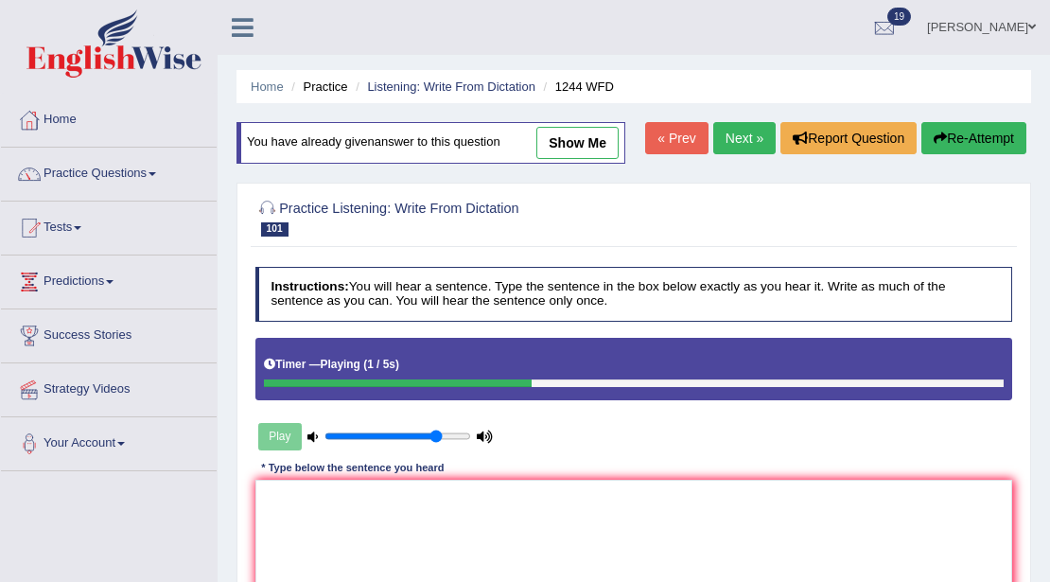
click at [735, 142] on link "Next »" at bounding box center [744, 138] width 62 height 32
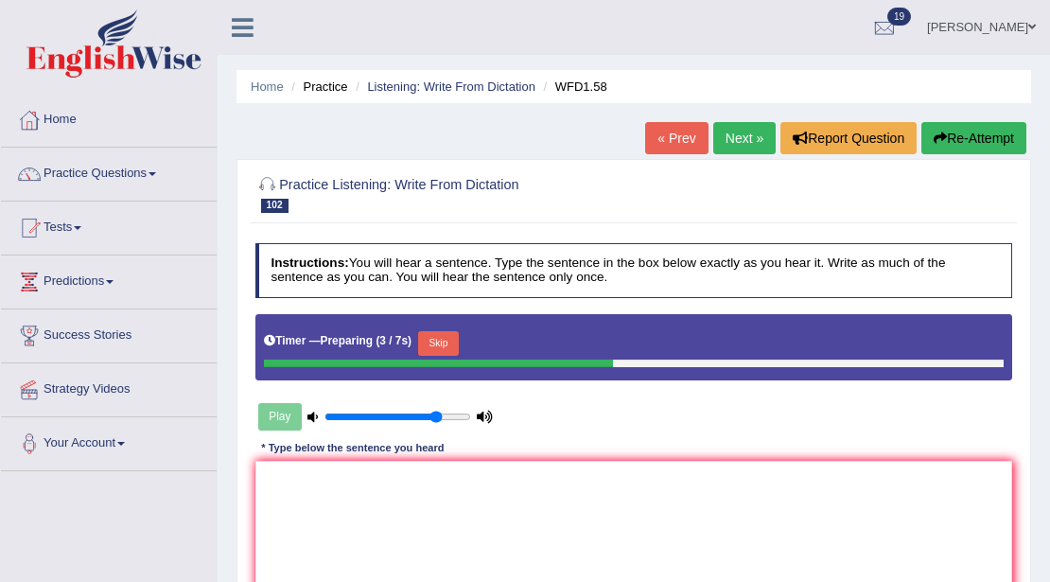
click at [446, 341] on button "Skip" at bounding box center [438, 343] width 41 height 25
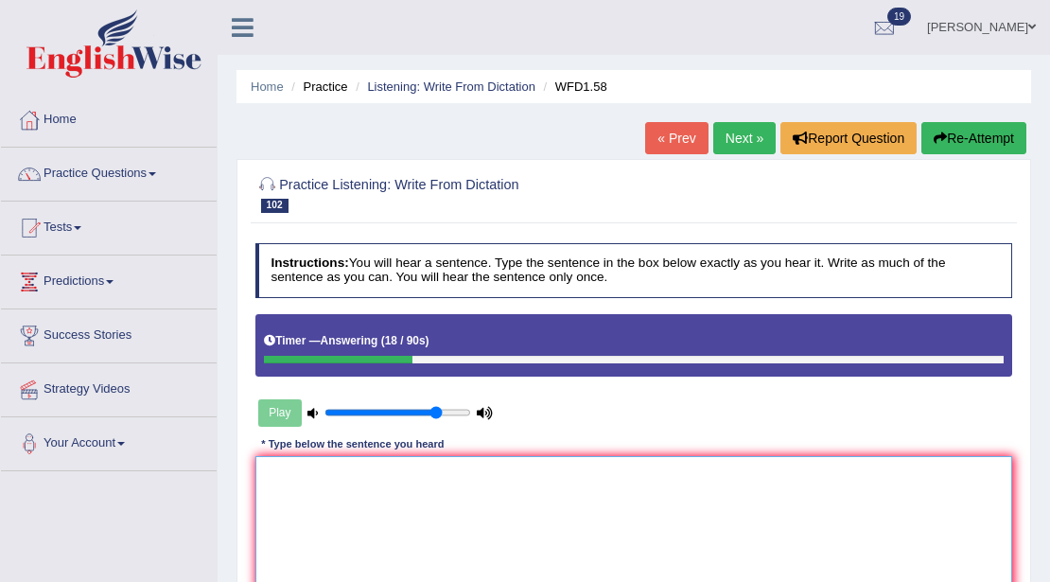
click at [359, 486] on textarea at bounding box center [634, 534] width 758 height 156
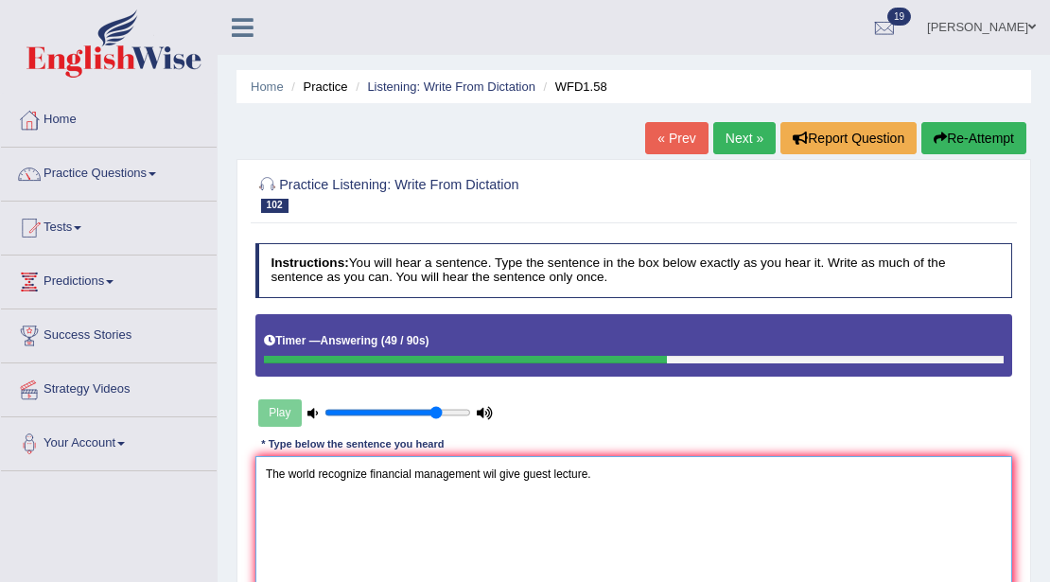
scroll to position [315, 0]
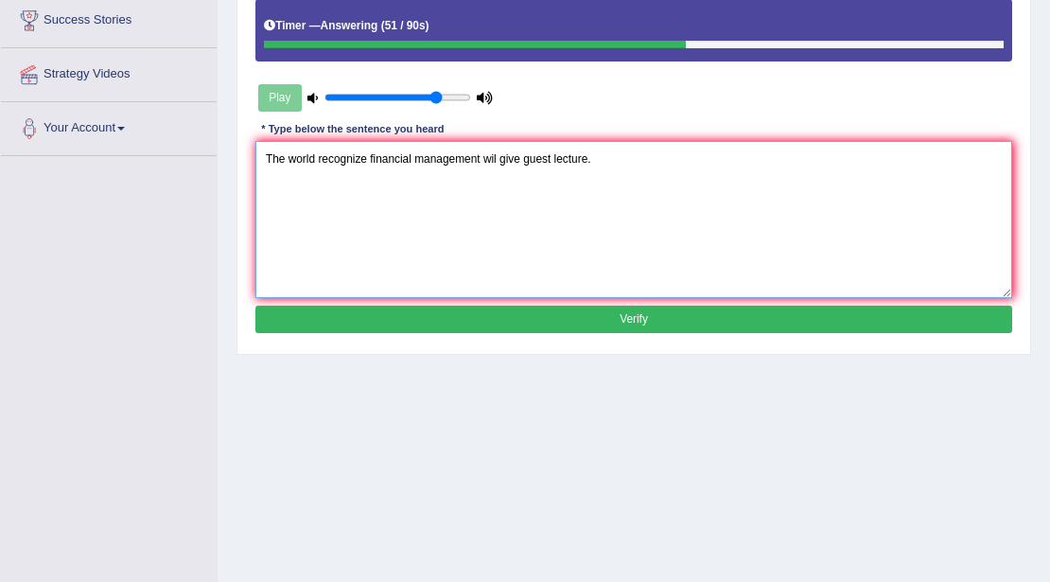
type textarea "The world recognize financial management wil give guest lecture."
click at [467, 320] on button "Verify" at bounding box center [634, 319] width 758 height 27
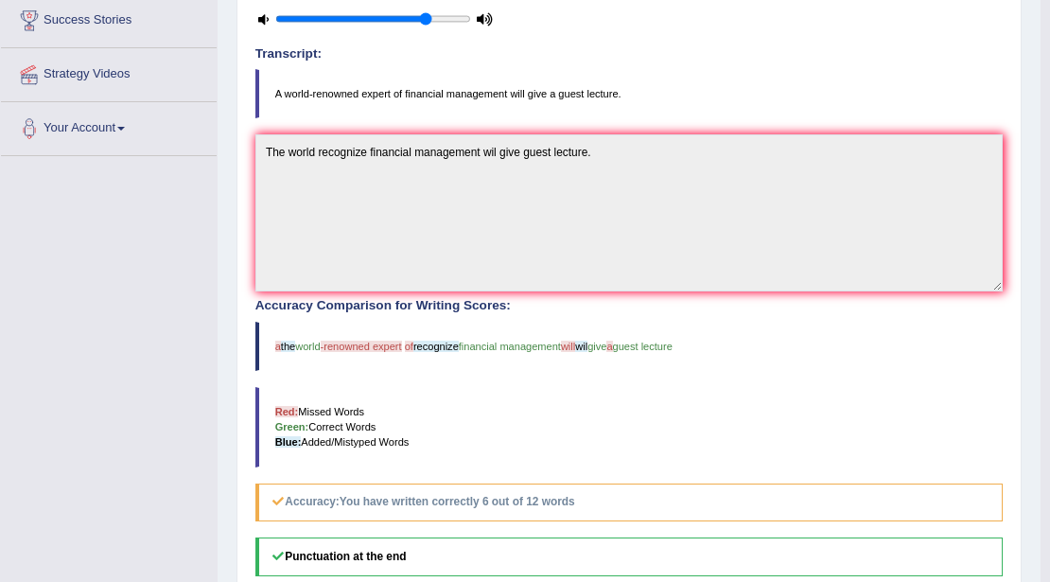
scroll to position [0, 0]
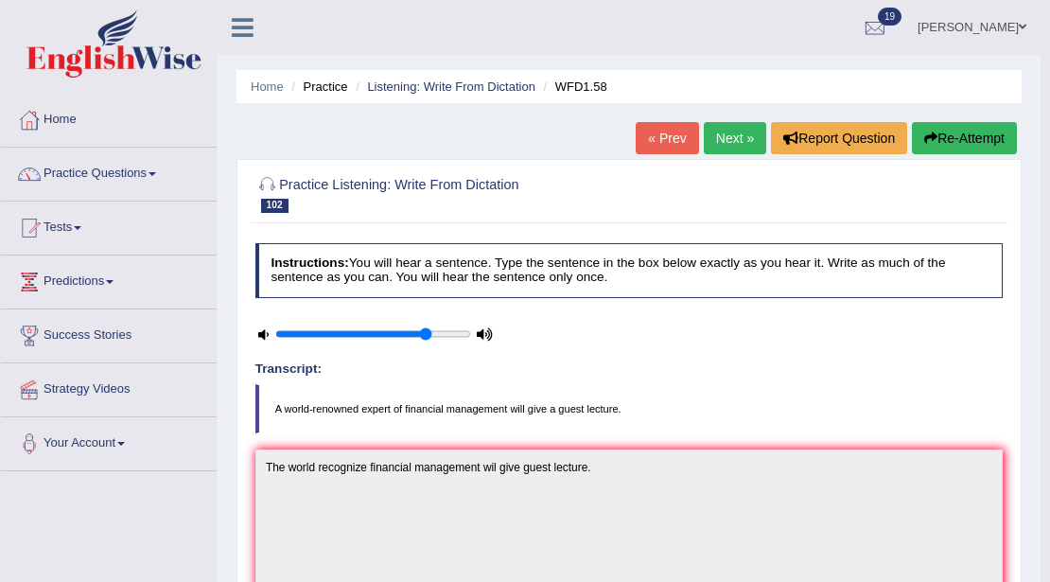
click at [719, 134] on link "Next »" at bounding box center [735, 138] width 62 height 32
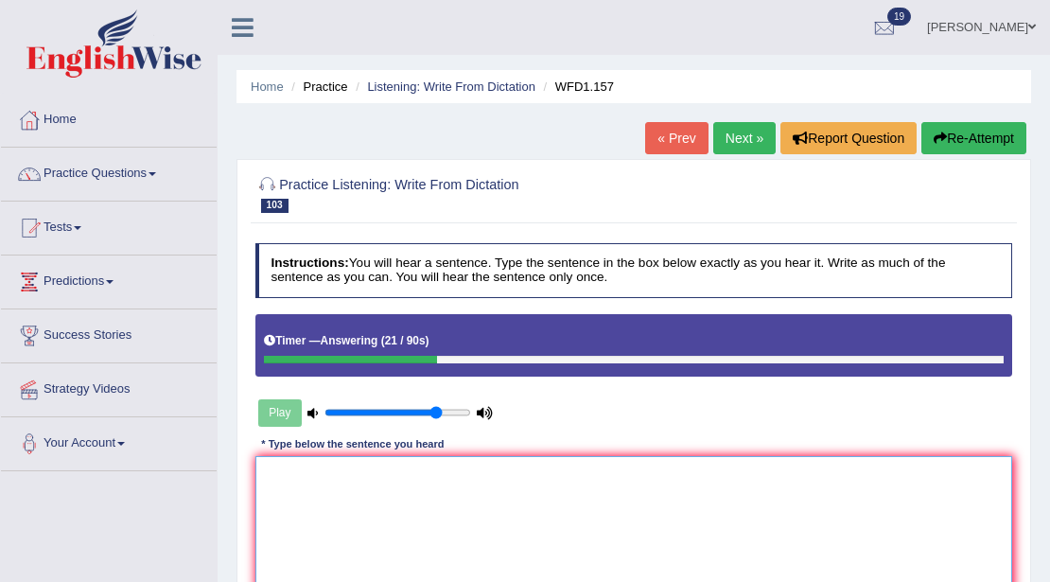
click at [392, 477] on textarea at bounding box center [634, 534] width 758 height 156
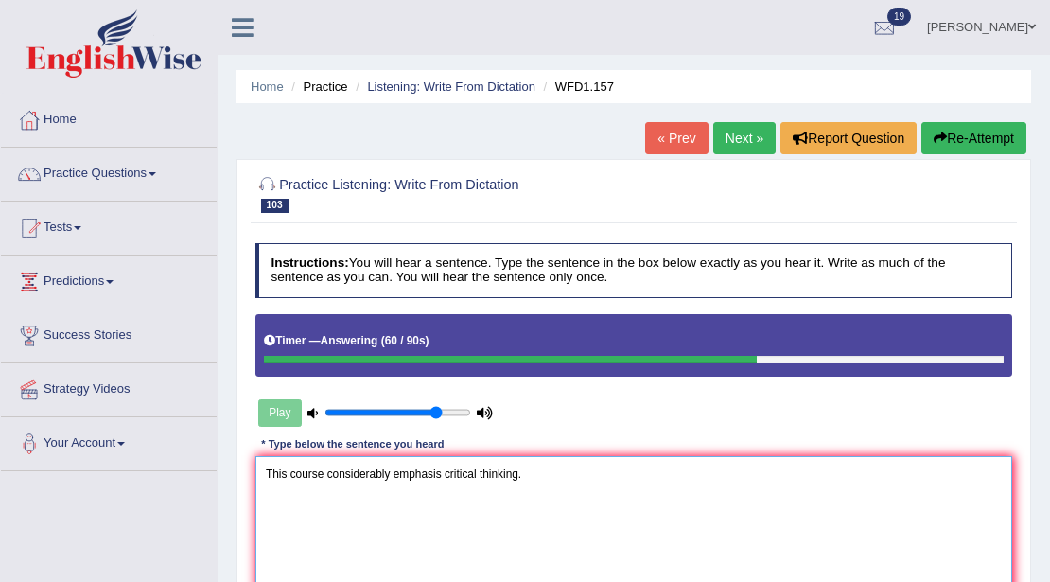
scroll to position [315, 0]
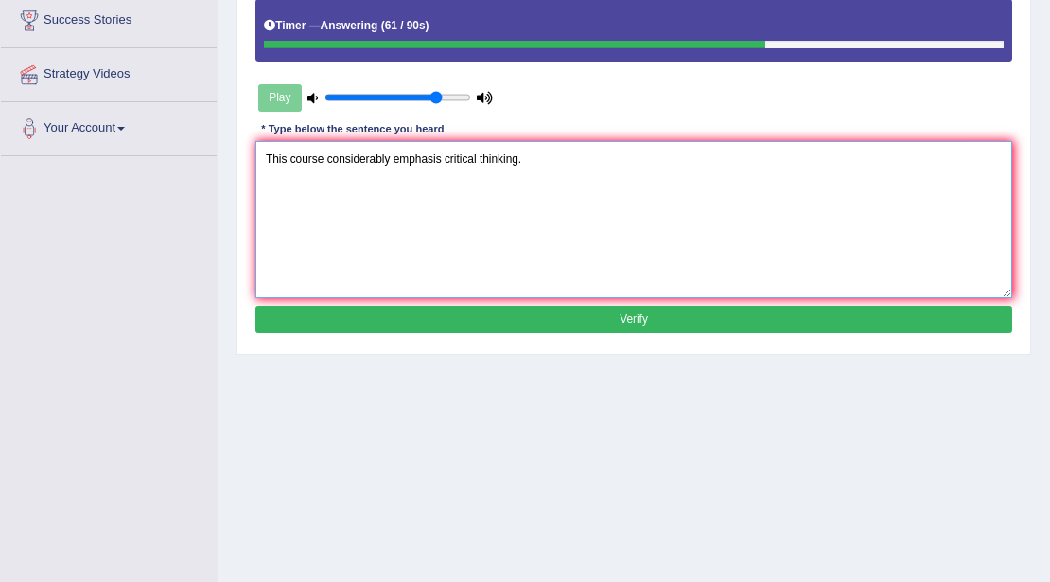
type textarea "This course considerably emphasis critical thinking."
click at [467, 318] on button "Verify" at bounding box center [634, 319] width 758 height 27
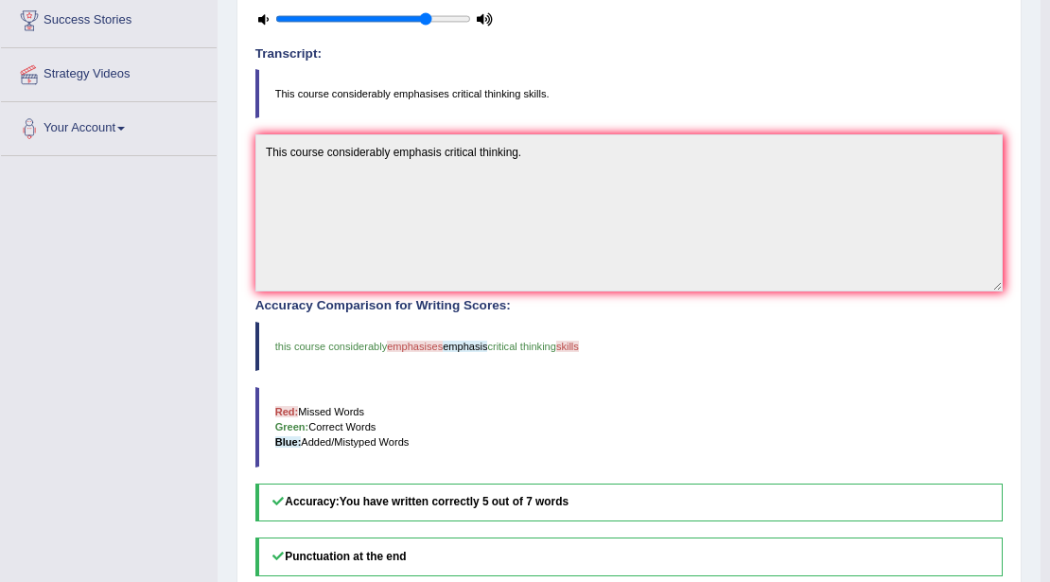
scroll to position [0, 0]
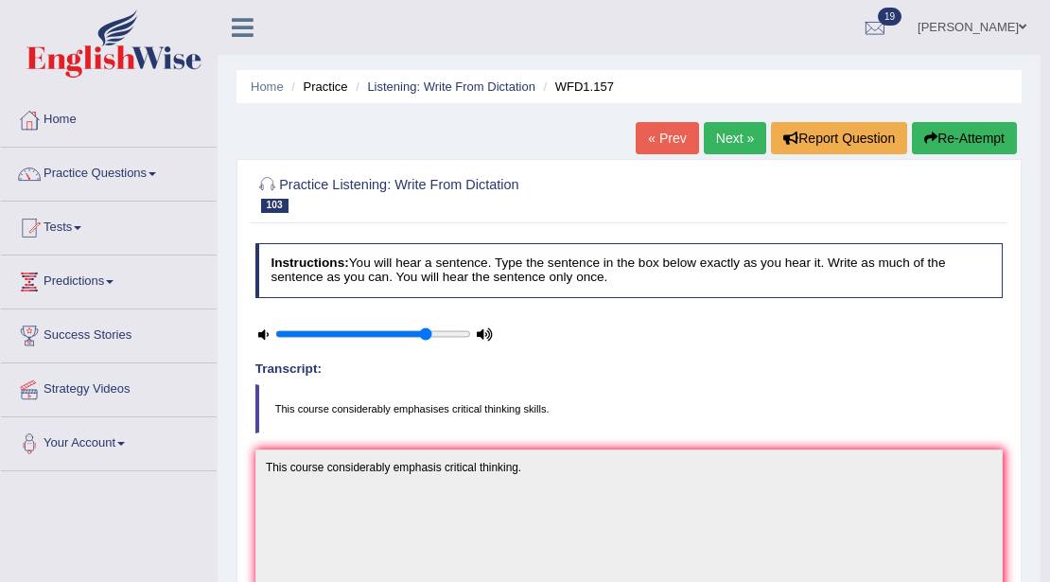
click at [709, 142] on link "Next »" at bounding box center [735, 138] width 62 height 32
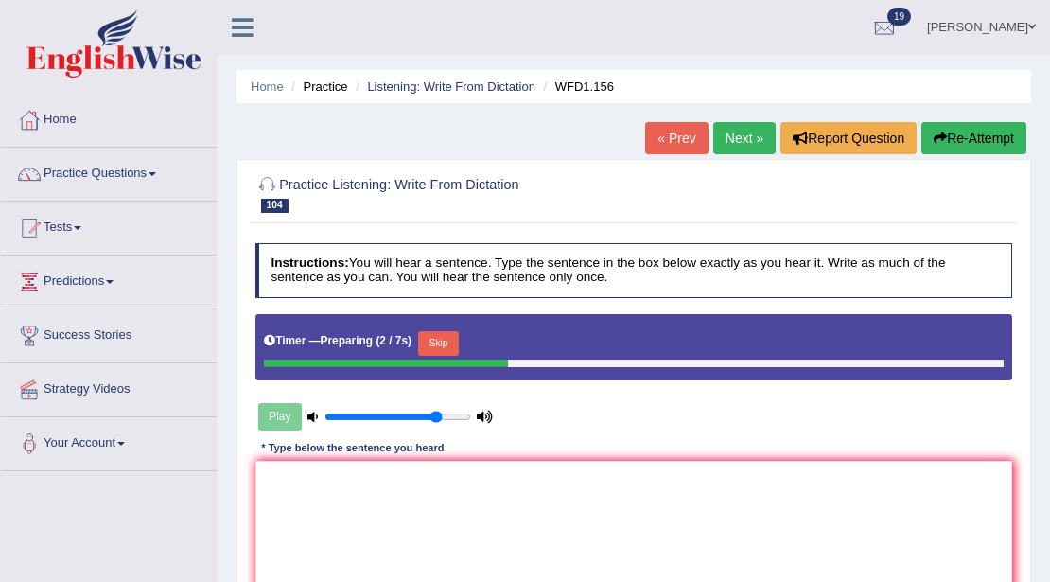
click at [444, 337] on button "Skip" at bounding box center [438, 343] width 41 height 25
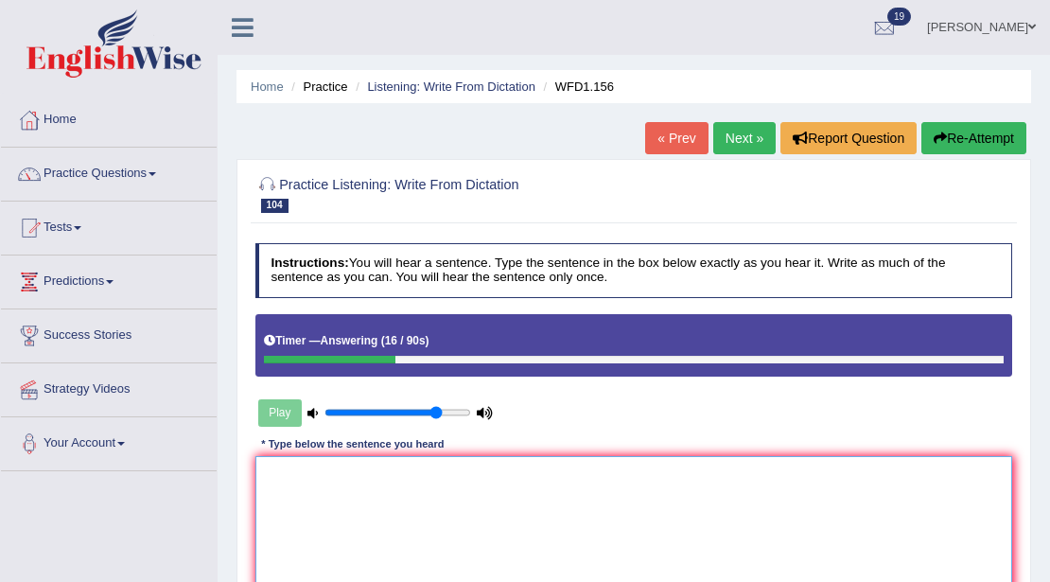
click at [405, 464] on textarea at bounding box center [634, 534] width 758 height 156
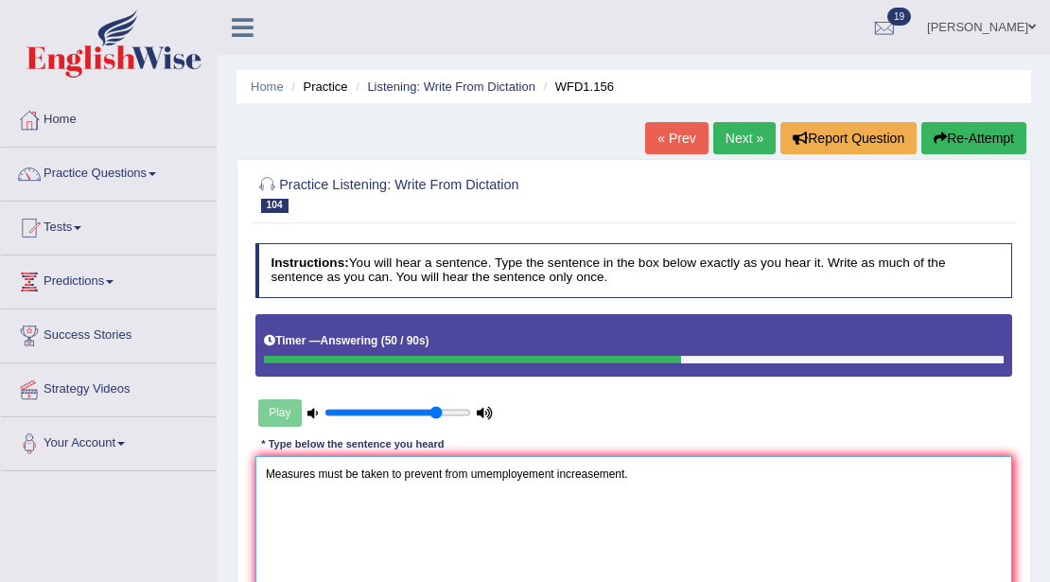
scroll to position [315, 0]
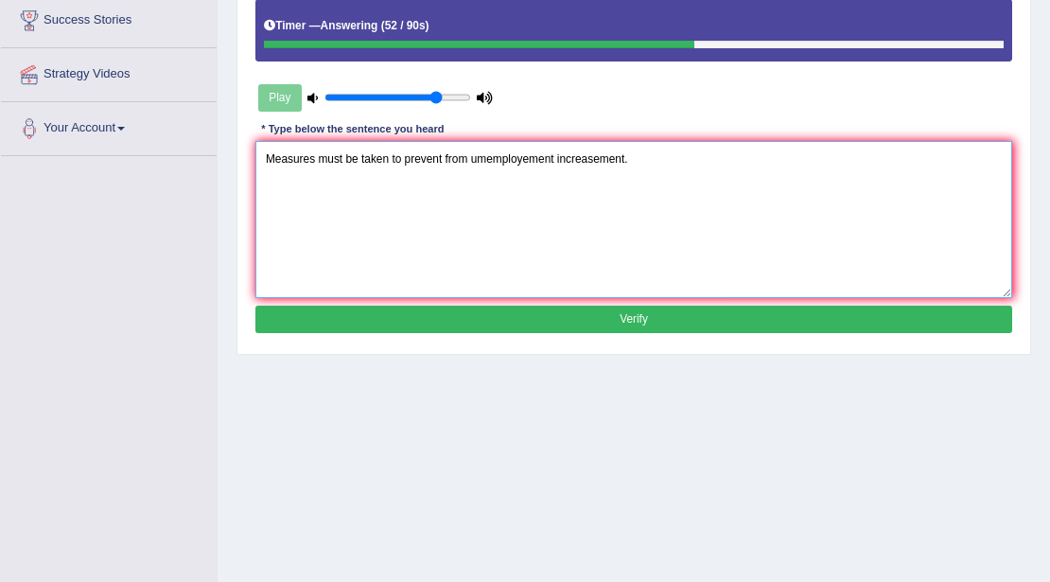
type textarea "Measures must be taken to prevent from umemployement increasement."
click at [501, 318] on button "Verify" at bounding box center [634, 319] width 758 height 27
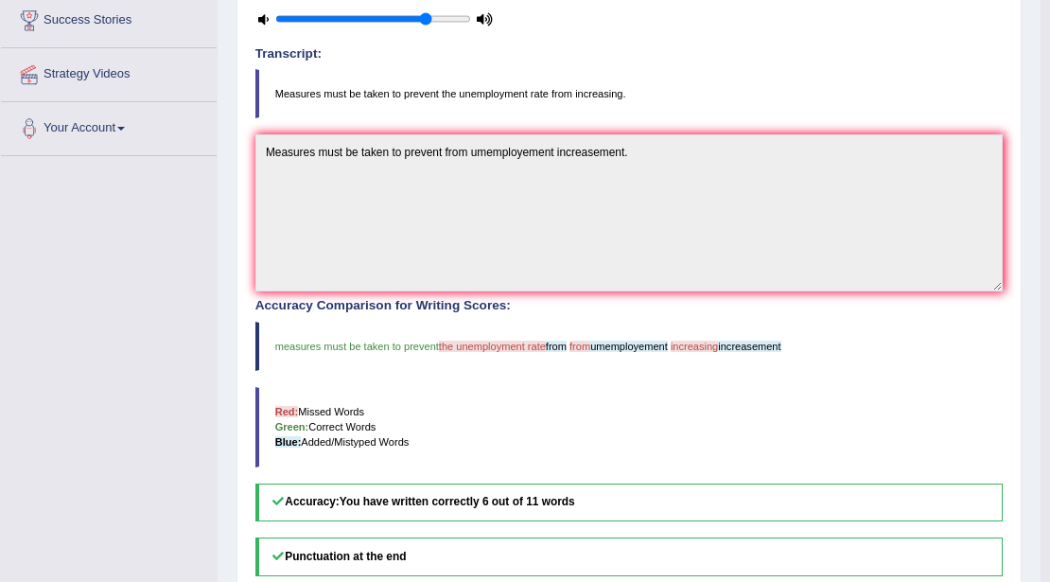
scroll to position [0, 0]
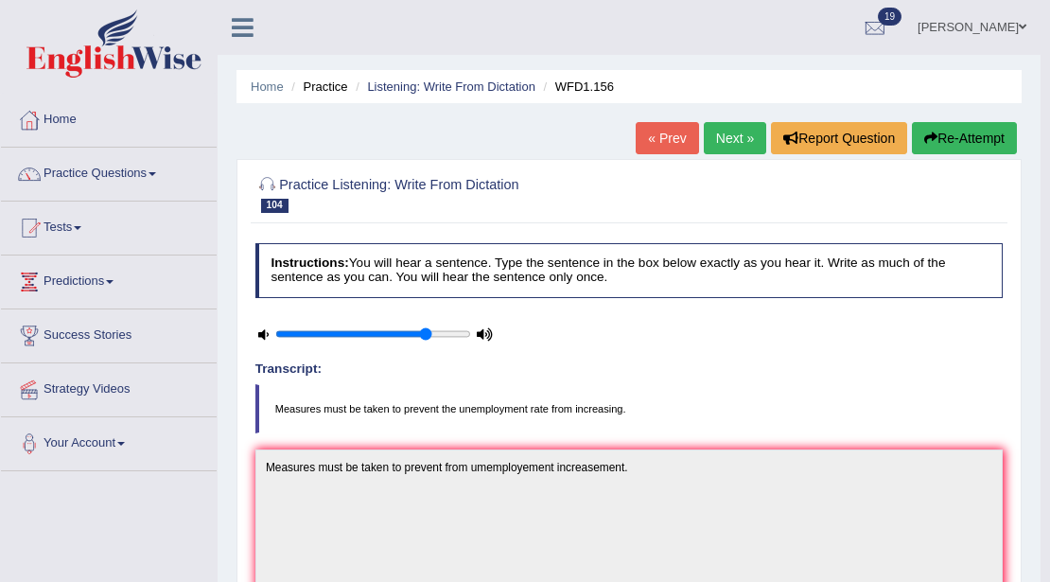
click at [936, 126] on button "Re-Attempt" at bounding box center [964, 138] width 105 height 32
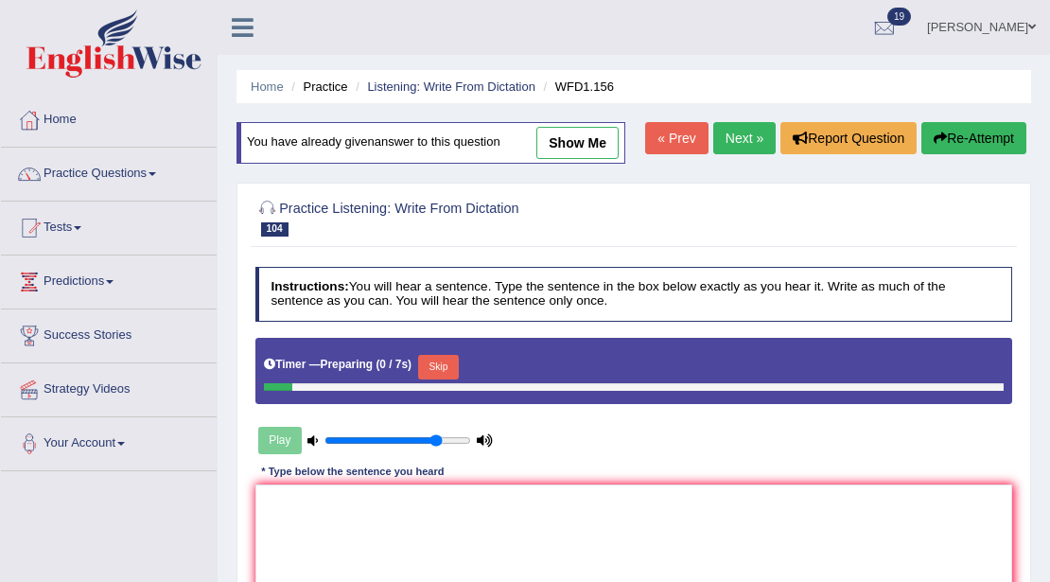
click at [435, 356] on button "Skip" at bounding box center [438, 367] width 41 height 25
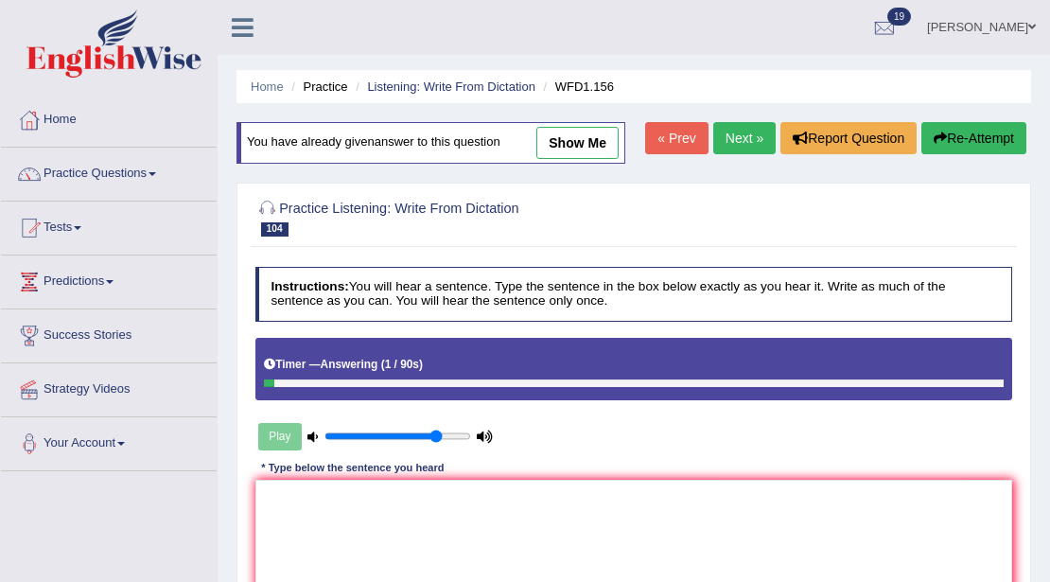
click at [725, 146] on link "Next »" at bounding box center [744, 138] width 62 height 32
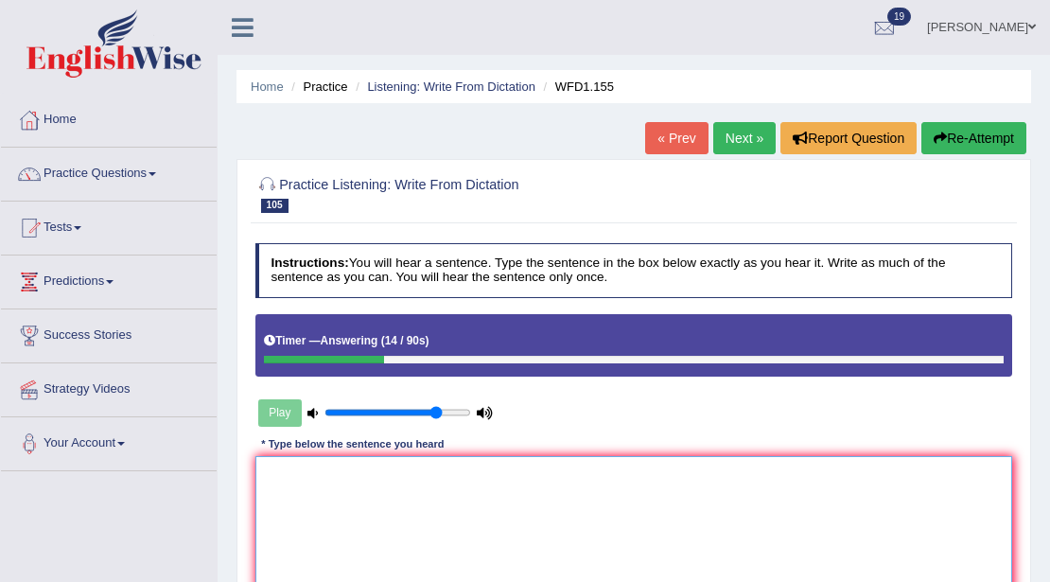
click at [709, 484] on textarea at bounding box center [634, 534] width 758 height 156
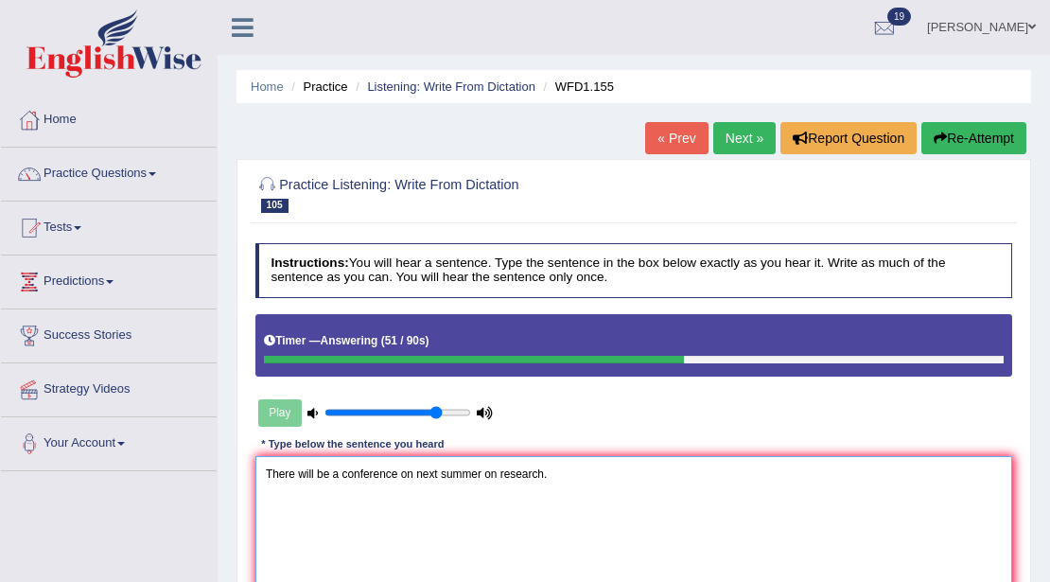
scroll to position [315, 0]
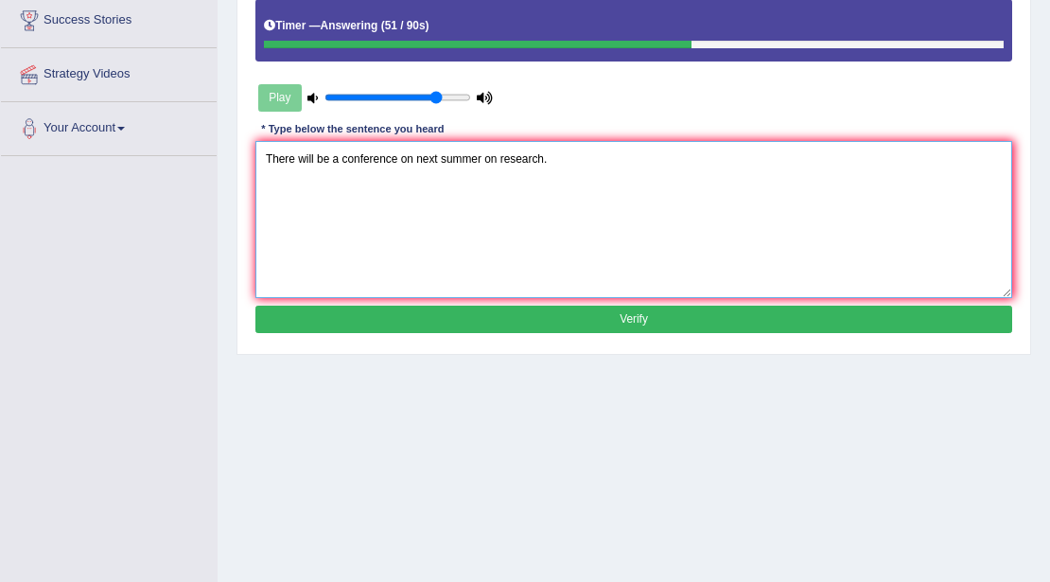
type textarea "There will be a conference on next summer on research."
click at [560, 306] on button "Verify" at bounding box center [634, 319] width 758 height 27
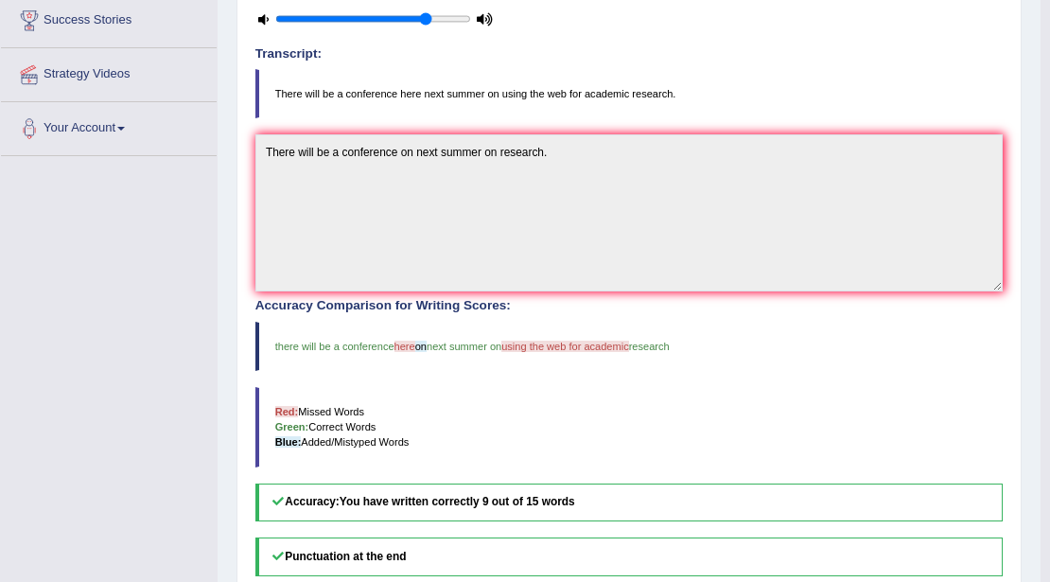
scroll to position [0, 0]
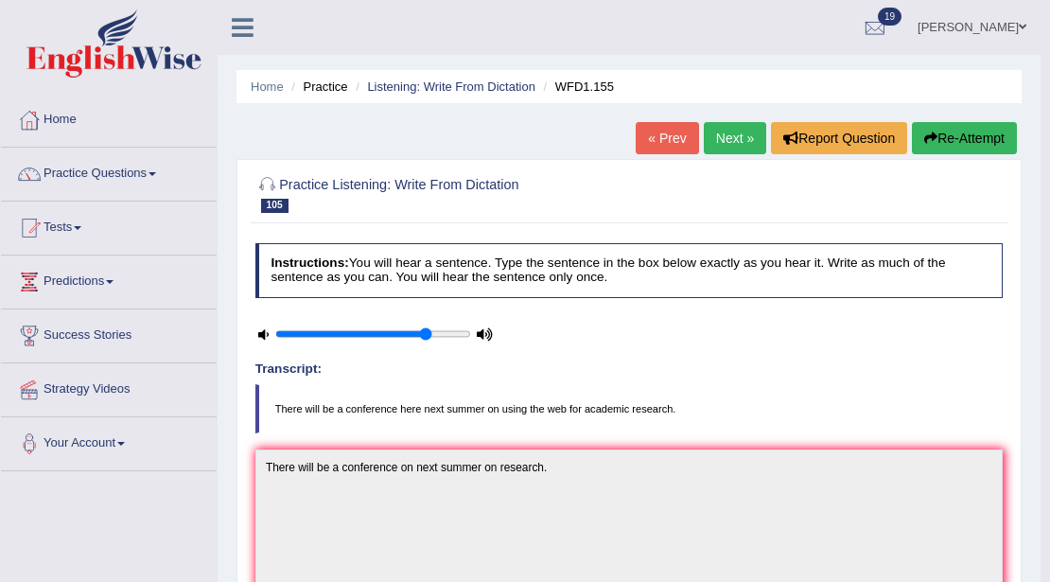
click at [728, 136] on link "Next »" at bounding box center [735, 138] width 62 height 32
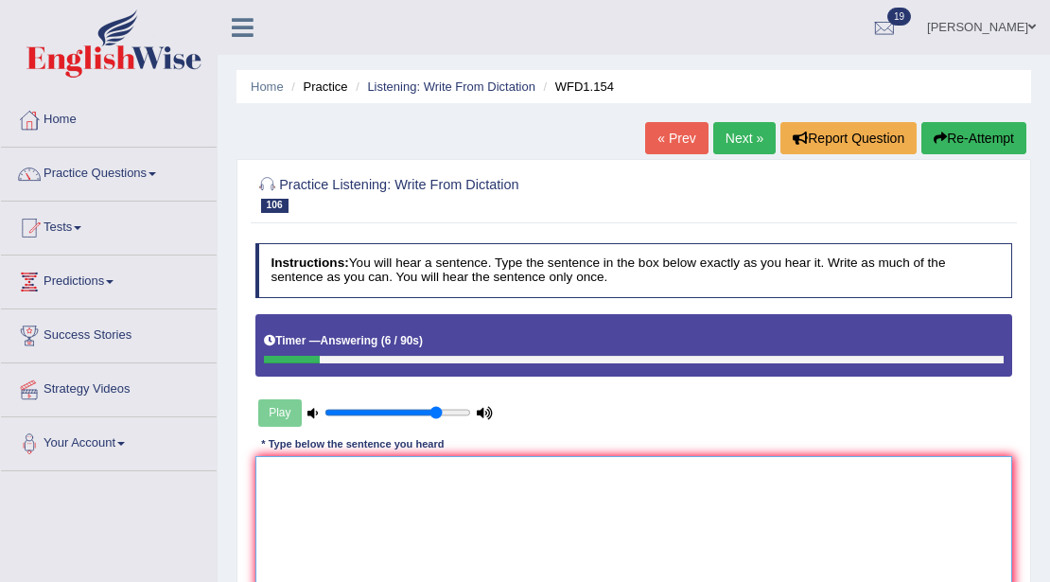
click at [464, 504] on textarea at bounding box center [634, 534] width 758 height 156
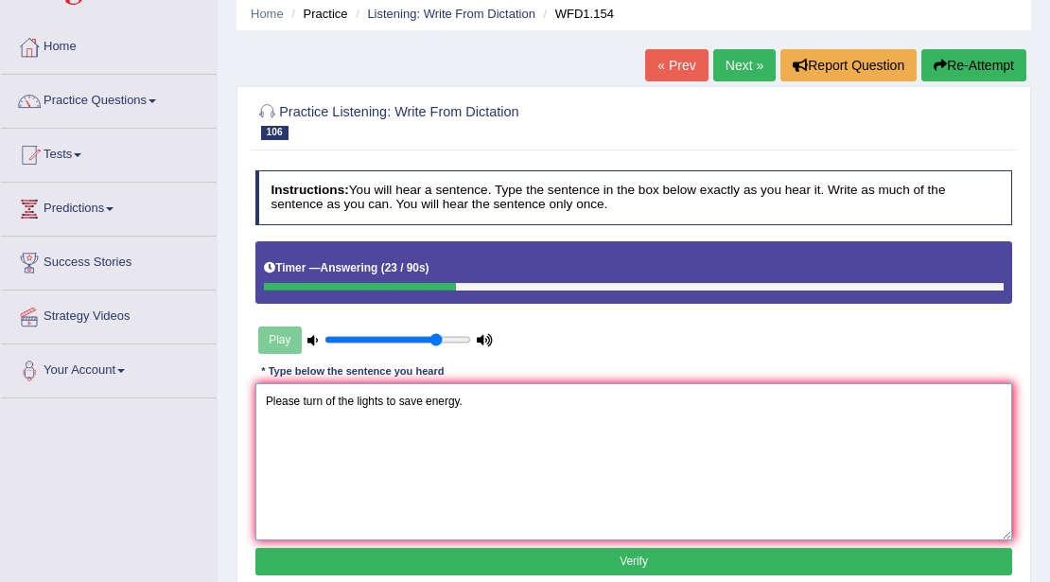
scroll to position [315, 0]
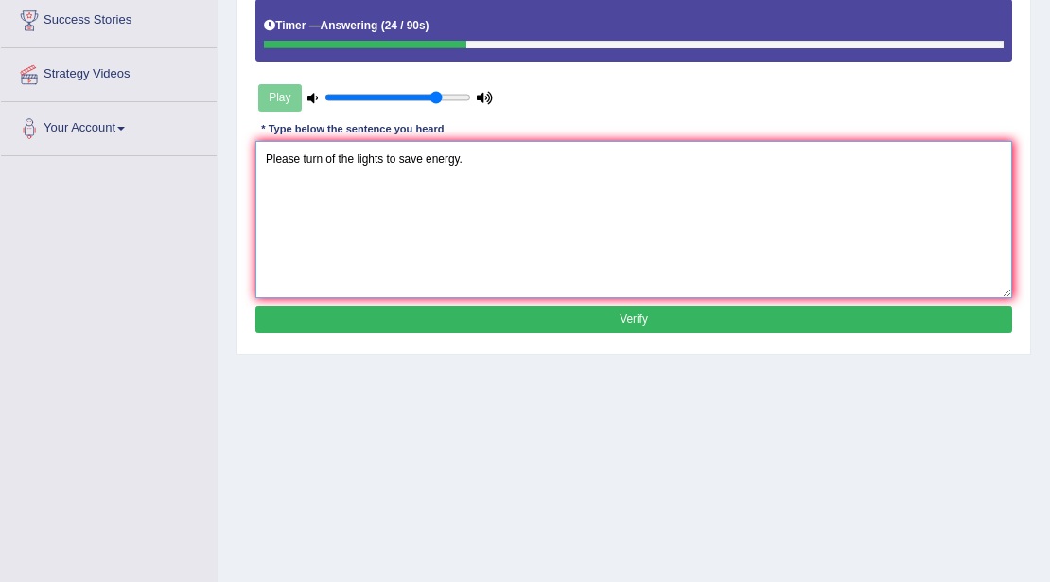
type textarea "Please turn of the lights to save energy."
click at [402, 323] on button "Verify" at bounding box center [634, 319] width 758 height 27
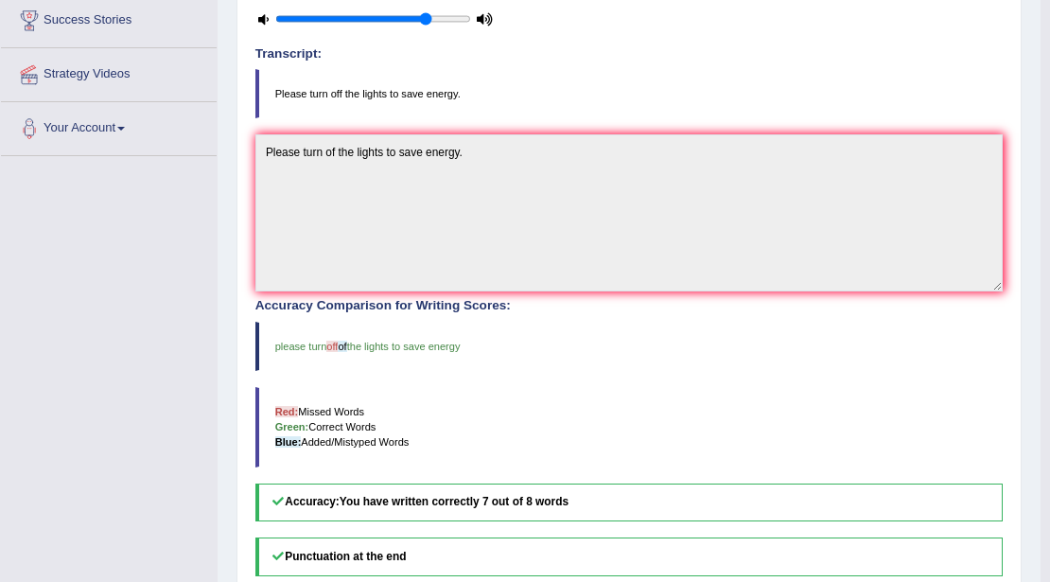
scroll to position [0, 0]
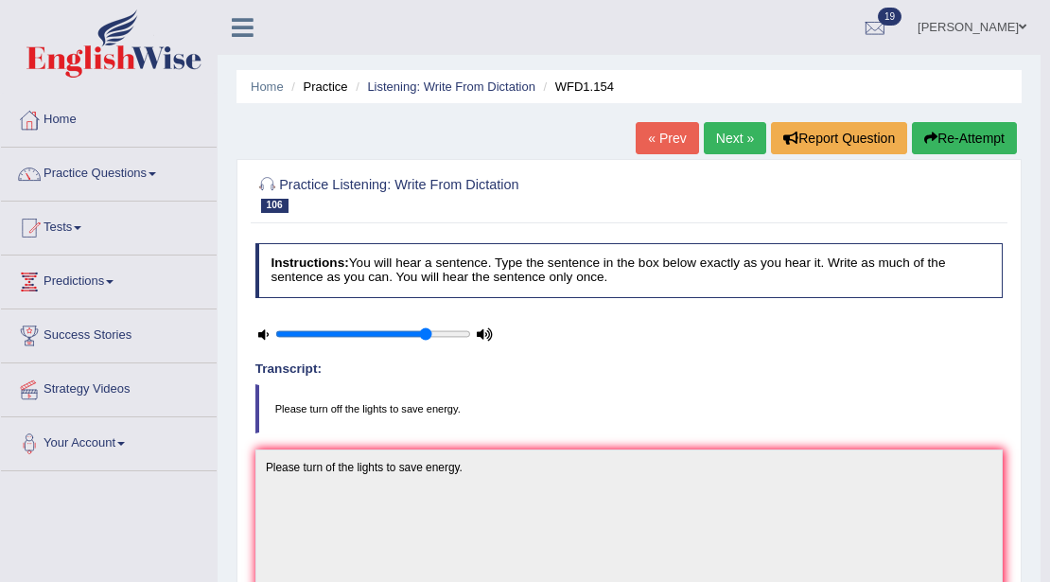
click at [717, 131] on link "Next »" at bounding box center [735, 138] width 62 height 32
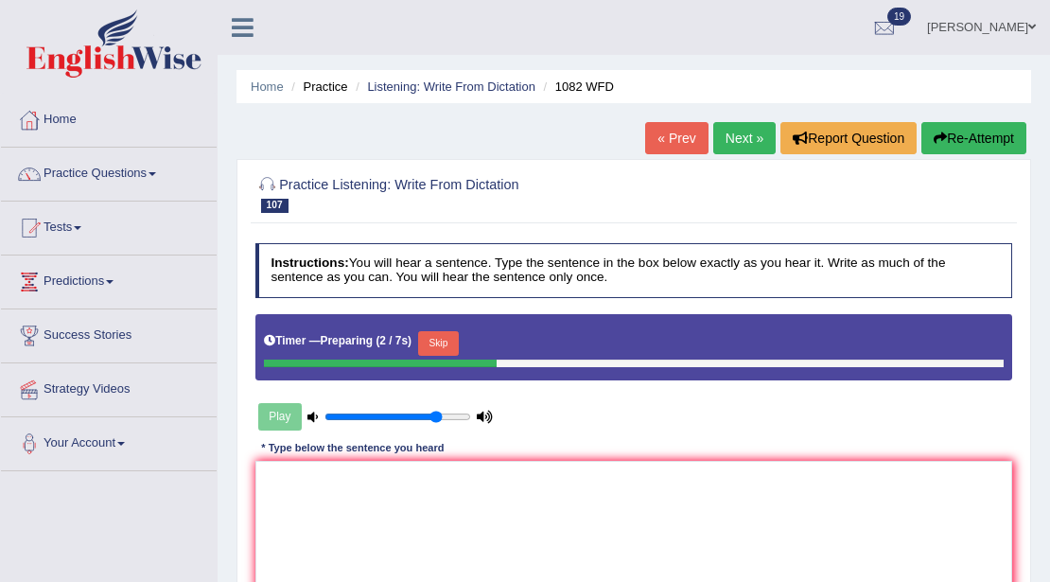
click at [448, 339] on button "Skip" at bounding box center [438, 343] width 41 height 25
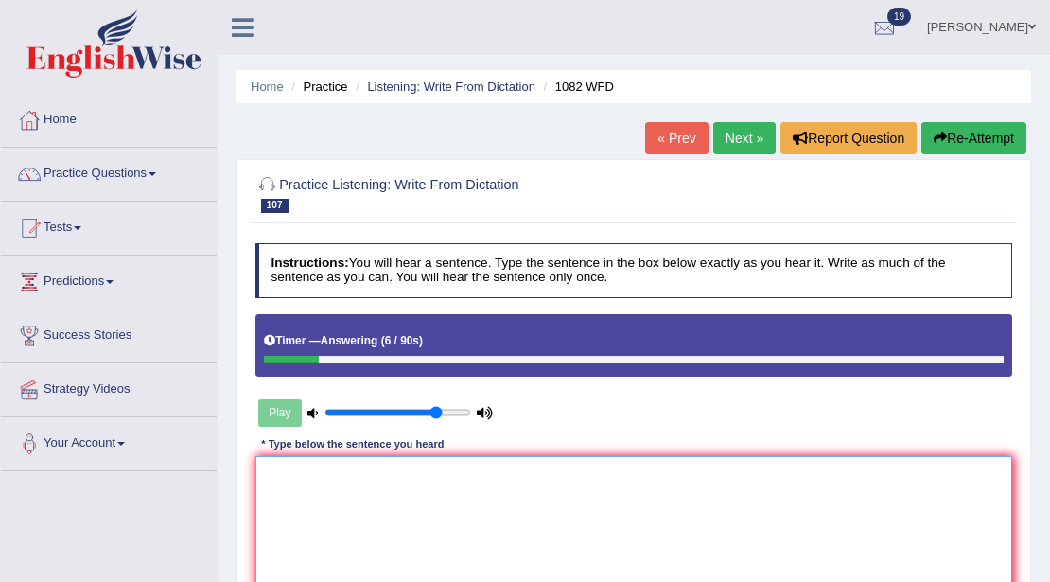
click at [460, 471] on textarea at bounding box center [634, 534] width 758 height 156
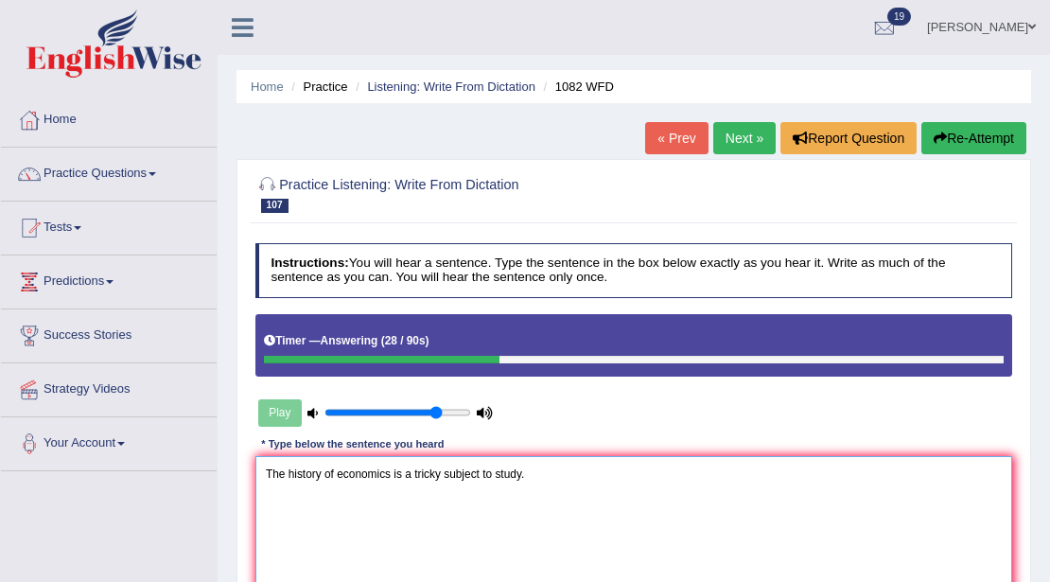
scroll to position [315, 0]
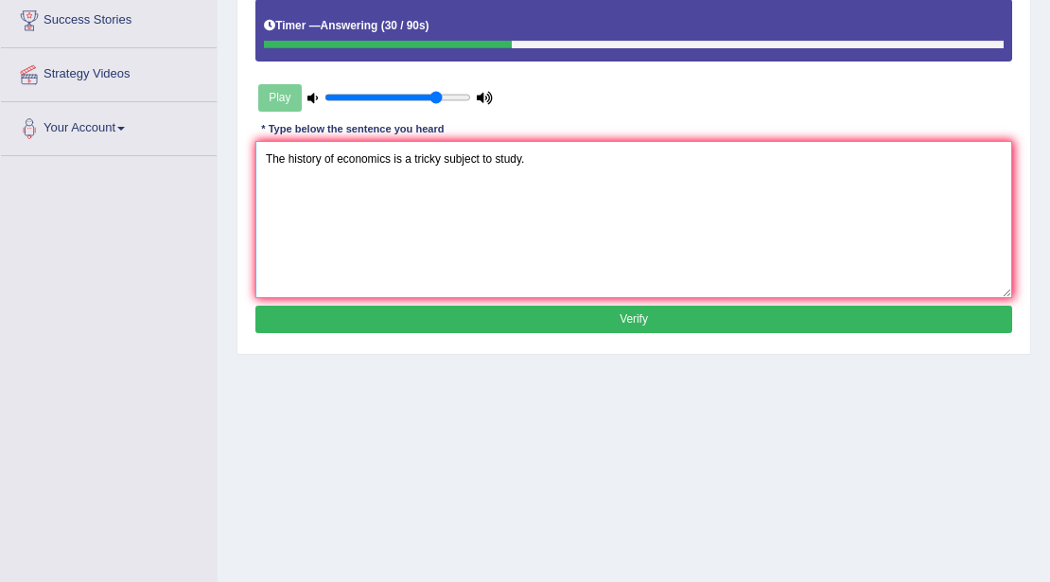
type textarea "The history of economics is a tricky subject to study."
click at [499, 310] on button "Verify" at bounding box center [634, 319] width 758 height 27
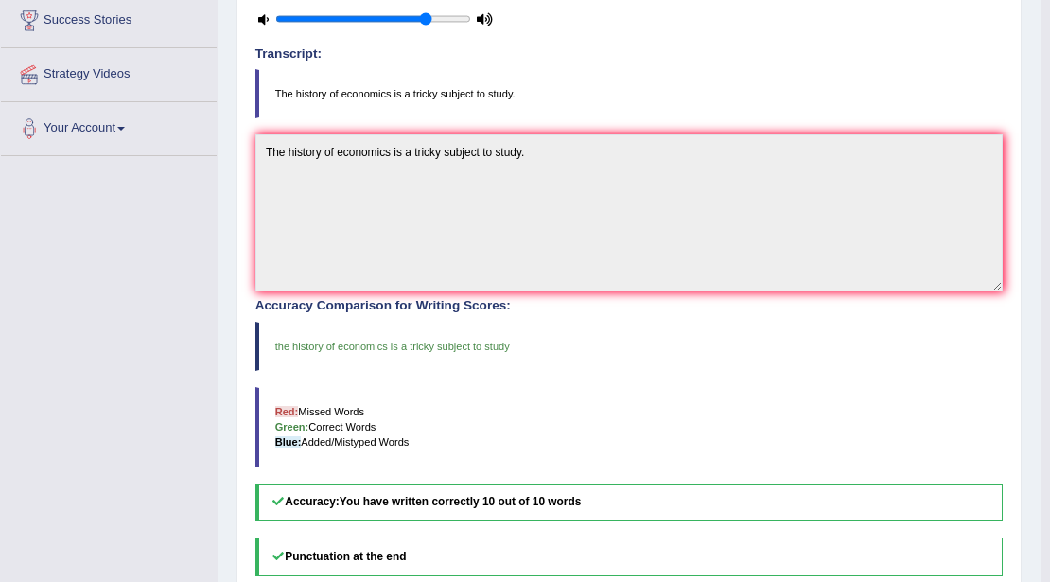
scroll to position [0, 0]
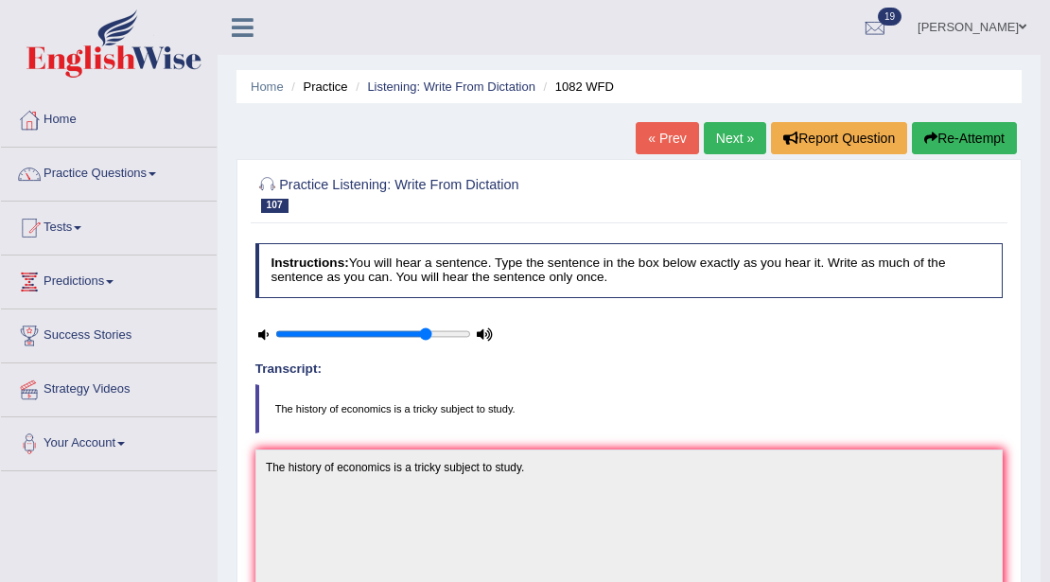
click at [718, 128] on link "Next »" at bounding box center [735, 138] width 62 height 32
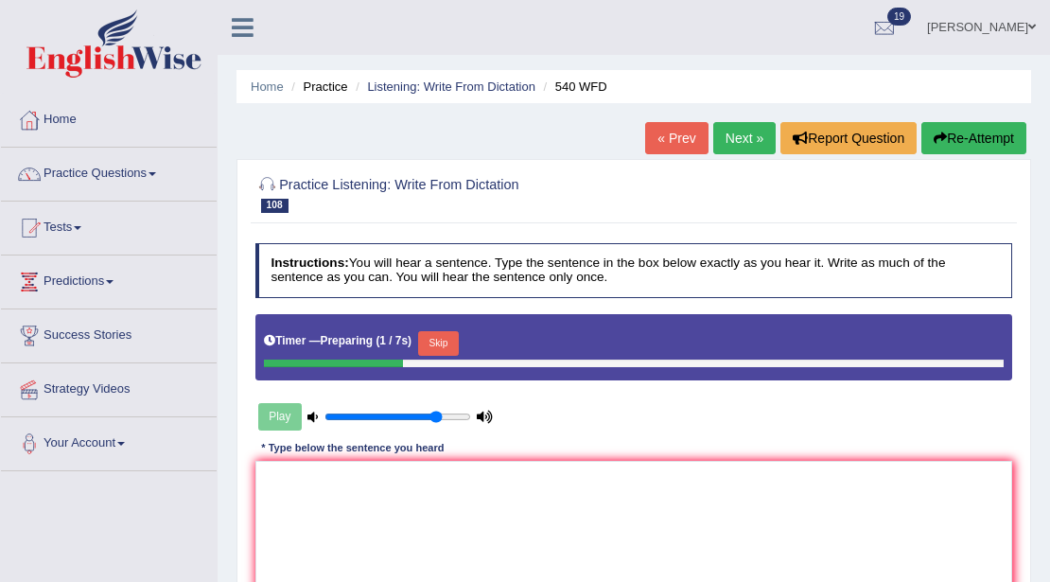
click at [448, 332] on button "Skip" at bounding box center [438, 343] width 41 height 25
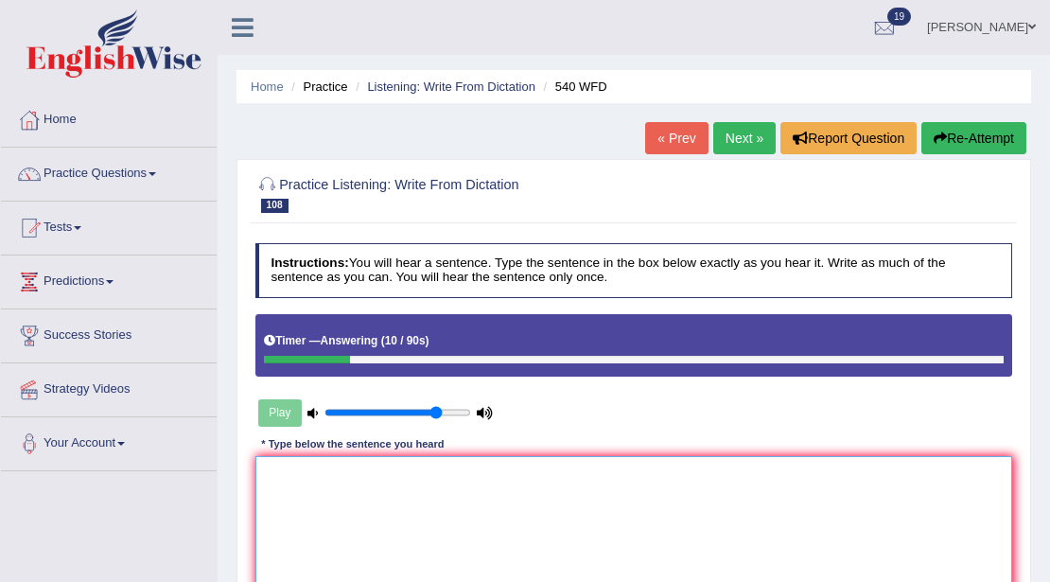
click at [383, 467] on textarea at bounding box center [634, 534] width 758 height 156
type textarea "r"
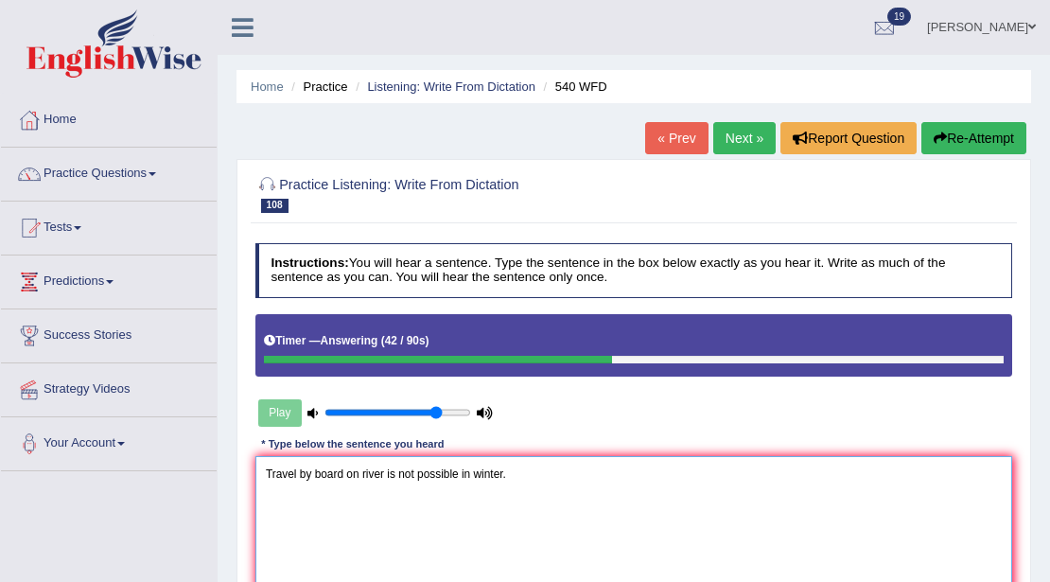
scroll to position [315, 0]
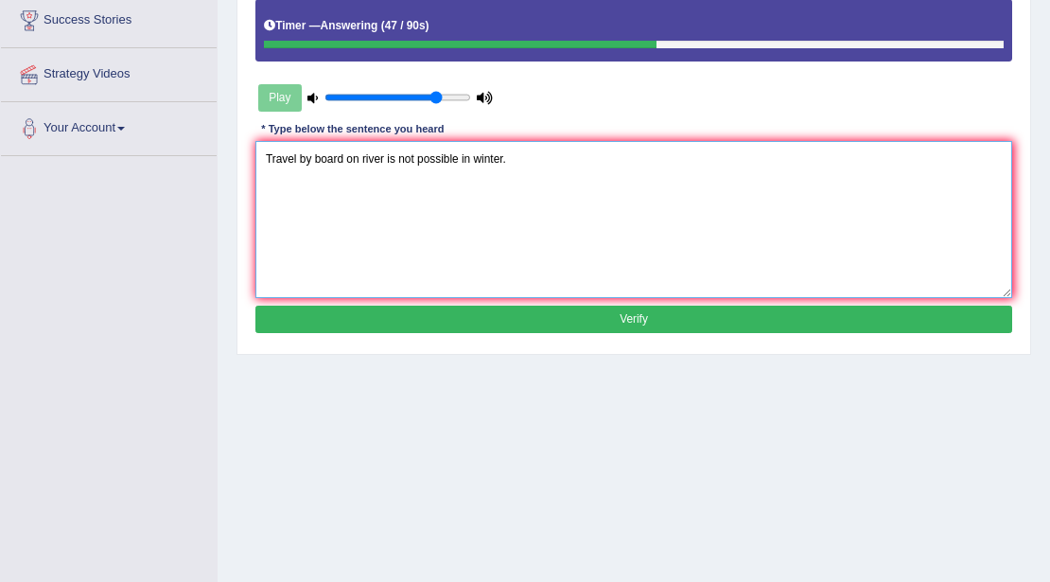
click at [315, 157] on textarea "Travel by board on river is not possible in winter." at bounding box center [634, 219] width 758 height 156
type textarea "Travel by boat board on river is not possible in winter."
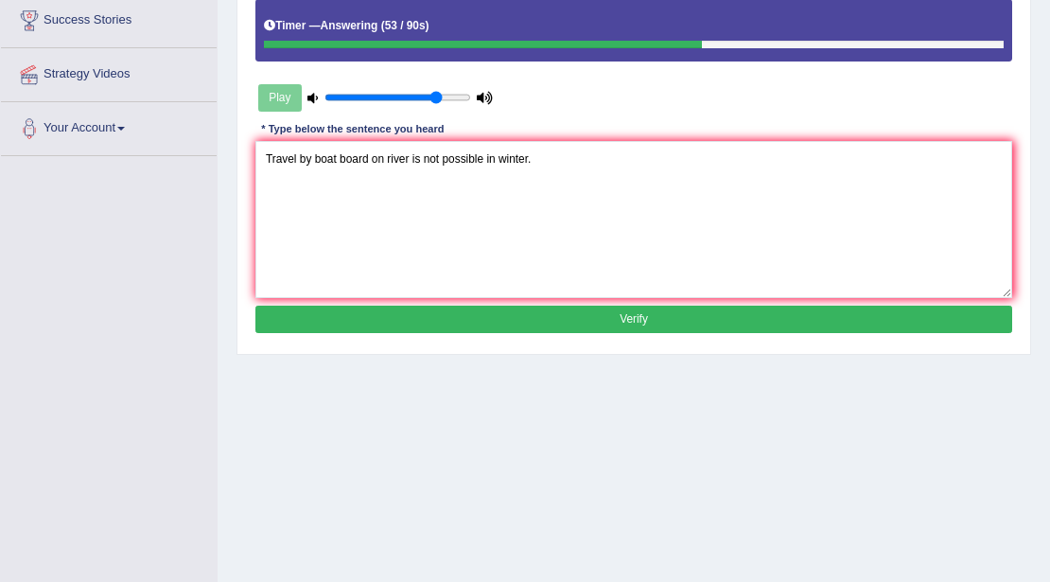
click at [359, 316] on button "Verify" at bounding box center [634, 319] width 758 height 27
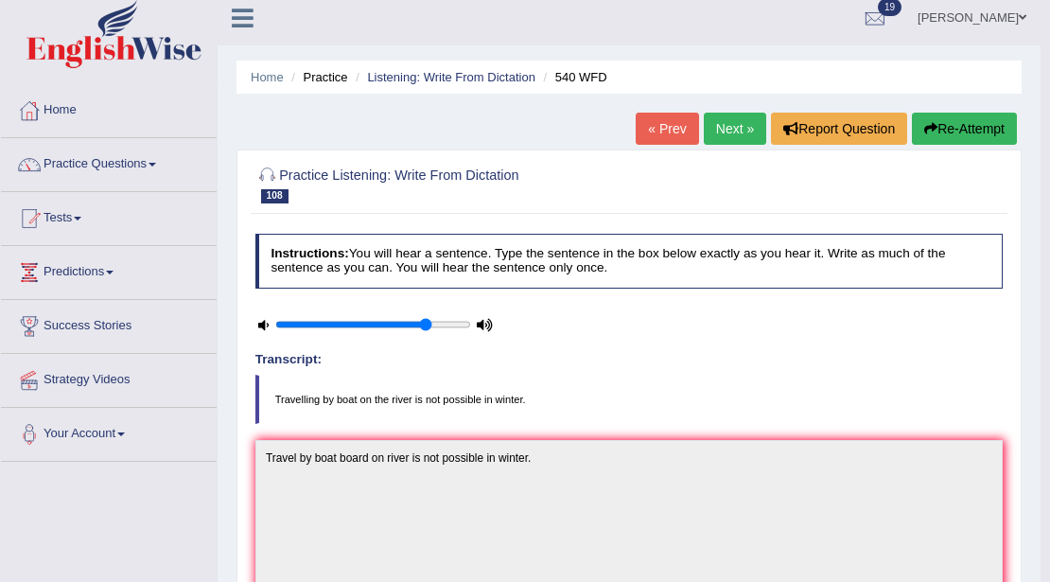
scroll to position [0, 0]
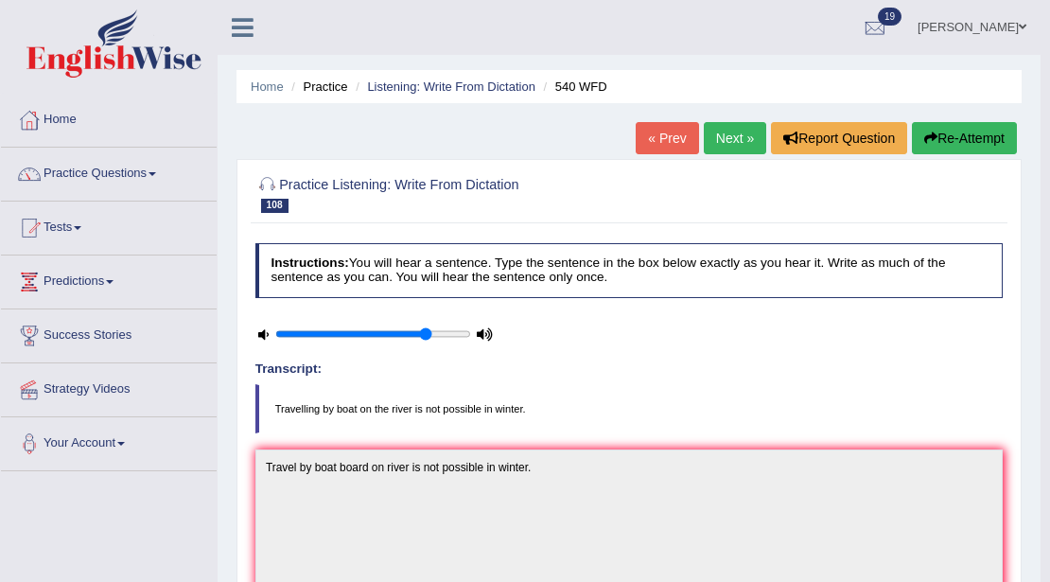
click at [744, 137] on link "Next »" at bounding box center [735, 138] width 62 height 32
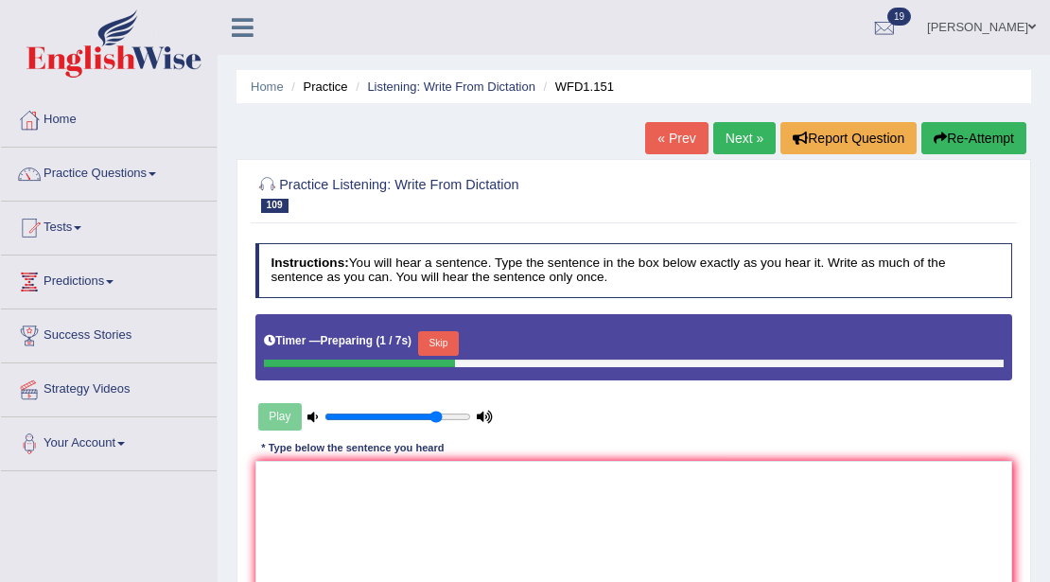
click at [433, 333] on button "Skip" at bounding box center [438, 343] width 41 height 25
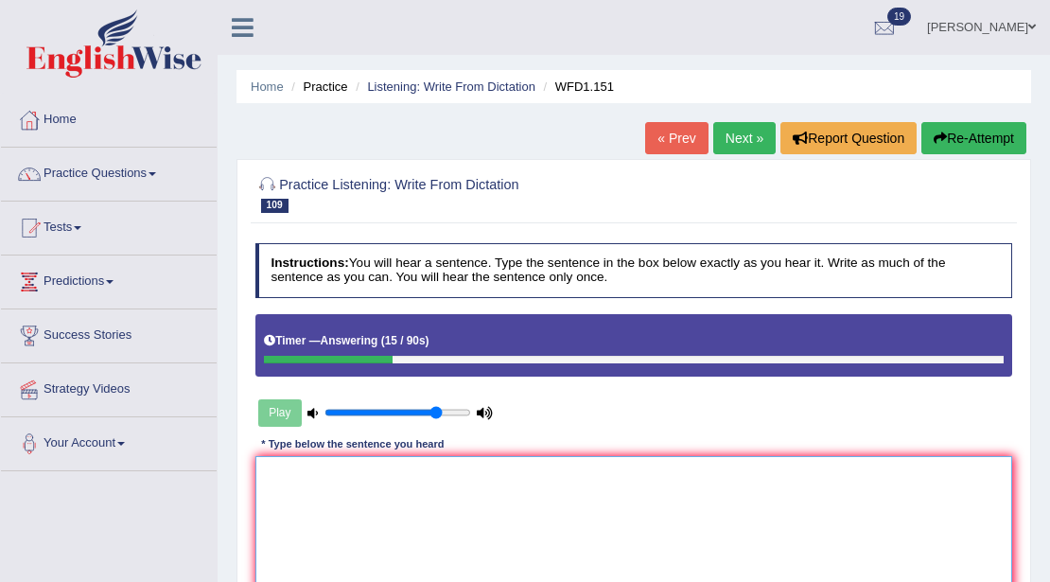
click at [386, 496] on textarea at bounding box center [634, 534] width 758 height 156
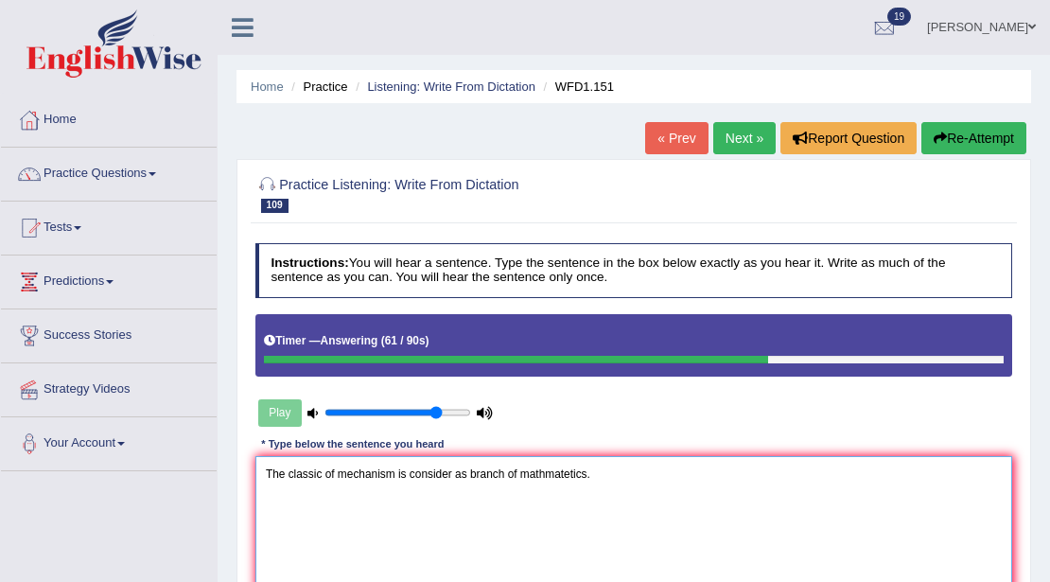
scroll to position [315, 0]
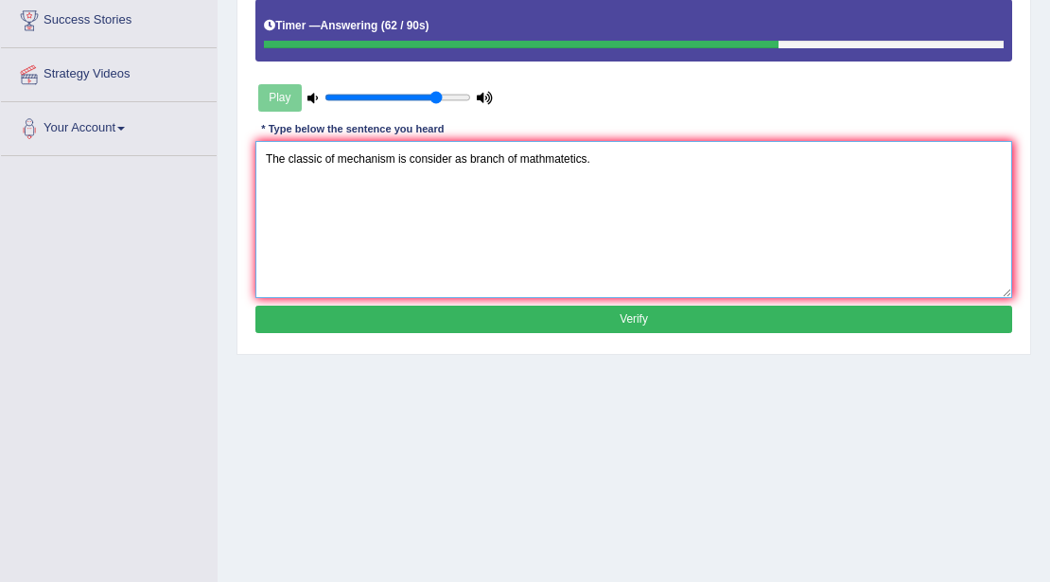
type textarea "The classic of mechanism is consider as branch of mathmatetics."
click at [526, 322] on button "Verify" at bounding box center [634, 319] width 758 height 27
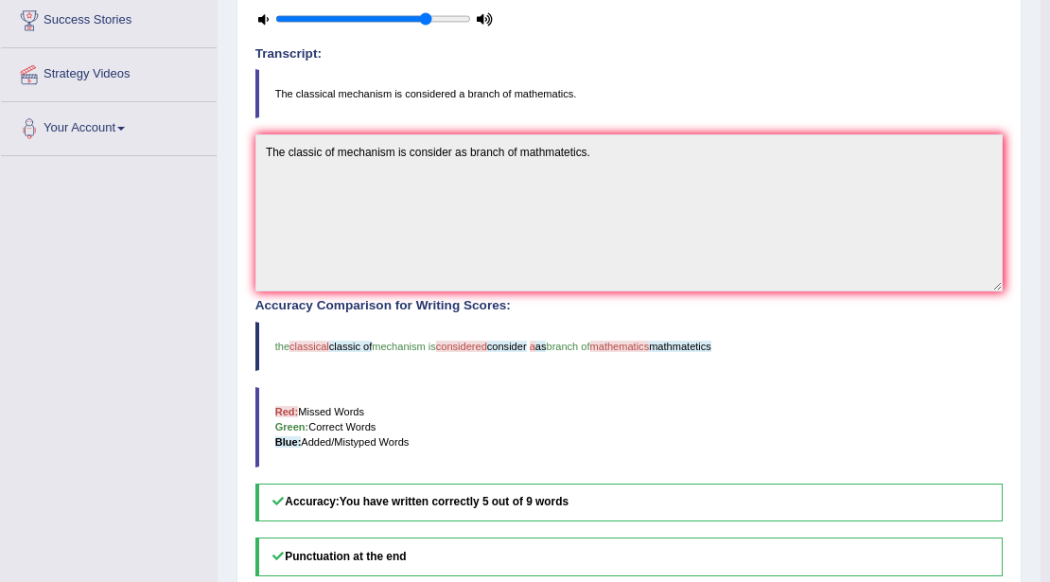
scroll to position [0, 0]
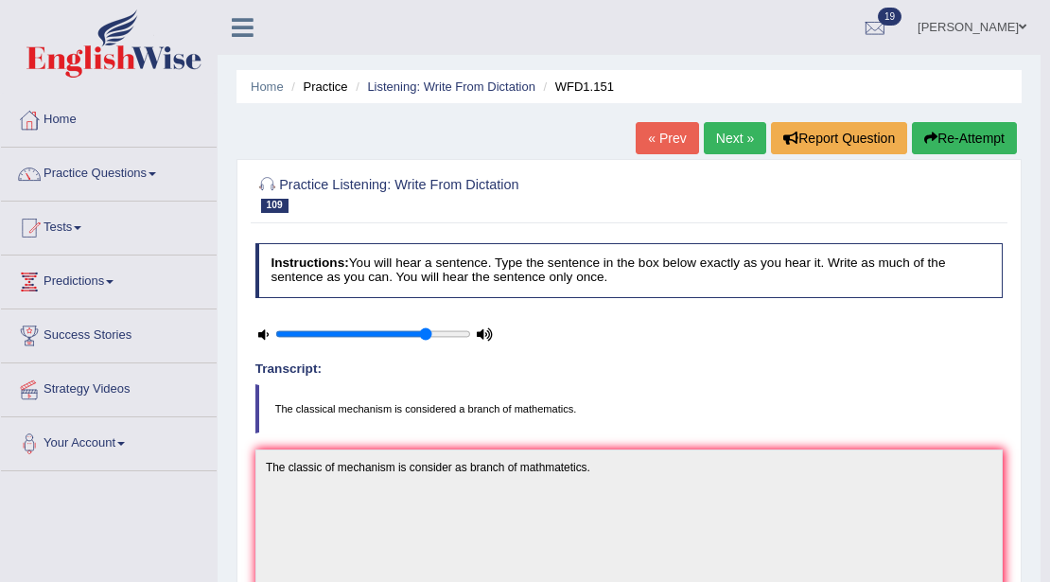
click at [734, 149] on link "Next »" at bounding box center [735, 138] width 62 height 32
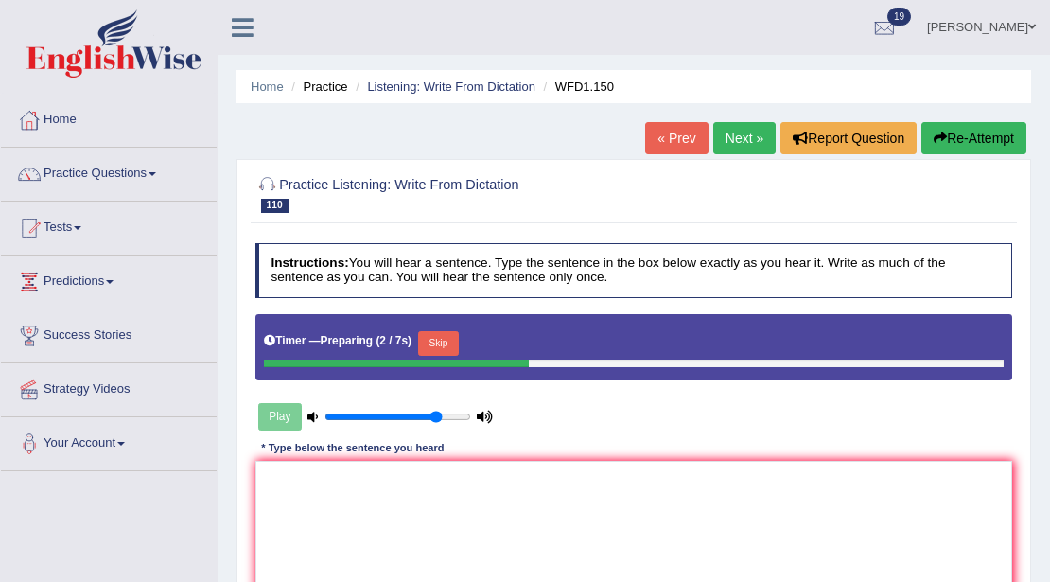
drag, startPoint x: 0, startPoint y: 0, endPoint x: 436, endPoint y: 329, distance: 546.4
click at [439, 340] on button "Skip" at bounding box center [438, 343] width 41 height 25
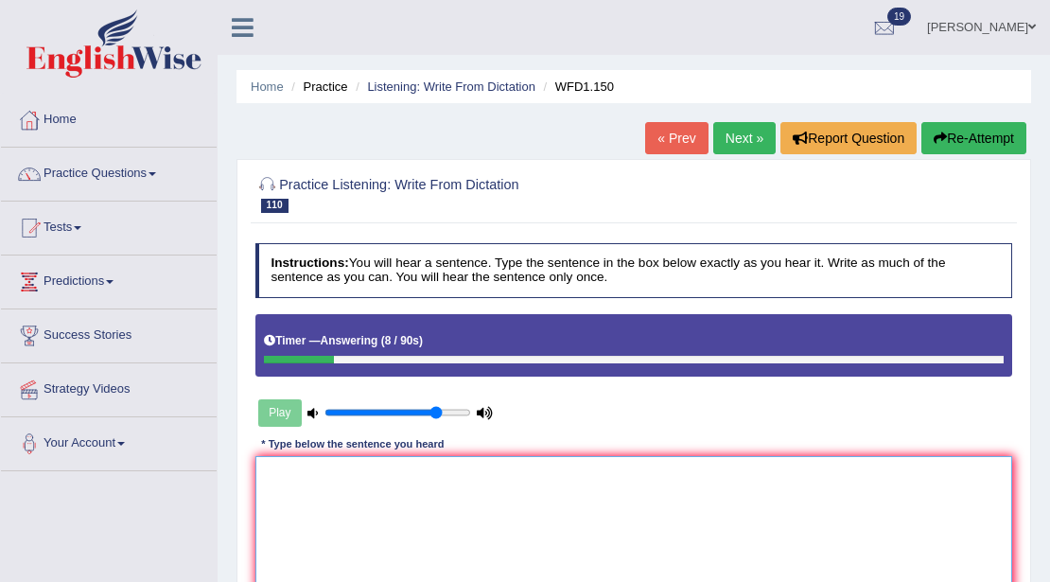
click at [509, 532] on textarea at bounding box center [634, 534] width 758 height 156
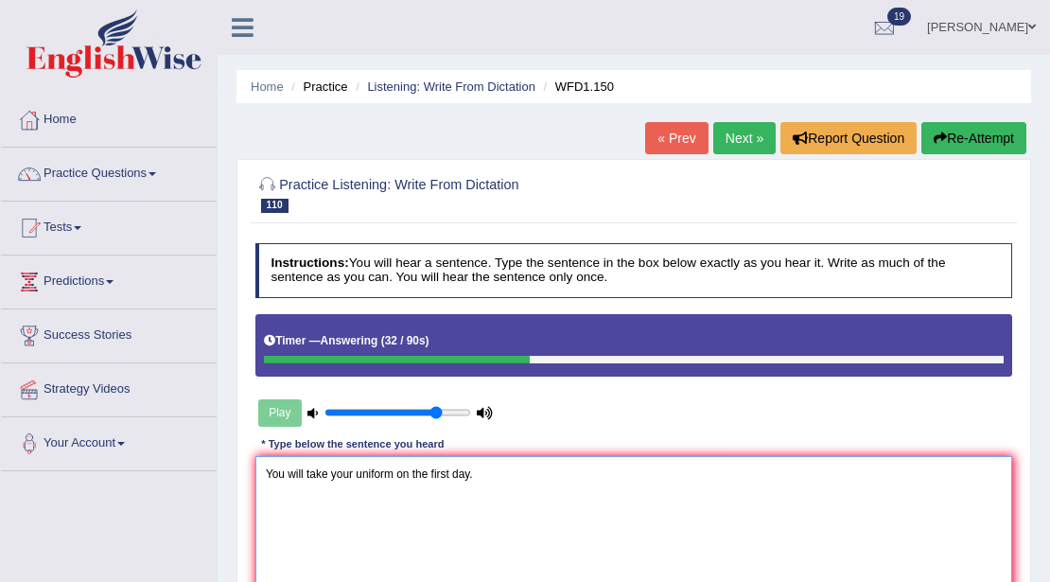
scroll to position [315, 0]
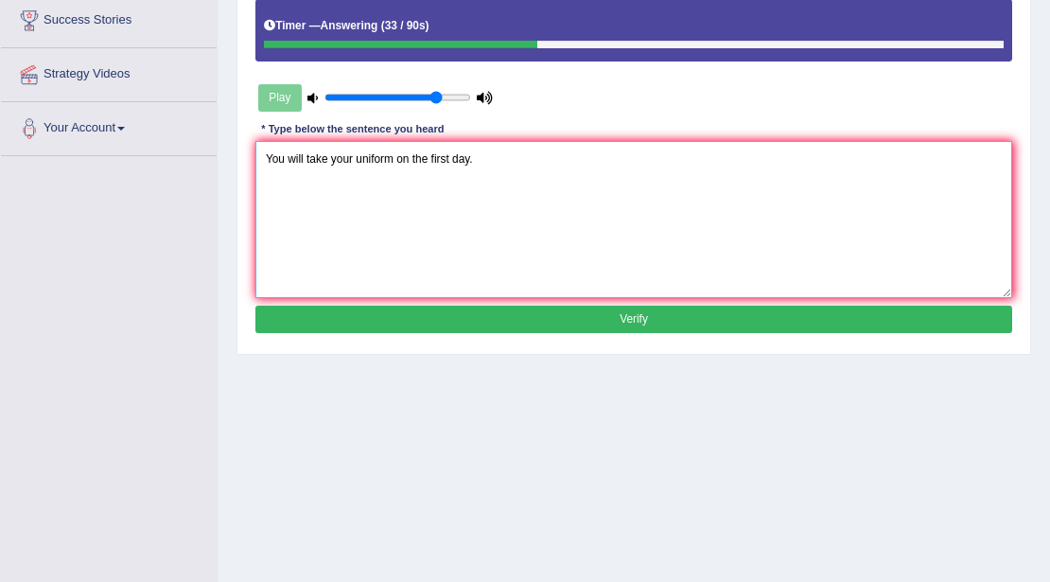
type textarea "You will take your uniform on the first day."
click at [521, 327] on button "Verify" at bounding box center [634, 319] width 758 height 27
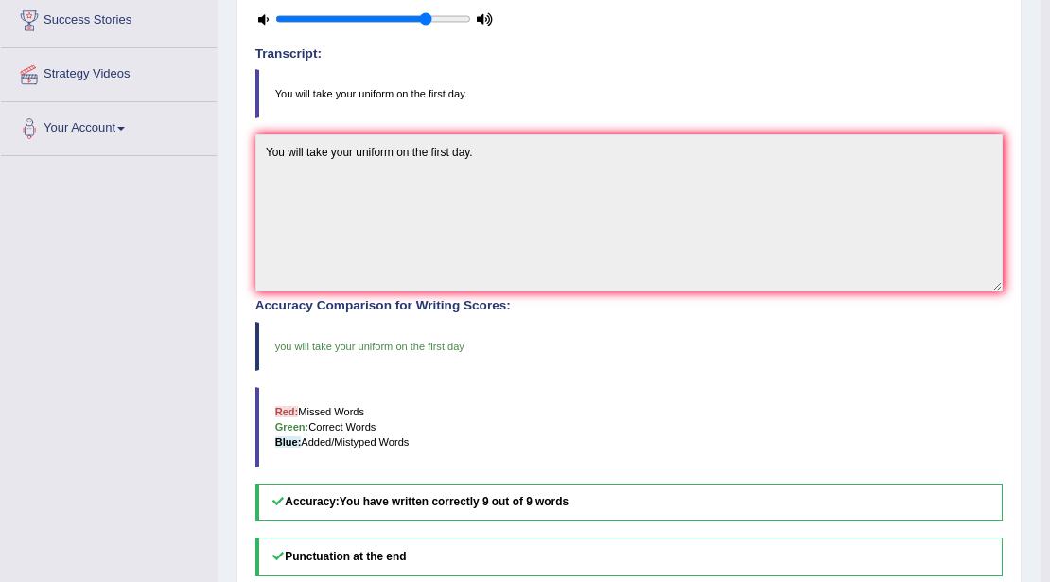
scroll to position [0, 0]
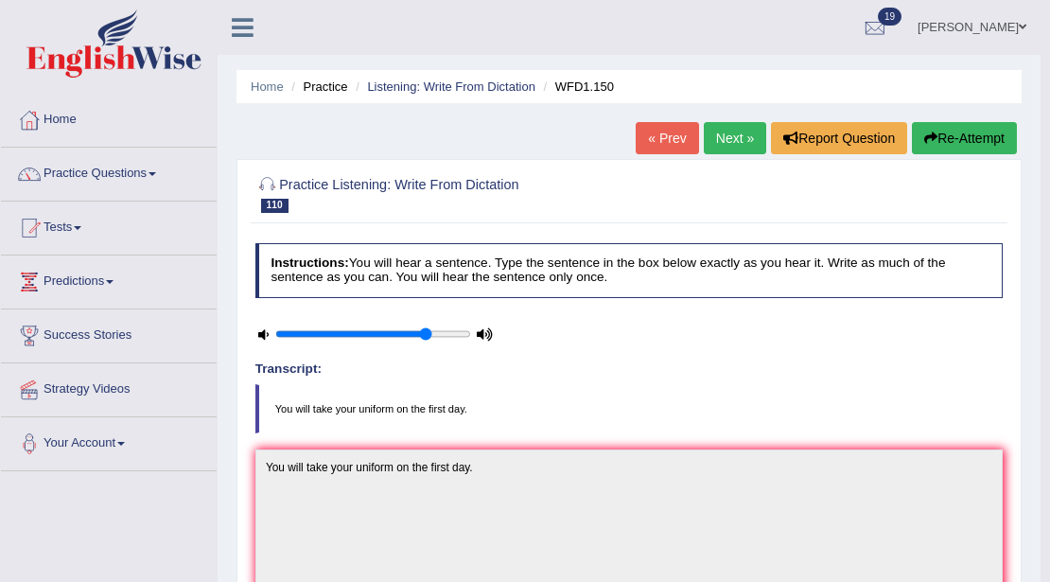
click at [750, 146] on link "Next »" at bounding box center [735, 138] width 62 height 32
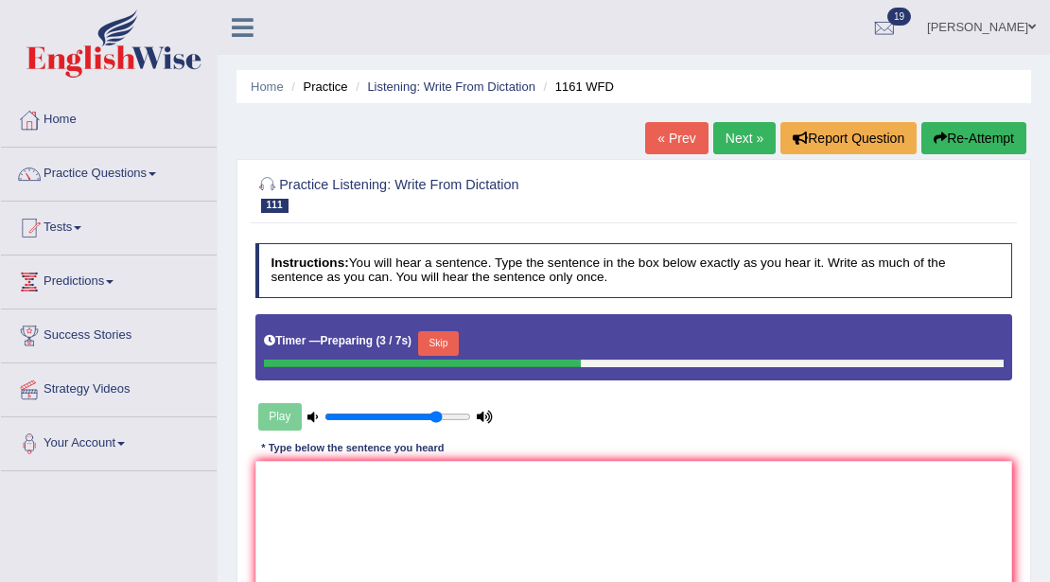
click at [449, 335] on button "Skip" at bounding box center [438, 343] width 41 height 25
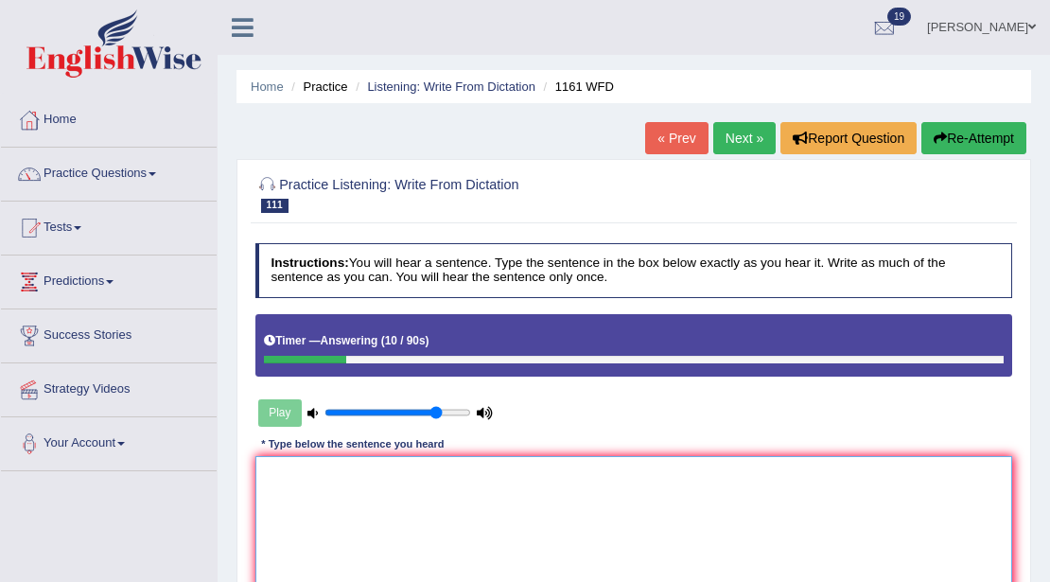
click at [354, 463] on textarea at bounding box center [634, 534] width 758 height 156
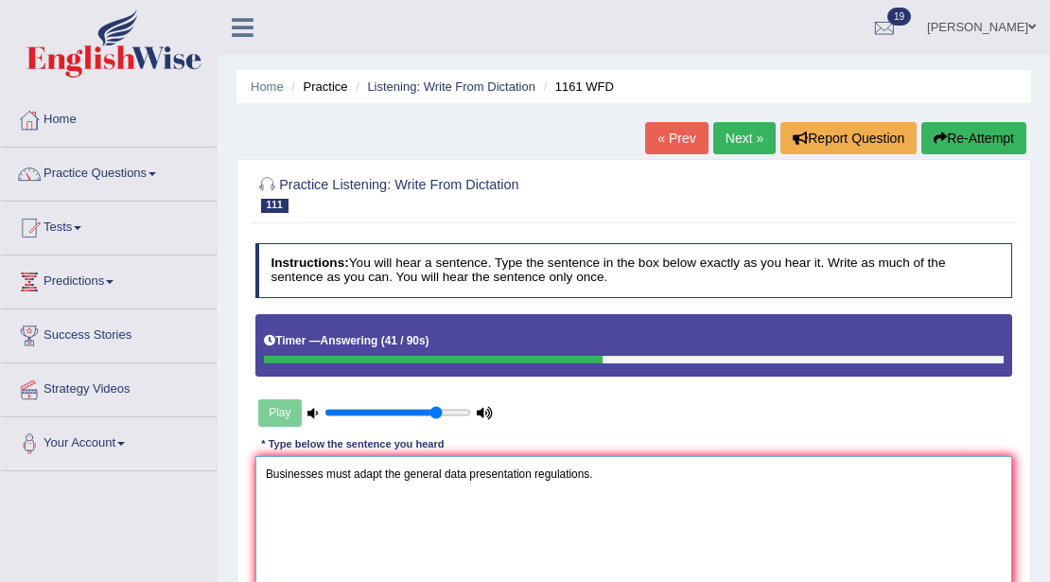
scroll to position [315, 0]
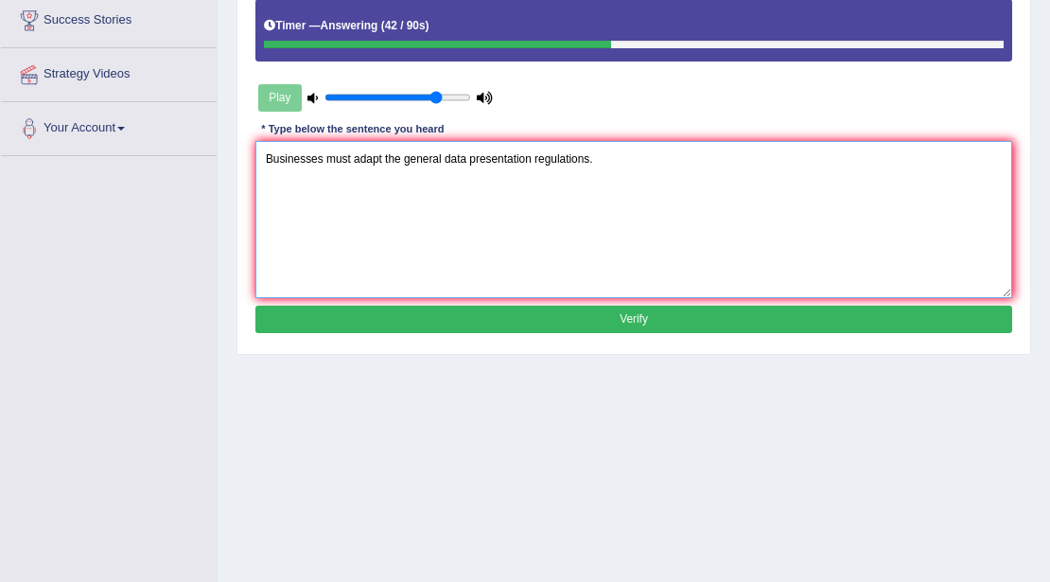
type textarea "Businesses must adapt the general data presentation regulations."
click at [499, 320] on button "Verify" at bounding box center [634, 319] width 758 height 27
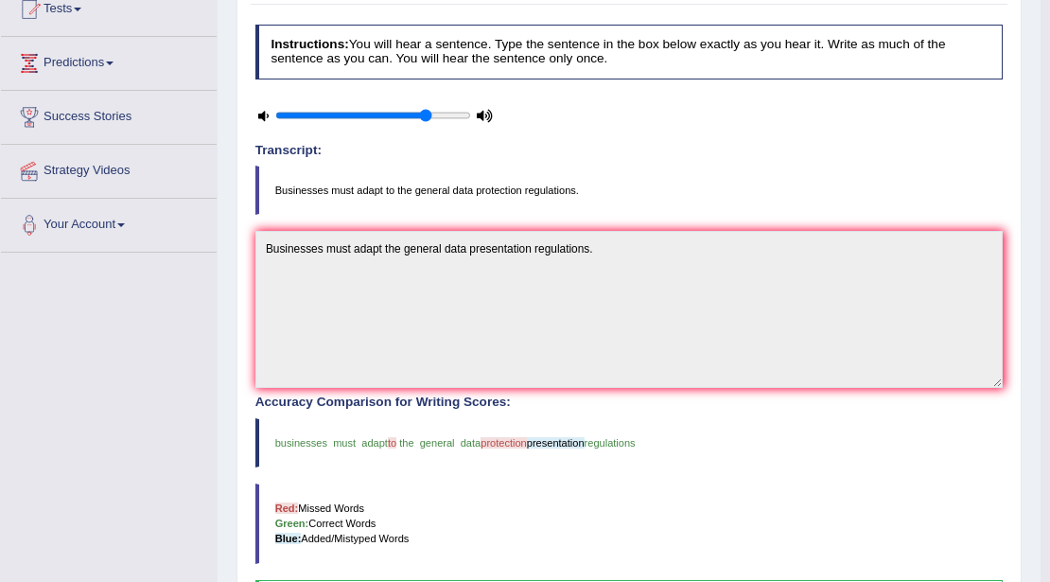
scroll to position [0, 0]
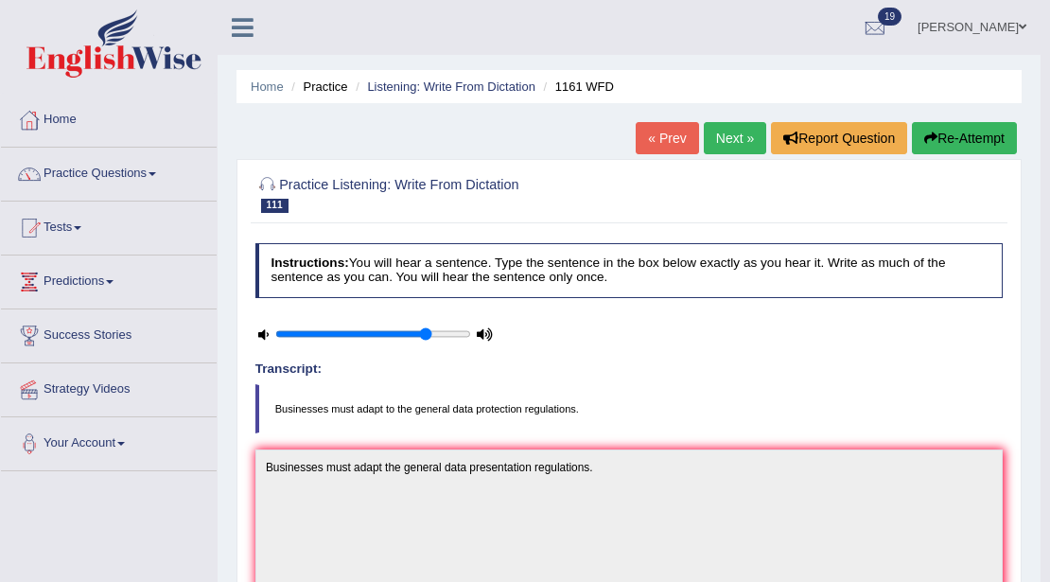
click at [708, 143] on link "Next »" at bounding box center [735, 138] width 62 height 32
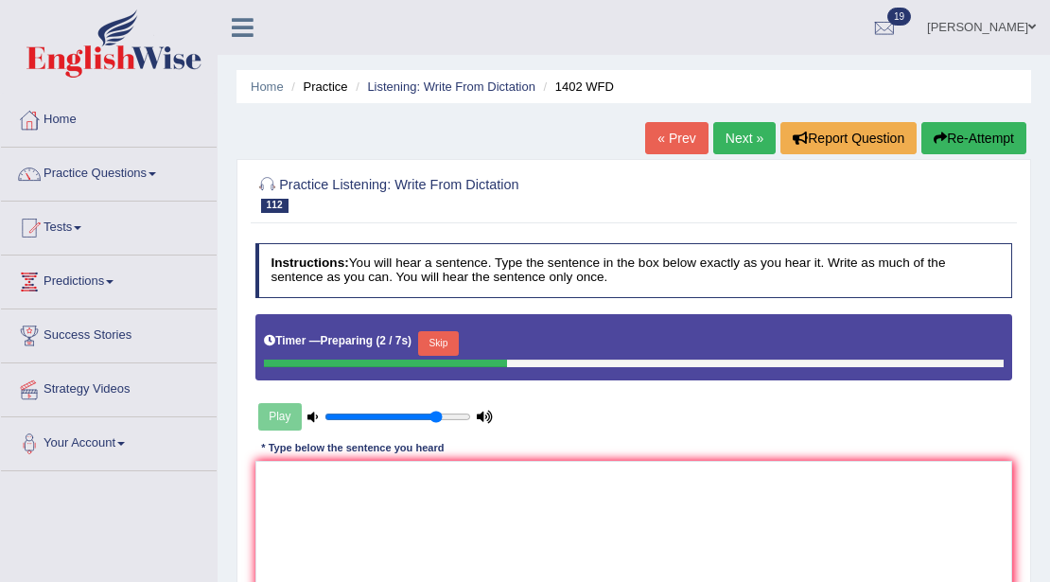
click at [452, 339] on button "Skip" at bounding box center [438, 343] width 41 height 25
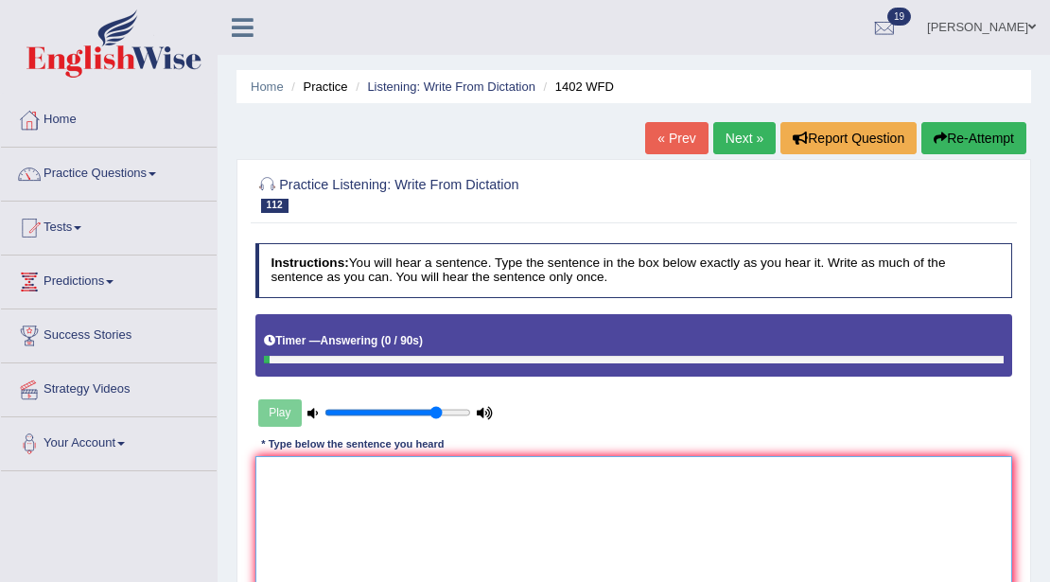
drag, startPoint x: 432, startPoint y: 468, endPoint x: 488, endPoint y: 492, distance: 60.6
click at [435, 469] on textarea at bounding box center [634, 534] width 758 height 156
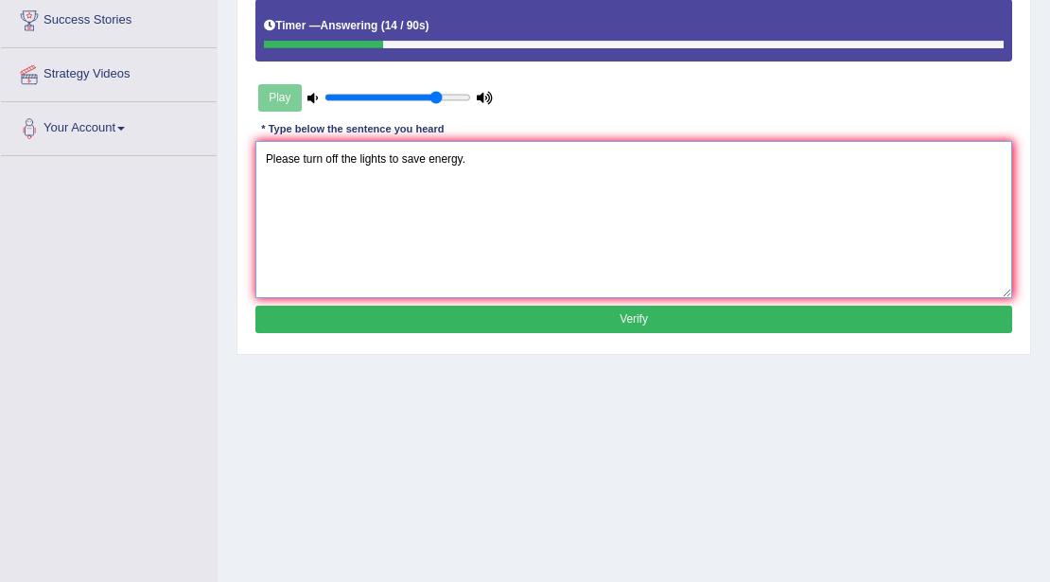
type textarea "Please turn off the lights to save energy."
click at [443, 312] on button "Verify" at bounding box center [634, 319] width 758 height 27
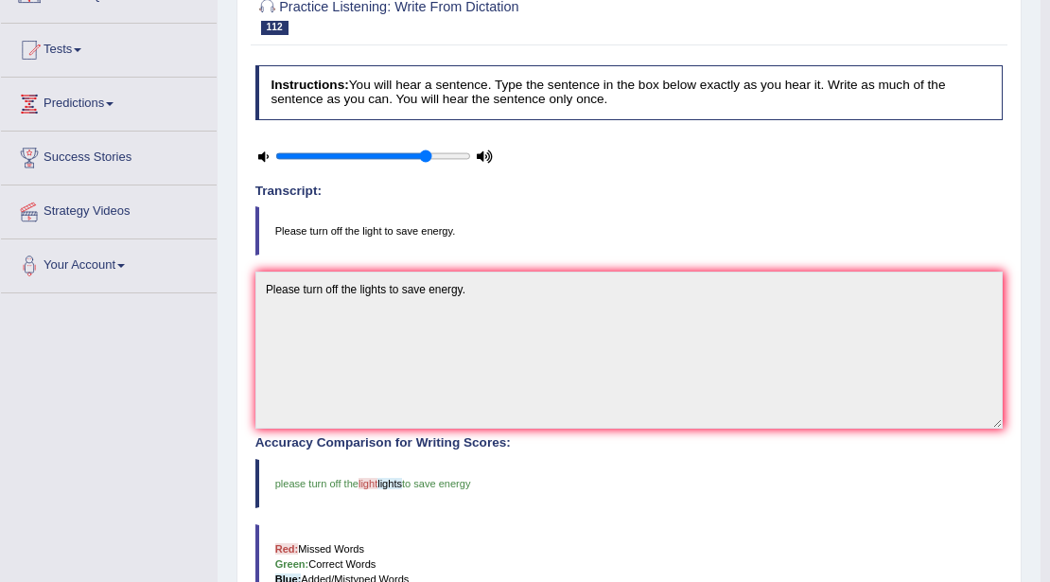
scroll to position [0, 0]
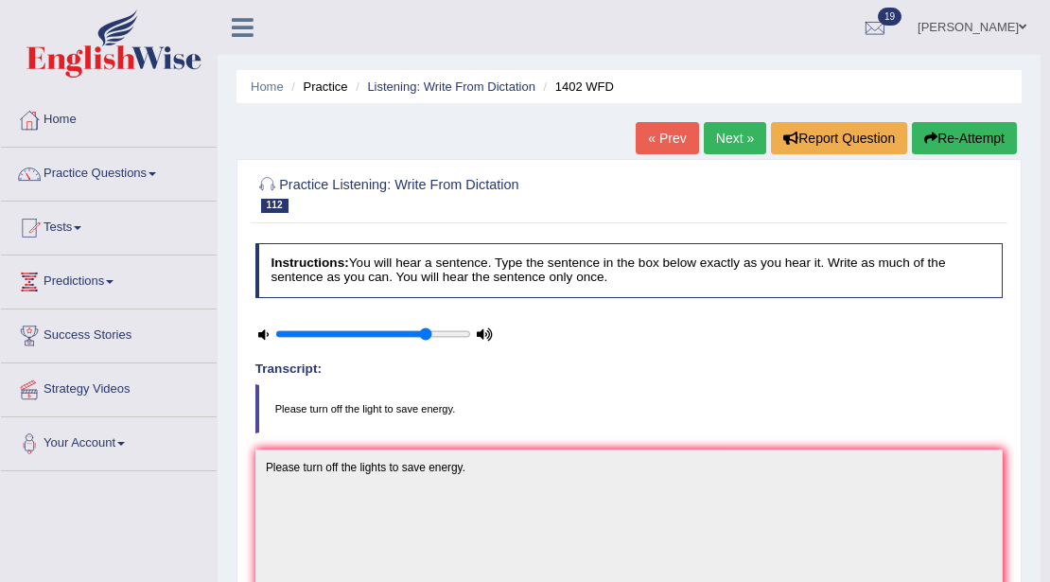
click at [705, 126] on link "Next »" at bounding box center [735, 138] width 62 height 32
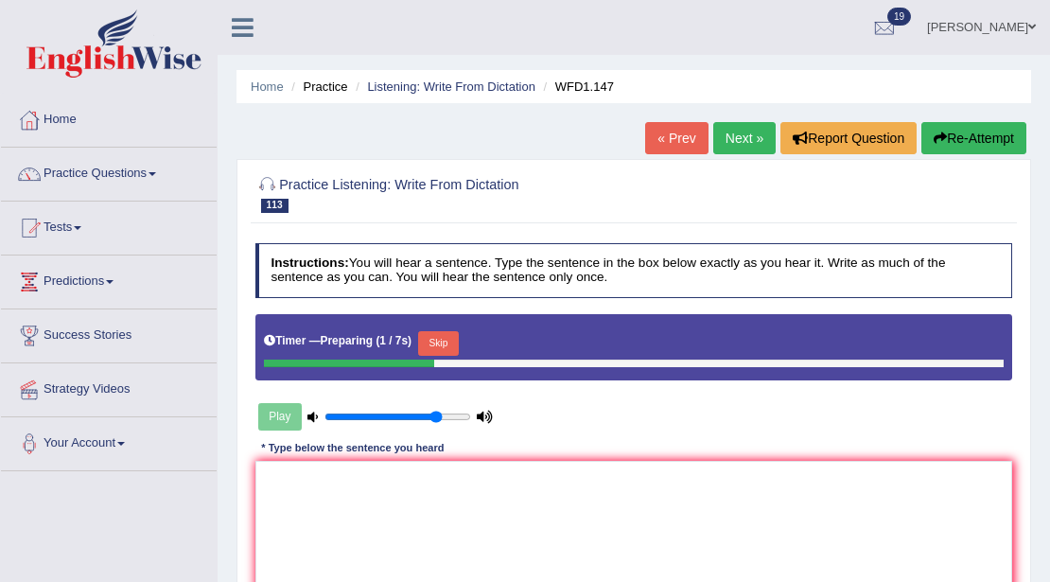
click at [441, 319] on div "Timer — Preparing ( 1 / 7s ) Skip" at bounding box center [634, 347] width 758 height 66
click at [448, 334] on button "Skip" at bounding box center [438, 343] width 41 height 25
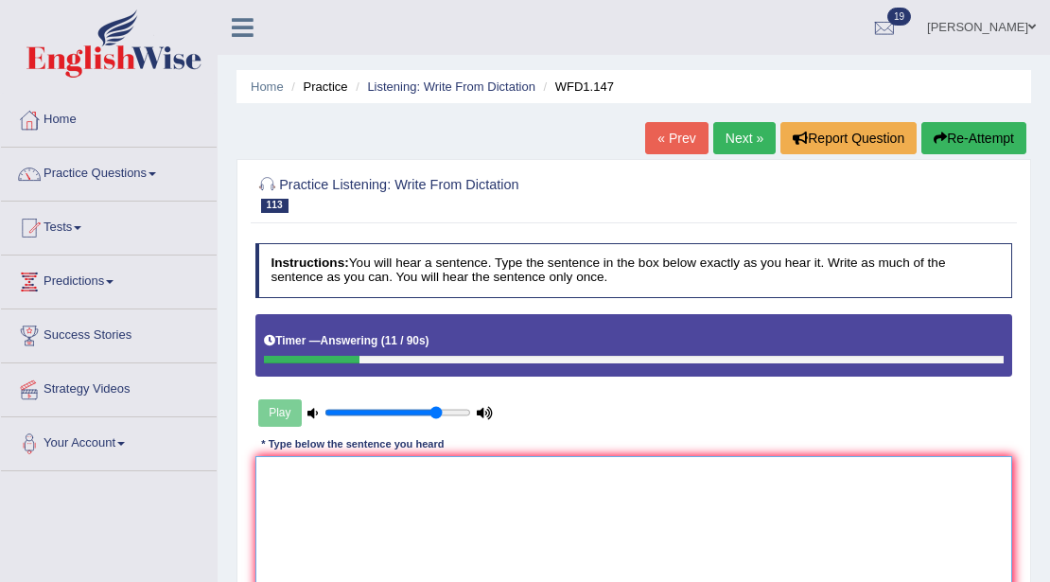
click at [421, 473] on textarea at bounding box center [634, 534] width 758 height 156
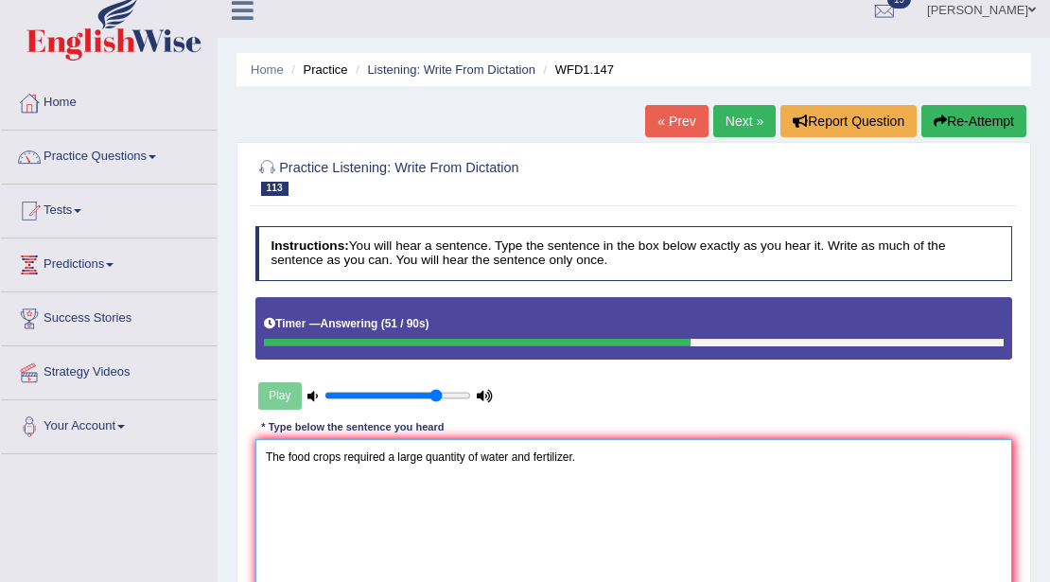
scroll to position [315, 0]
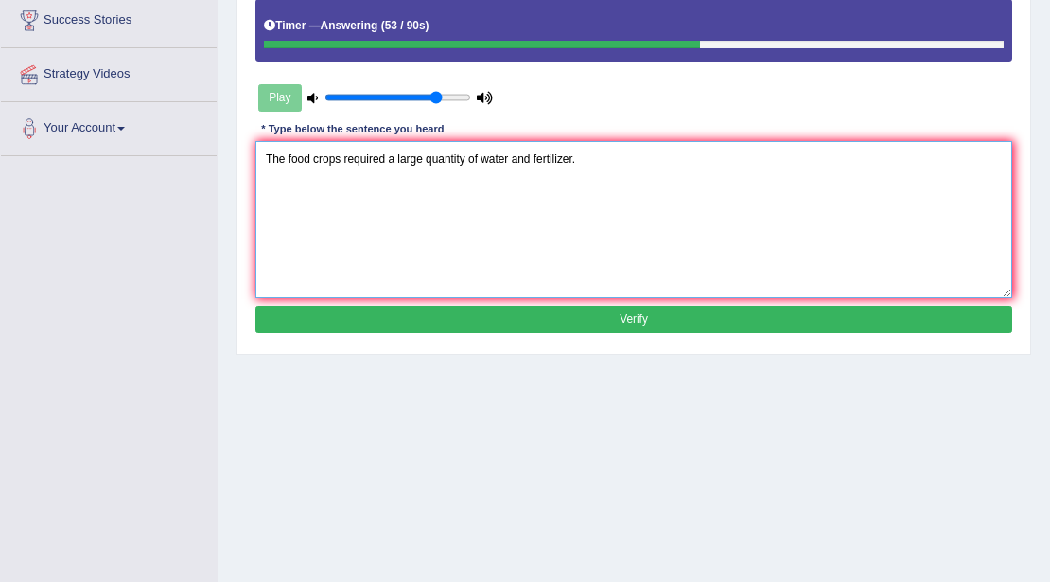
type textarea "The food crops required a large quantity of water and fertilizer."
click at [494, 301] on div "Instructions: You will hear a sentence. Type the sentence in the box below exac…" at bounding box center [633, 134] width 765 height 426
click at [490, 307] on button "Verify" at bounding box center [634, 319] width 758 height 27
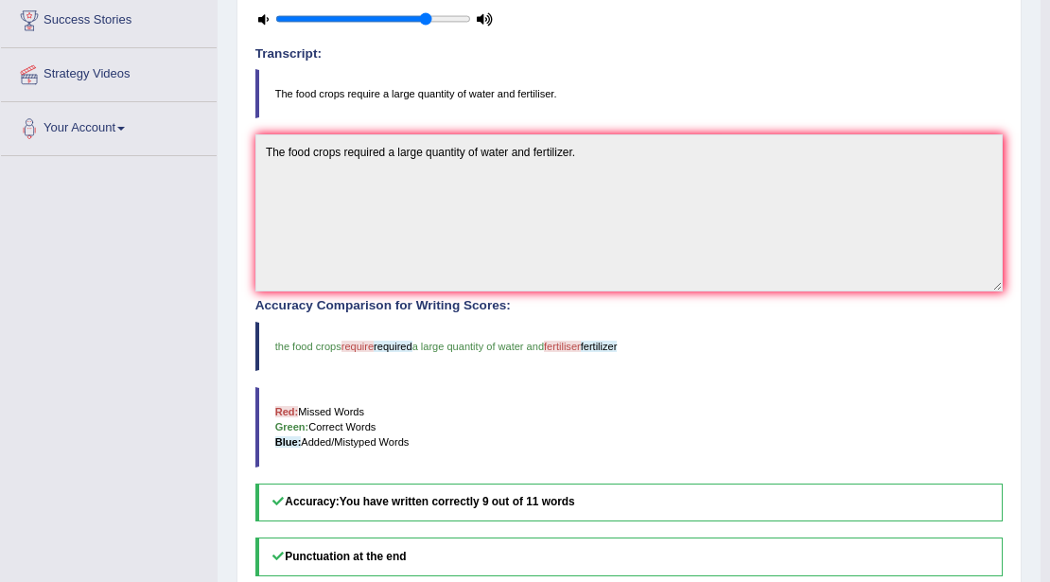
scroll to position [0, 0]
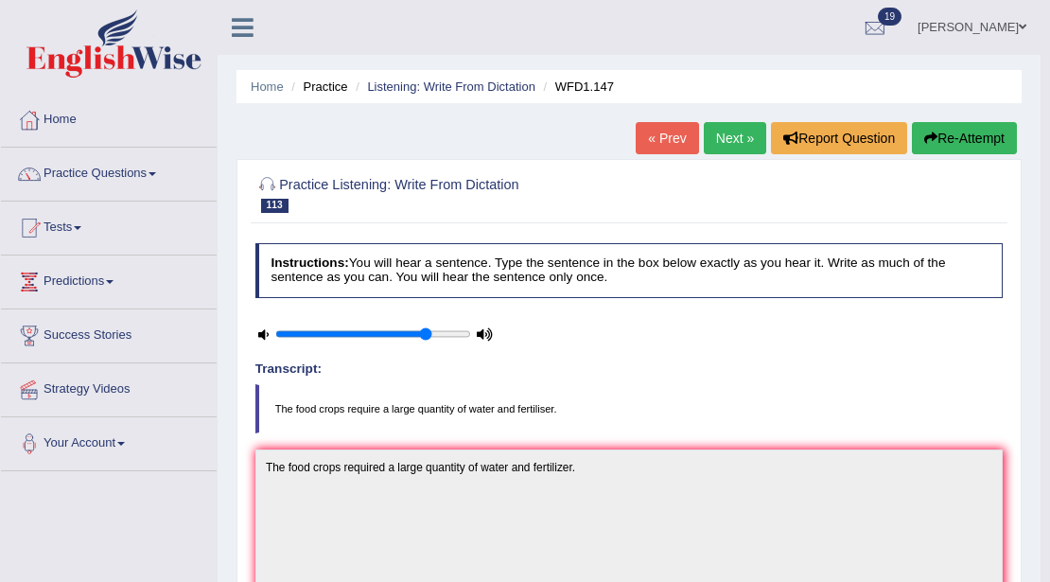
click at [732, 136] on link "Next »" at bounding box center [735, 138] width 62 height 32
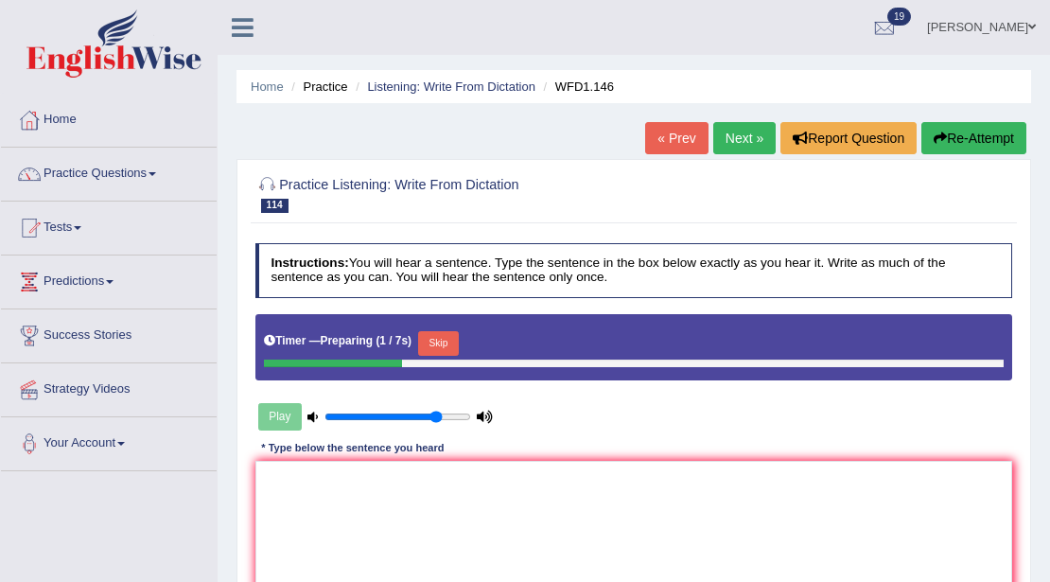
click at [450, 333] on button "Skip" at bounding box center [438, 343] width 41 height 25
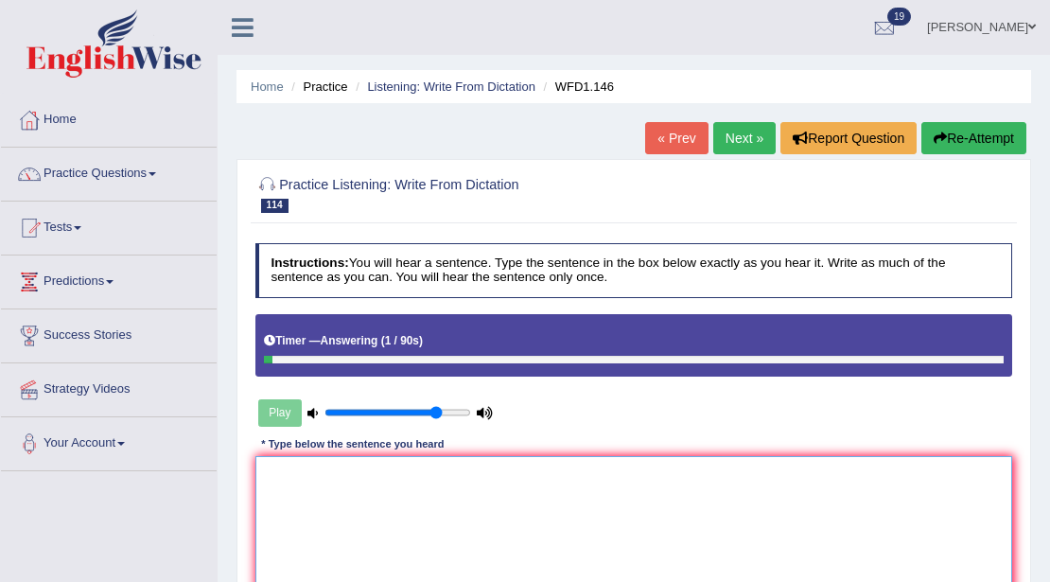
click at [441, 491] on textarea at bounding box center [634, 534] width 758 height 156
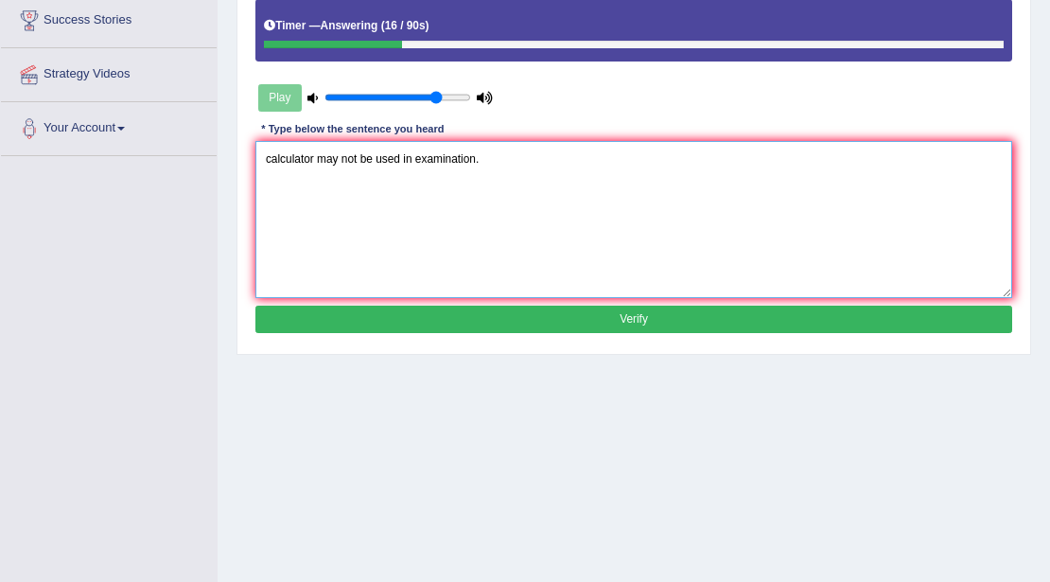
type textarea "calculator may not be used in examination."
click at [459, 308] on button "Verify" at bounding box center [634, 319] width 758 height 27
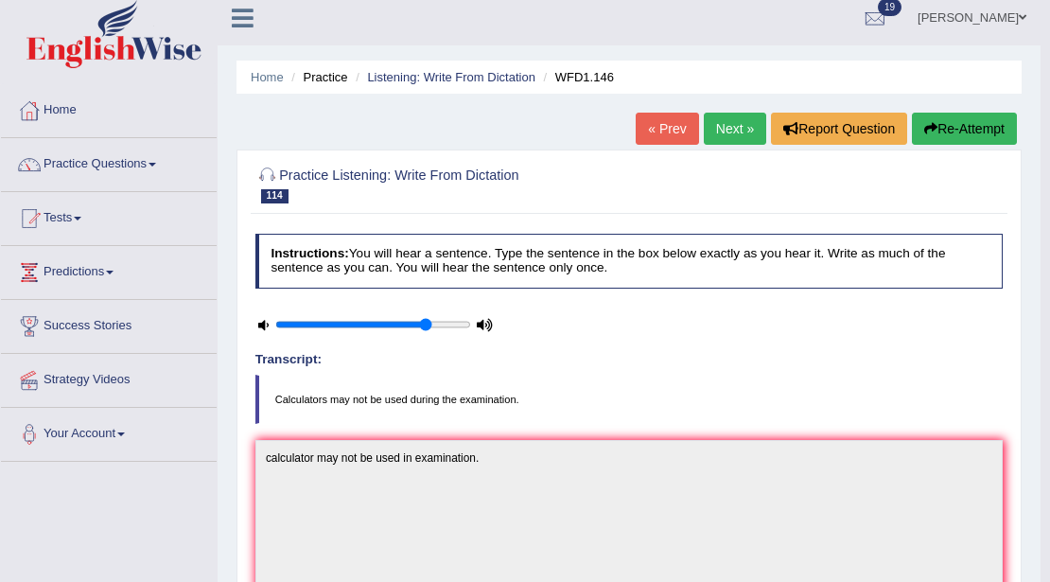
scroll to position [0, 0]
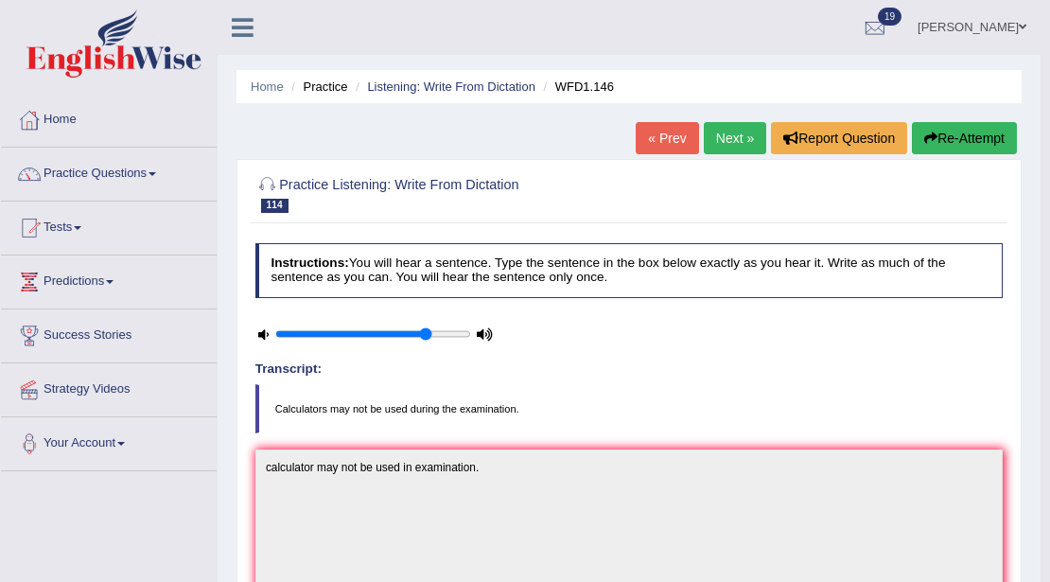
click at [729, 138] on link "Next »" at bounding box center [735, 138] width 62 height 32
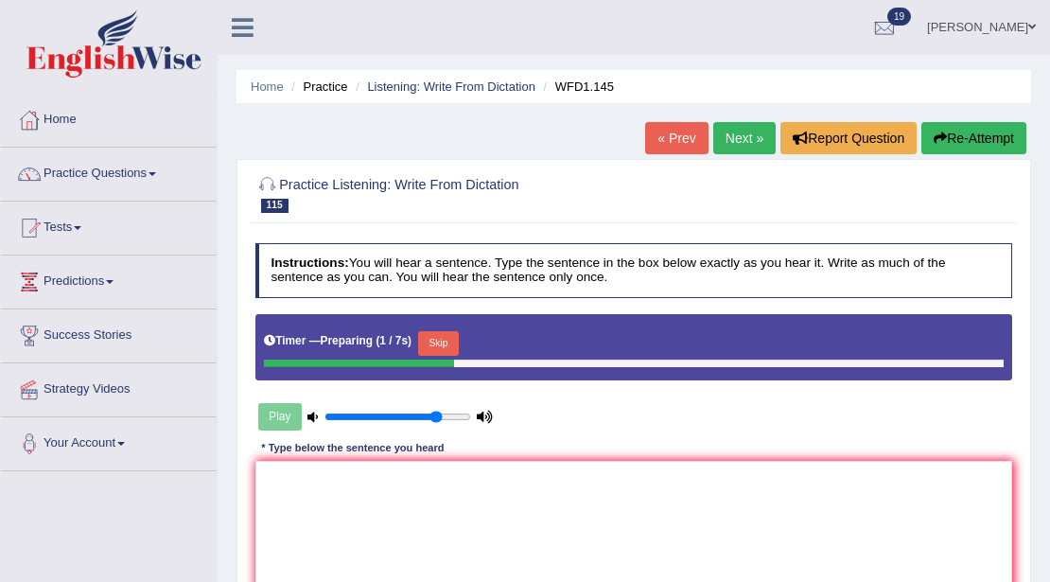
click at [446, 341] on button "Skip" at bounding box center [438, 343] width 41 height 25
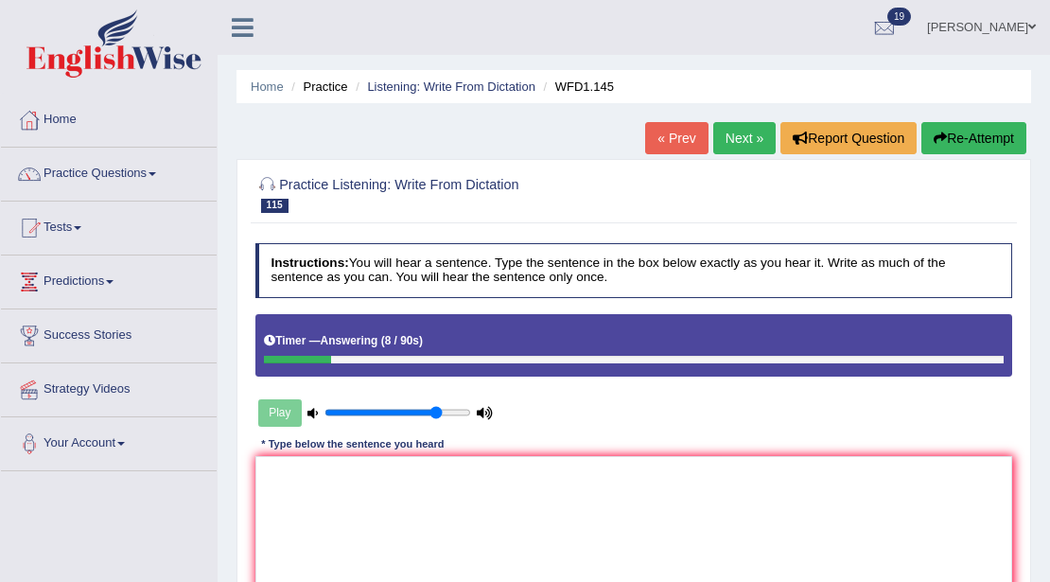
click at [971, 135] on button "Re-Attempt" at bounding box center [973, 138] width 105 height 32
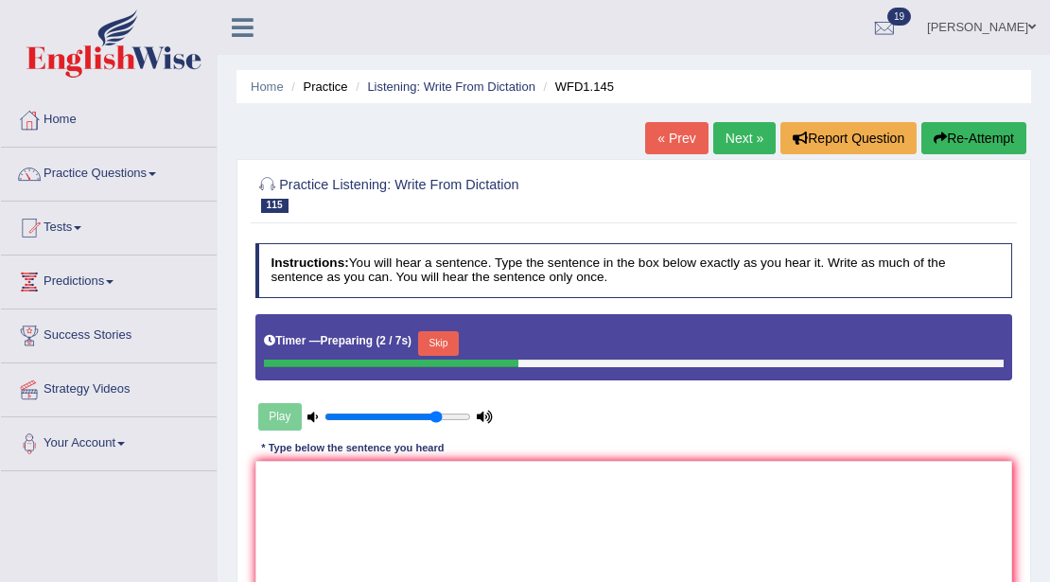
click at [454, 343] on button "Skip" at bounding box center [438, 343] width 41 height 25
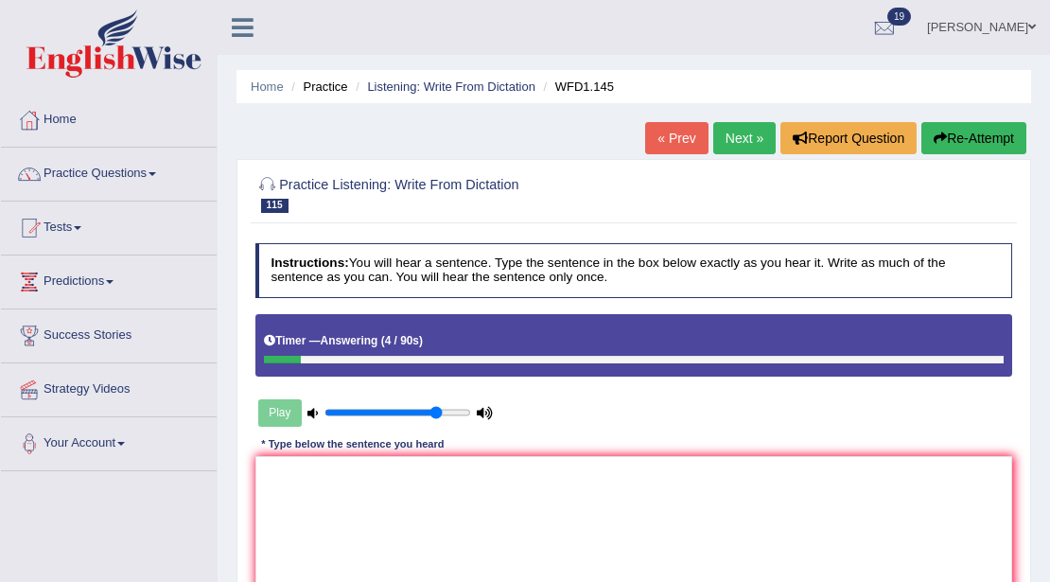
scroll to position [315, 0]
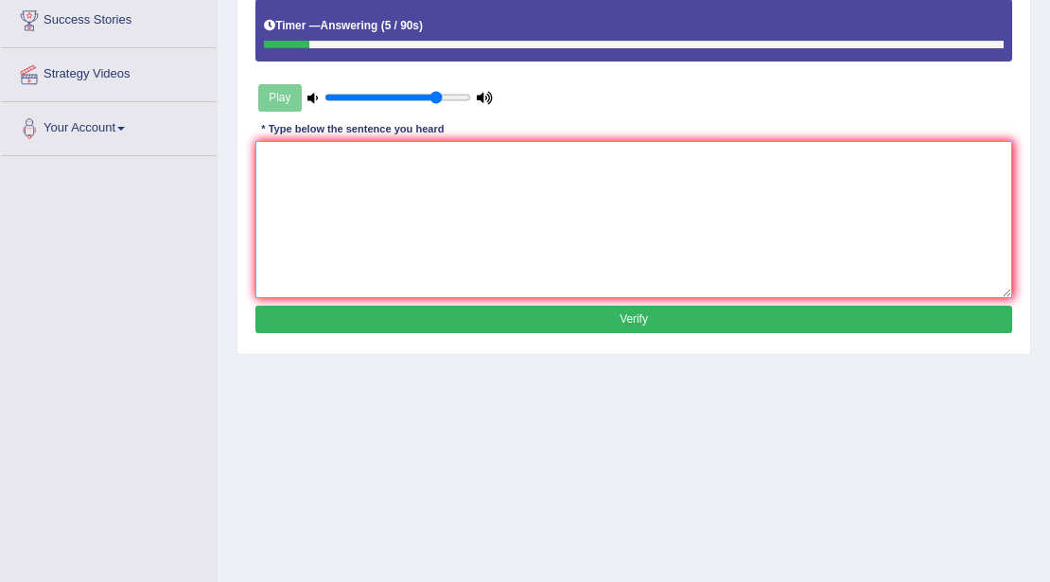
click at [361, 259] on textarea at bounding box center [634, 219] width 758 height 156
type textarea "Avoid changesin the causes and effect of the"
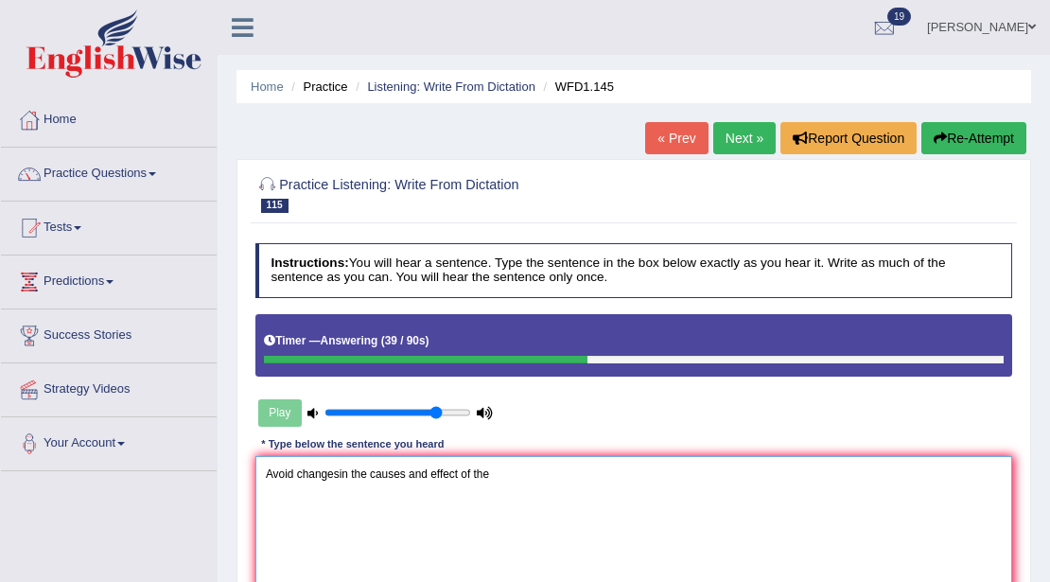
drag, startPoint x: 549, startPoint y: 178, endPoint x: 0, endPoint y: -55, distance: 595.9
click at [0, 0] on html "Toggle navigation Home Practice Questions Speaking Practice Read Aloud Repeat S…" at bounding box center [525, 291] width 1050 height 582
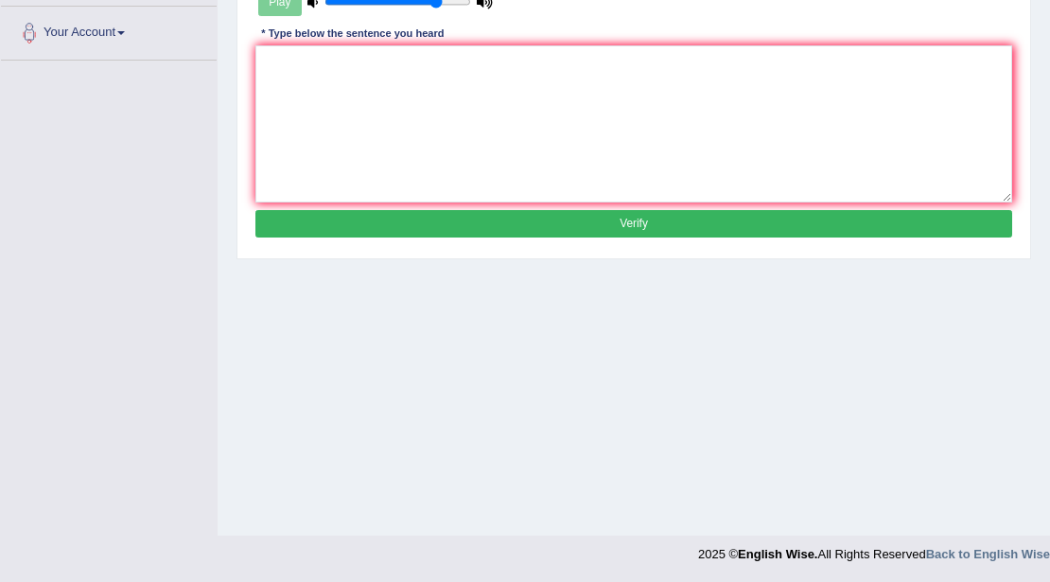
click at [471, 221] on button "Verify" at bounding box center [634, 223] width 758 height 27
click at [410, 159] on textarea at bounding box center [634, 123] width 758 height 156
type textarea "5ey"
click at [416, 219] on button "Verify" at bounding box center [634, 223] width 758 height 27
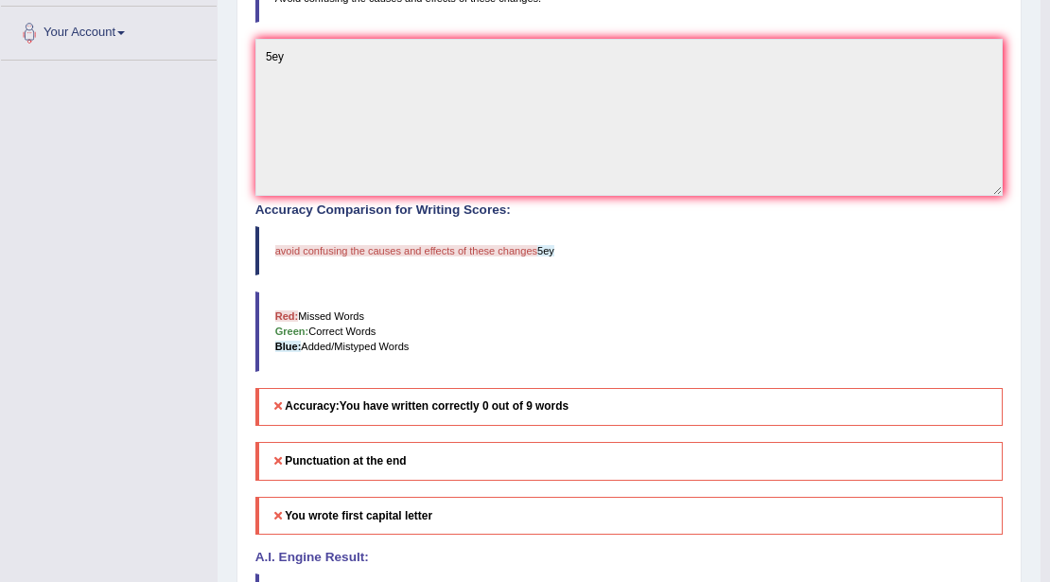
scroll to position [96, 0]
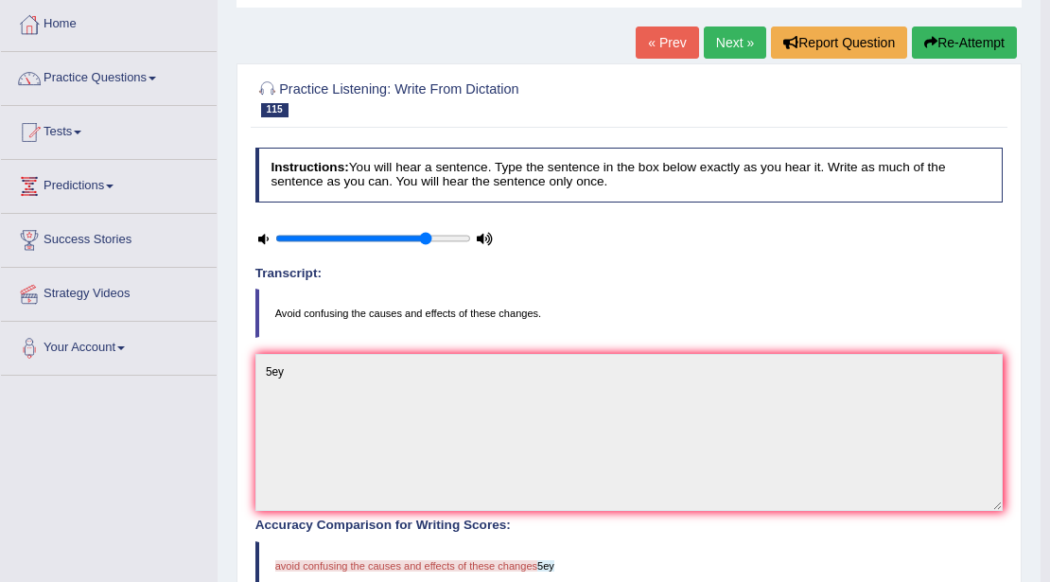
click at [727, 44] on link "Next »" at bounding box center [735, 42] width 62 height 32
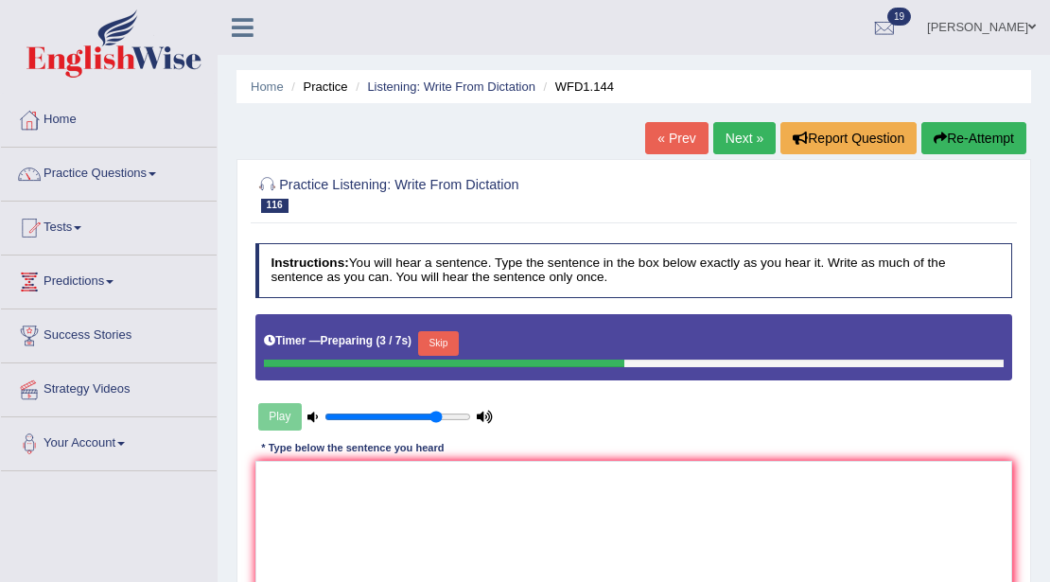
click at [447, 337] on button "Skip" at bounding box center [438, 343] width 41 height 25
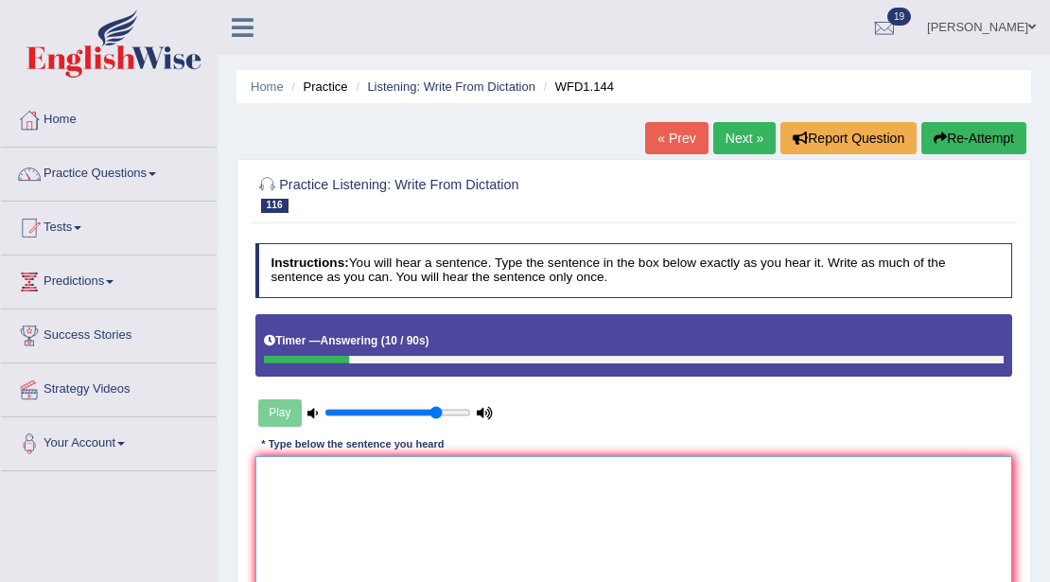
click at [322, 515] on textarea at bounding box center [634, 534] width 758 height 156
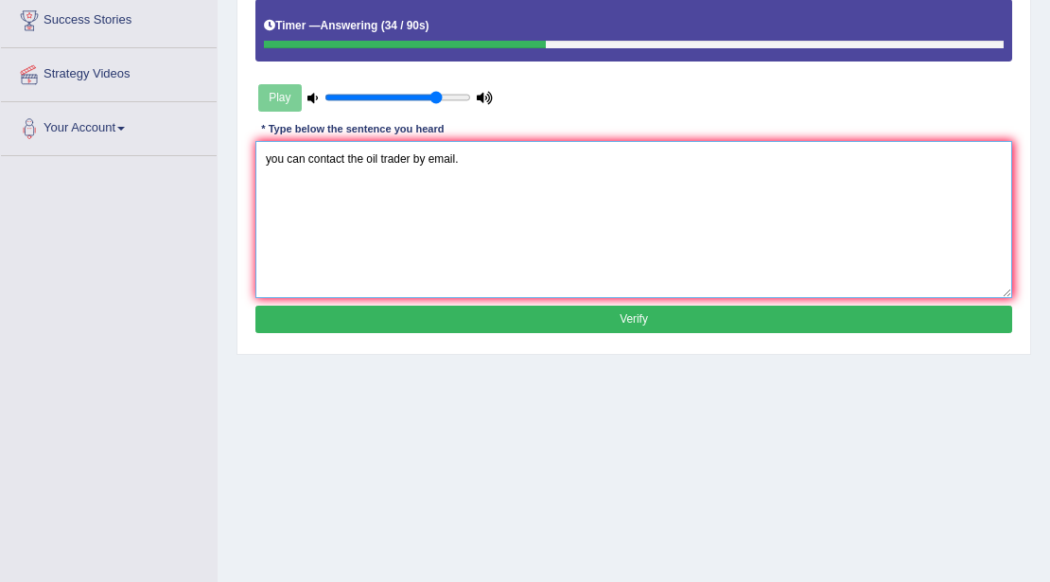
type textarea "you can contact the oil trader by email."
click at [447, 313] on button "Verify" at bounding box center [634, 319] width 758 height 27
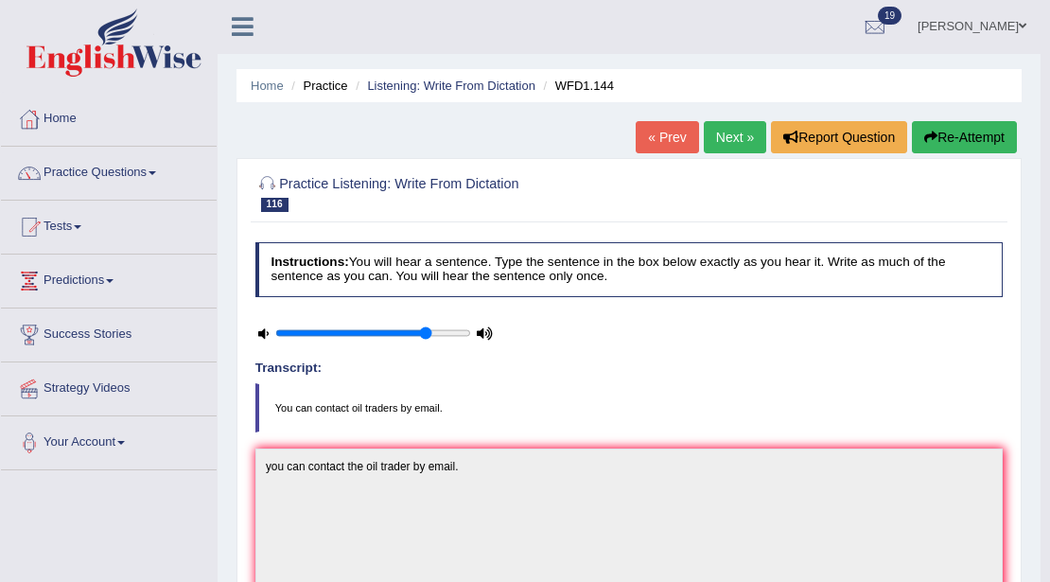
scroll to position [0, 0]
click at [725, 137] on link "Next »" at bounding box center [735, 138] width 62 height 32
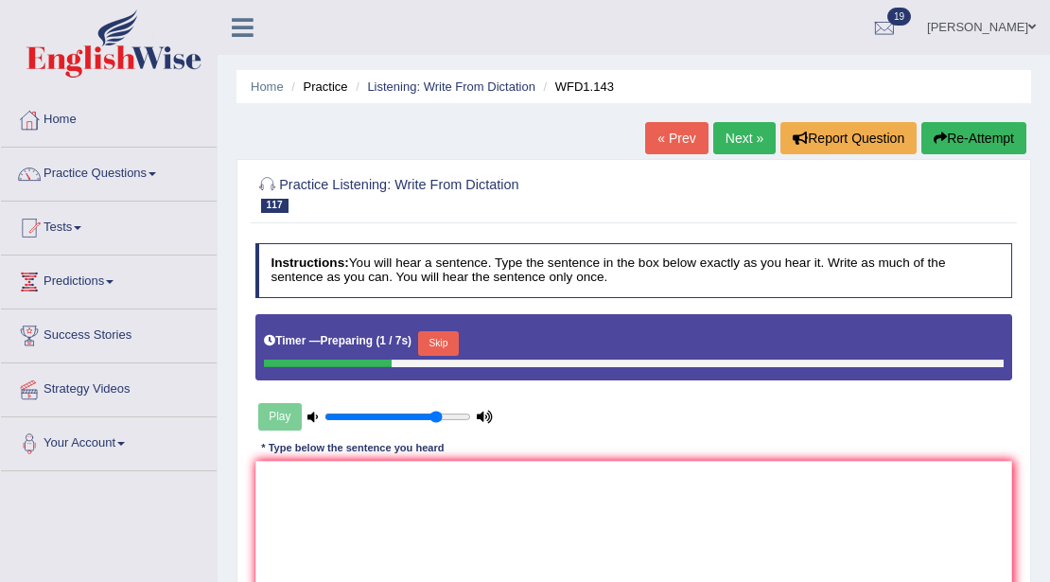
click at [456, 346] on button "Skip" at bounding box center [438, 343] width 41 height 25
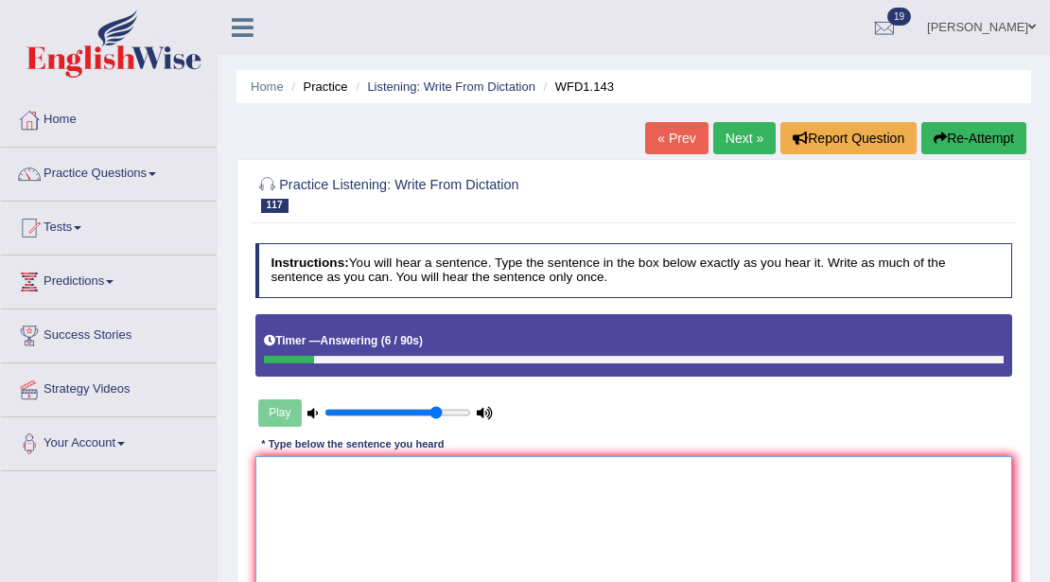
click at [456, 486] on textarea at bounding box center [634, 534] width 758 height 156
type textarea "You"
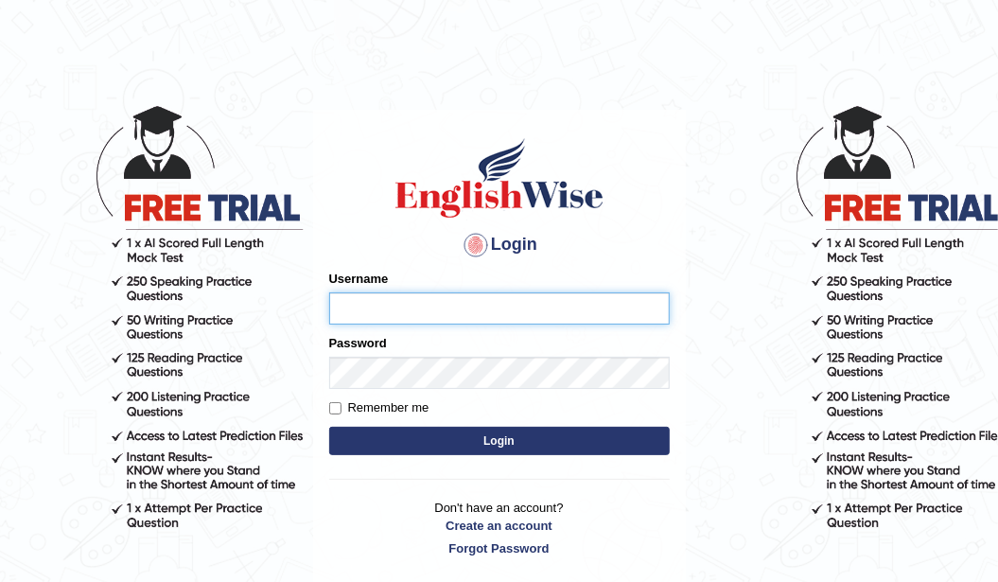
click at [356, 300] on input "Username" at bounding box center [499, 308] width 341 height 32
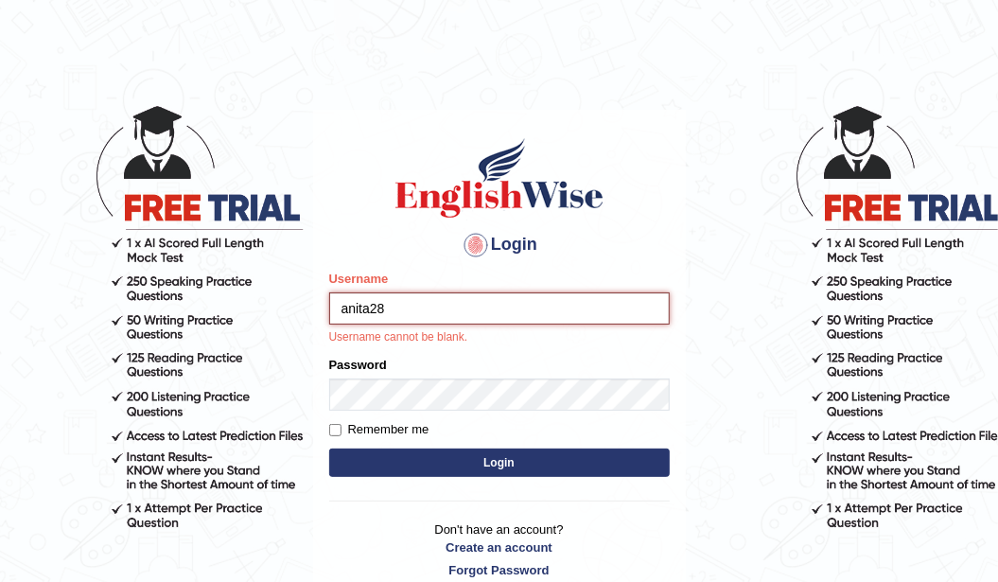
type input "anita28"
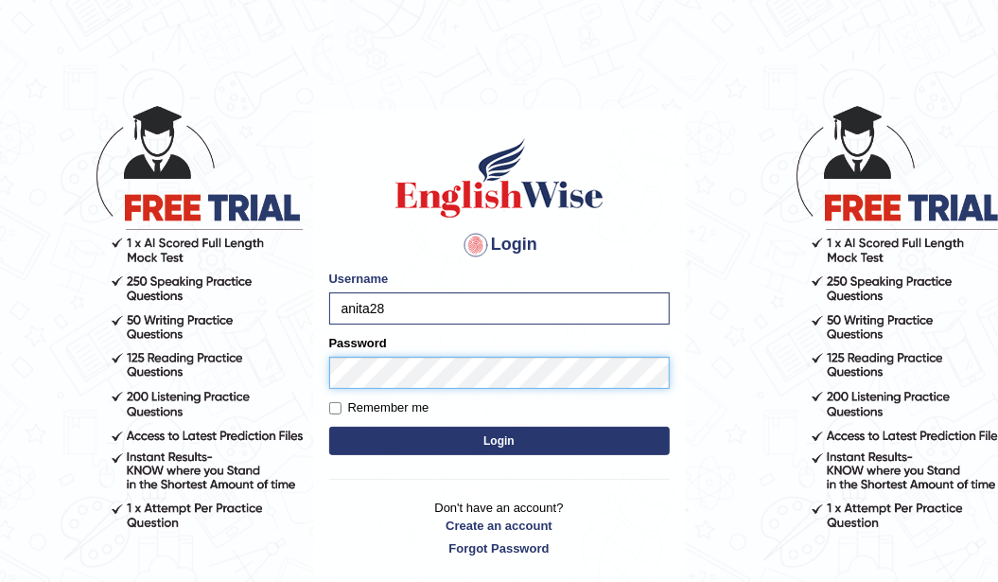
click at [329, 427] on button "Login" at bounding box center [499, 441] width 341 height 28
click at [572, 436] on button "Login" at bounding box center [499, 441] width 341 height 28
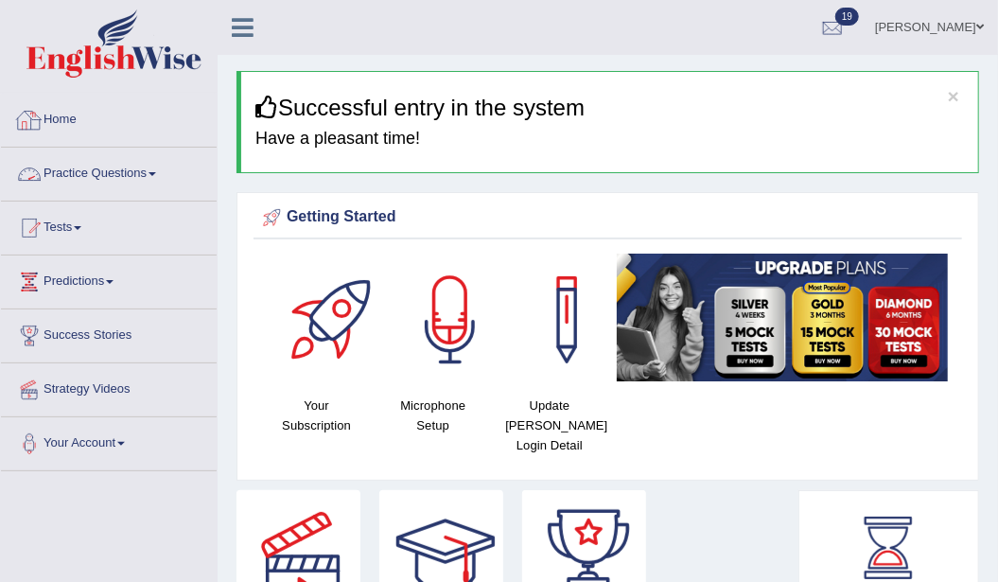
click at [96, 174] on link "Practice Questions" at bounding box center [109, 171] width 216 height 47
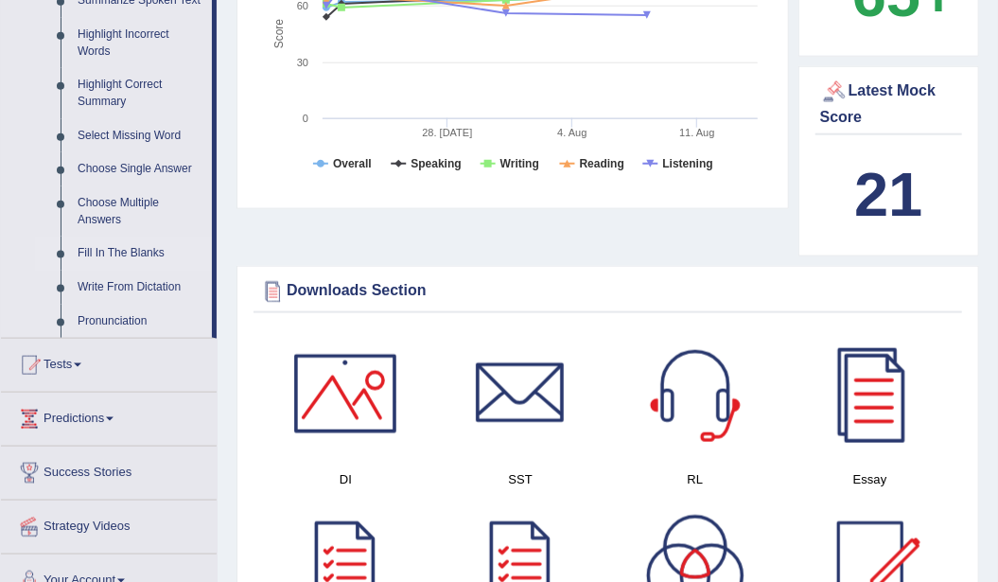
scroll to position [946, 0]
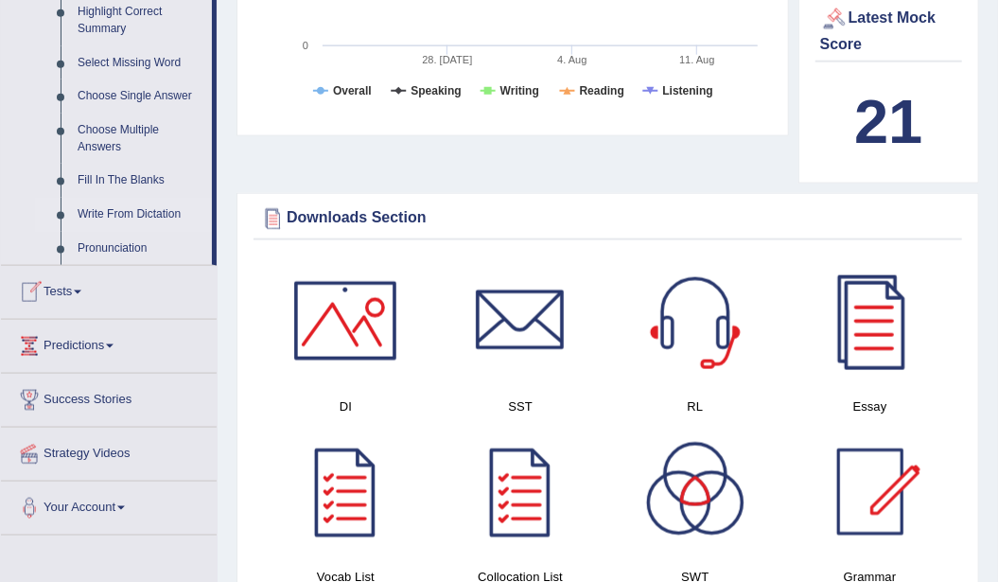
click at [136, 214] on link "Write From Dictation" at bounding box center [140, 215] width 143 height 34
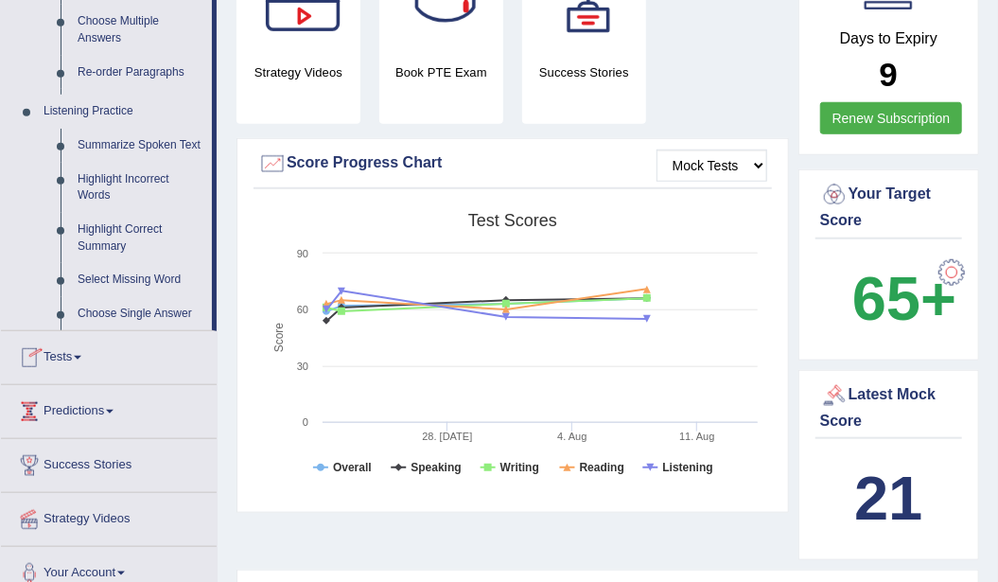
scroll to position [287, 0]
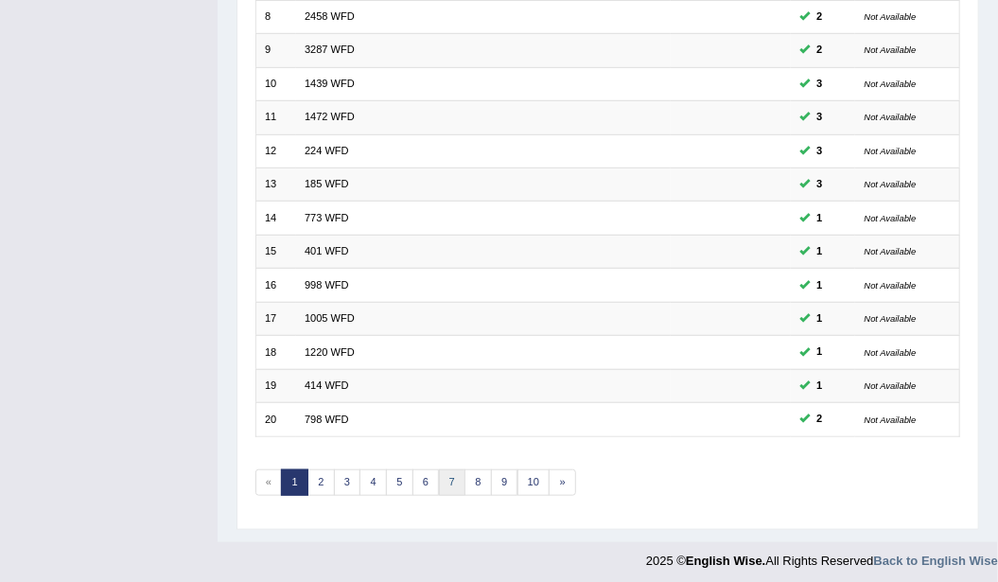
click at [450, 473] on link "7" at bounding box center [452, 482] width 27 height 26
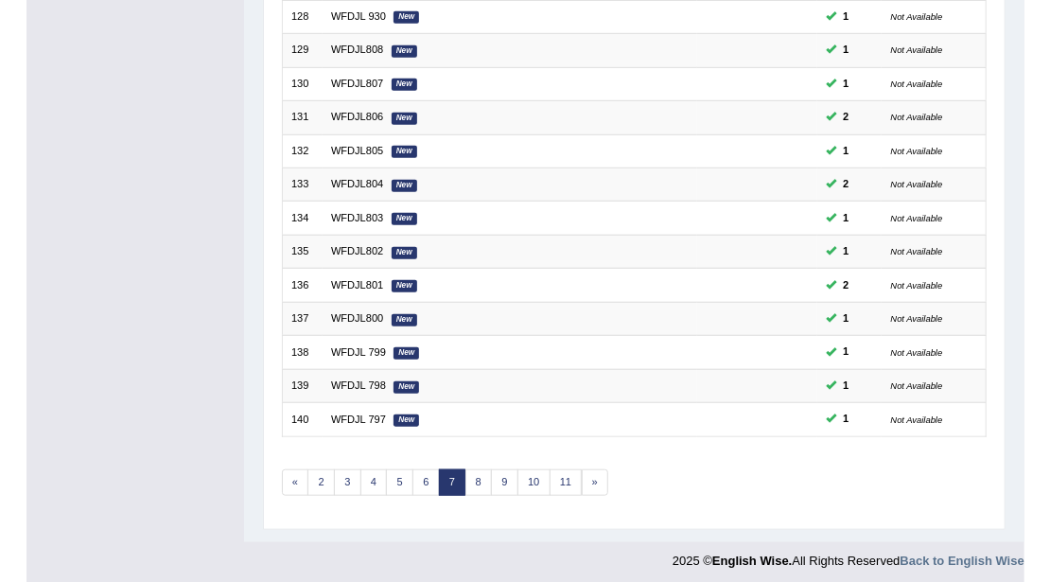
scroll to position [503, 0]
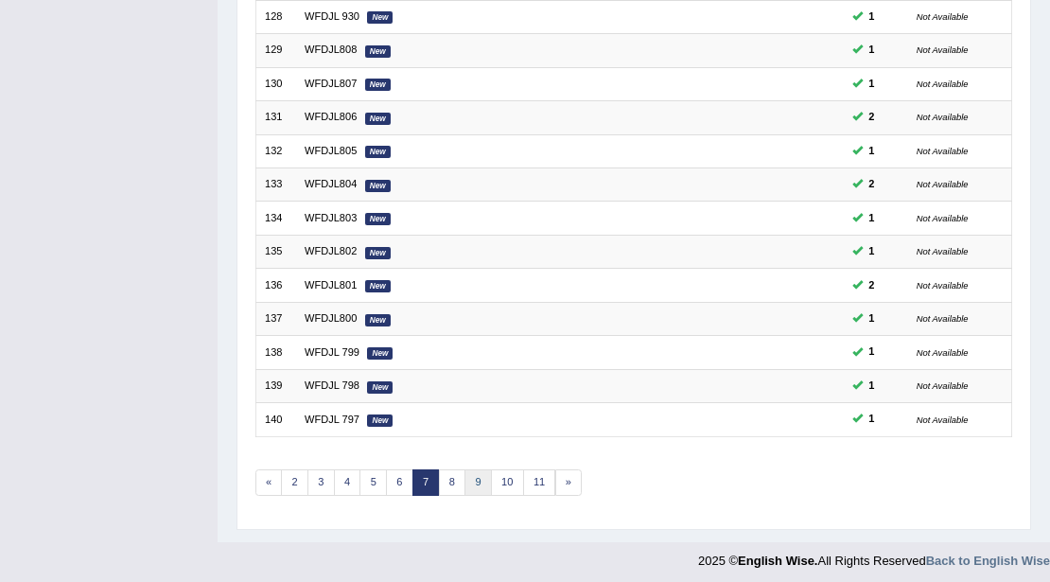
click at [475, 475] on link "9" at bounding box center [477, 482] width 27 height 26
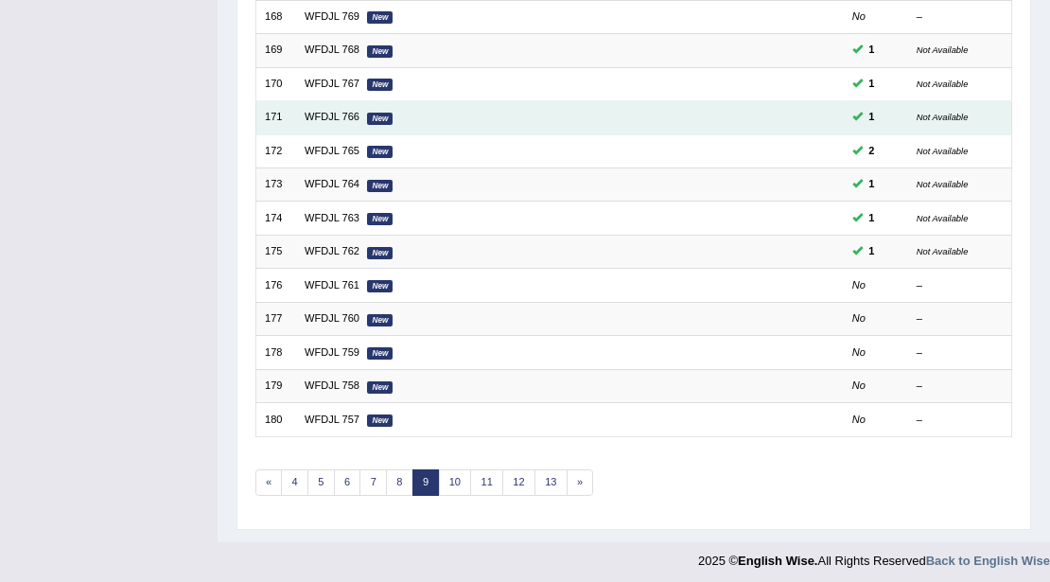
scroll to position [503, 0]
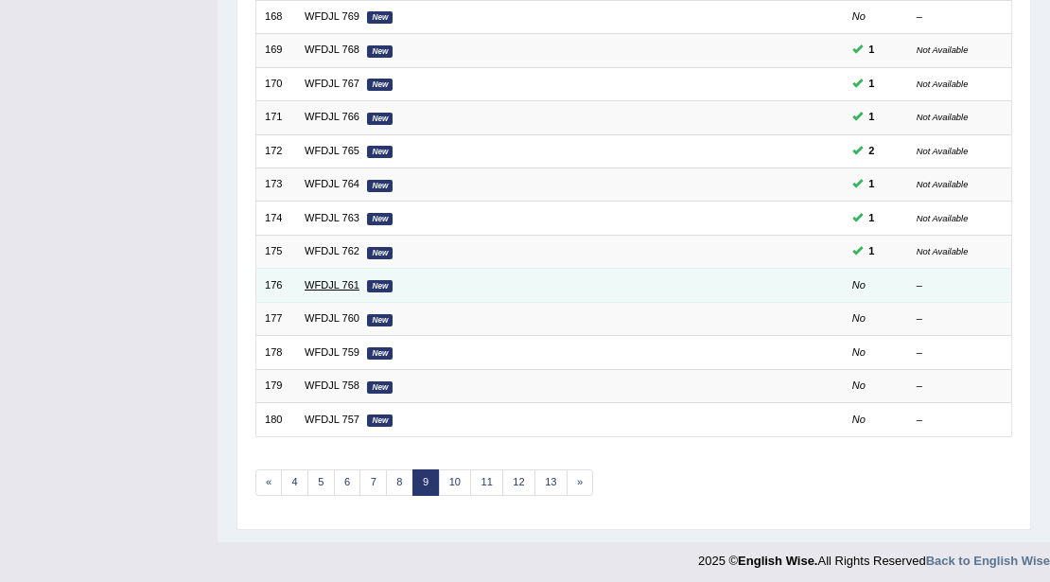
click at [336, 279] on link "WFDJL 761" at bounding box center [332, 284] width 55 height 11
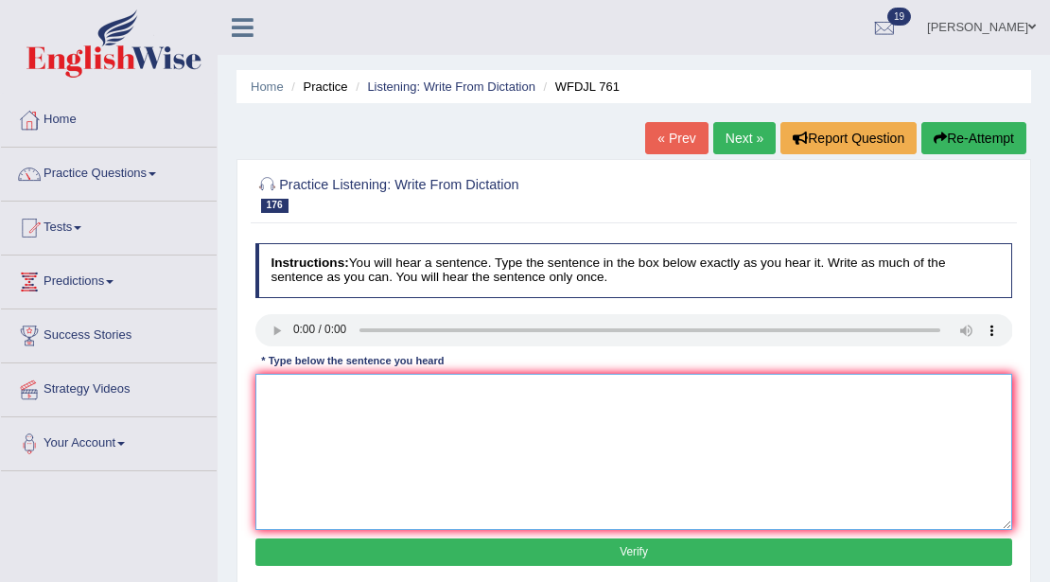
click at [297, 405] on textarea at bounding box center [634, 452] width 758 height 156
type textarea "Online resources now allow the view of lecture anytimes."
click at [350, 554] on button "Verify" at bounding box center [634, 551] width 758 height 27
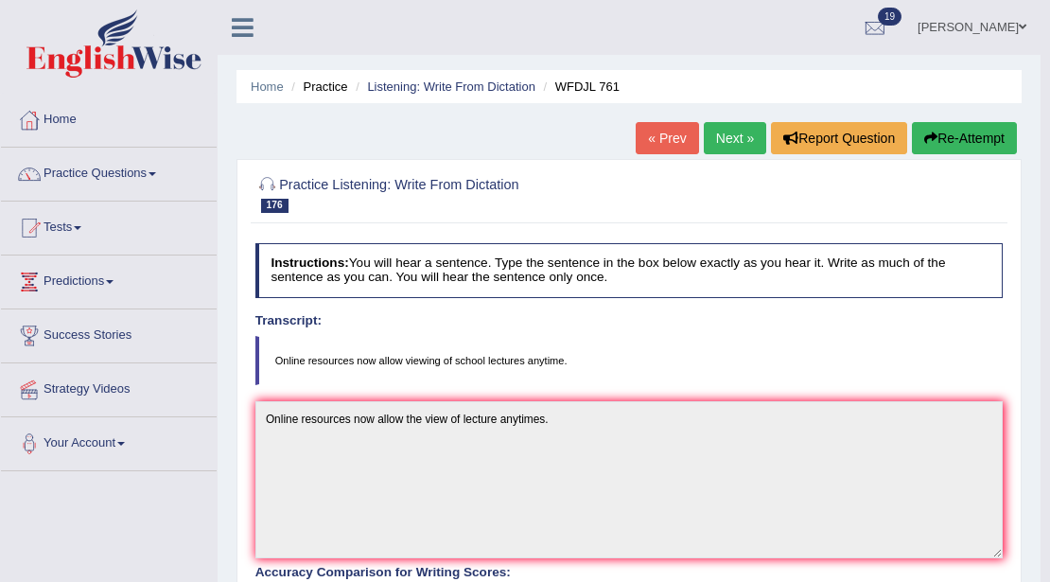
click at [740, 131] on link "Next »" at bounding box center [735, 138] width 62 height 32
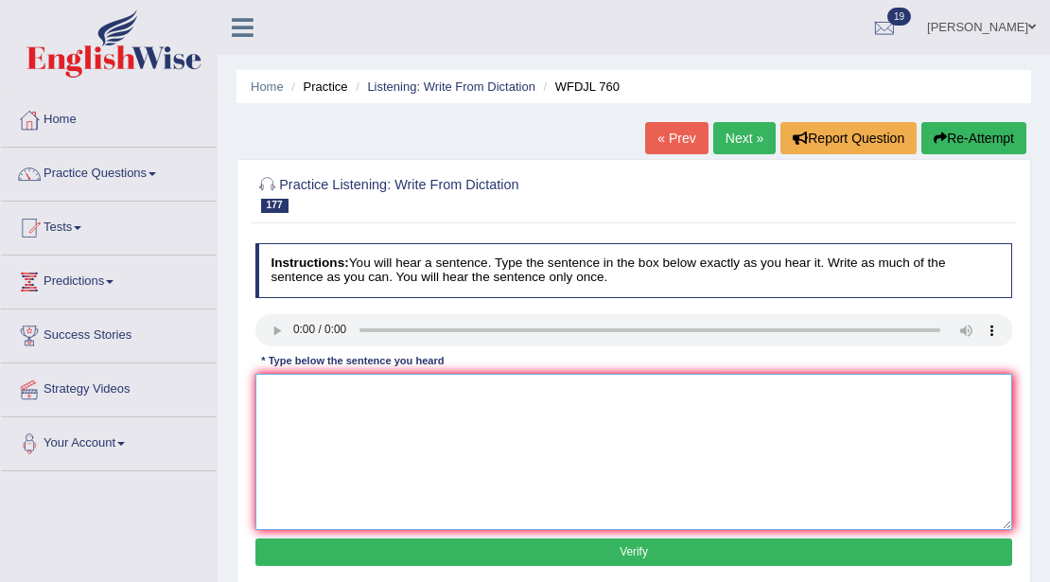
click at [327, 379] on textarea at bounding box center [634, 452] width 758 height 156
click at [383, 452] on textarea at bounding box center [634, 452] width 758 height 156
click at [331, 397] on textarea "Few employ" at bounding box center [634, 452] width 758 height 156
type textarea "Few employment opportunities available in this particular subject."
click at [497, 556] on button "Verify" at bounding box center [634, 551] width 758 height 27
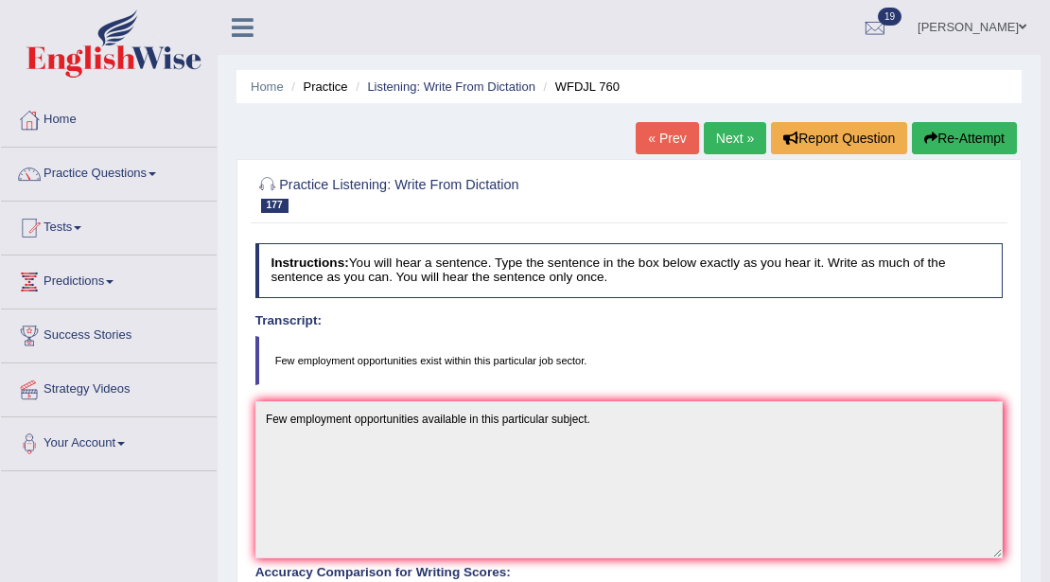
click at [724, 128] on link "Next »" at bounding box center [735, 138] width 62 height 32
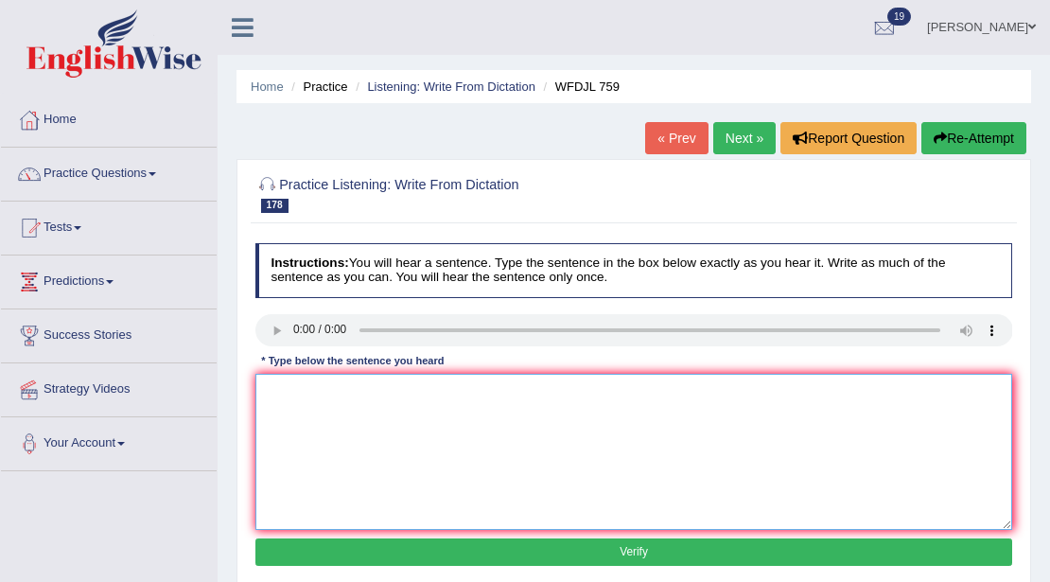
click at [337, 420] on textarea at bounding box center [634, 452] width 758 height 156
click at [386, 445] on textarea at bounding box center [634, 452] width 758 height 156
type textarea "The book store carry all your required texts for your school courses."
click at [522, 558] on button "Verify" at bounding box center [634, 551] width 758 height 27
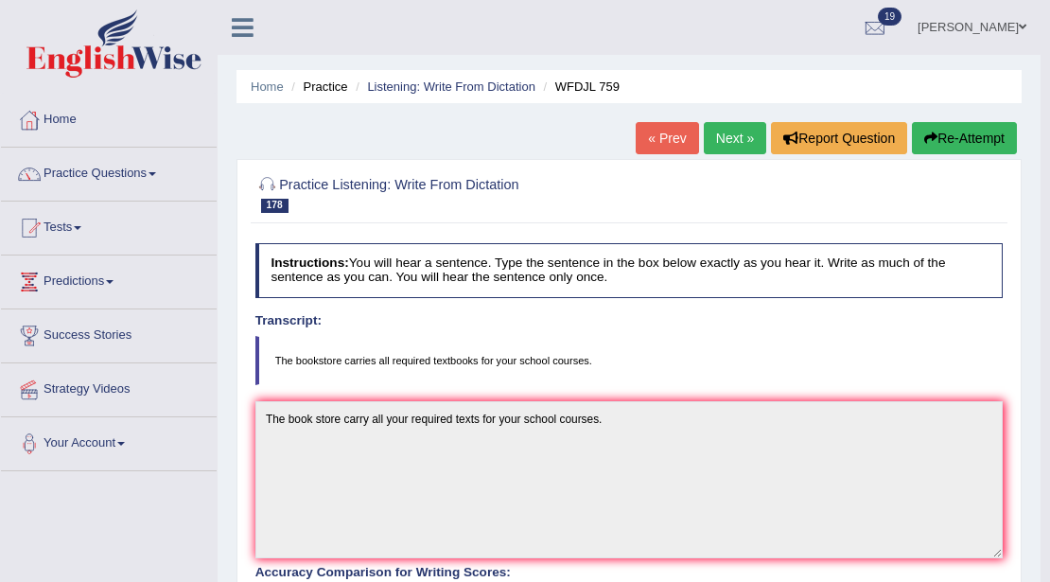
click at [725, 129] on link "Next »" at bounding box center [735, 138] width 62 height 32
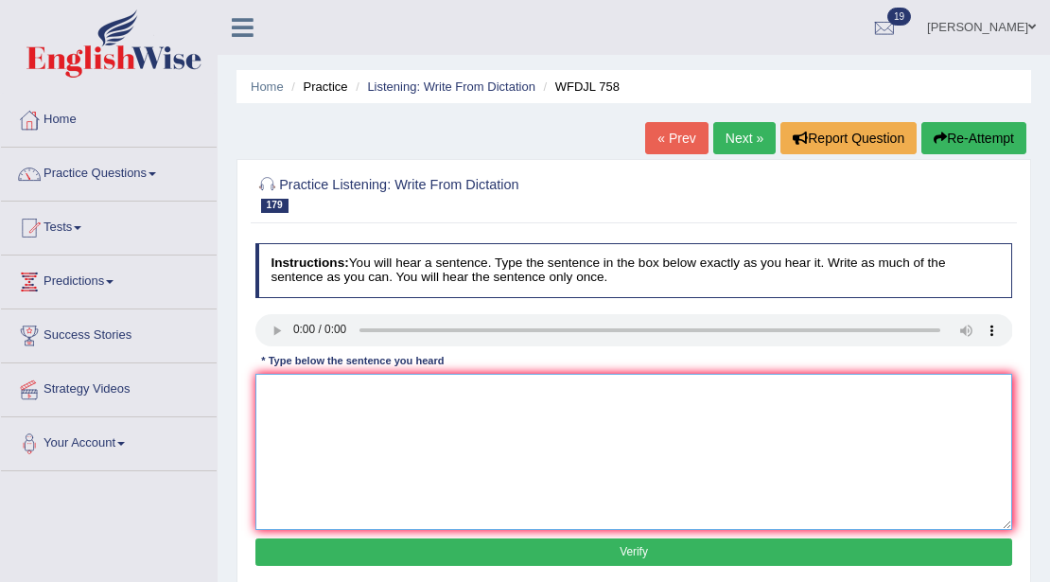
click at [312, 401] on textarea at bounding box center [634, 452] width 758 height 156
click at [953, 138] on button "Re-Attempt" at bounding box center [973, 138] width 105 height 32
click at [324, 412] on textarea at bounding box center [634, 452] width 758 height 156
type textarea "Numerous studies indicate the earth temperature is increasing."
click at [459, 551] on button "Verify" at bounding box center [634, 551] width 758 height 27
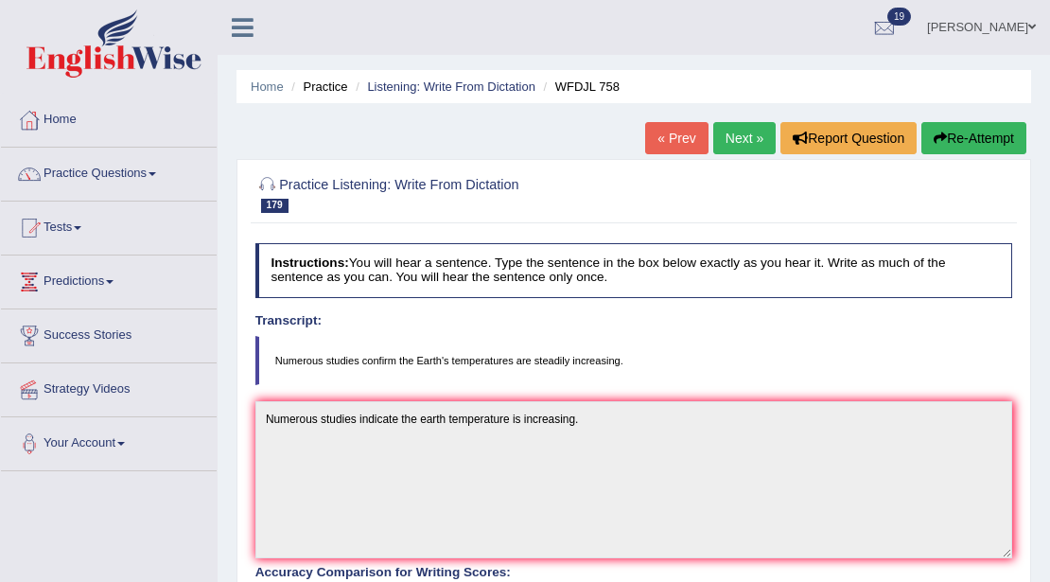
click at [756, 142] on link "Next »" at bounding box center [744, 138] width 62 height 32
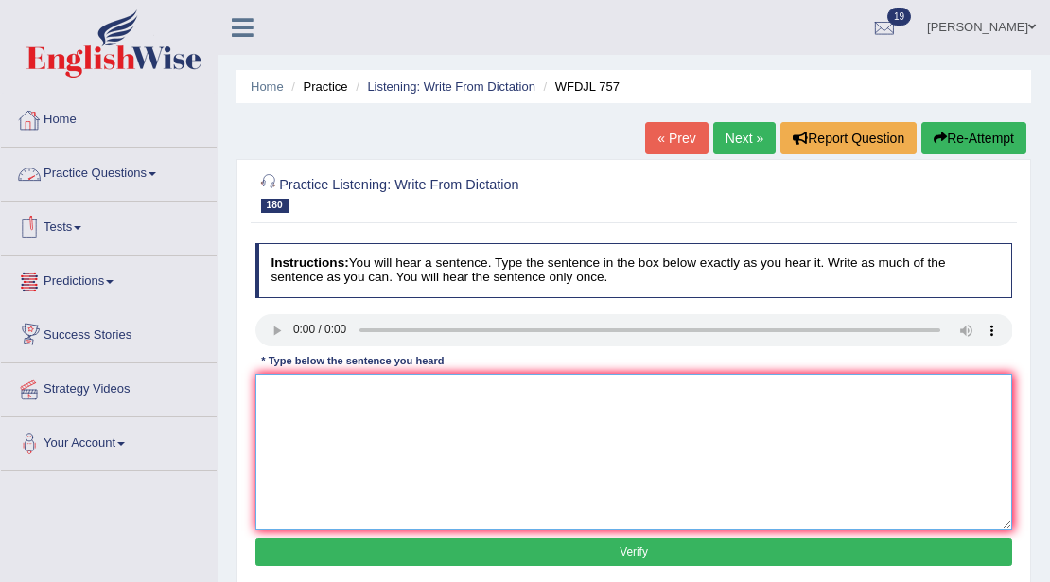
click at [456, 511] on textarea at bounding box center [634, 452] width 758 height 156
type textarea "To confiede"
click at [536, 560] on button "Verify" at bounding box center [634, 551] width 758 height 27
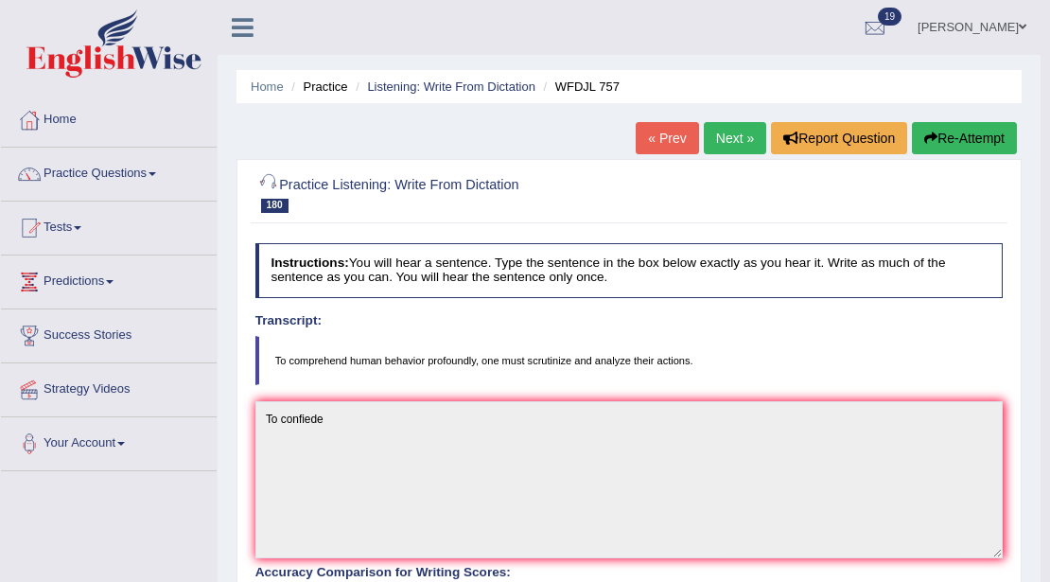
click at [426, 93] on li "Listening: Write From Dictation" at bounding box center [443, 87] width 184 height 18
click at [425, 91] on link "Listening: Write From Dictation" at bounding box center [451, 86] width 168 height 14
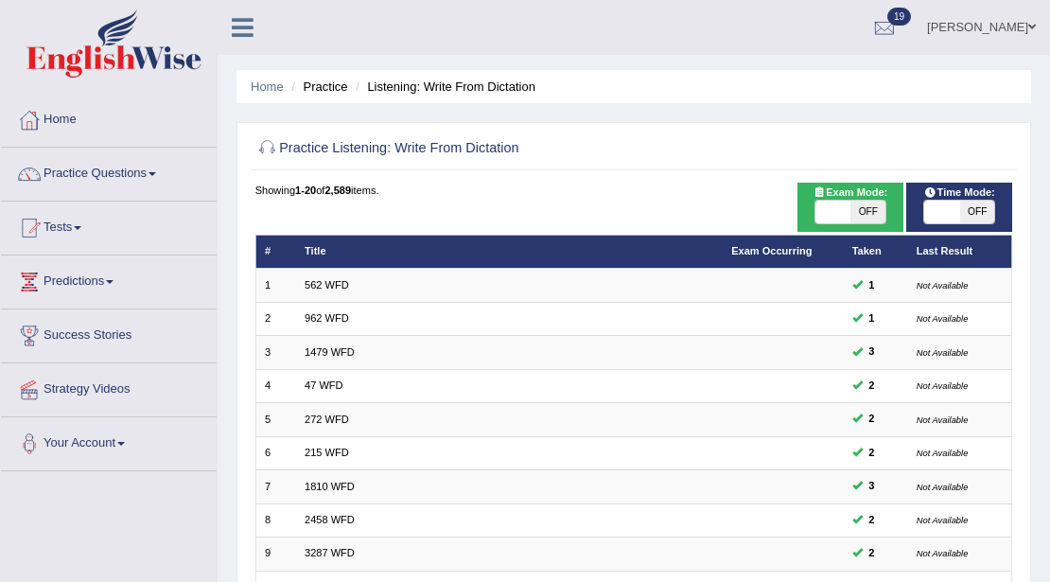
drag, startPoint x: 0, startPoint y: 0, endPoint x: 870, endPoint y: 212, distance: 895.7
click at [870, 212] on span "OFF" at bounding box center [867, 212] width 35 height 23
checkbox input "true"
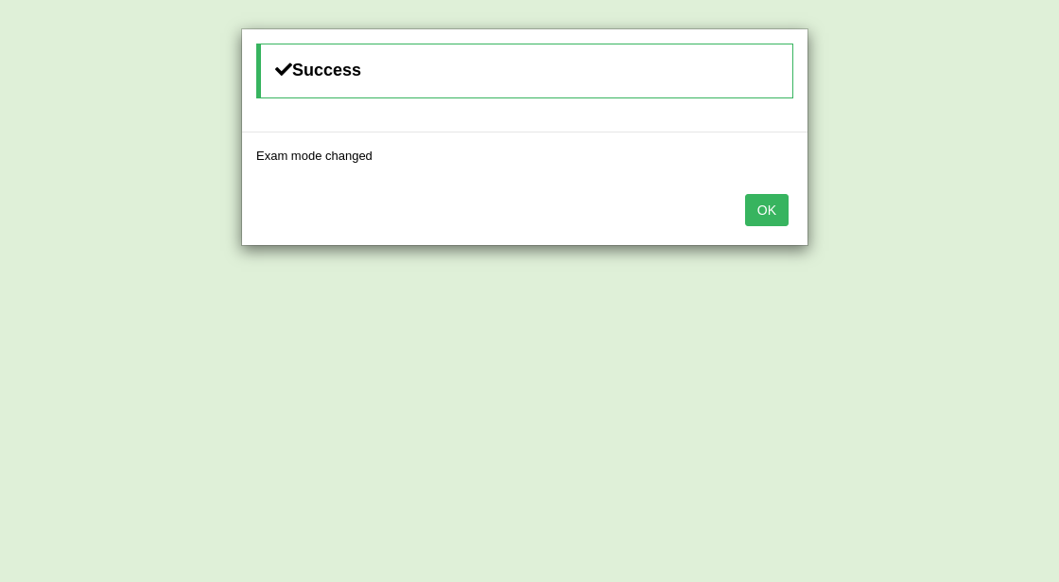
click at [778, 206] on button "OK" at bounding box center [767, 210] width 44 height 32
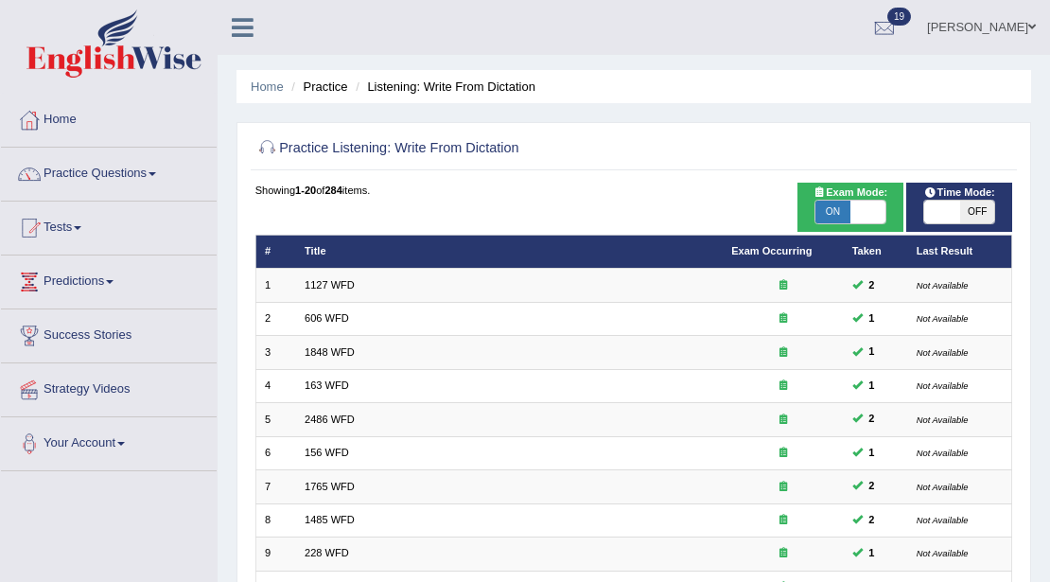
drag, startPoint x: 0, startPoint y: 0, endPoint x: 869, endPoint y: 210, distance: 894.3
click at [949, 208] on span at bounding box center [941, 212] width 35 height 23
checkbox input "true"
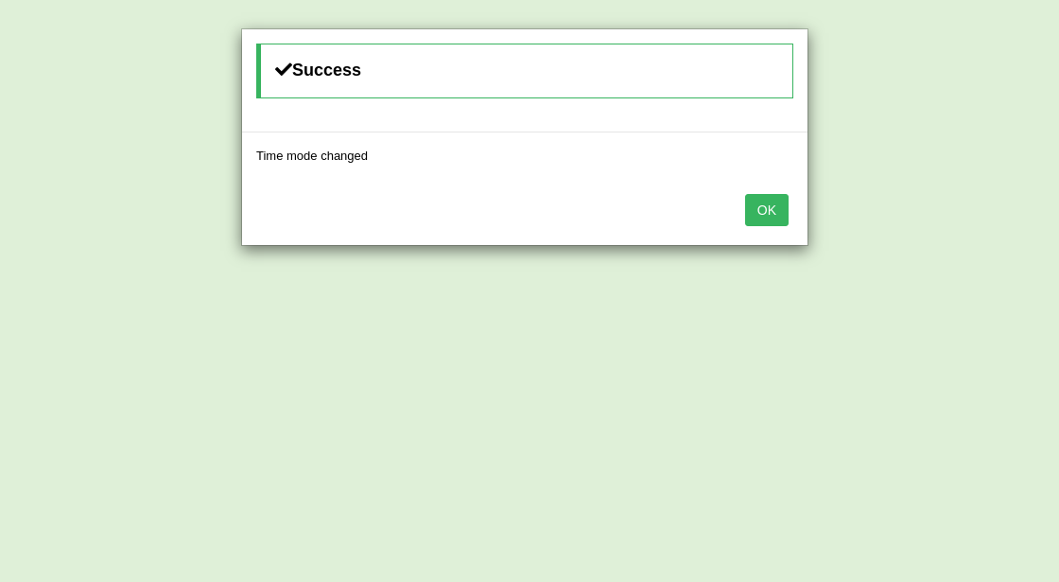
click at [781, 200] on button "OK" at bounding box center [767, 210] width 44 height 32
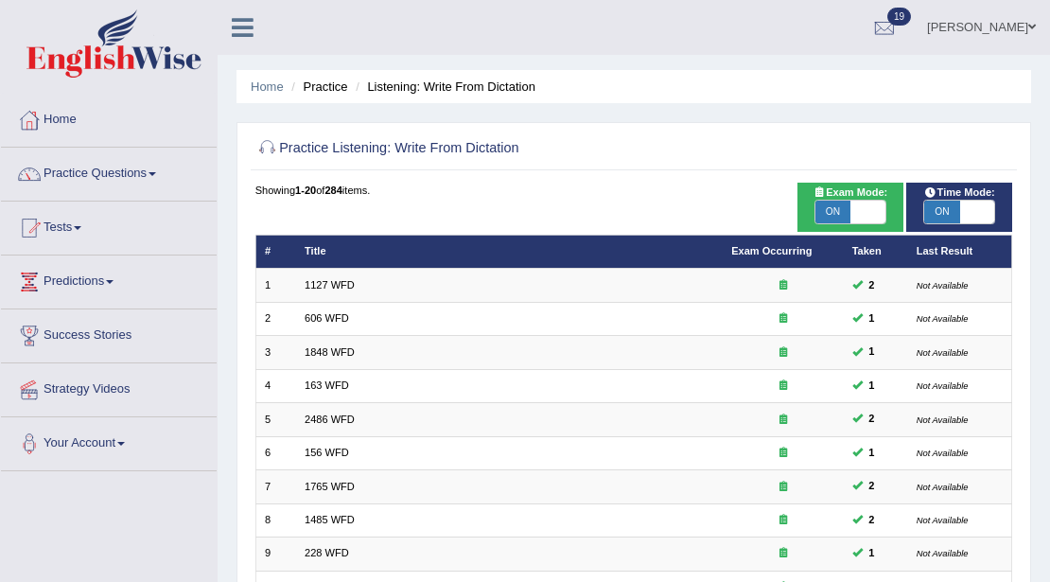
scroll to position [503, 0]
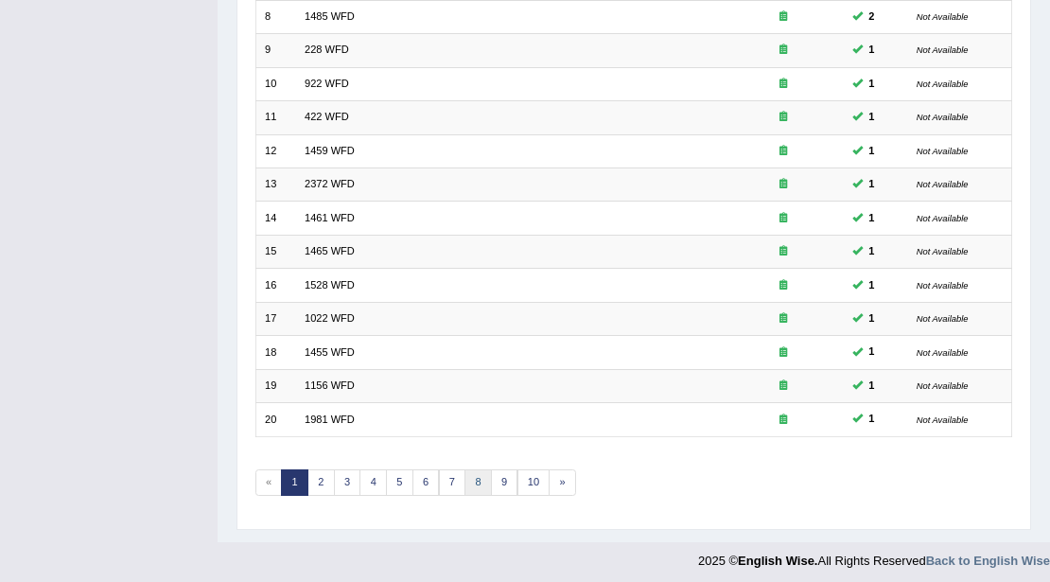
click at [471, 469] on link "8" at bounding box center [477, 482] width 27 height 26
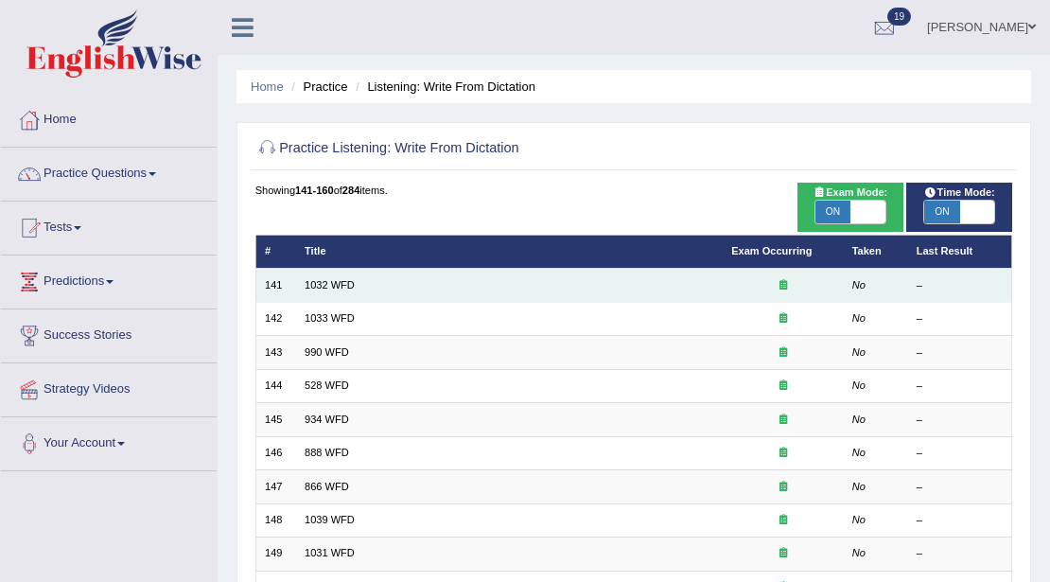
click at [316, 276] on td "1032 WFD" at bounding box center [509, 285] width 427 height 33
click at [316, 281] on link "1032 WFD" at bounding box center [330, 284] width 50 height 11
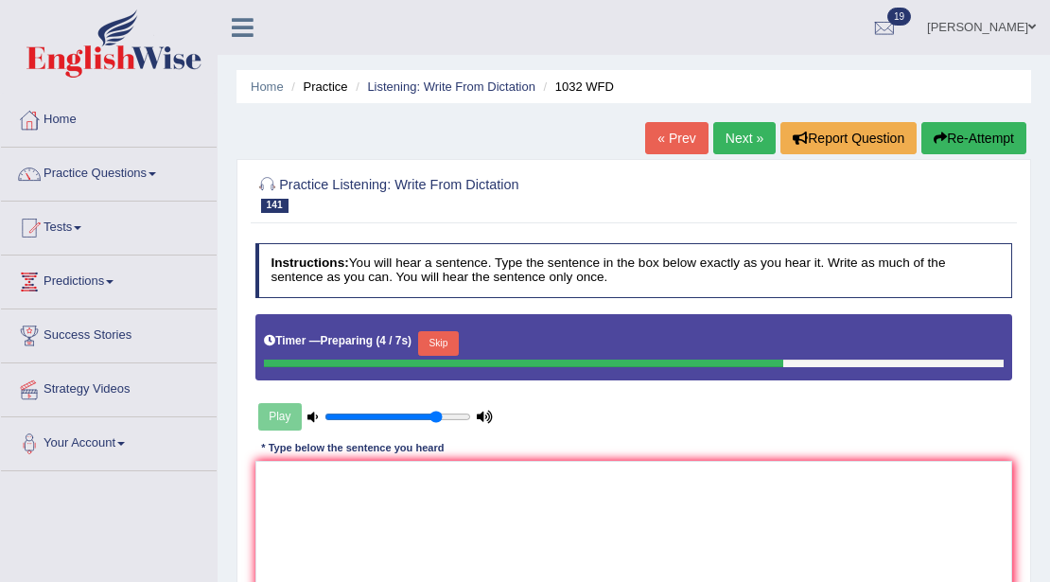
click at [432, 341] on button "Skip" at bounding box center [438, 343] width 41 height 25
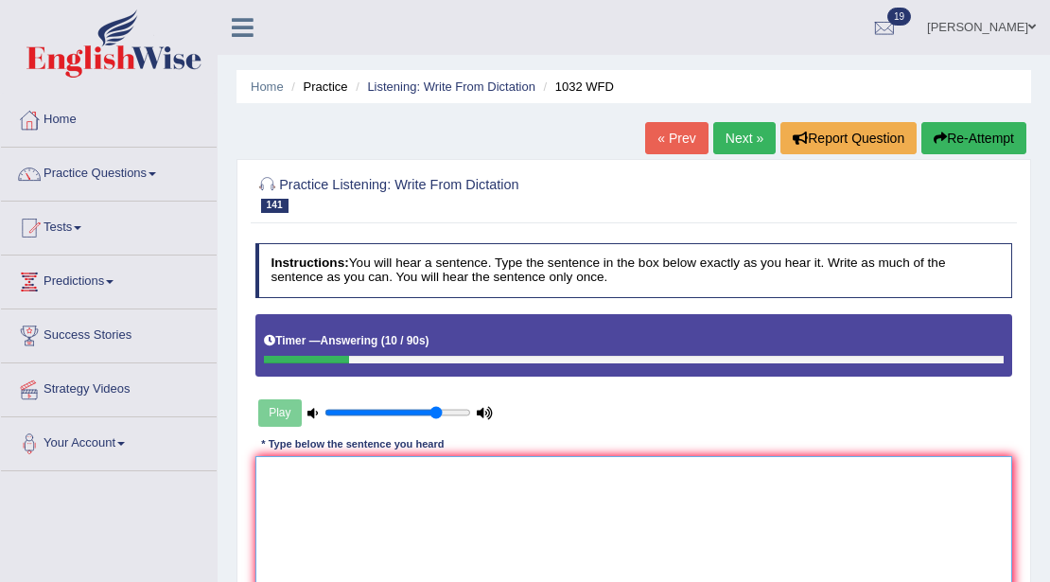
click at [337, 501] on textarea at bounding box center [634, 534] width 758 height 156
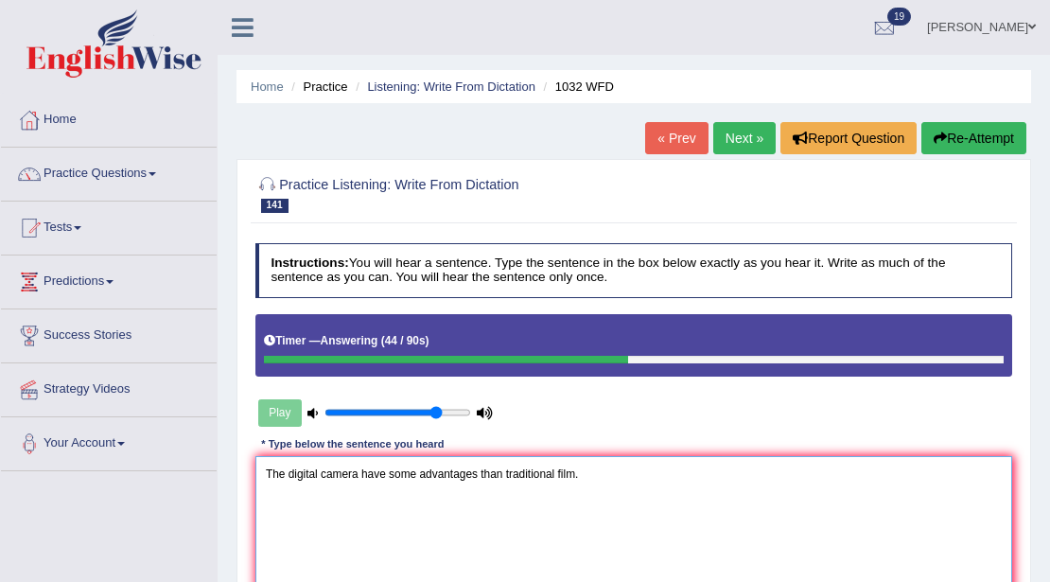
scroll to position [315, 0]
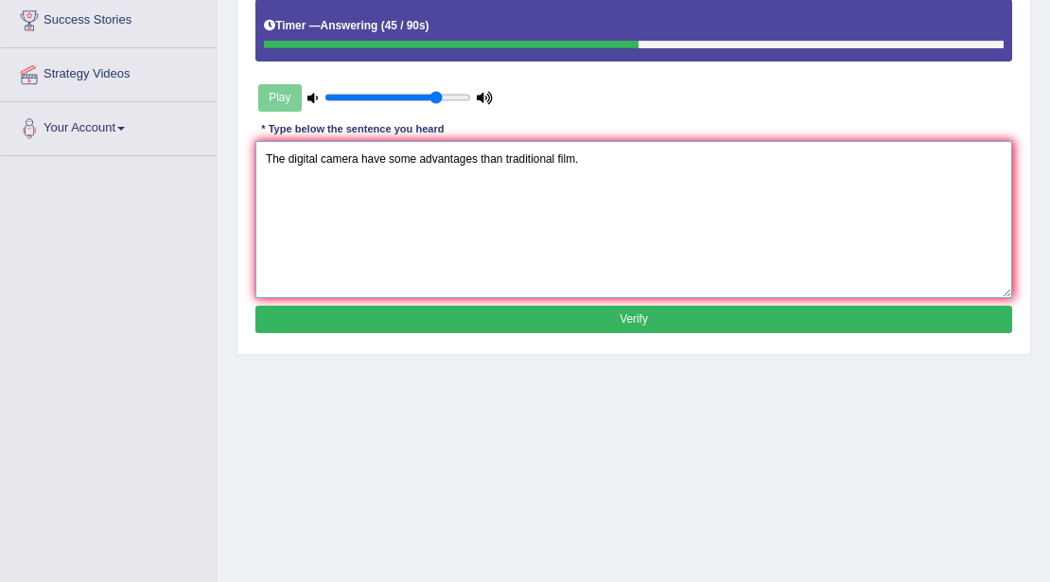
type textarea "The digital camera have some advantages than traditional film."
click at [390, 306] on button "Verify" at bounding box center [634, 319] width 758 height 27
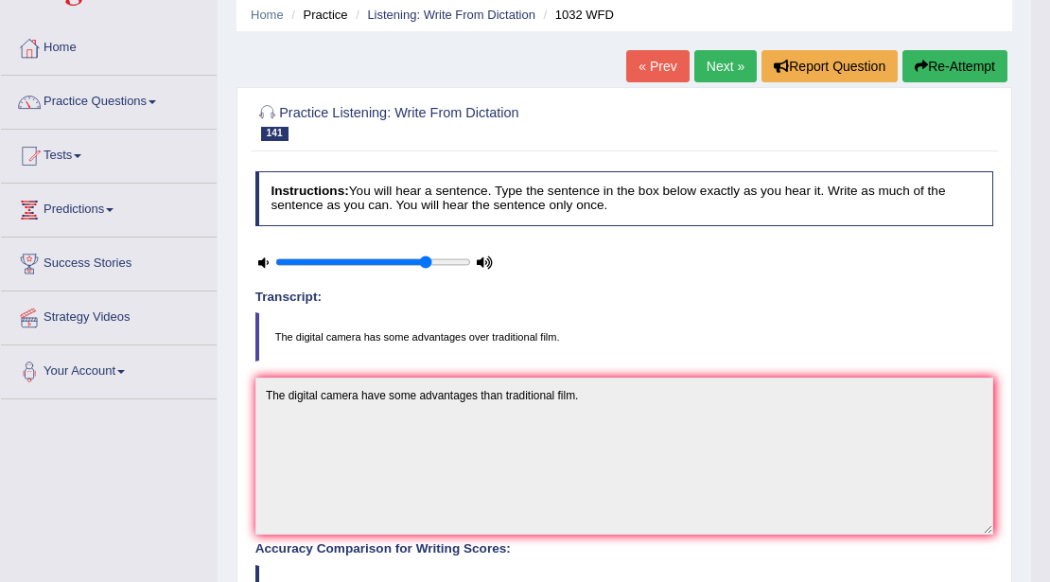
scroll to position [0, 0]
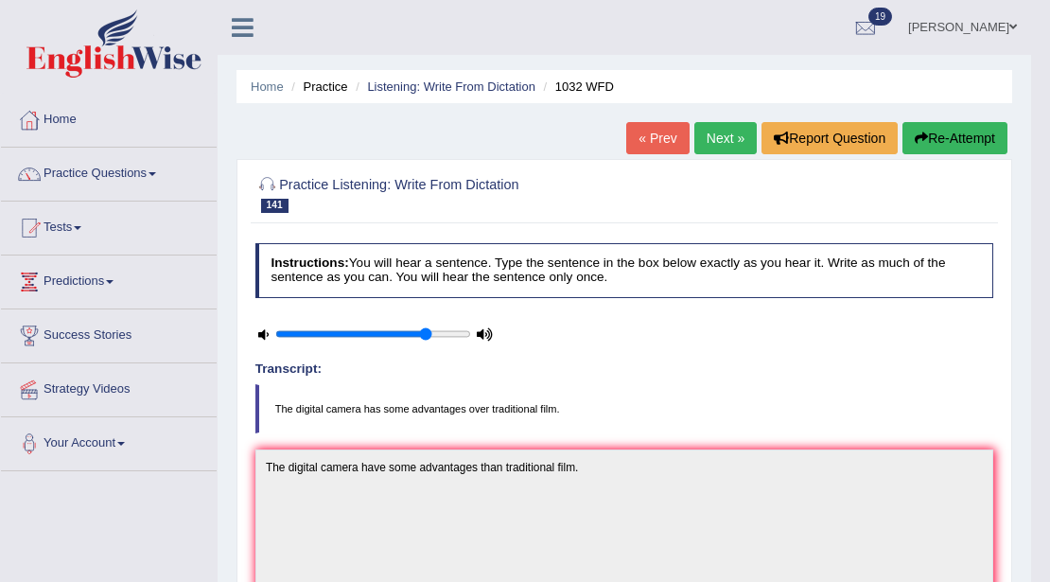
click at [726, 138] on link "Next »" at bounding box center [725, 138] width 62 height 32
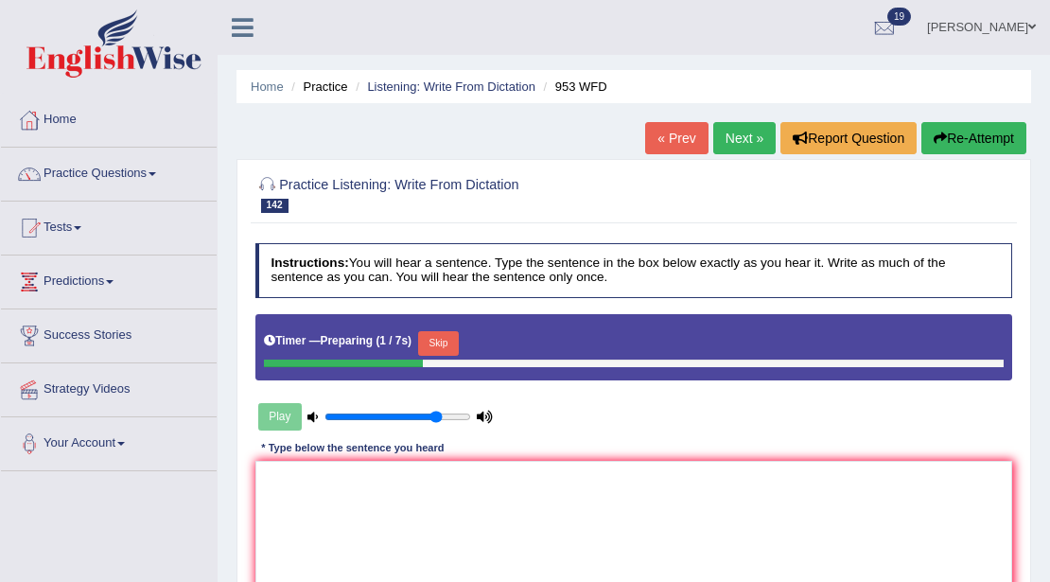
click at [450, 335] on button "Skip" at bounding box center [438, 343] width 41 height 25
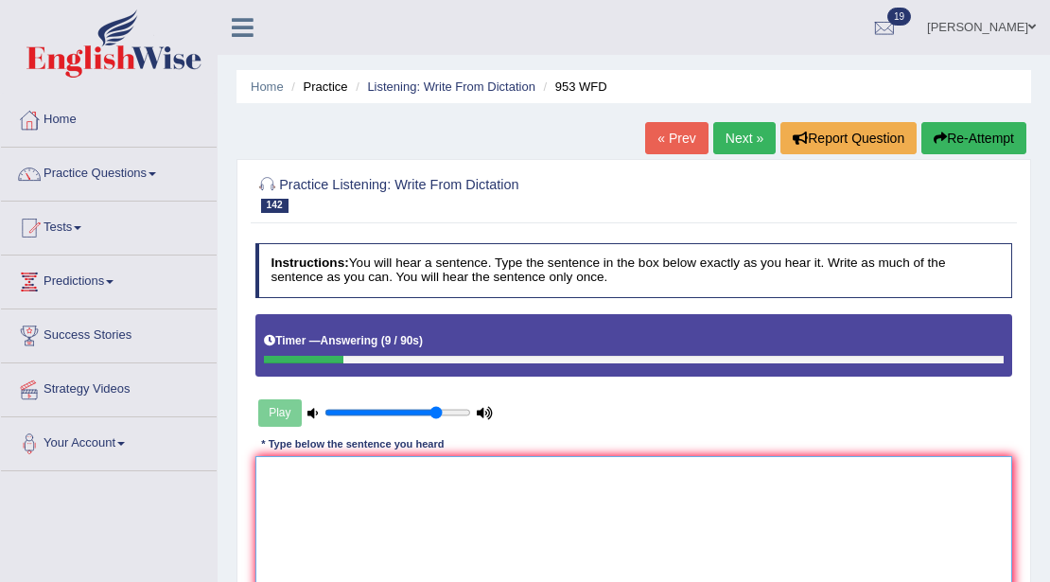
click at [354, 492] on textarea at bounding box center [634, 534] width 758 height 156
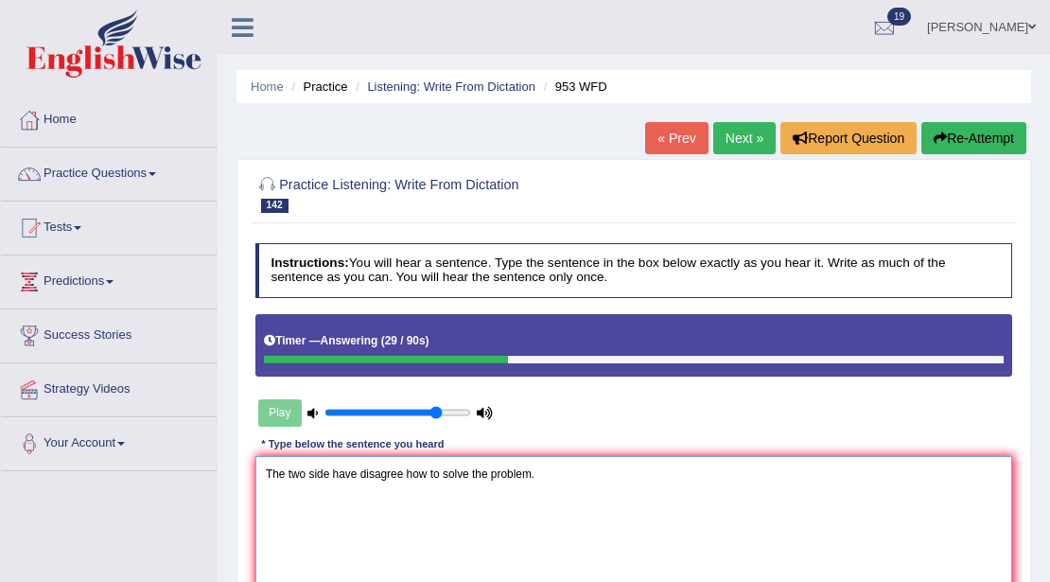
scroll to position [315, 0]
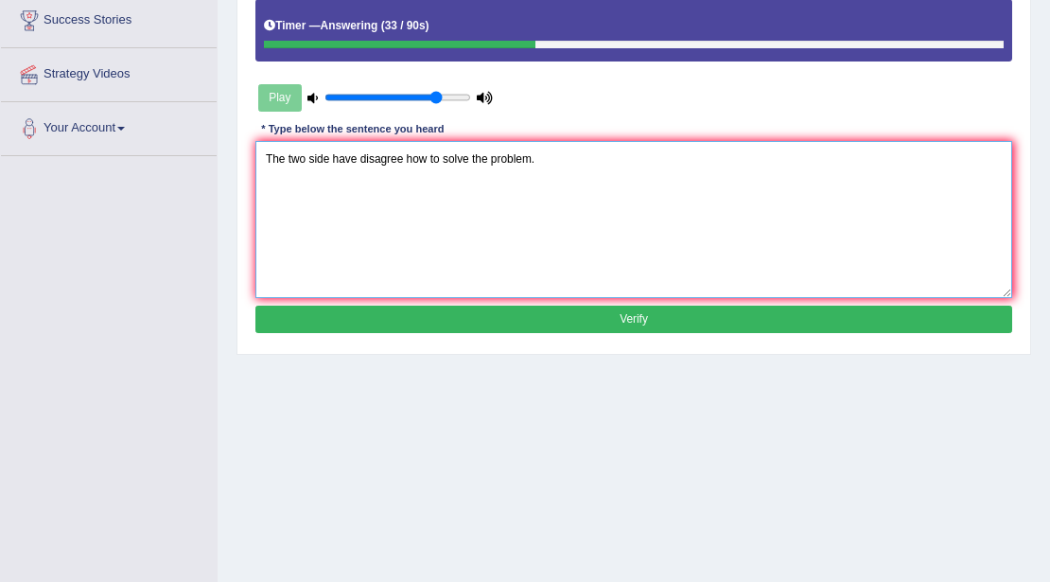
click at [329, 155] on textarea "The two side have disagree how to solve the problem." at bounding box center [634, 219] width 758 height 156
type textarea "The two sides have disagree how to solve the problem."
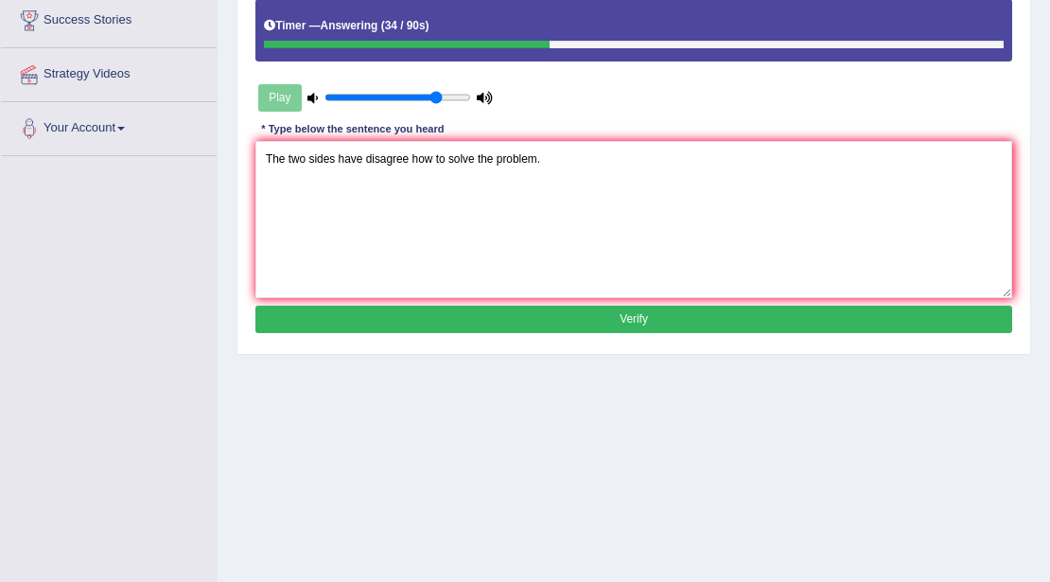
click at [358, 324] on button "Verify" at bounding box center [634, 319] width 758 height 27
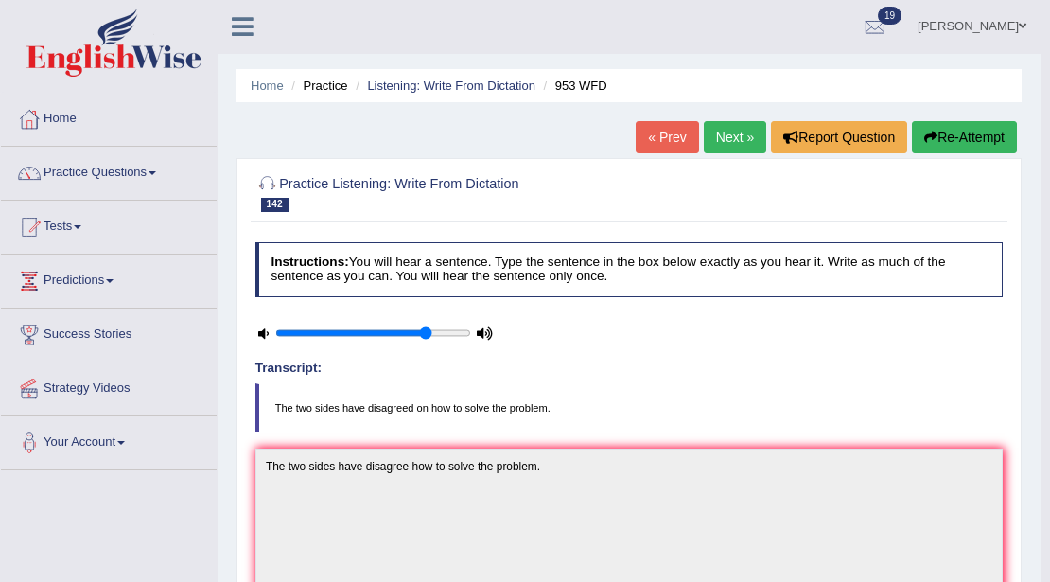
scroll to position [0, 0]
click at [723, 146] on link "Next »" at bounding box center [735, 138] width 62 height 32
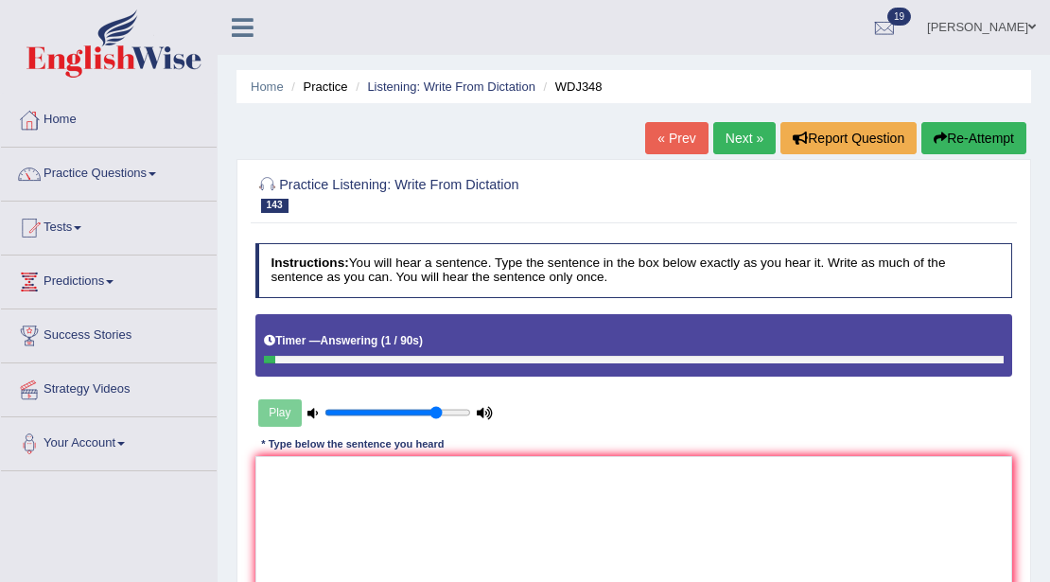
click at [978, 138] on button "Re-Attempt" at bounding box center [973, 138] width 105 height 32
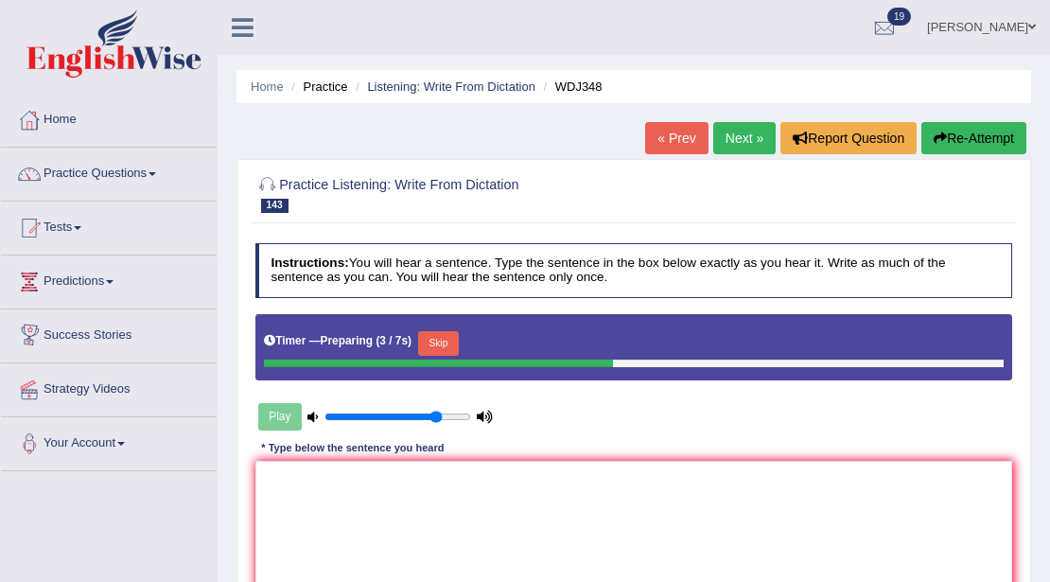
click at [439, 346] on button "Skip" at bounding box center [438, 343] width 41 height 25
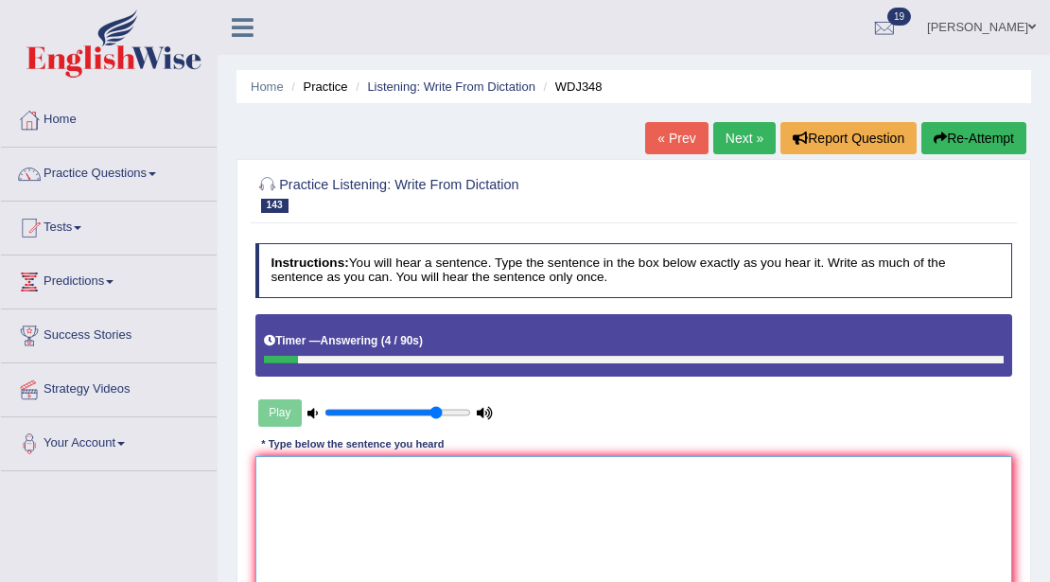
click at [301, 481] on textarea at bounding box center [634, 534] width 758 height 156
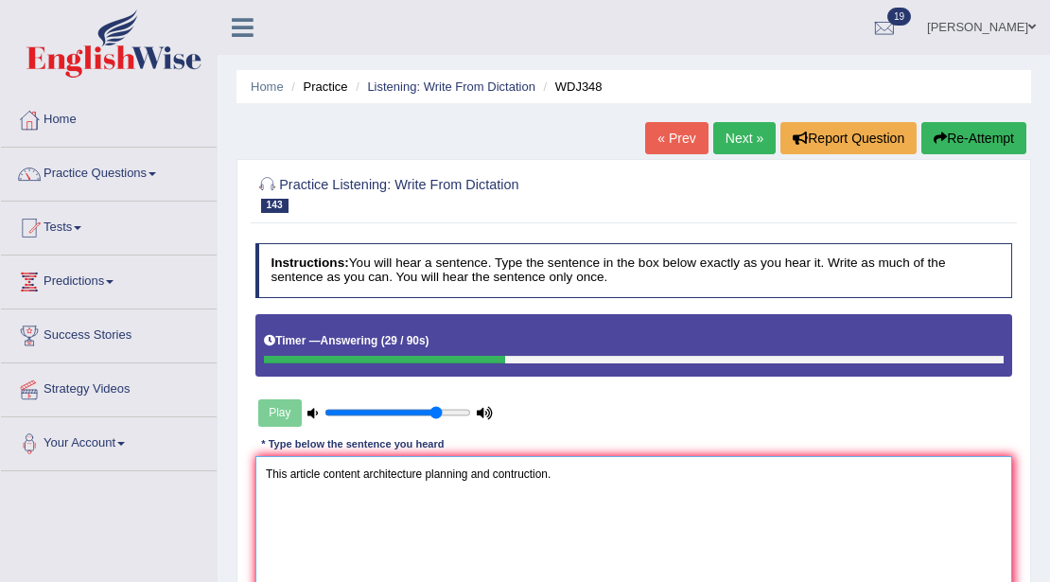
click at [361, 467] on textarea "This article content architecture planning and contruction." at bounding box center [634, 534] width 758 height 156
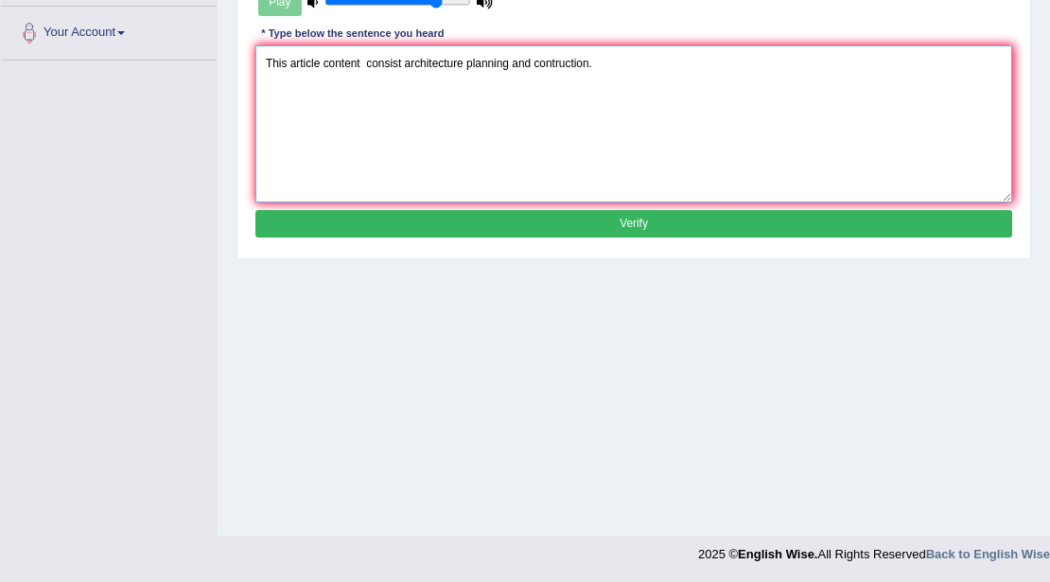
type textarea "This article content consist architecture planning and contruction."
click at [437, 219] on button "Verify" at bounding box center [634, 223] width 758 height 27
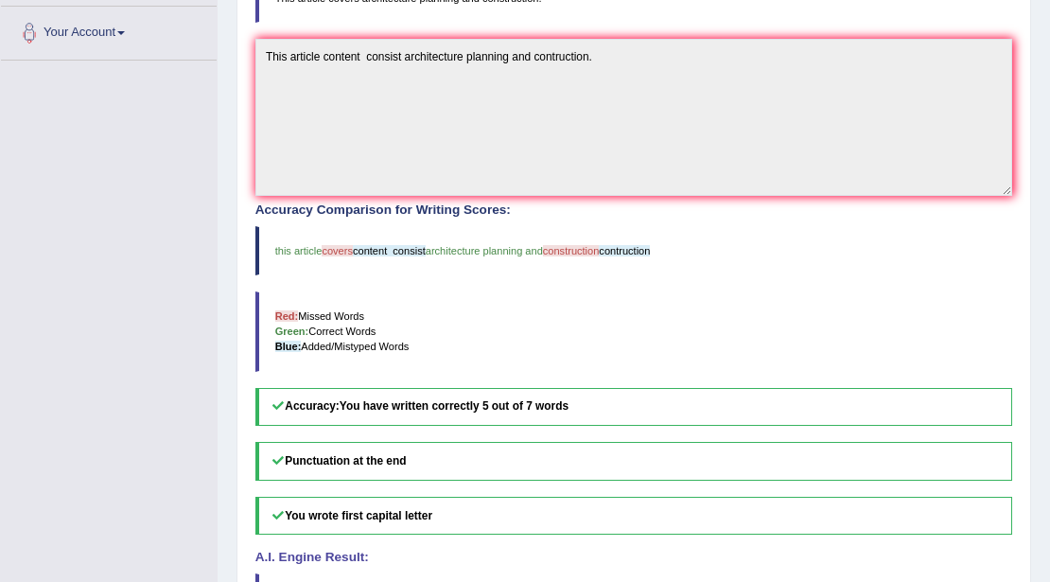
scroll to position [96, 0]
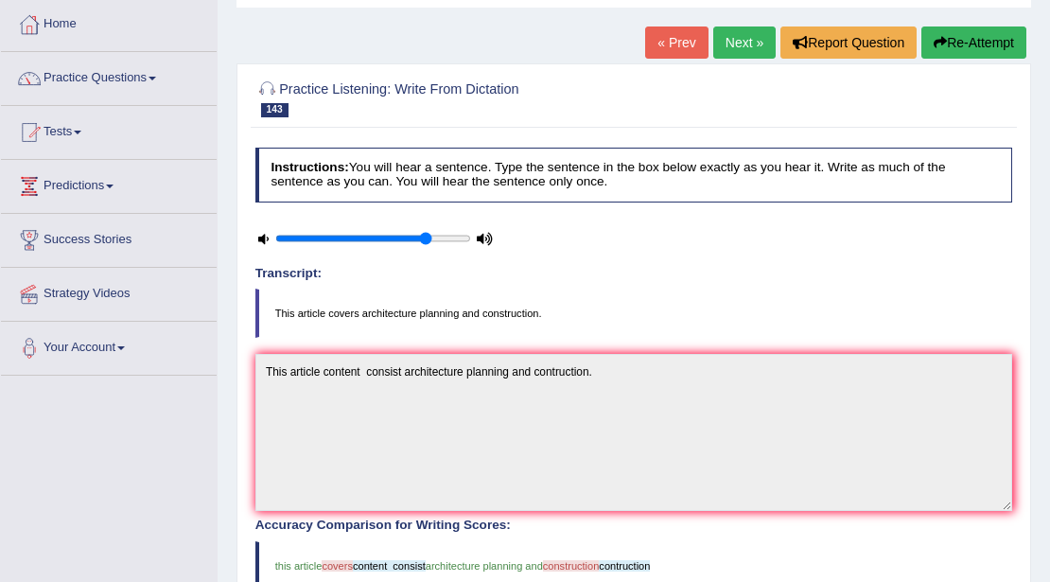
click at [746, 50] on link "Next »" at bounding box center [744, 42] width 62 height 32
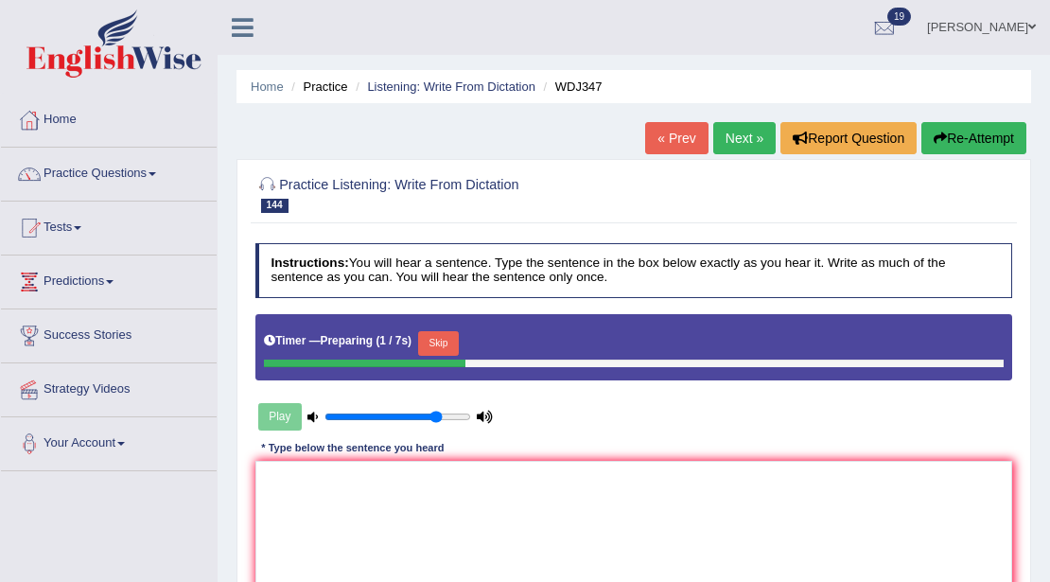
click at [449, 337] on button "Skip" at bounding box center [438, 343] width 41 height 25
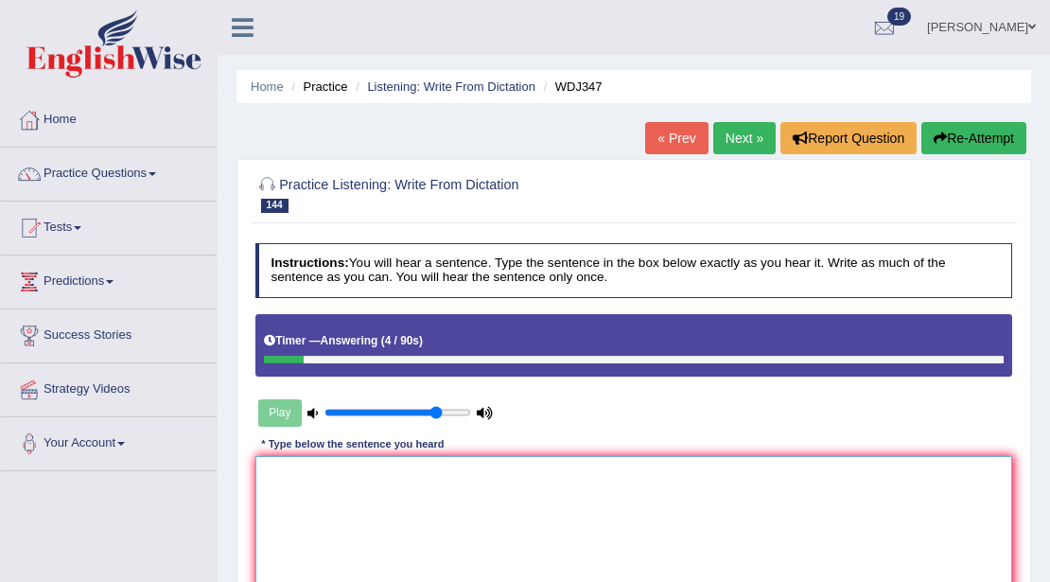
click at [410, 483] on textarea at bounding box center [634, 534] width 758 height 156
type textarea "t"
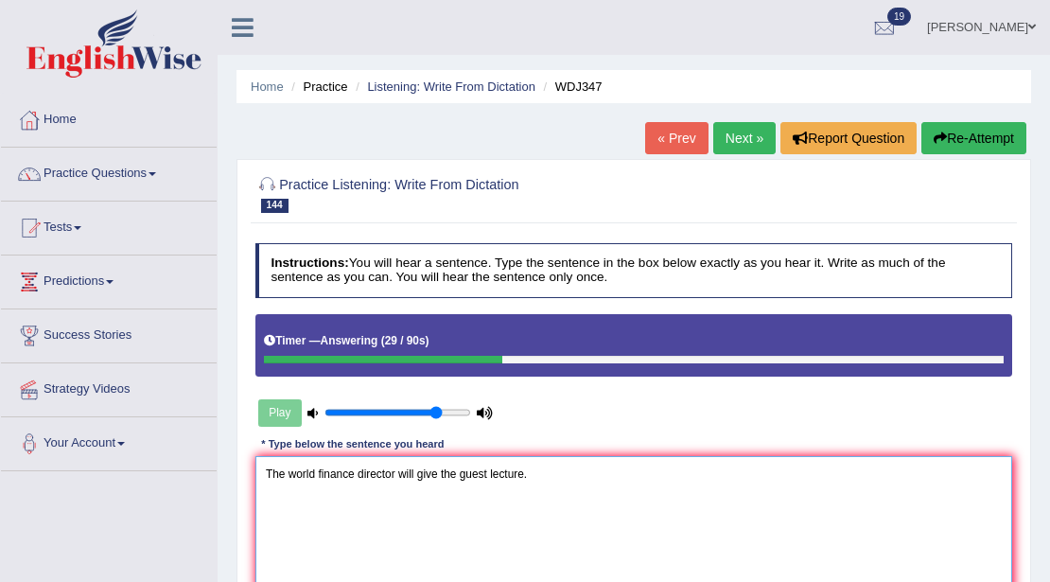
scroll to position [315, 0]
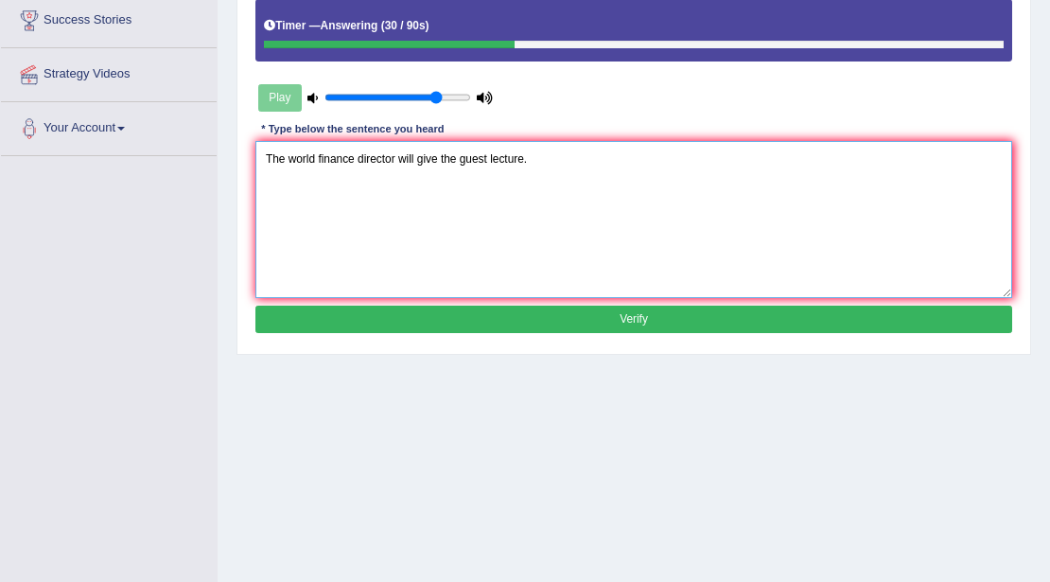
type textarea "The world finance director will give the guest lecture."
click at [455, 307] on button "Verify" at bounding box center [634, 319] width 758 height 27
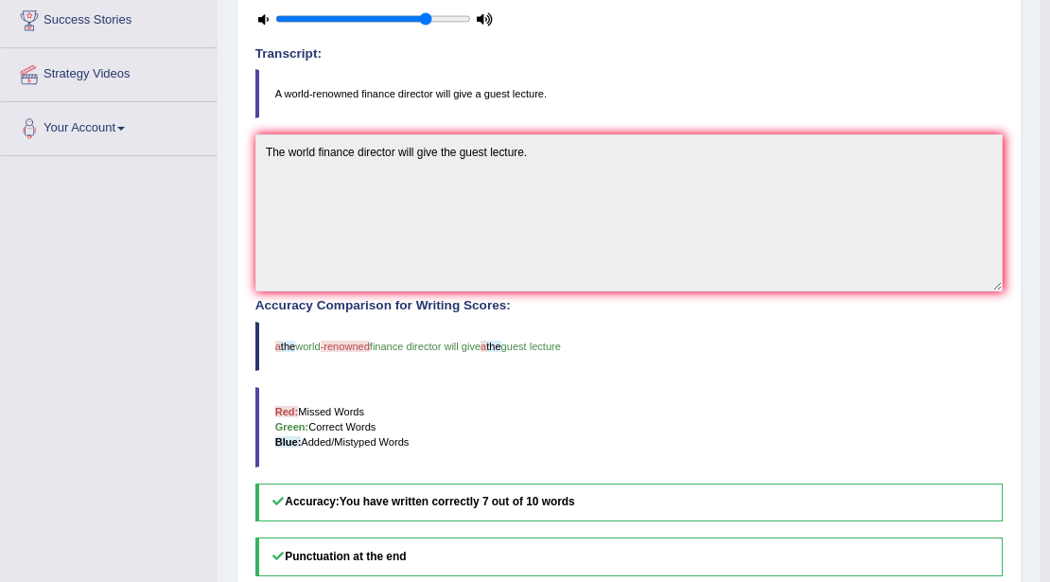
scroll to position [0, 0]
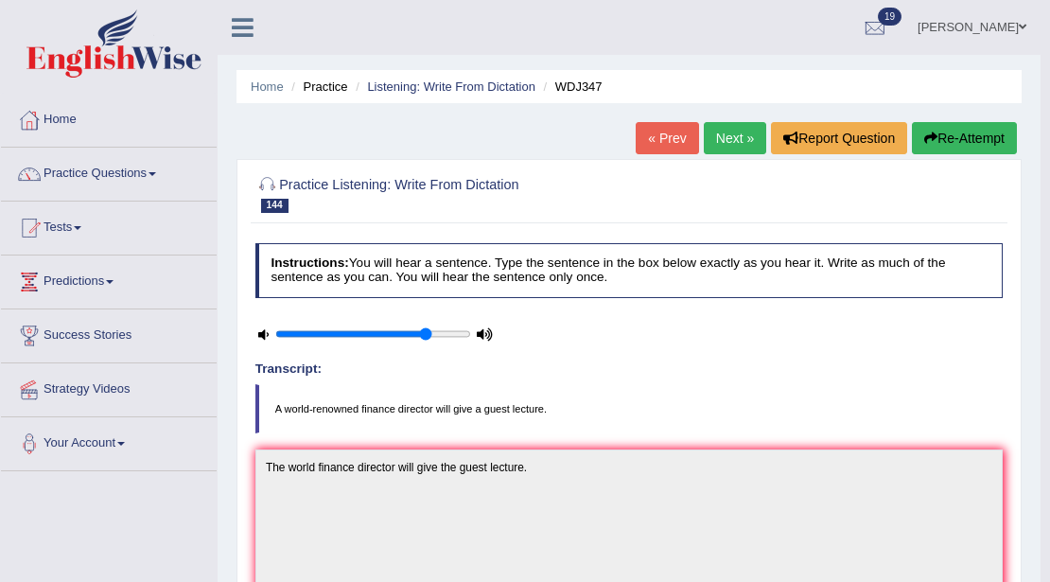
click at [737, 138] on link "Next »" at bounding box center [735, 138] width 62 height 32
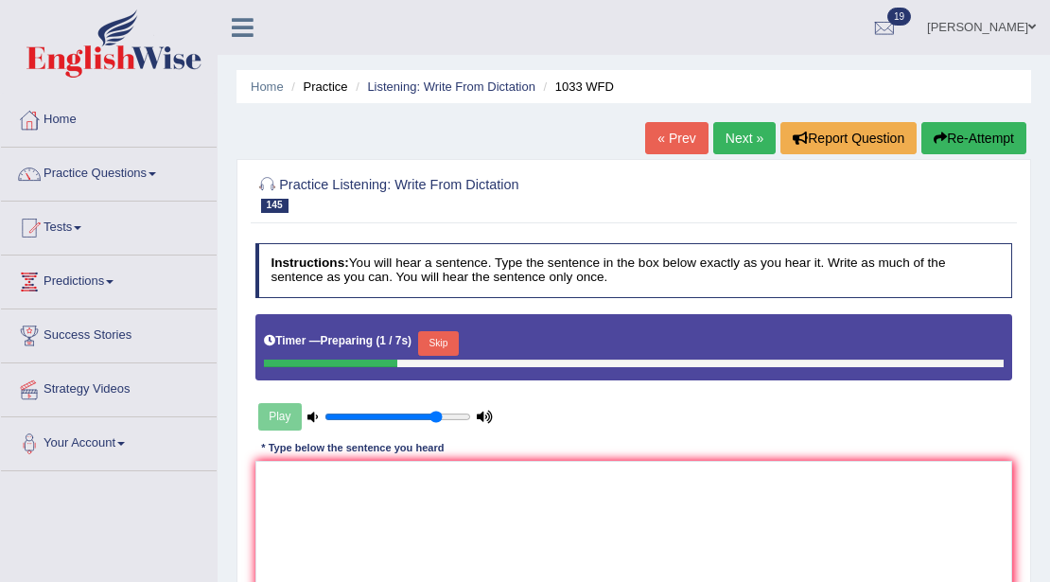
click at [455, 337] on button "Skip" at bounding box center [438, 343] width 41 height 25
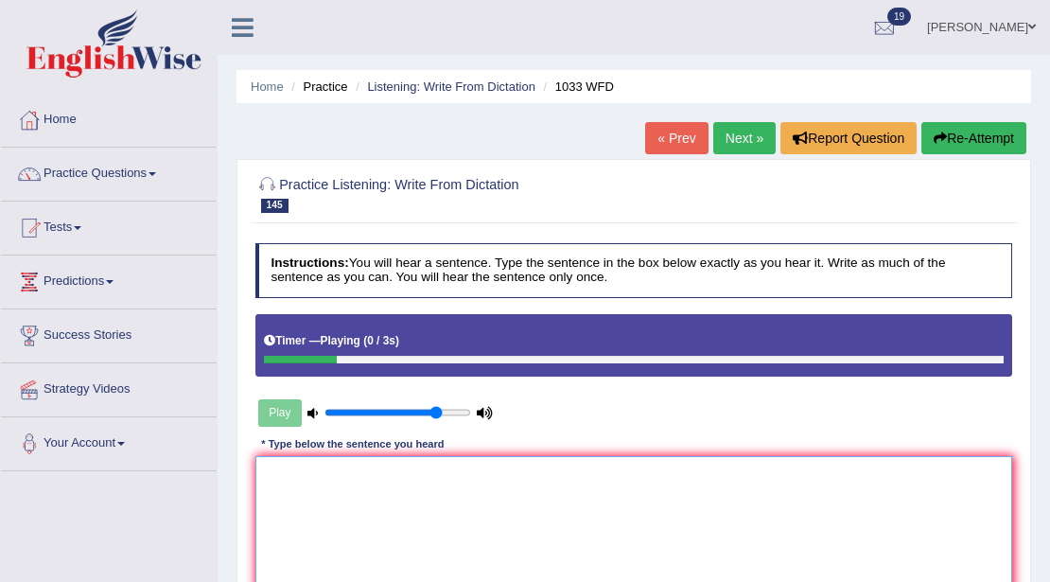
click at [346, 491] on textarea at bounding box center [634, 534] width 758 height 156
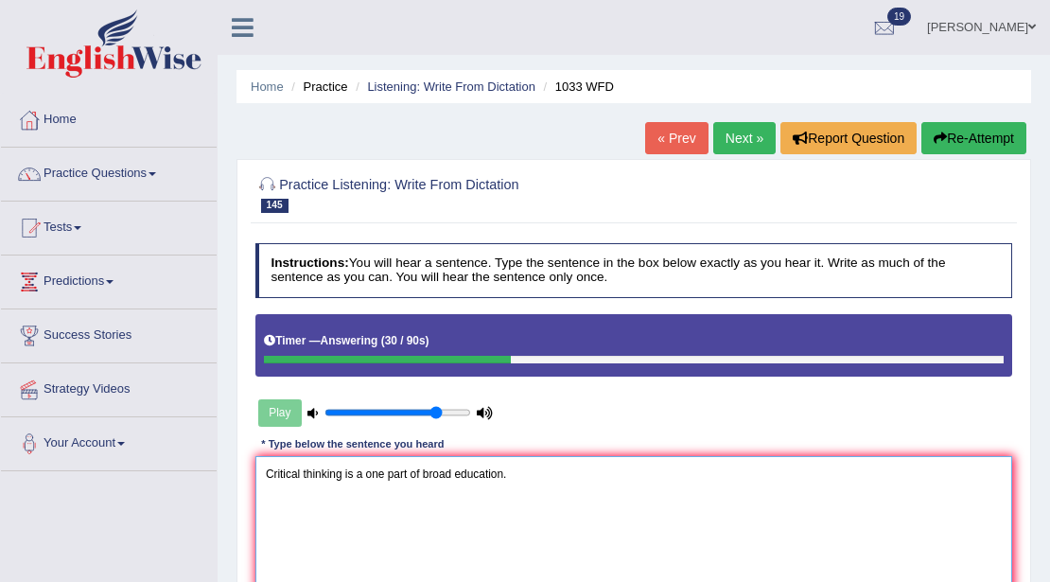
scroll to position [315, 0]
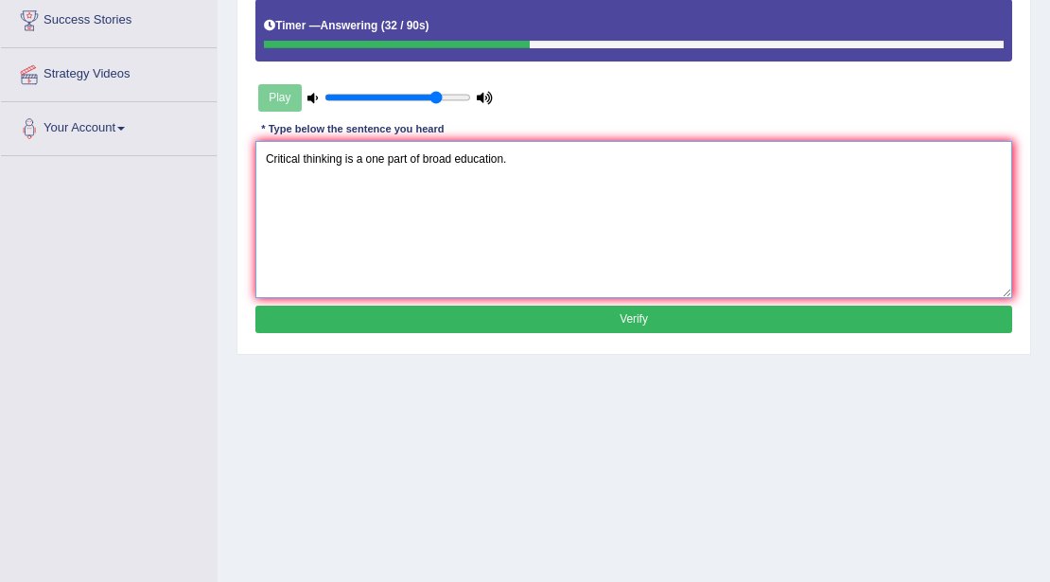
type textarea "Critical thinking is a one part of broad education."
click at [440, 319] on button "Verify" at bounding box center [634, 319] width 758 height 27
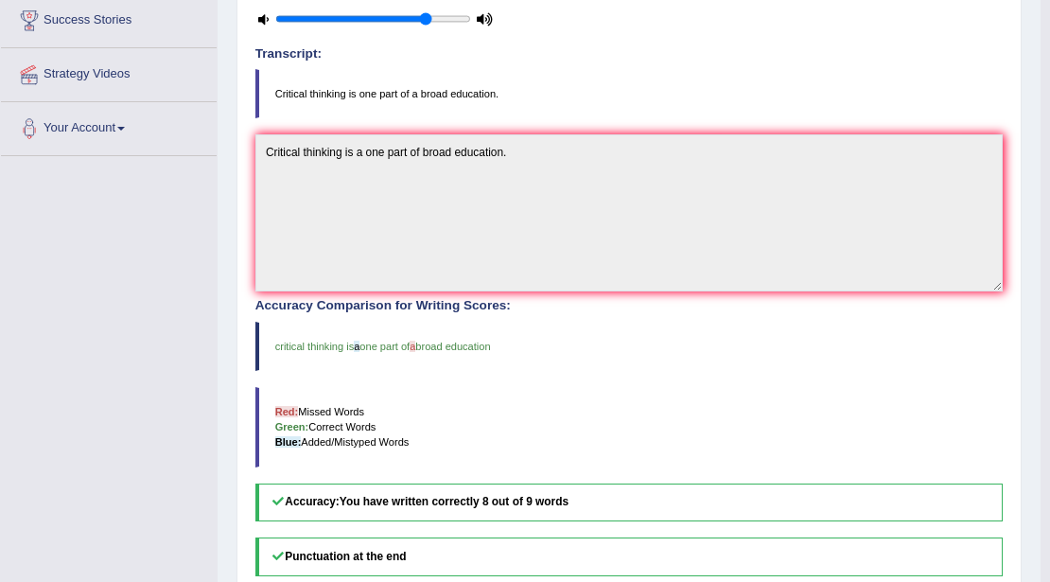
scroll to position [0, 0]
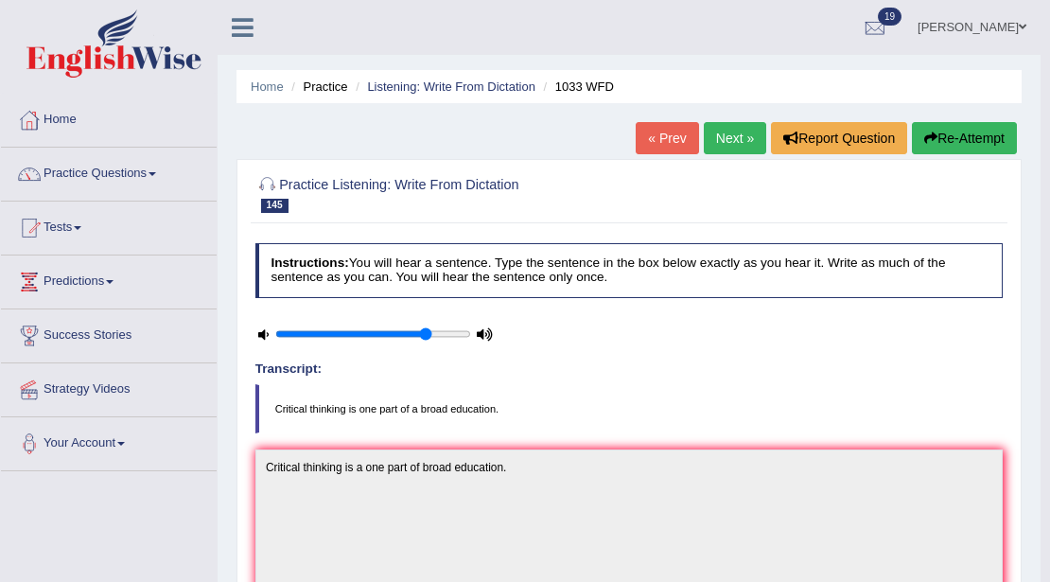
click at [715, 148] on link "Next »" at bounding box center [735, 138] width 62 height 32
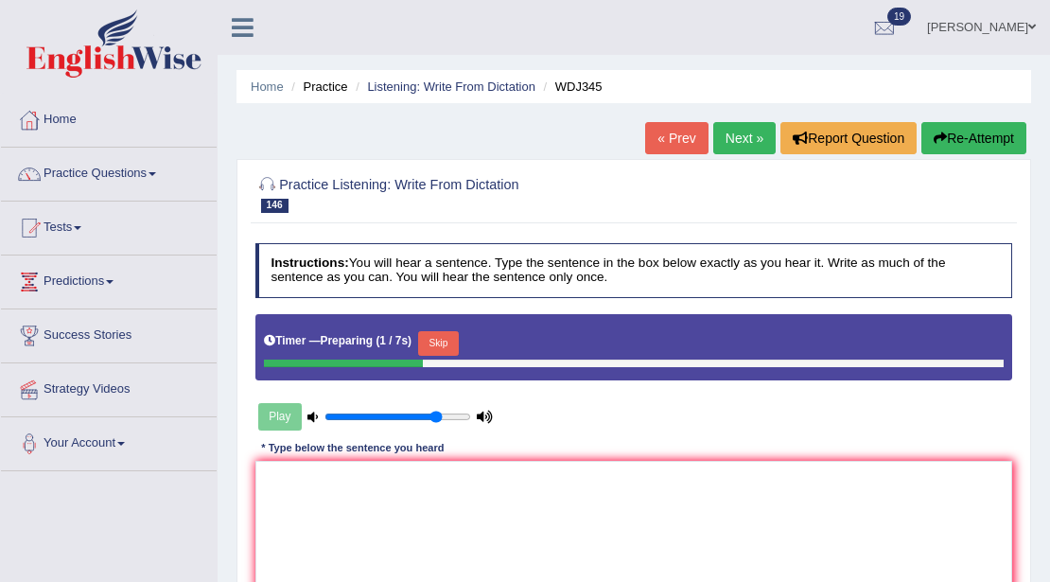
click at [445, 335] on button "Skip" at bounding box center [438, 343] width 41 height 25
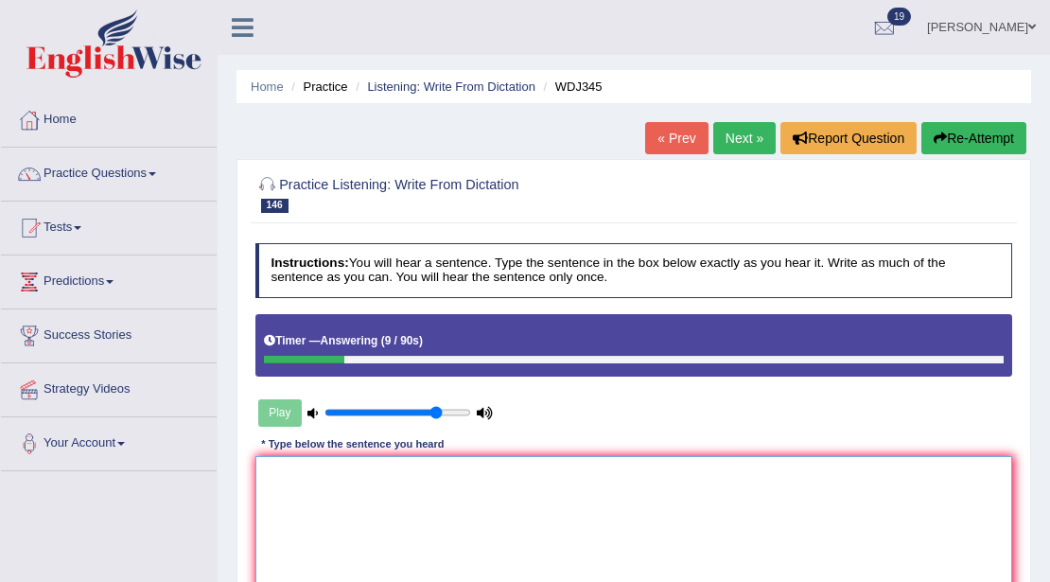
click at [415, 469] on textarea at bounding box center [634, 534] width 758 height 156
click at [359, 476] on textarea "Students required biology" at bounding box center [634, 534] width 758 height 156
click at [480, 481] on textarea "Students required undergraduate biology" at bounding box center [634, 534] width 758 height 156
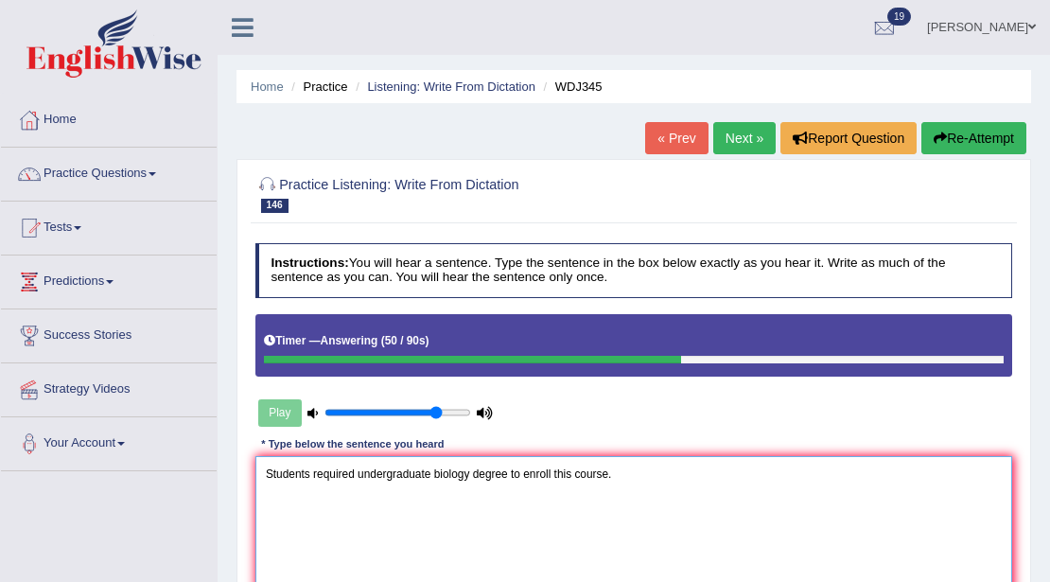
click at [432, 477] on textarea "Students required undergraduate biology degree to enroll this course." at bounding box center [634, 534] width 758 height 156
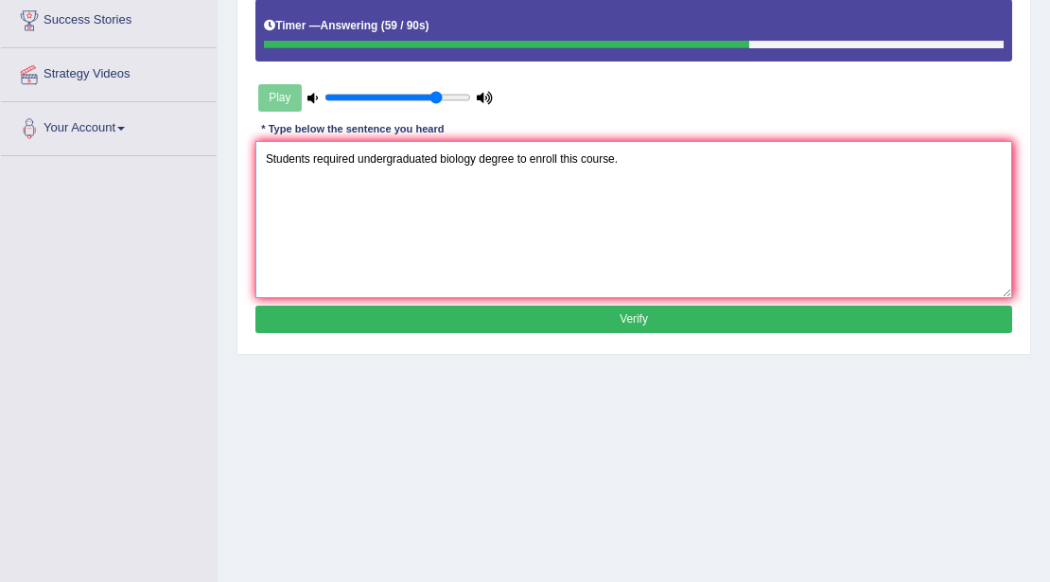
type textarea "Students required undergraduated biology degree to enroll this course."
click at [551, 306] on button "Verify" at bounding box center [634, 319] width 758 height 27
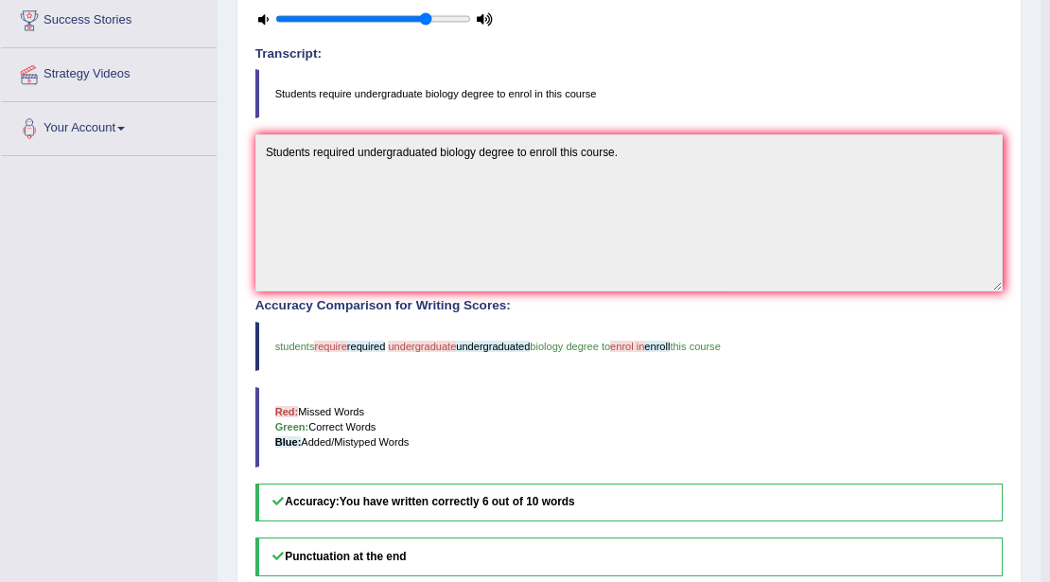
scroll to position [0, 0]
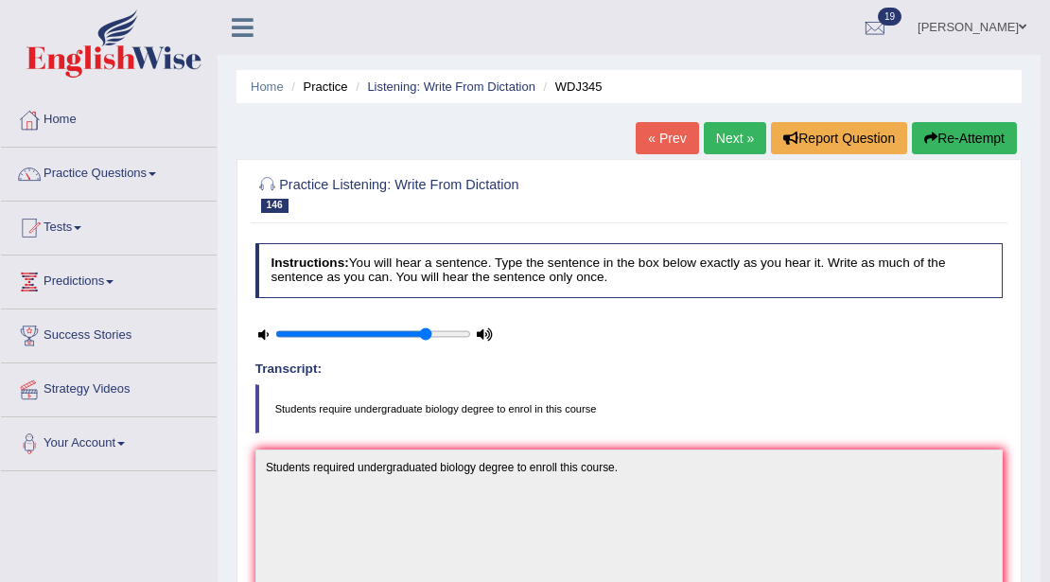
click at [737, 140] on link "Next »" at bounding box center [735, 138] width 62 height 32
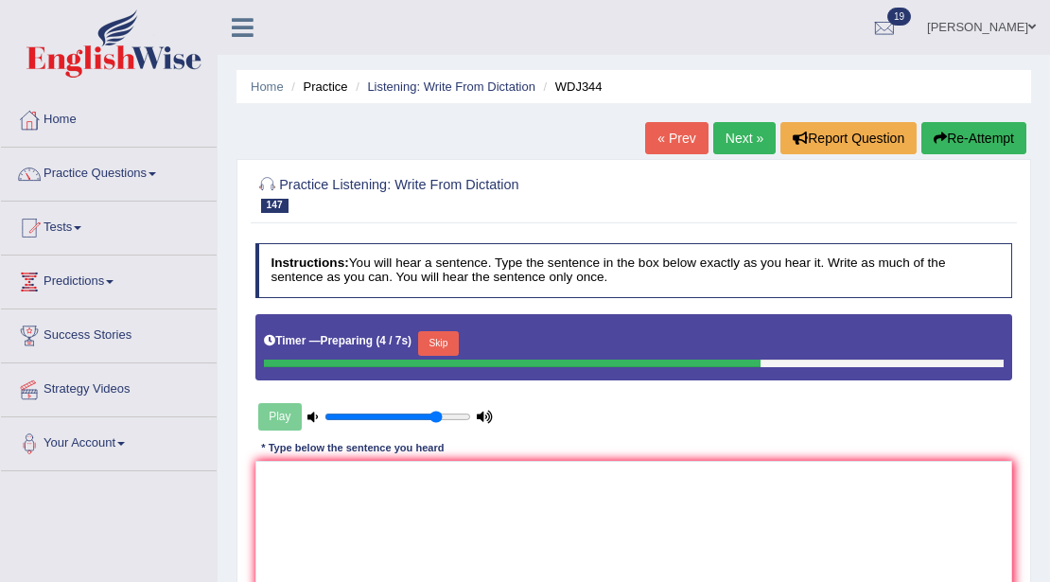
click at [1019, 28] on link "[PERSON_NAME]" at bounding box center [981, 24] width 137 height 49
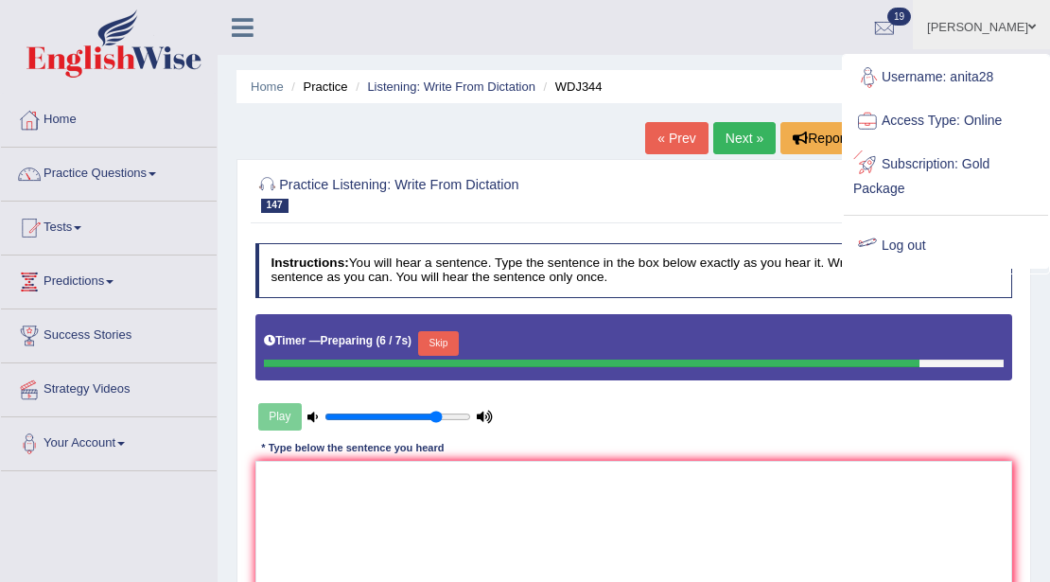
click at [904, 242] on link "Log out" at bounding box center [946, 246] width 204 height 44
